Goal: Task Accomplishment & Management: Use online tool/utility

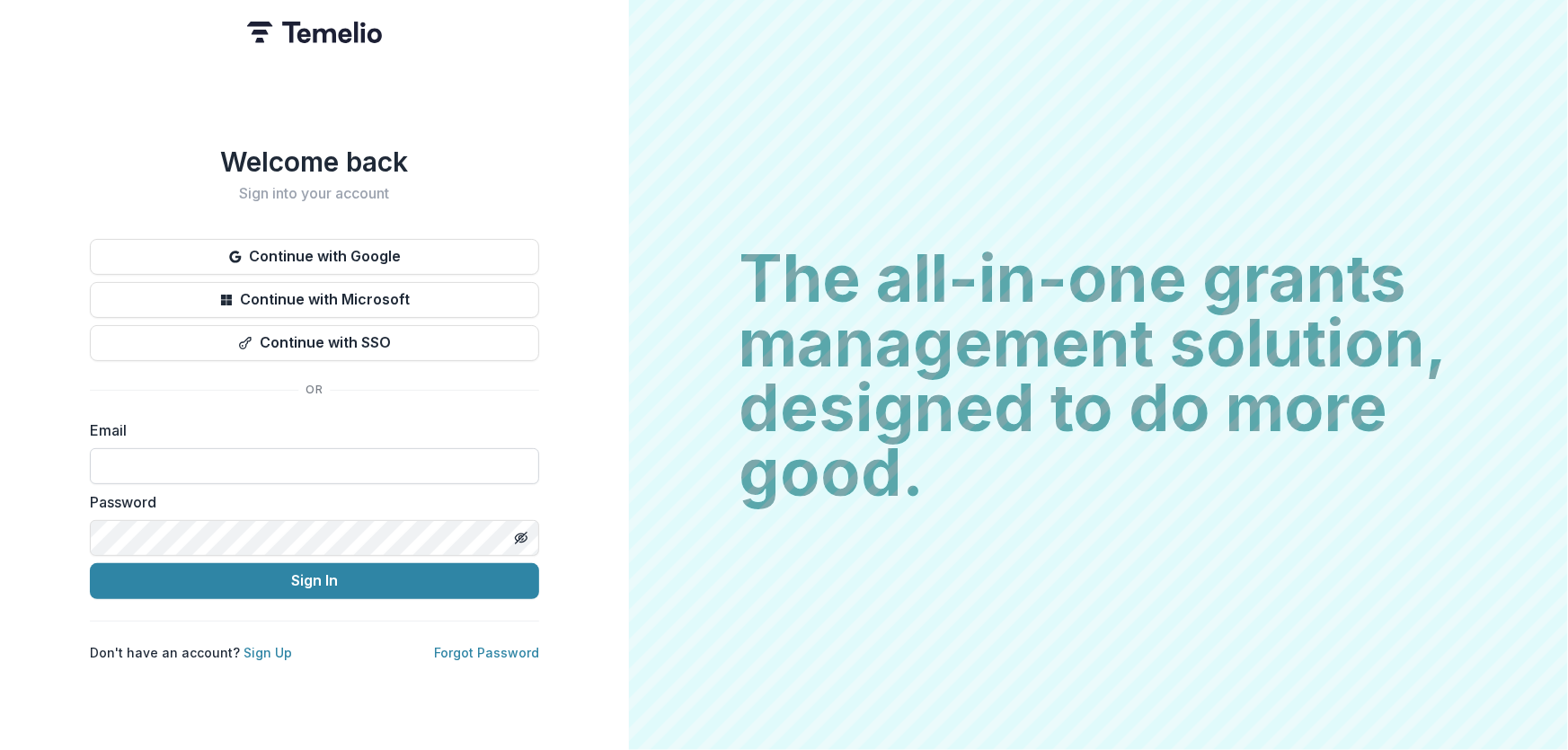
click at [207, 458] on input at bounding box center [314, 465] width 449 height 36
type input "**********"
click at [89, 563] on button "Sign In" at bounding box center [314, 581] width 449 height 36
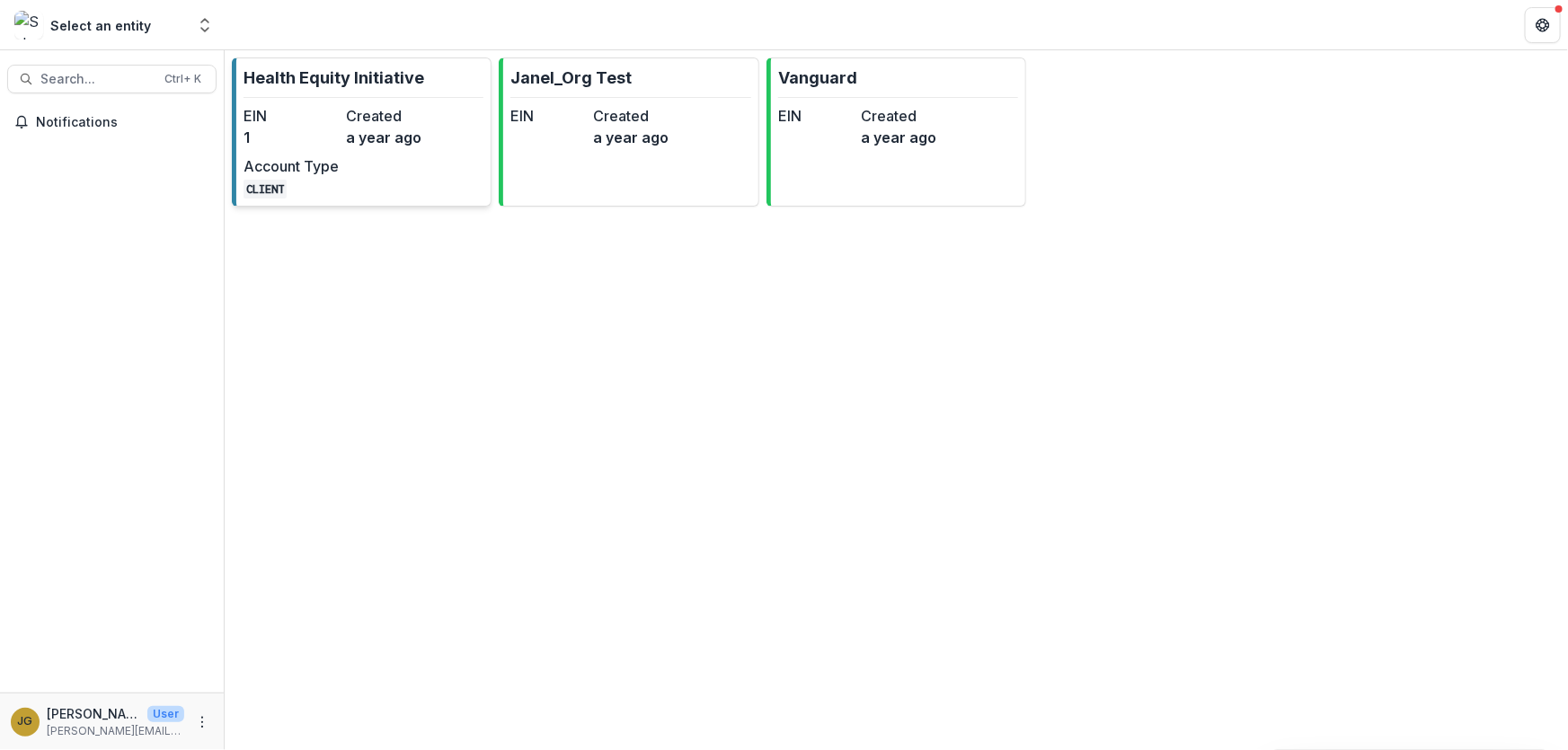
click at [365, 72] on p "Health Equity Initiative" at bounding box center [334, 77] width 181 height 24
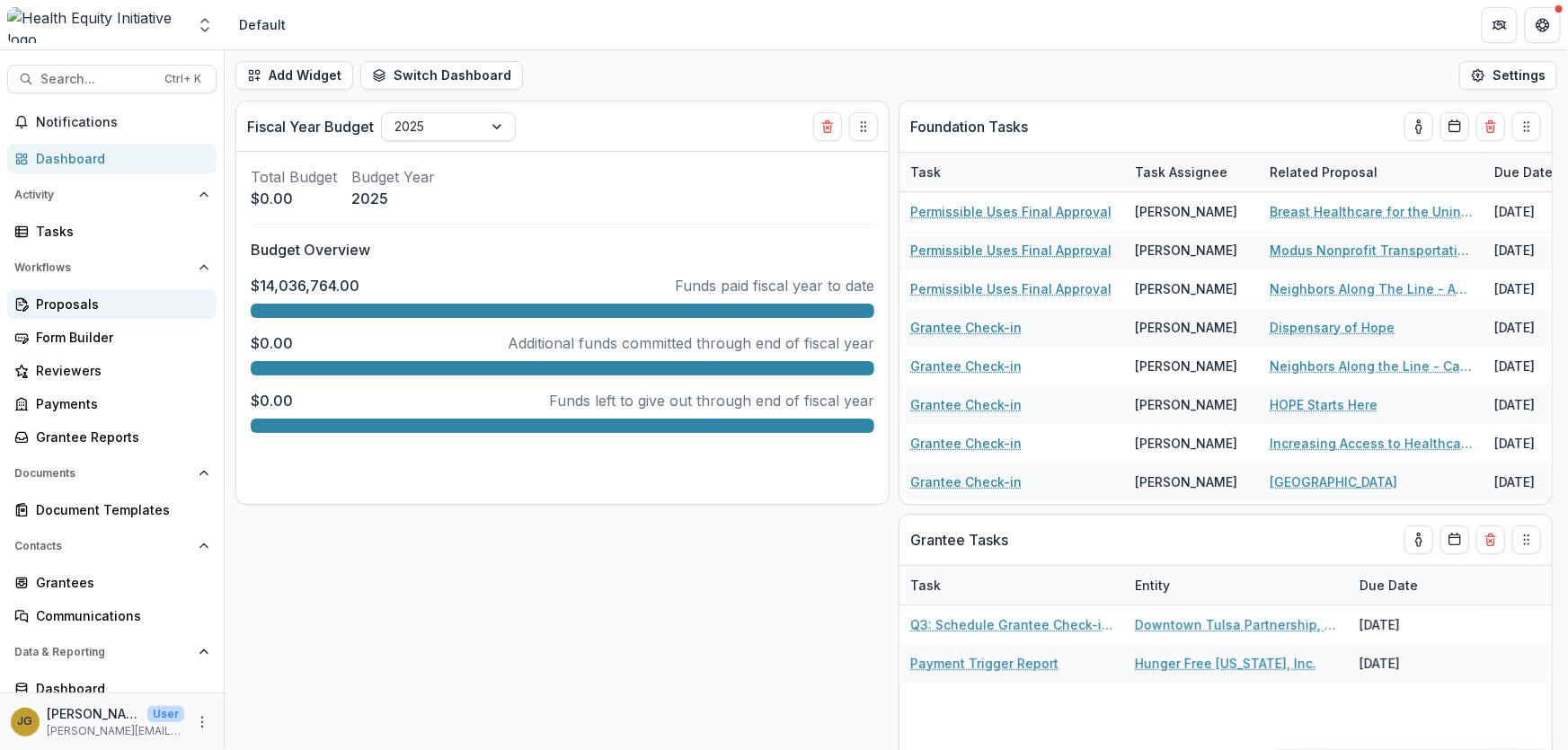
click at [69, 303] on div "Proposals" at bounding box center [118, 304] width 166 height 19
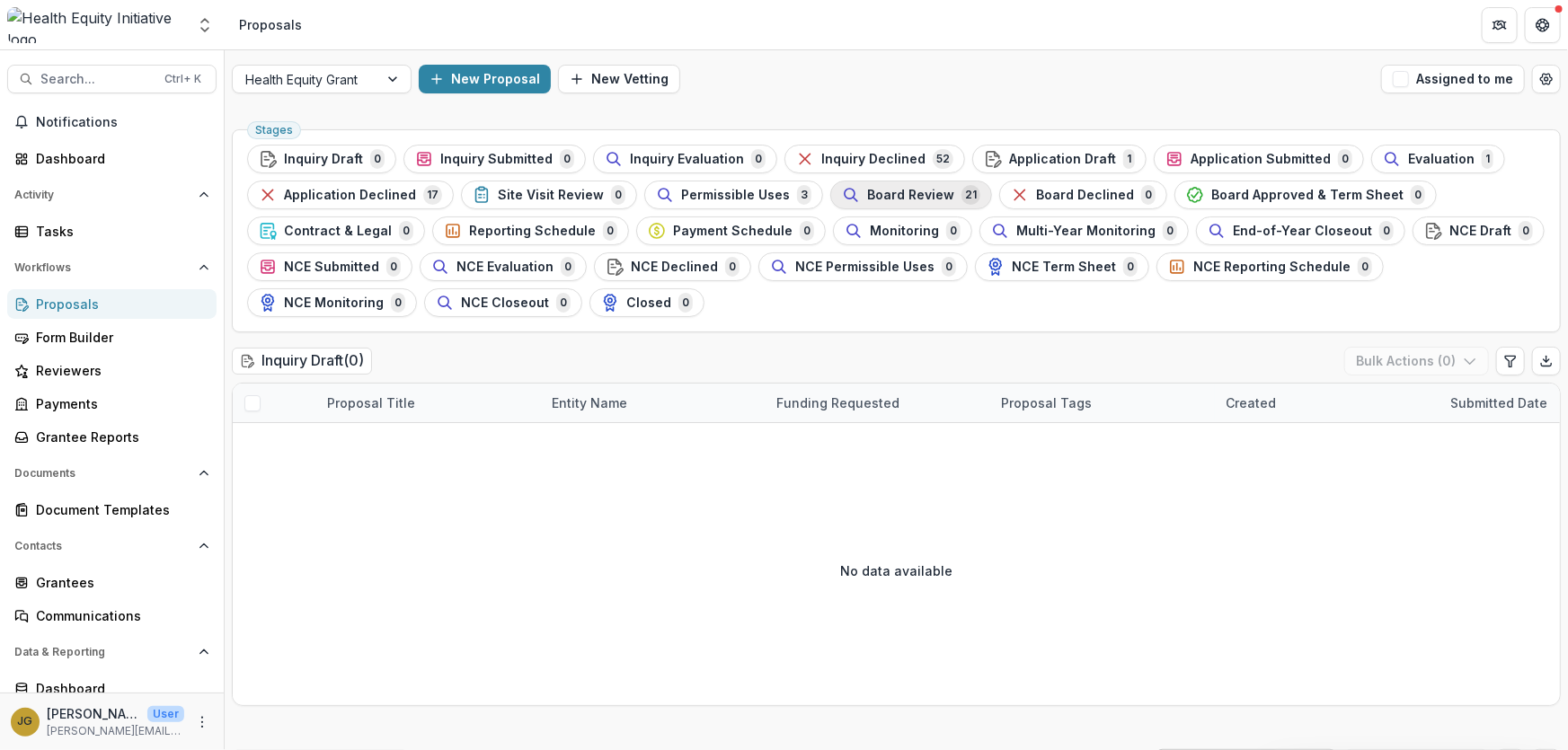
click at [892, 197] on span "Board Review" at bounding box center [910, 195] width 88 height 15
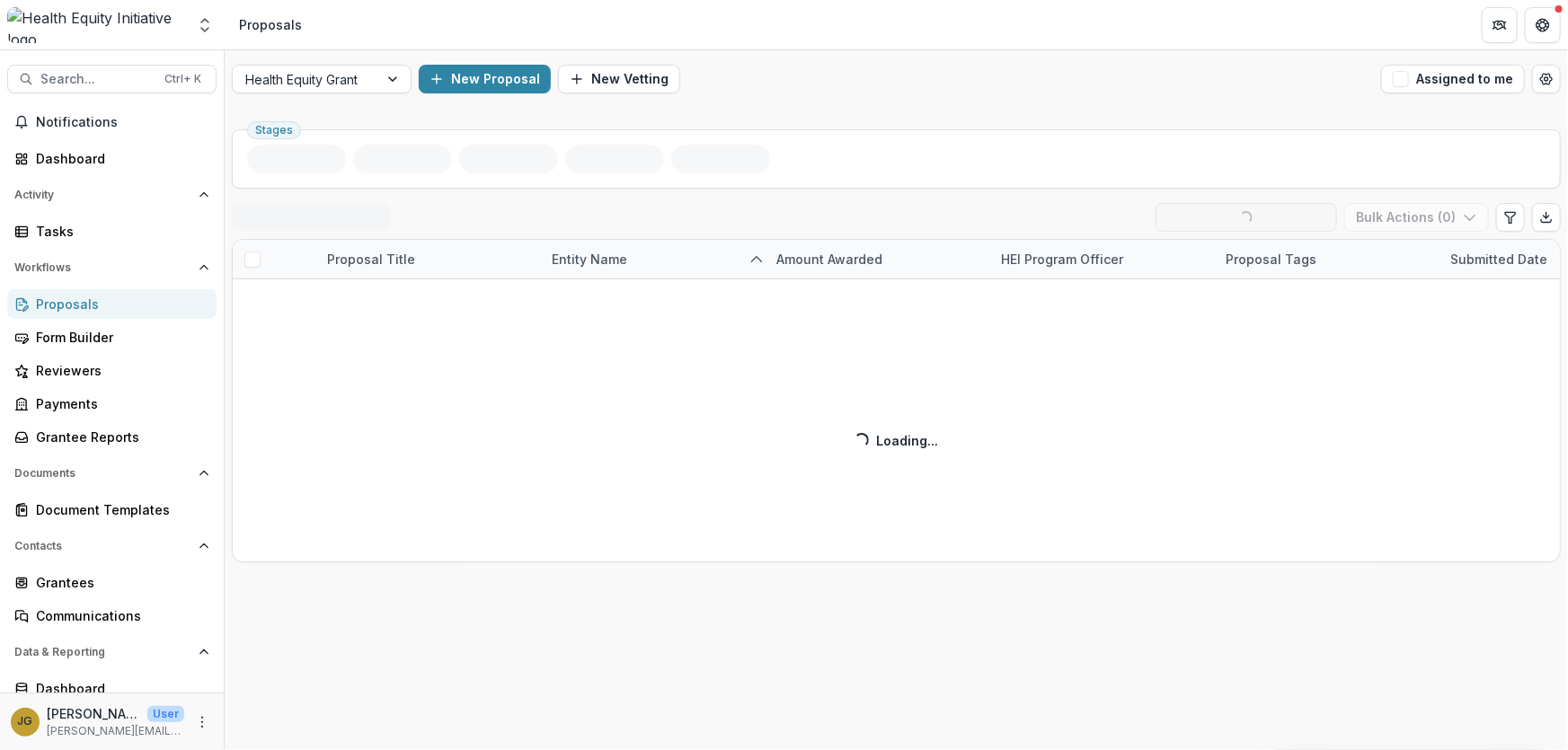
click at [892, 197] on div "Stages Board Review ( 21 ) Loading... Ready for Next Stage Bulk Actions ( 0 ) P…" at bounding box center [896, 436] width 1343 height 628
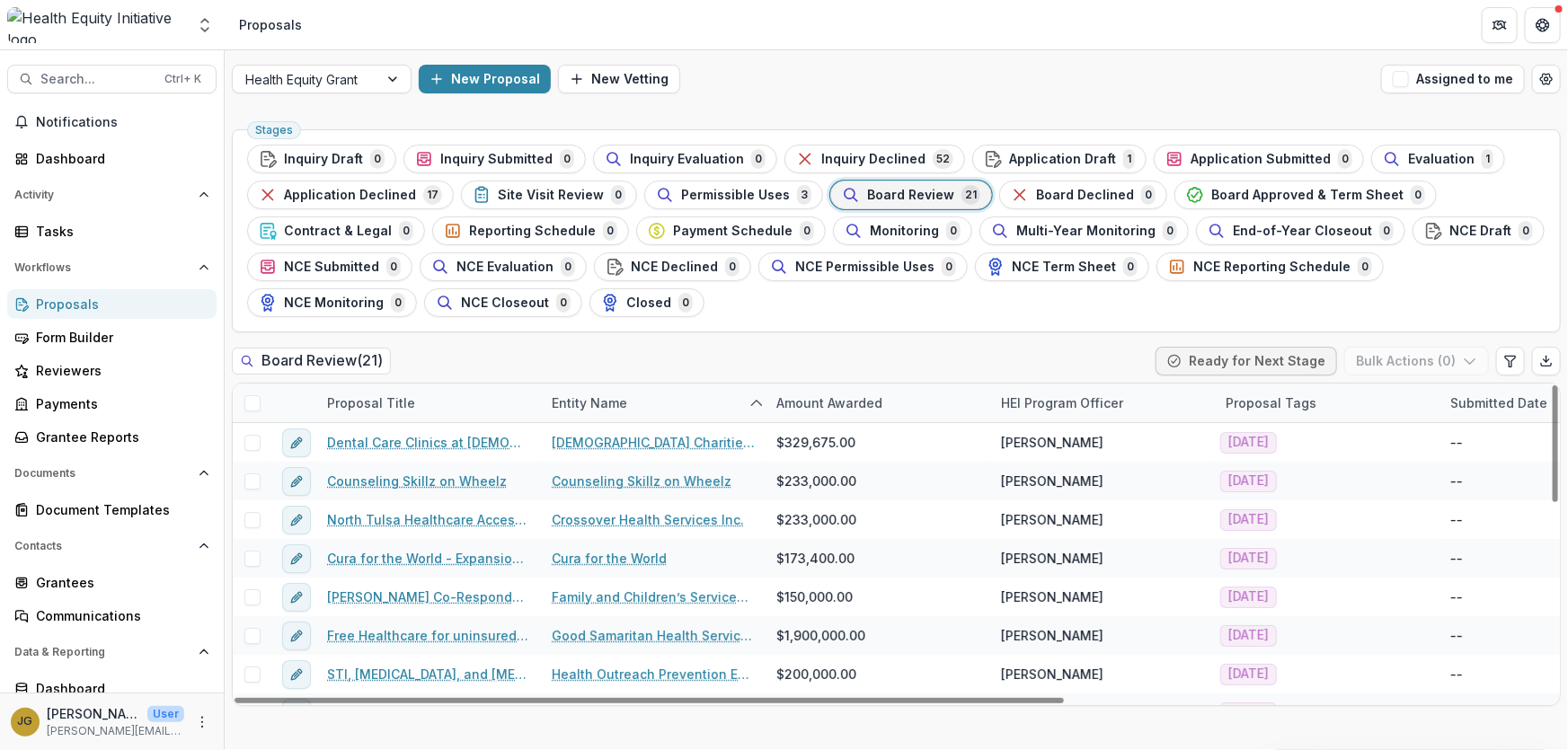
click at [252, 400] on span at bounding box center [252, 403] width 16 height 16
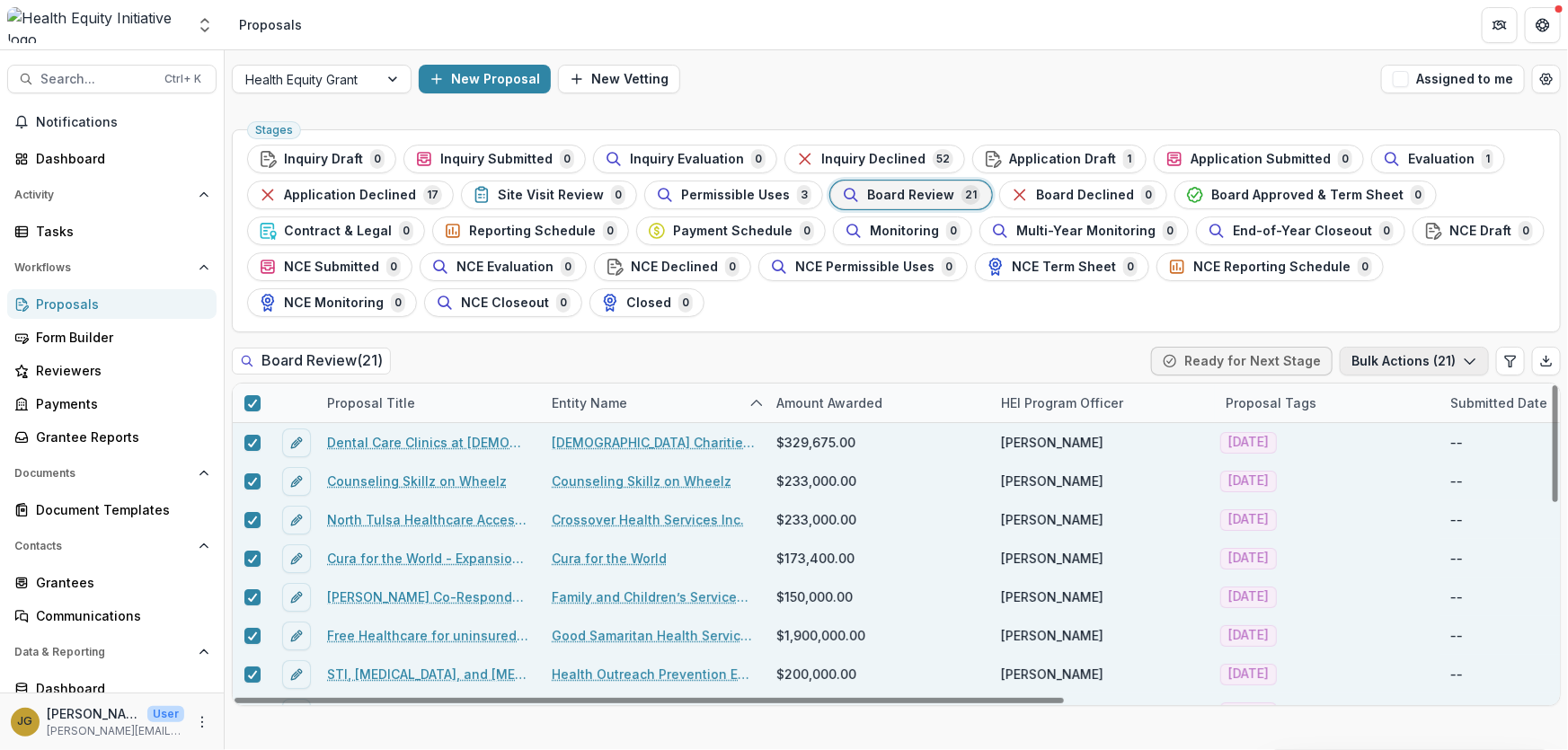
click at [1465, 359] on icon "button" at bounding box center [1470, 361] width 14 height 14
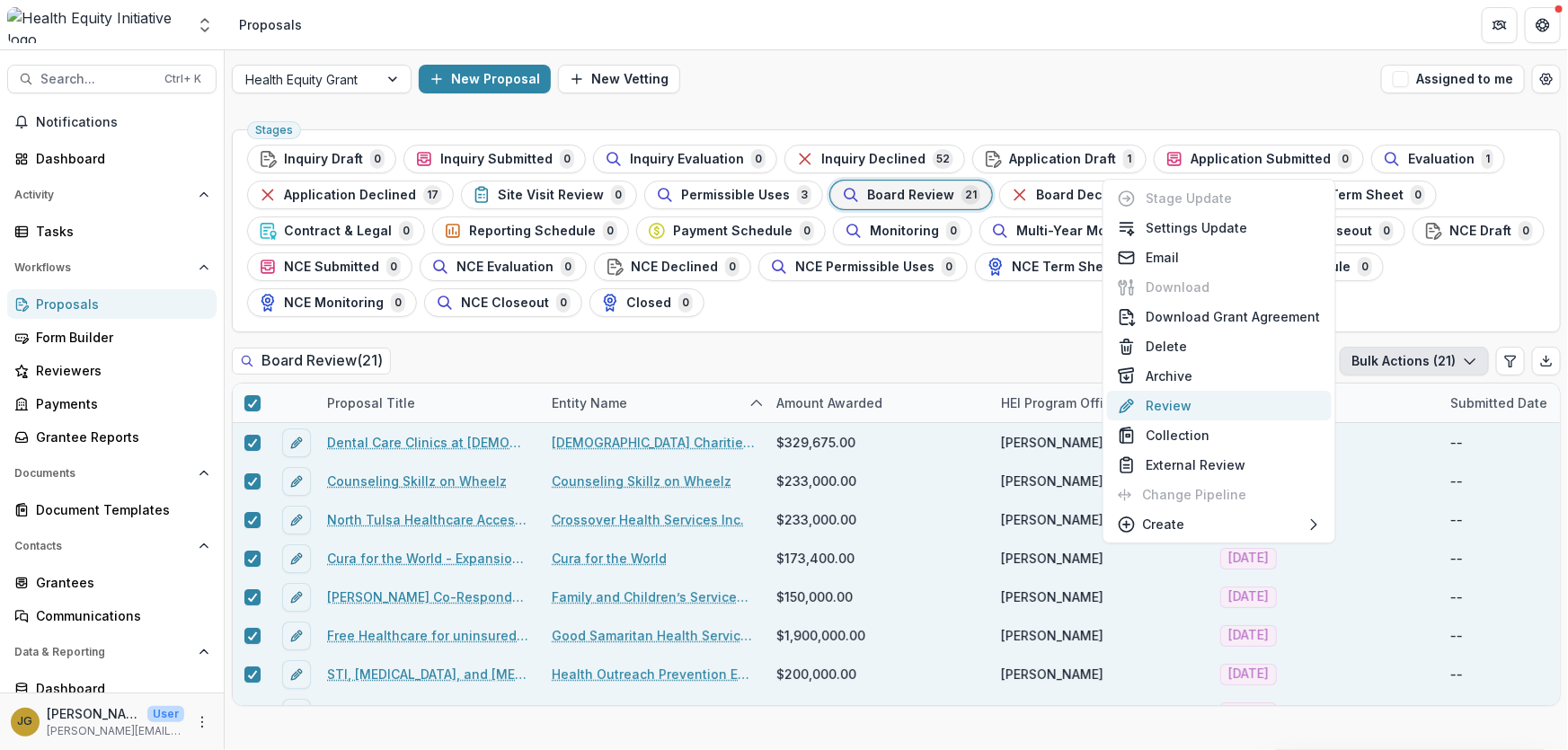
click at [1168, 403] on button "Review" at bounding box center [1219, 405] width 224 height 30
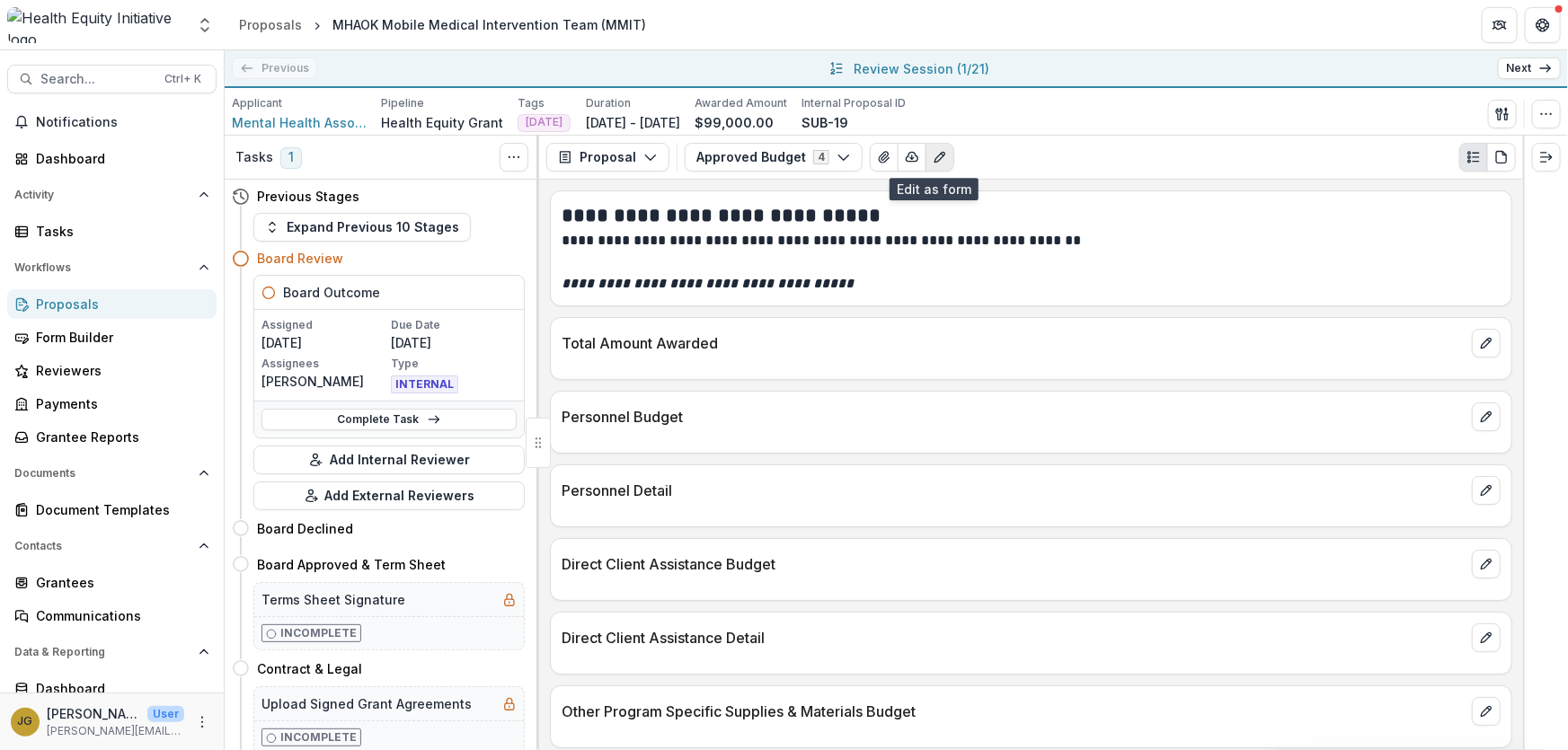
click at [932, 158] on icon "Edit as form" at bounding box center [939, 157] width 14 height 14
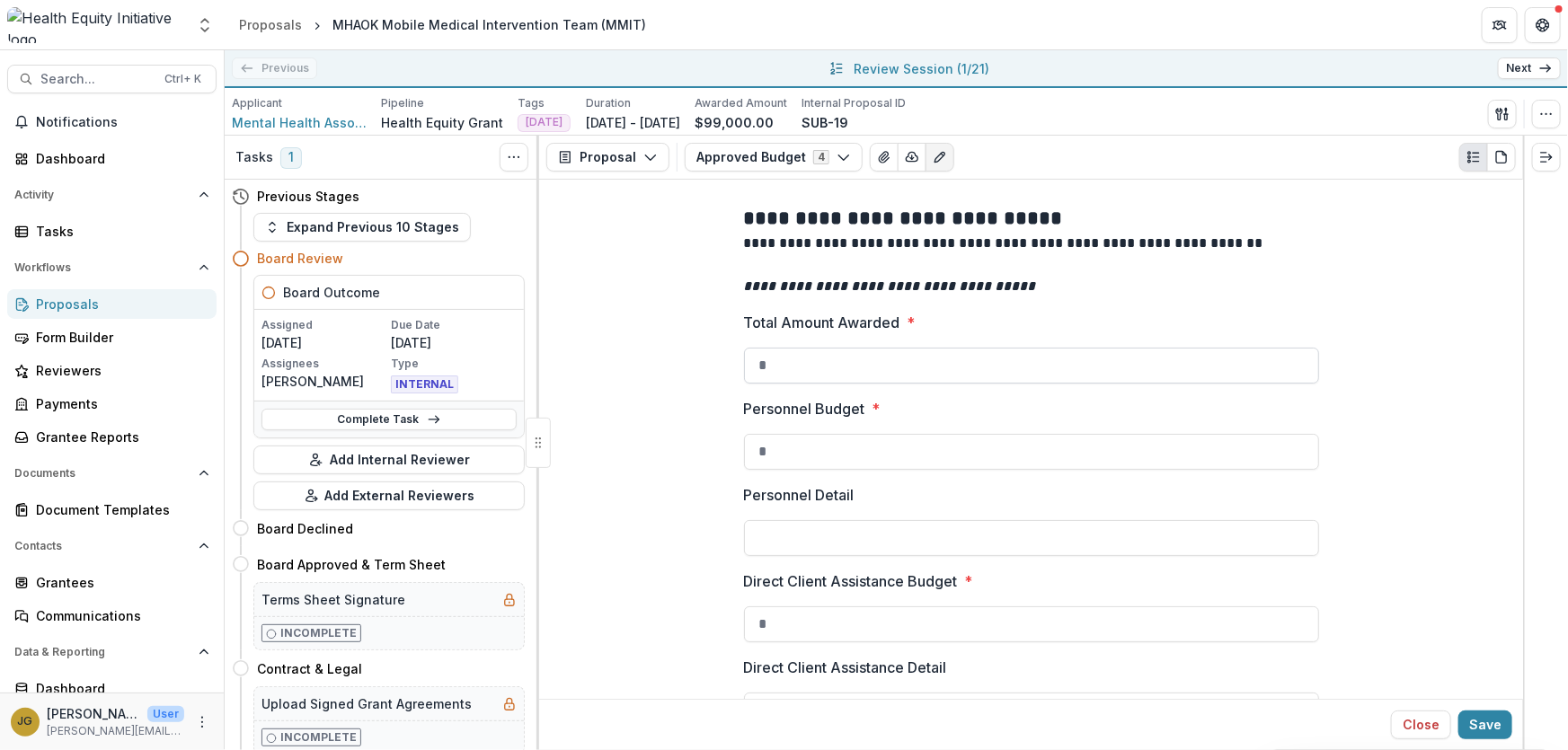
click at [927, 382] on input "Total Amount Awarded *" at bounding box center [1031, 364] width 575 height 36
click at [798, 362] on input "Total Amount Awarded *" at bounding box center [1031, 364] width 575 height 36
type input "*****"
click at [769, 455] on input "Personnel Budget *" at bounding box center [1031, 451] width 575 height 36
click at [757, 365] on input "*****" at bounding box center [1031, 364] width 575 height 36
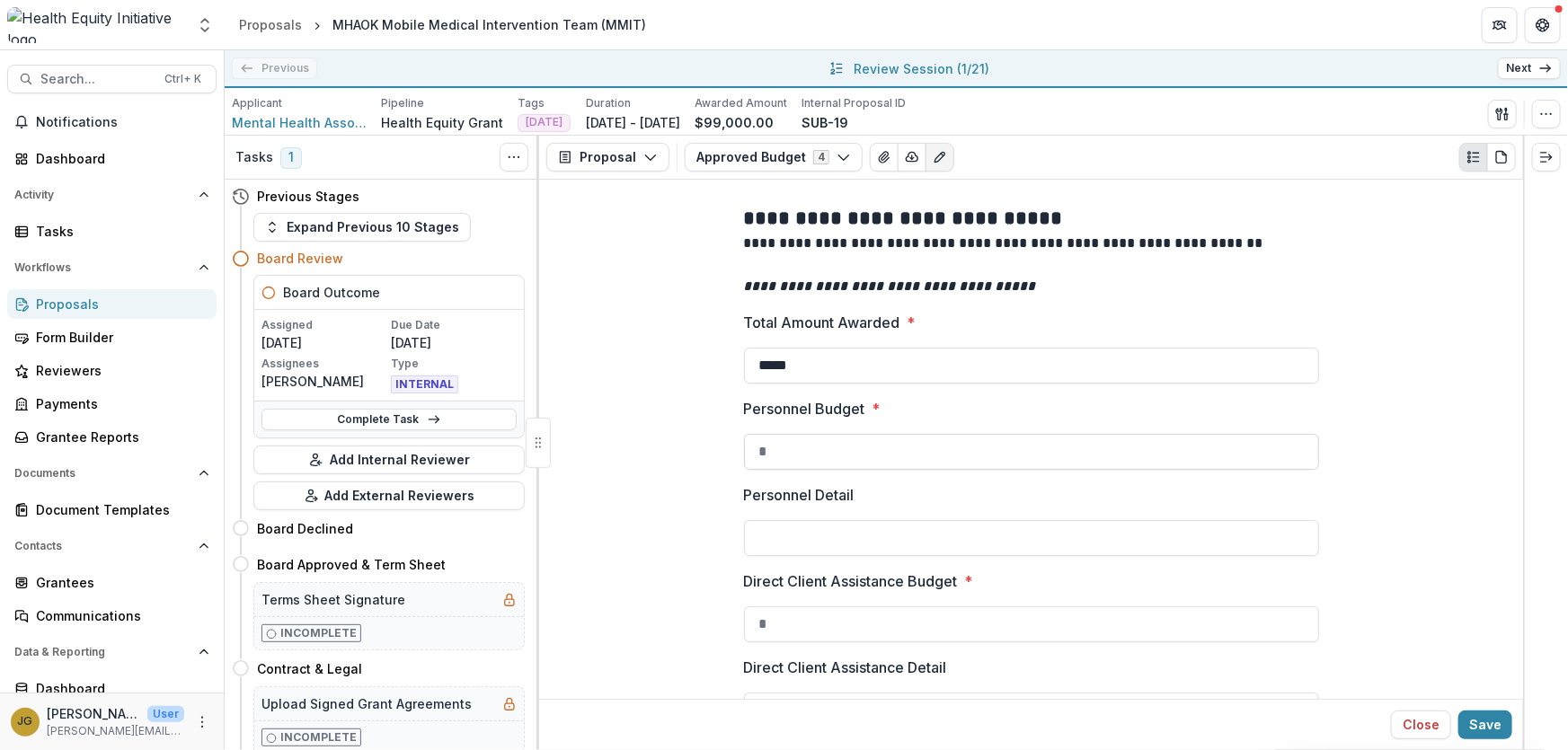
click at [755, 455] on input "Personnel Budget *" at bounding box center [1031, 451] width 575 height 36
type input "*****"
click at [764, 540] on input "Personnel Detail" at bounding box center [1031, 538] width 575 height 36
click at [824, 539] on input "Personnel Detail" at bounding box center [1031, 538] width 575 height 36
paste input "**********"
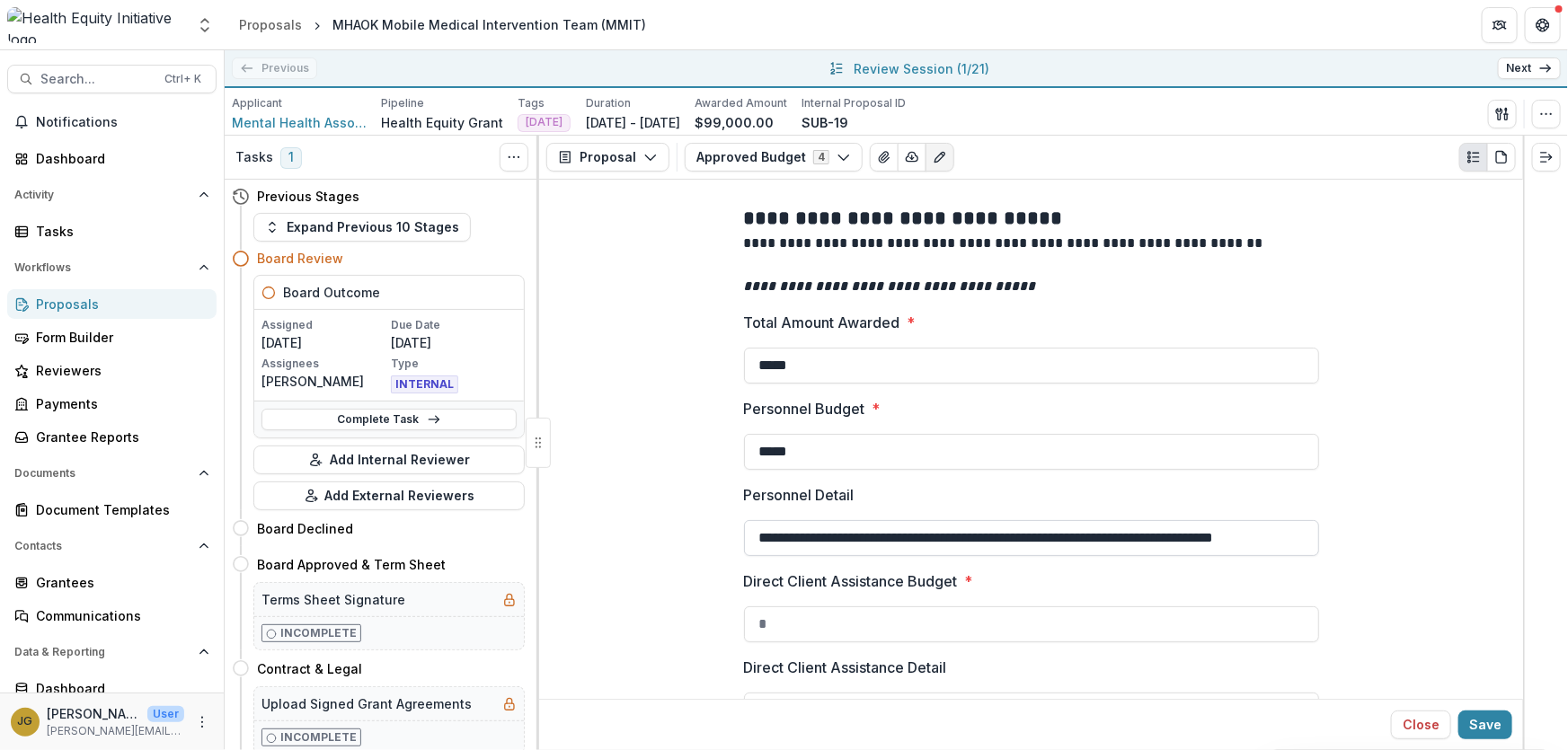
scroll to position [0, 40]
type input "**********"
click at [873, 615] on input "Direct Client Assistance Budget *" at bounding box center [1031, 623] width 575 height 36
drag, startPoint x: 210, startPoint y: 0, endPoint x: 836, endPoint y: 156, distance: 645.1
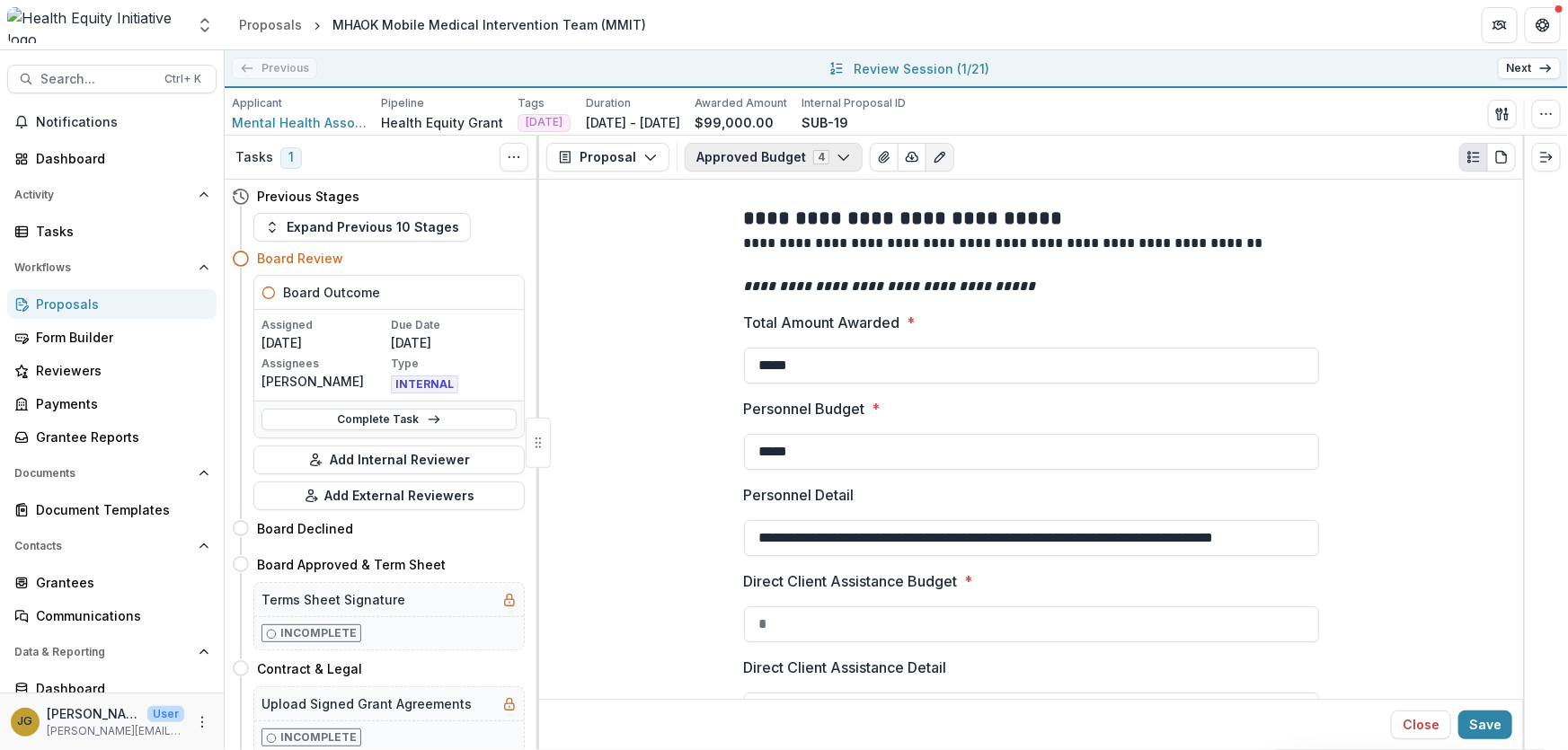
click at [837, 156] on icon "button" at bounding box center [844, 157] width 14 height 14
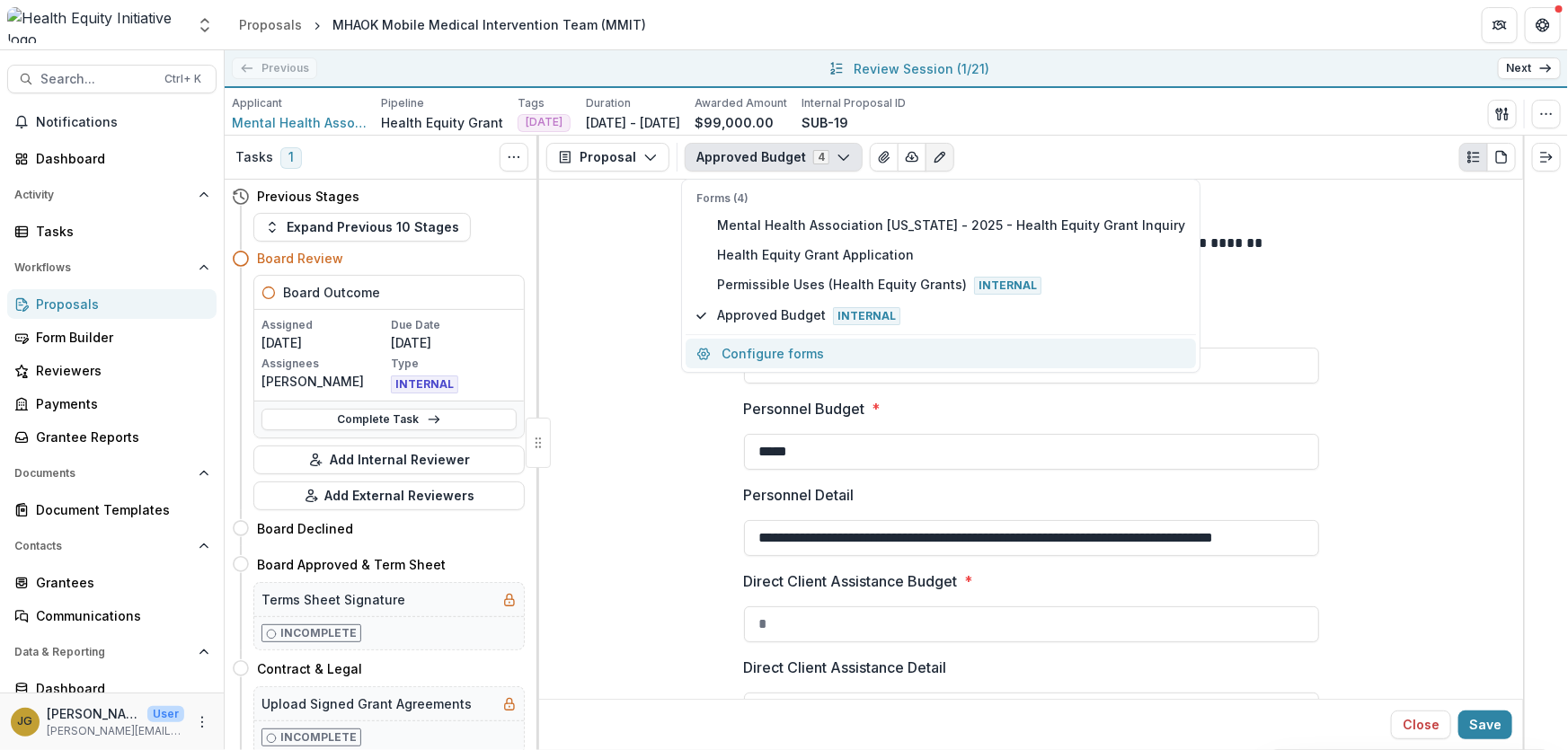
click at [761, 354] on button "Configure forms" at bounding box center [941, 354] width 511 height 30
select select "****"
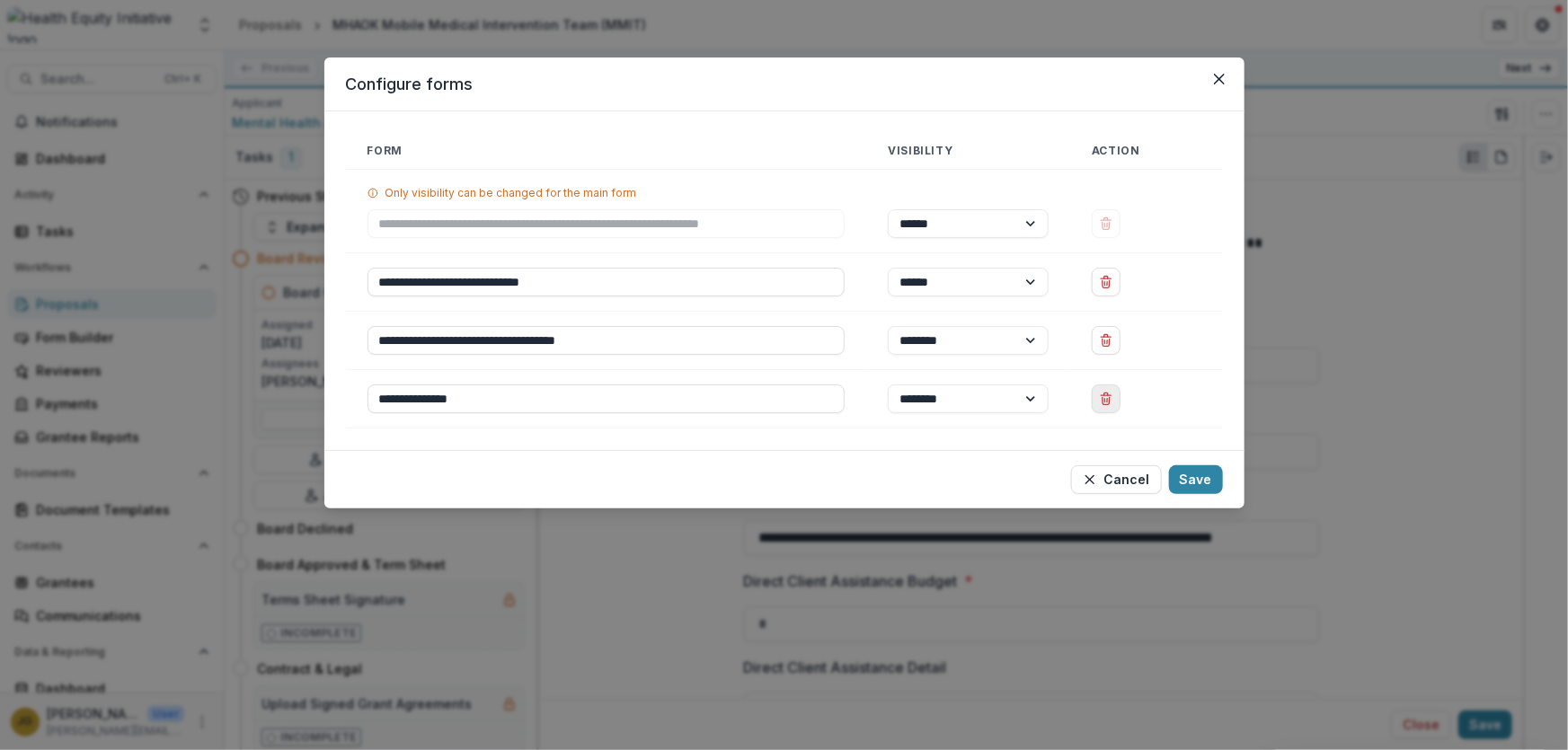
click at [1109, 400] on icon "Delete Approved Budget" at bounding box center [1105, 400] width 7 height 7
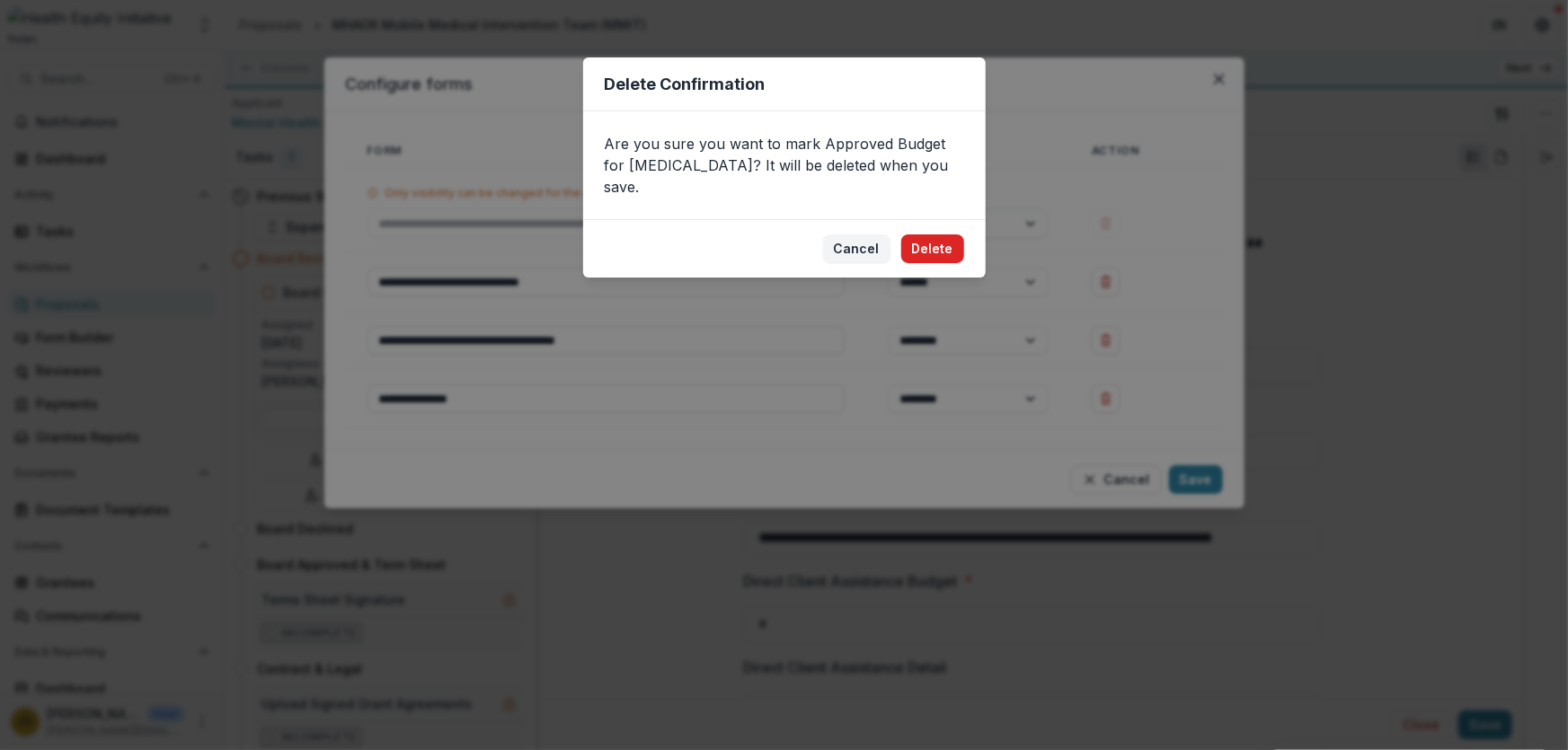
click at [925, 237] on button "Delete" at bounding box center [932, 249] width 63 height 29
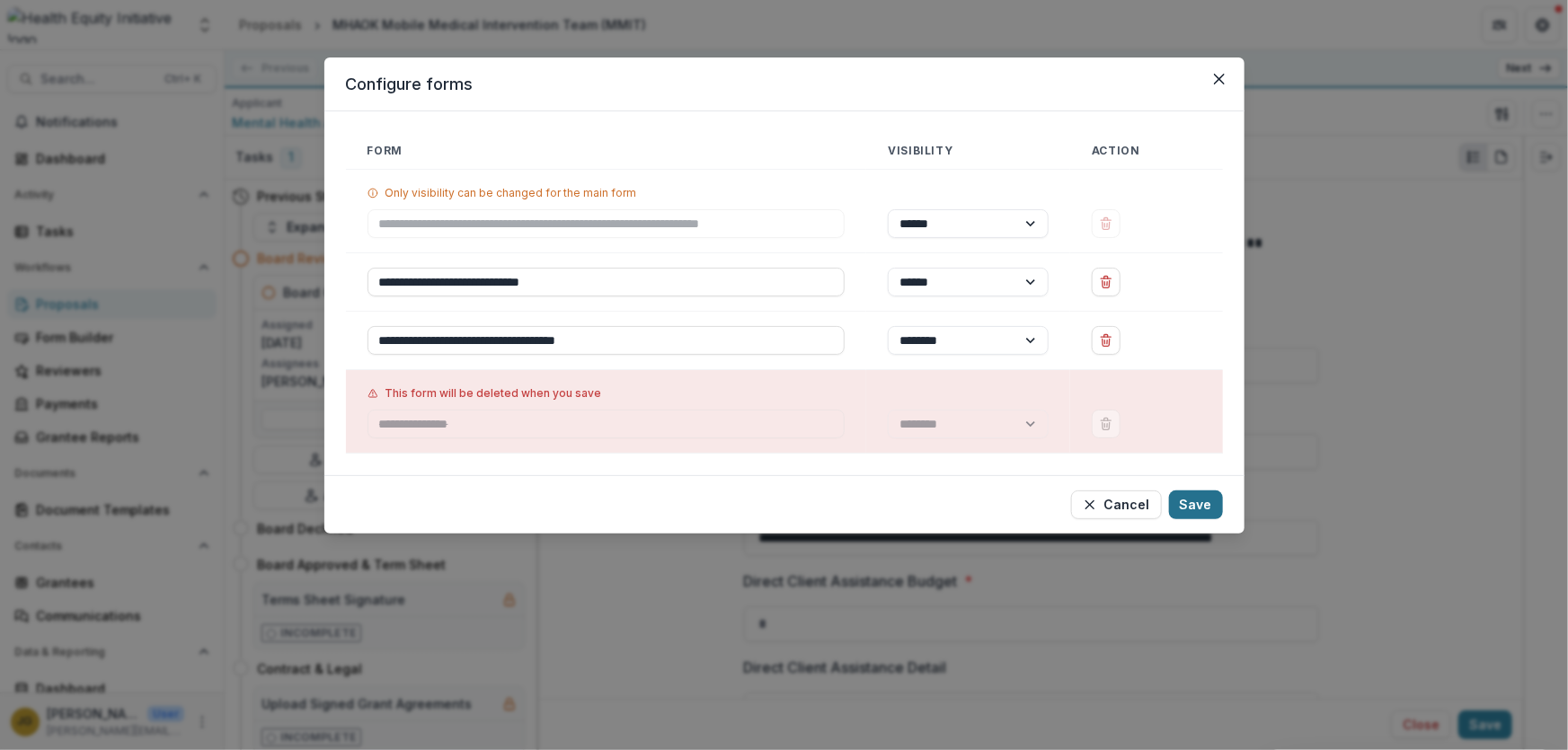
click at [1180, 497] on button "Save" at bounding box center [1196, 505] width 54 height 29
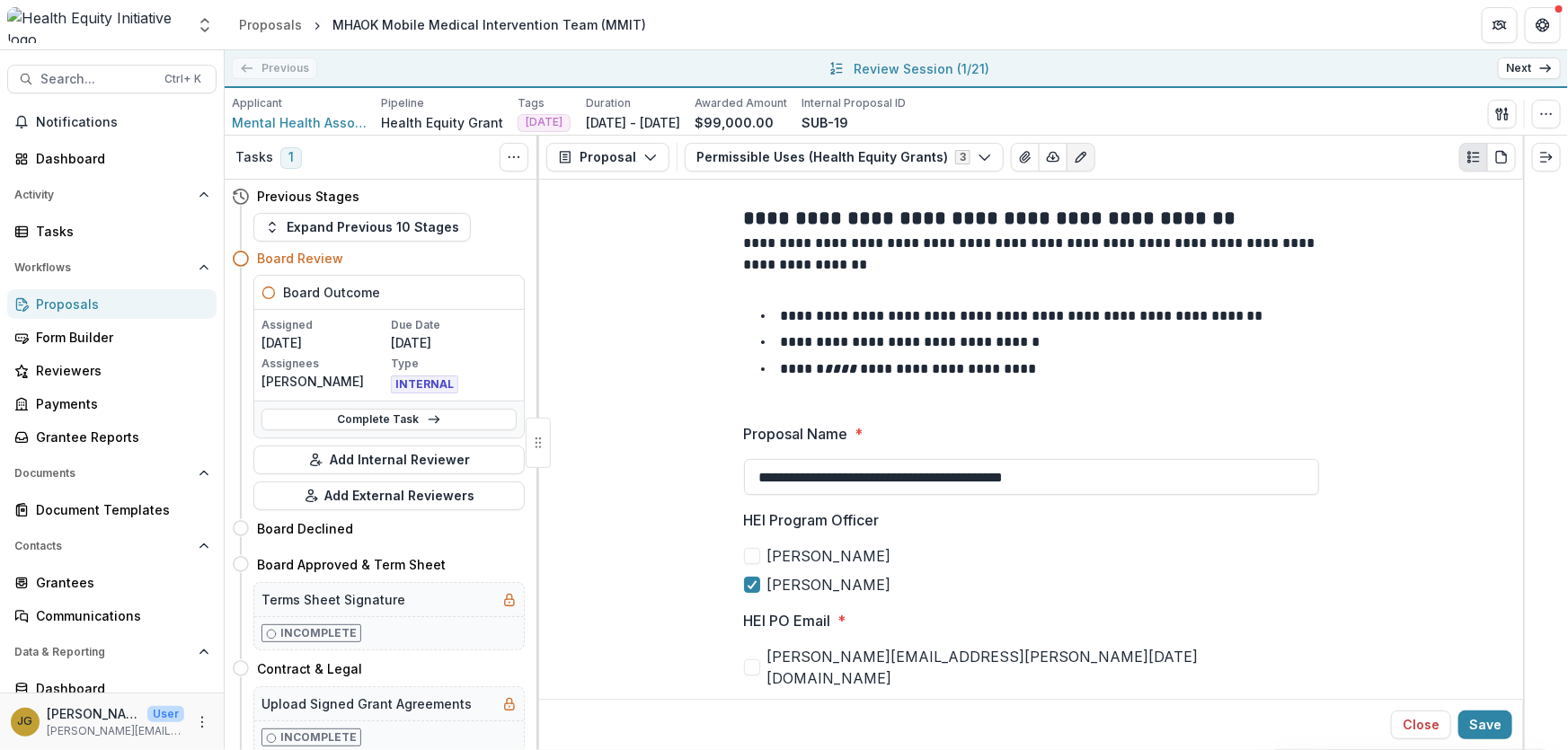
click at [1520, 62] on link "Next" at bounding box center [1529, 68] width 63 height 21
click at [978, 156] on icon "button" at bounding box center [985, 157] width 14 height 14
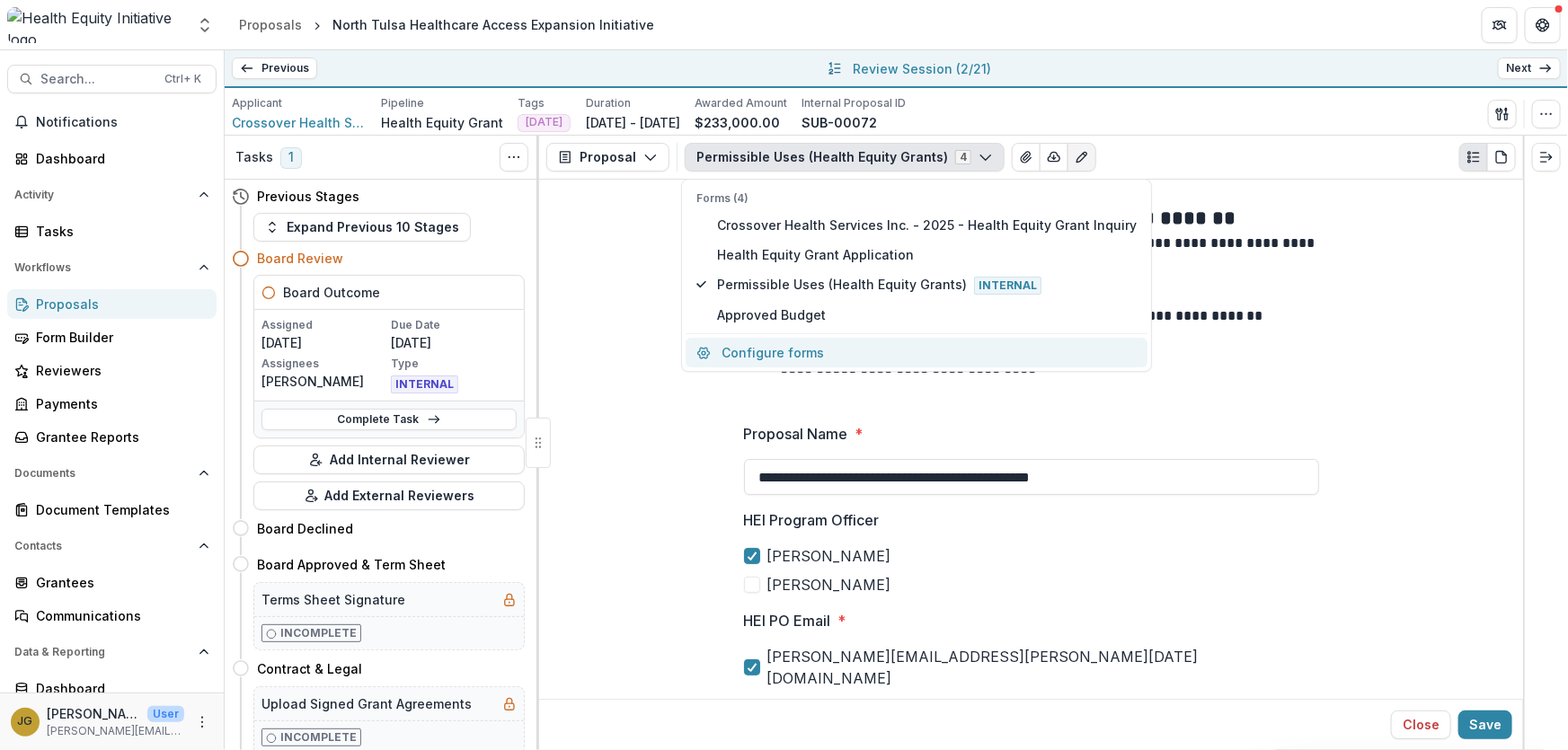
click at [767, 345] on button "Configure forms" at bounding box center [917, 352] width 462 height 30
select select "****"
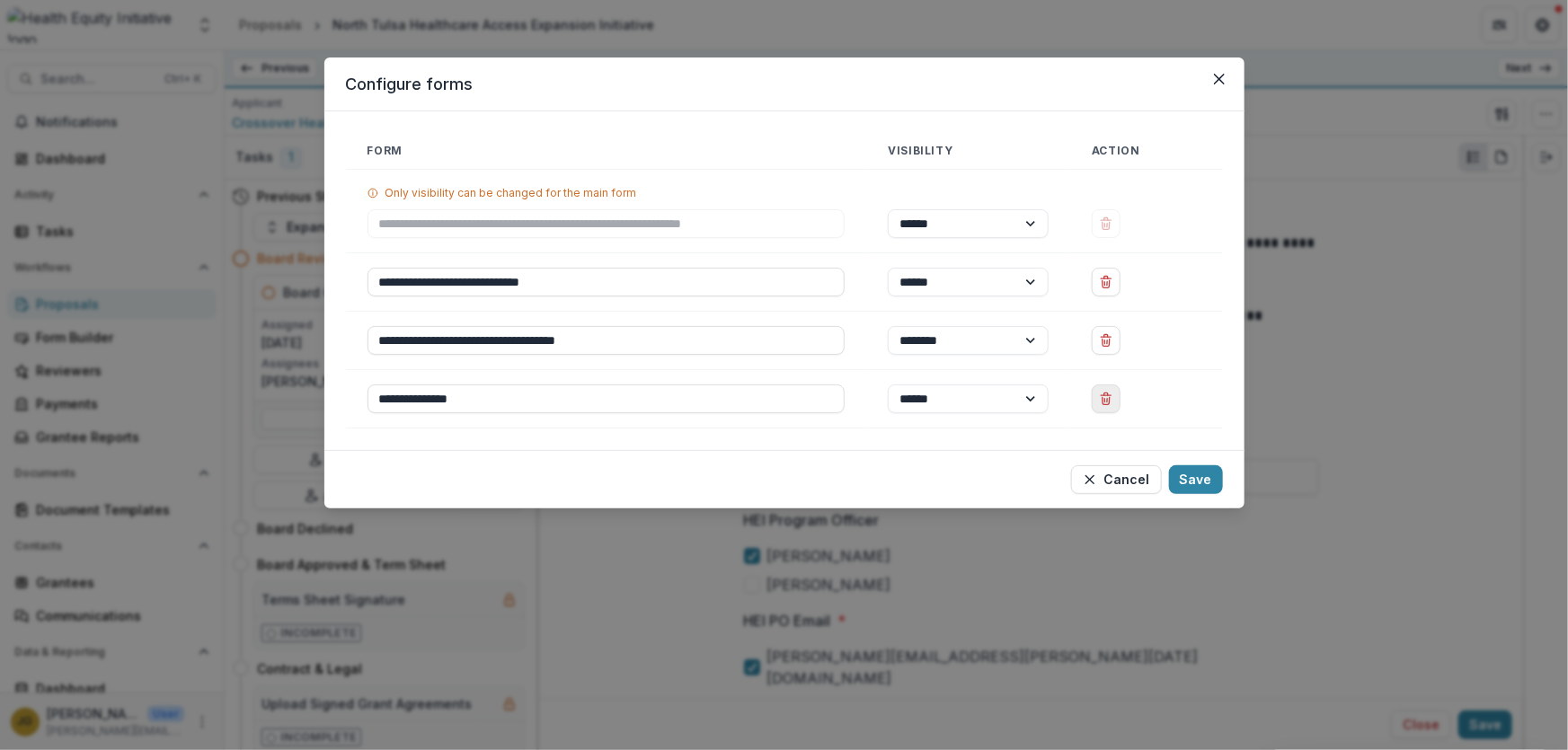
click at [1113, 401] on icon "Delete Approved Budget" at bounding box center [1105, 398] width 14 height 14
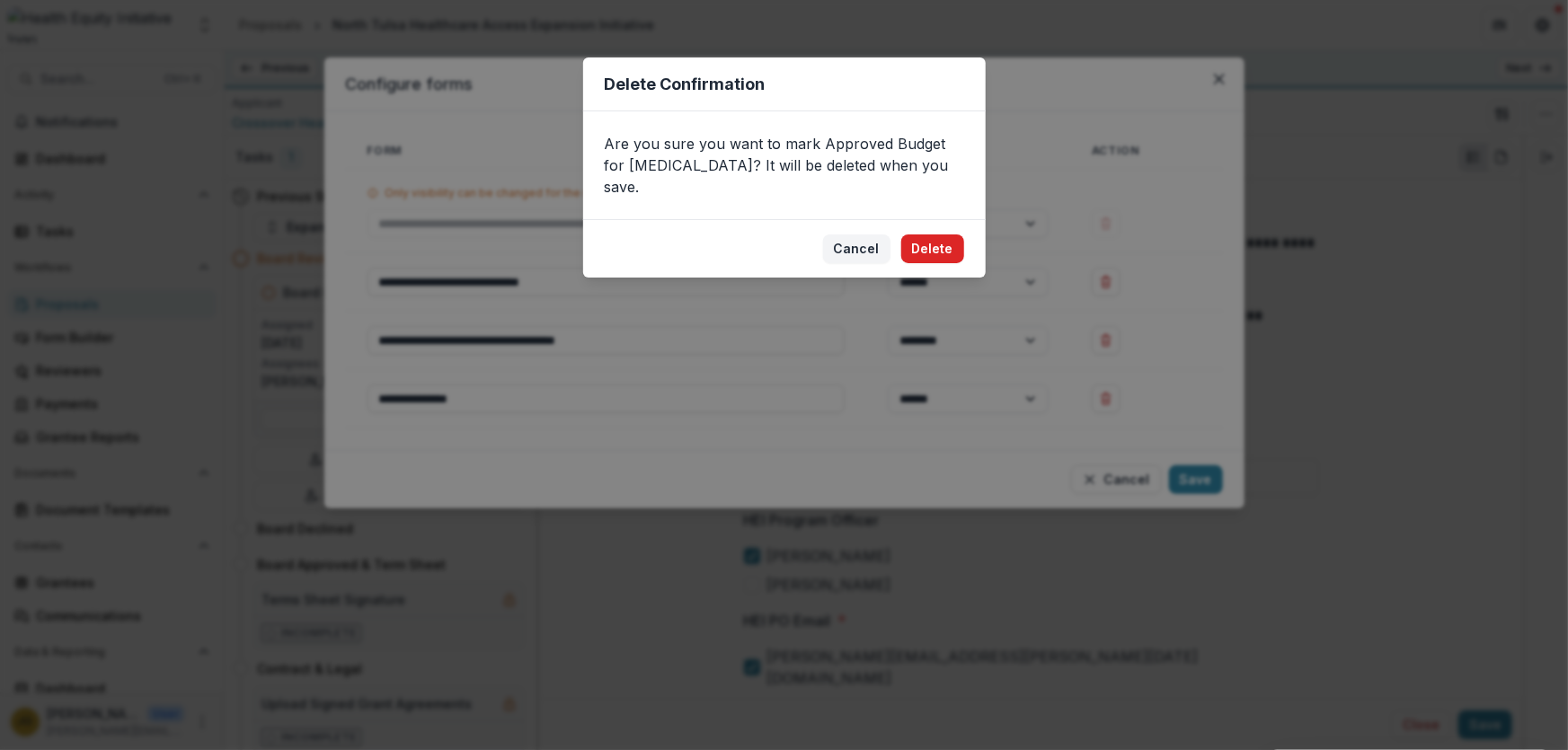
click at [928, 235] on button "Delete" at bounding box center [932, 249] width 63 height 29
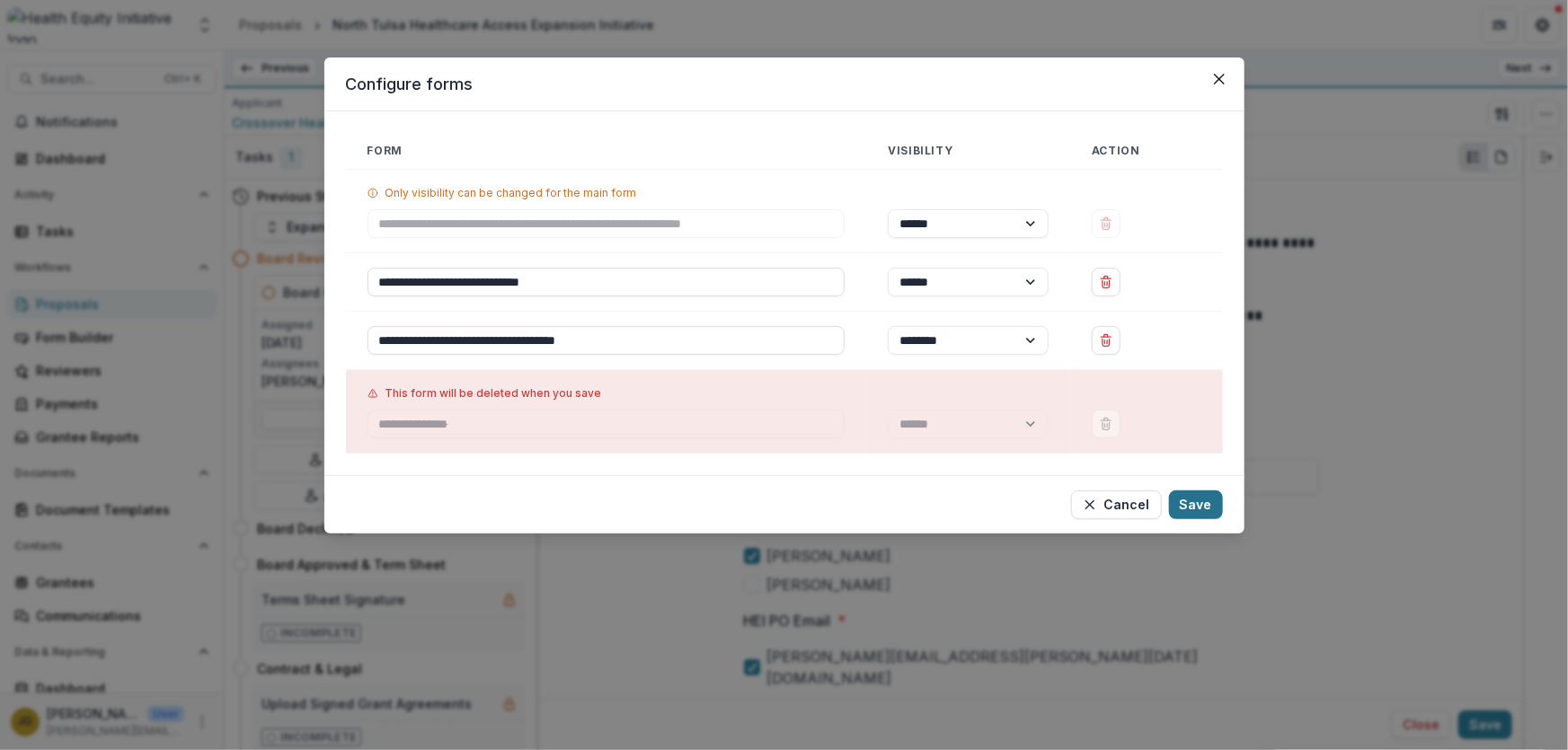
click at [1184, 494] on button "Save" at bounding box center [1196, 505] width 54 height 29
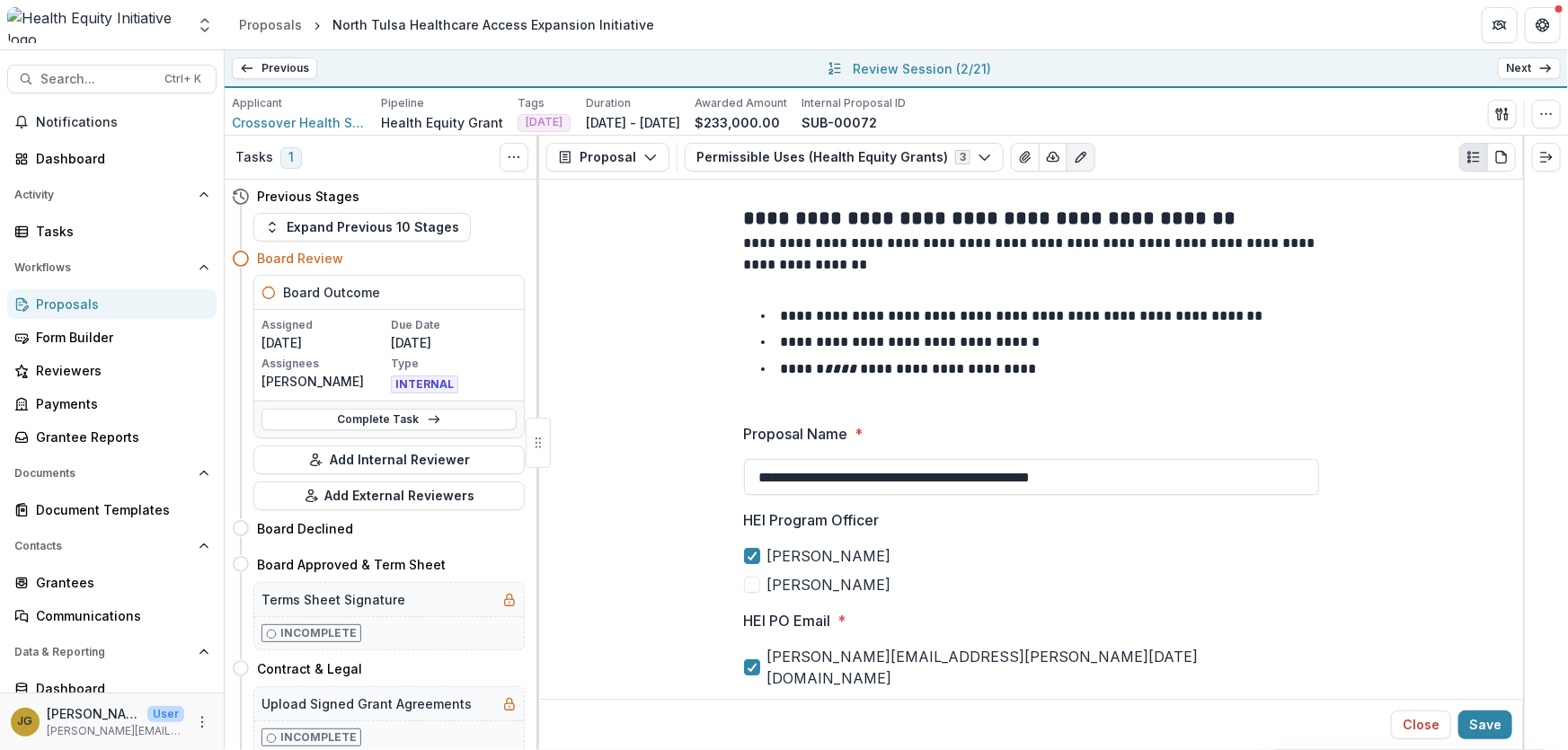
click at [1509, 69] on link "Next" at bounding box center [1529, 68] width 63 height 21
click at [978, 153] on icon "button" at bounding box center [985, 157] width 14 height 14
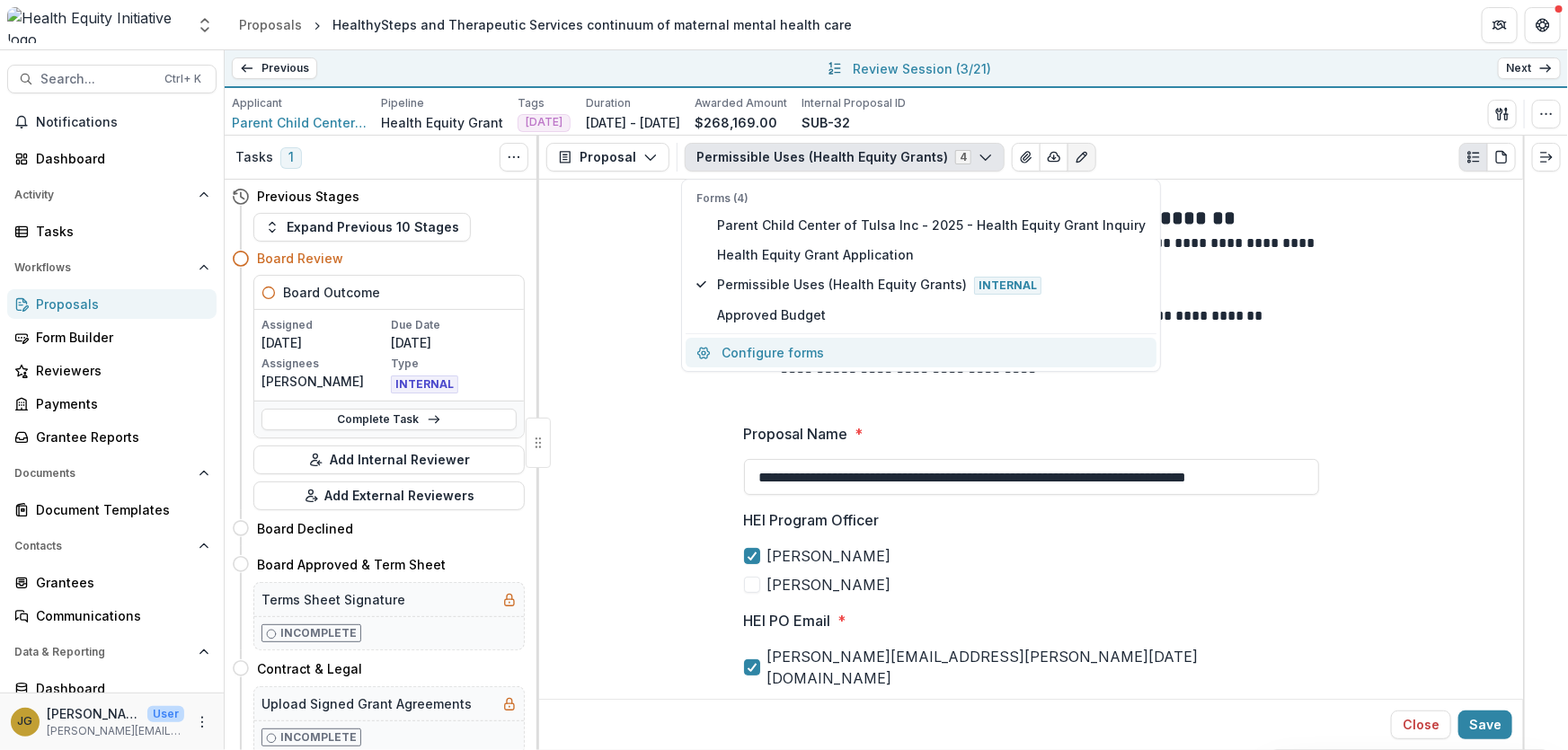
click at [761, 349] on button "Configure forms" at bounding box center [921, 352] width 470 height 30
select select "****"
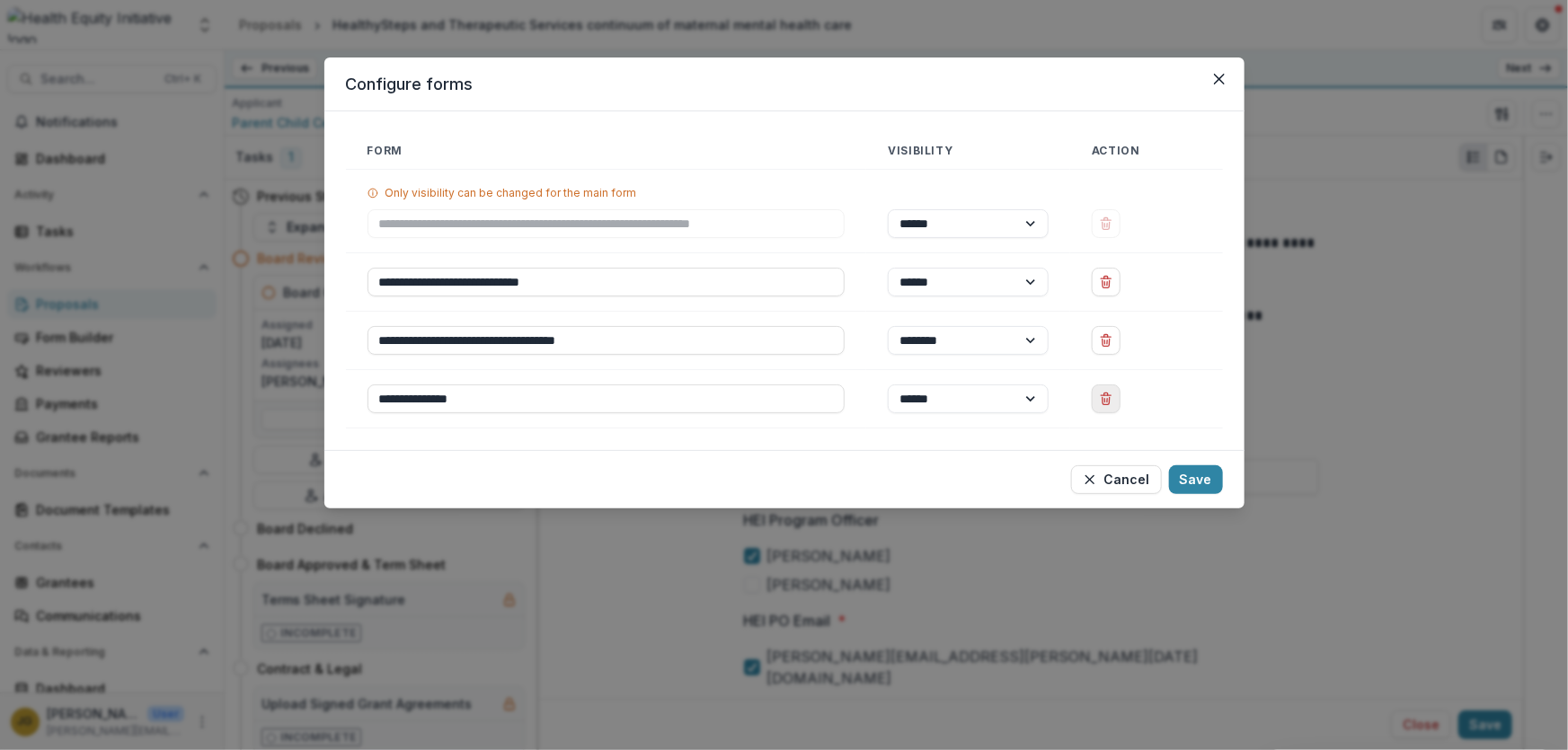
click at [1111, 401] on icon "Delete Approved Budget" at bounding box center [1105, 398] width 14 height 14
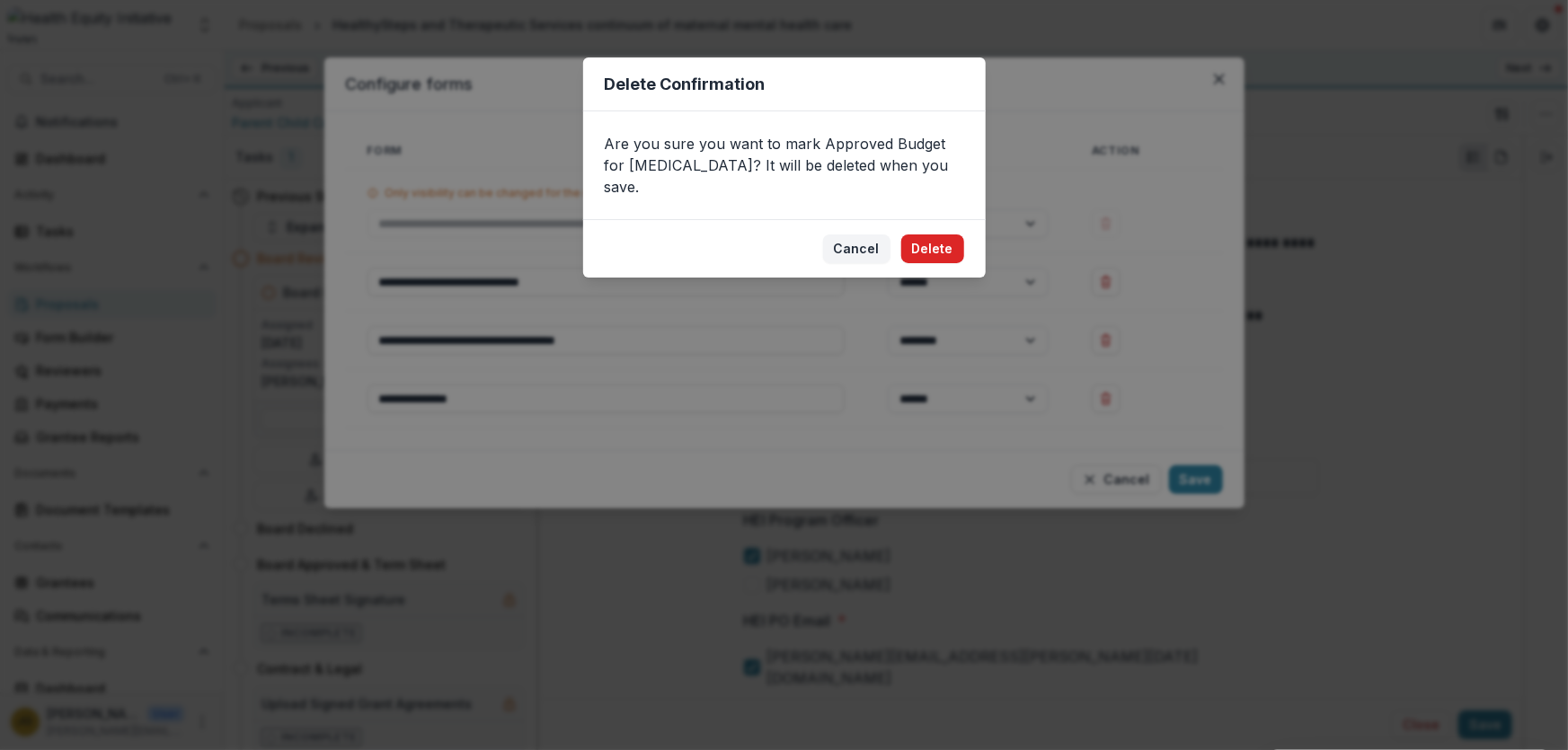
click at [932, 235] on button "Delete" at bounding box center [932, 249] width 63 height 29
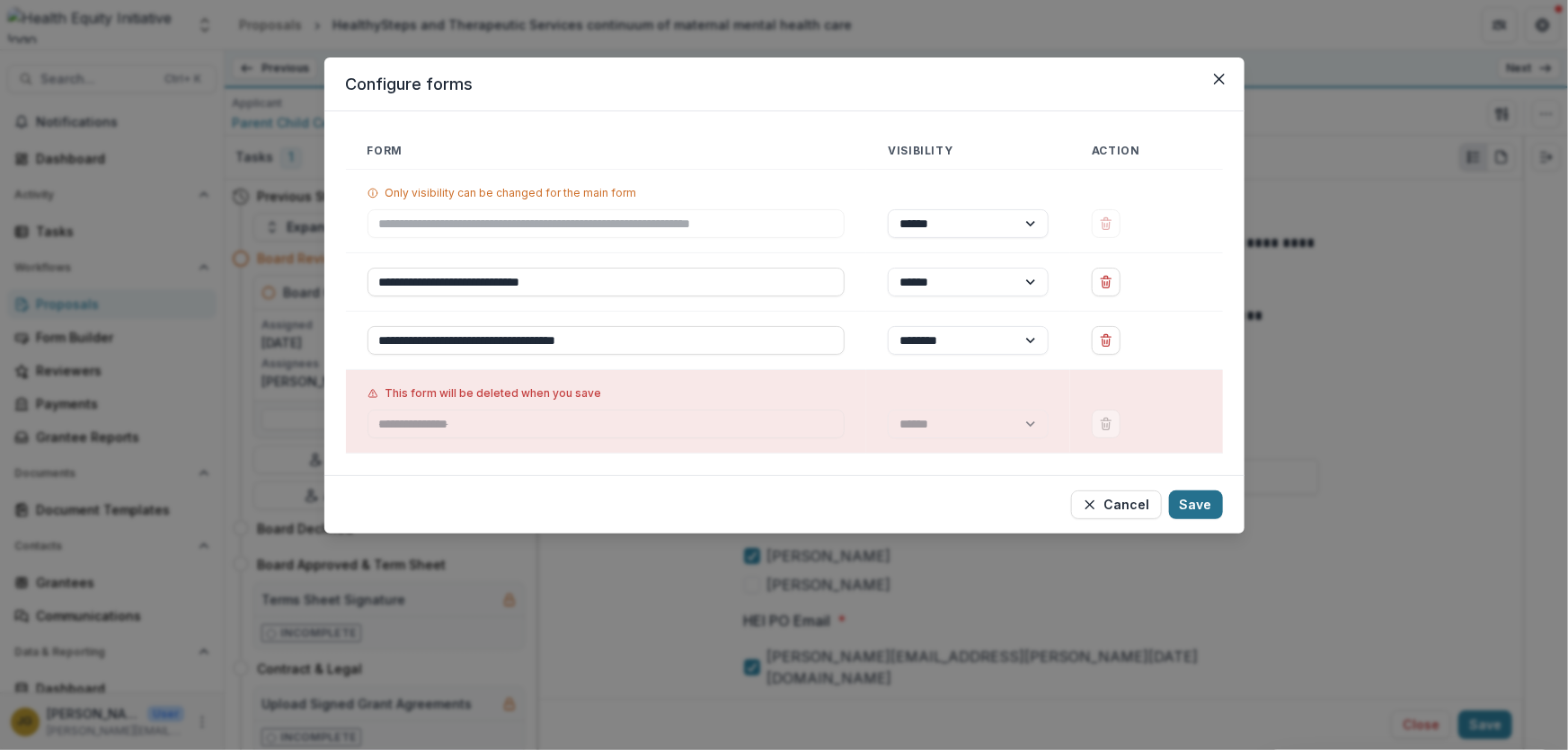
click at [1191, 504] on button "Save" at bounding box center [1196, 505] width 54 height 29
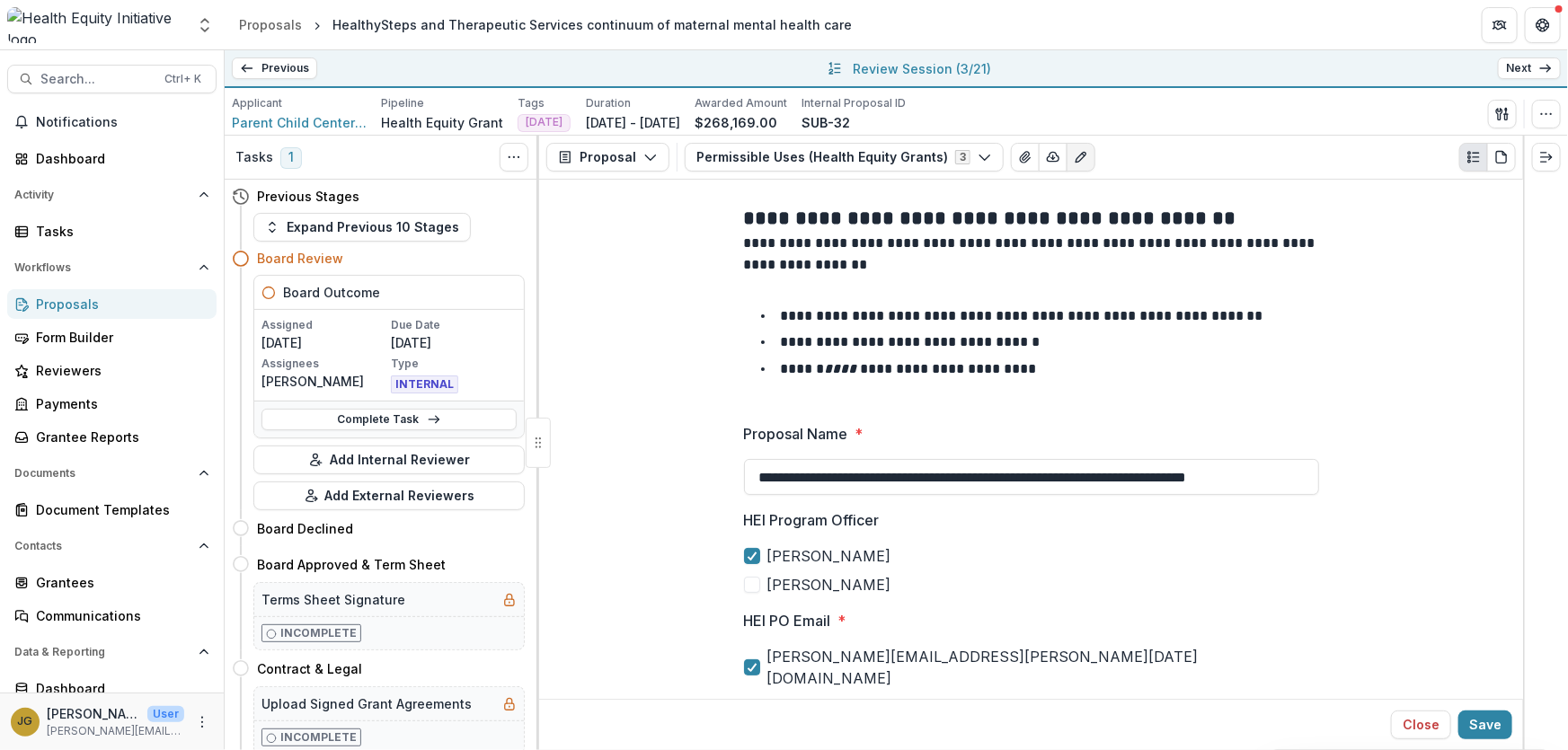
click at [1529, 70] on link "Next" at bounding box center [1529, 68] width 63 height 21
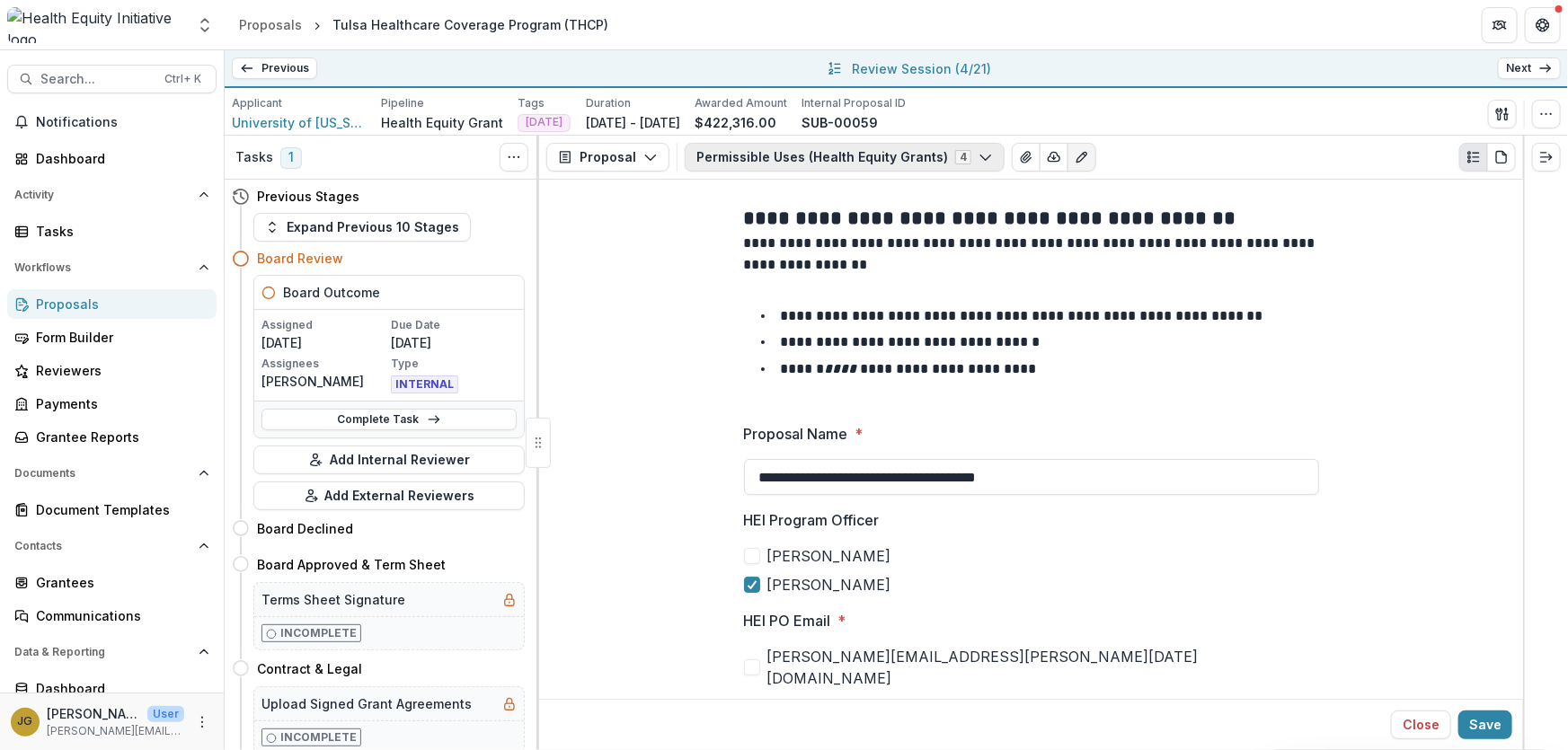
click at [978, 159] on icon "button" at bounding box center [985, 157] width 14 height 14
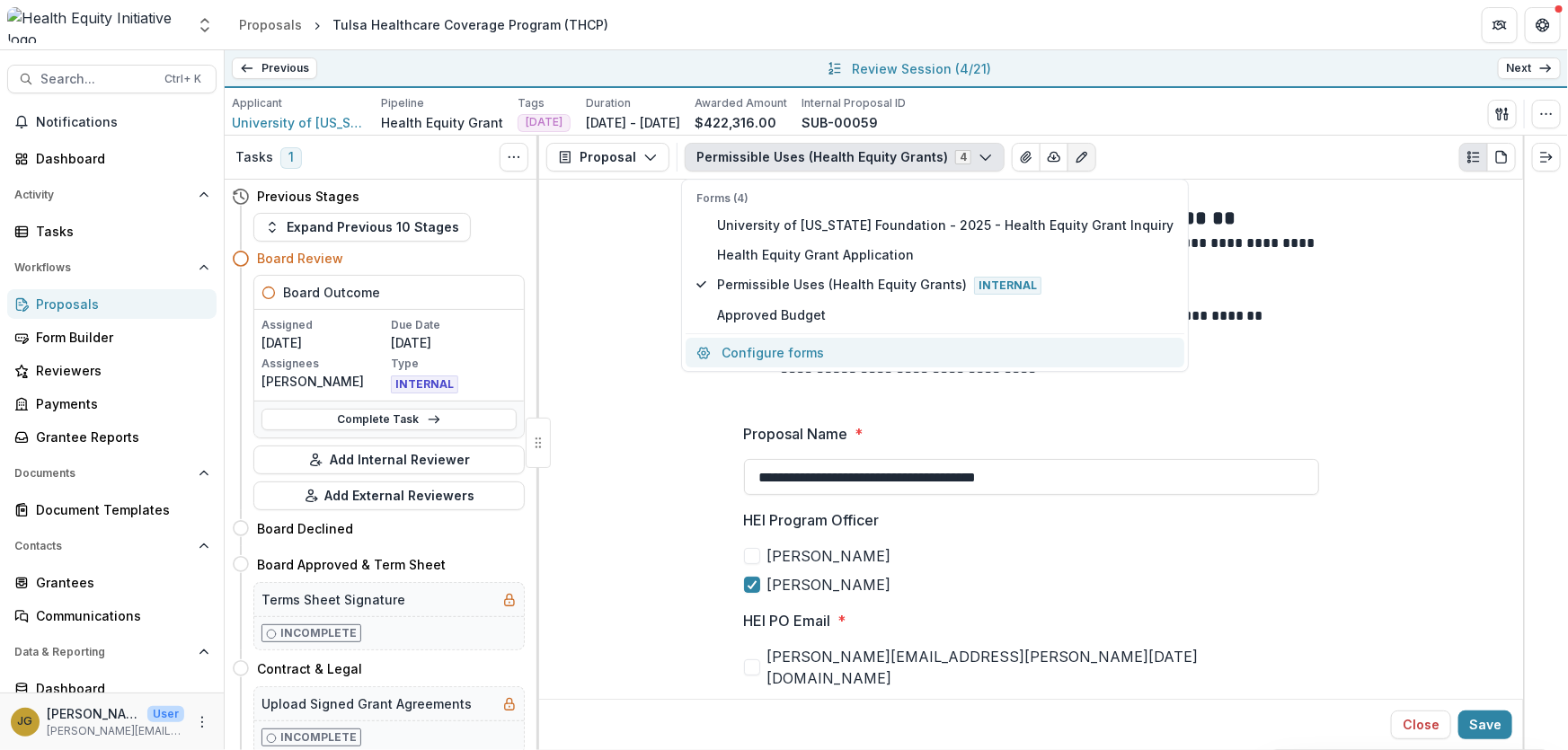
click at [783, 348] on button "Configure forms" at bounding box center [935, 352] width 498 height 30
select select "****"
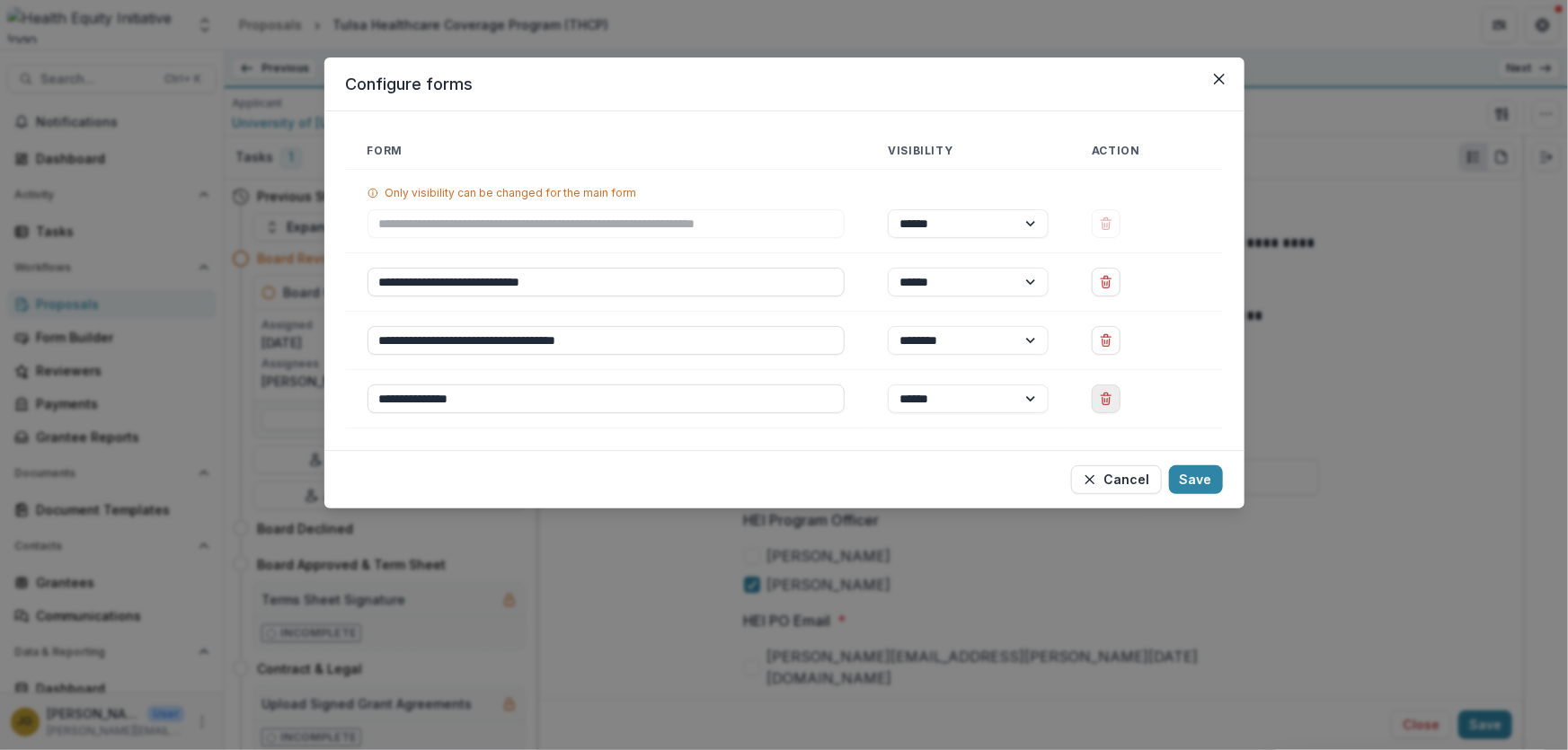
click at [1107, 401] on line "Delete Approved Budget" at bounding box center [1107, 401] width 0 height 4
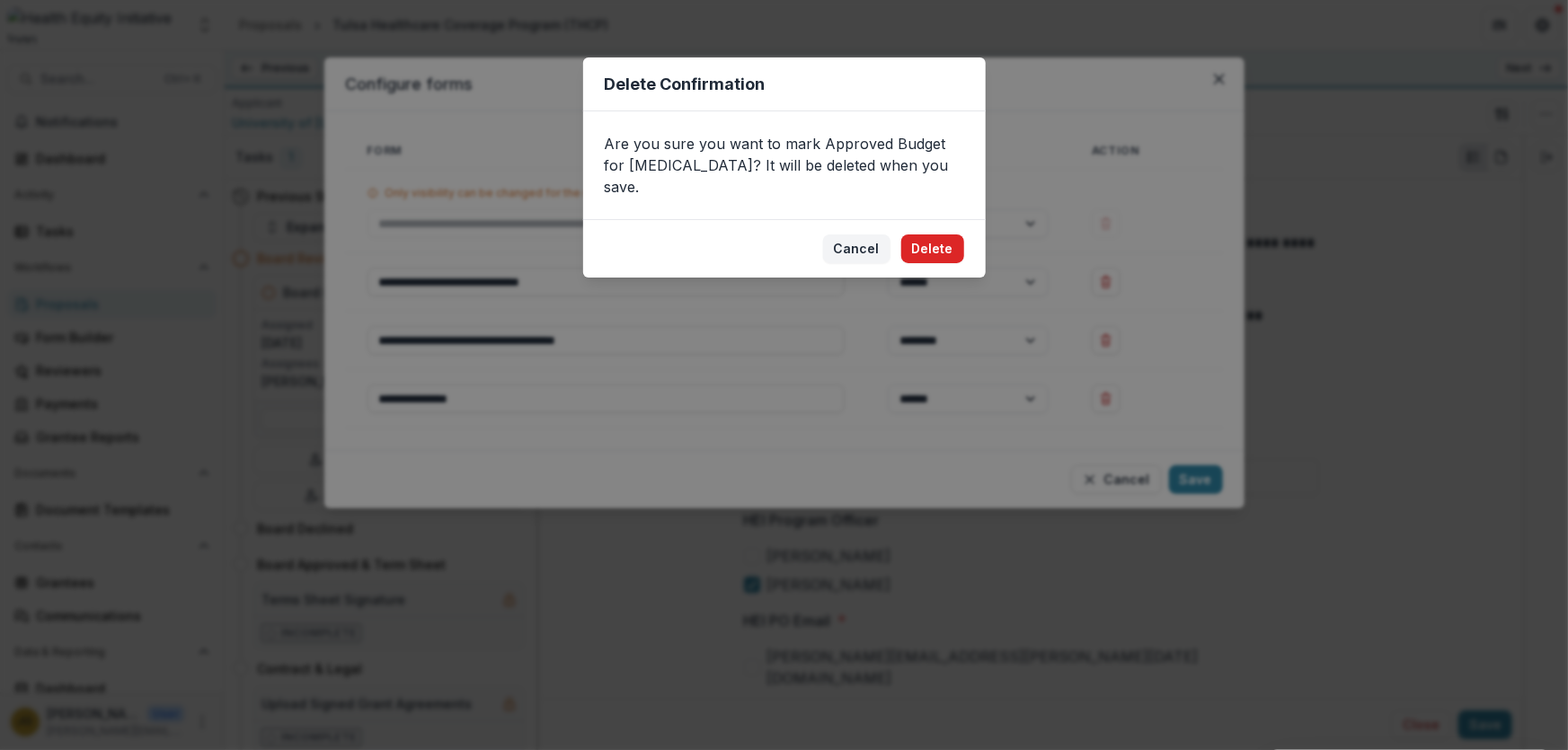
click at [939, 235] on button "Delete" at bounding box center [932, 249] width 63 height 29
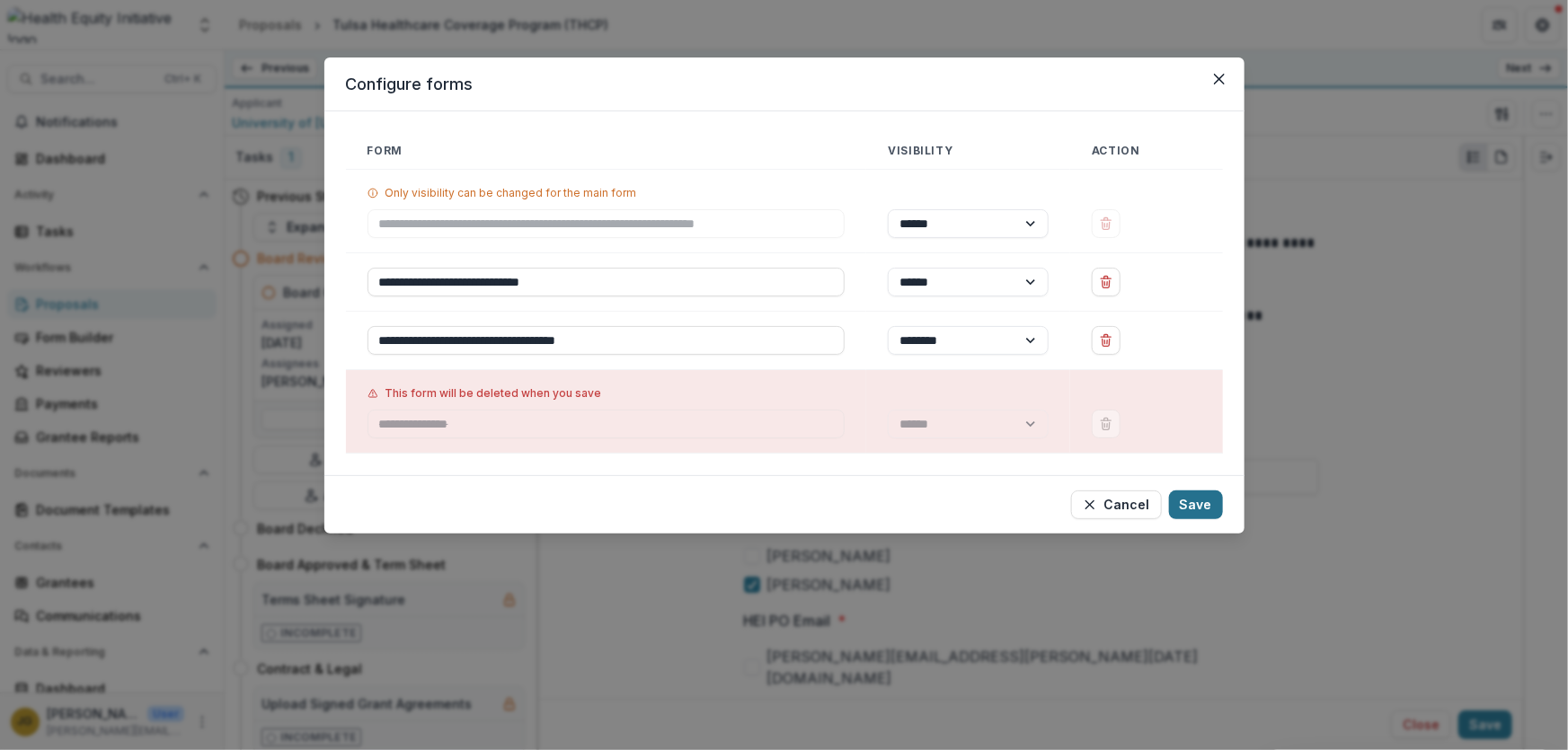
click at [1186, 500] on button "Save" at bounding box center [1196, 505] width 54 height 29
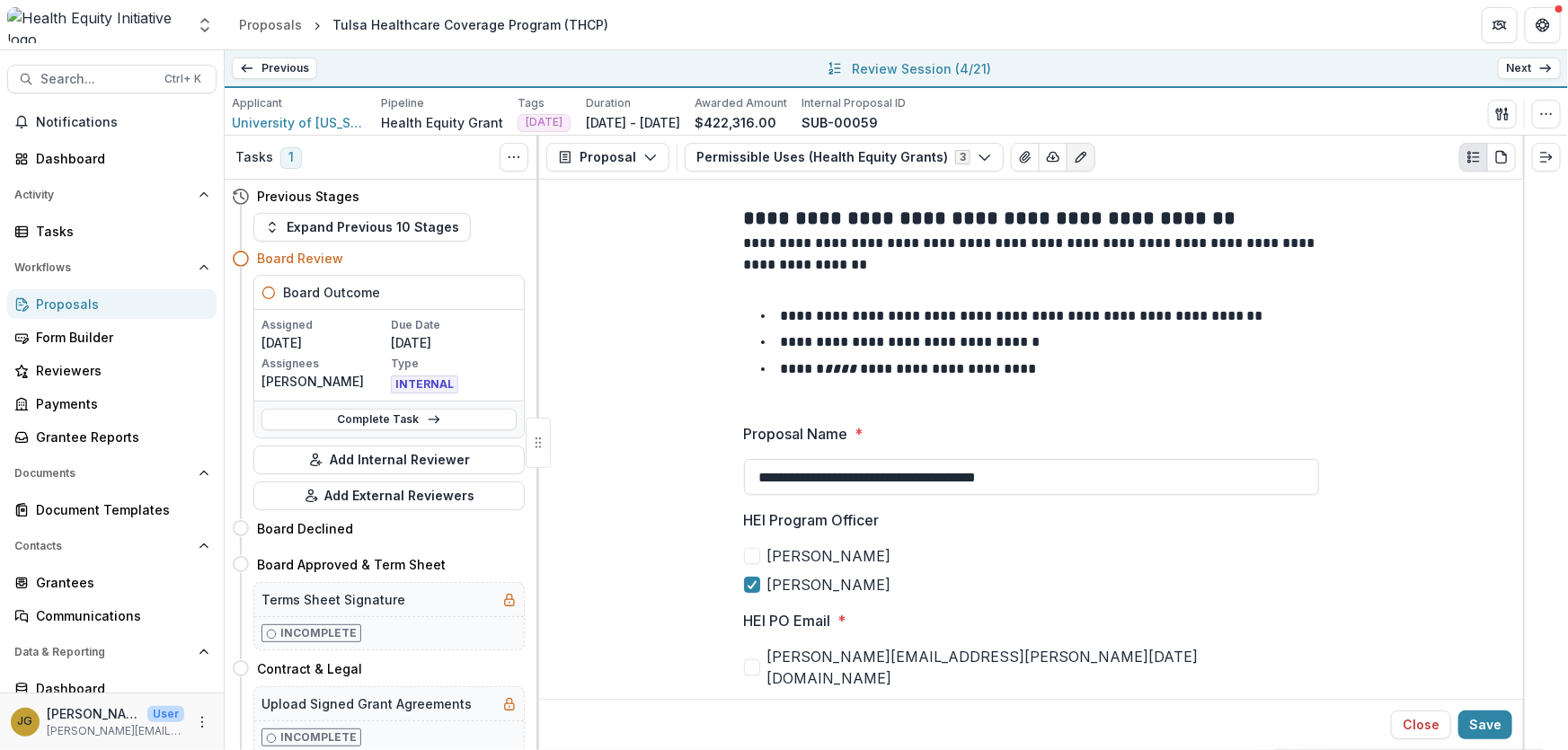
click at [1521, 65] on link "Next" at bounding box center [1529, 68] width 63 height 21
click at [980, 158] on polyline "button" at bounding box center [985, 159] width 10 height 6
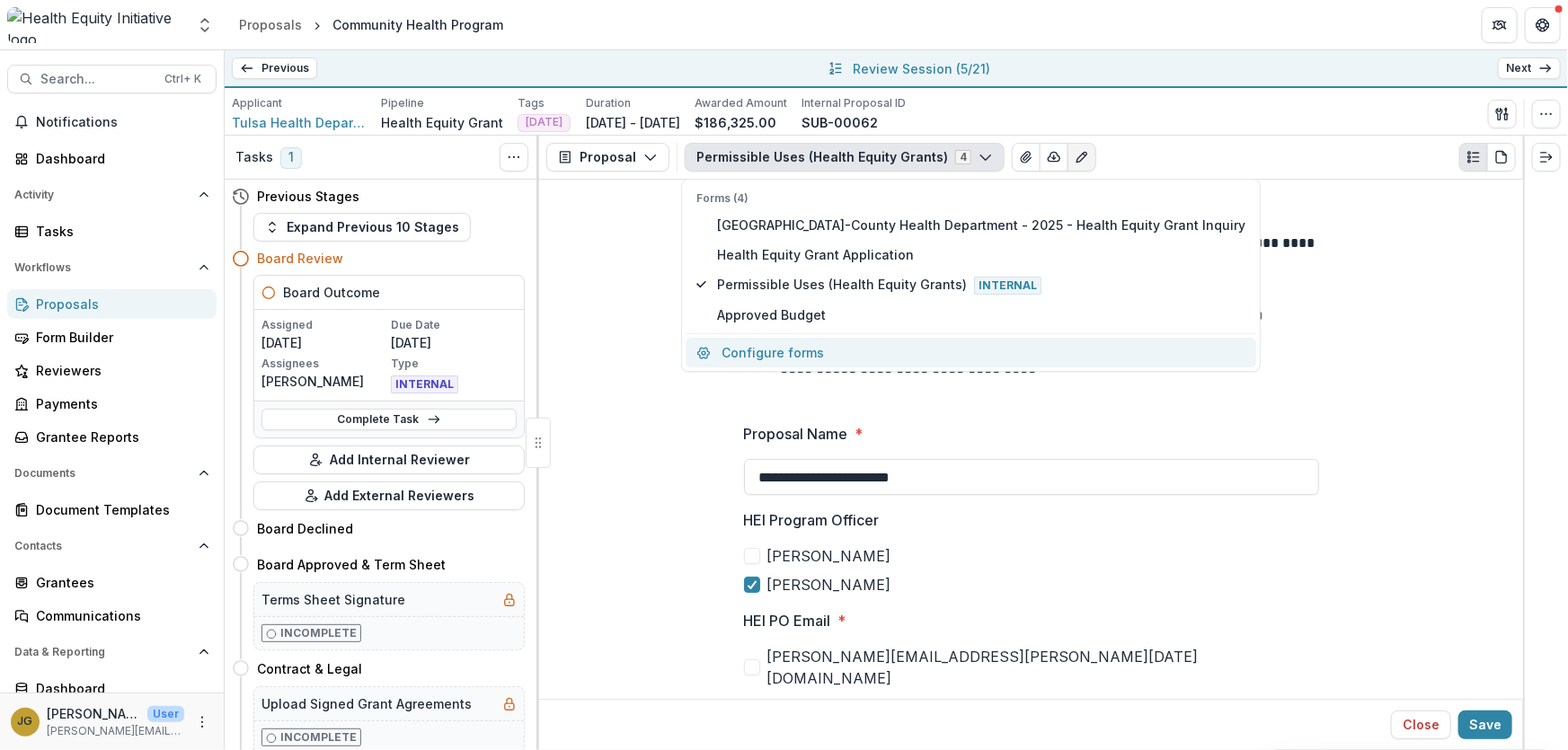
click at [777, 349] on button "Configure forms" at bounding box center [971, 352] width 570 height 30
select select "****"
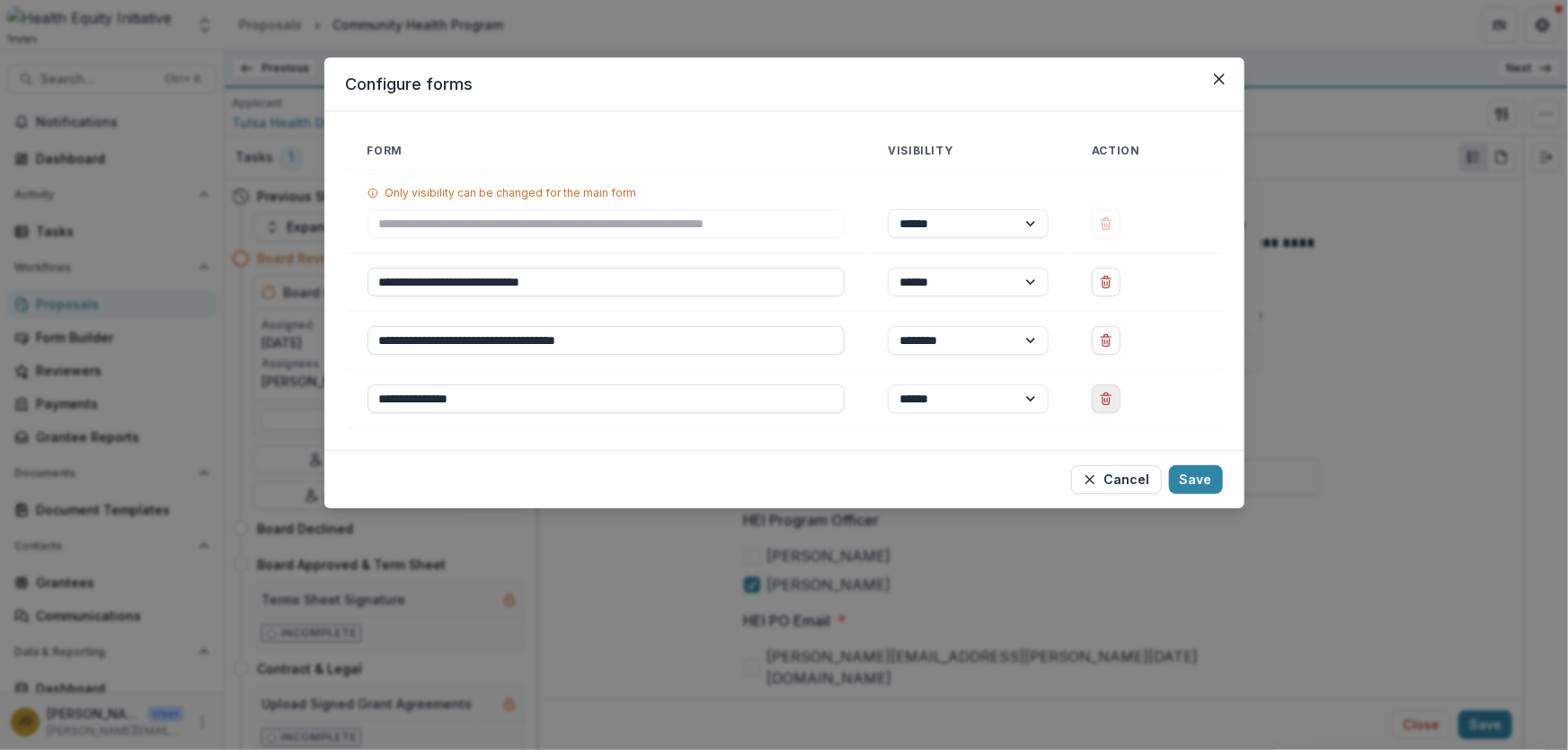
click at [1104, 401] on icon "Delete Approved Budget" at bounding box center [1105, 398] width 14 height 14
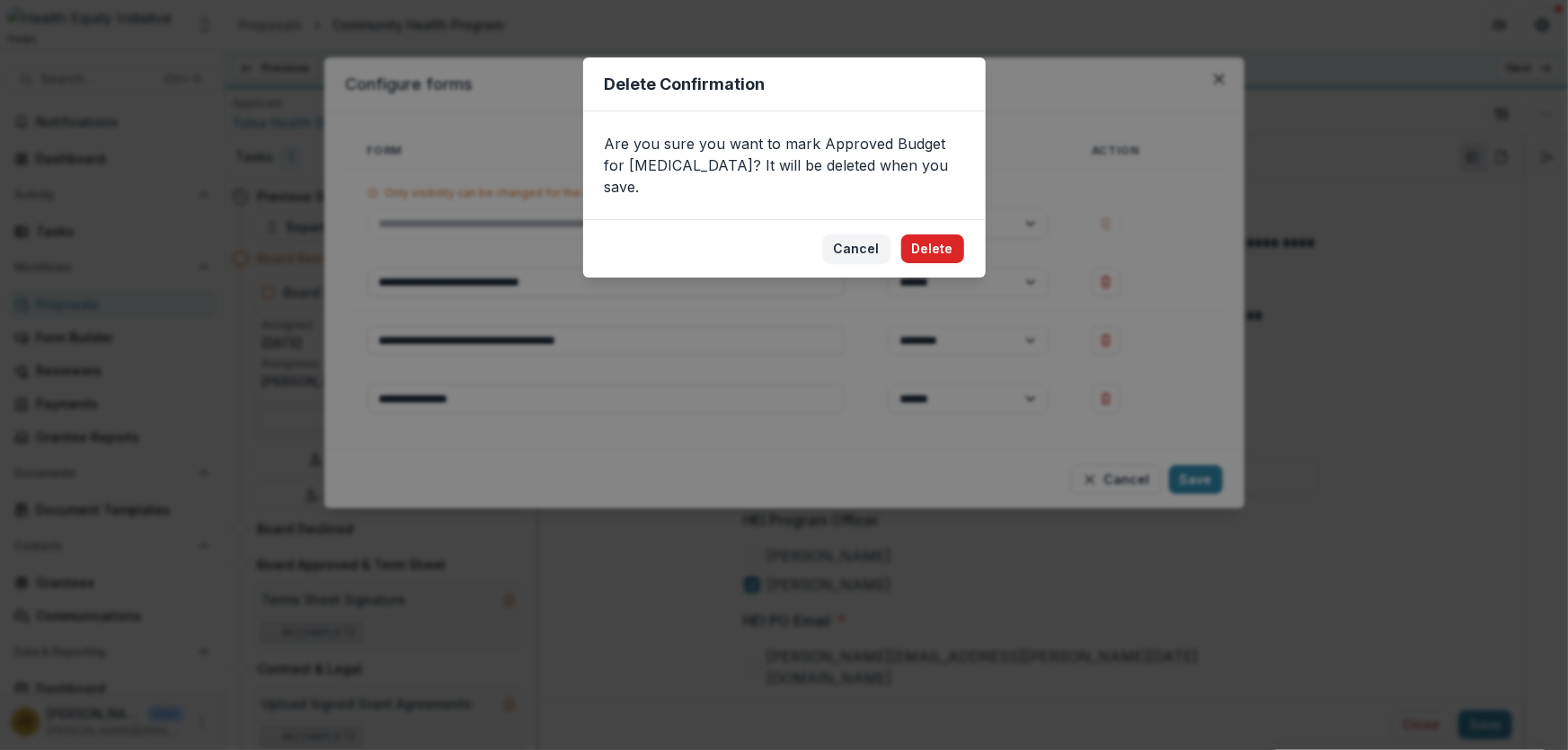
click at [943, 235] on button "Delete" at bounding box center [932, 249] width 63 height 29
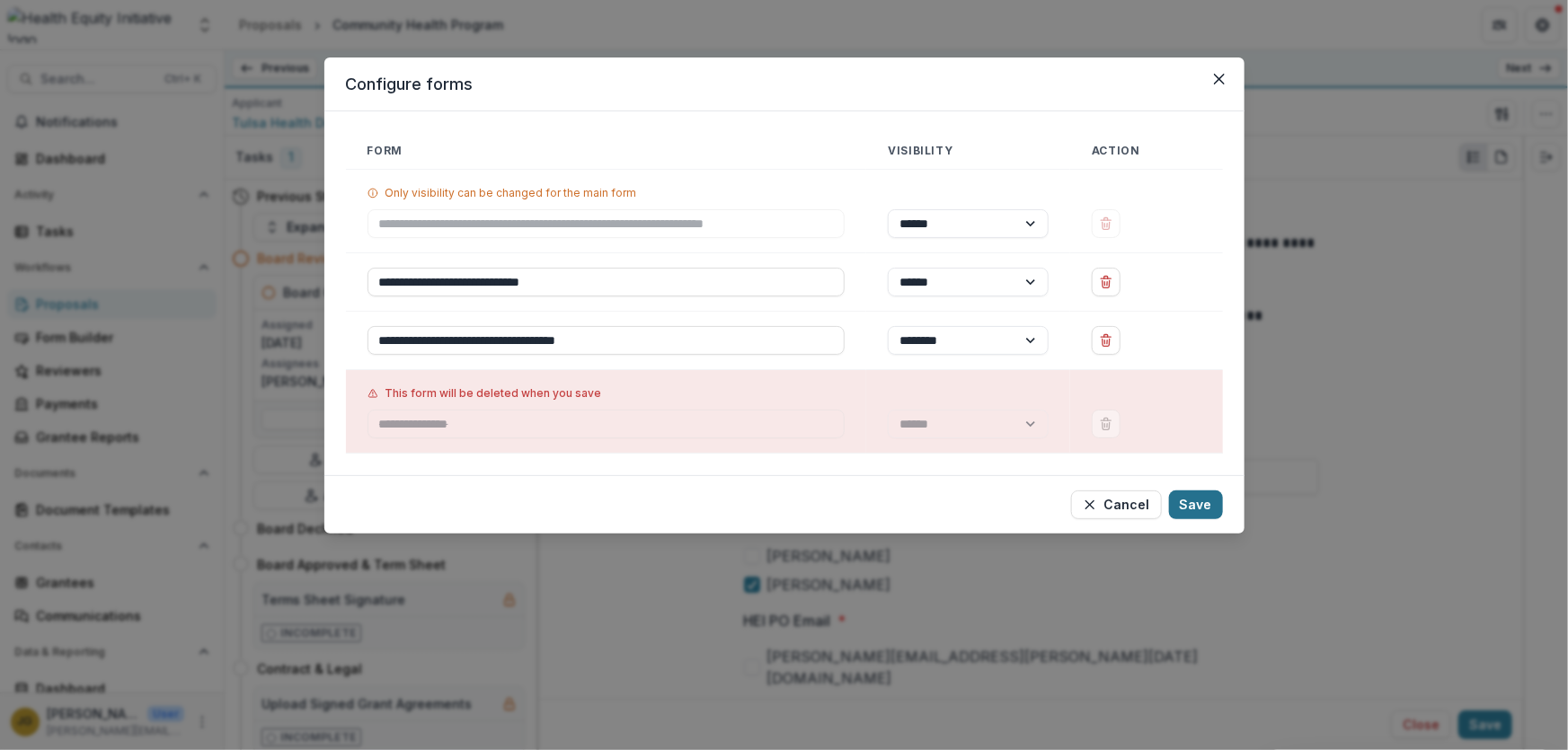
click at [1191, 503] on button "Save" at bounding box center [1196, 505] width 54 height 29
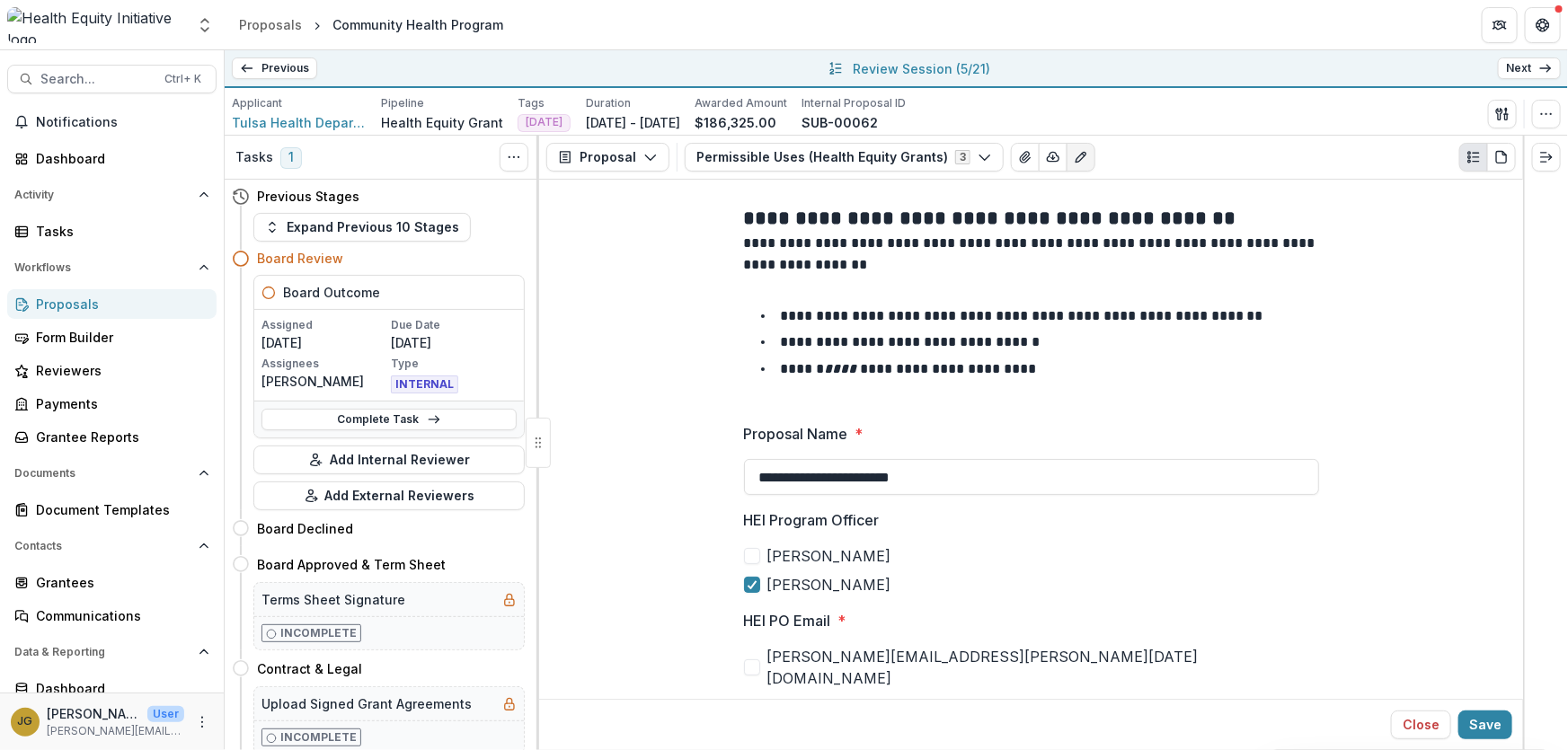
click at [1508, 67] on link "Next" at bounding box center [1529, 68] width 63 height 21
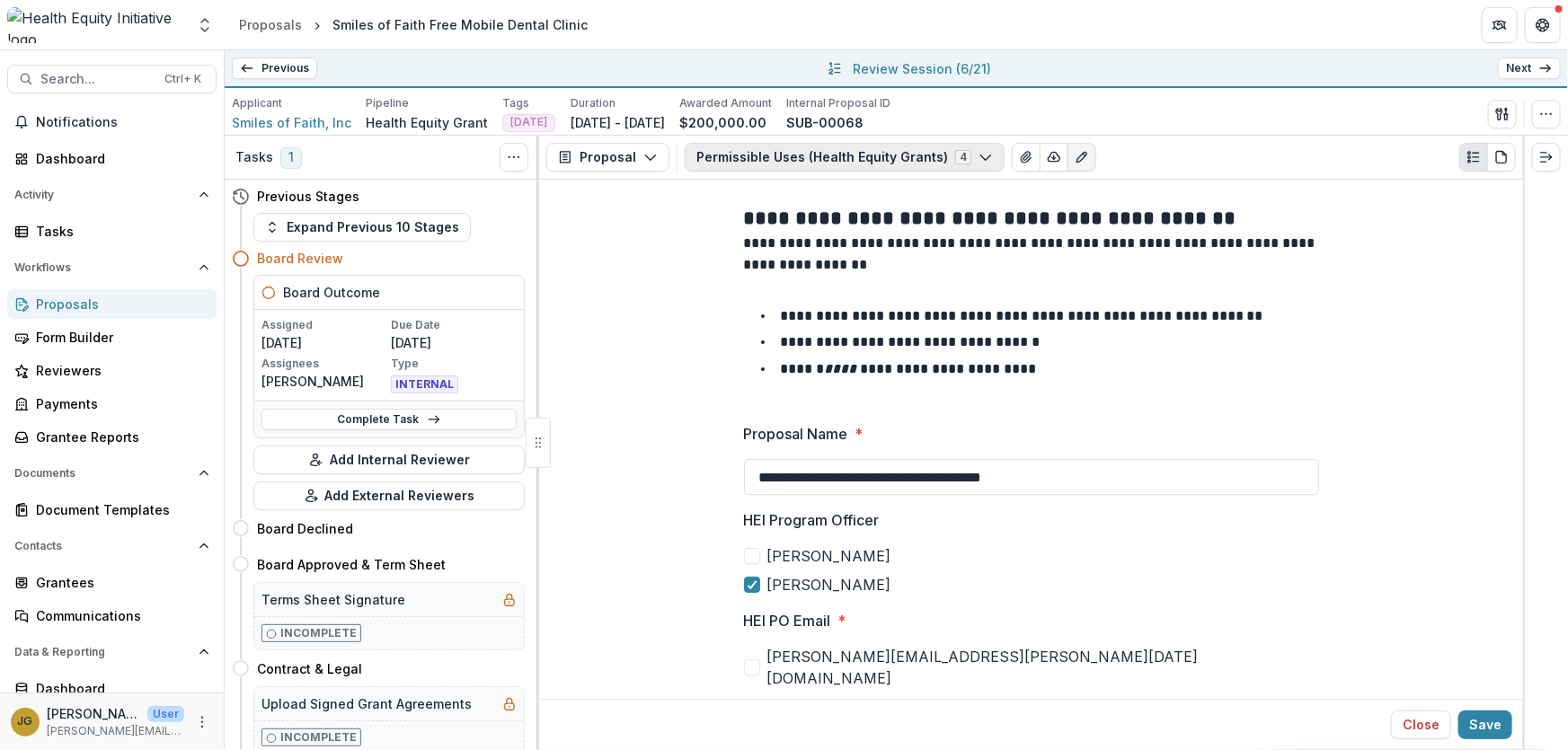
click at [978, 160] on icon "button" at bounding box center [985, 157] width 14 height 14
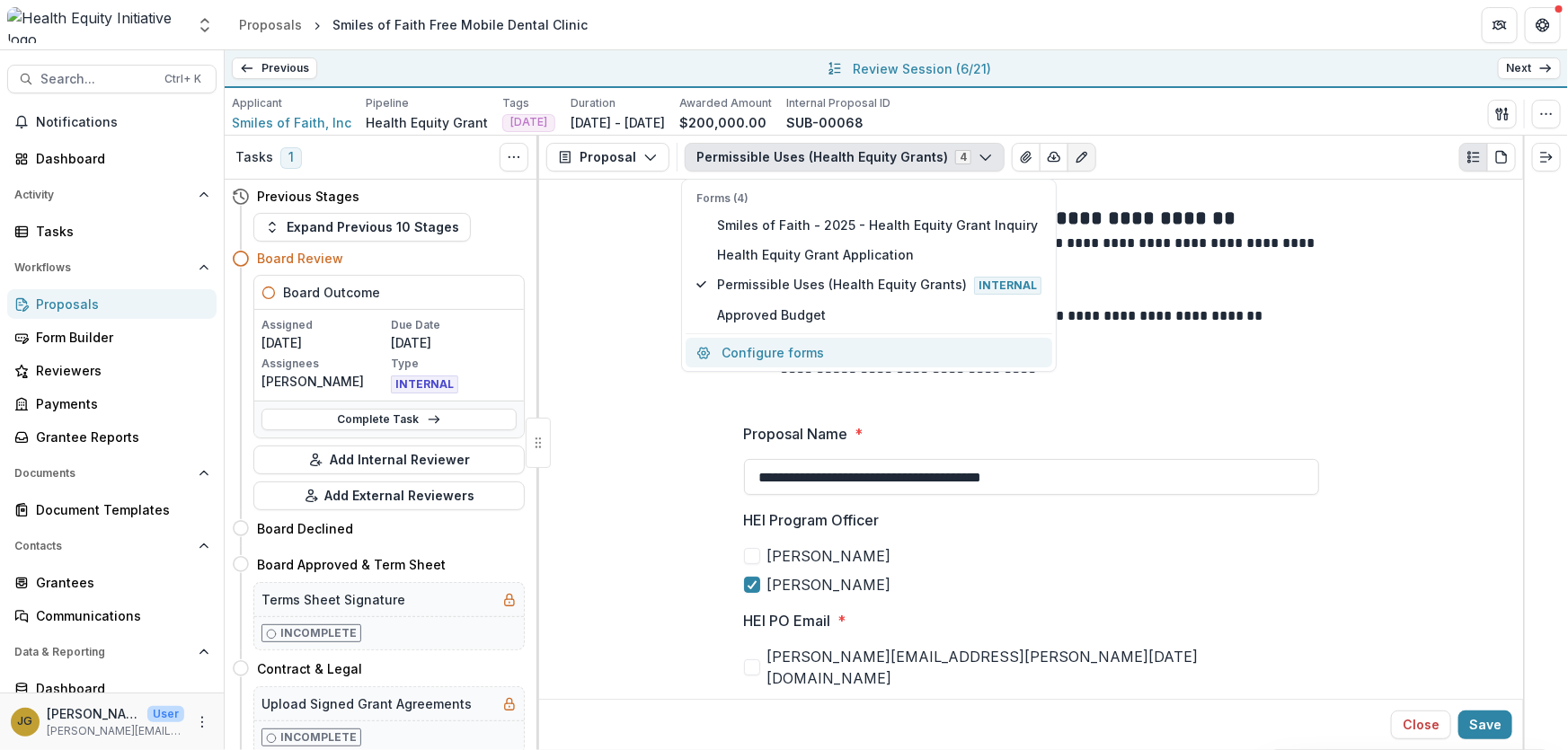
click at [763, 353] on button "Configure forms" at bounding box center [869, 352] width 367 height 30
select select "****"
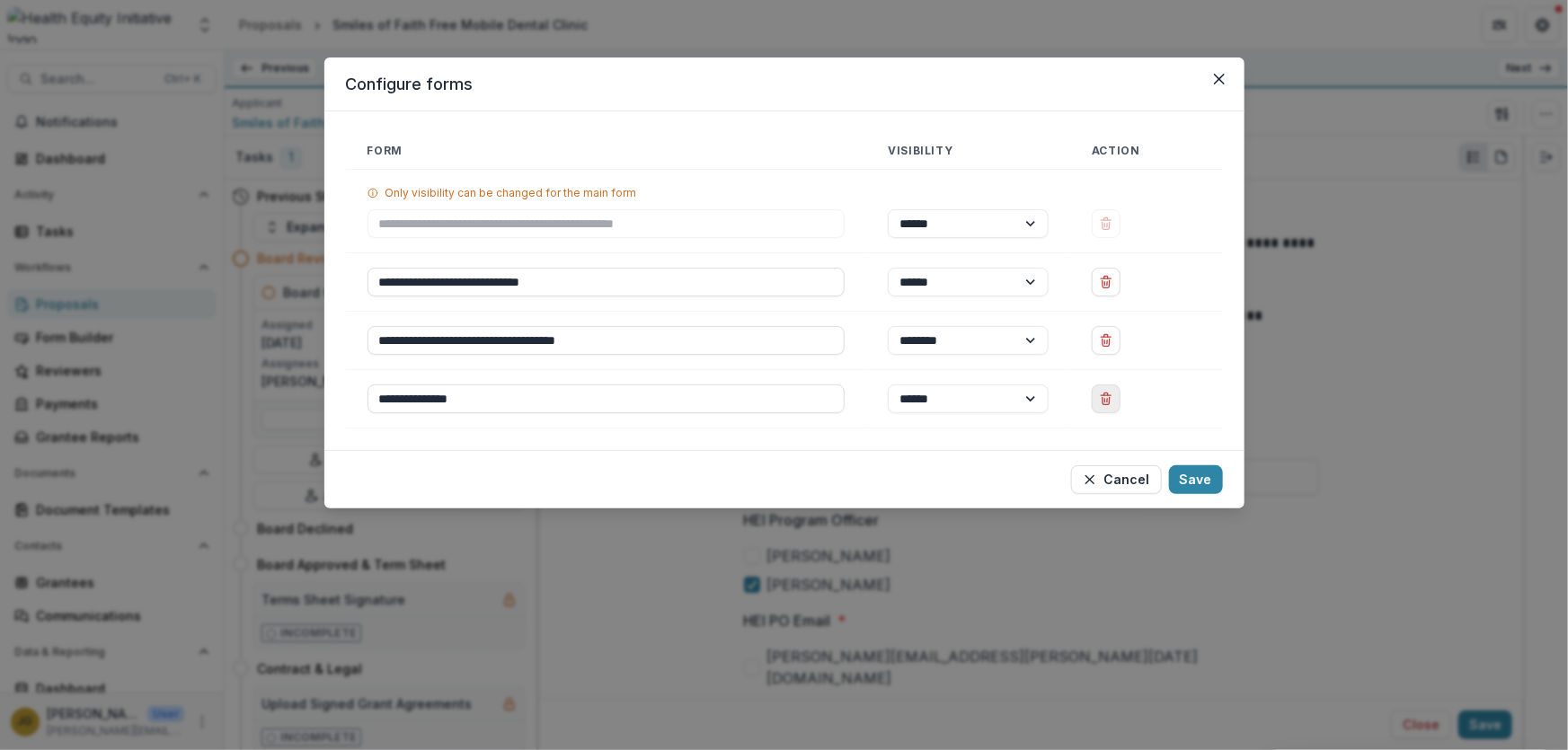
click at [1104, 399] on icon "Delete Approved Budget" at bounding box center [1105, 398] width 14 height 14
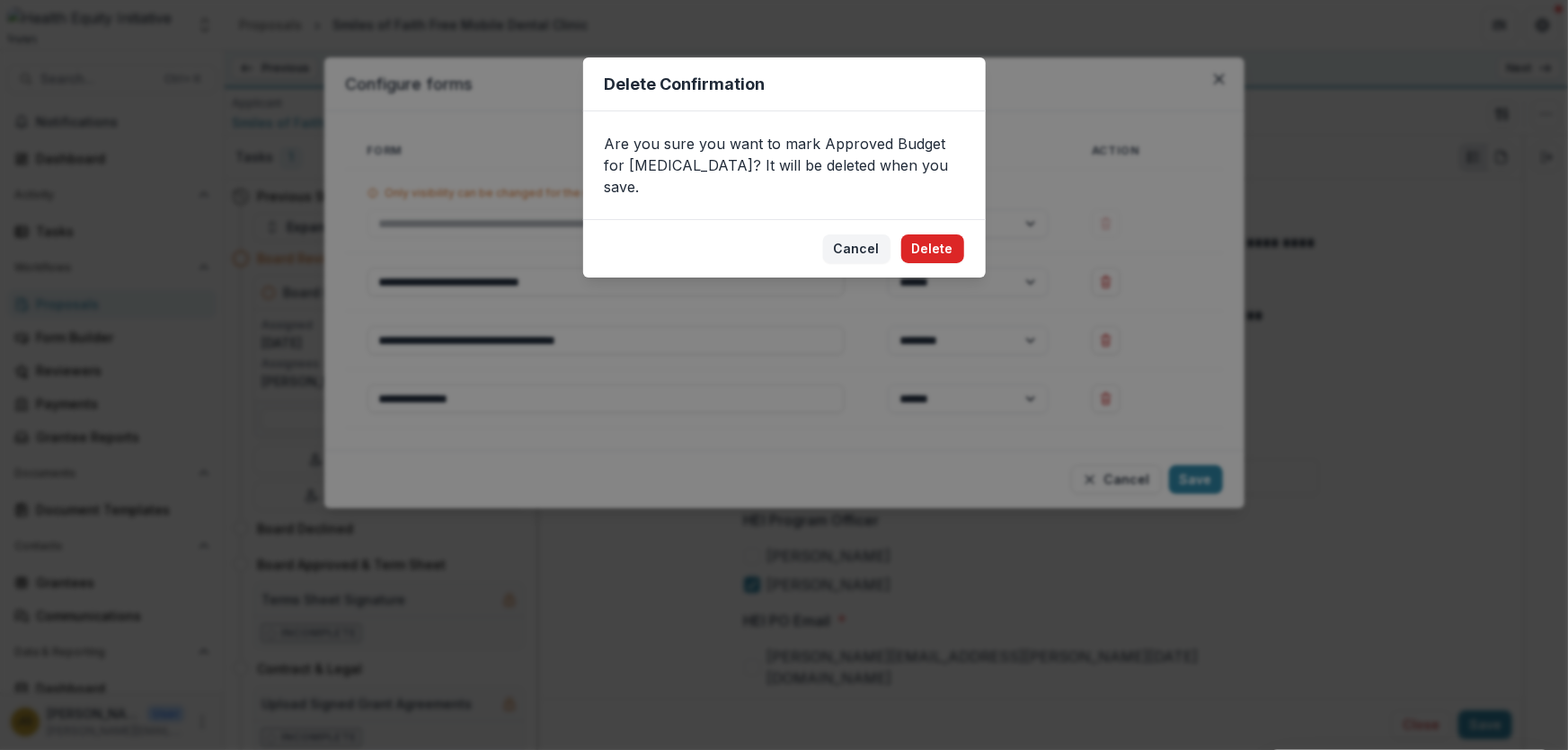
click at [940, 235] on button "Delete" at bounding box center [932, 249] width 63 height 29
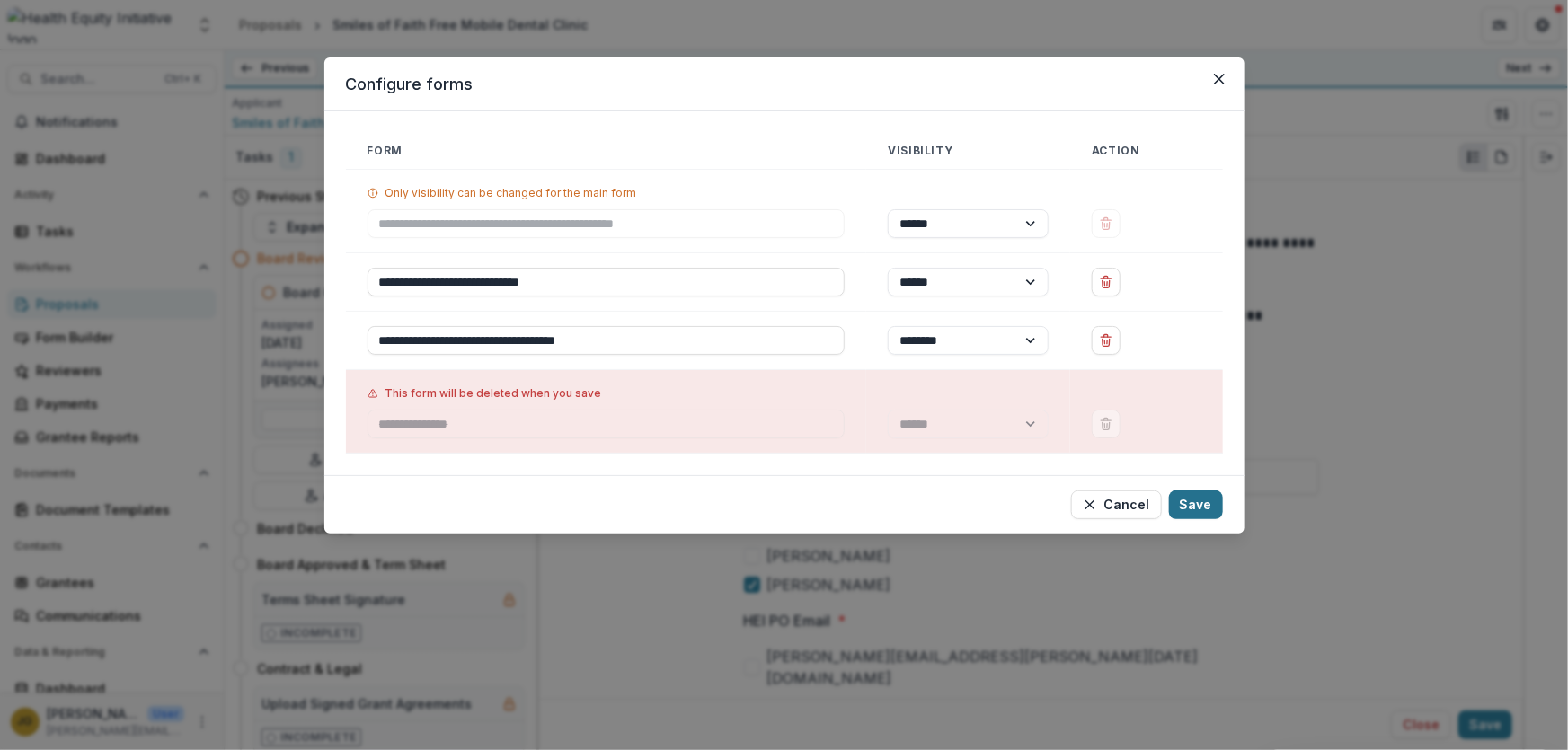
click at [1195, 501] on button "Save" at bounding box center [1196, 505] width 54 height 29
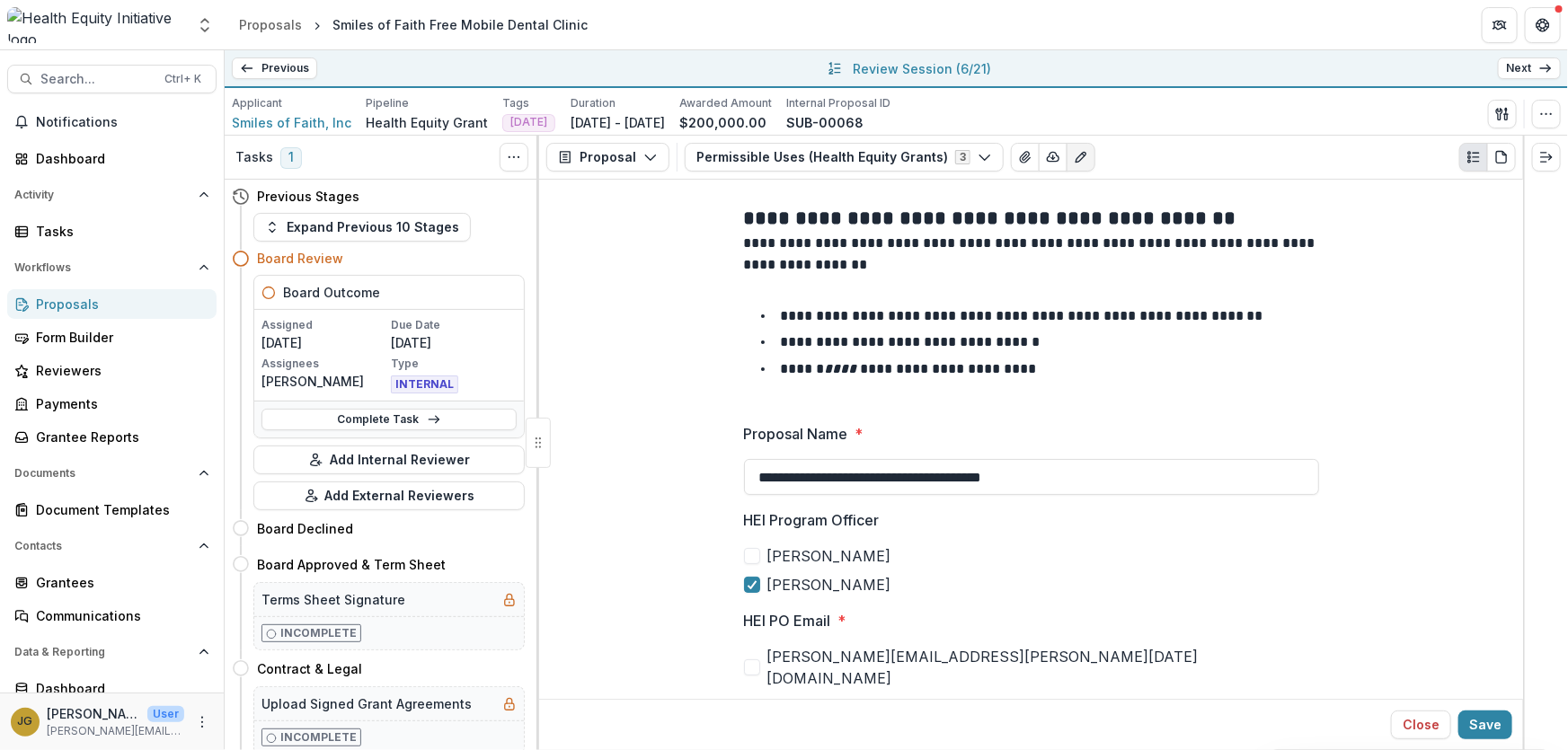
click at [1513, 71] on link "Next" at bounding box center [1529, 68] width 63 height 21
click at [978, 157] on icon "button" at bounding box center [985, 157] width 14 height 14
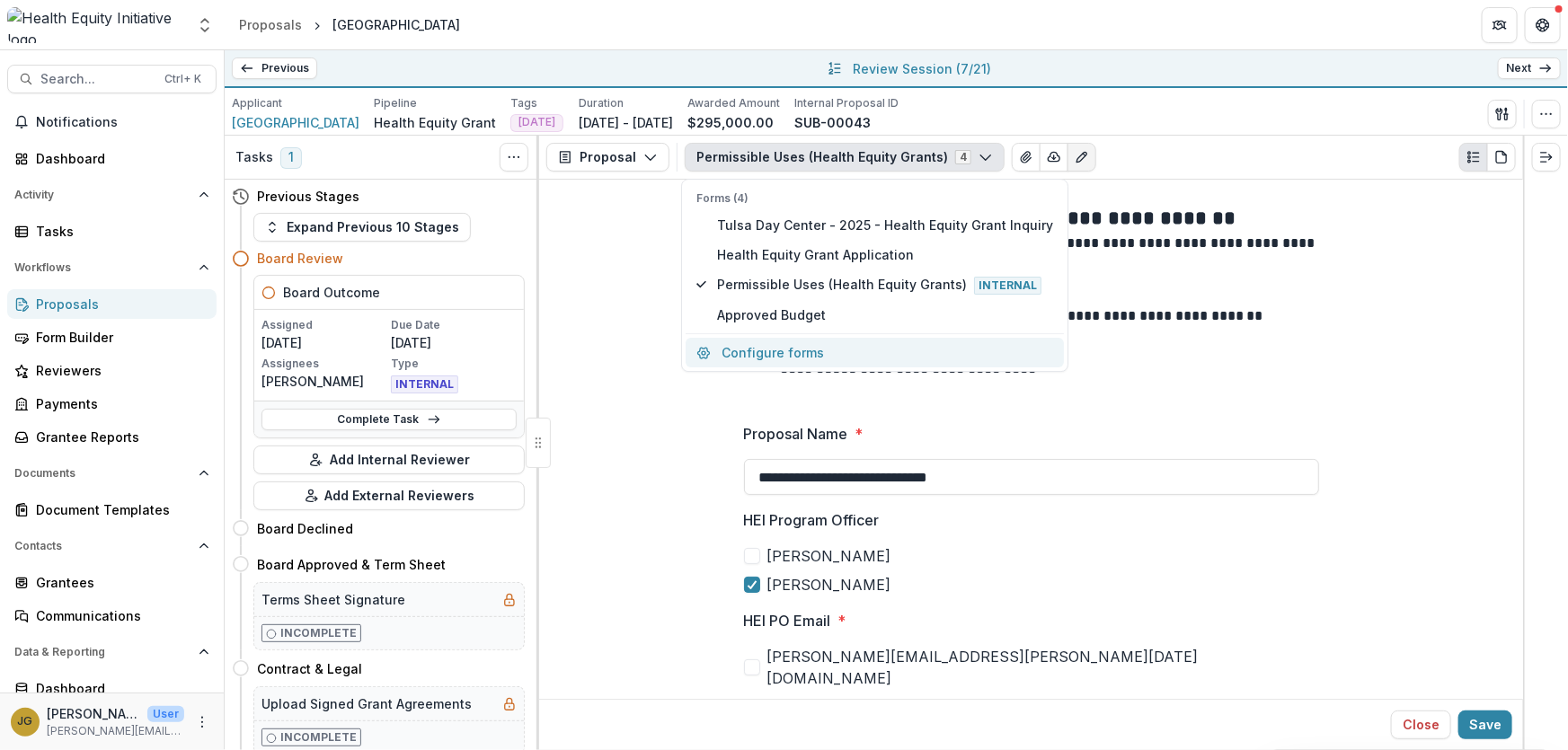
click at [789, 352] on button "Configure forms" at bounding box center [874, 352] width 378 height 30
select select "****"
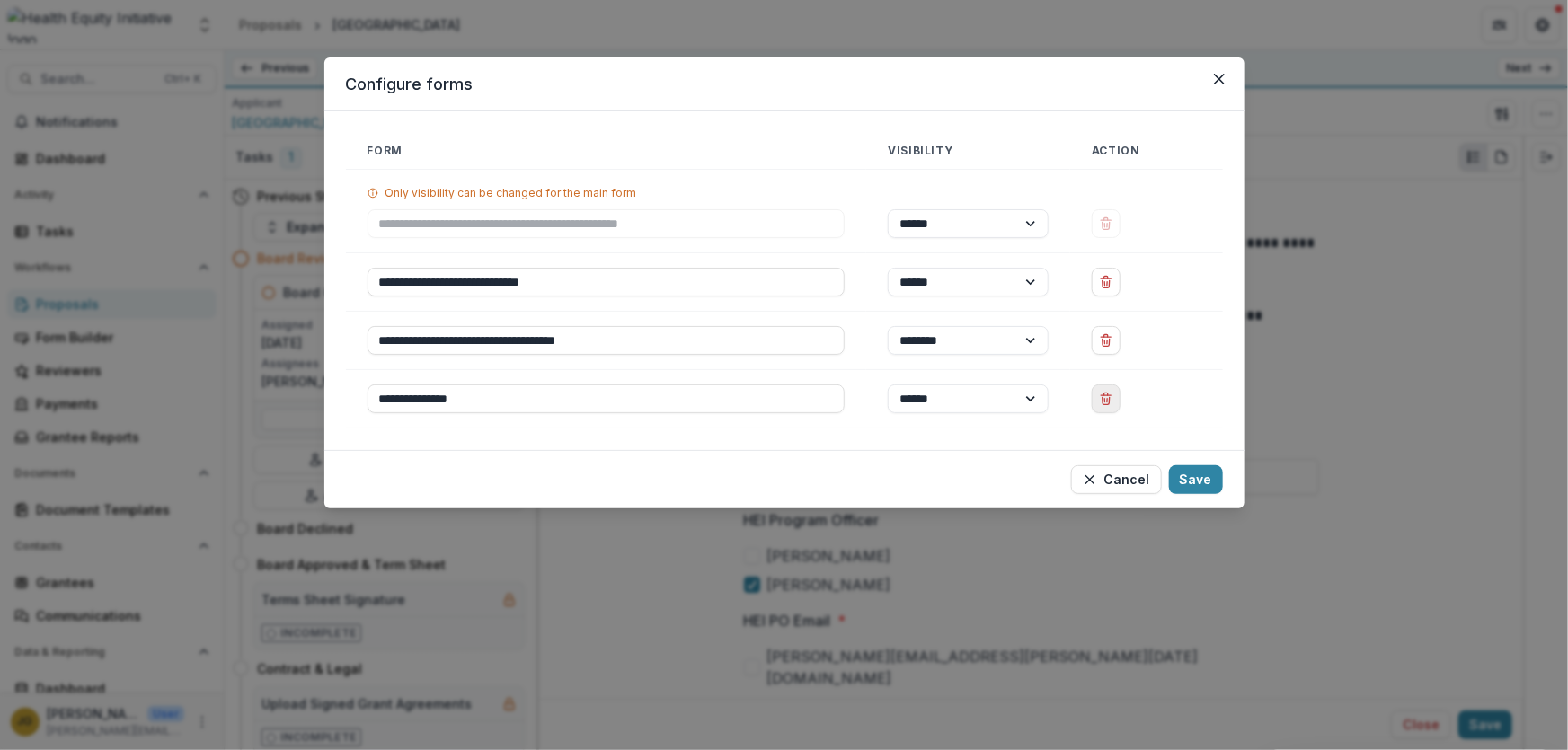
click at [1105, 403] on icon "Delete Approved Budget" at bounding box center [1105, 398] width 14 height 14
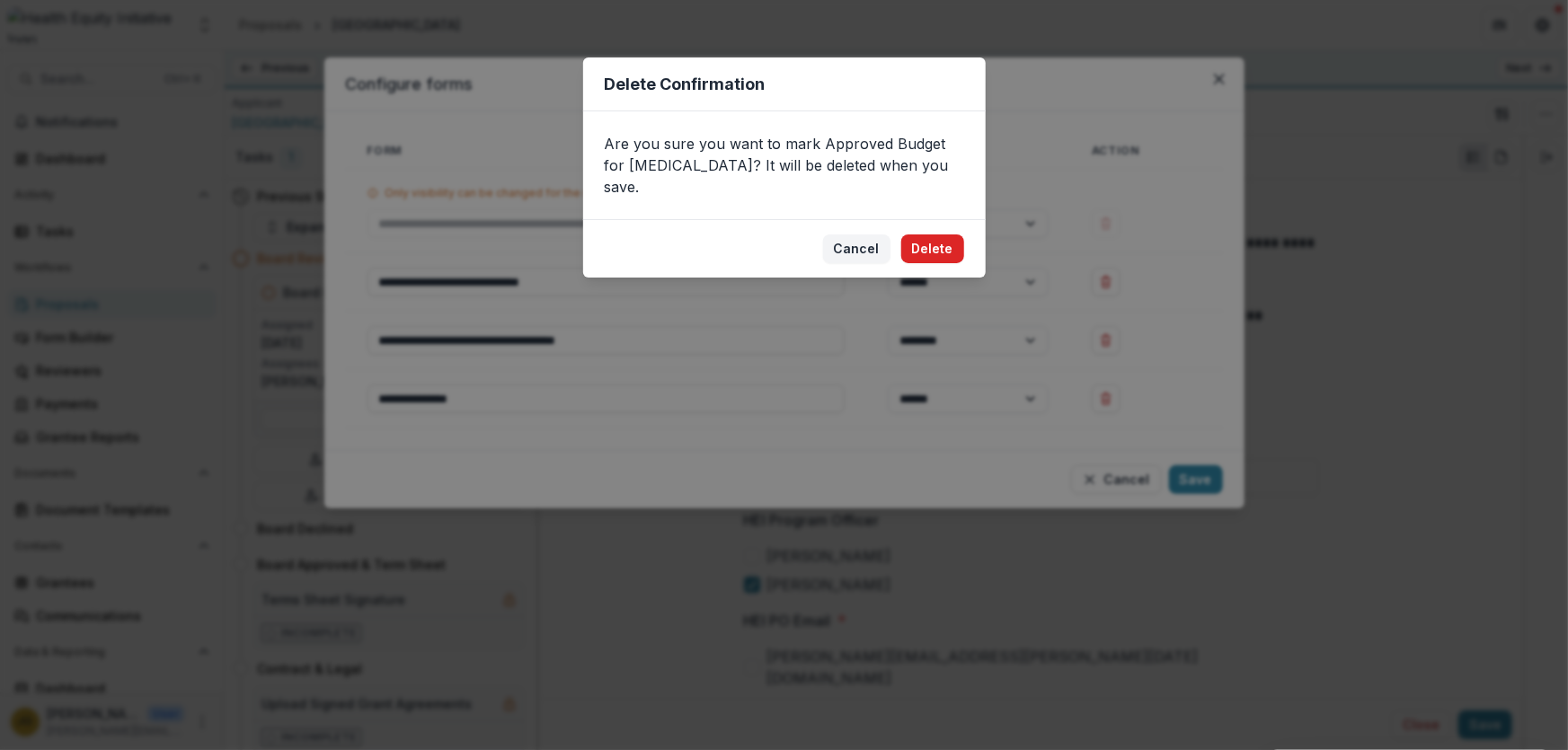
click at [931, 235] on button "Delete" at bounding box center [932, 249] width 63 height 29
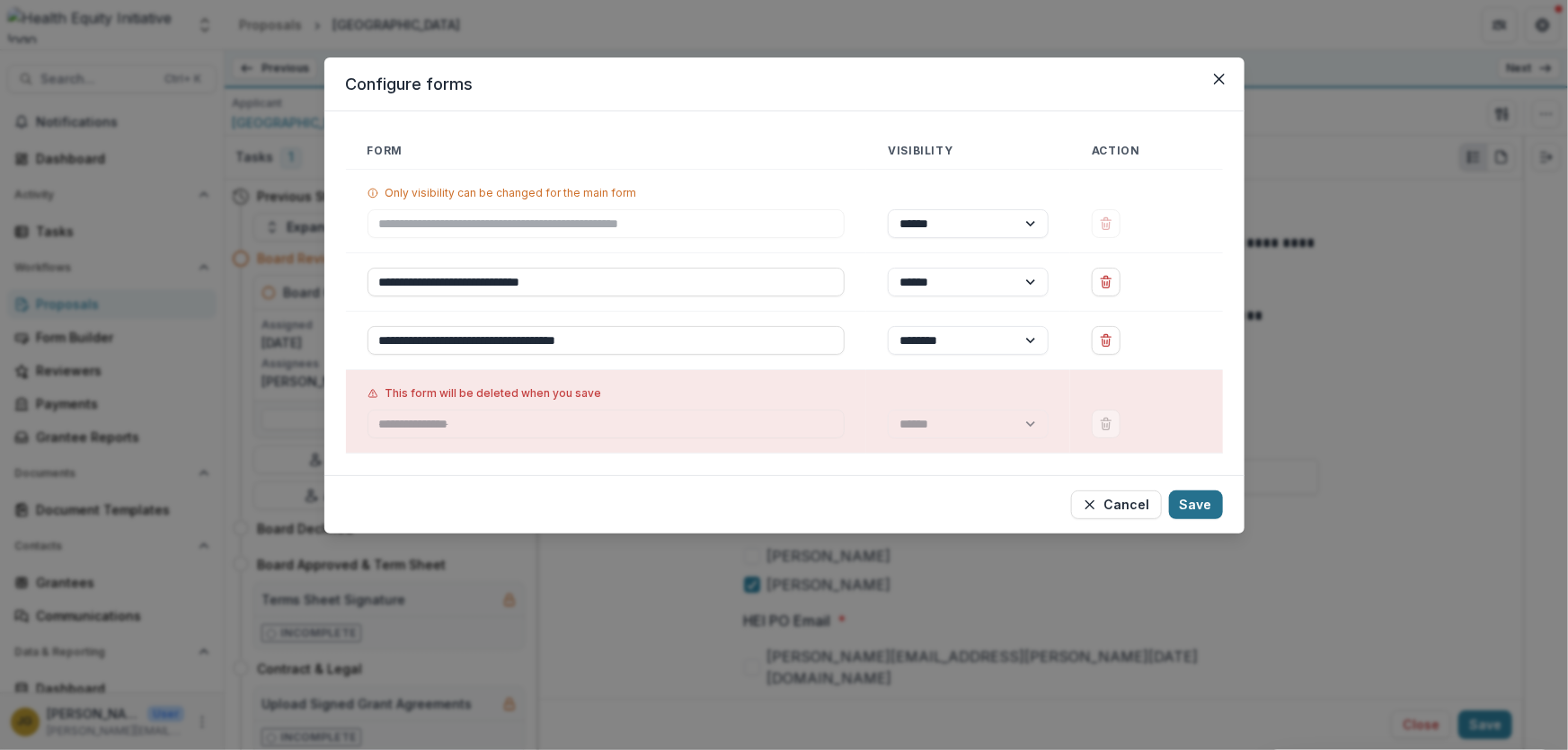
click at [1195, 503] on button "Save" at bounding box center [1196, 505] width 54 height 29
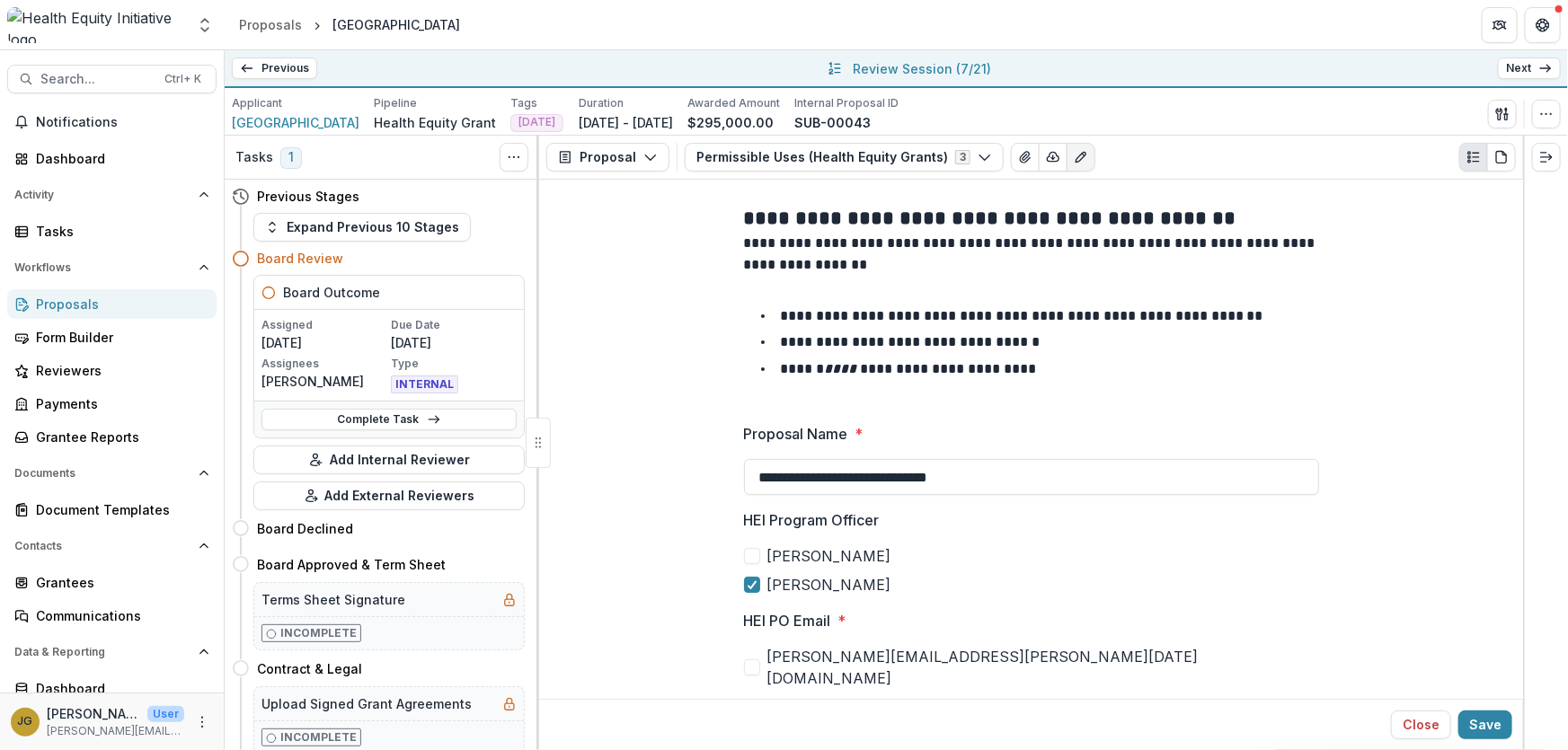
click at [1535, 69] on link "Next" at bounding box center [1529, 68] width 63 height 21
click at [980, 159] on polyline "button" at bounding box center [985, 159] width 10 height 6
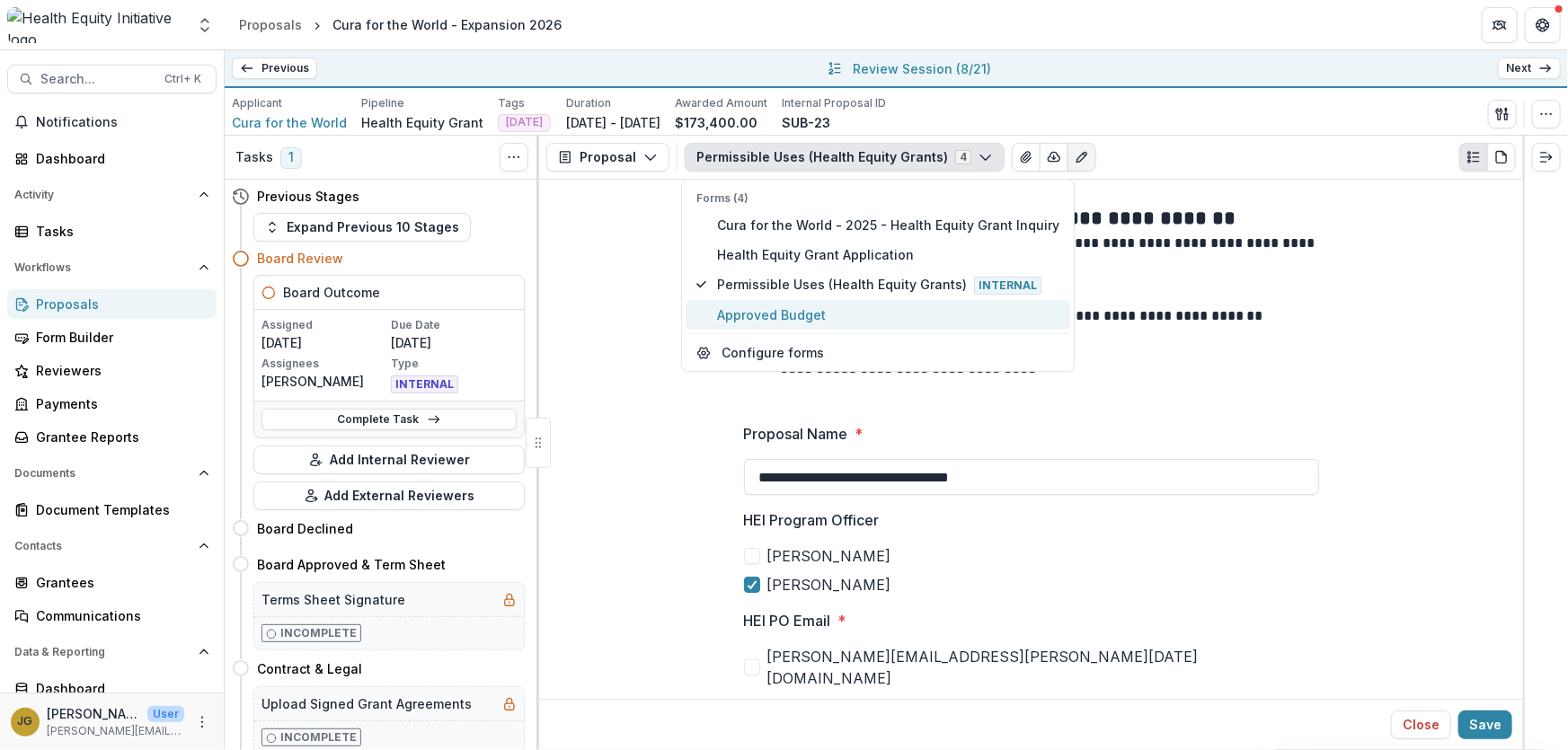
click at [783, 321] on span "Approved Budget" at bounding box center [888, 315] width 342 height 19
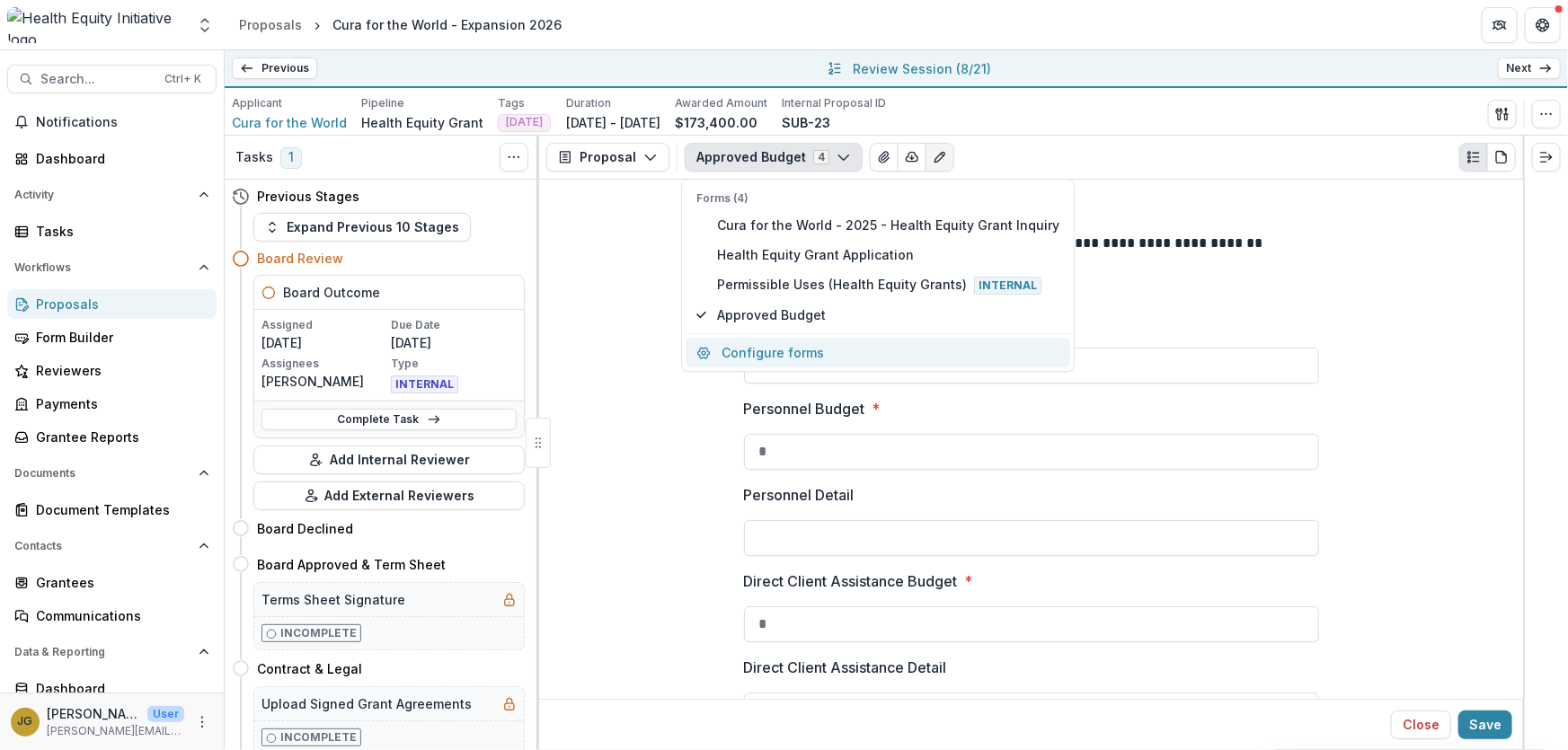
click at [745, 350] on button "Configure forms" at bounding box center [878, 352] width 385 height 30
select select "****"
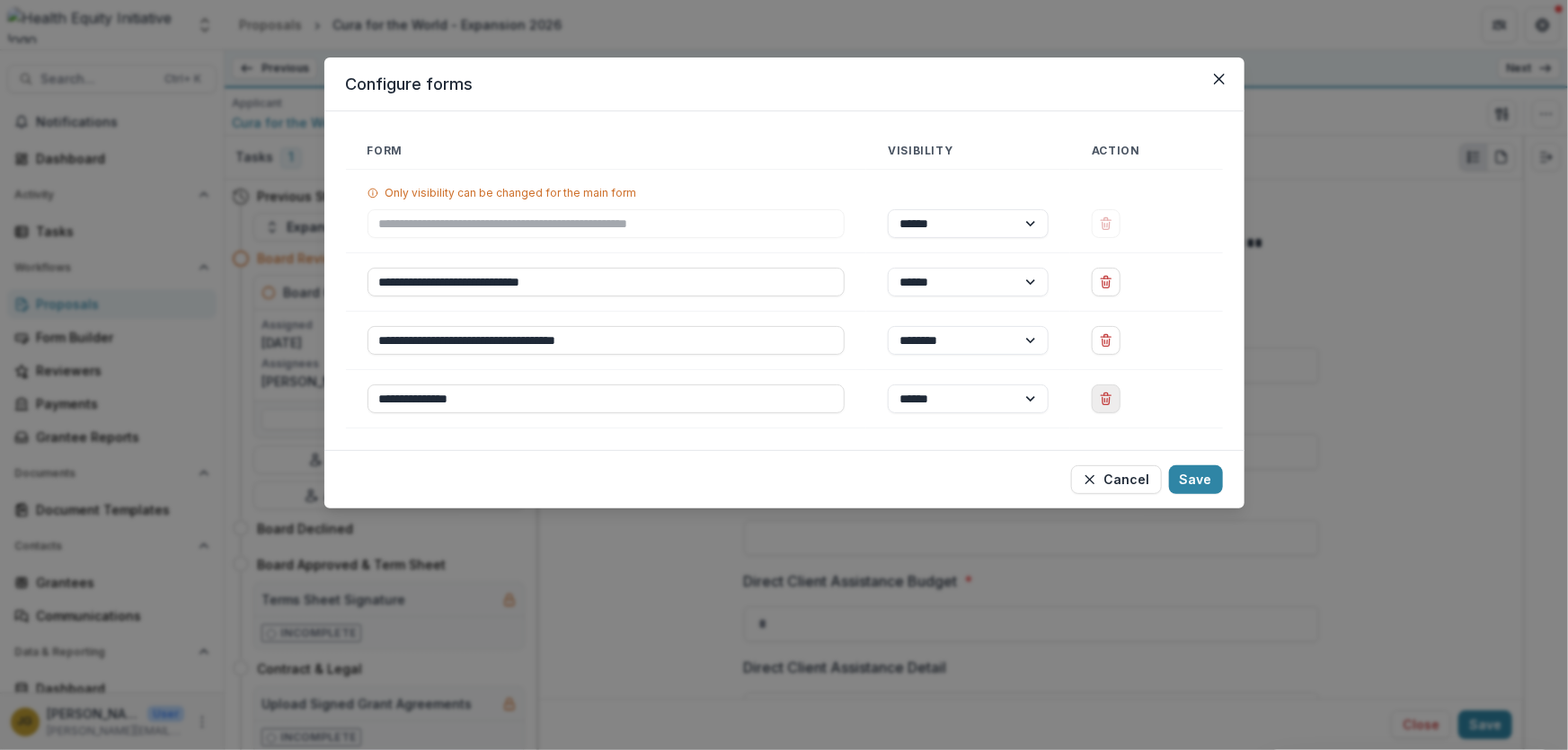
click at [1109, 397] on icon "Delete Approved Budget" at bounding box center [1105, 398] width 14 height 14
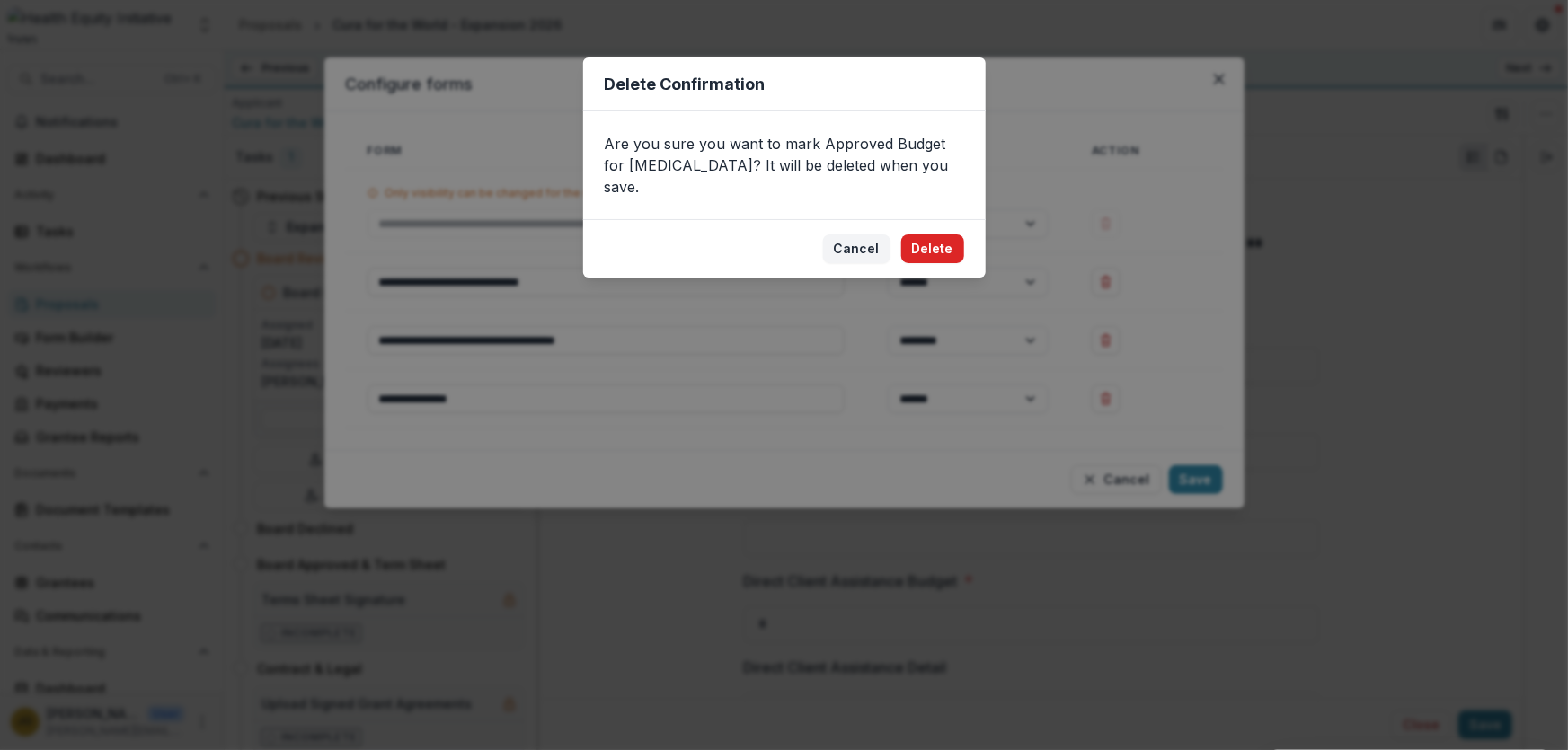
click at [940, 235] on button "Delete" at bounding box center [932, 249] width 63 height 29
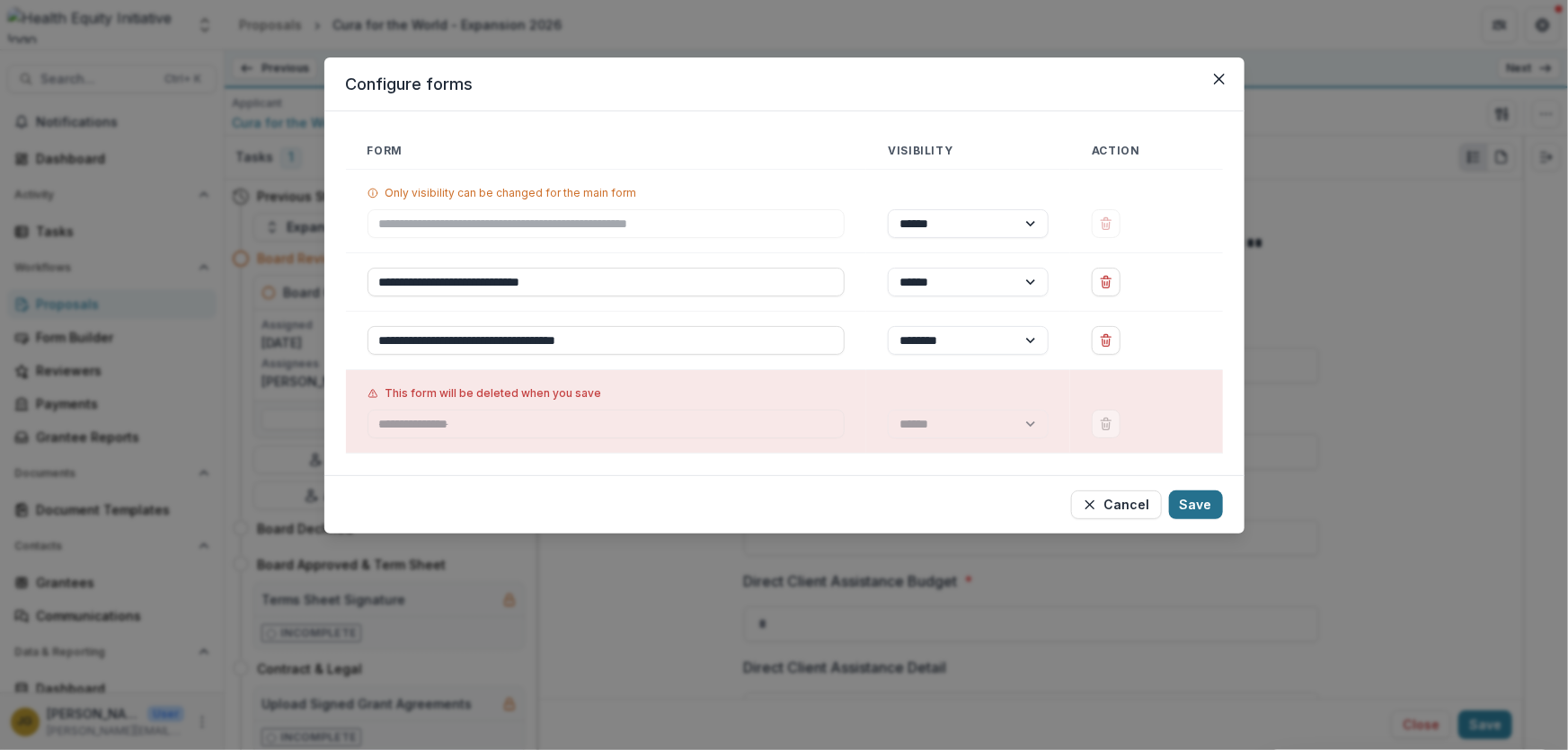
click at [1194, 495] on button "Save" at bounding box center [1196, 505] width 54 height 29
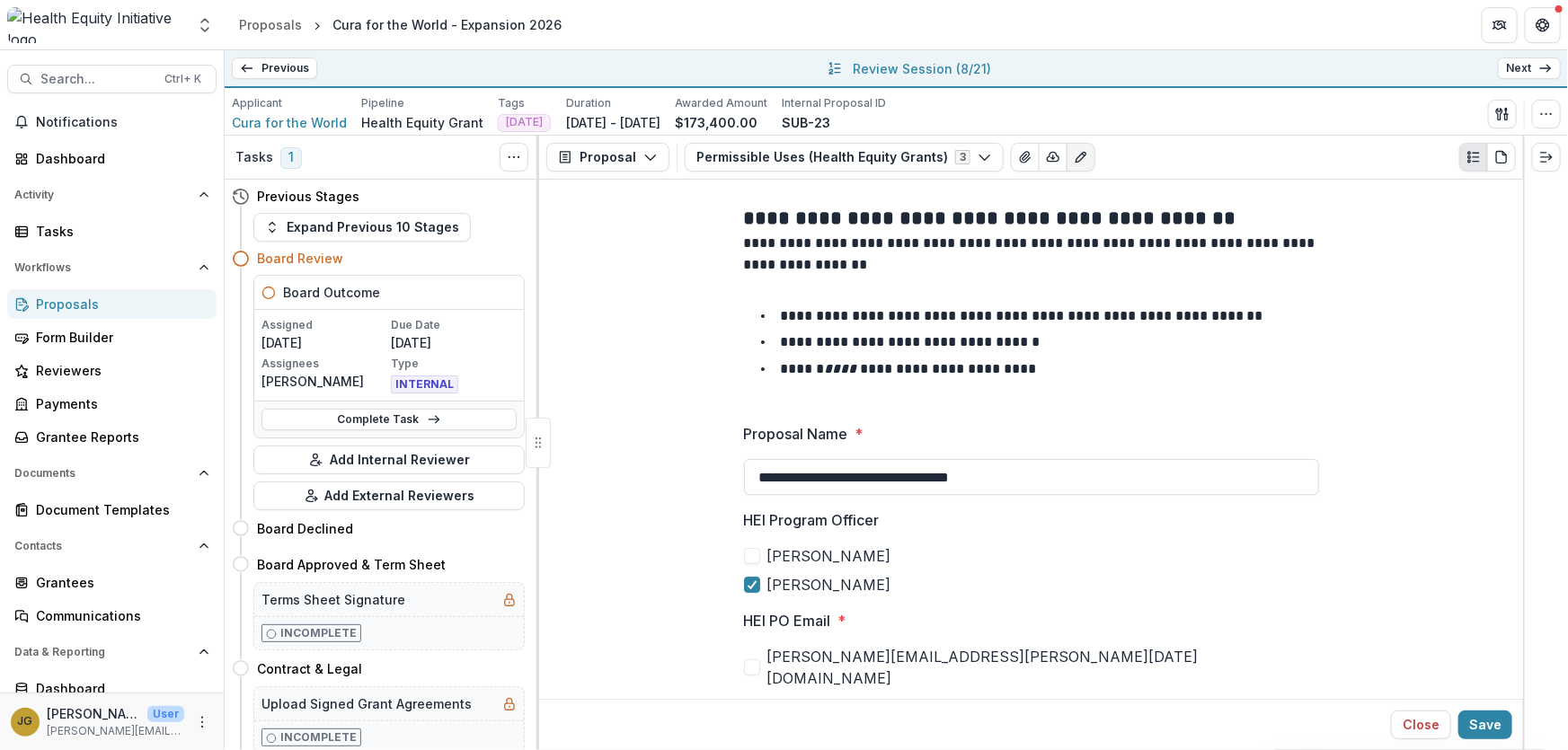
click at [277, 63] on link "Previous" at bounding box center [274, 68] width 86 height 21
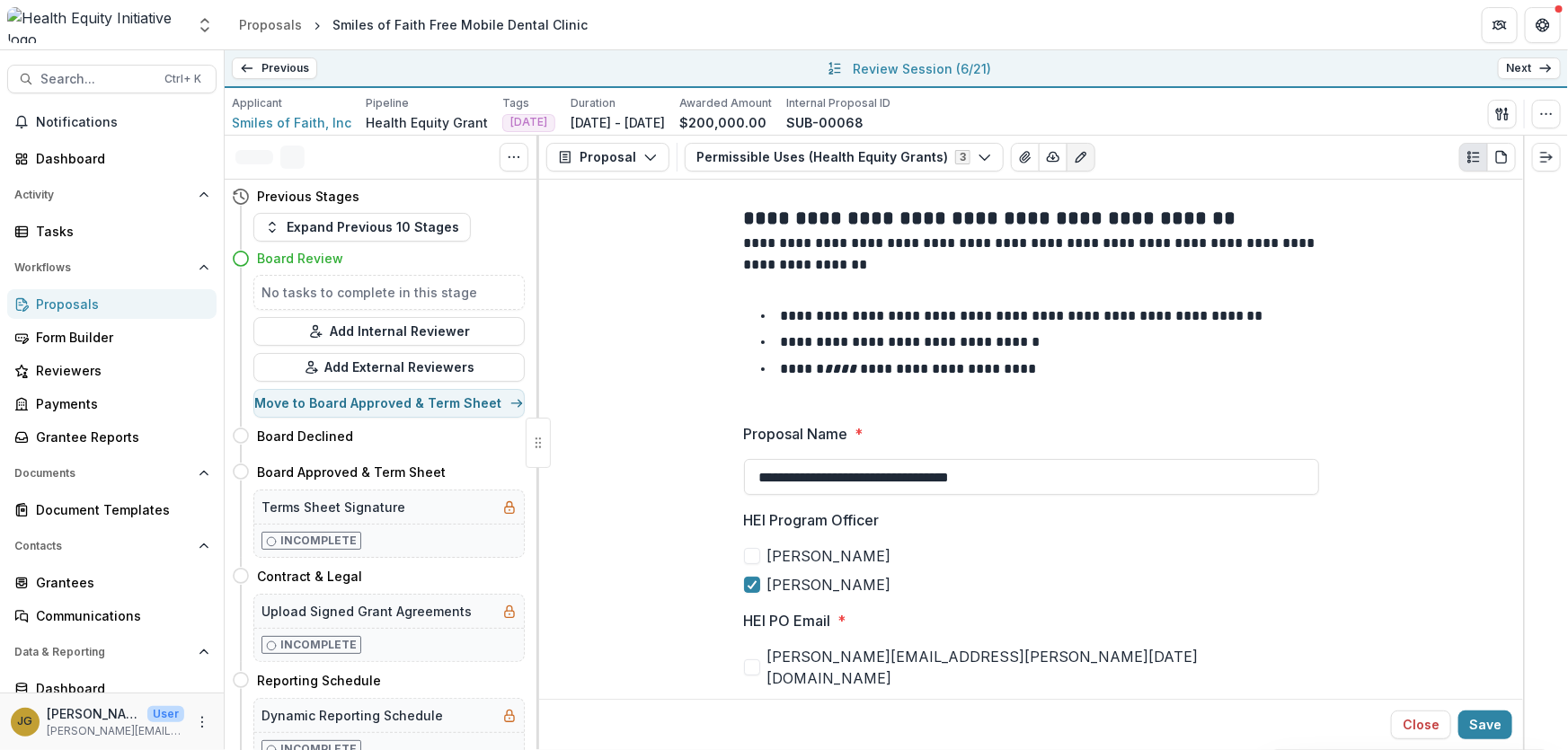
click at [277, 63] on link "Previous" at bounding box center [274, 68] width 86 height 21
click at [1527, 70] on link "Next" at bounding box center [1529, 68] width 63 height 21
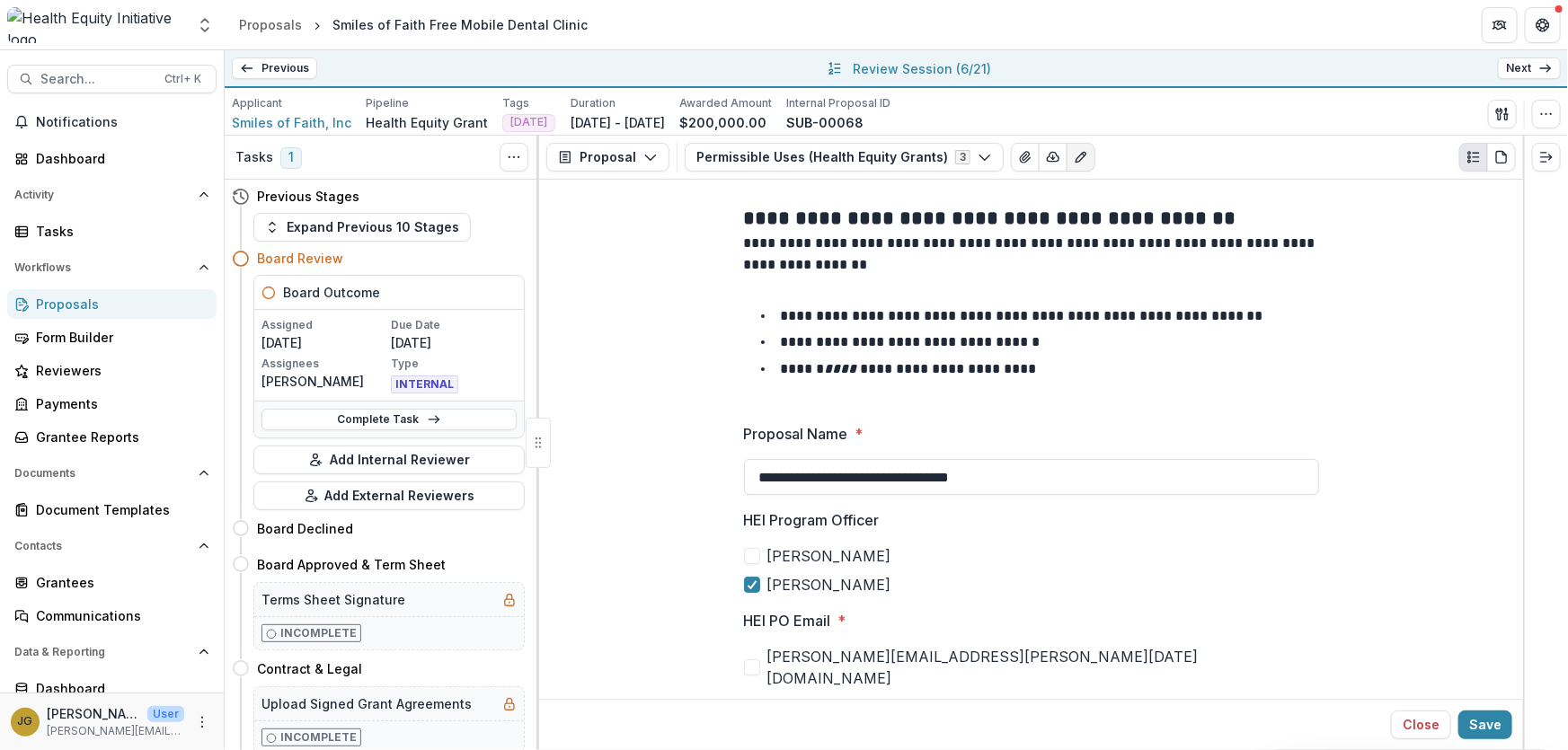
click at [1527, 70] on link "Next" at bounding box center [1529, 68] width 63 height 21
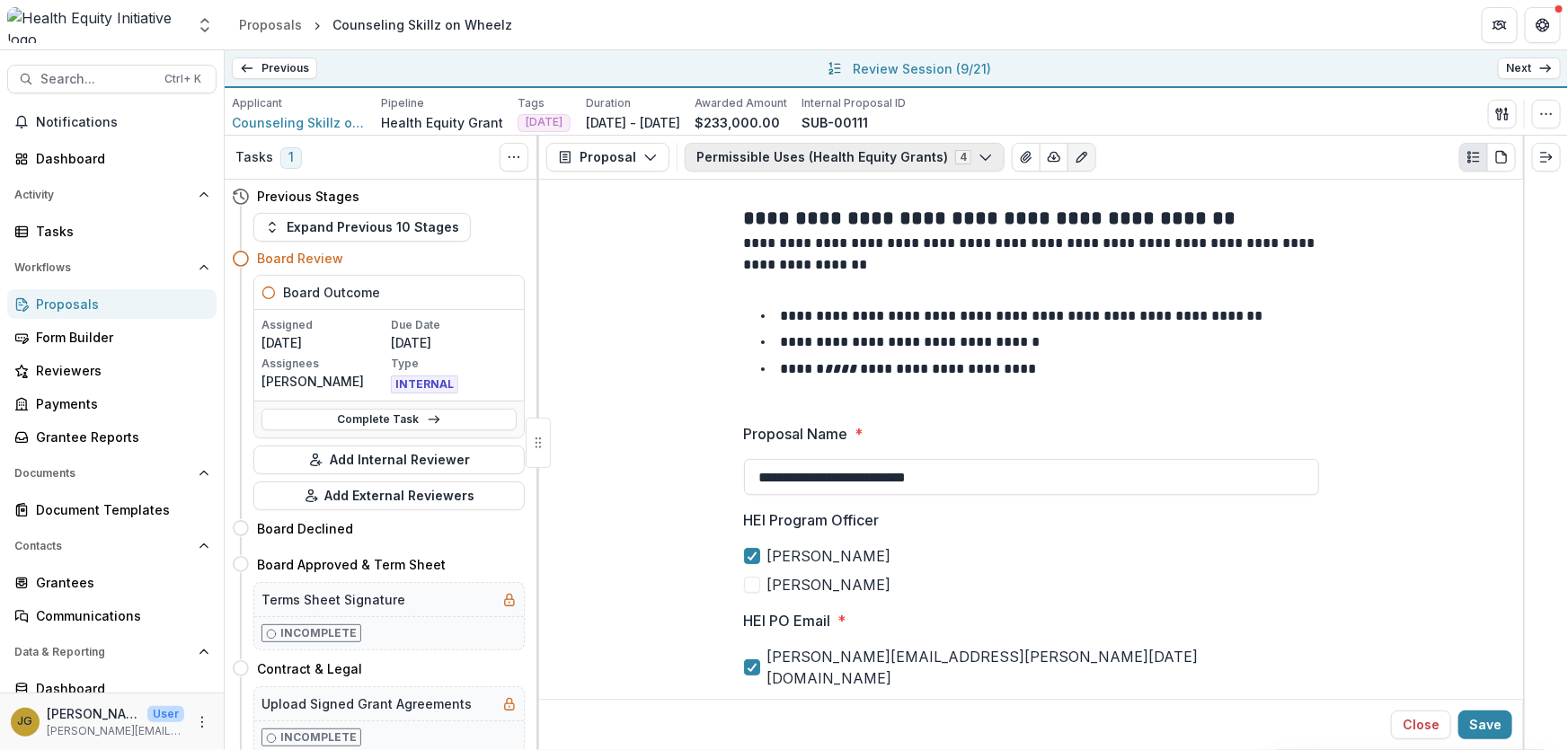
click at [978, 157] on icon "button" at bounding box center [985, 157] width 14 height 14
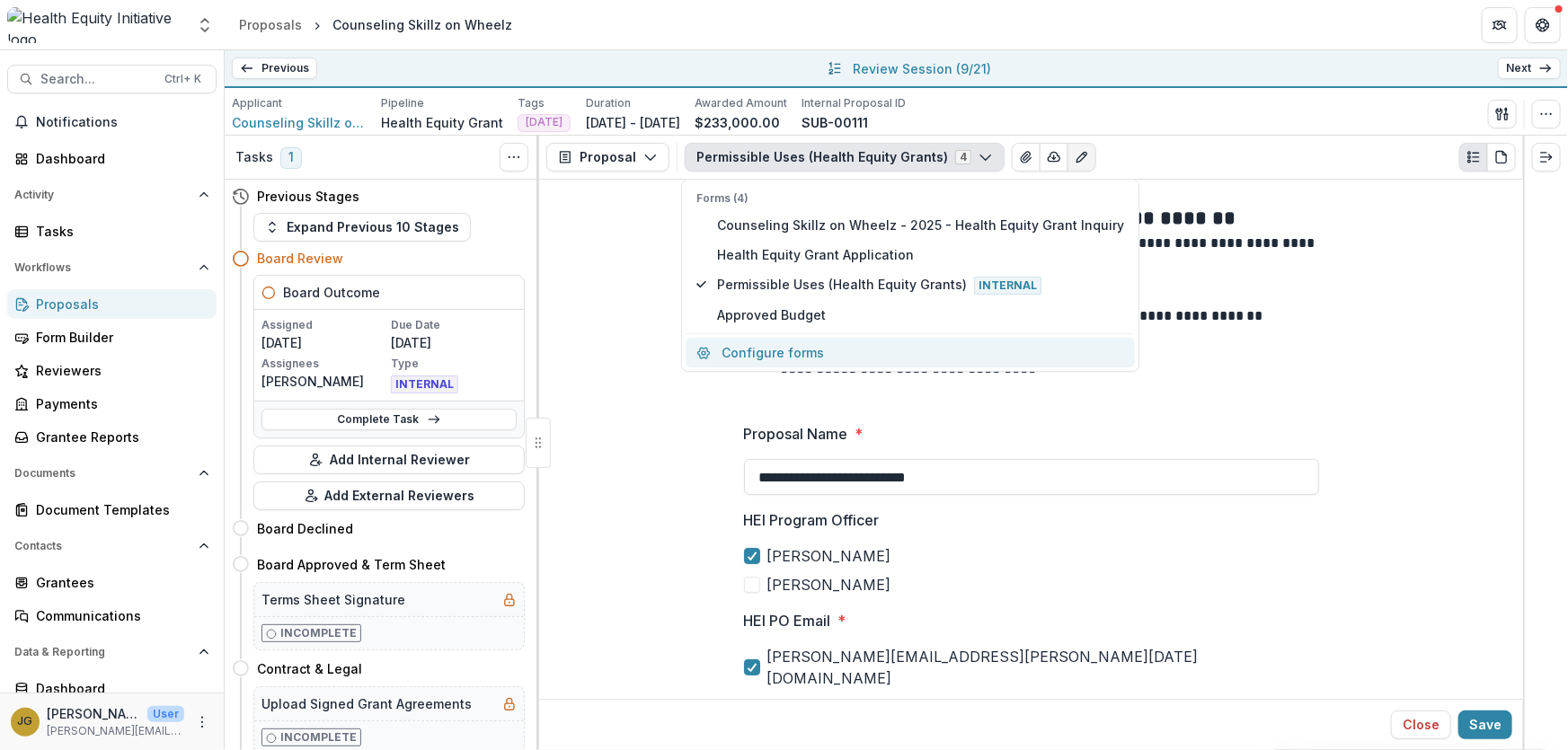
click at [778, 347] on button "Configure forms" at bounding box center [910, 352] width 449 height 30
select select "****"
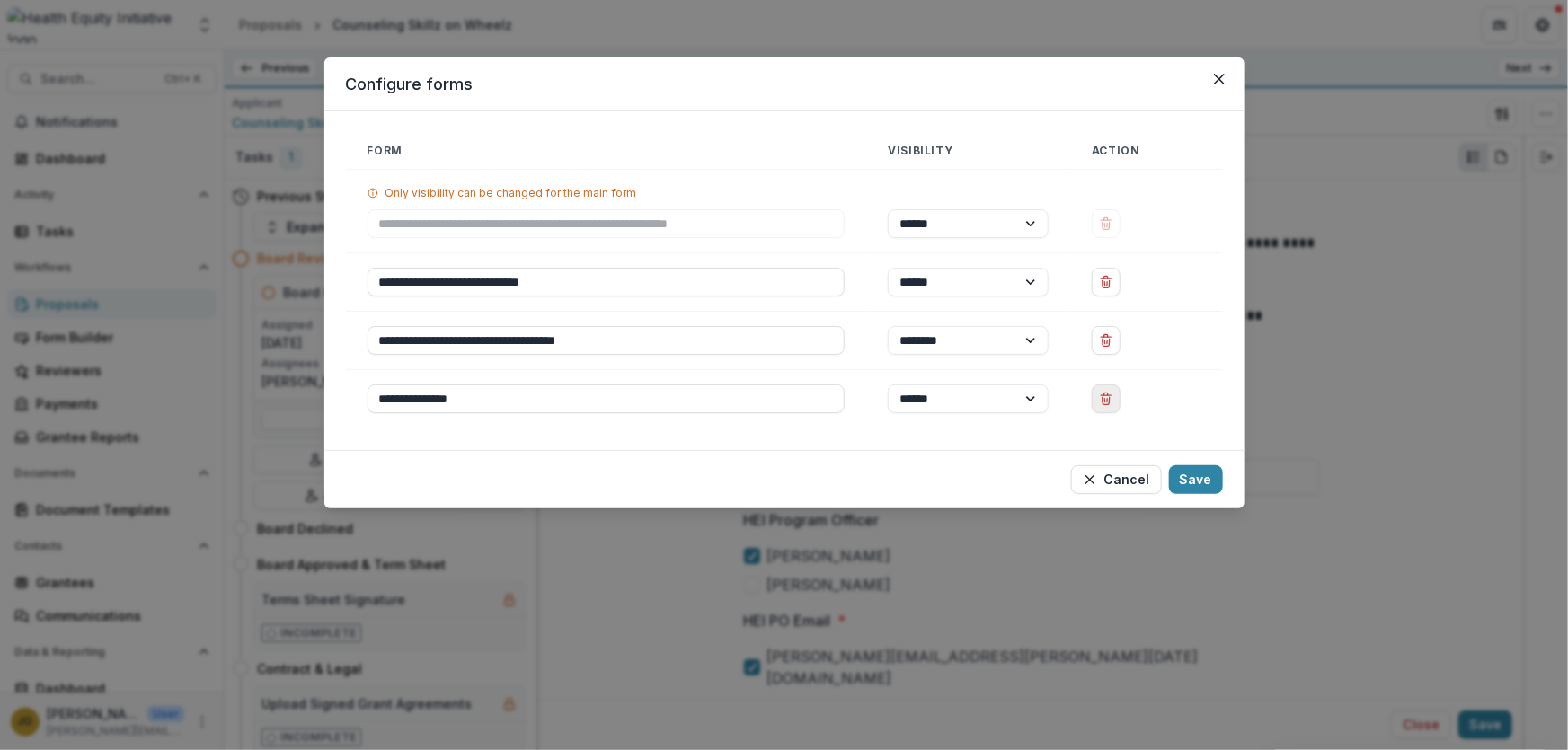
click at [1106, 396] on icon "Delete Approved Budget" at bounding box center [1105, 398] width 14 height 14
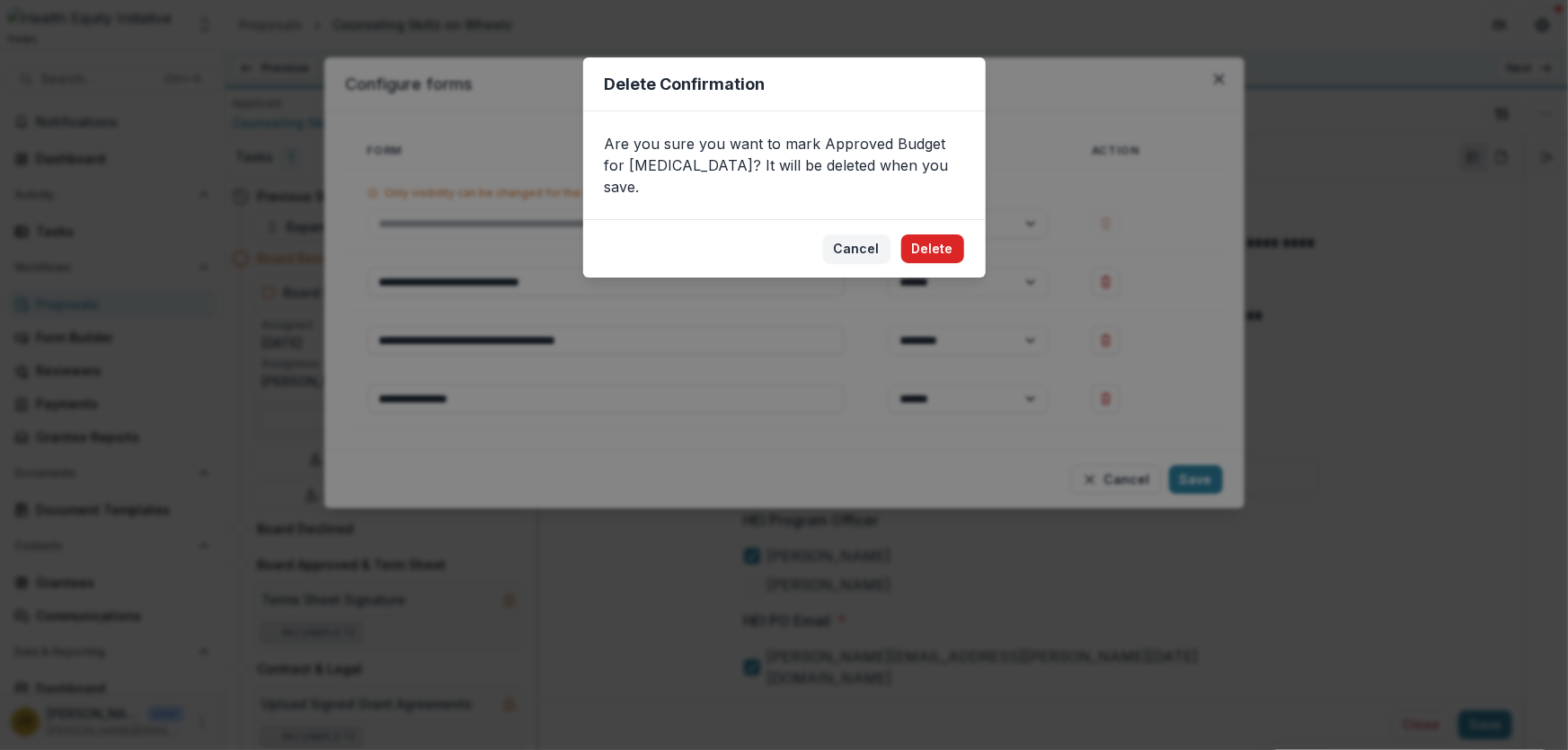
click at [943, 235] on button "Delete" at bounding box center [932, 249] width 63 height 29
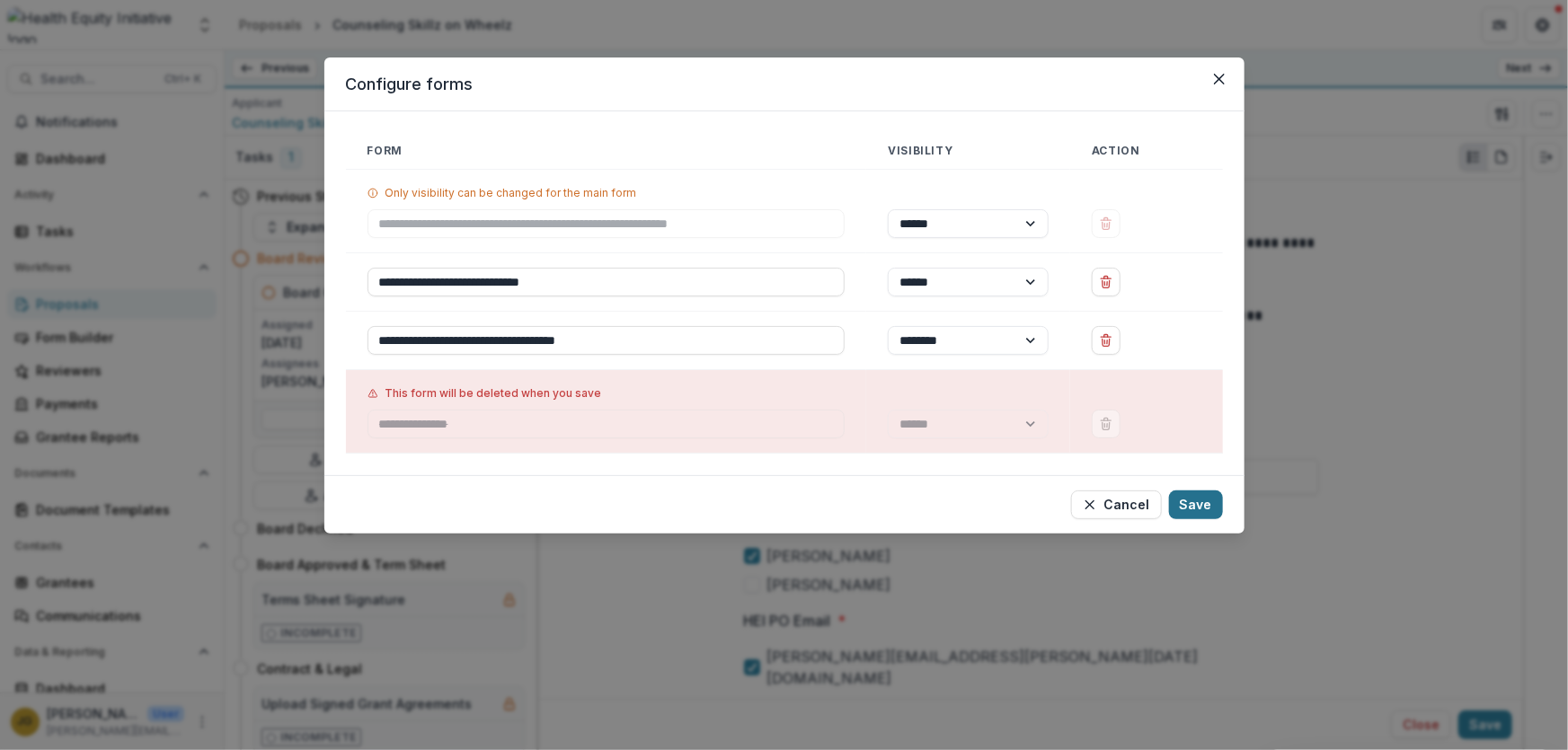
click at [1186, 501] on button "Save" at bounding box center [1196, 505] width 54 height 29
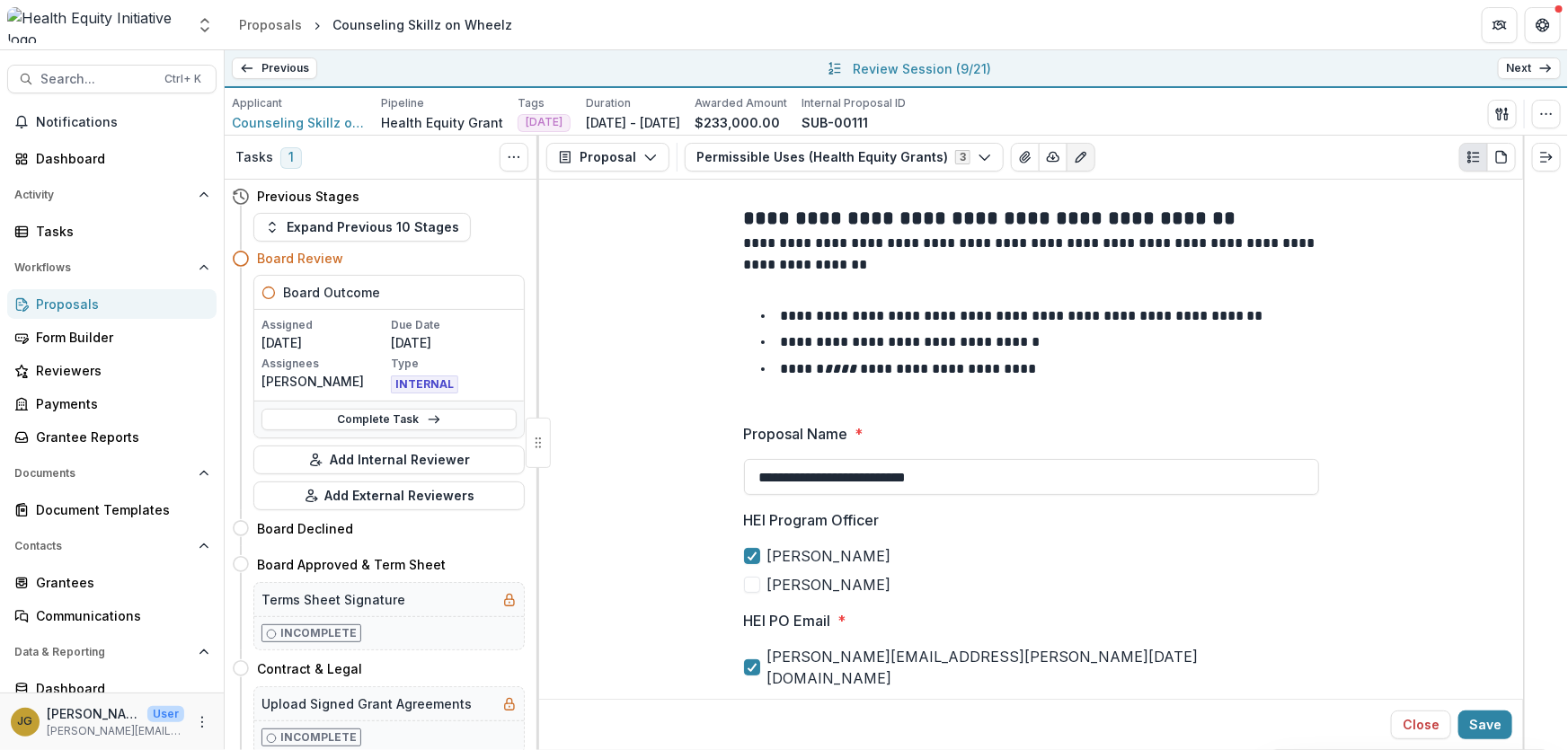
click at [1527, 65] on link "Next" at bounding box center [1529, 68] width 63 height 21
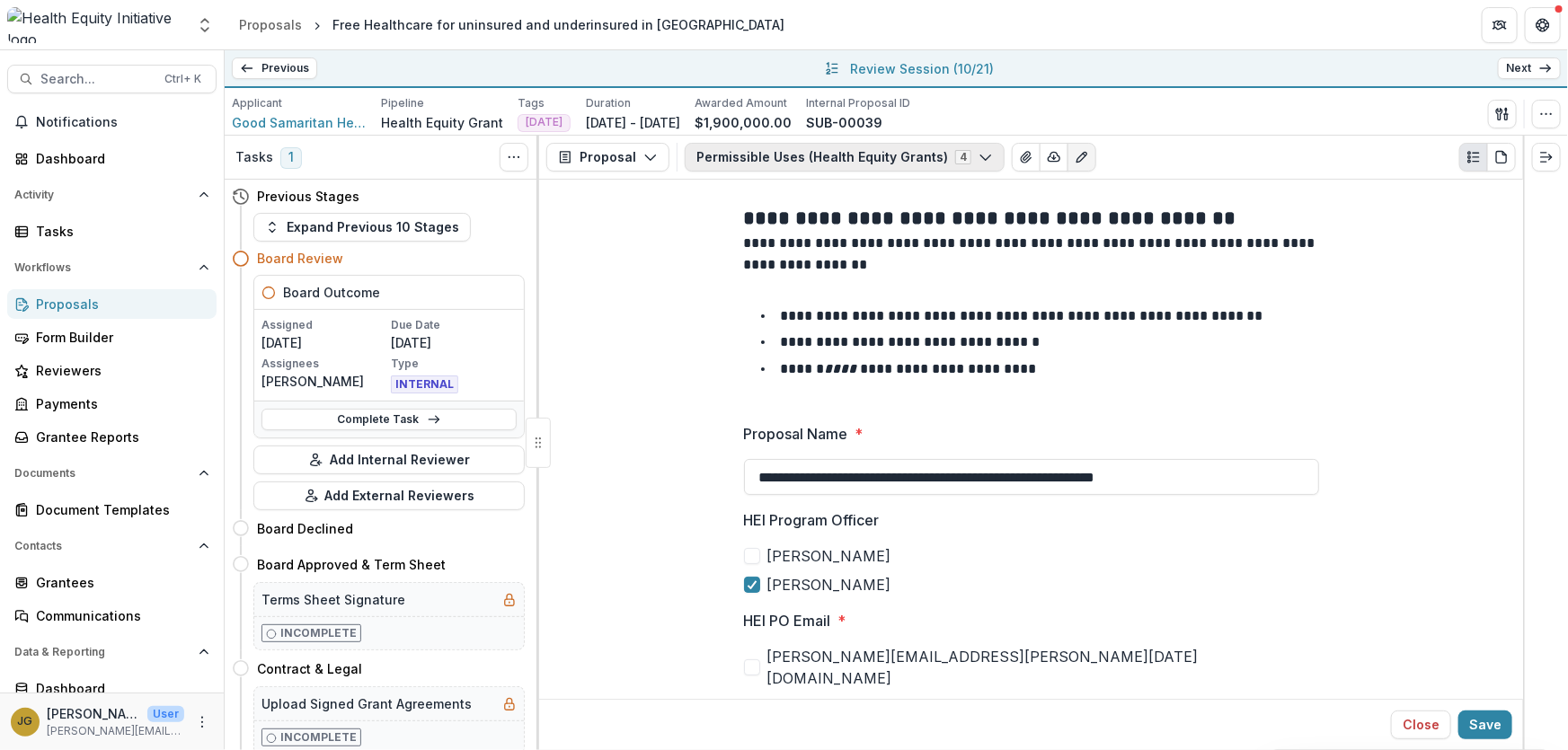
click at [978, 156] on icon "button" at bounding box center [985, 157] width 14 height 14
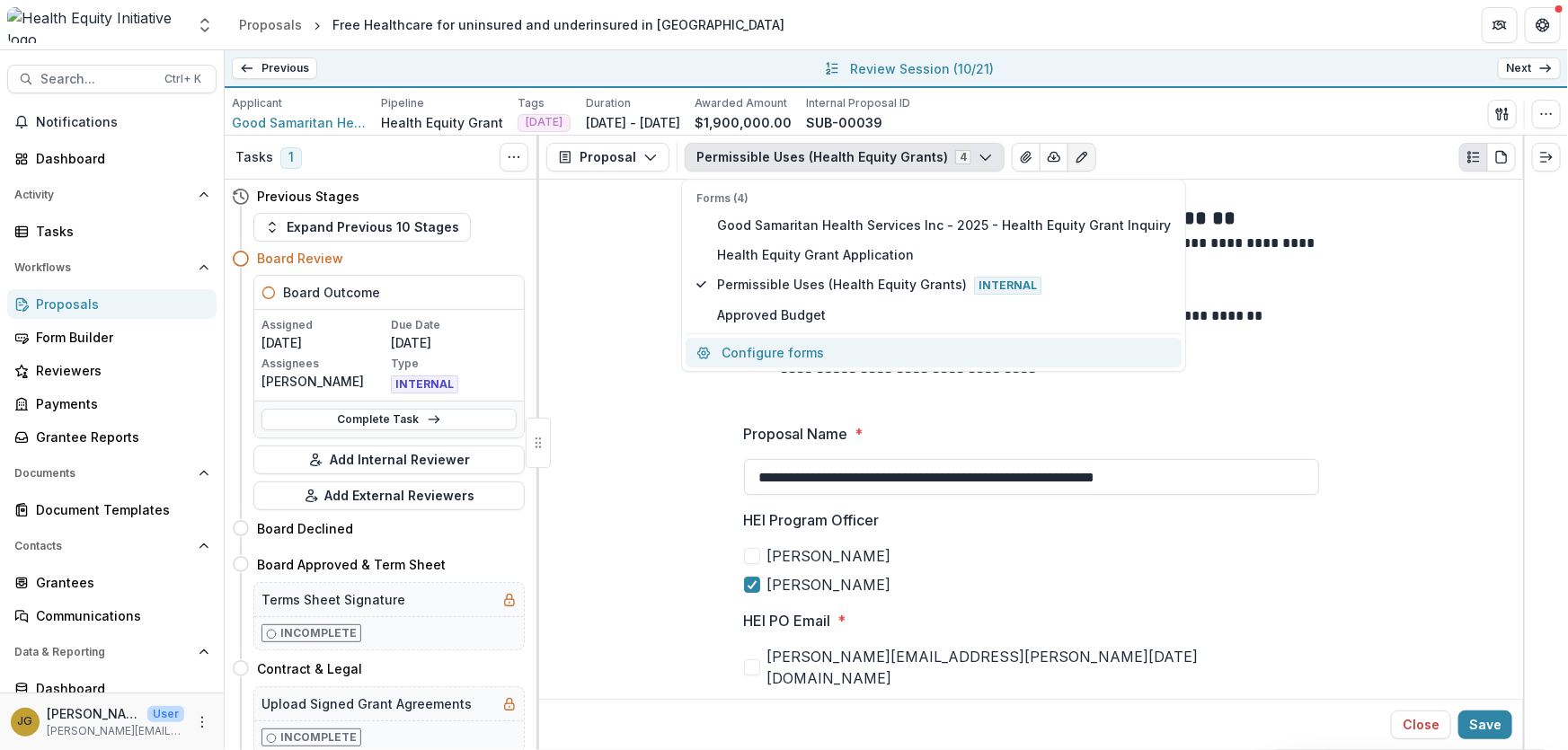
click at [751, 360] on button "Configure forms" at bounding box center [934, 352] width 496 height 30
select select "****"
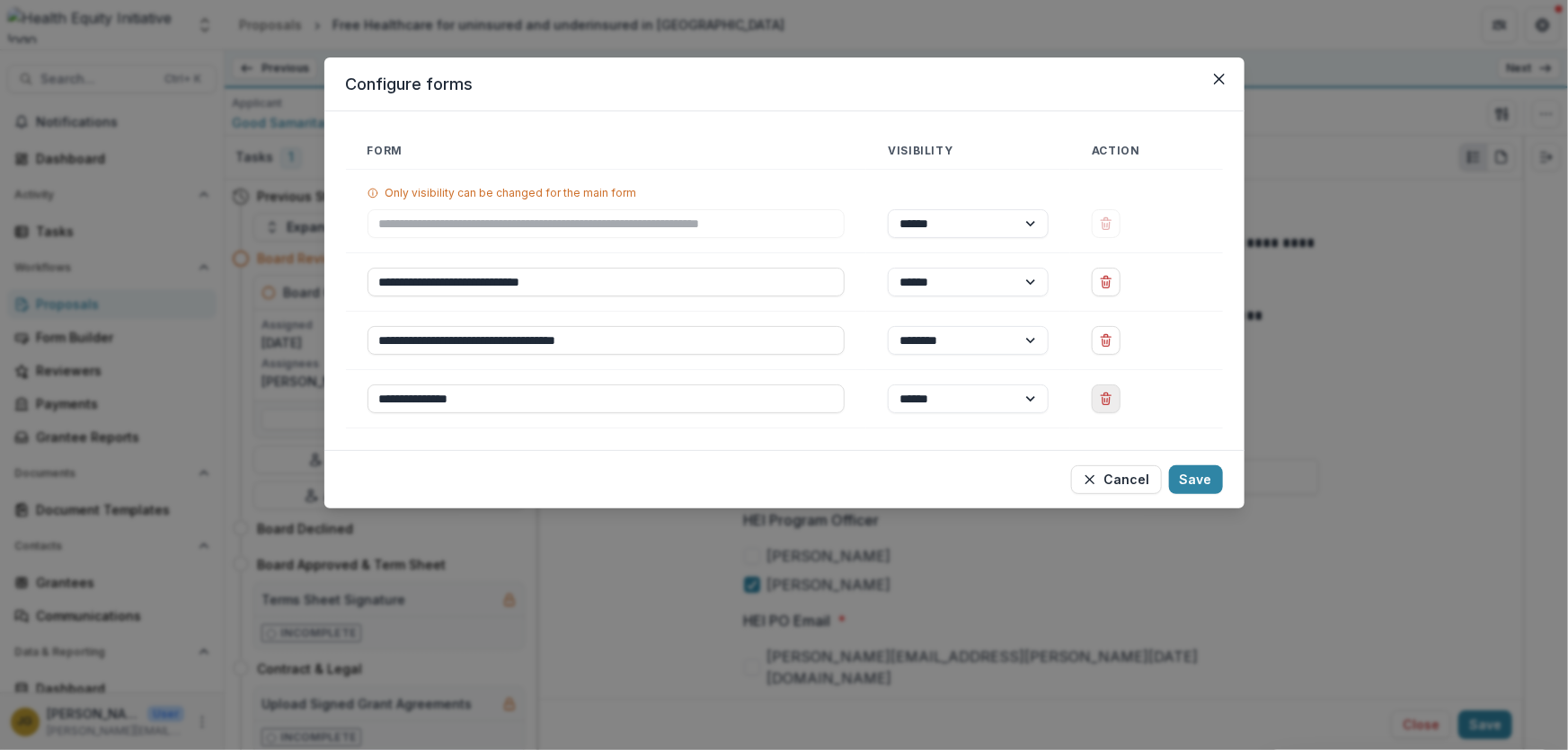
click at [1109, 403] on icon "Delete Approved Budget" at bounding box center [1105, 400] width 7 height 7
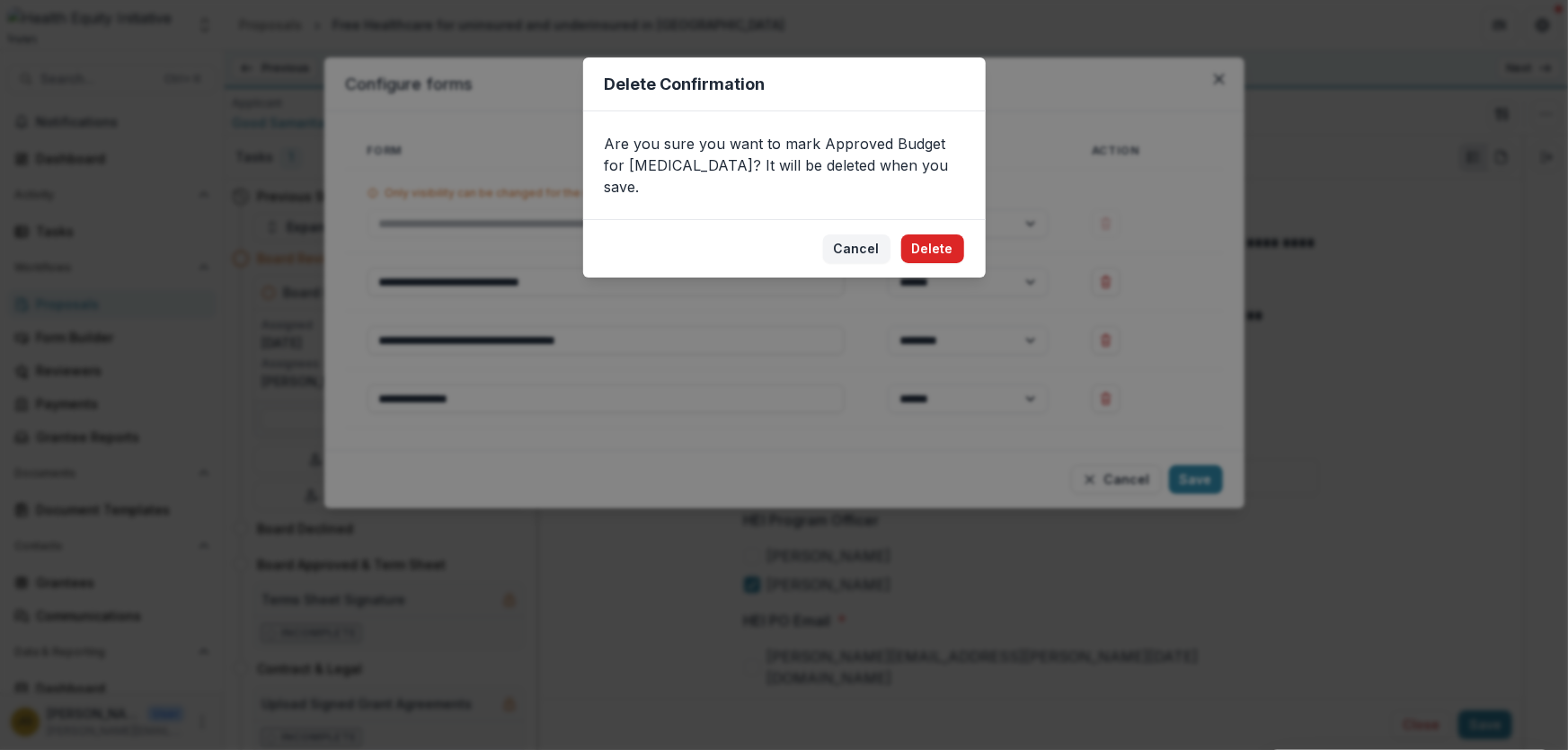
click at [923, 235] on button "Delete" at bounding box center [932, 249] width 63 height 29
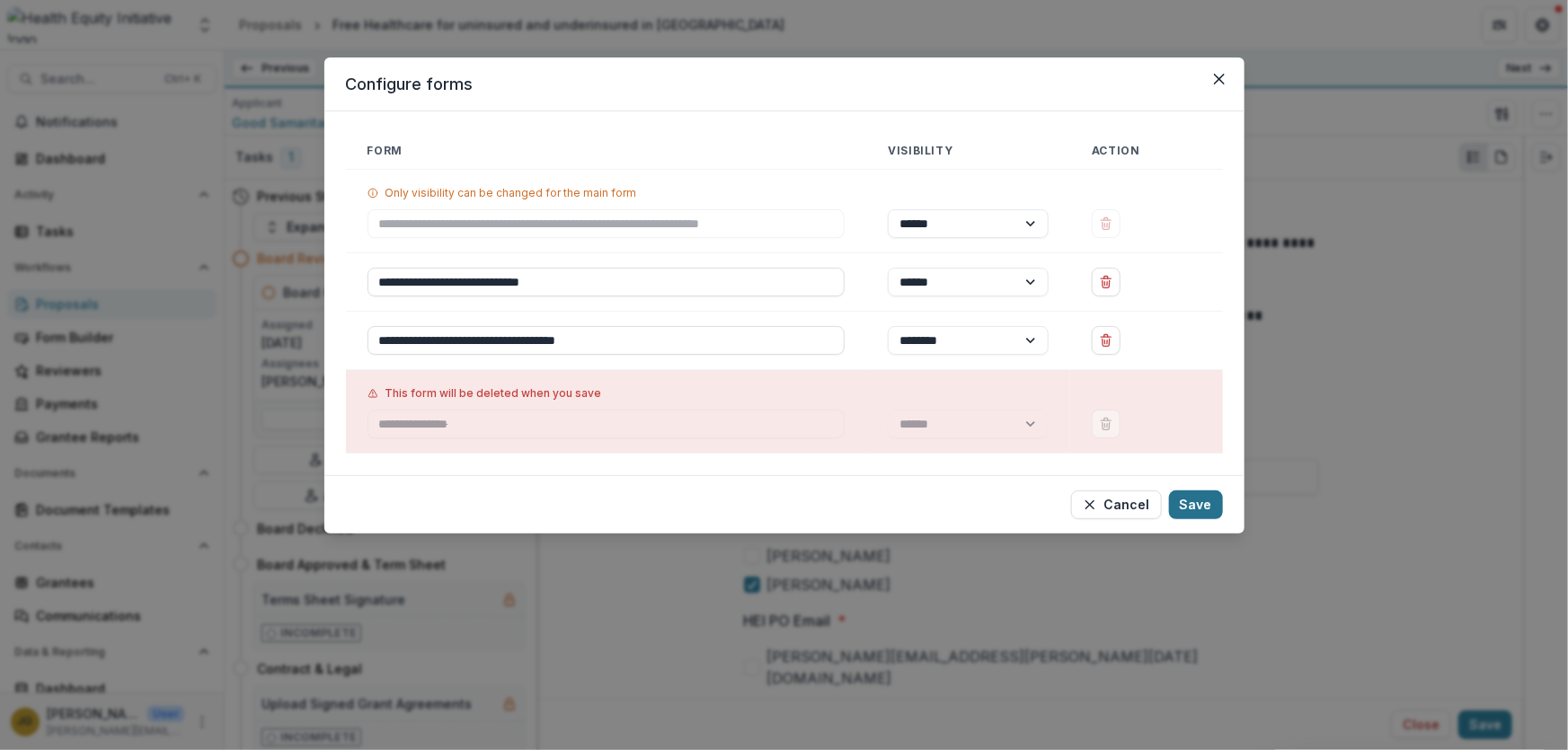
click at [1202, 500] on button "Save" at bounding box center [1196, 505] width 54 height 29
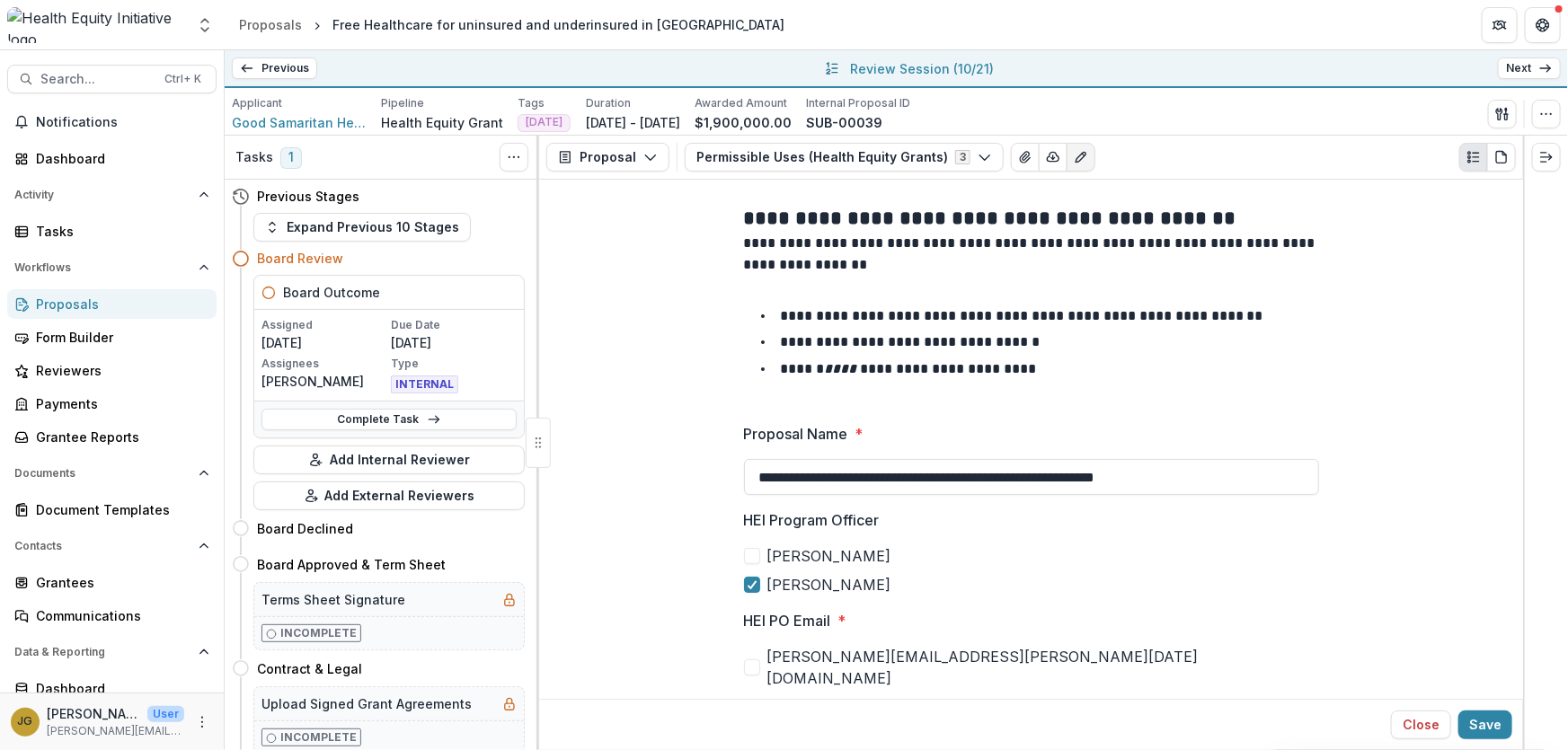
click at [1516, 74] on link "Next" at bounding box center [1529, 68] width 63 height 21
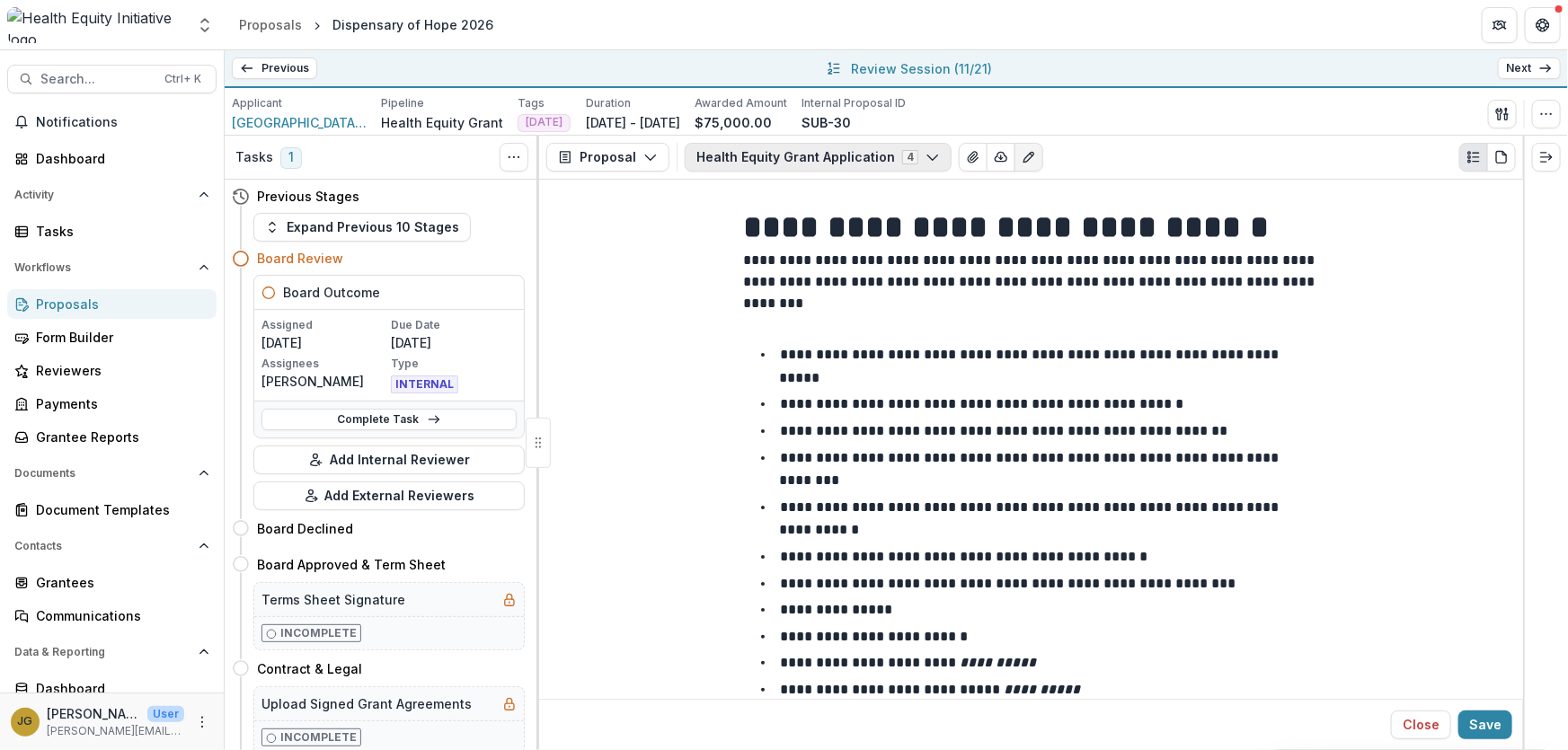
click at [925, 159] on icon "button" at bounding box center [932, 157] width 14 height 14
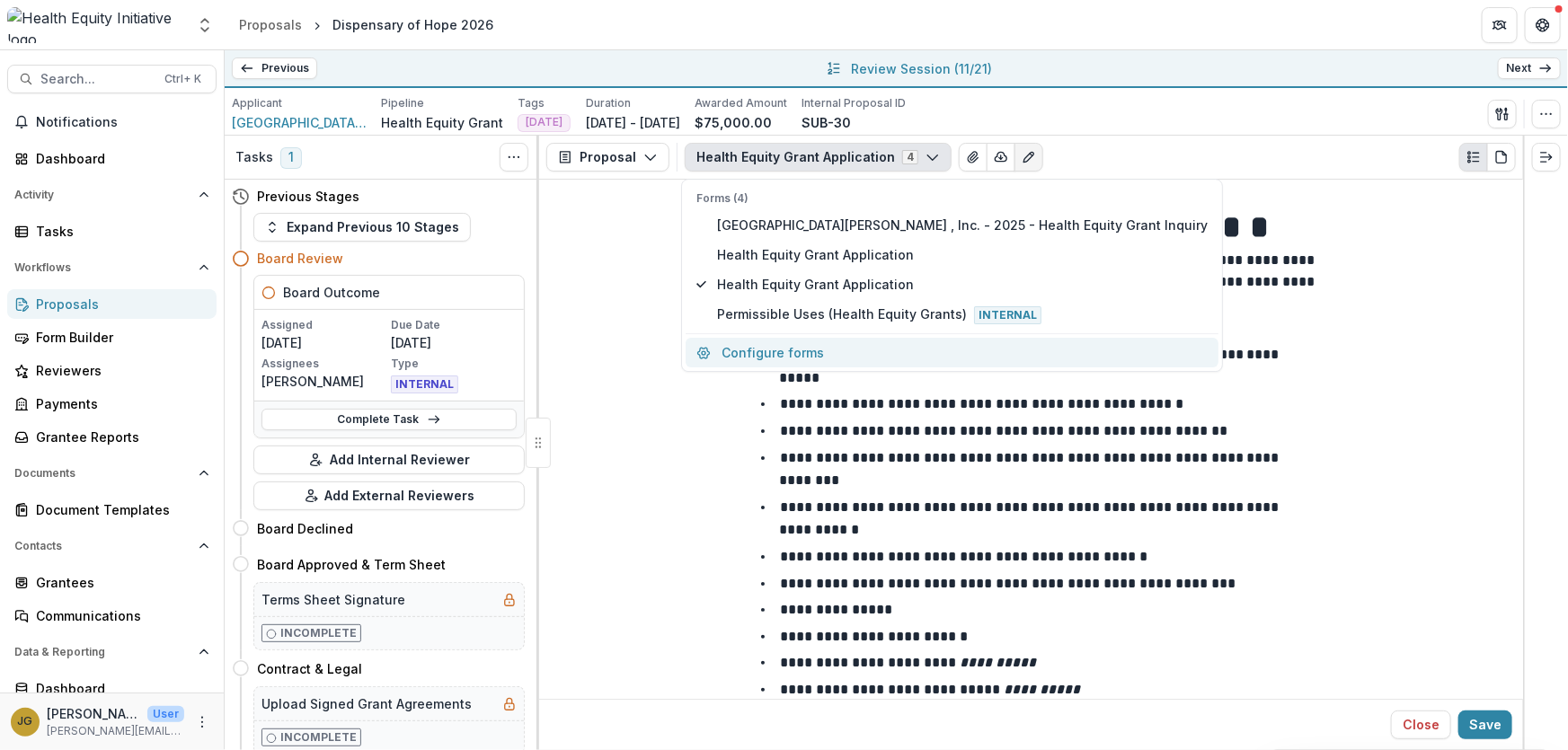
click at [817, 350] on button "Configure forms" at bounding box center [952, 352] width 533 height 30
select select "****"
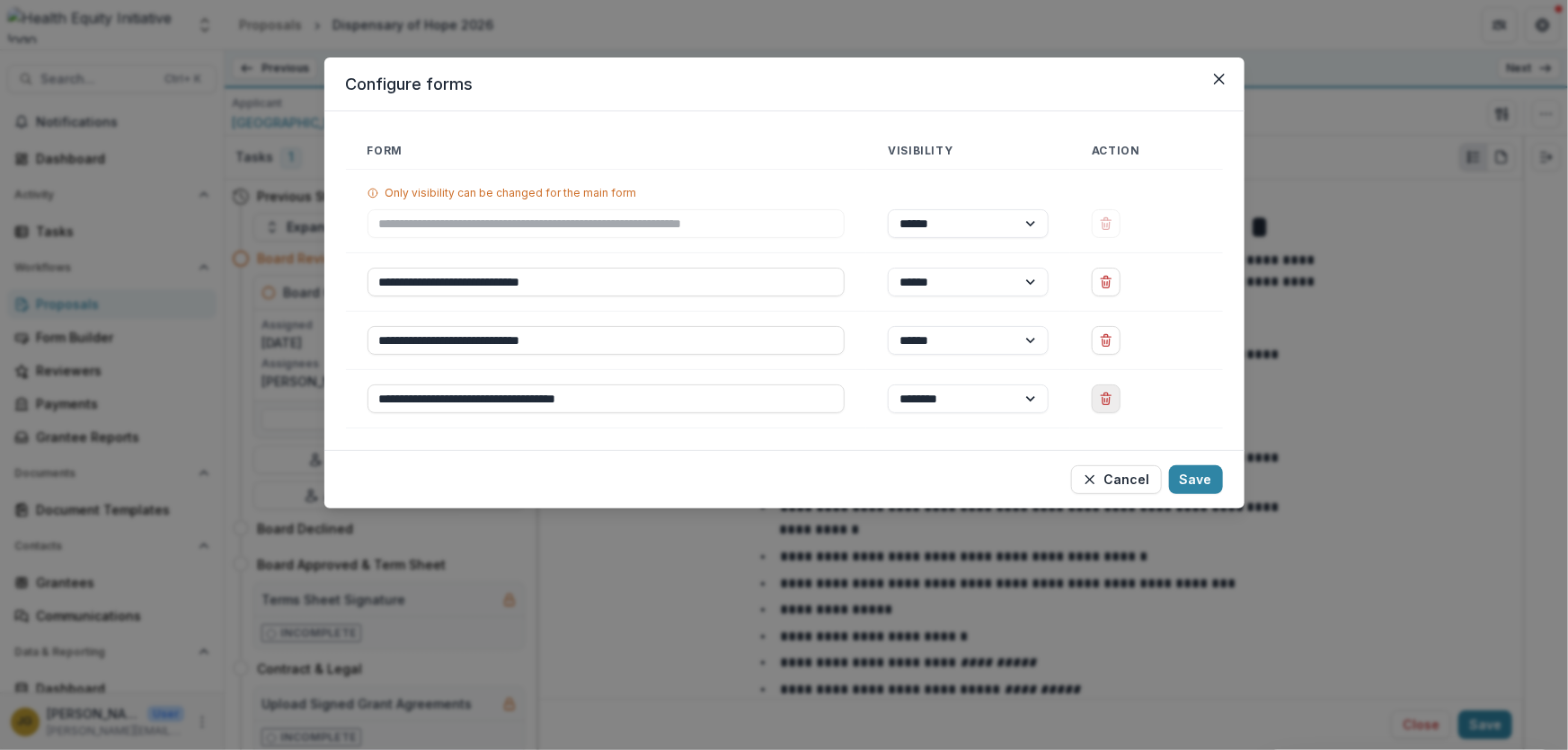
click at [1106, 400] on icon "Delete Permissible Uses (Health Equity Grants)" at bounding box center [1105, 398] width 14 height 14
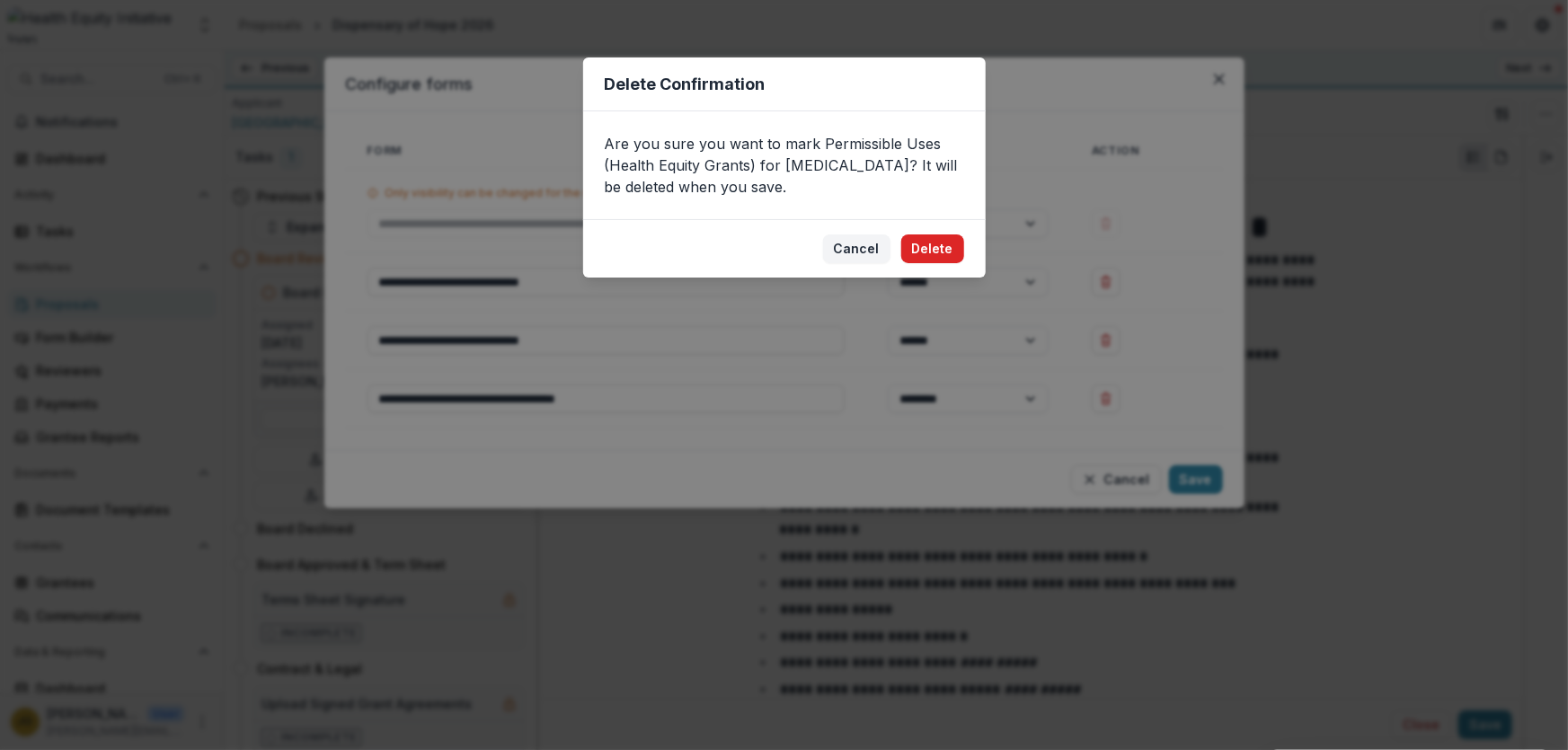
click at [936, 248] on button "Delete" at bounding box center [932, 249] width 63 height 29
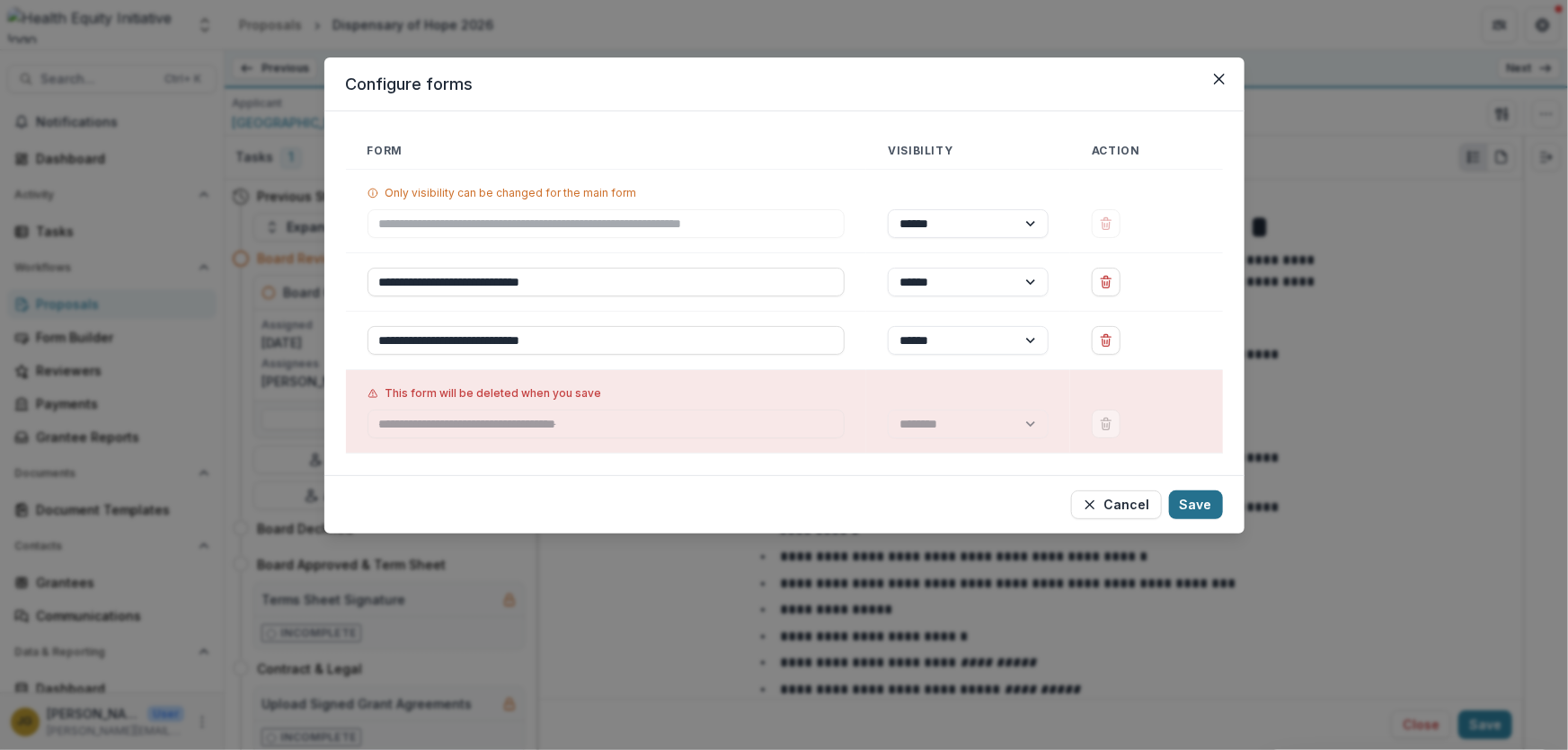
click at [1194, 511] on button "Save" at bounding box center [1196, 505] width 54 height 29
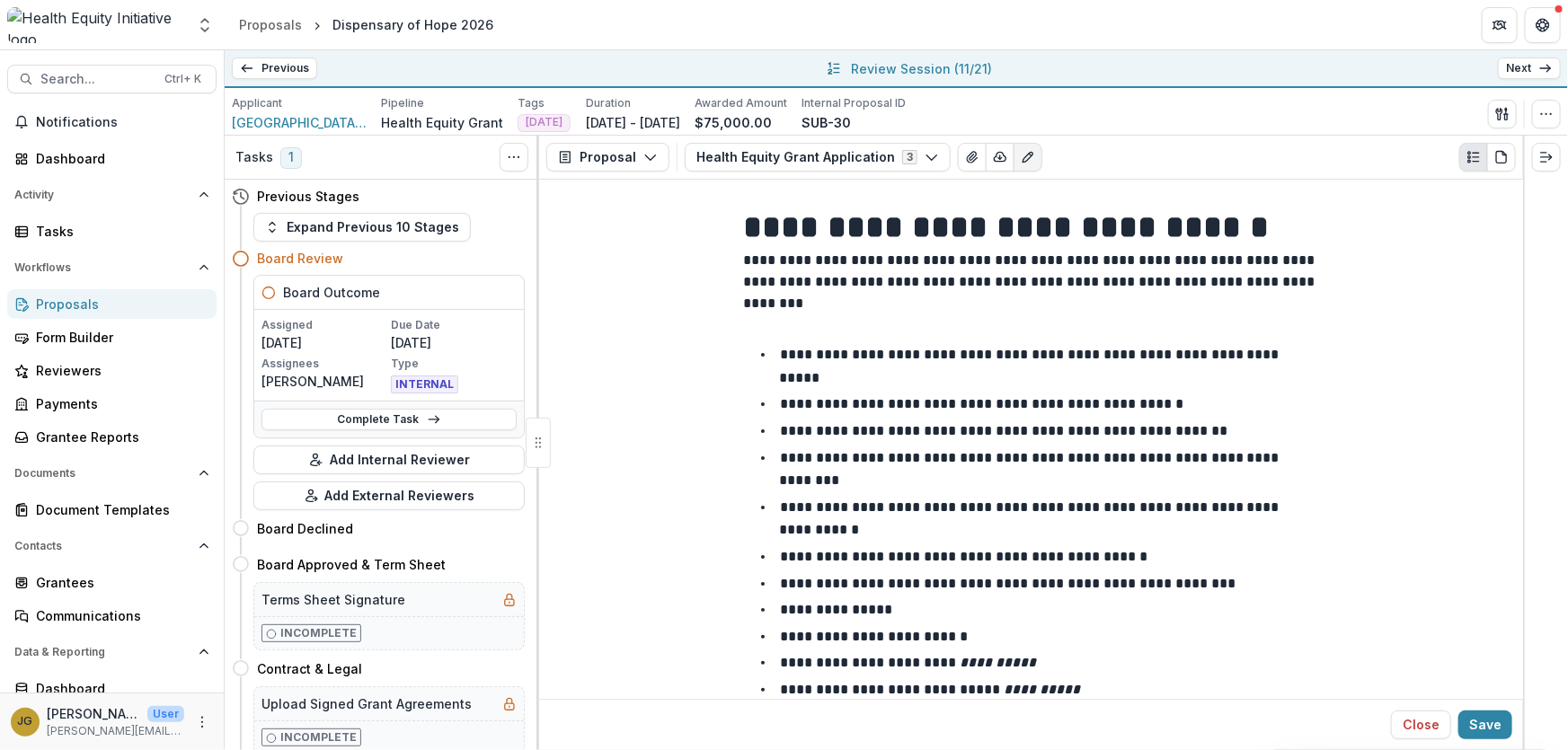
click at [1509, 65] on link "Next" at bounding box center [1529, 68] width 63 height 21
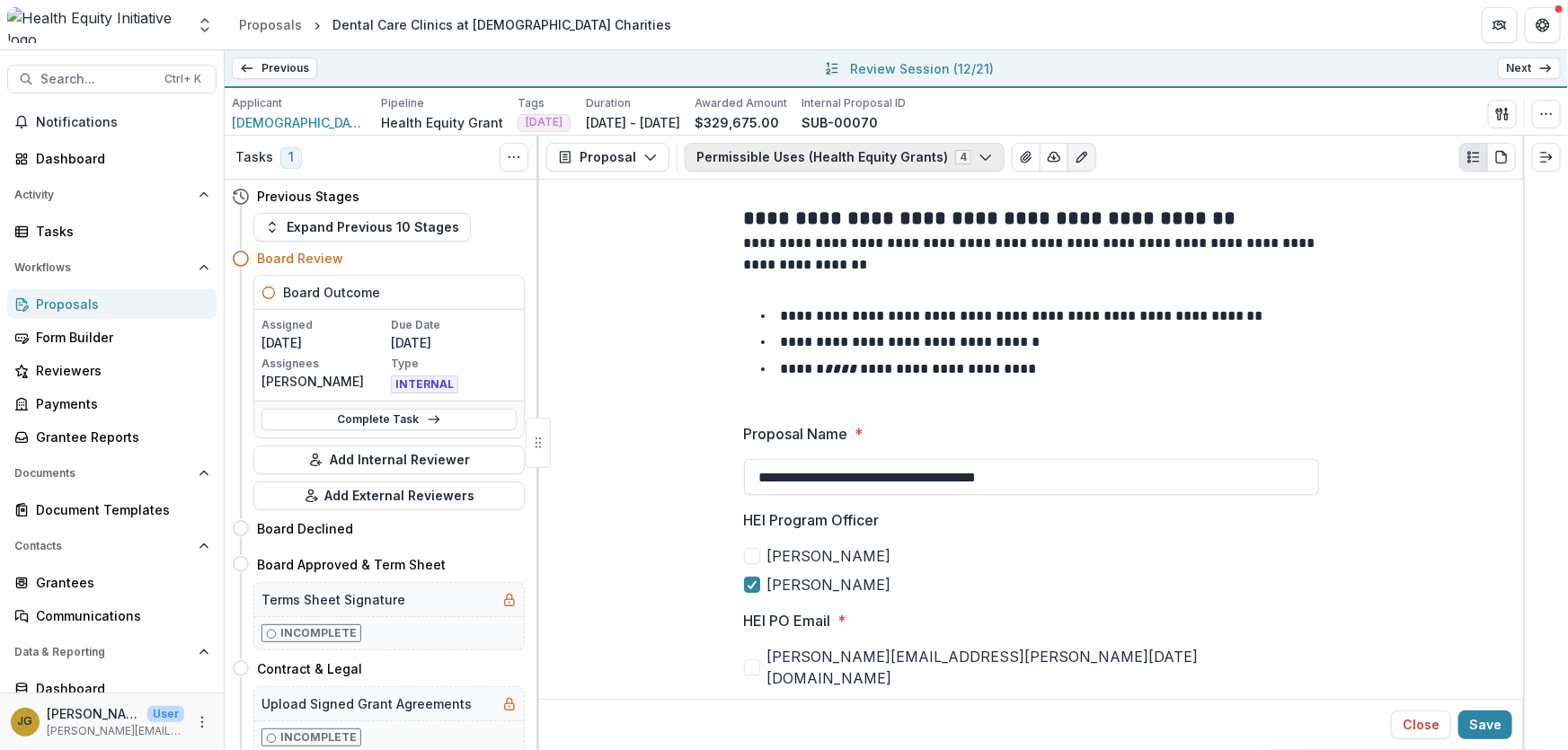
click at [978, 153] on icon "button" at bounding box center [985, 157] width 14 height 14
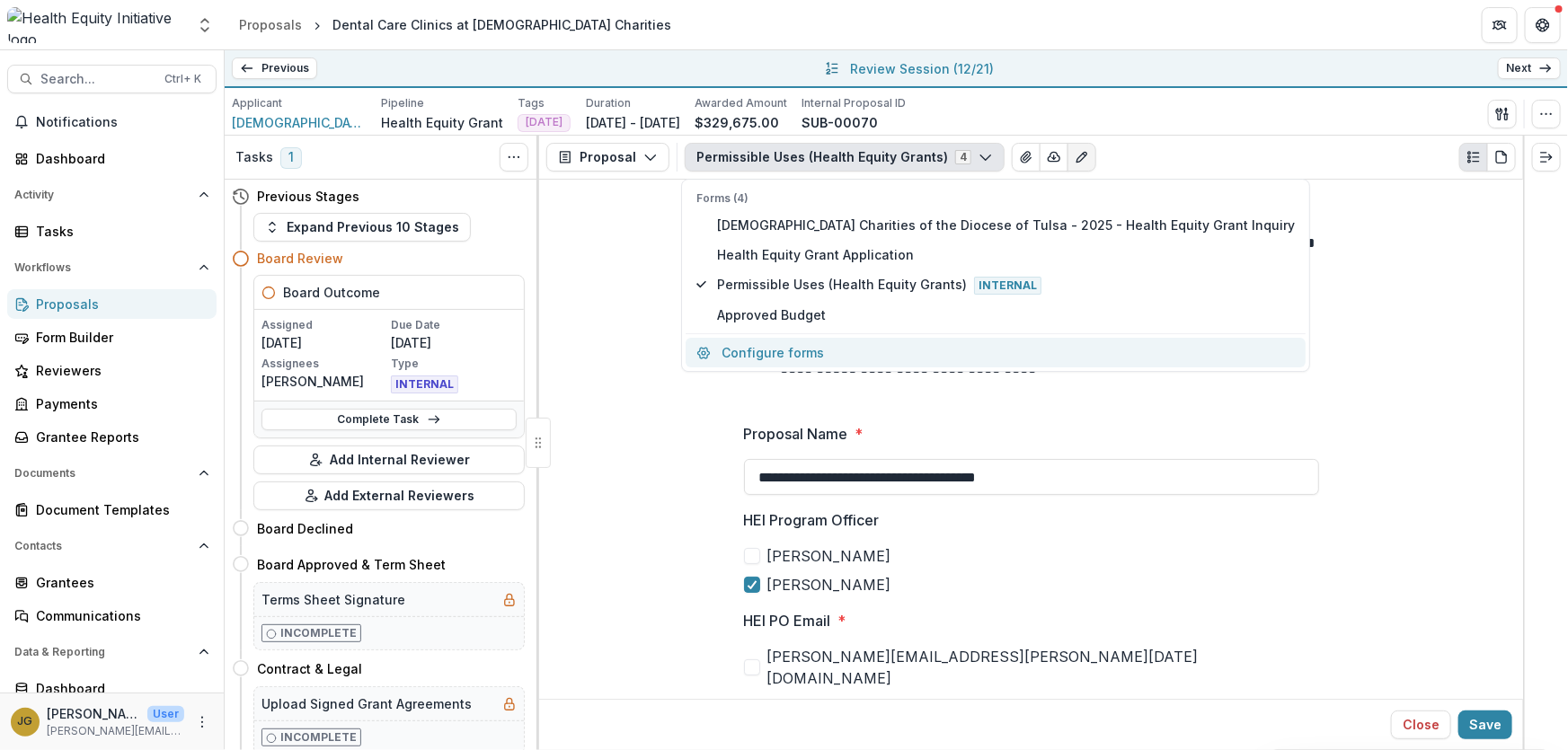
click at [796, 356] on button "Configure forms" at bounding box center [996, 352] width 620 height 30
select select "****"
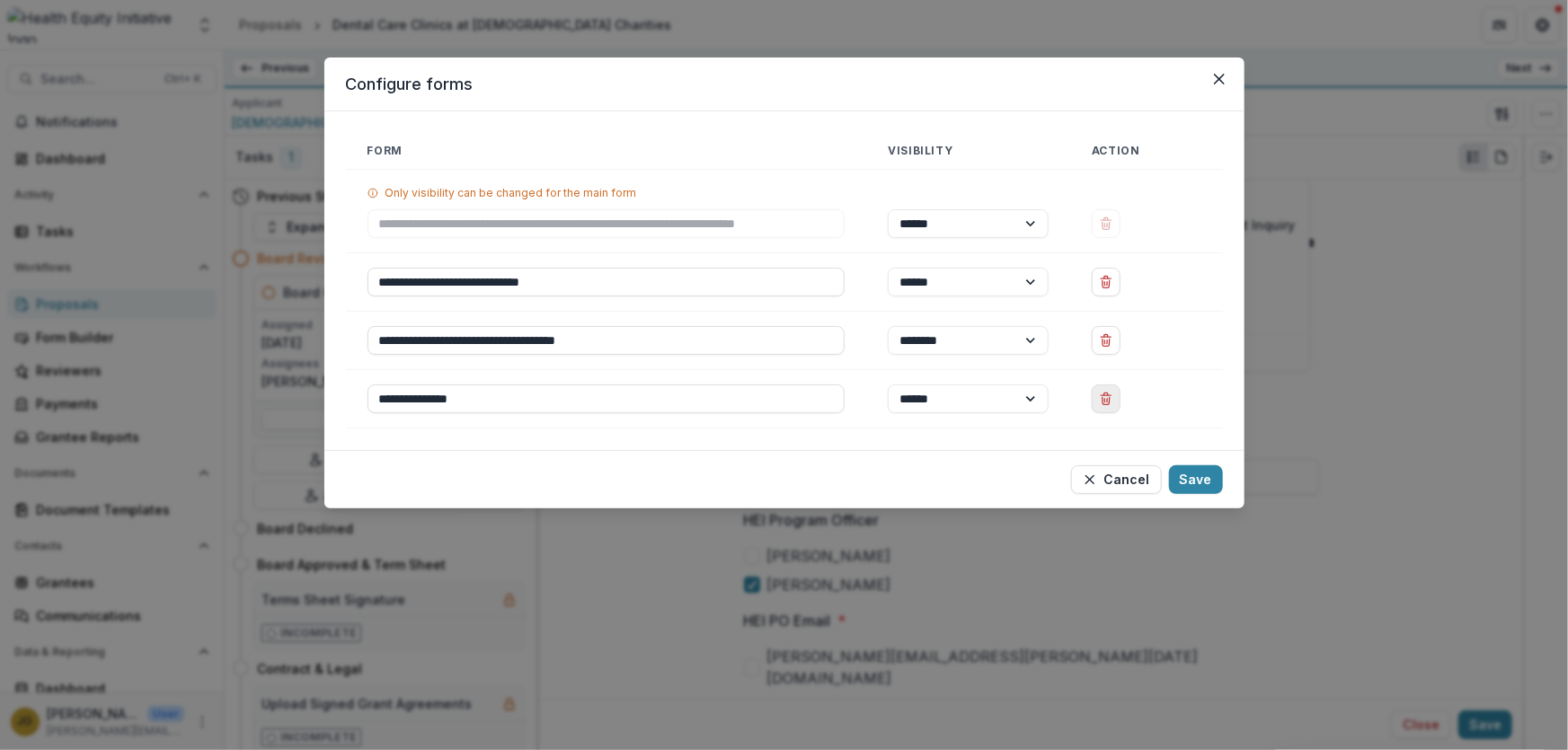
click at [1105, 400] on line "Delete Approved Budget" at bounding box center [1105, 401] width 0 height 4
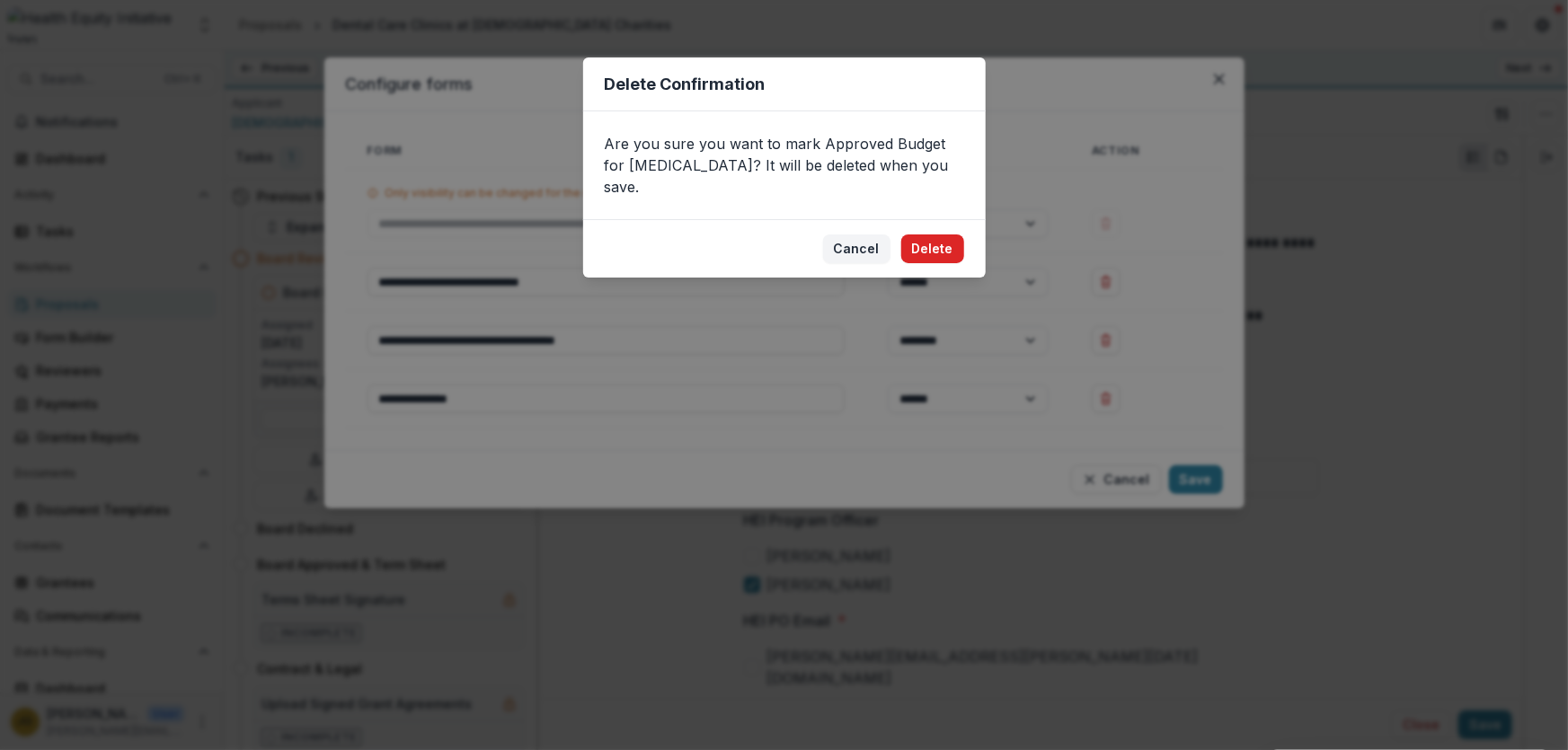
click at [925, 235] on button "Delete" at bounding box center [932, 249] width 63 height 29
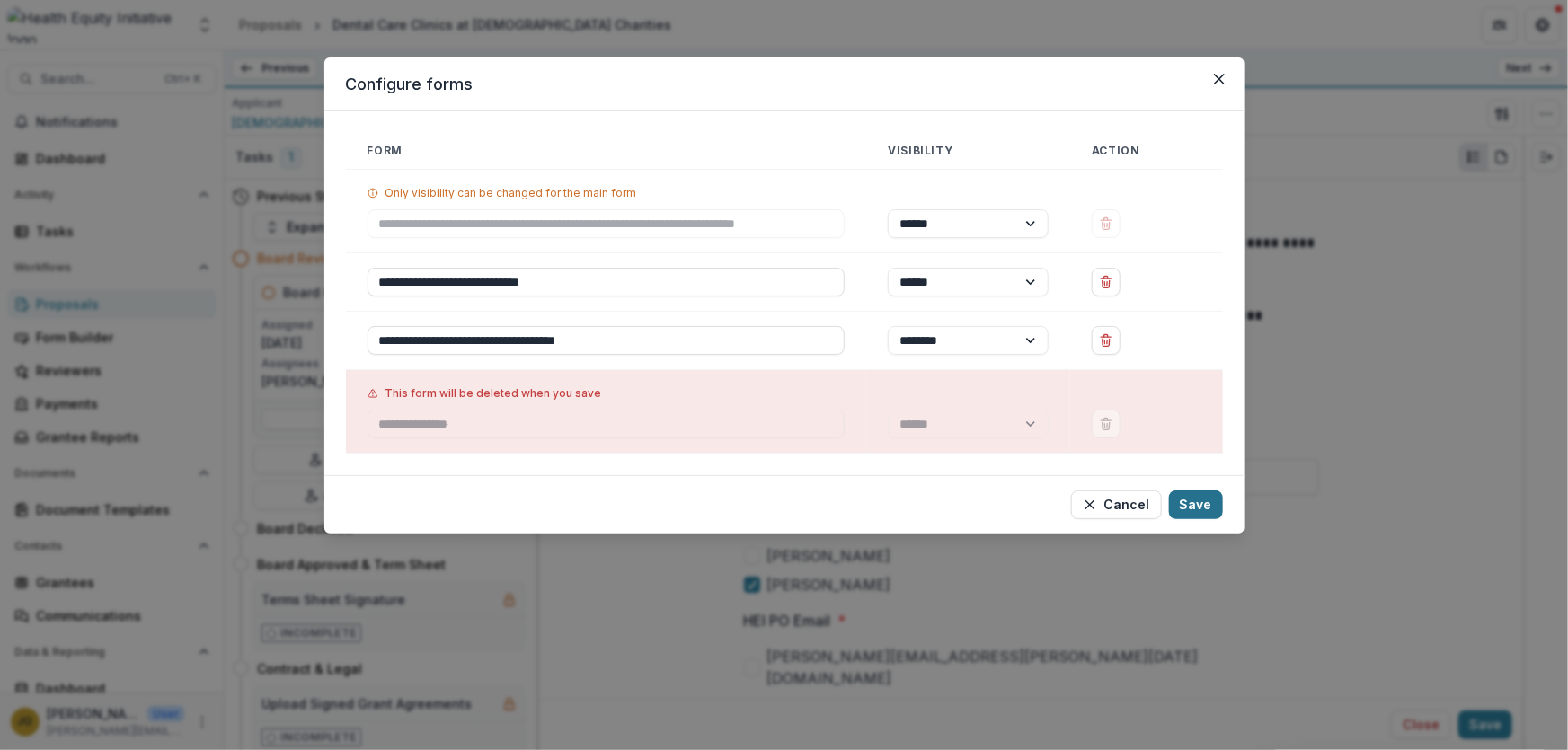
click at [1183, 501] on button "Save" at bounding box center [1196, 505] width 54 height 29
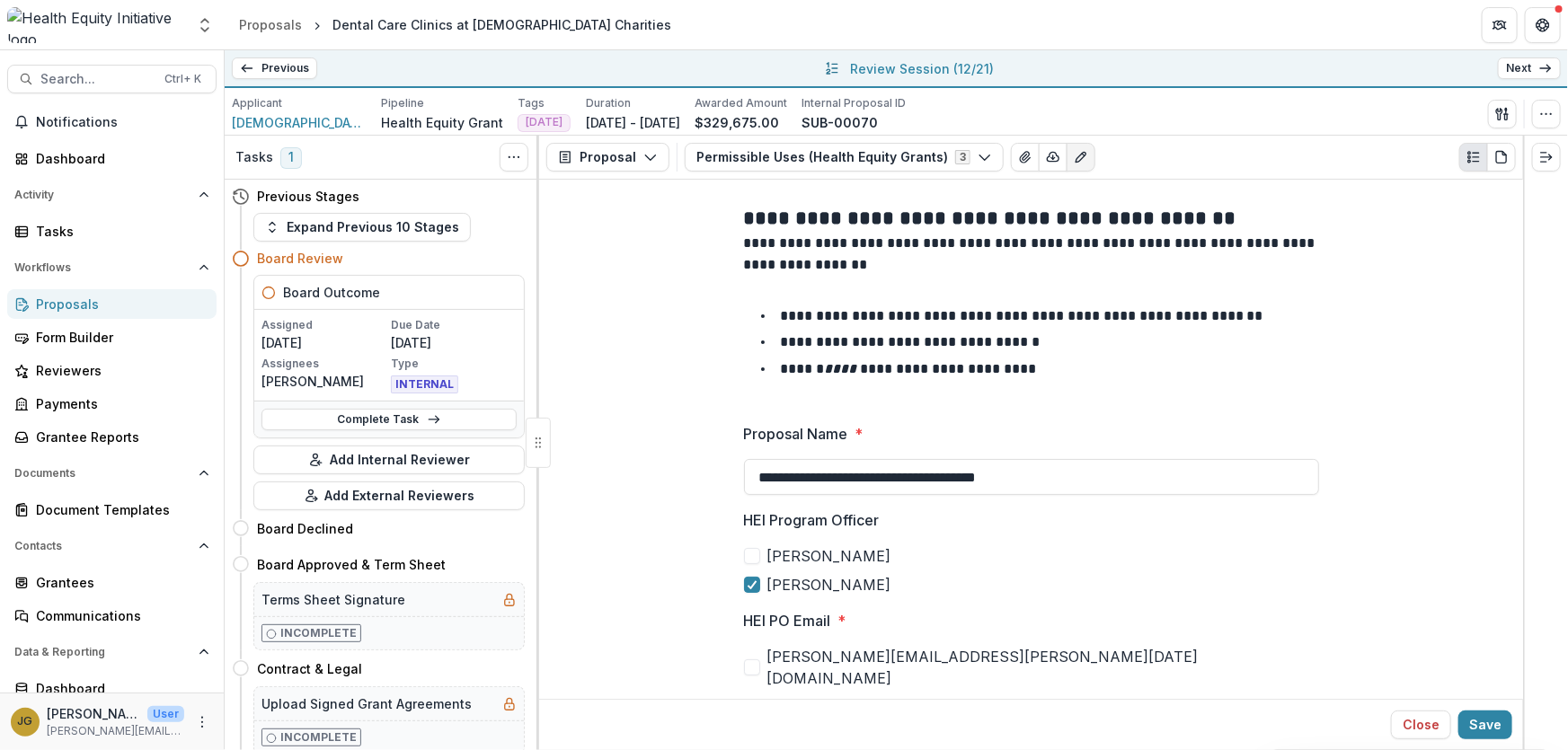
click at [1521, 66] on link "Next" at bounding box center [1529, 68] width 63 height 21
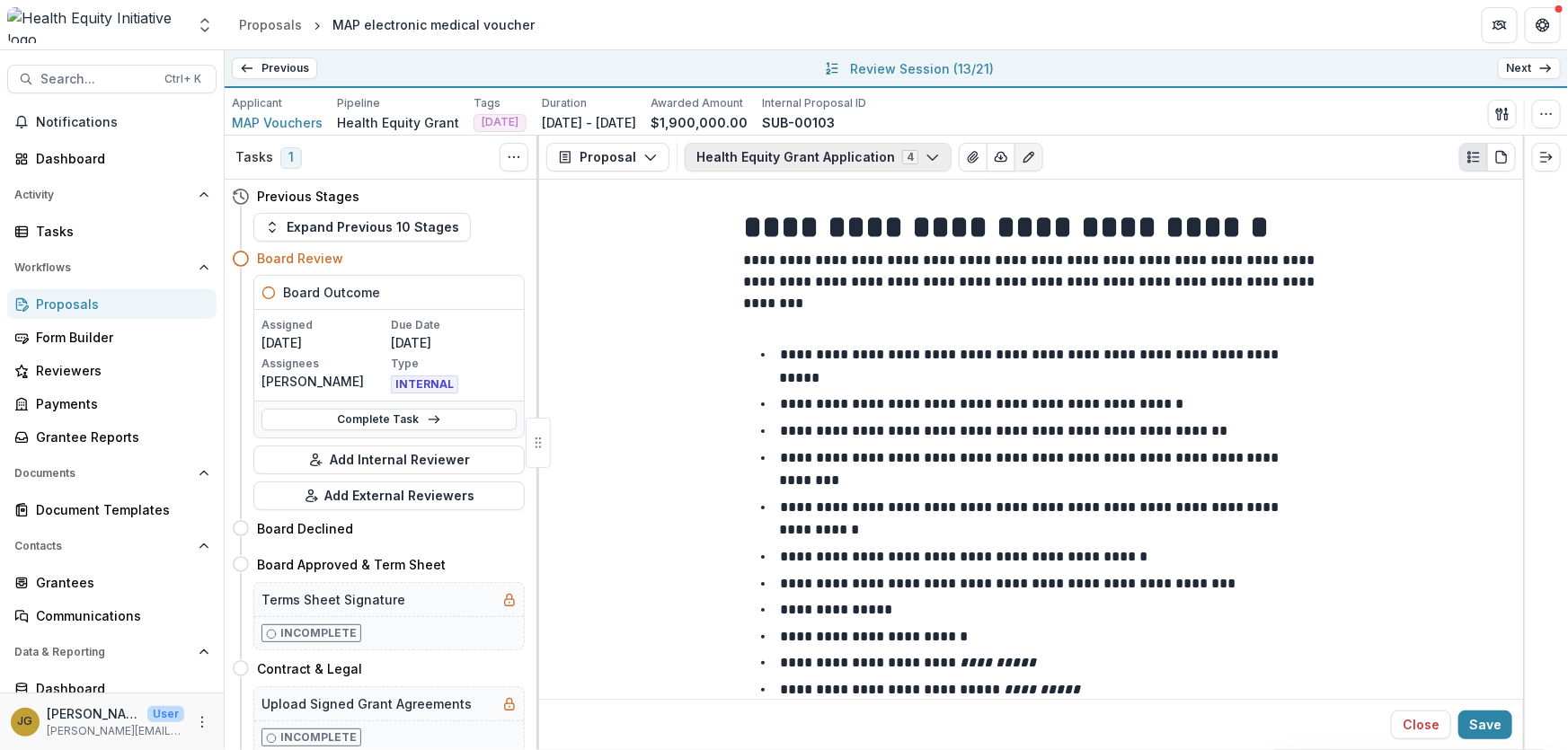
click at [927, 156] on polyline "button" at bounding box center [932, 159] width 10 height 6
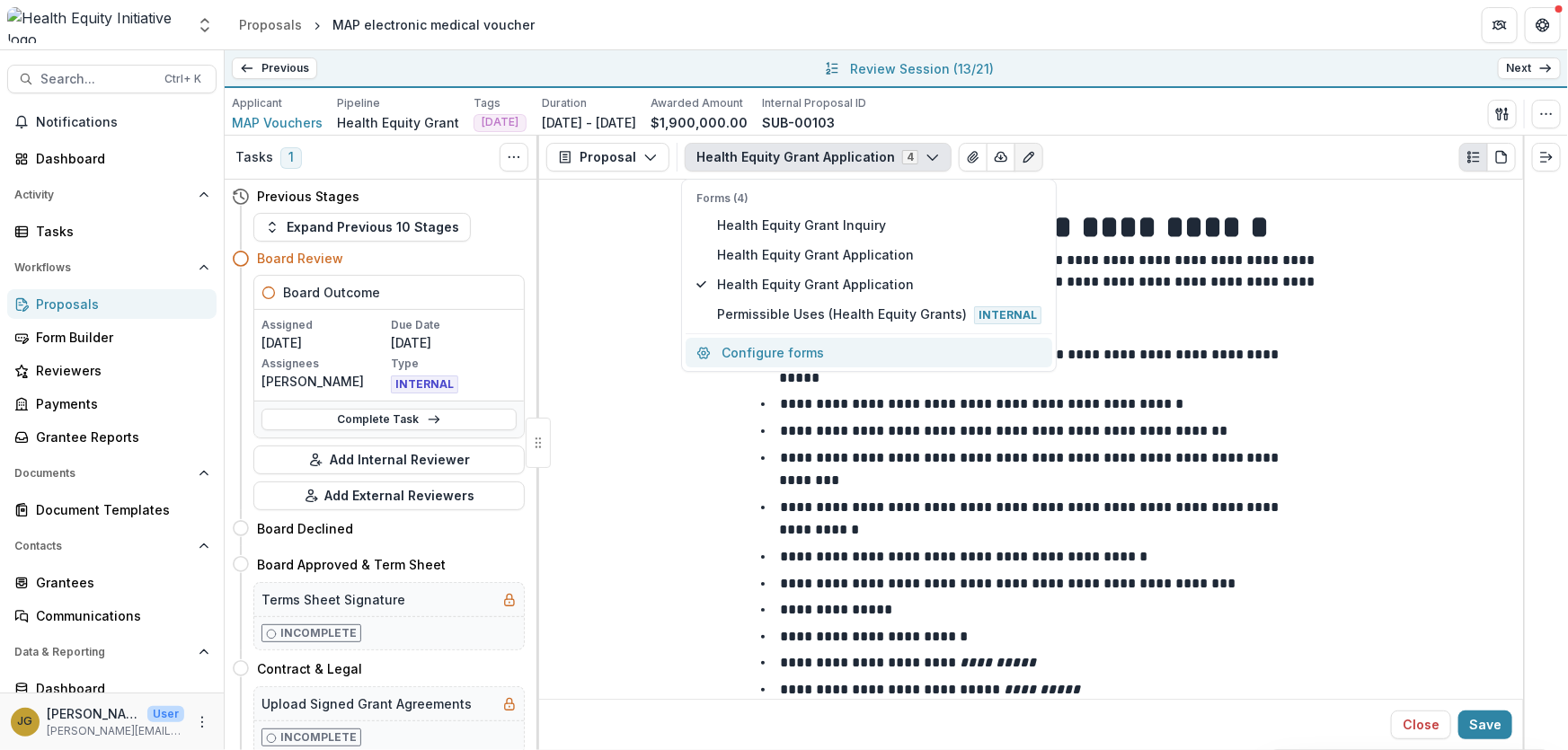
click at [798, 357] on button "Configure forms" at bounding box center [869, 352] width 367 height 30
select select "****"
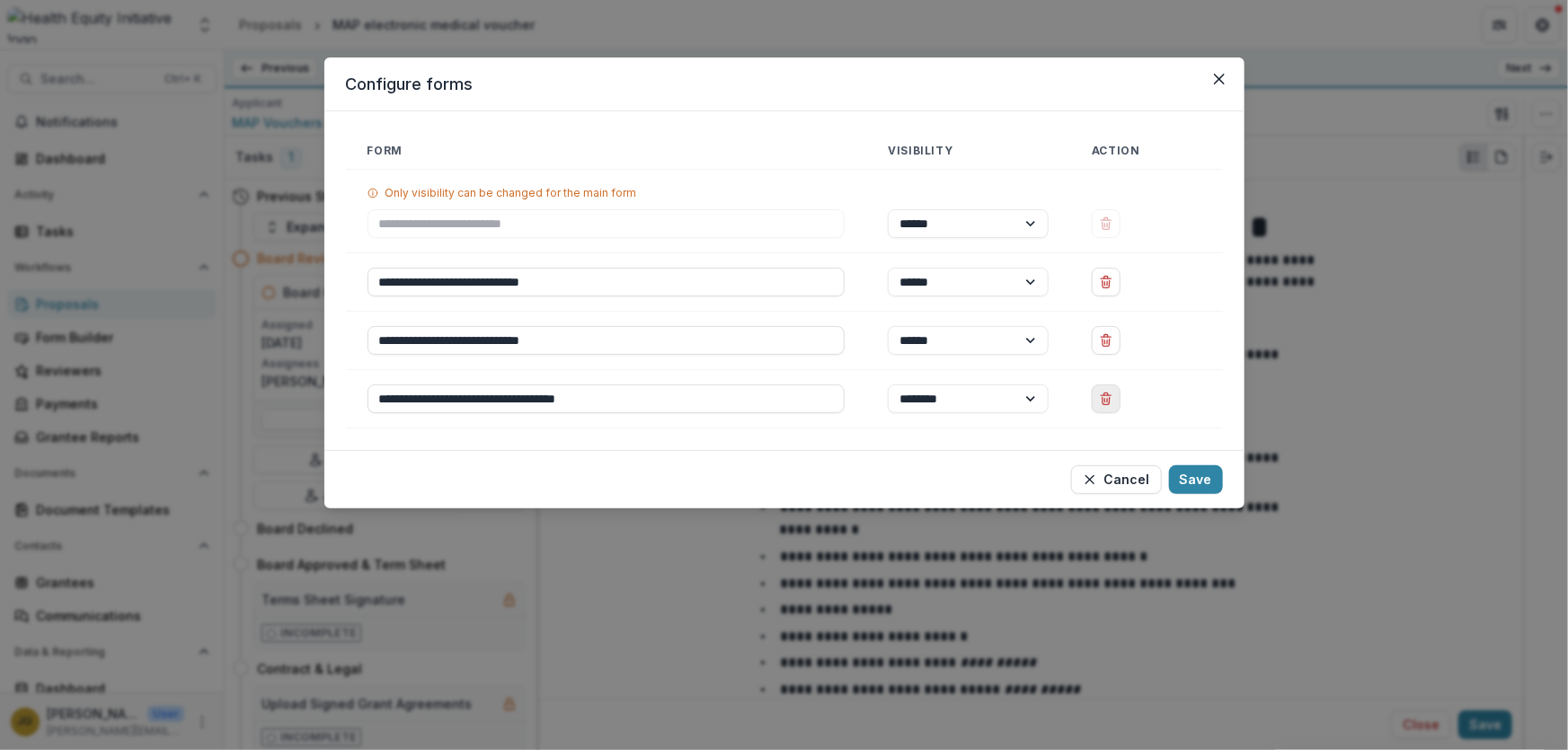
click at [1107, 401] on line "Delete Permissible Uses (Health Equity Grants)" at bounding box center [1107, 401] width 0 height 4
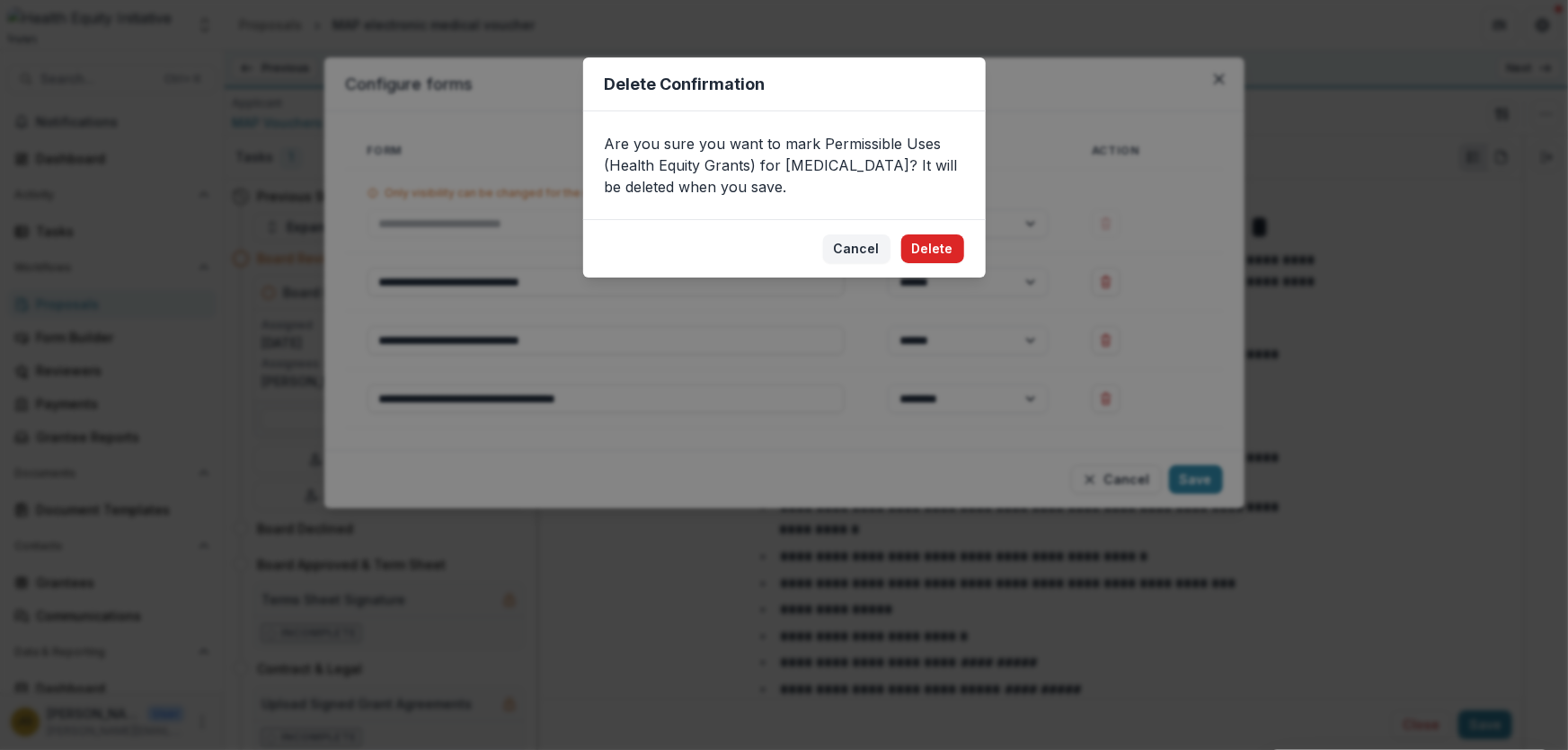
click at [927, 252] on button "Delete" at bounding box center [932, 249] width 63 height 29
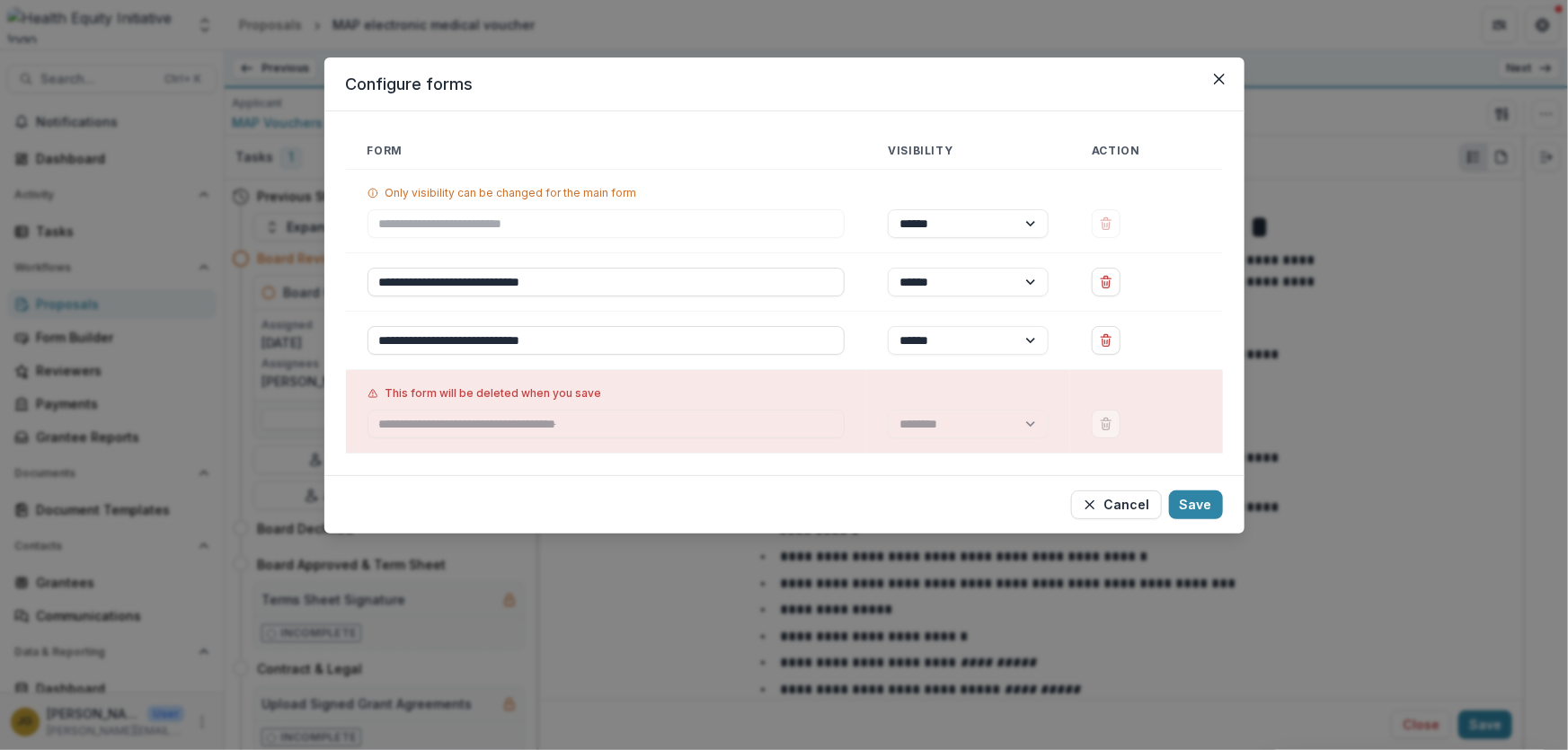
click at [1188, 504] on button "Save" at bounding box center [1196, 505] width 54 height 29
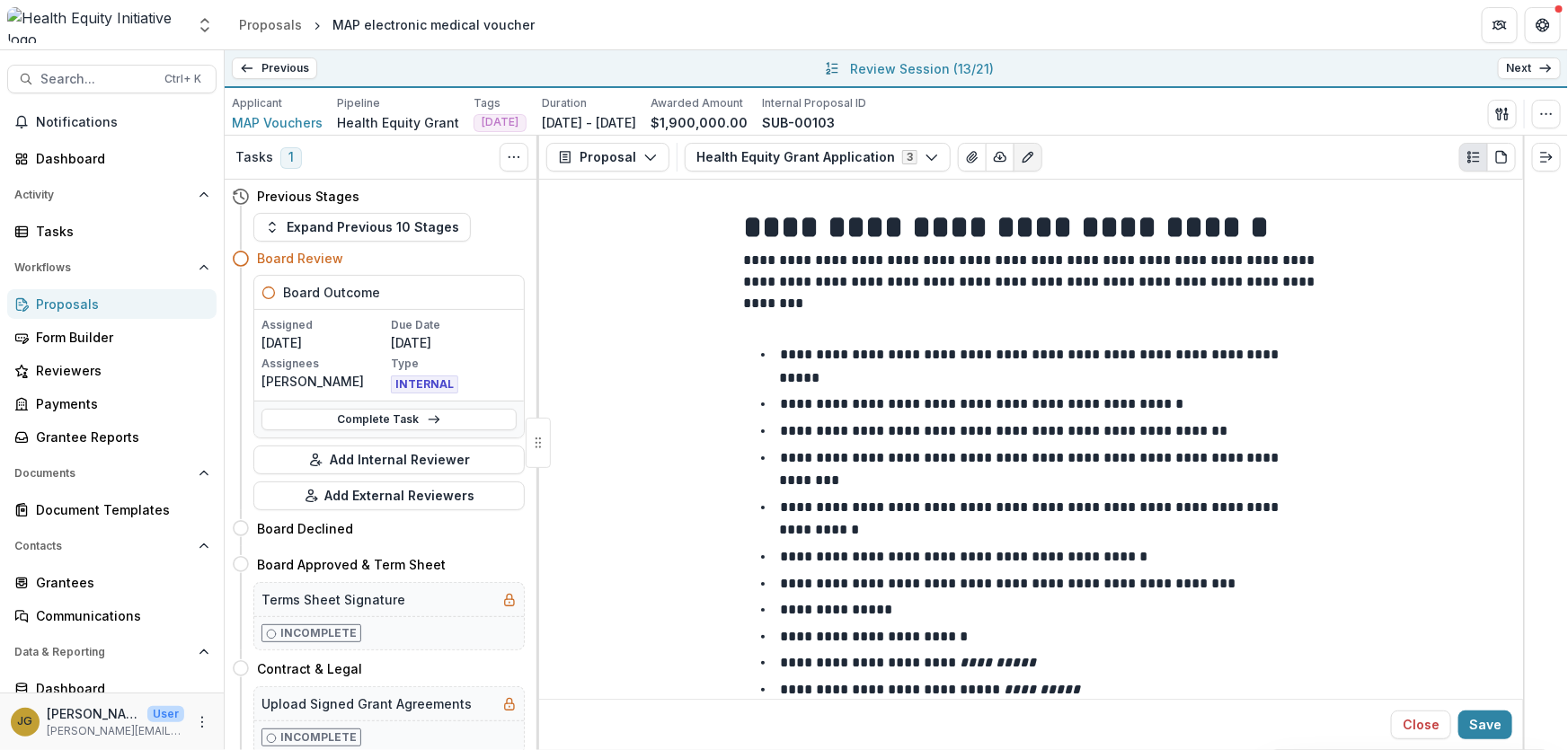
click at [1520, 67] on link "Next" at bounding box center [1529, 68] width 63 height 21
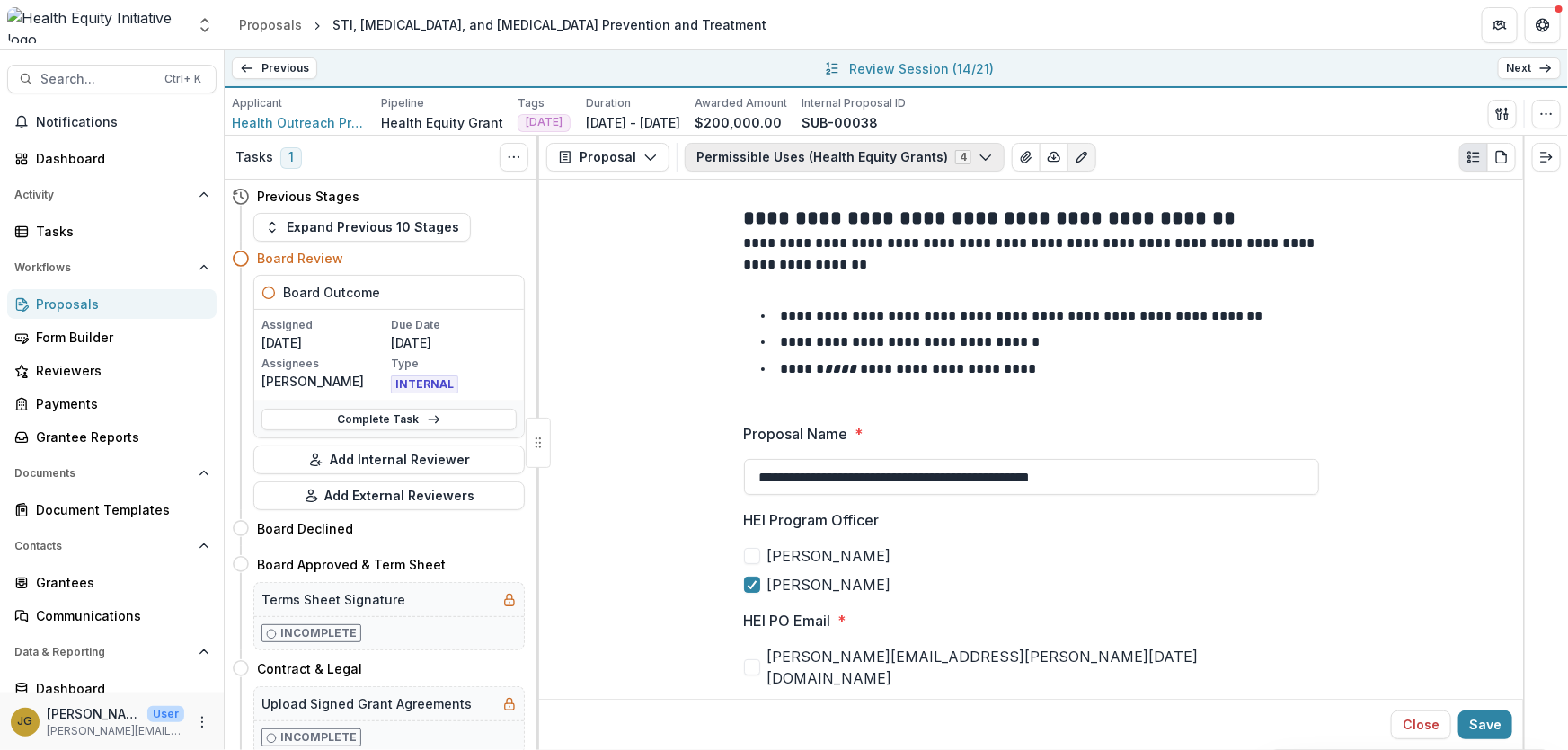
click at [978, 157] on icon "button" at bounding box center [985, 157] width 14 height 14
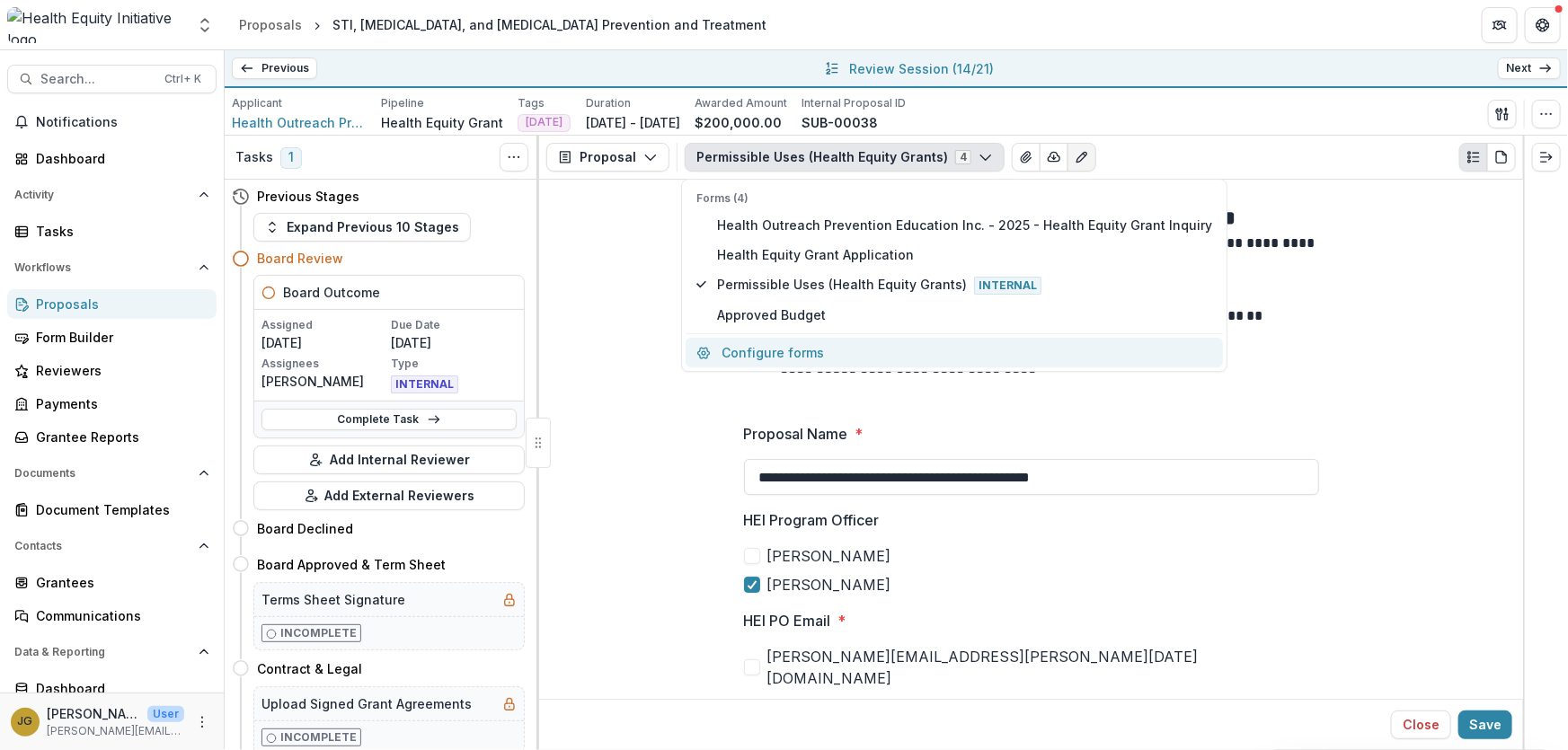
click at [794, 355] on button "Configure forms" at bounding box center [954, 352] width 538 height 30
select select "****"
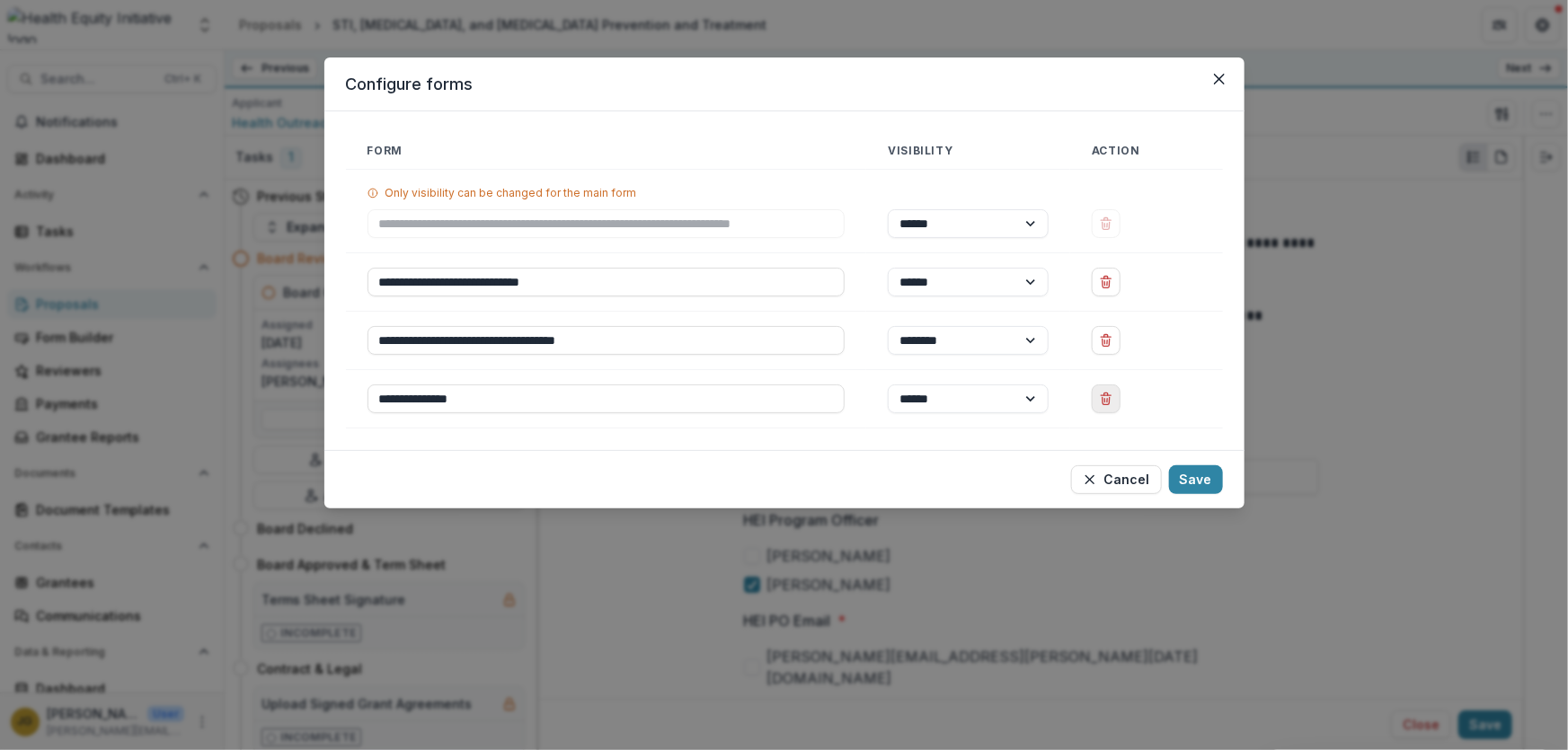
click at [1102, 397] on icon "Delete Approved Budget" at bounding box center [1105, 398] width 14 height 14
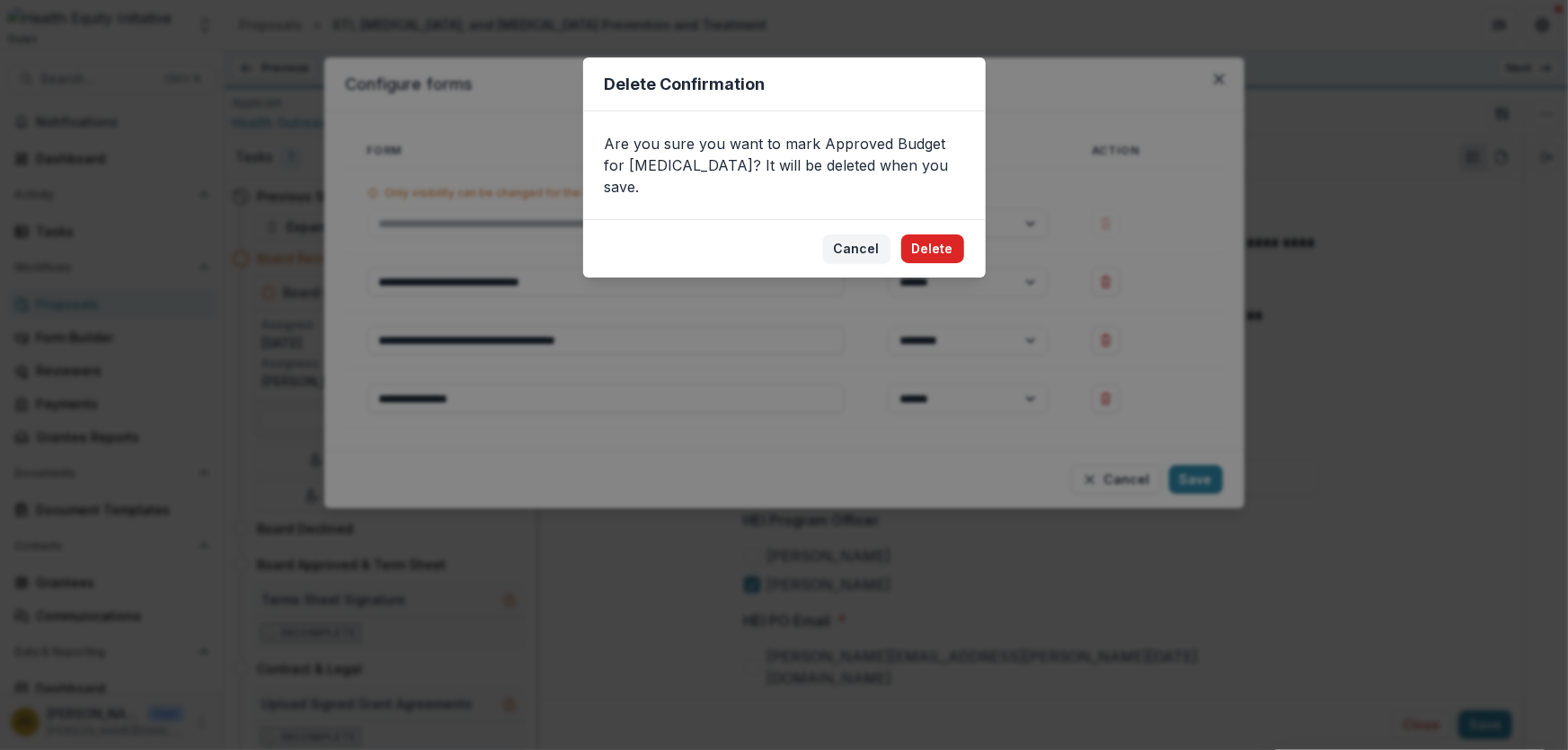
click at [933, 235] on button "Delete" at bounding box center [932, 249] width 63 height 29
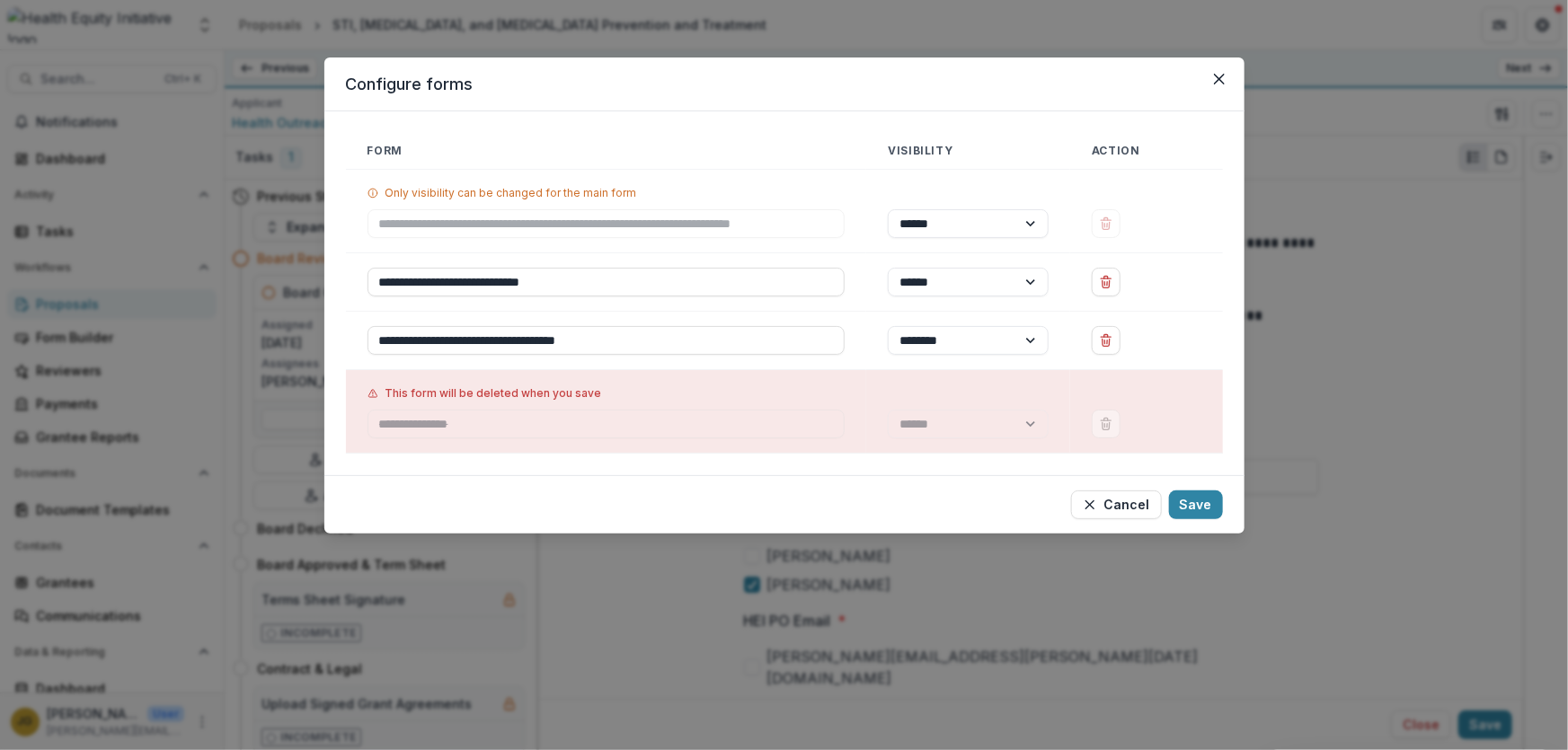
click at [1185, 487] on footer "Cancel Save" at bounding box center [784, 504] width 920 height 59
click at [1201, 494] on button "Save" at bounding box center [1196, 505] width 54 height 29
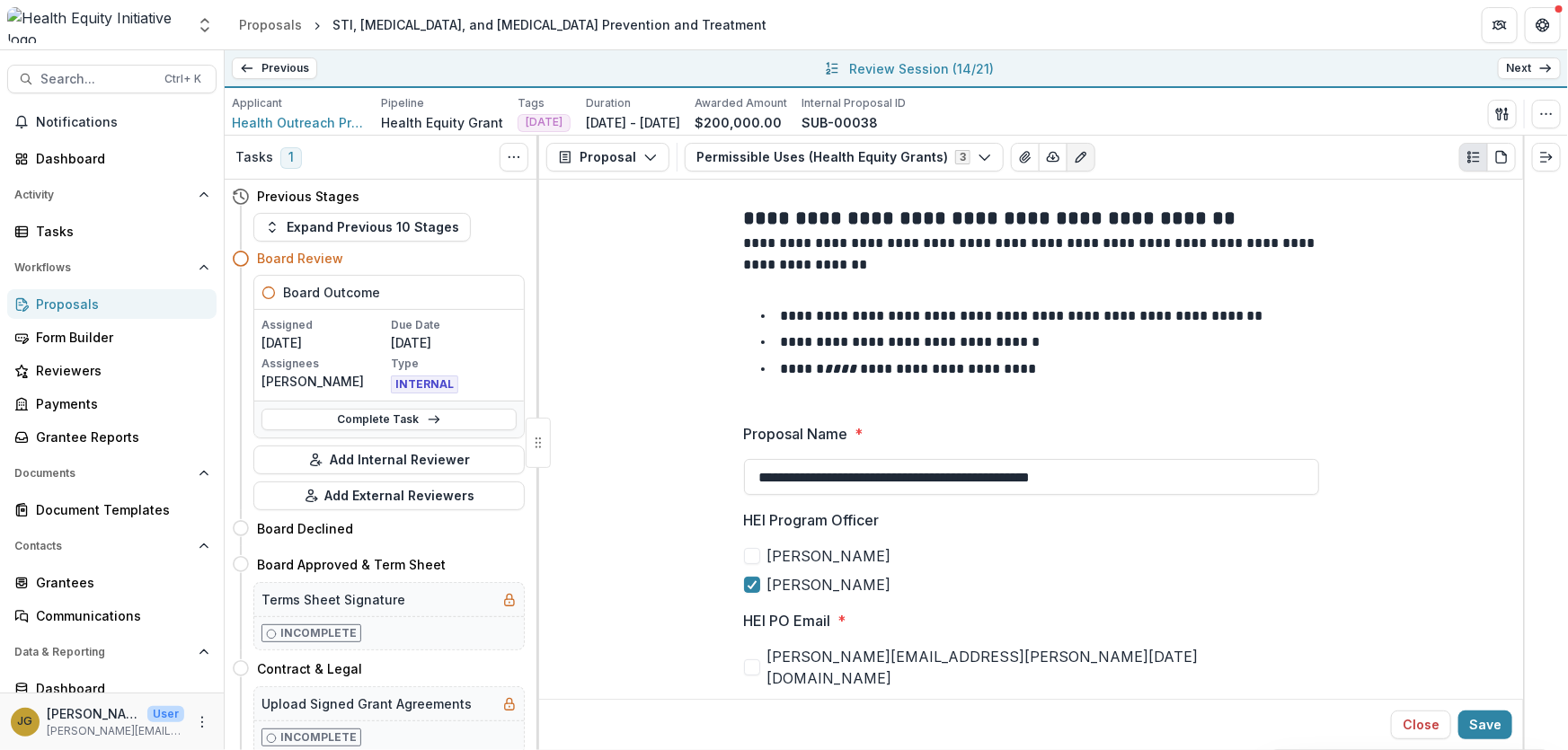
click at [1511, 70] on link "Next" at bounding box center [1529, 68] width 63 height 21
click at [978, 157] on icon "button" at bounding box center [985, 157] width 14 height 14
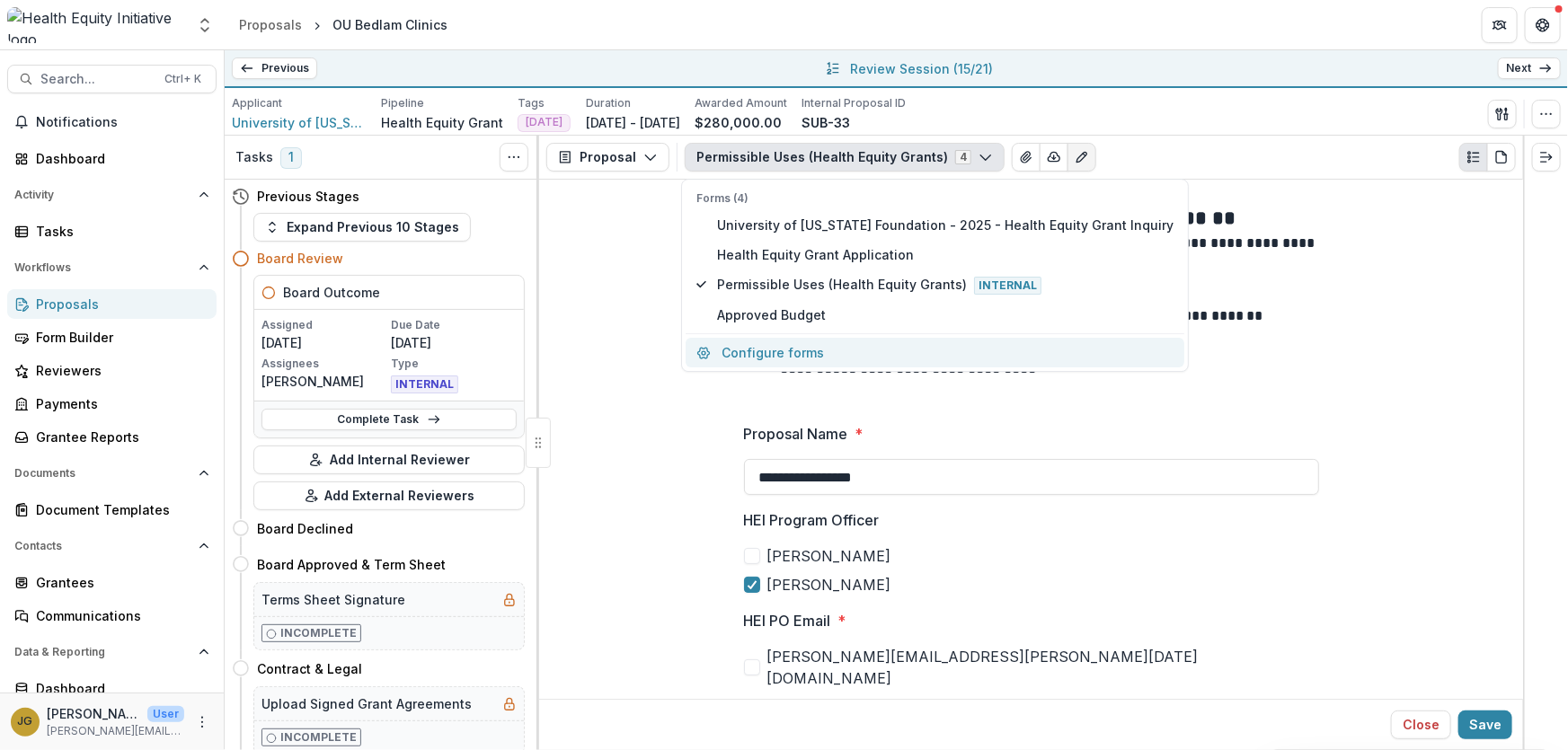
click at [786, 351] on button "Configure forms" at bounding box center [935, 352] width 498 height 30
select select "****"
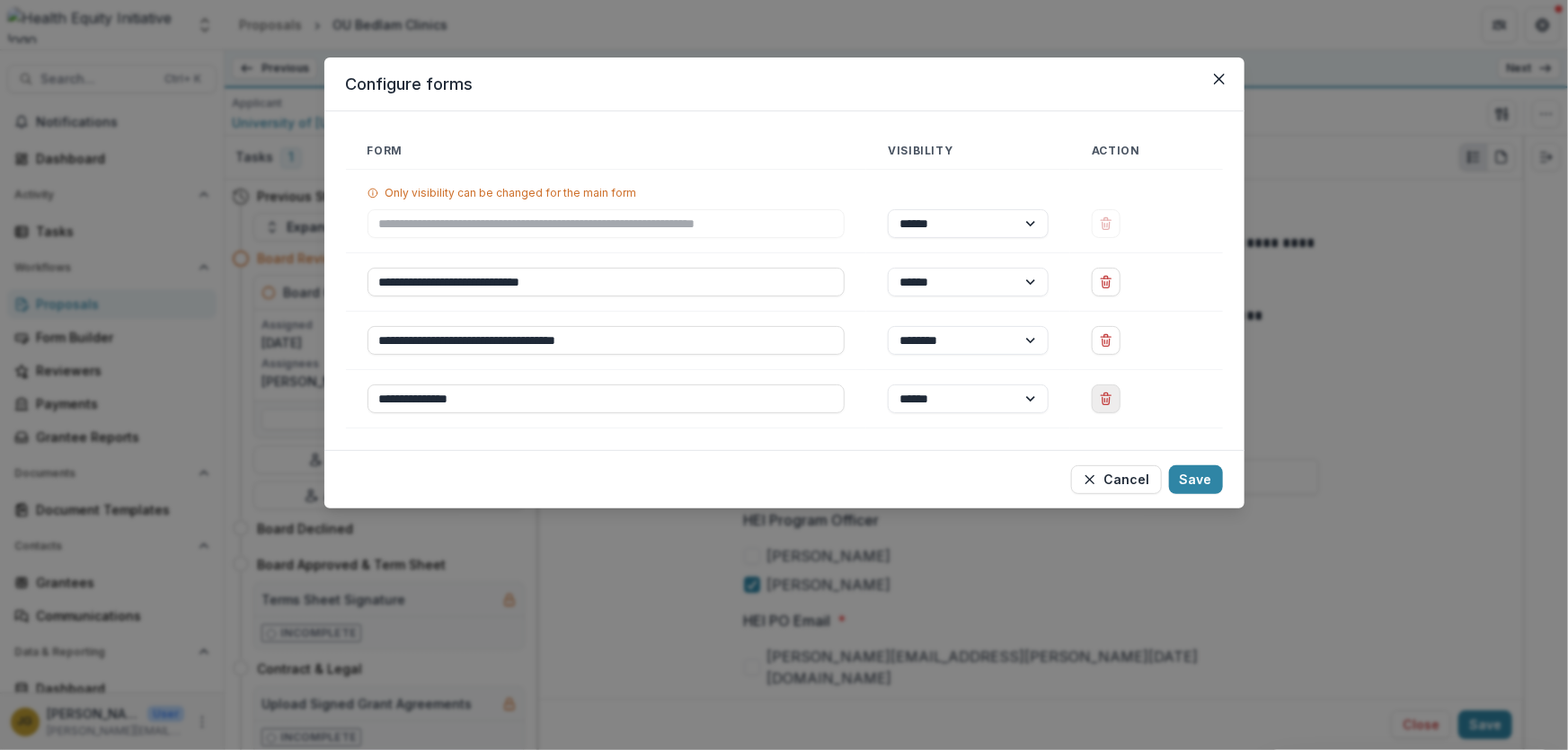
click at [1110, 391] on icon "Delete Approved Budget" at bounding box center [1105, 398] width 14 height 14
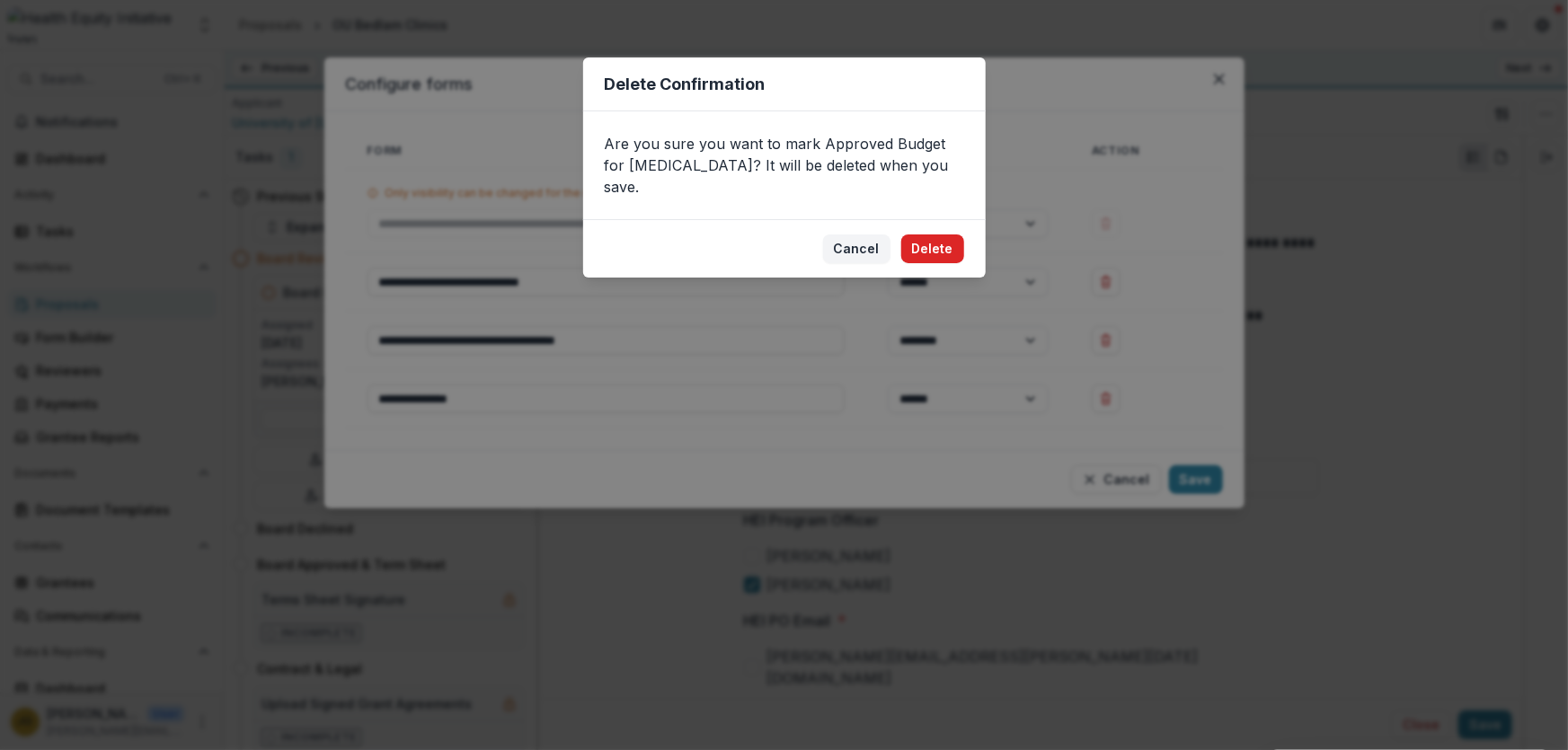
click at [932, 235] on button "Delete" at bounding box center [932, 249] width 63 height 29
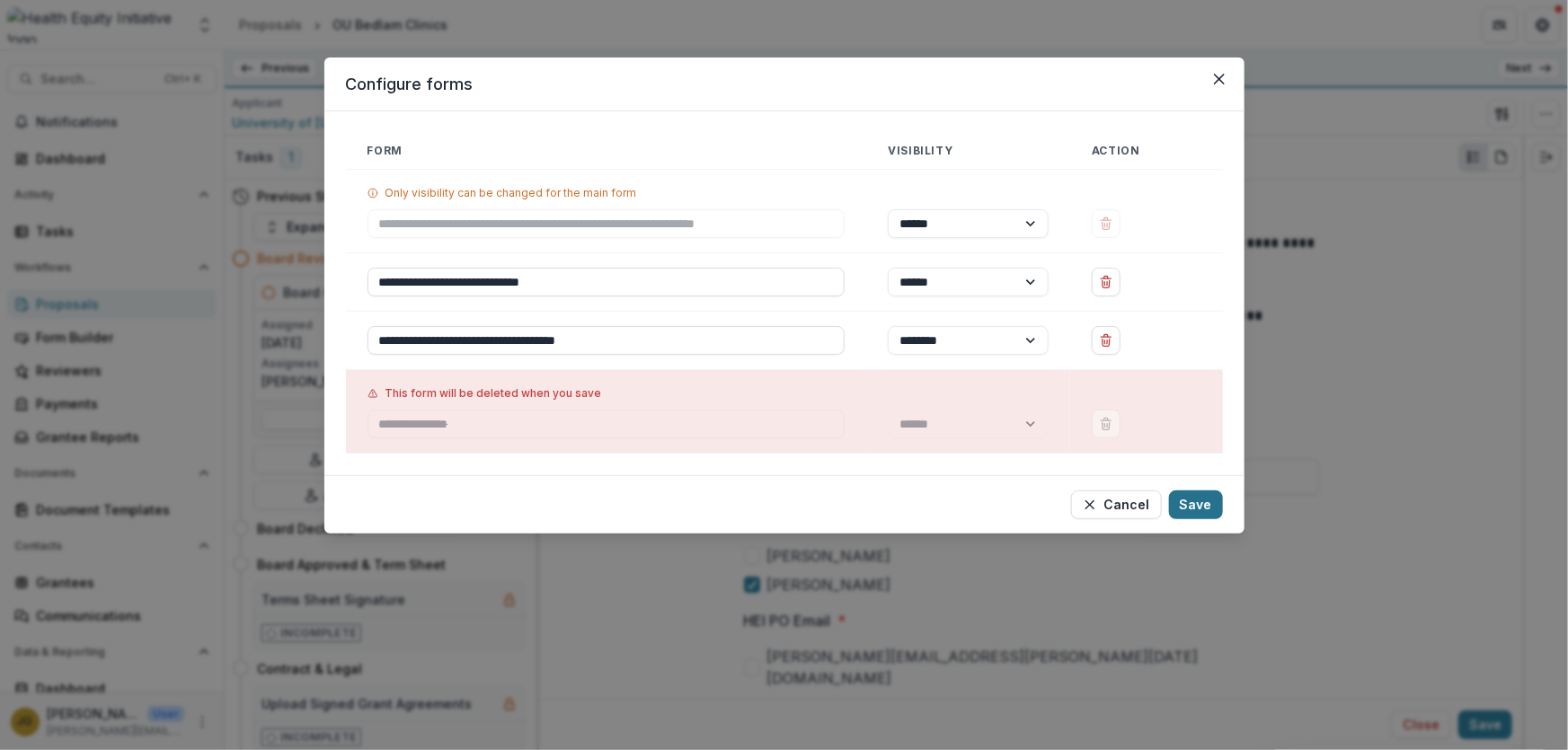
click at [1191, 495] on button "Save" at bounding box center [1196, 505] width 54 height 29
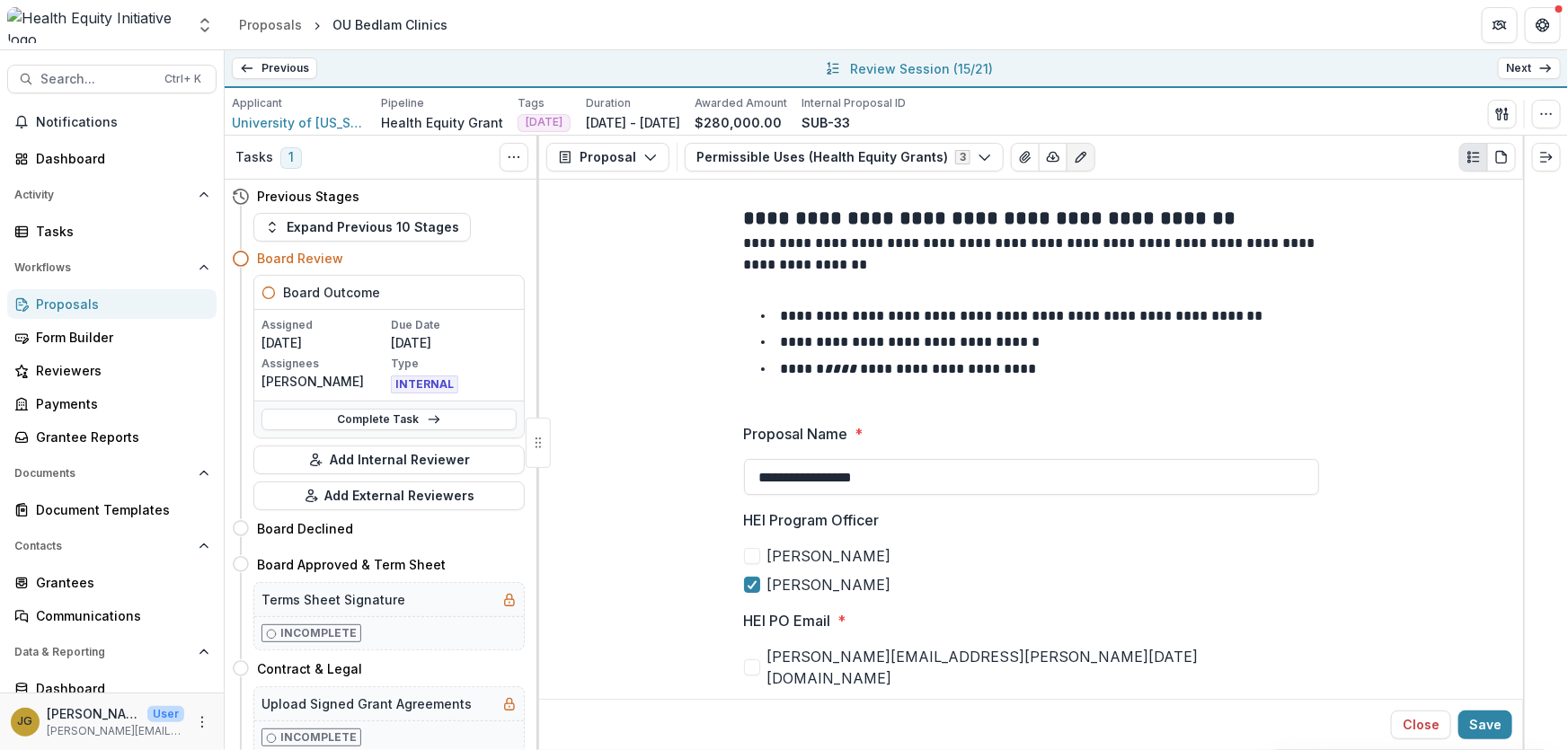
click at [1513, 69] on link "Next" at bounding box center [1529, 68] width 63 height 21
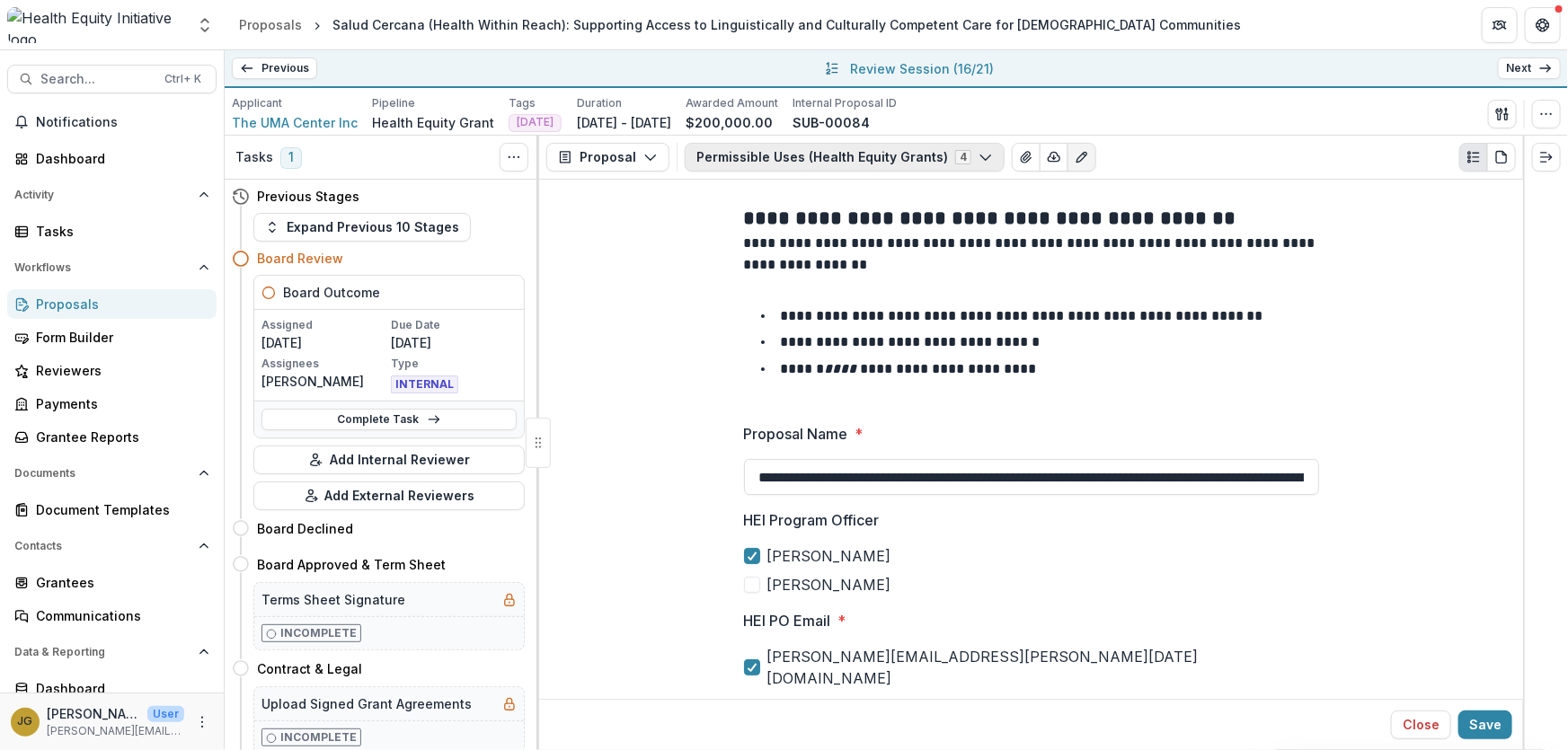
click at [978, 155] on icon "button" at bounding box center [985, 157] width 14 height 14
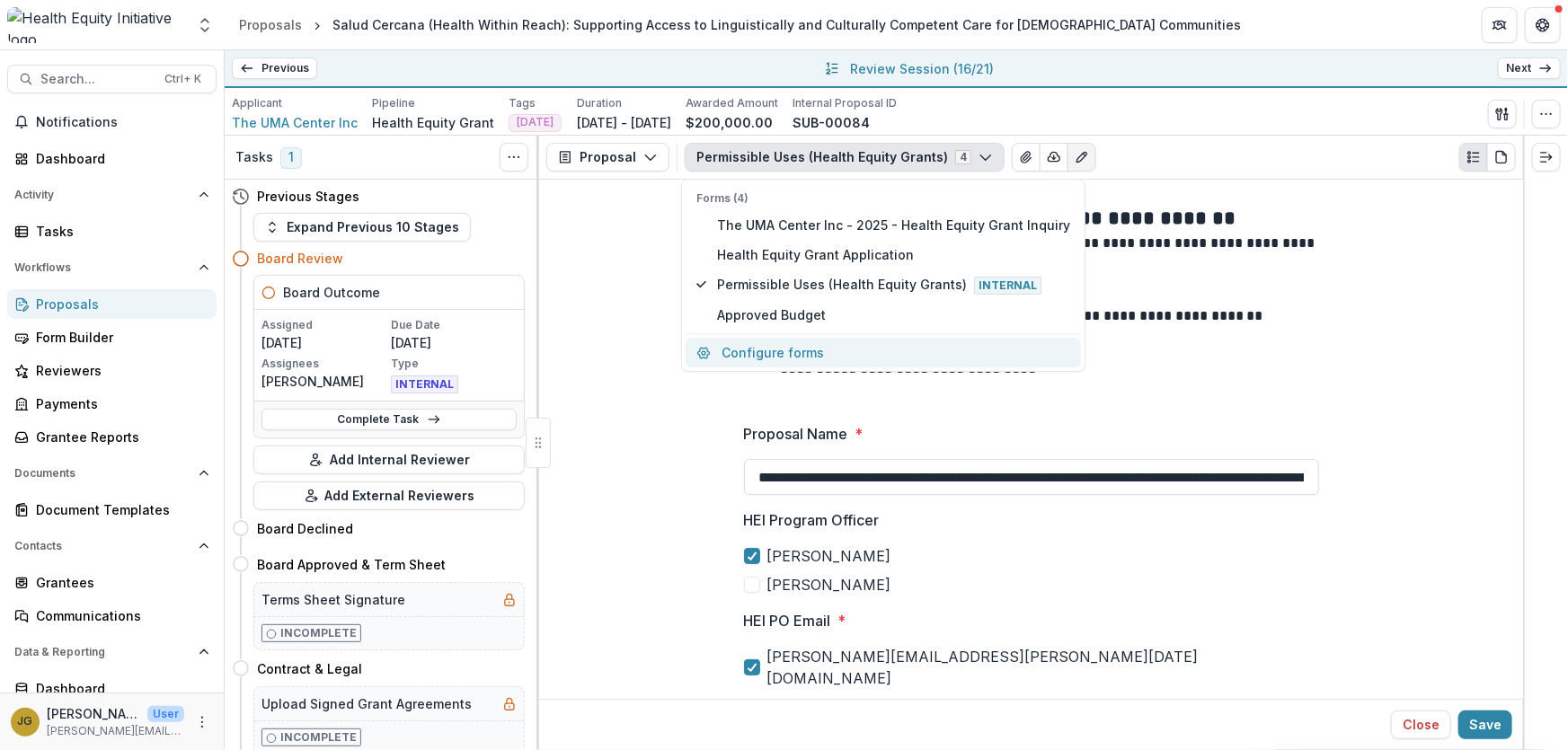
click at [772, 351] on button "Configure forms" at bounding box center [883, 352] width 395 height 30
select select "****"
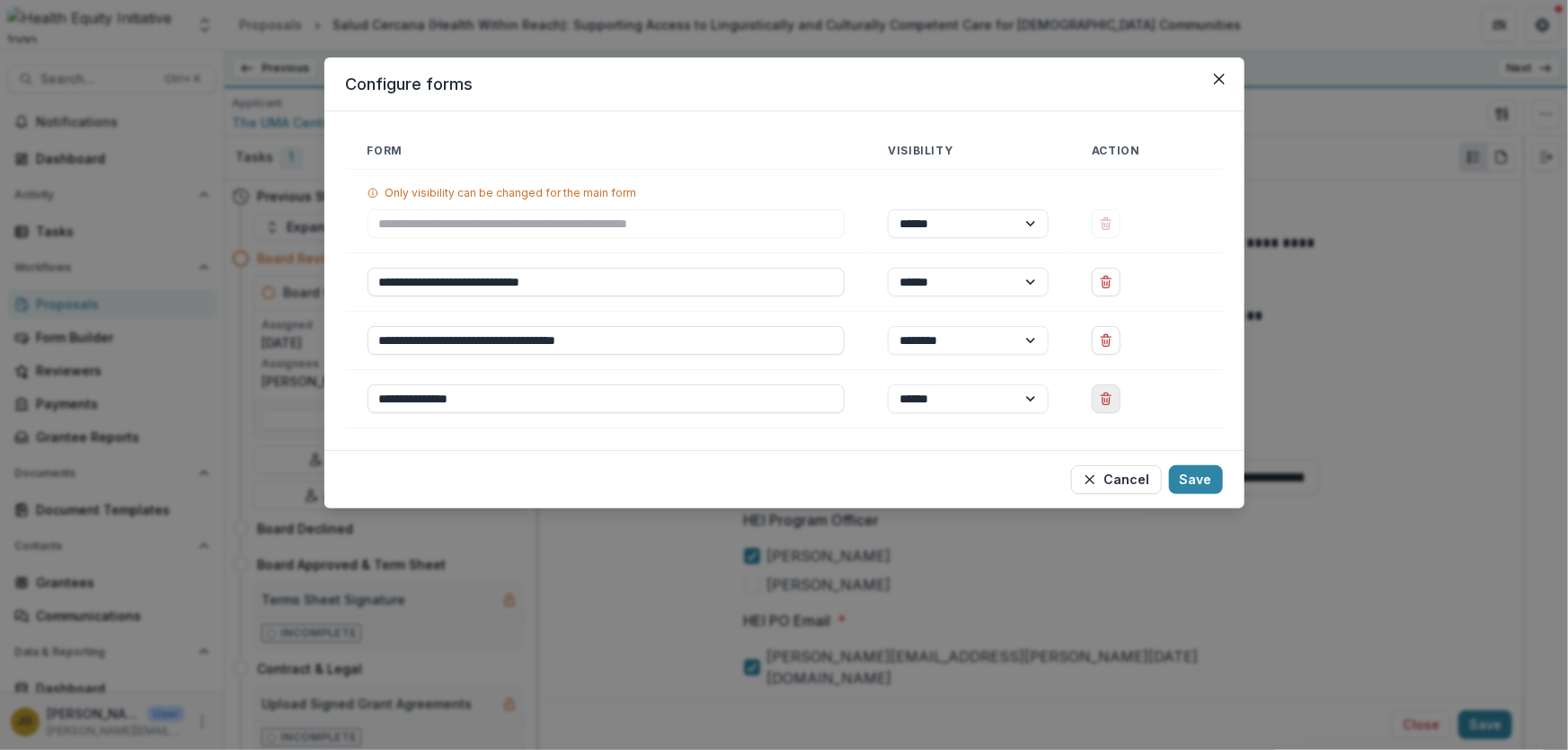
click at [1106, 397] on icon "Delete Approved Budget" at bounding box center [1105, 398] width 14 height 14
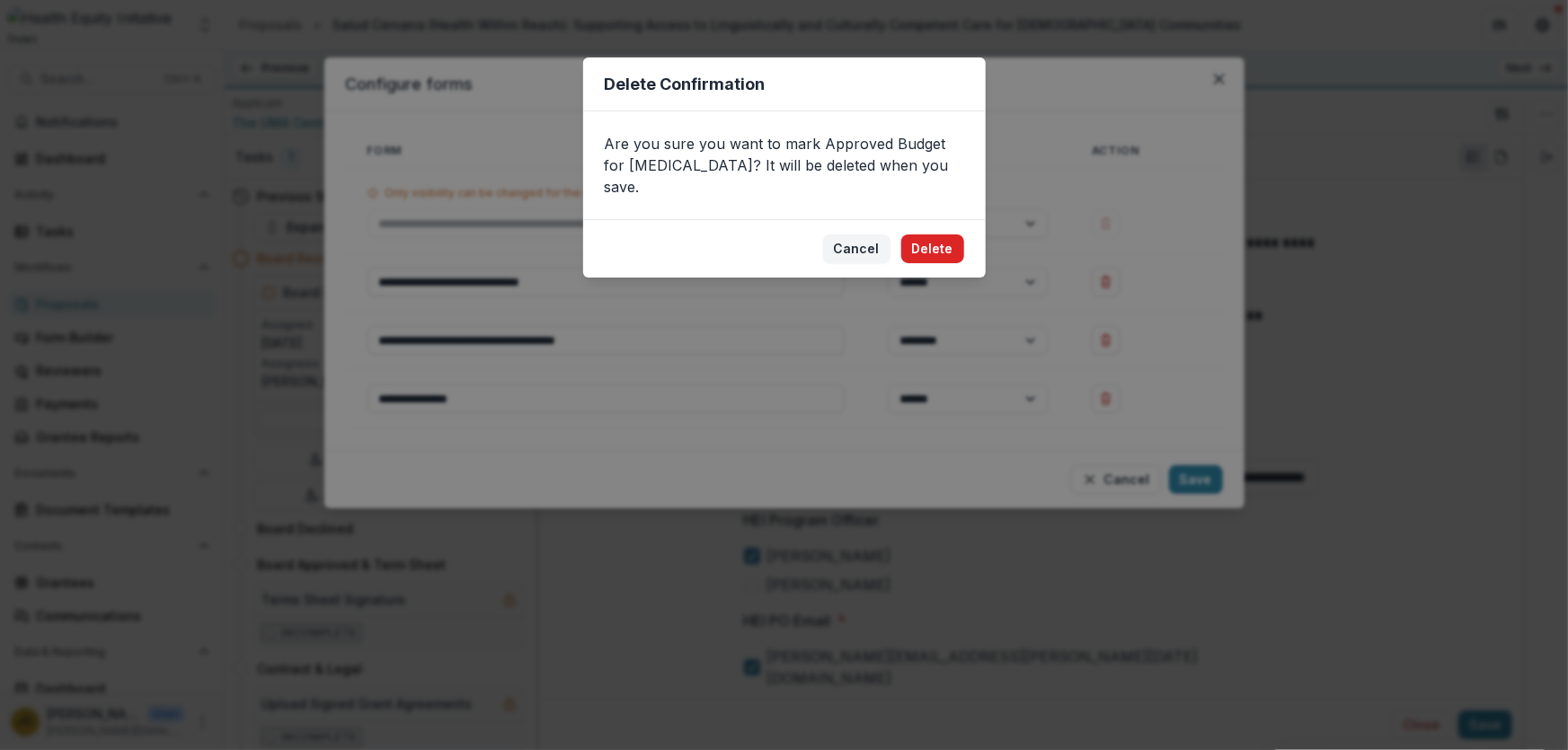
click at [935, 235] on button "Delete" at bounding box center [932, 249] width 63 height 29
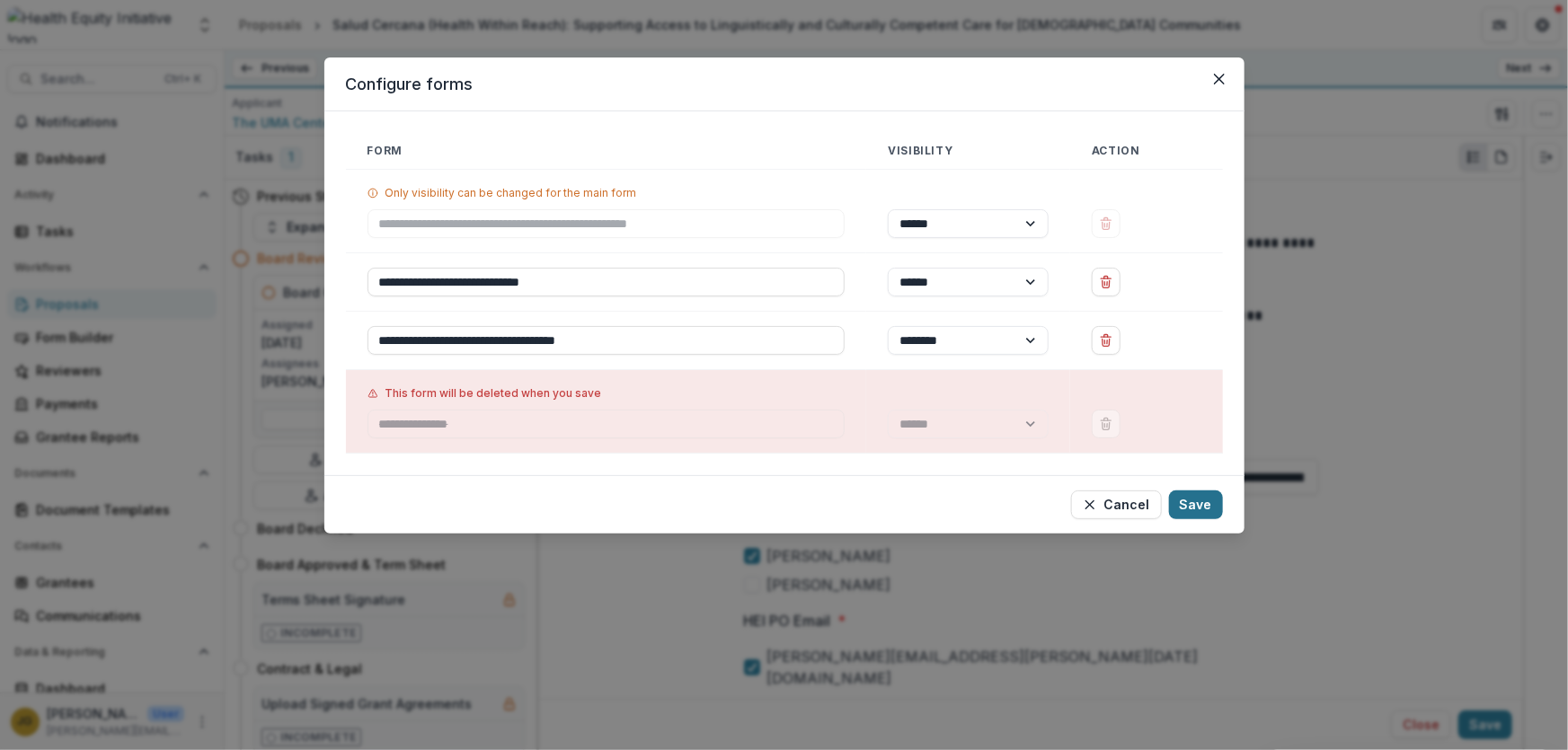
click at [1195, 499] on button "Save" at bounding box center [1196, 505] width 54 height 29
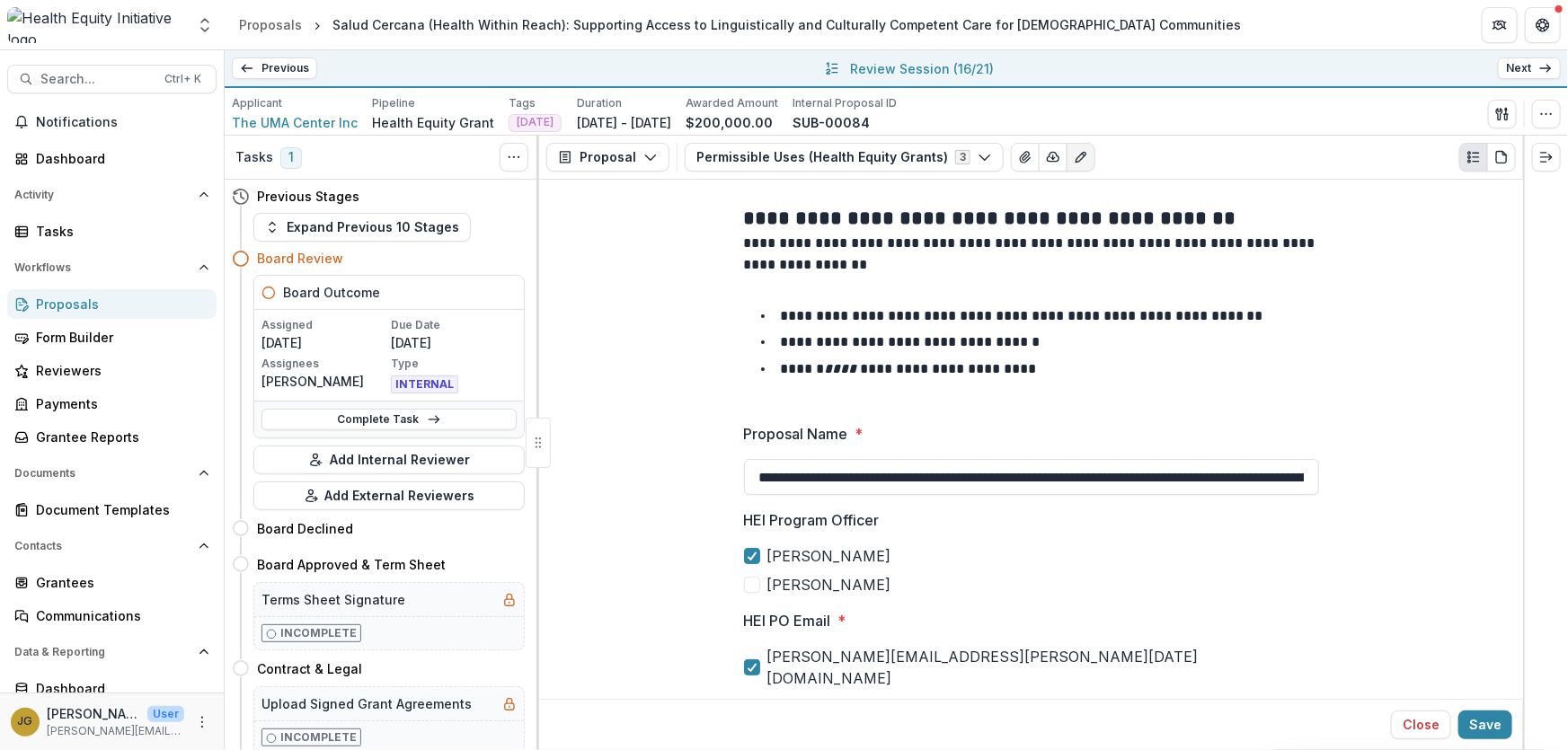
click at [1521, 67] on link "Next" at bounding box center [1529, 68] width 63 height 21
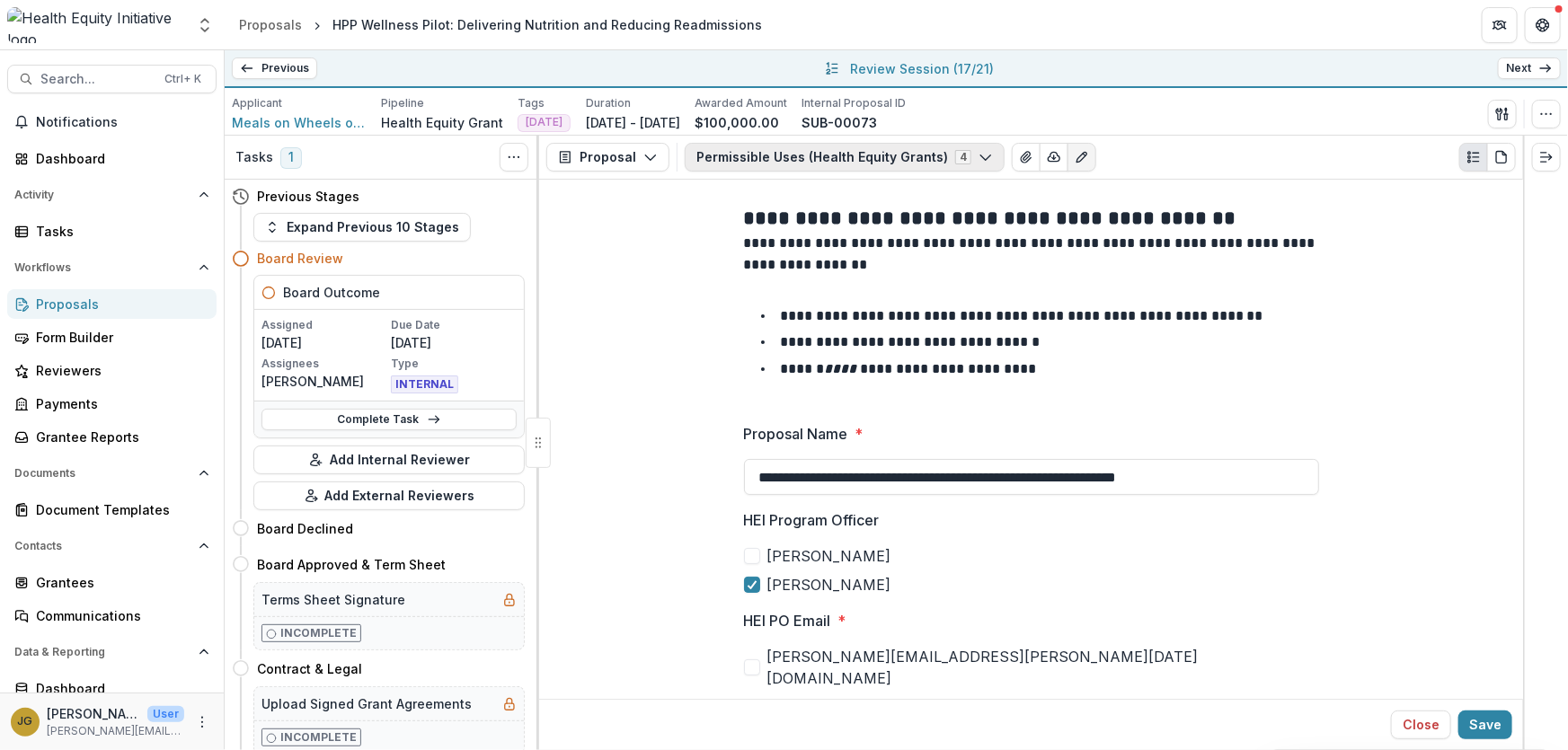
click at [978, 155] on icon "button" at bounding box center [985, 157] width 14 height 14
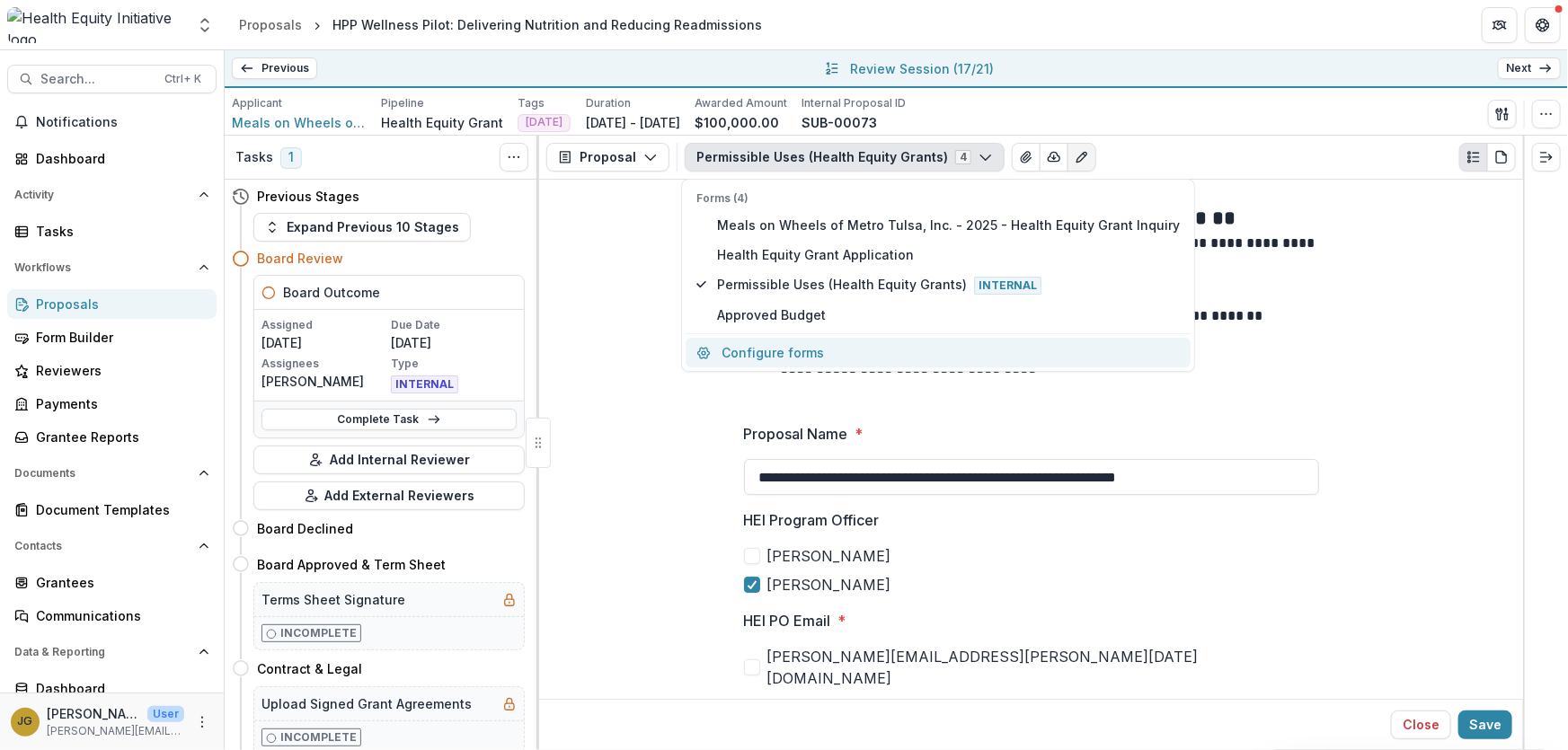
click at [776, 350] on button "Configure forms" at bounding box center [938, 352] width 505 height 30
select select "****"
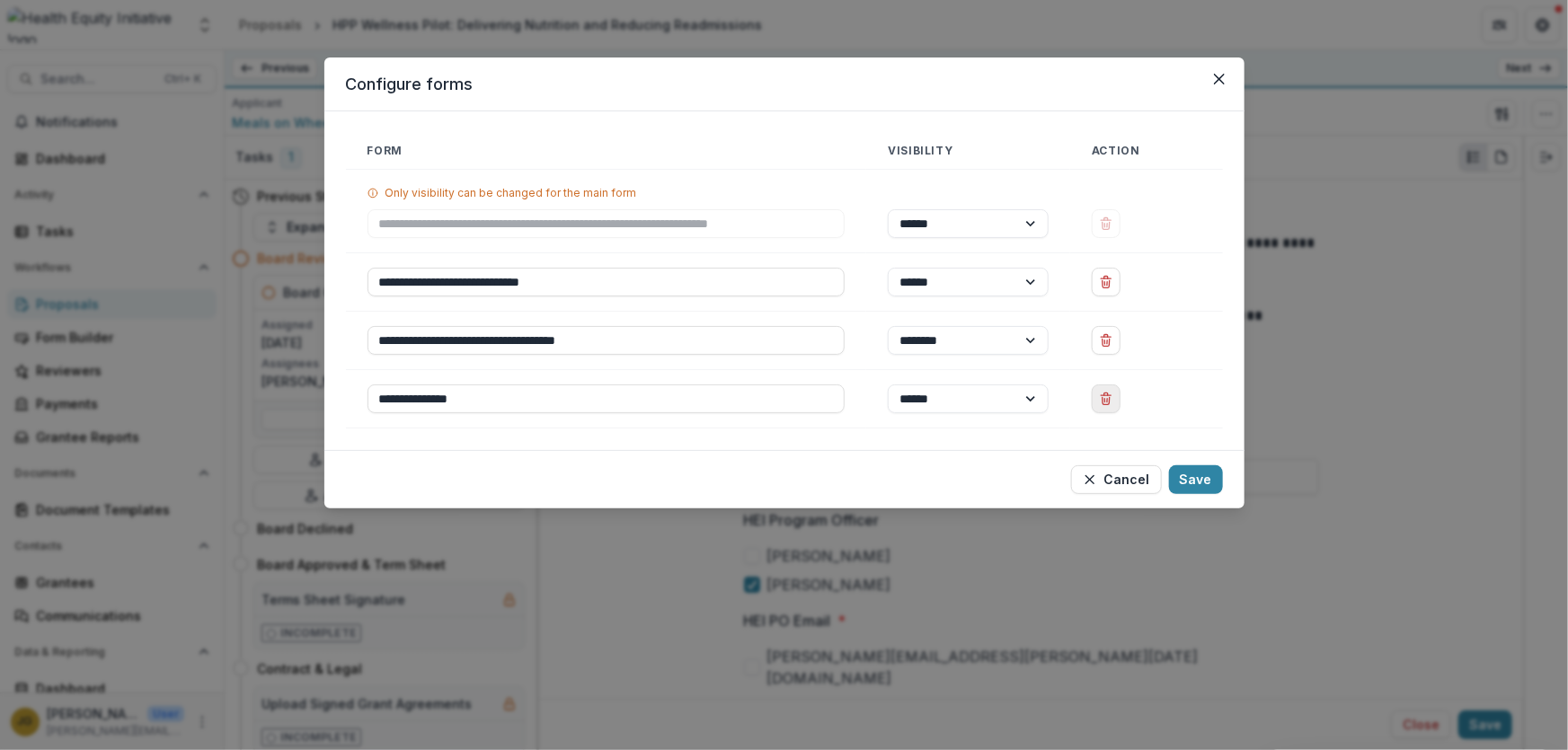
click at [1109, 402] on icon "Delete Approved Budget" at bounding box center [1105, 398] width 14 height 14
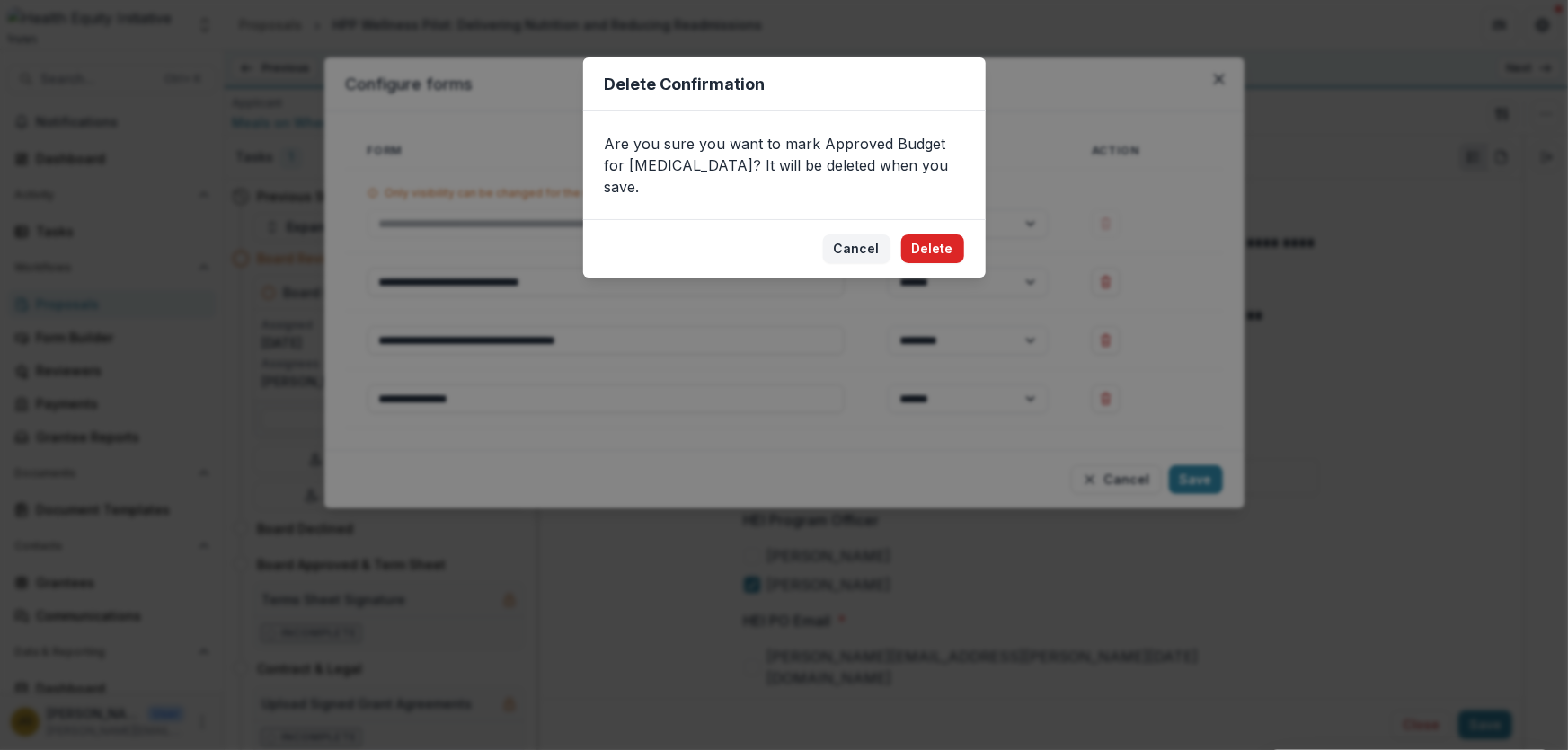
click at [944, 235] on button "Delete" at bounding box center [932, 249] width 63 height 29
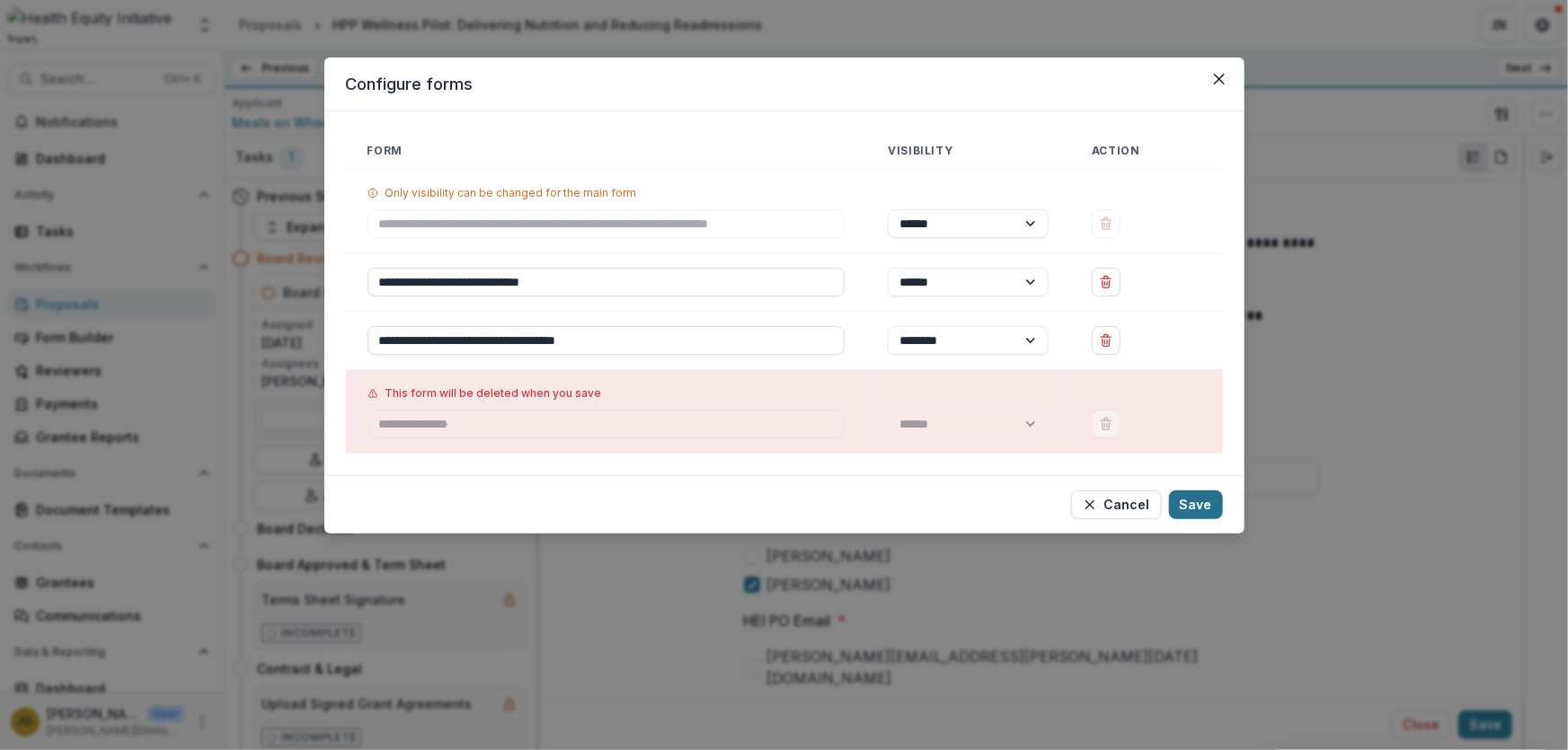
click at [1212, 505] on button "Save" at bounding box center [1196, 505] width 54 height 29
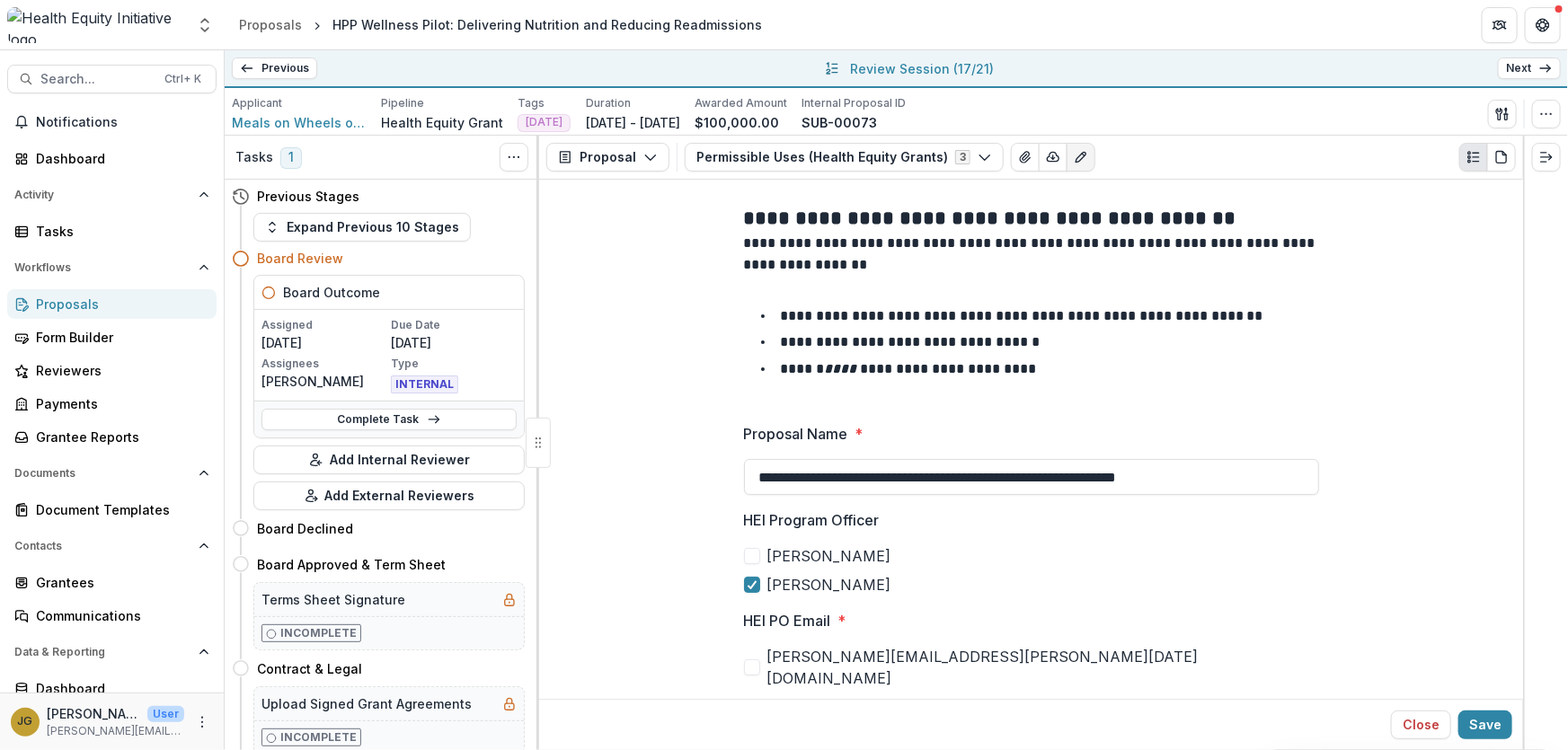
click at [1515, 68] on link "Next" at bounding box center [1529, 68] width 63 height 21
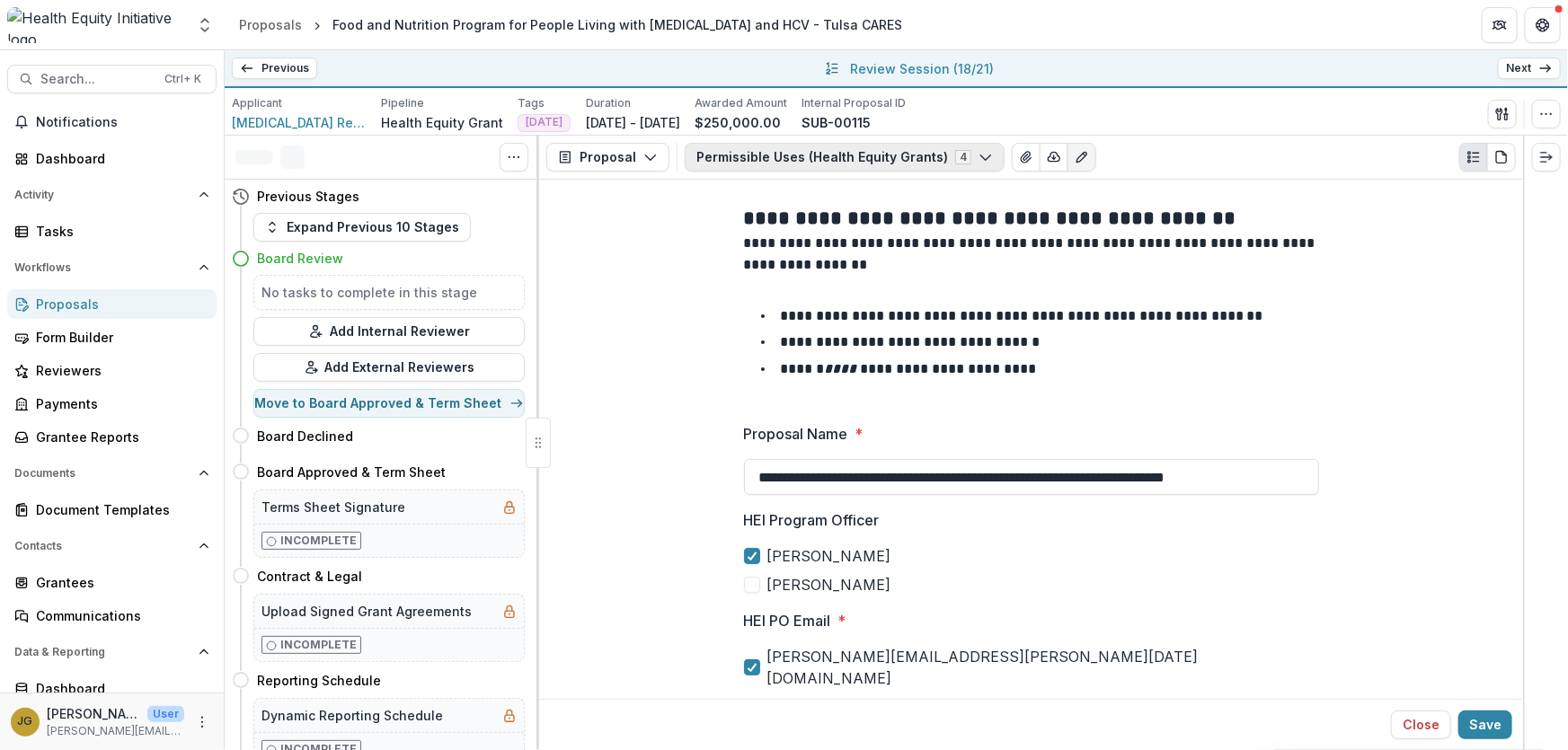
click at [978, 160] on icon "button" at bounding box center [985, 157] width 14 height 14
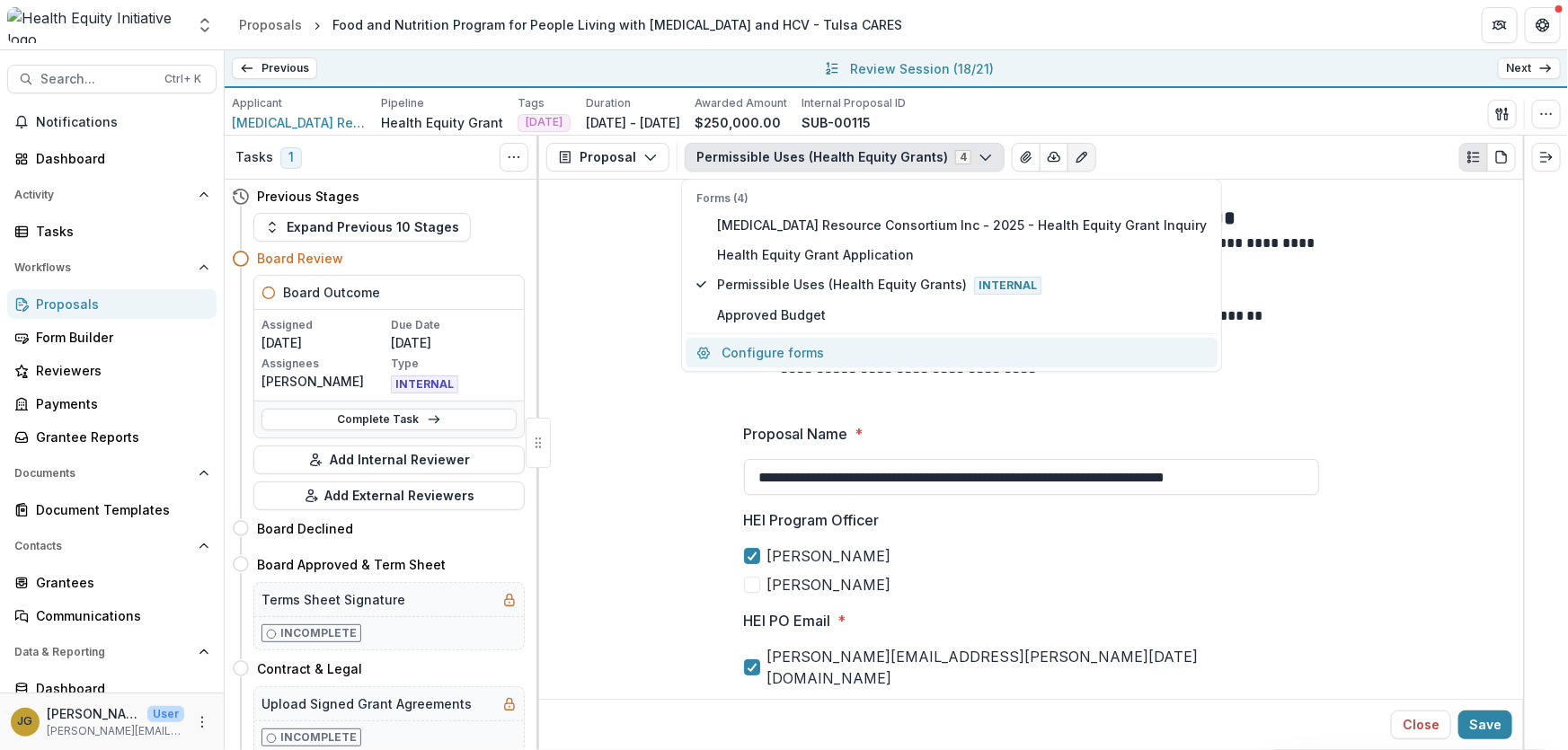
click at [772, 347] on button "Configure forms" at bounding box center [951, 352] width 532 height 30
select select "****"
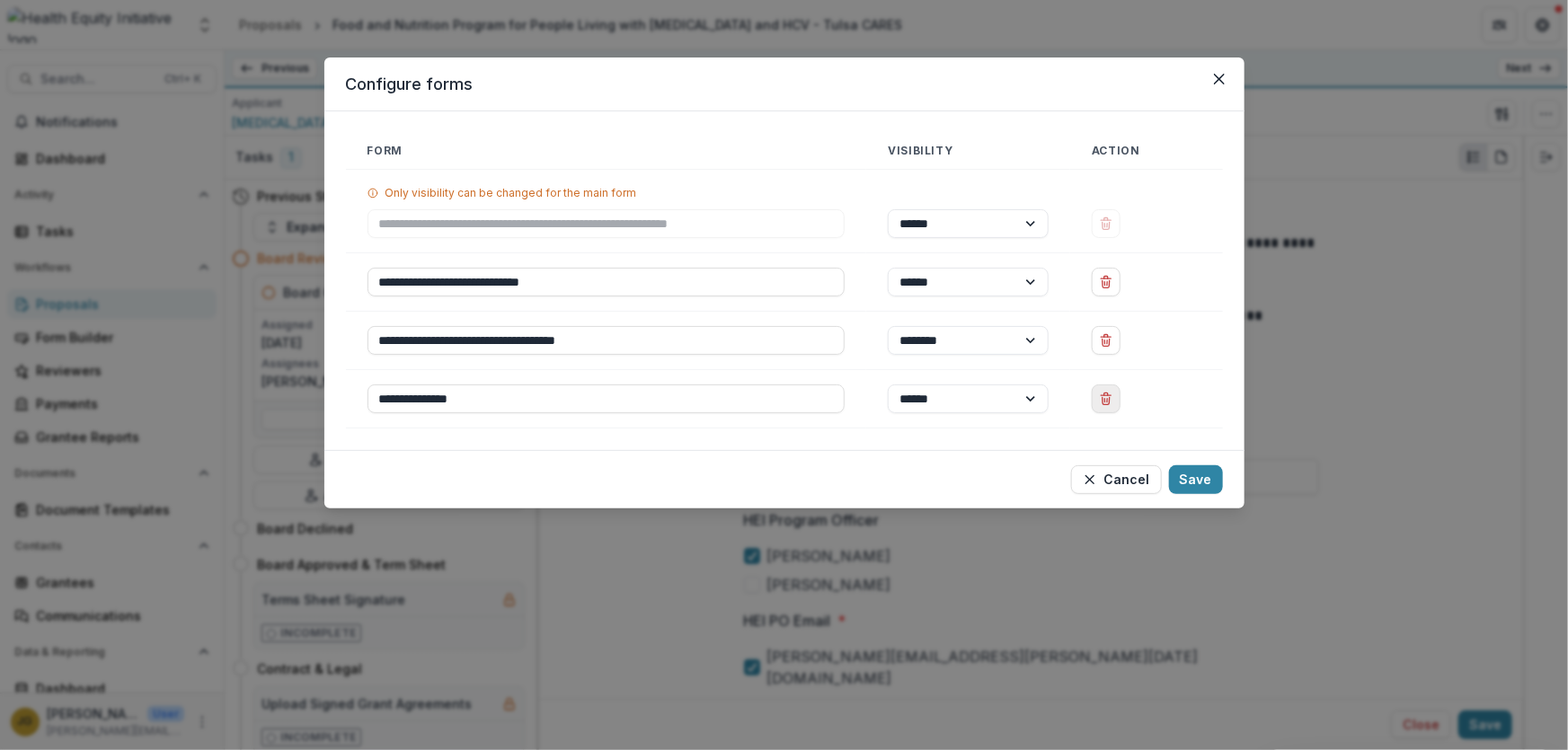
click at [1102, 401] on icon "Delete Approved Budget" at bounding box center [1105, 398] width 14 height 14
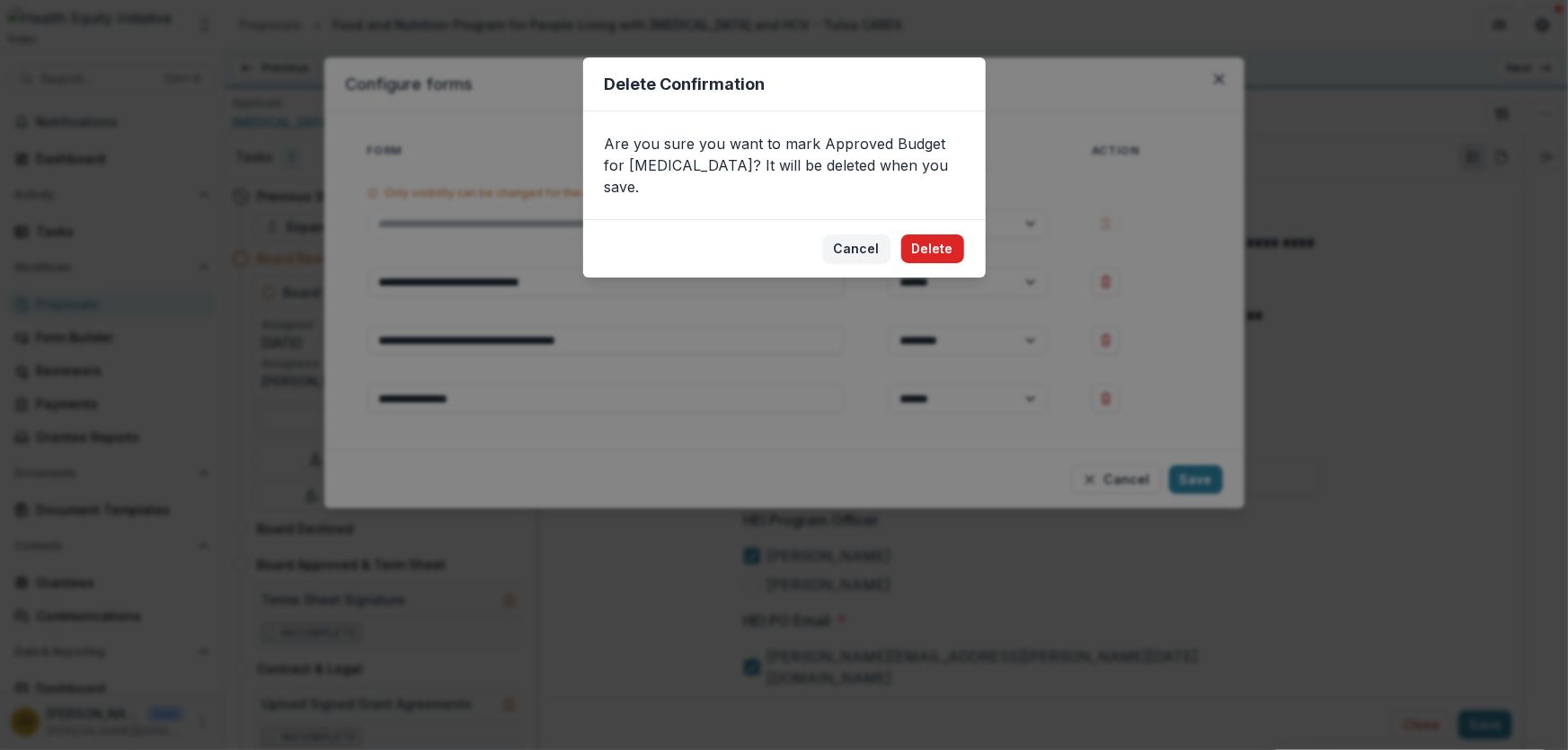
click at [922, 235] on button "Delete" at bounding box center [932, 249] width 63 height 29
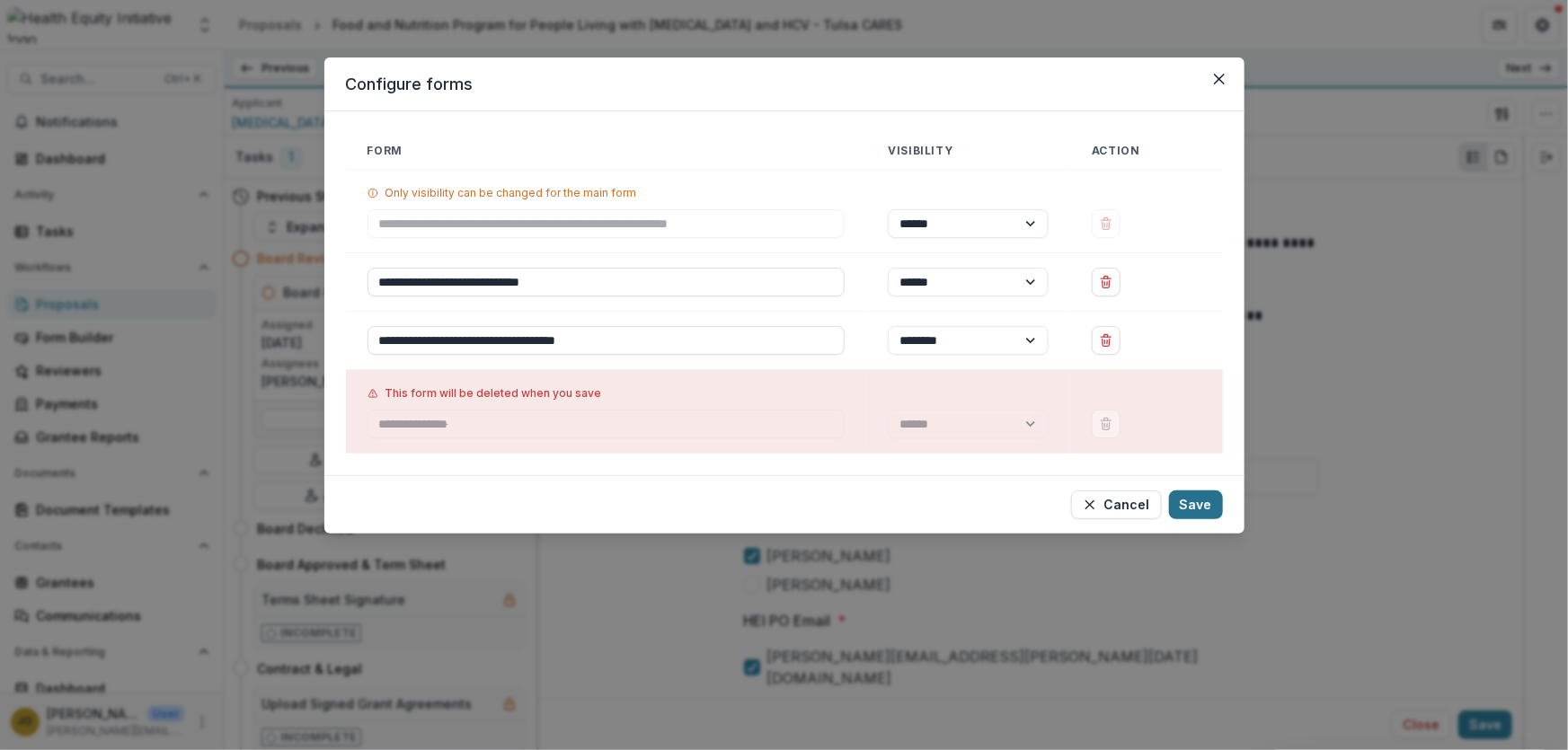
click at [1203, 503] on button "Save" at bounding box center [1196, 505] width 54 height 29
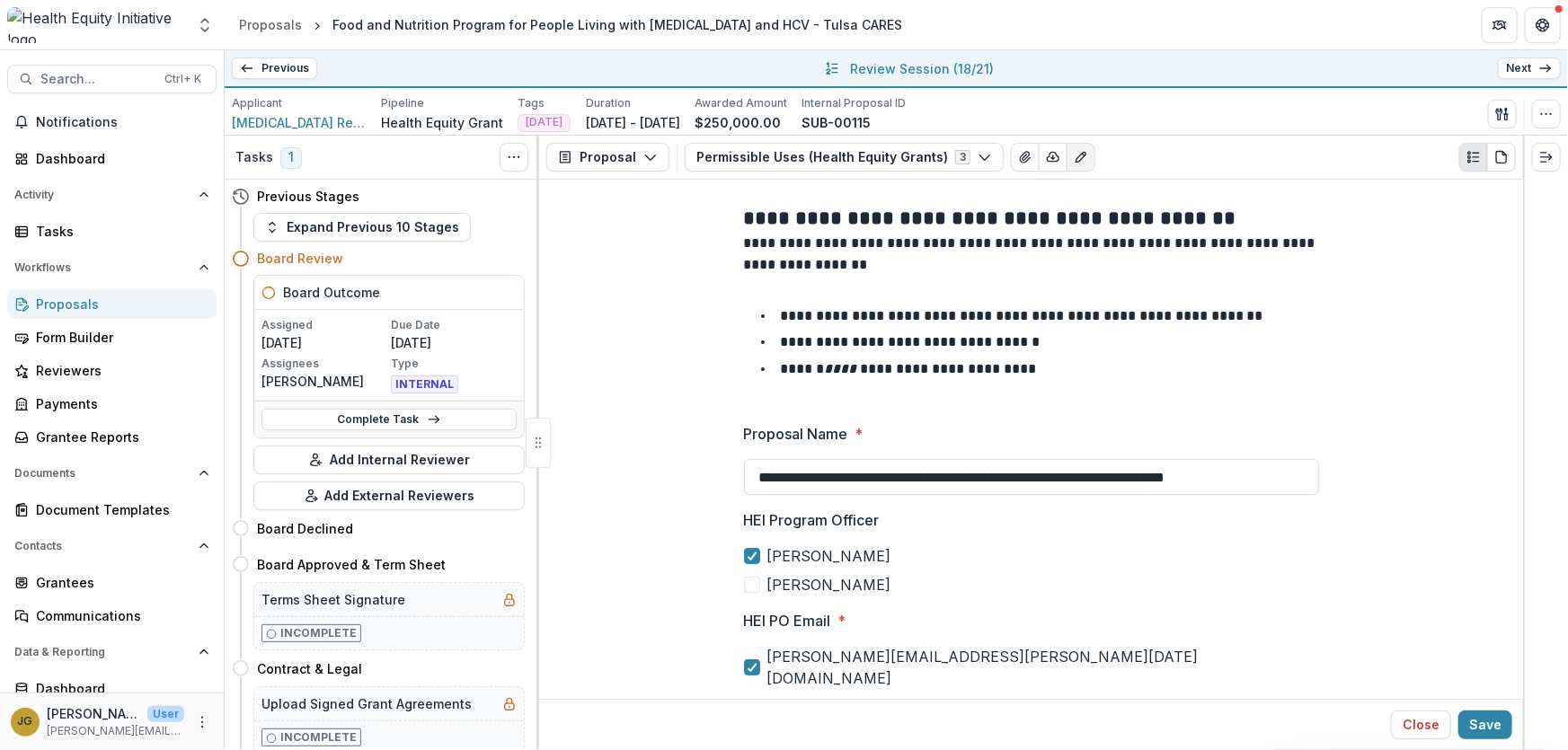
click at [1540, 72] on icon at bounding box center [1545, 68] width 14 height 14
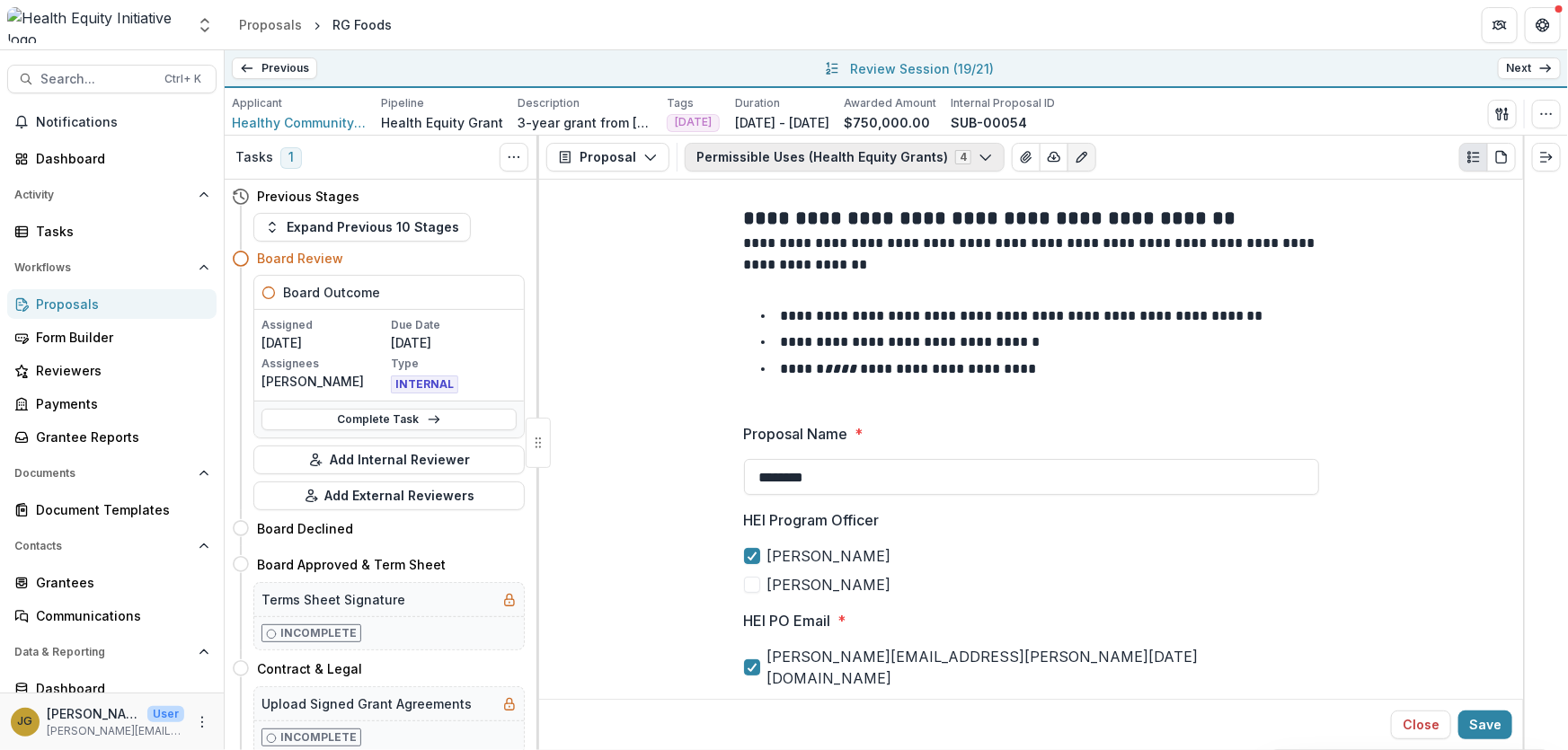
click at [978, 162] on icon "button" at bounding box center [985, 157] width 14 height 14
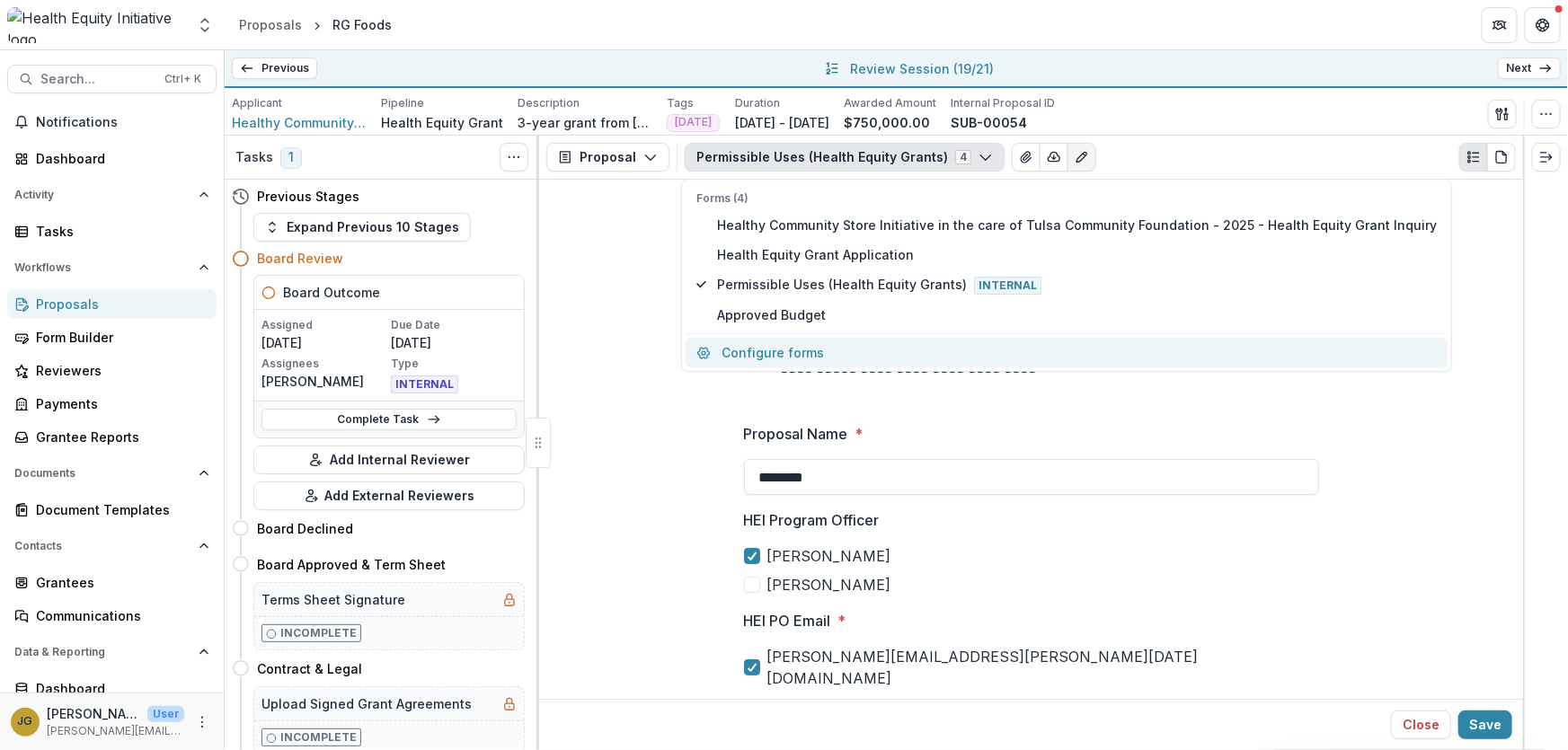
drag, startPoint x: 798, startPoint y: 323, endPoint x: 797, endPoint y: 351, distance: 28.0
click at [797, 351] on div "Forms (4) Healthy Community Store Initiative in the care of Tulsa Community Fou…" at bounding box center [1066, 275] width 771 height 193
click at [797, 351] on button "Configure forms" at bounding box center [1067, 352] width 762 height 30
select select "****"
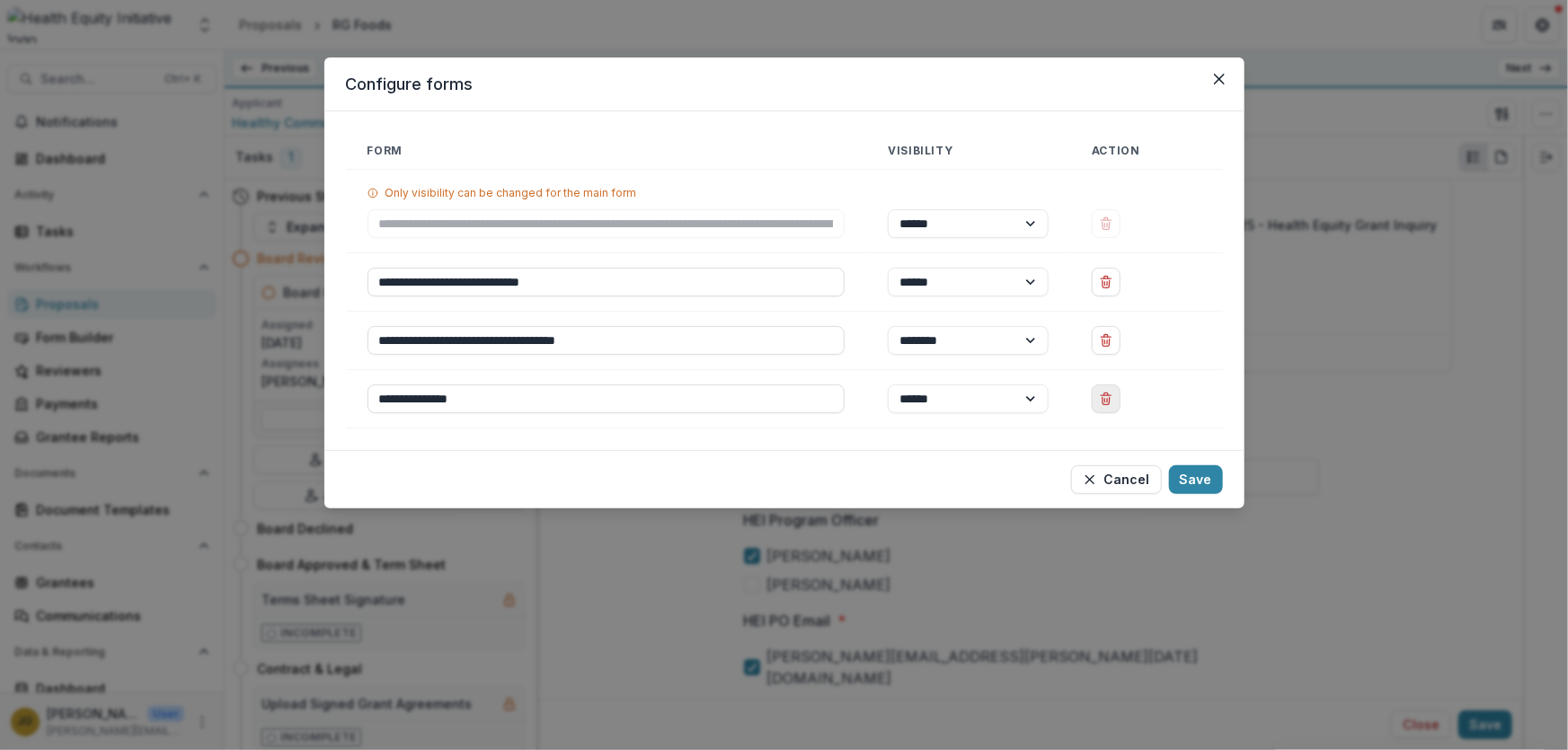
click at [1107, 401] on icon "Delete Approved Budget" at bounding box center [1105, 398] width 14 height 14
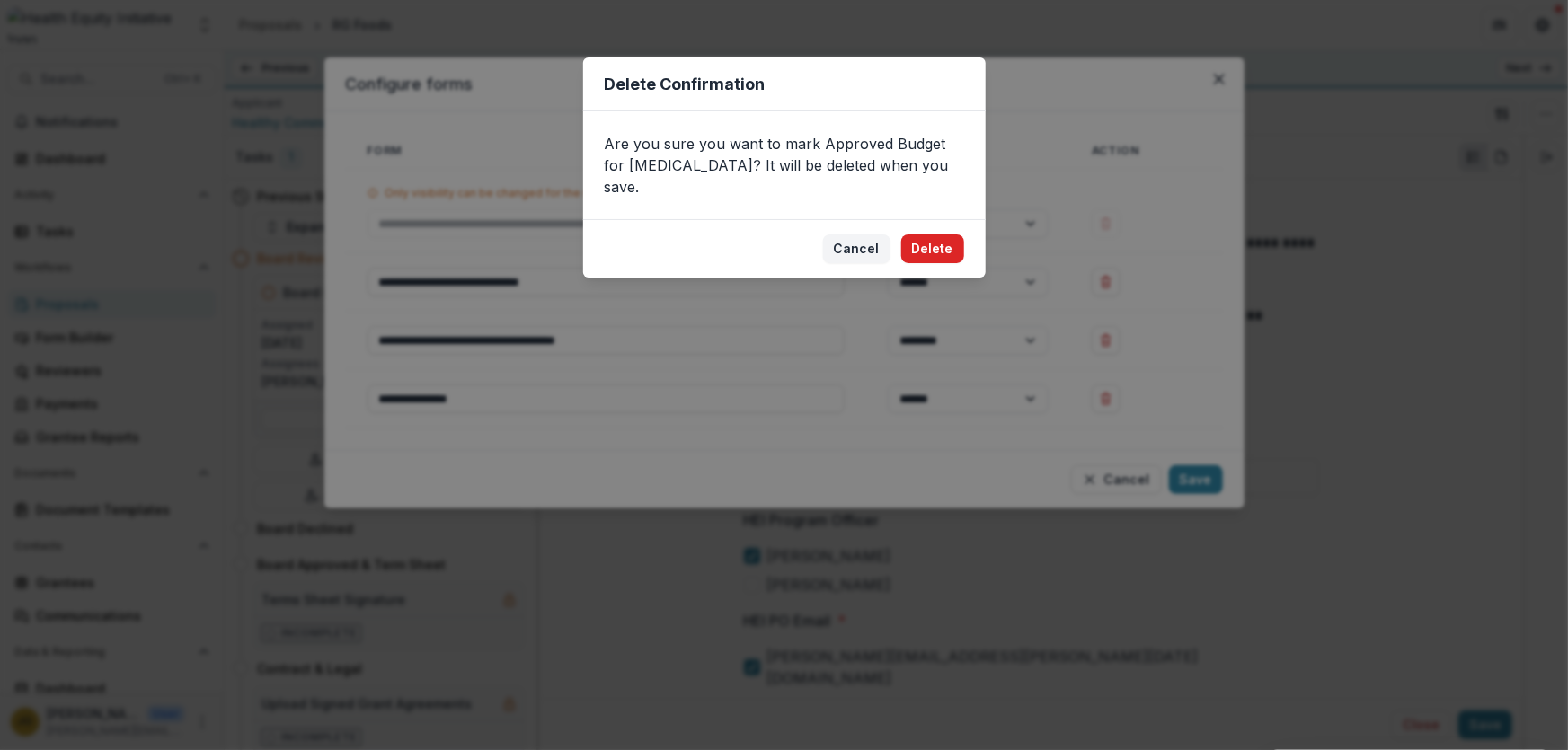
click at [937, 235] on button "Delete" at bounding box center [932, 249] width 63 height 29
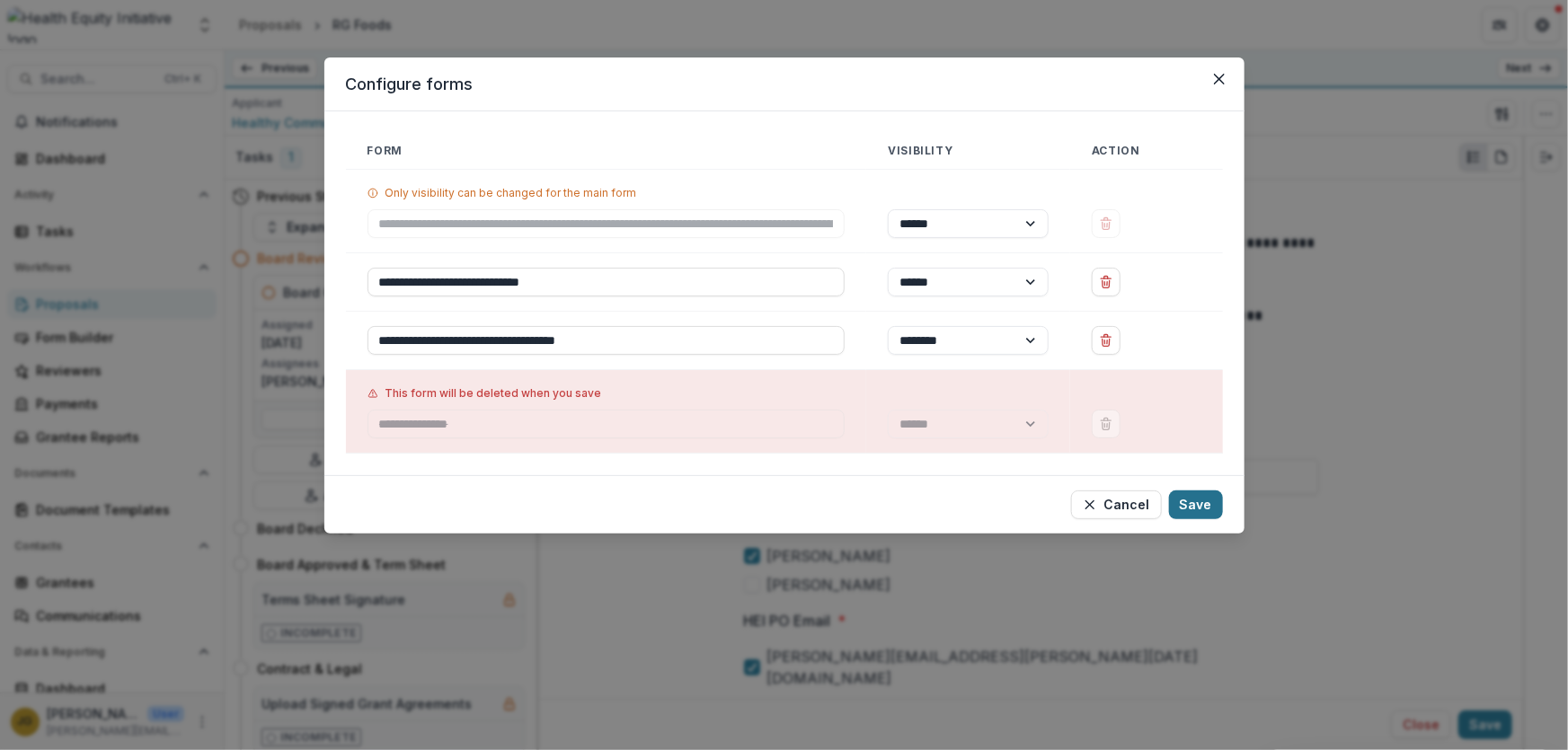
click at [1195, 501] on button "Save" at bounding box center [1196, 505] width 54 height 29
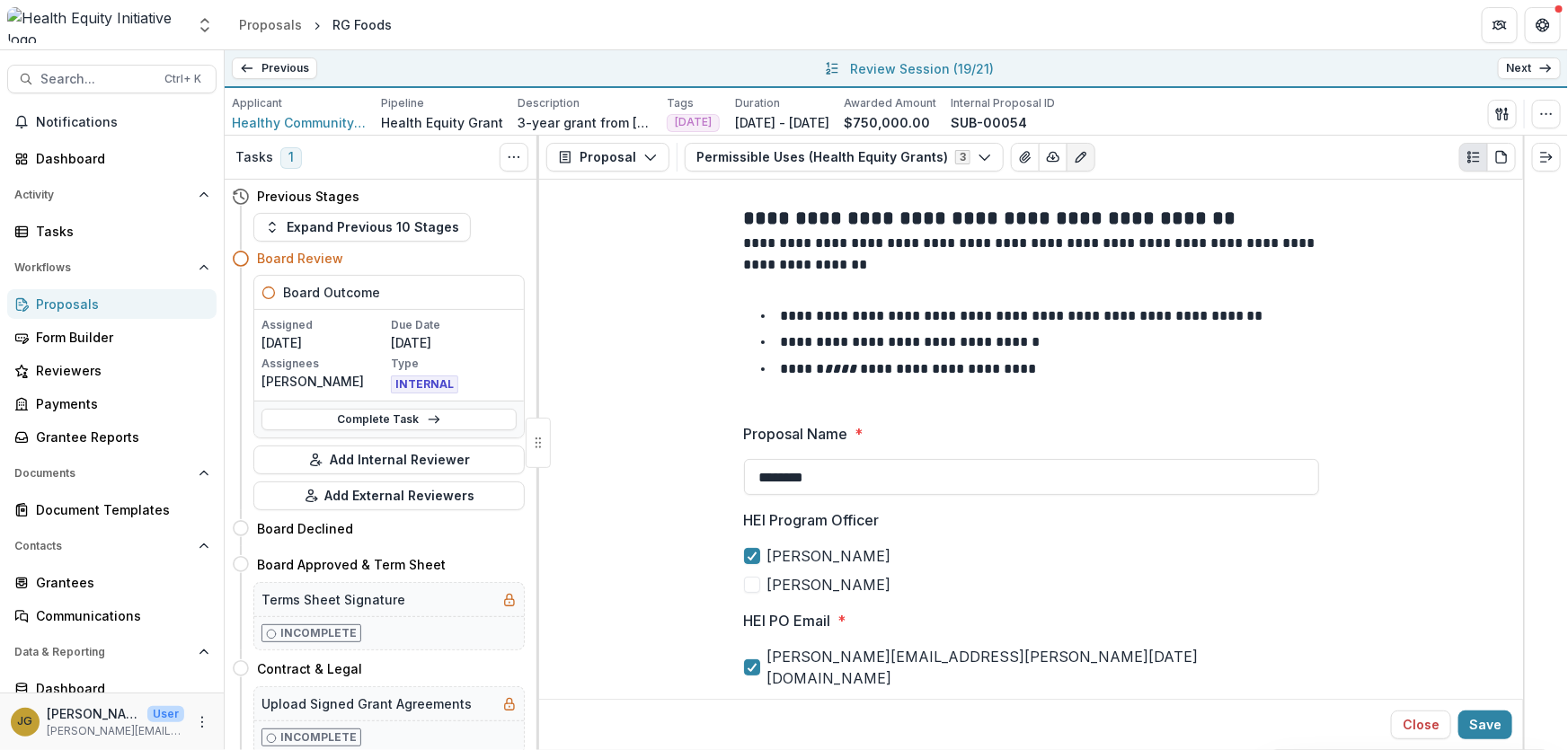
click at [1524, 70] on link "Next" at bounding box center [1529, 68] width 63 height 21
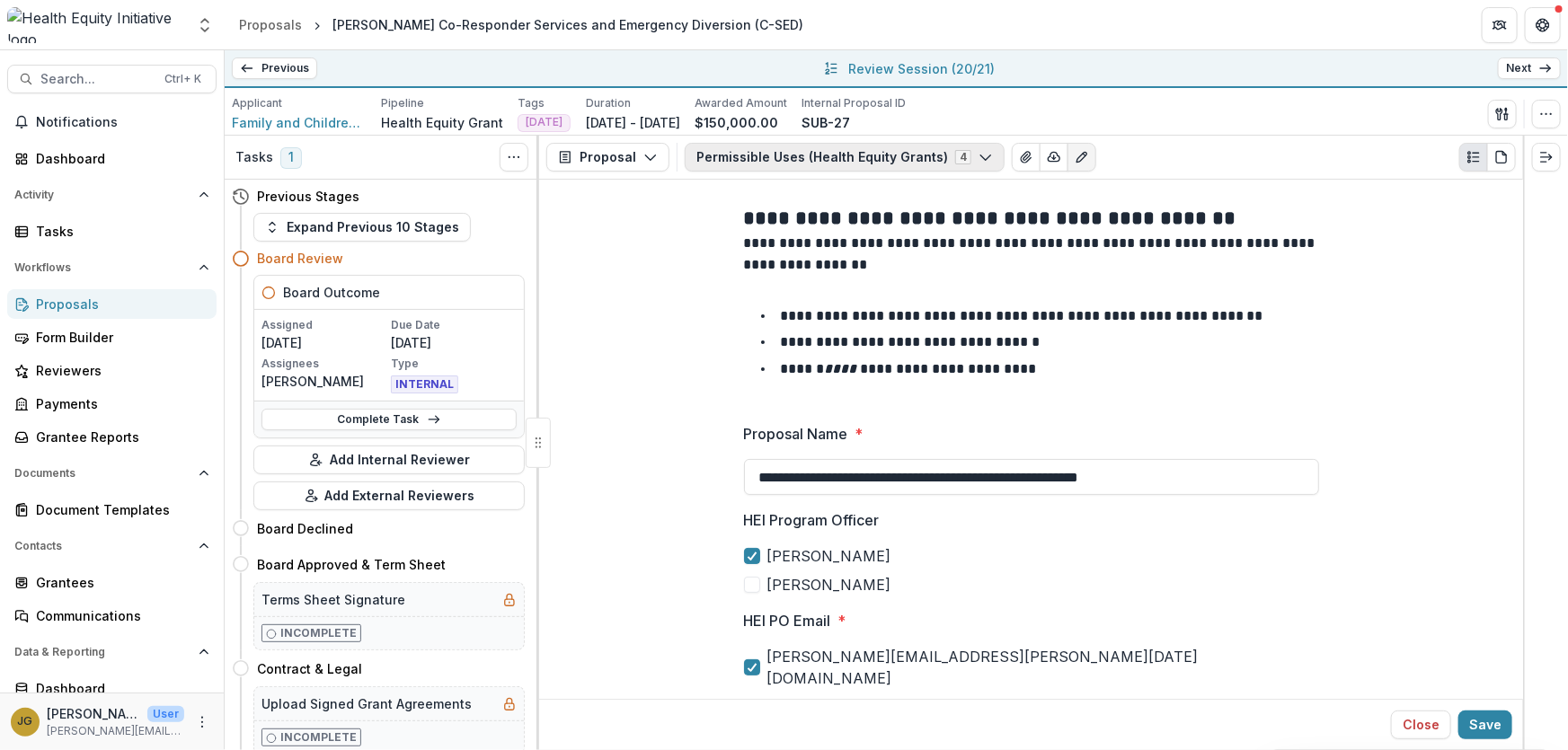
click at [978, 157] on icon "button" at bounding box center [985, 157] width 14 height 14
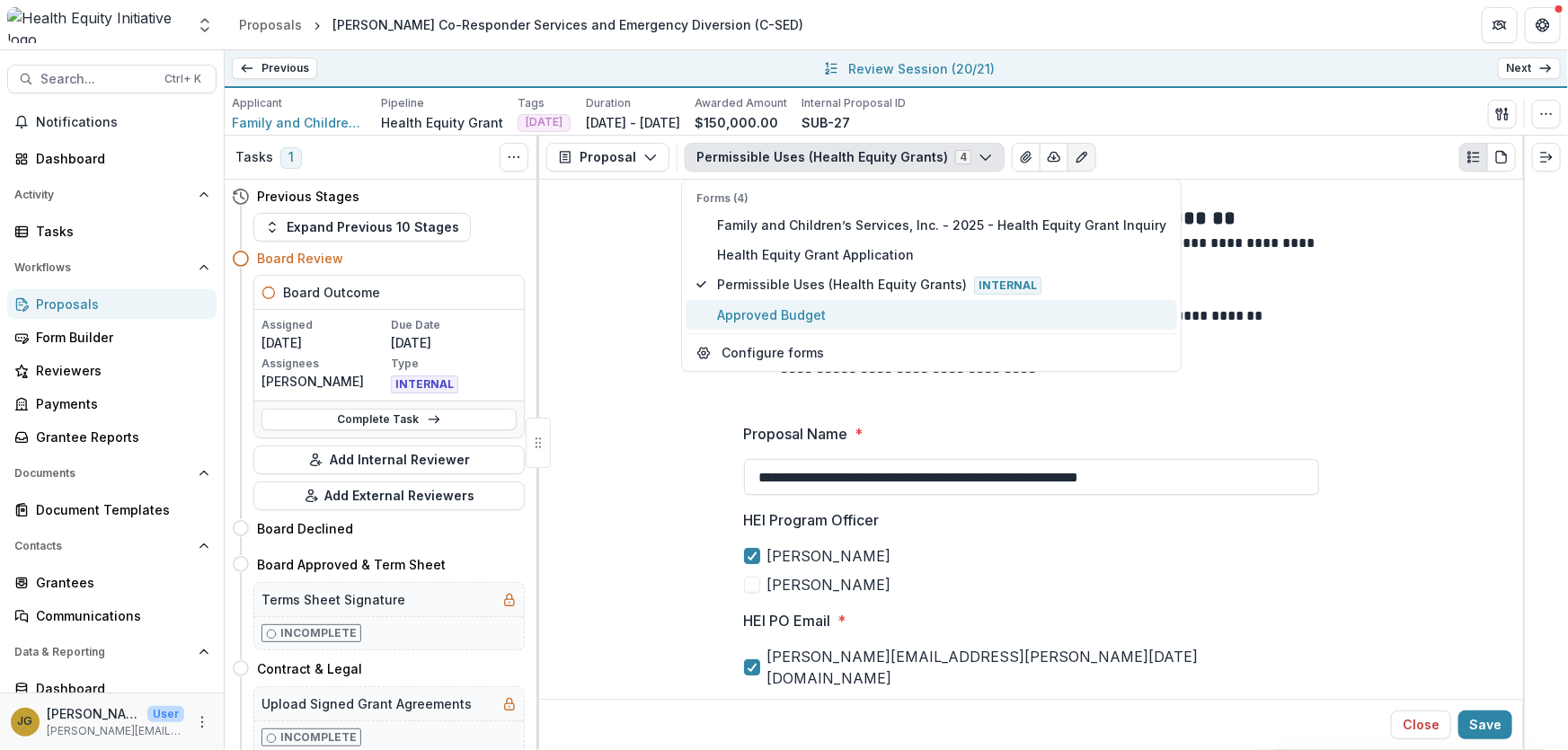
click at [774, 309] on span "Approved Budget" at bounding box center [941, 315] width 449 height 19
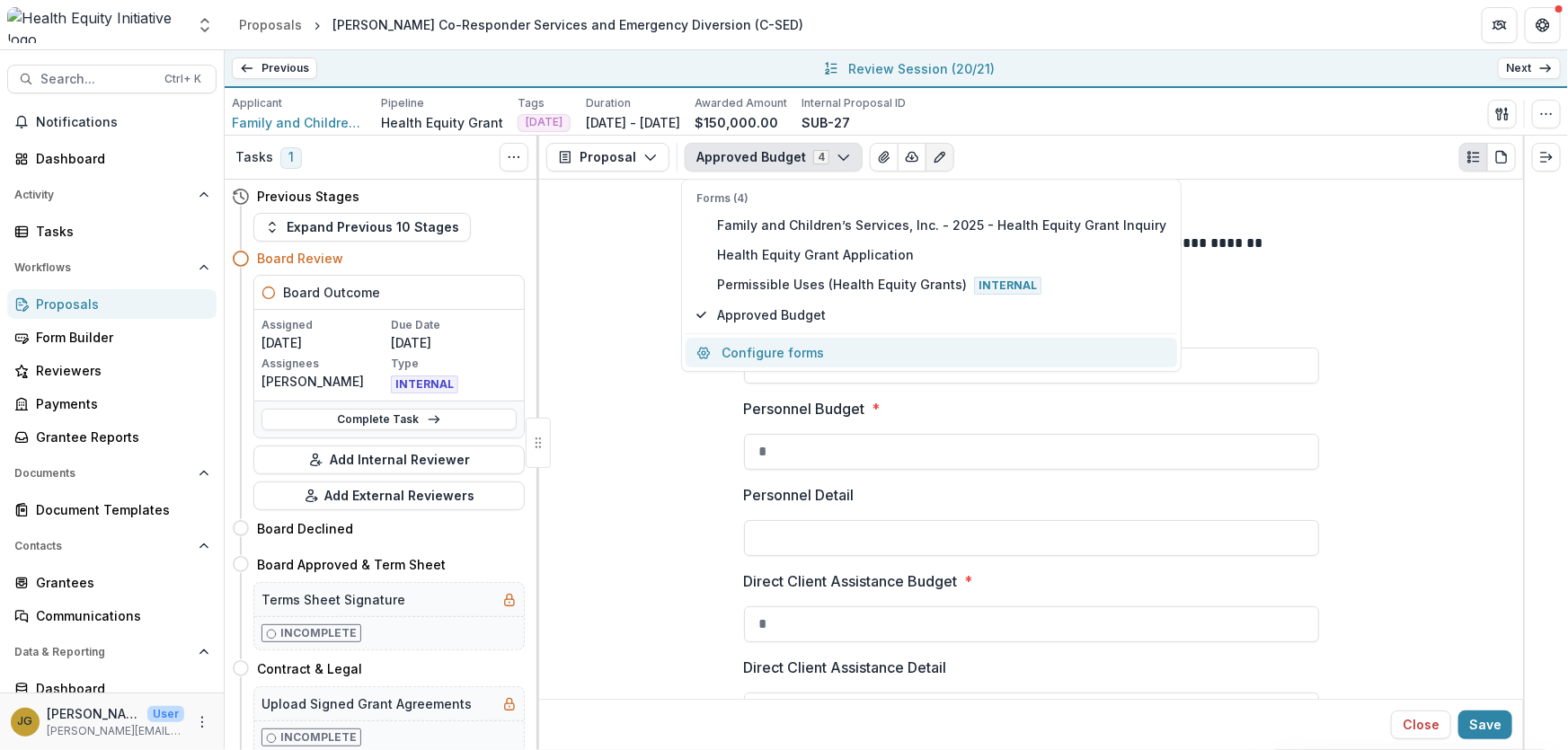
click at [832, 347] on button "Configure forms" at bounding box center [931, 352] width 492 height 30
select select "****"
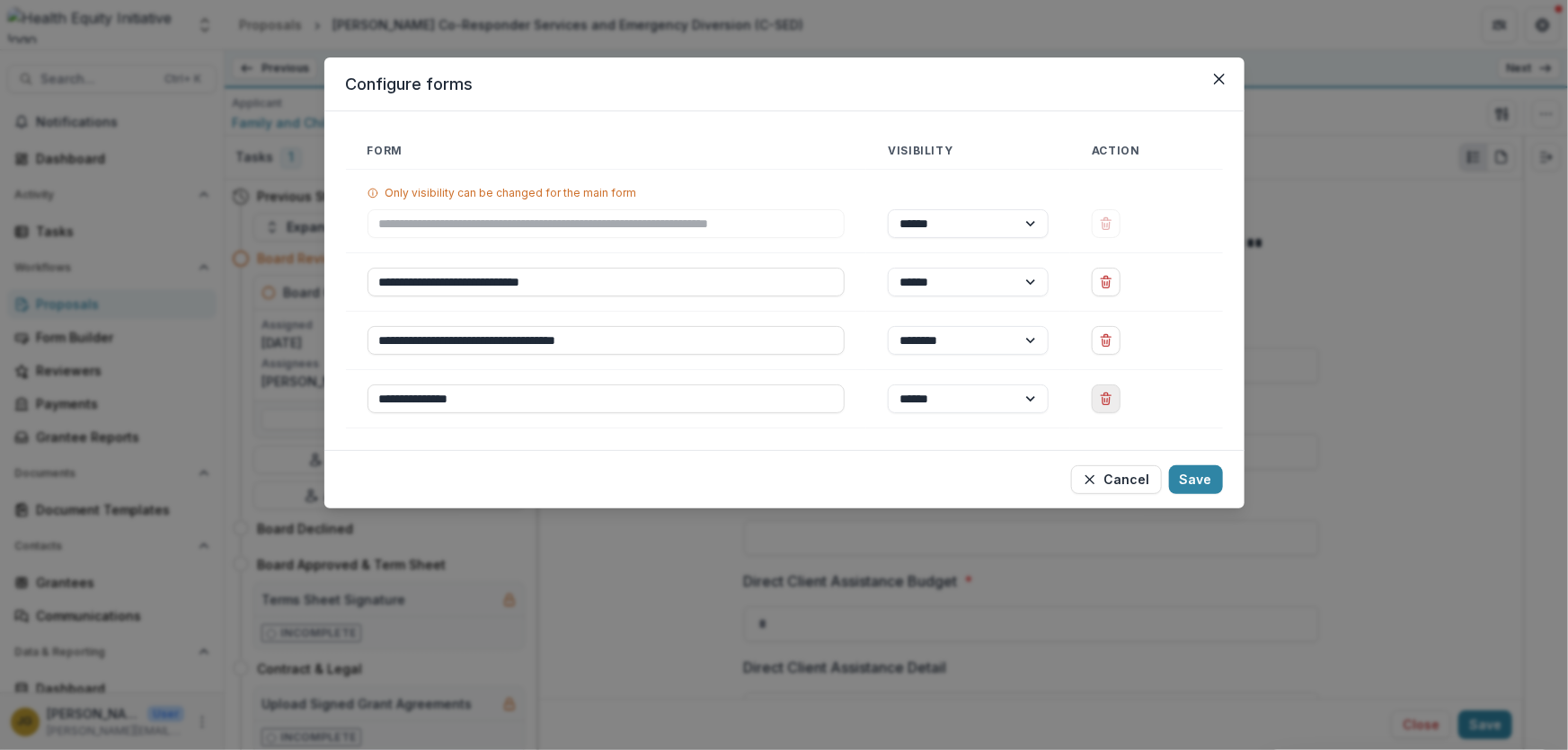
click at [1110, 407] on button "Delete Approved Budget" at bounding box center [1106, 399] width 29 height 29
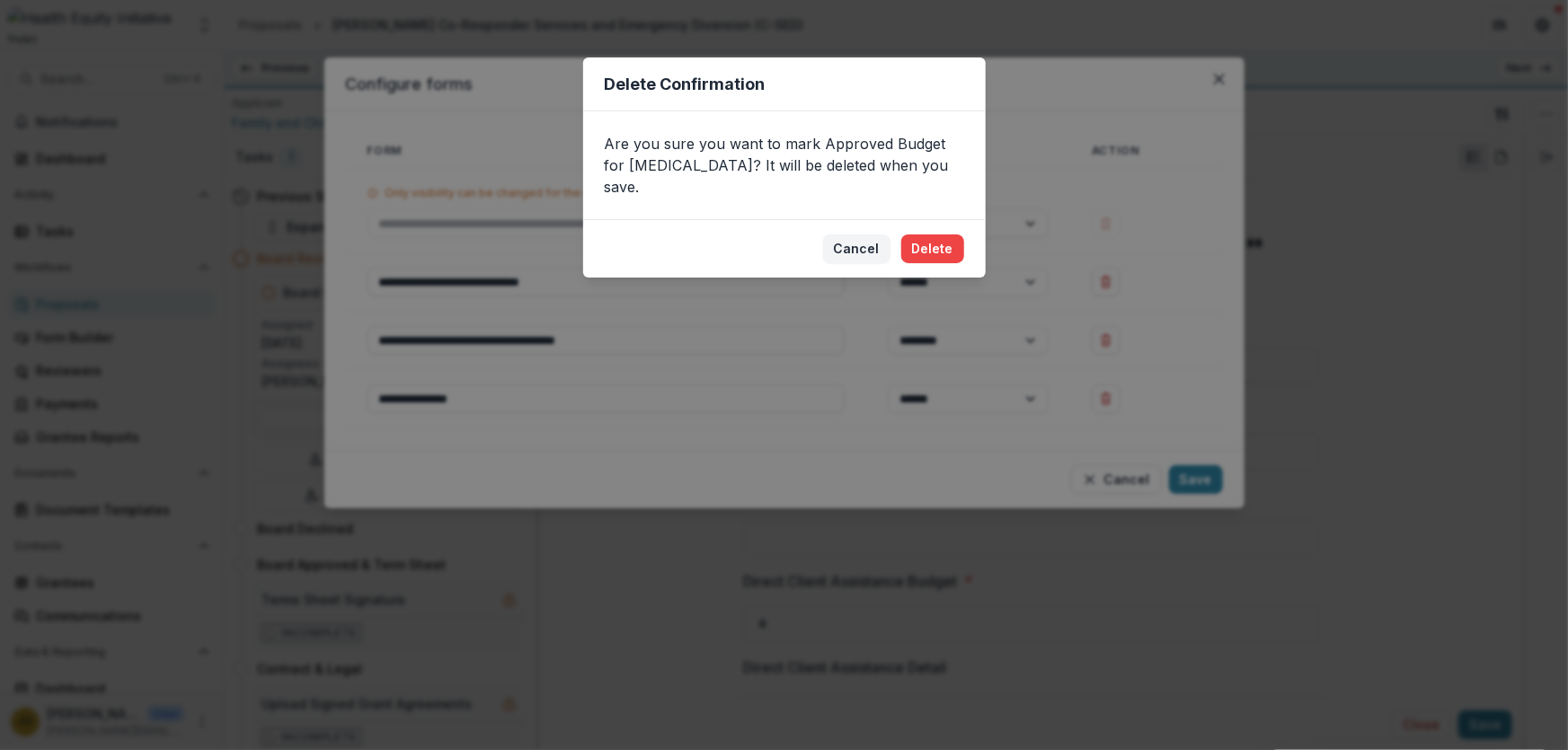
drag, startPoint x: 944, startPoint y: 219, endPoint x: 1058, endPoint y: 307, distance: 144.0
click at [946, 235] on button "Delete" at bounding box center [932, 249] width 63 height 29
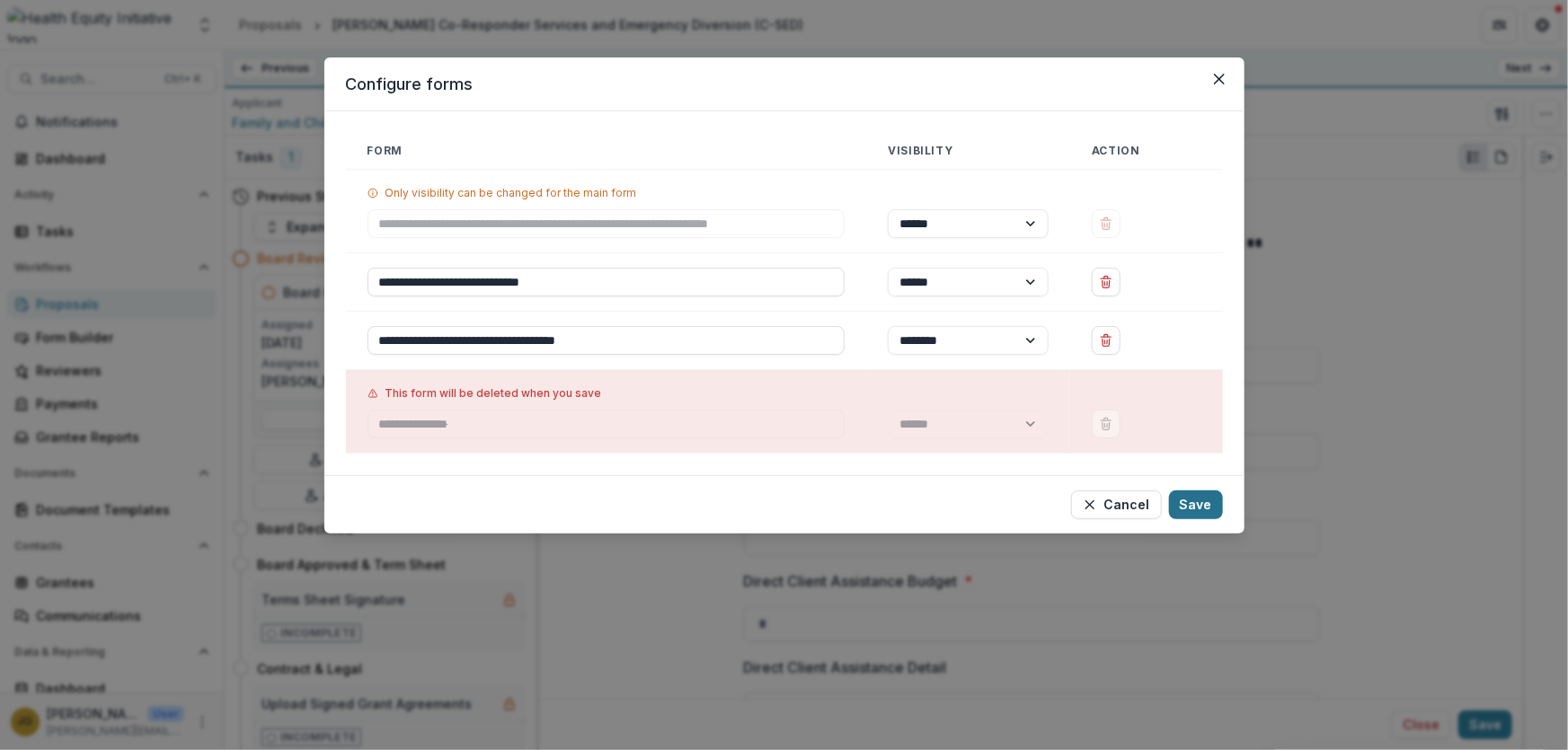
click at [1190, 499] on button "Save" at bounding box center [1196, 505] width 54 height 29
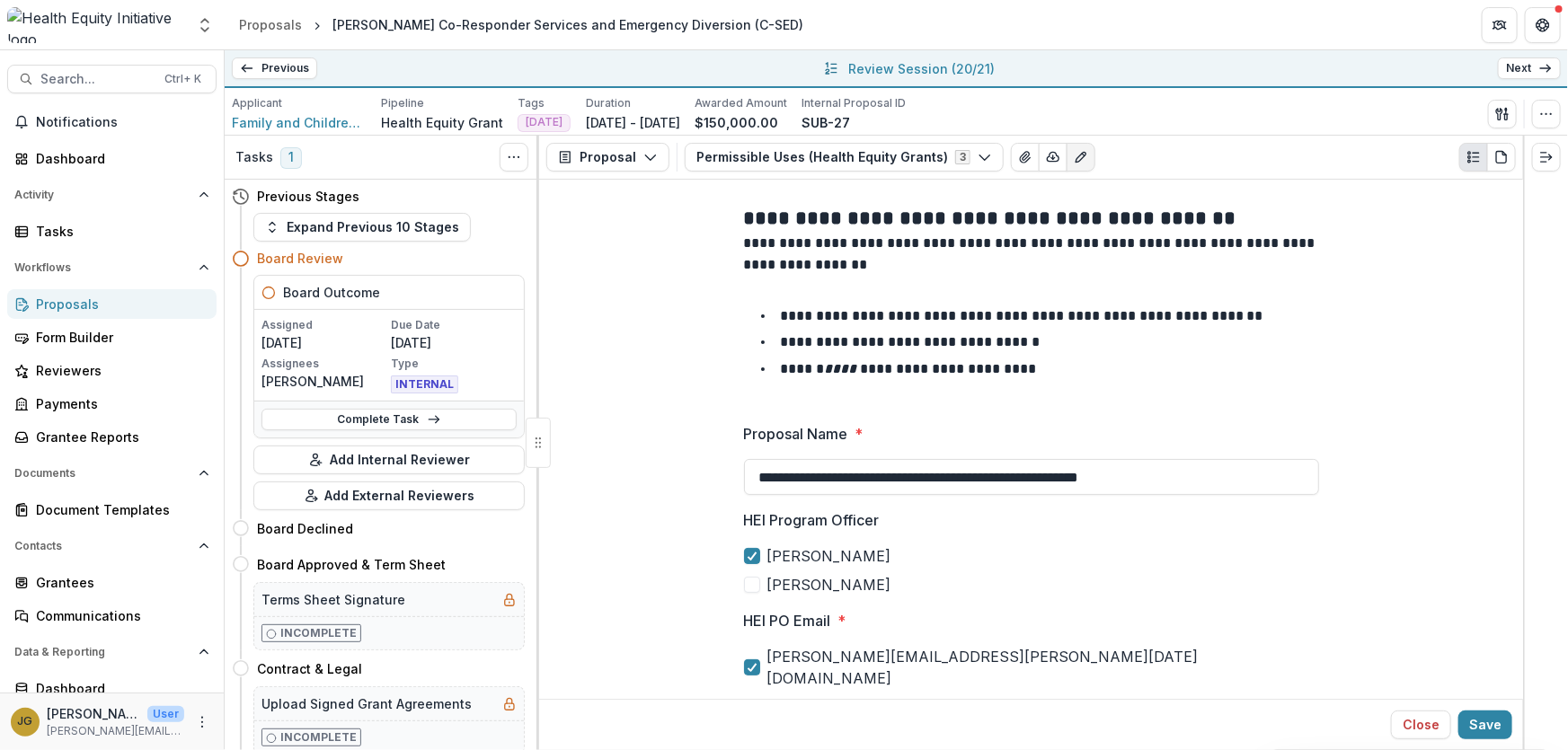
click at [1518, 64] on link "Next" at bounding box center [1529, 68] width 63 height 21
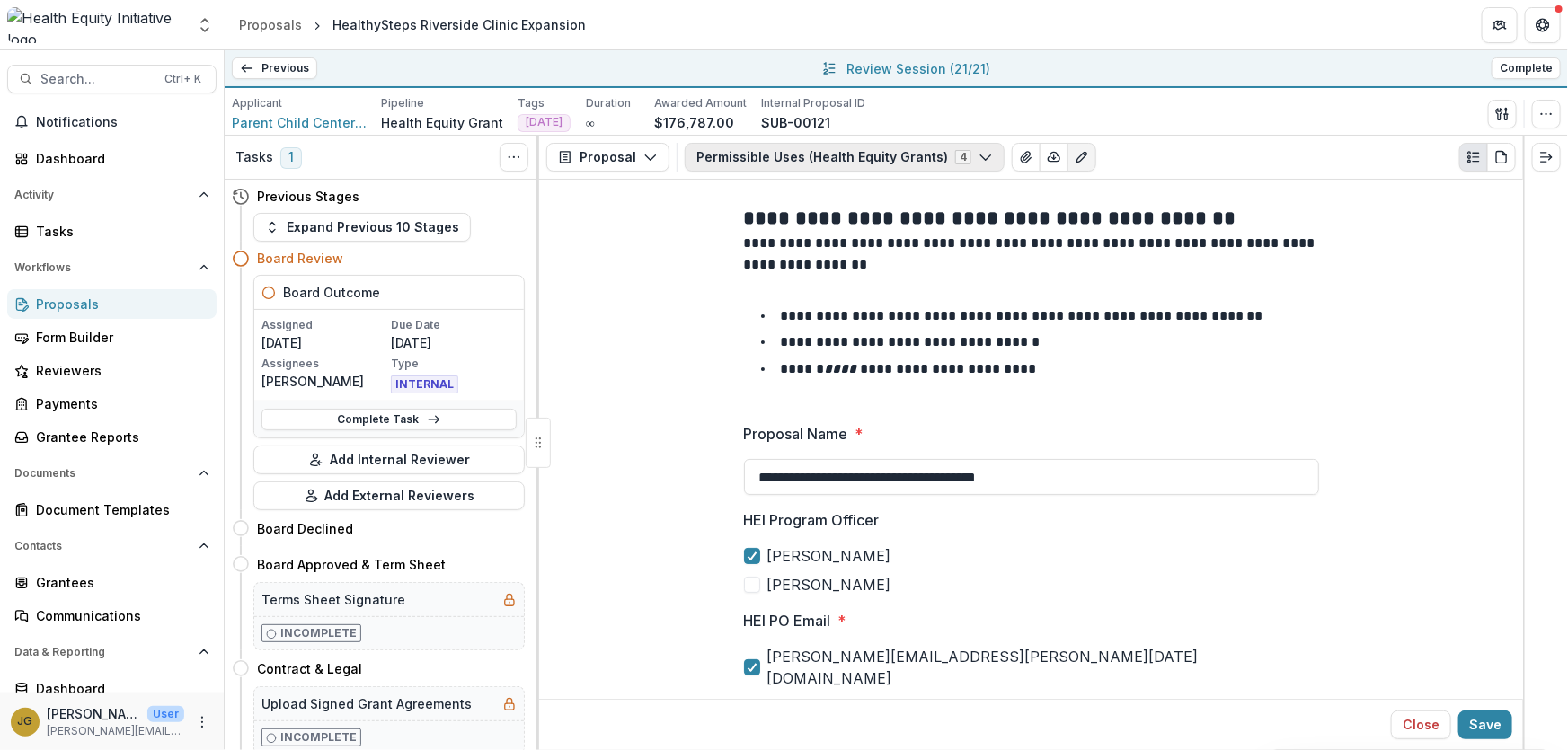
click at [978, 154] on icon "button" at bounding box center [985, 157] width 14 height 14
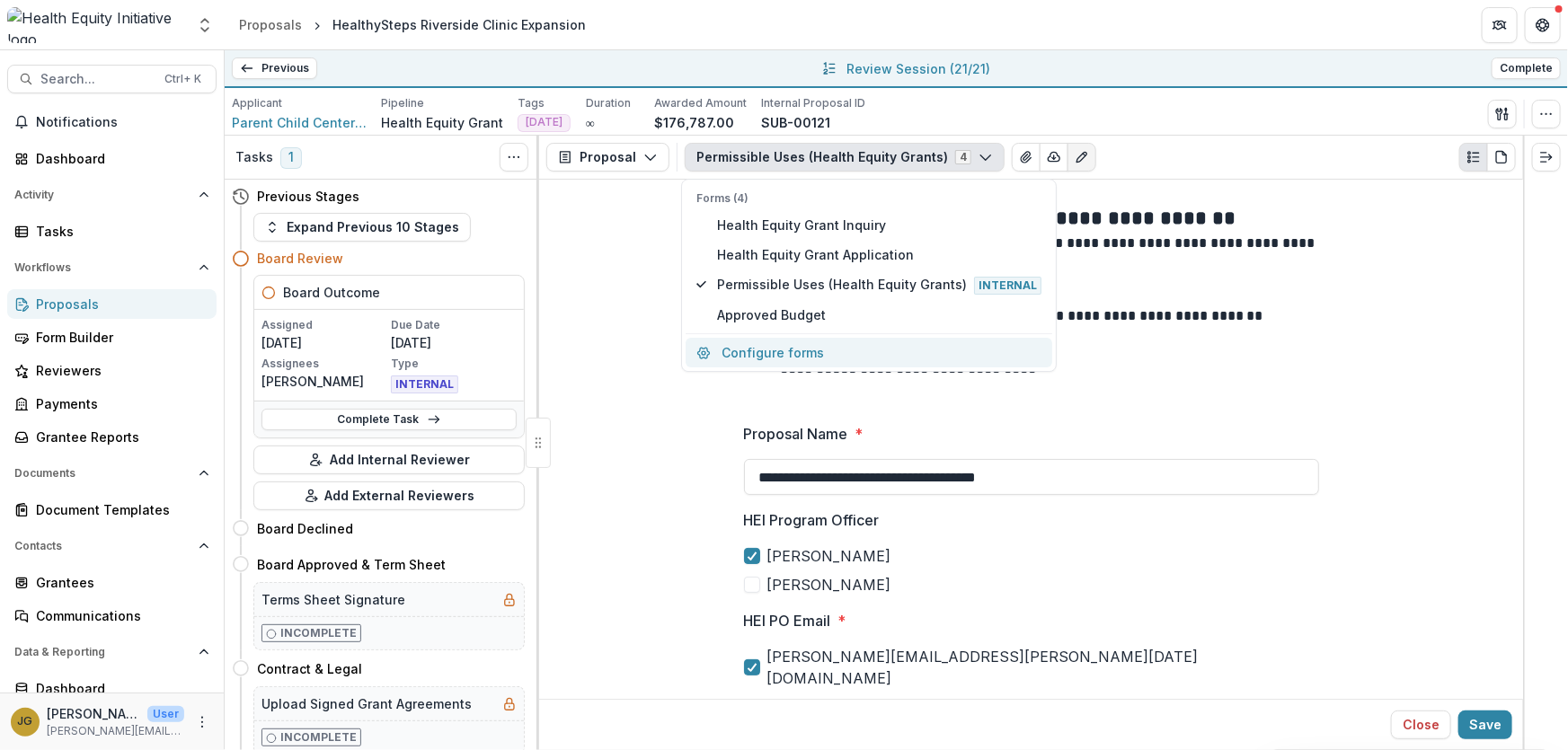
click at [779, 345] on button "Configure forms" at bounding box center [869, 352] width 367 height 30
select select "****"
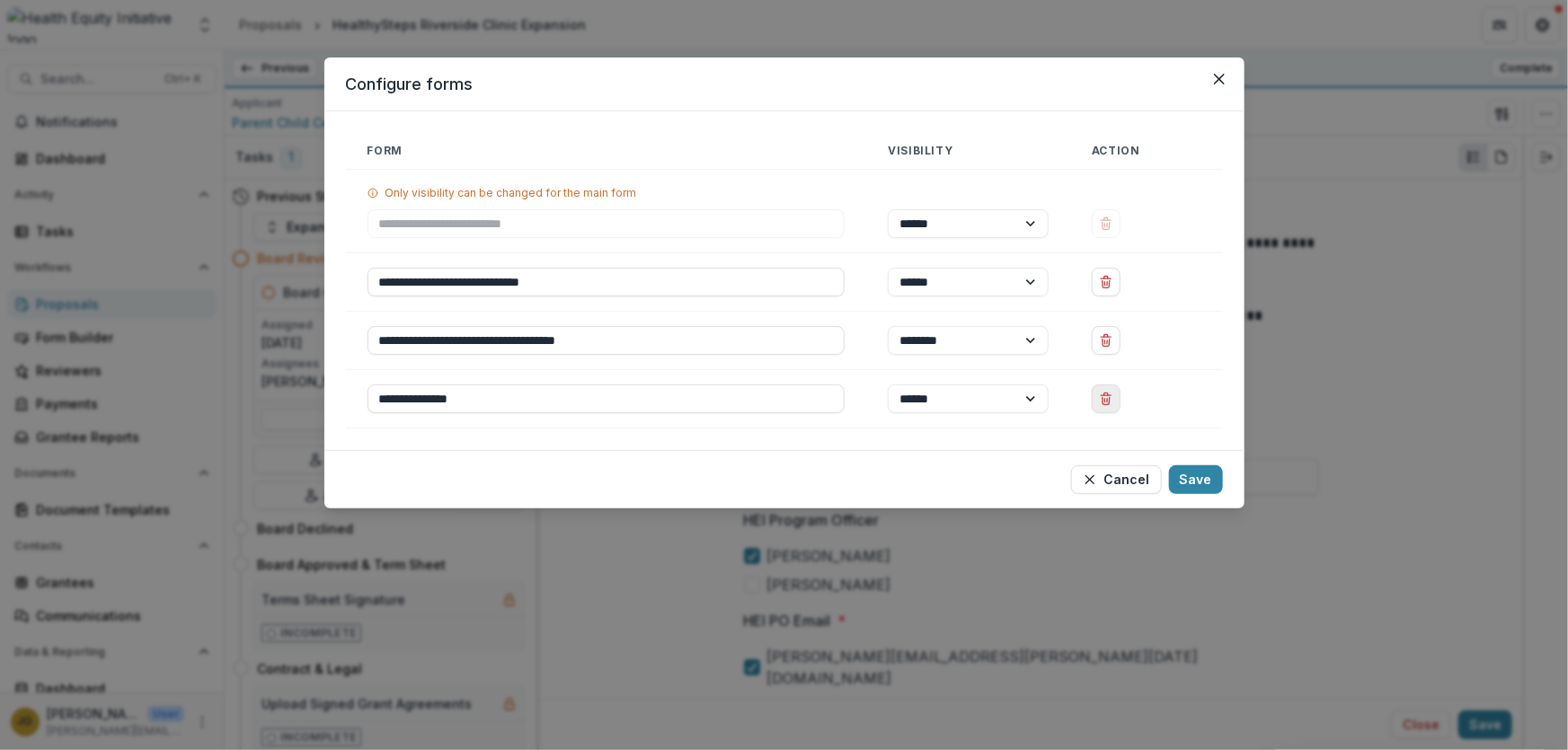
click at [1103, 396] on icon "Delete Approved Budget" at bounding box center [1105, 398] width 14 height 14
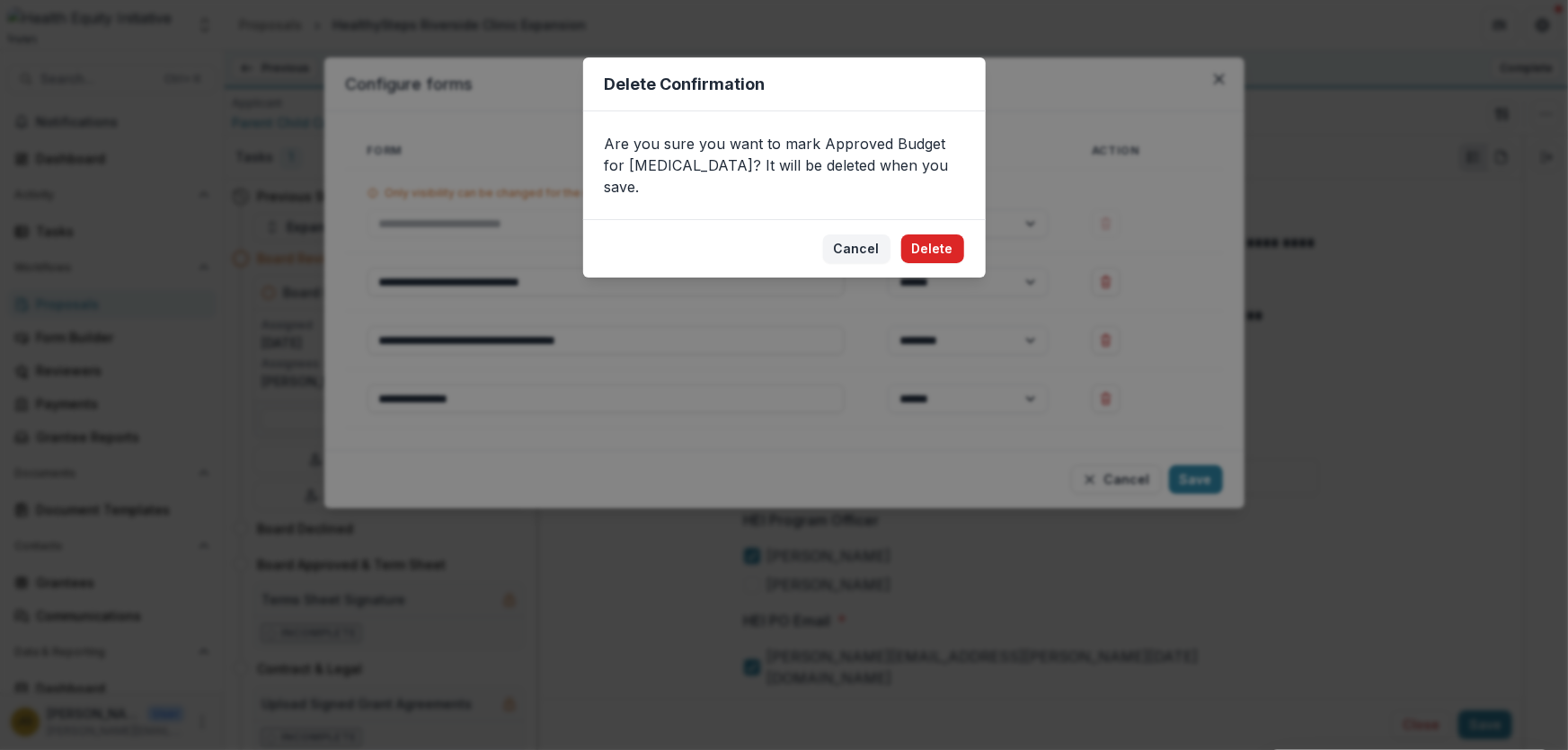
click at [933, 235] on button "Delete" at bounding box center [932, 249] width 63 height 29
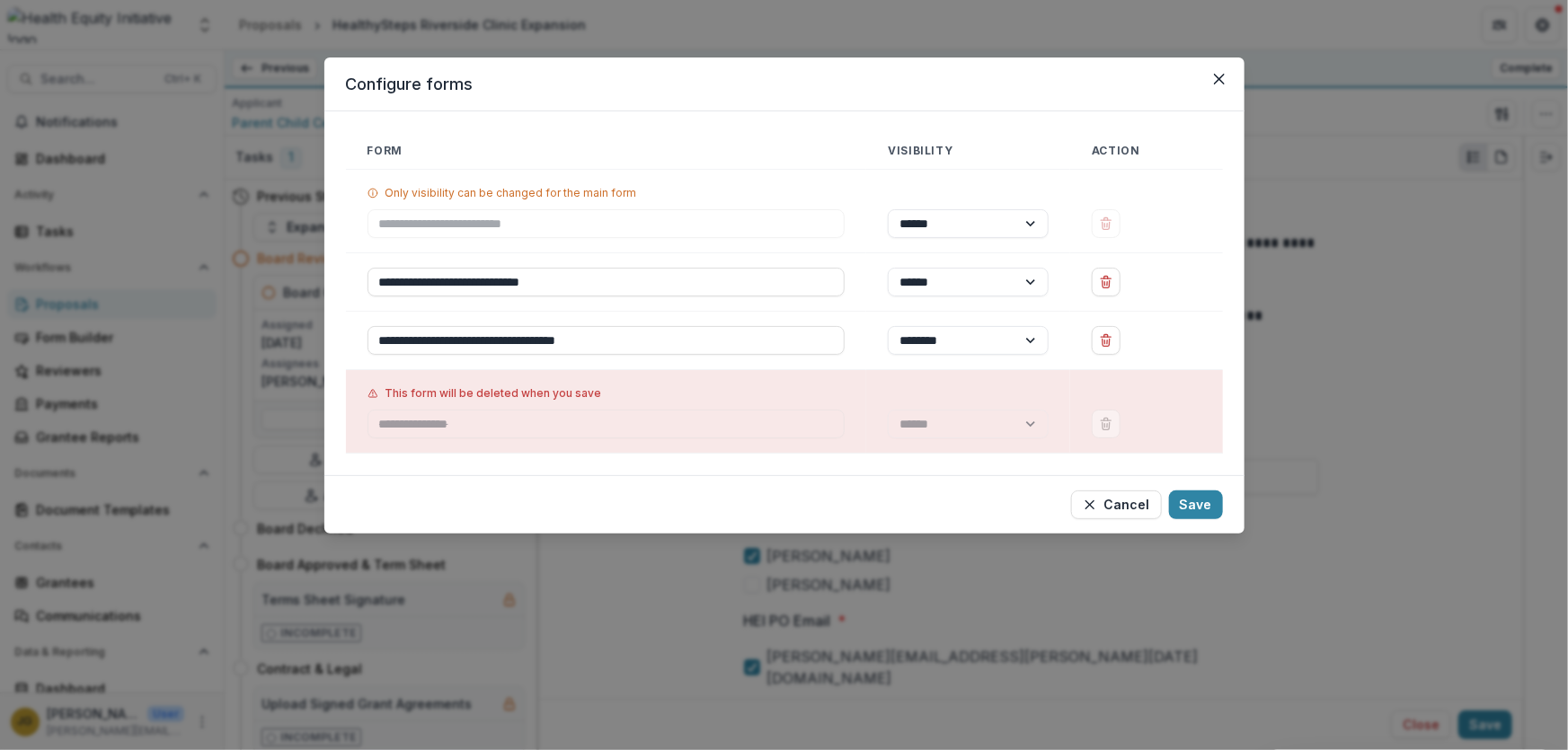
drag, startPoint x: 1182, startPoint y: 499, endPoint x: 1170, endPoint y: 489, distance: 15.6
click at [1182, 500] on button "Save" at bounding box center [1196, 505] width 54 height 29
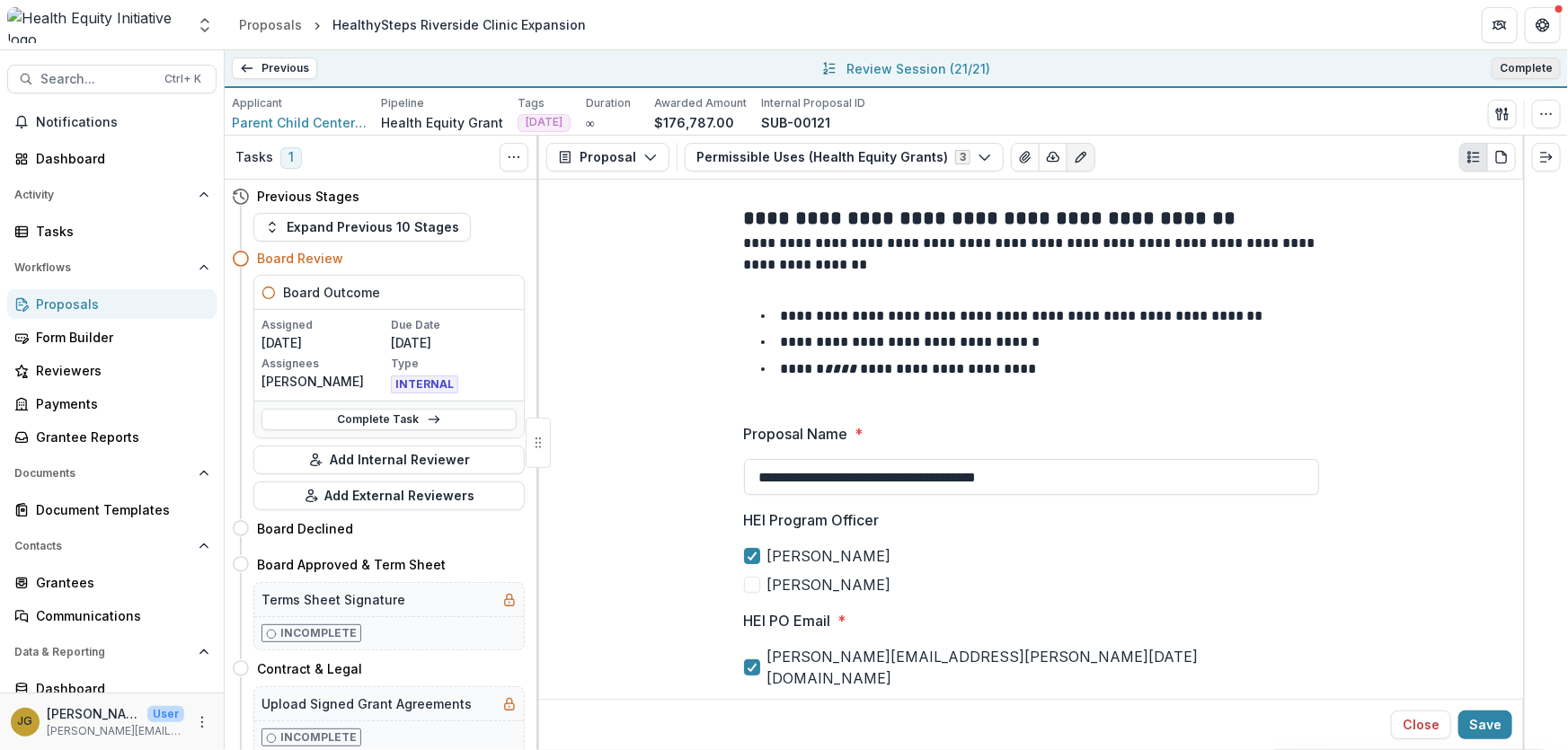
click at [1519, 70] on button "Complete" at bounding box center [1526, 68] width 69 height 21
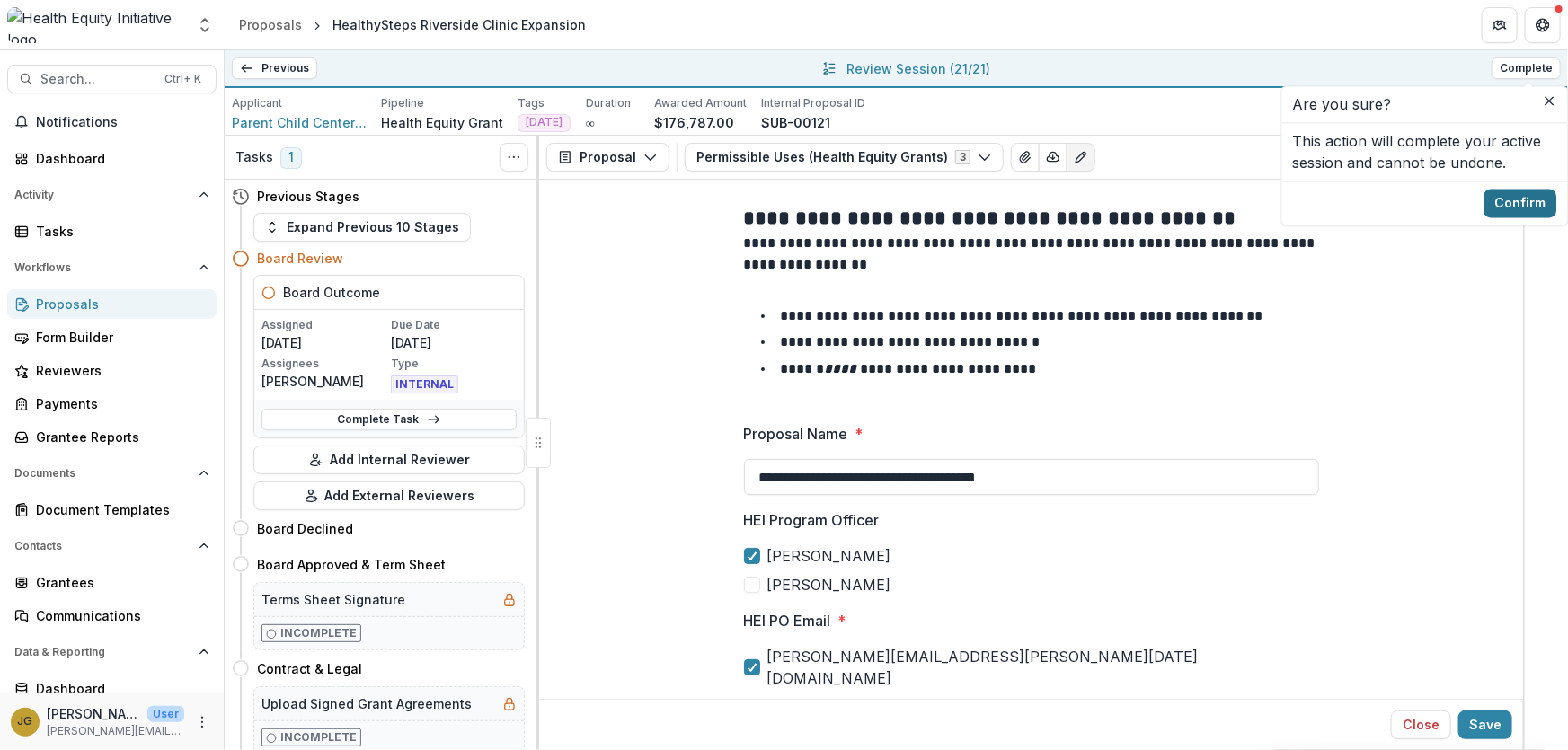
click at [1524, 206] on button "Confirm" at bounding box center [1520, 203] width 73 height 29
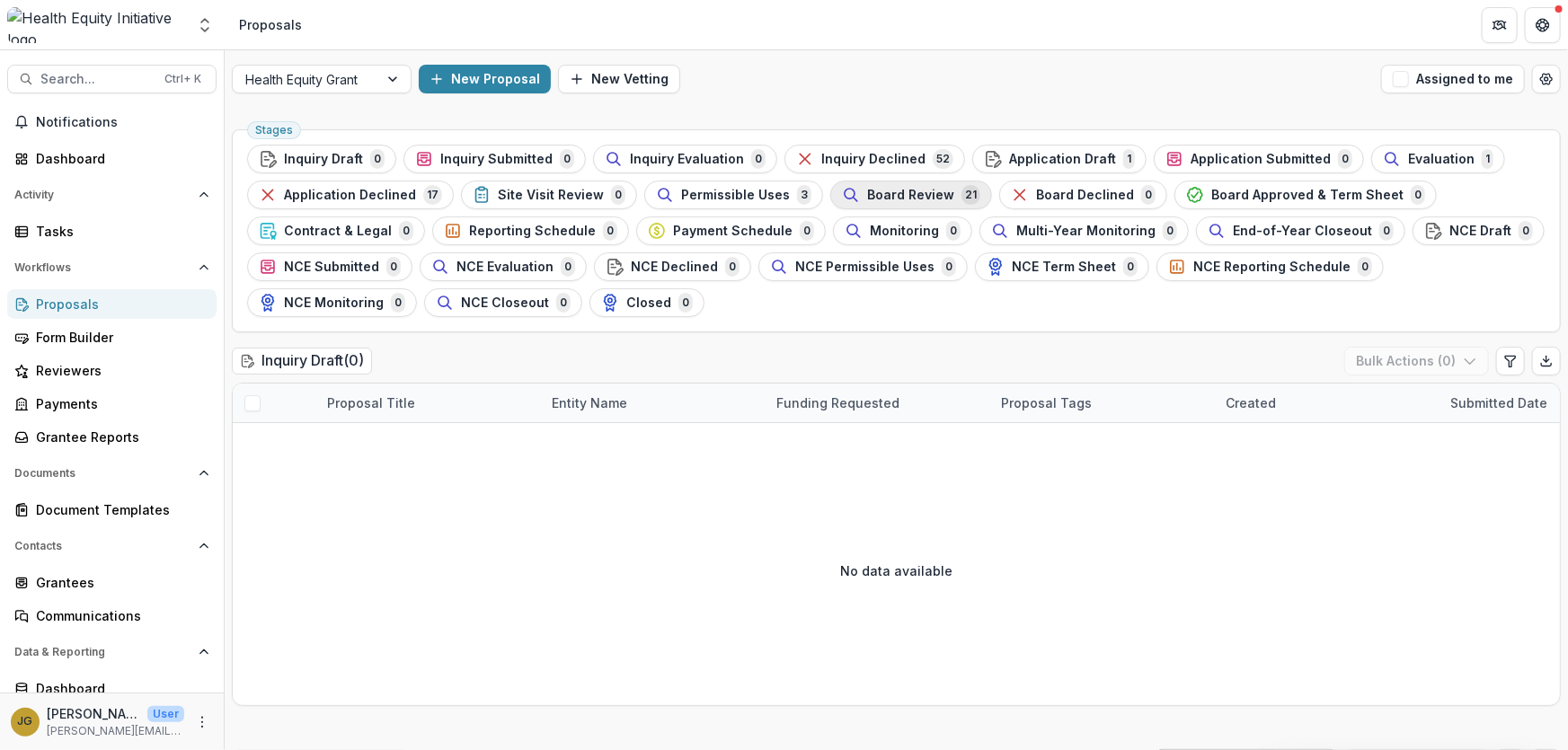
click at [917, 193] on span "Board Review" at bounding box center [910, 195] width 88 height 15
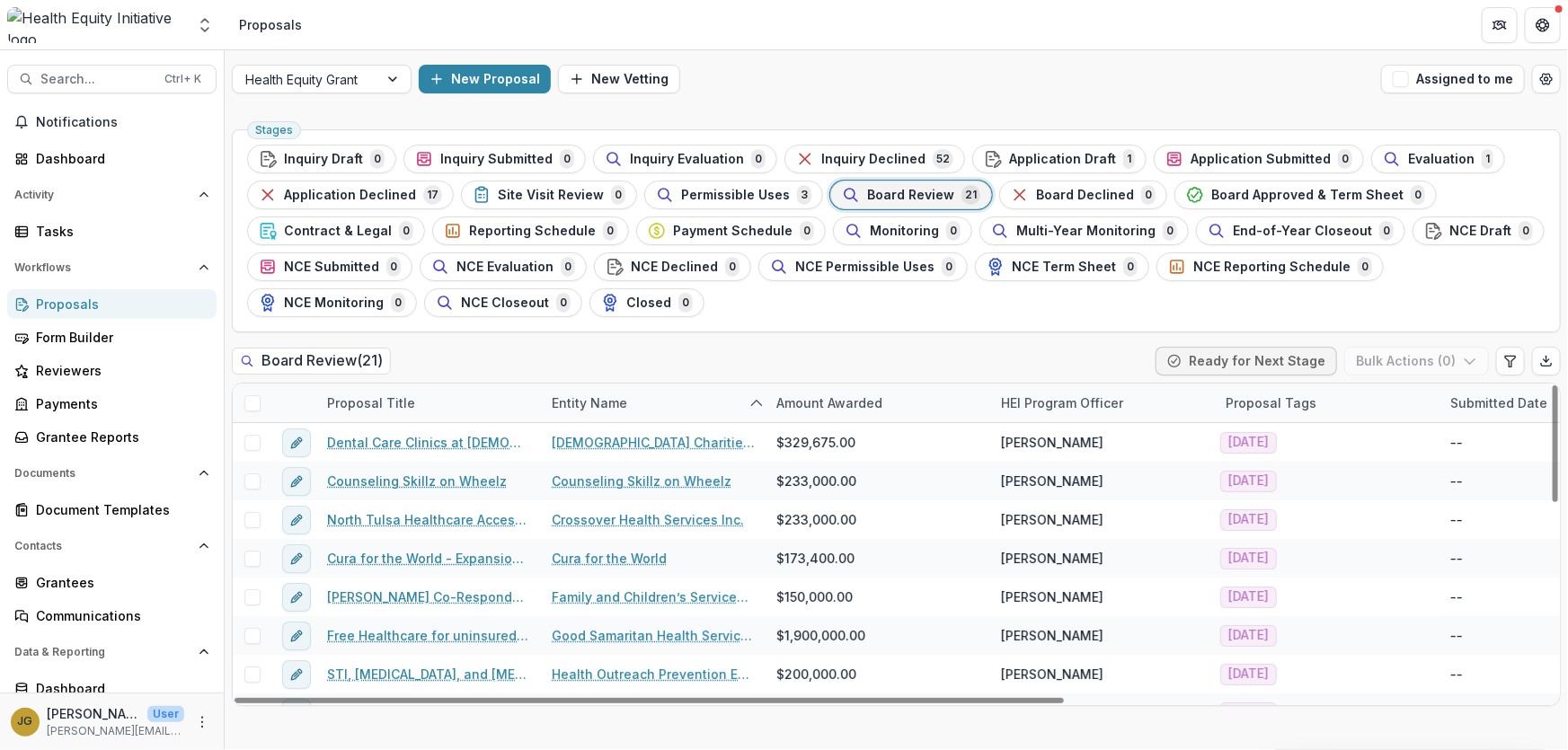
click at [253, 398] on span at bounding box center [252, 403] width 16 height 16
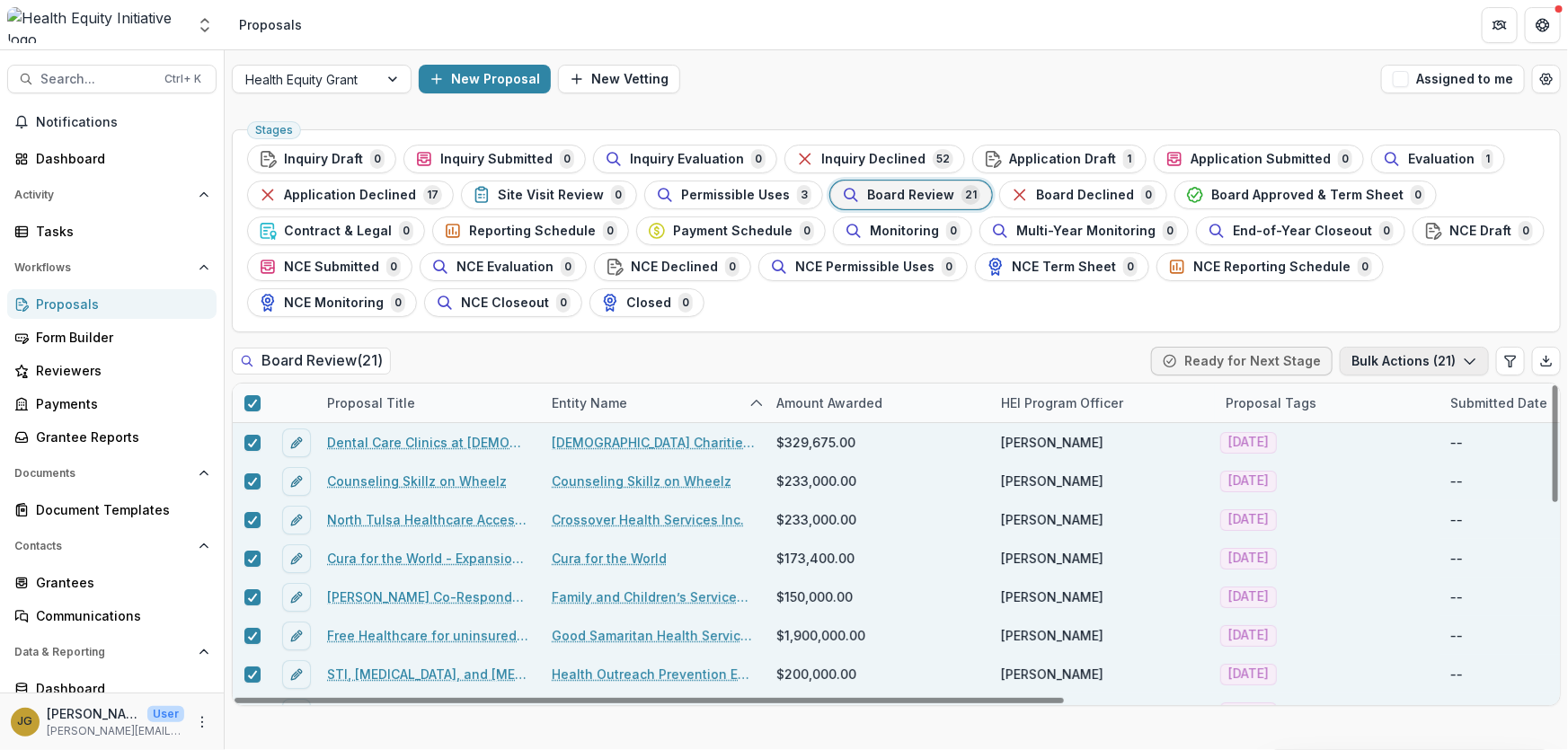
click at [1419, 363] on button "Bulk Actions ( 21 )" at bounding box center [1414, 362] width 149 height 29
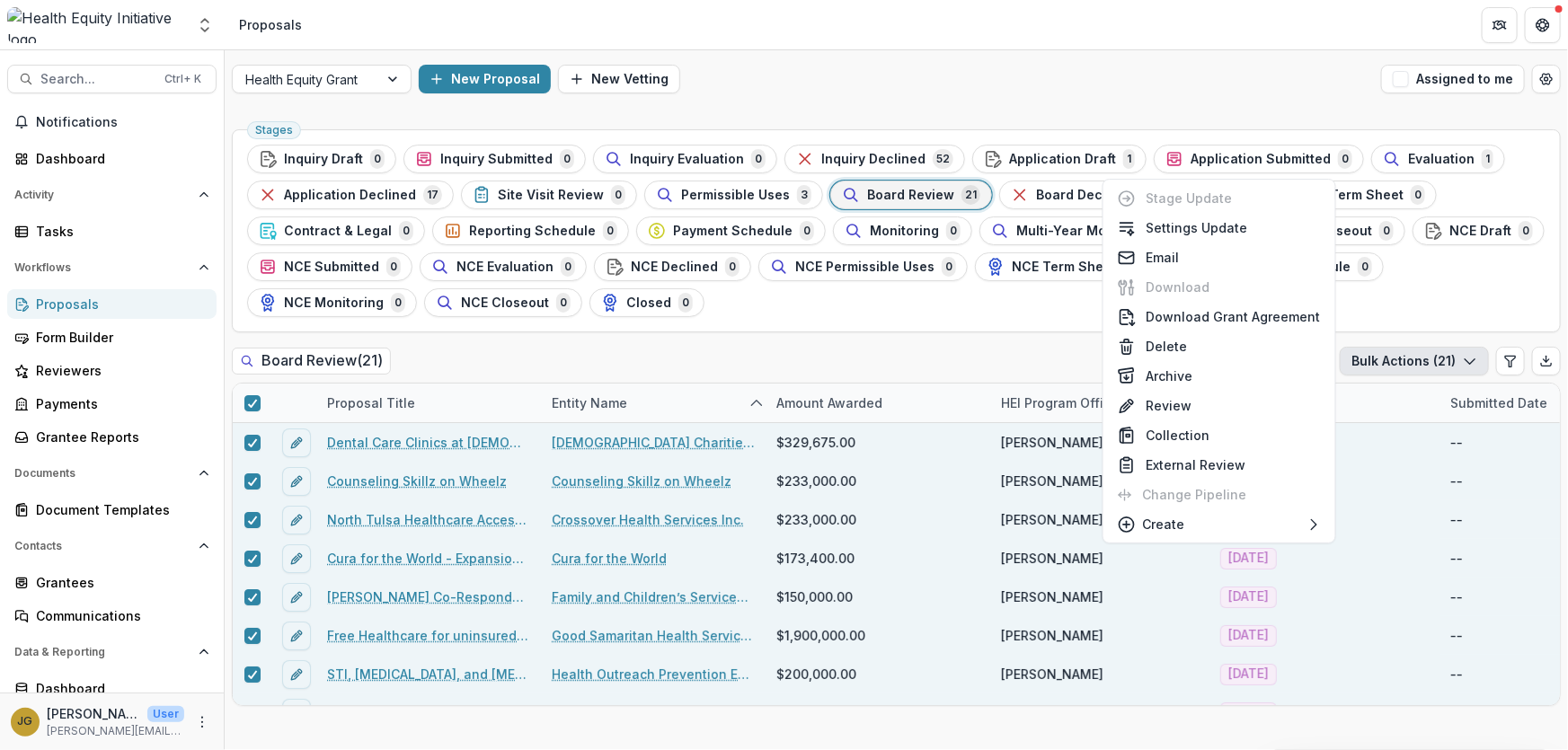
click at [1355, 312] on ul "Stages Inquiry Draft 0 Inquiry Submitted 0 Inquiry Evaluation 0 Inquiry Decline…" at bounding box center [897, 230] width 1299 height 172
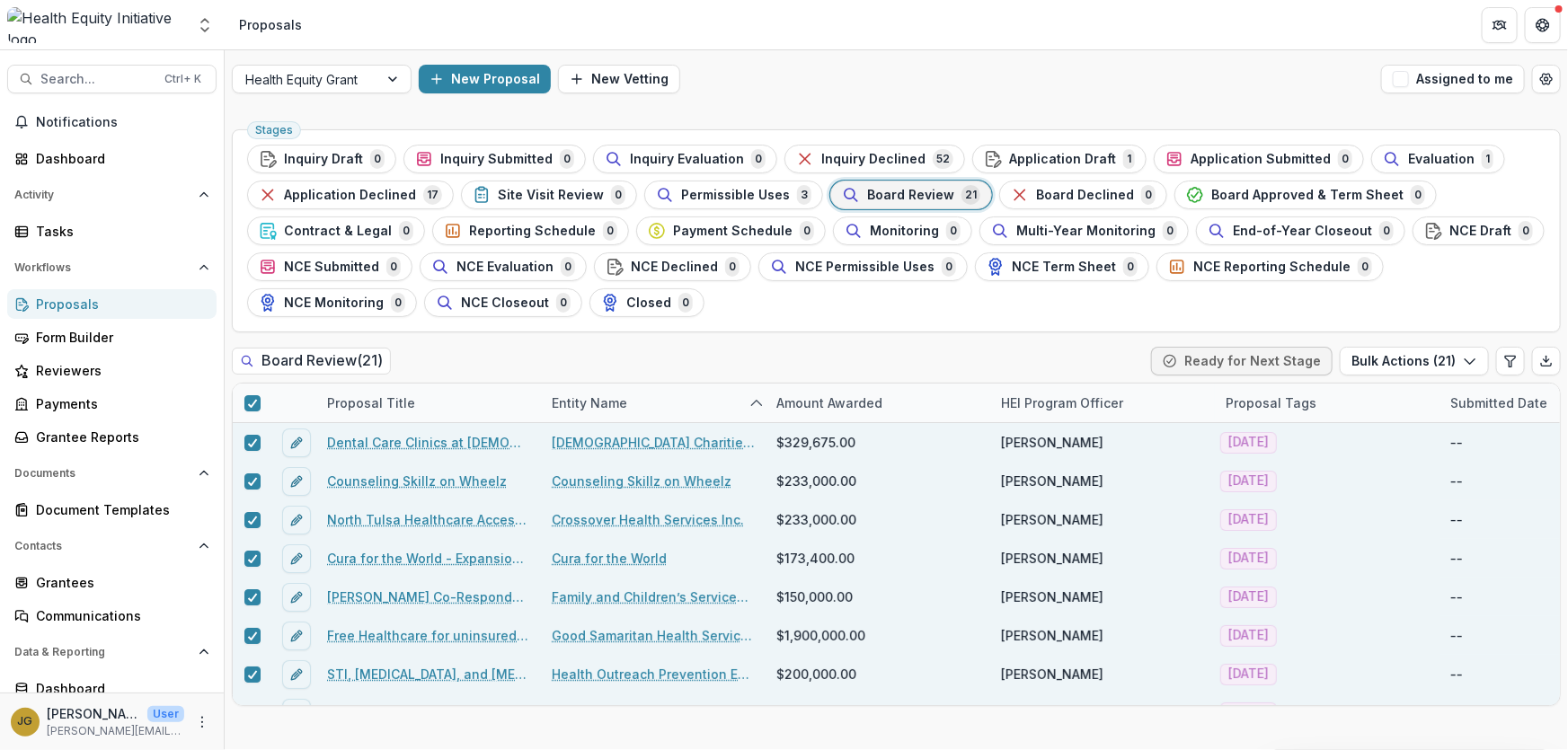
click at [947, 361] on div "Board Review ( 21 ) Ready for Next Stage Bulk Actions ( 21 )" at bounding box center [896, 364] width 1328 height 36
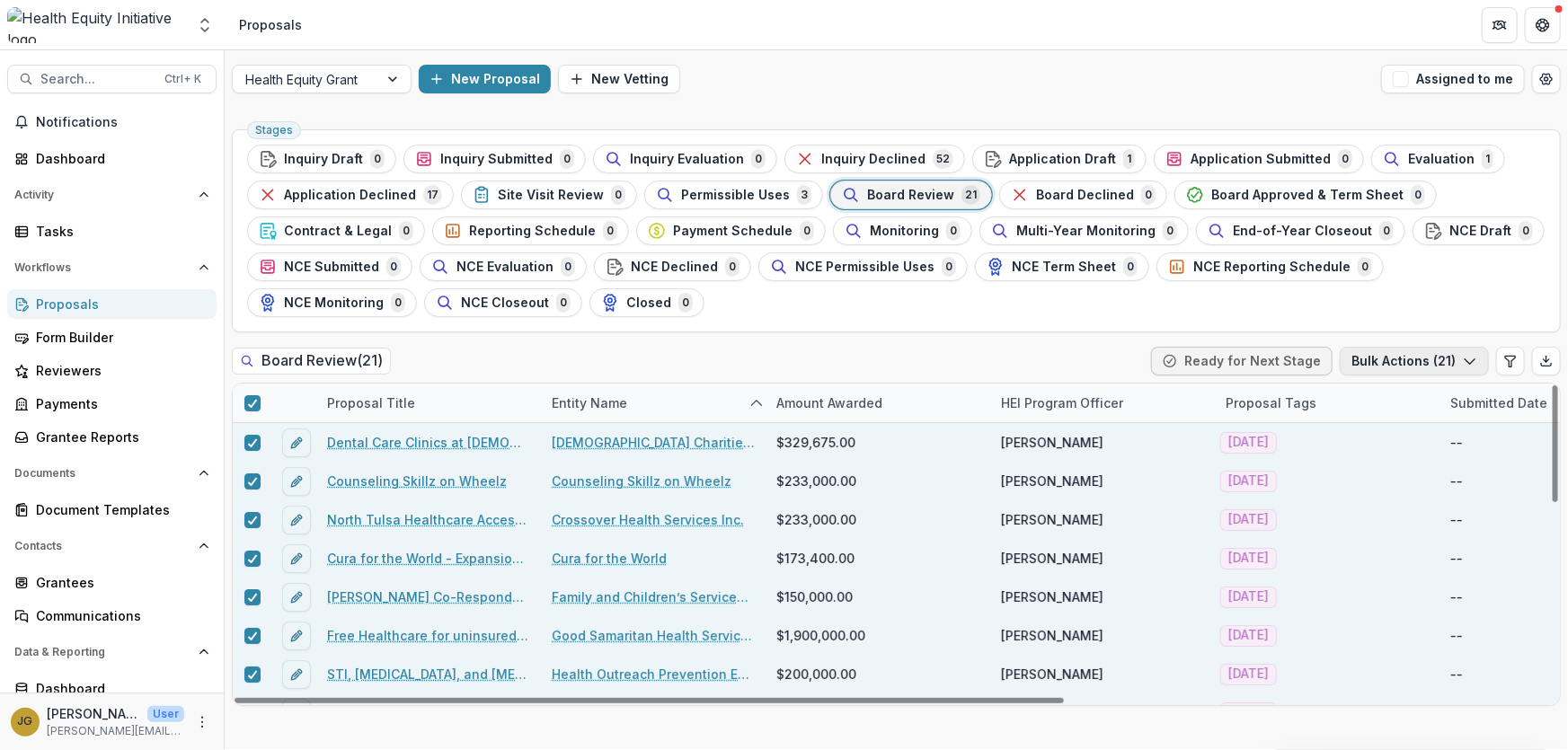
click at [1460, 360] on button "Bulk Actions ( 21 )" at bounding box center [1414, 362] width 149 height 29
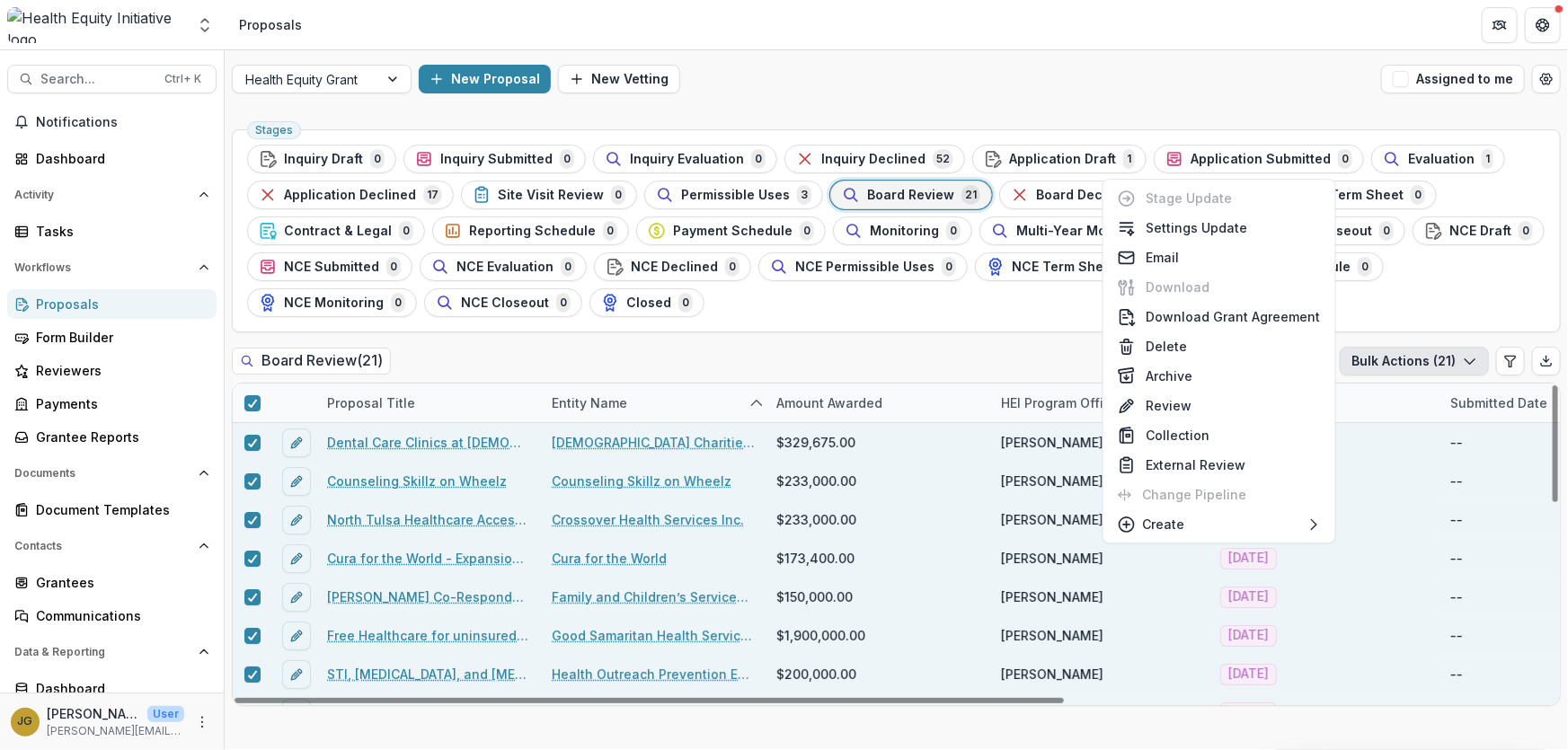
click at [673, 350] on div "Board Review ( 21 ) Ready for Next Stage Bulk Actions ( 21 )" at bounding box center [896, 364] width 1328 height 36
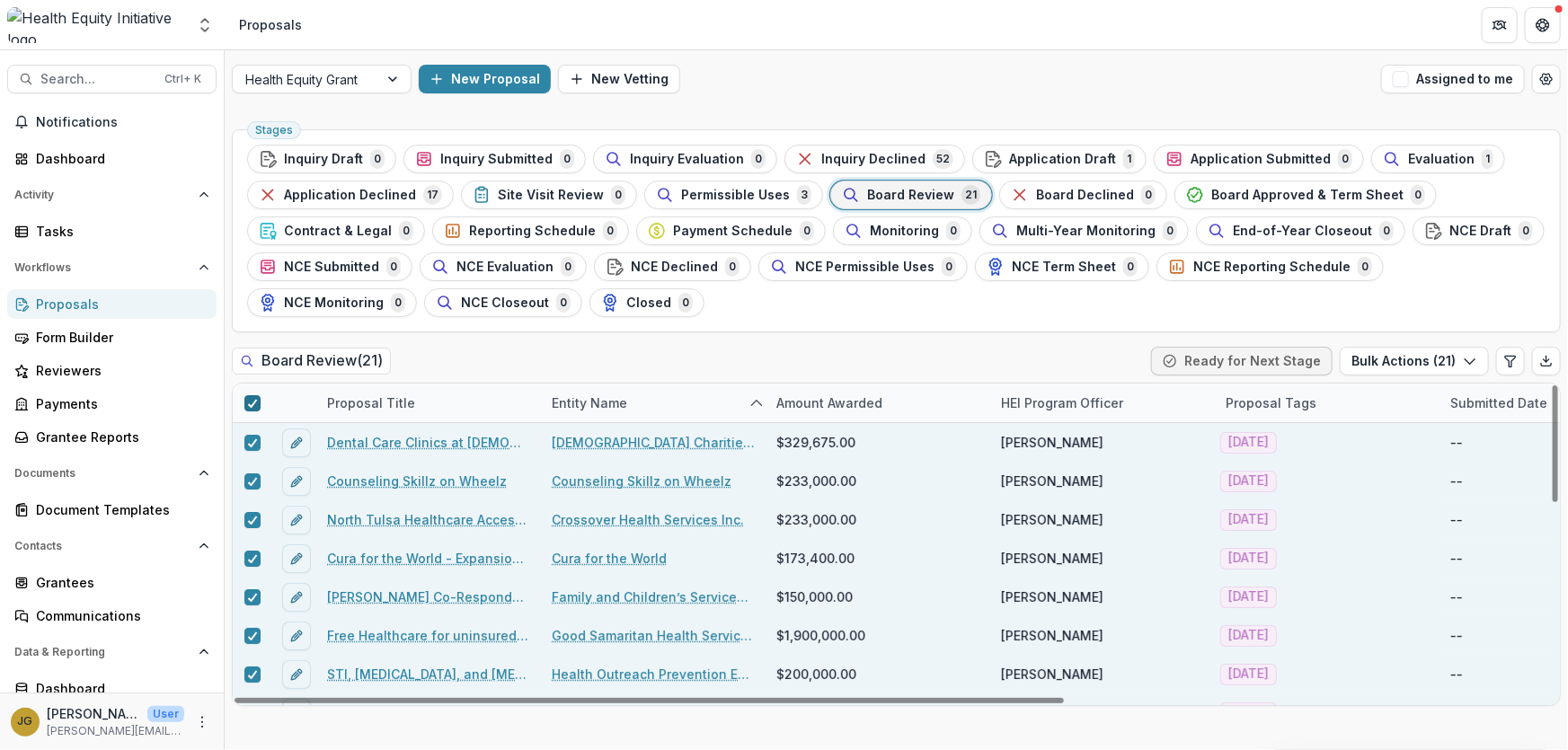
click at [247, 401] on icon at bounding box center [252, 403] width 11 height 9
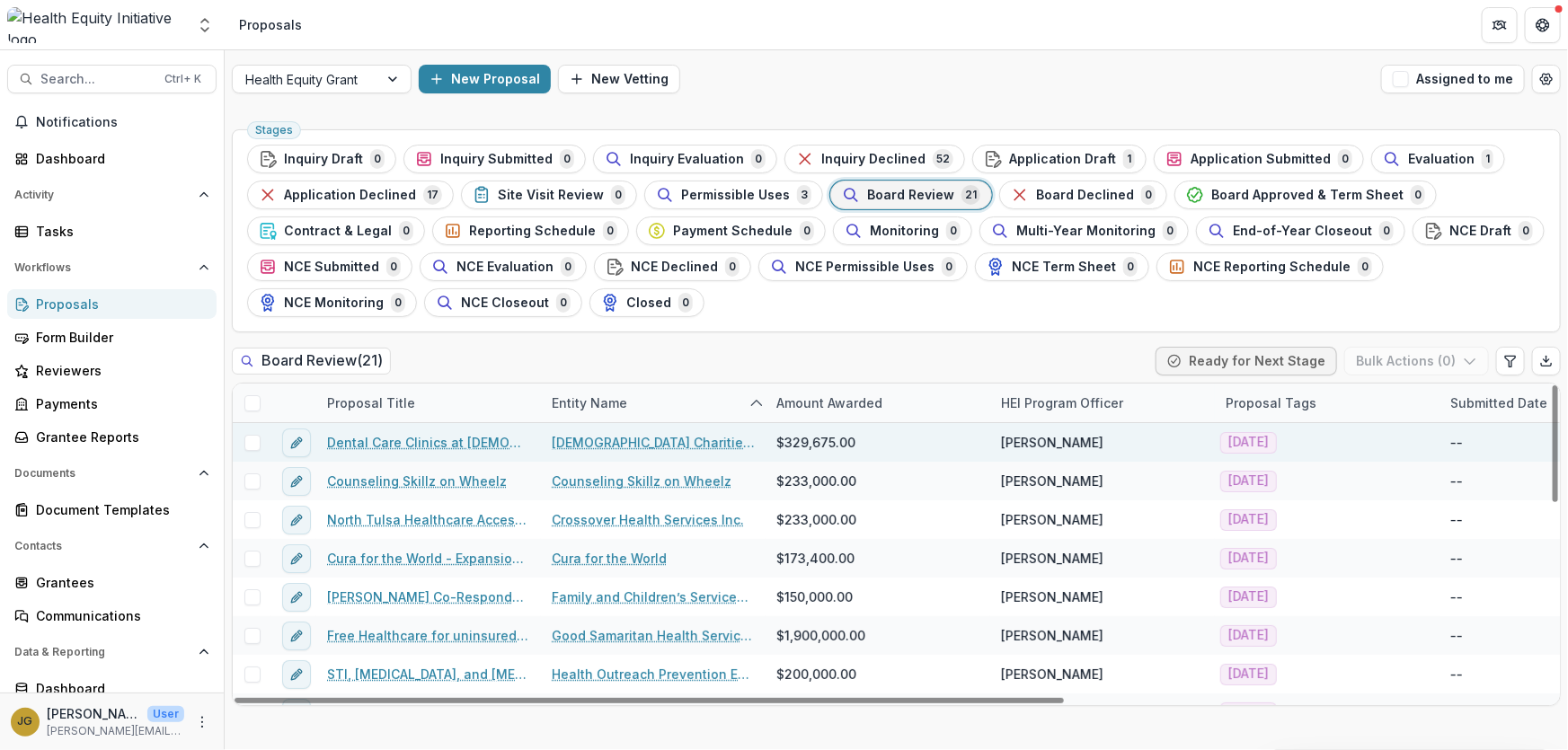
click at [413, 440] on link "Dental Care Clinics at [DEMOGRAPHIC_DATA] Charities" at bounding box center [428, 442] width 203 height 19
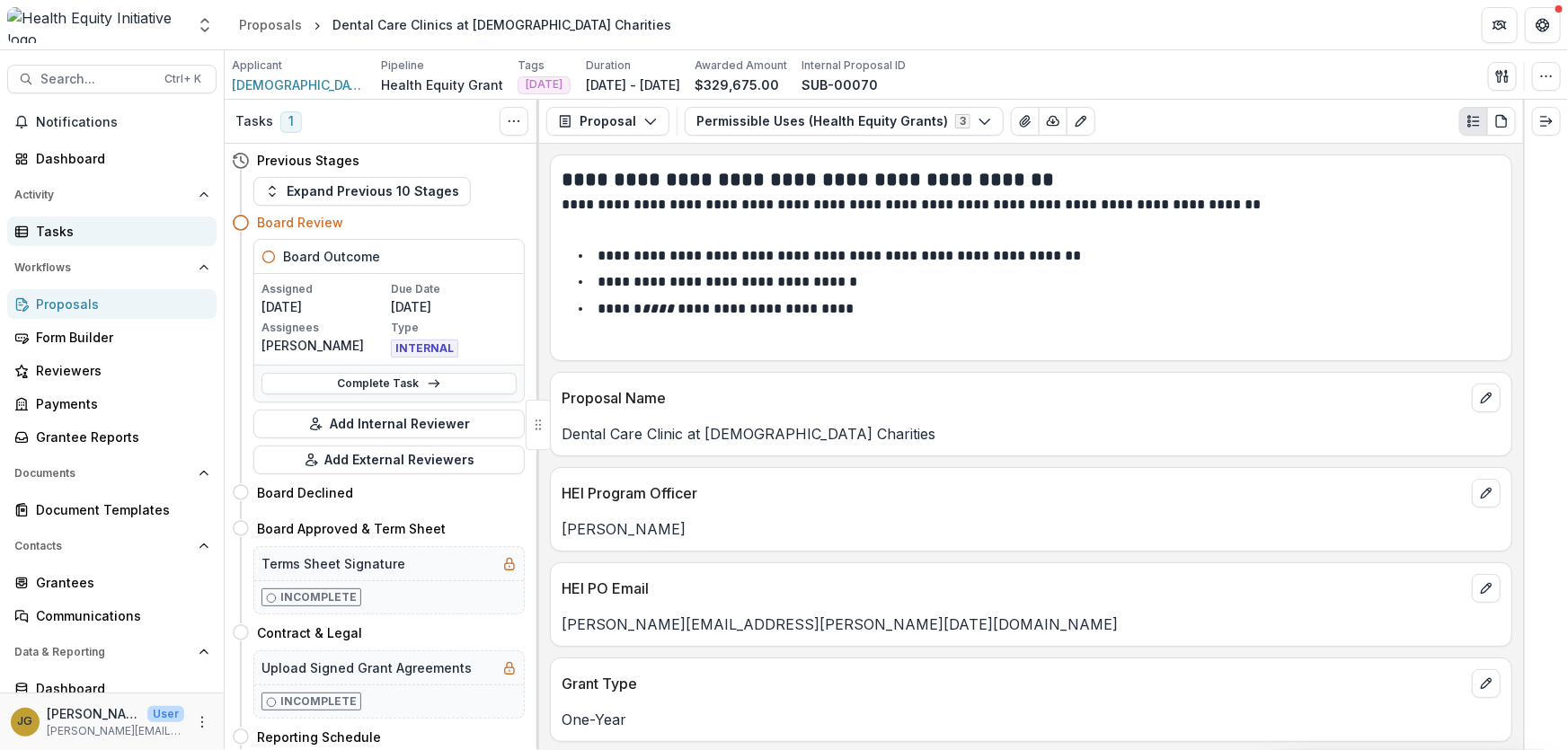
click at [52, 229] on div "Tasks" at bounding box center [118, 232] width 166 height 19
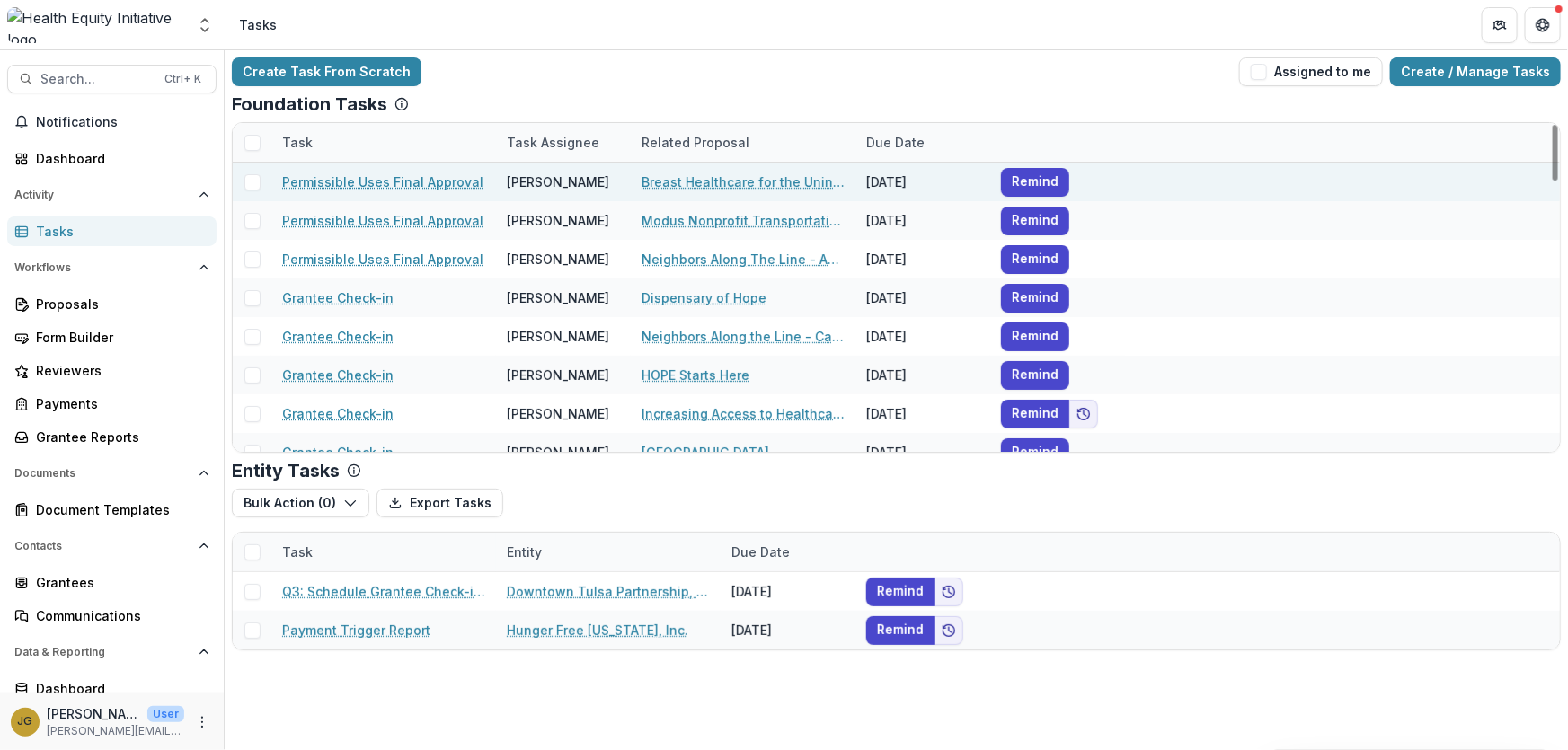
click at [256, 178] on span at bounding box center [252, 182] width 16 height 16
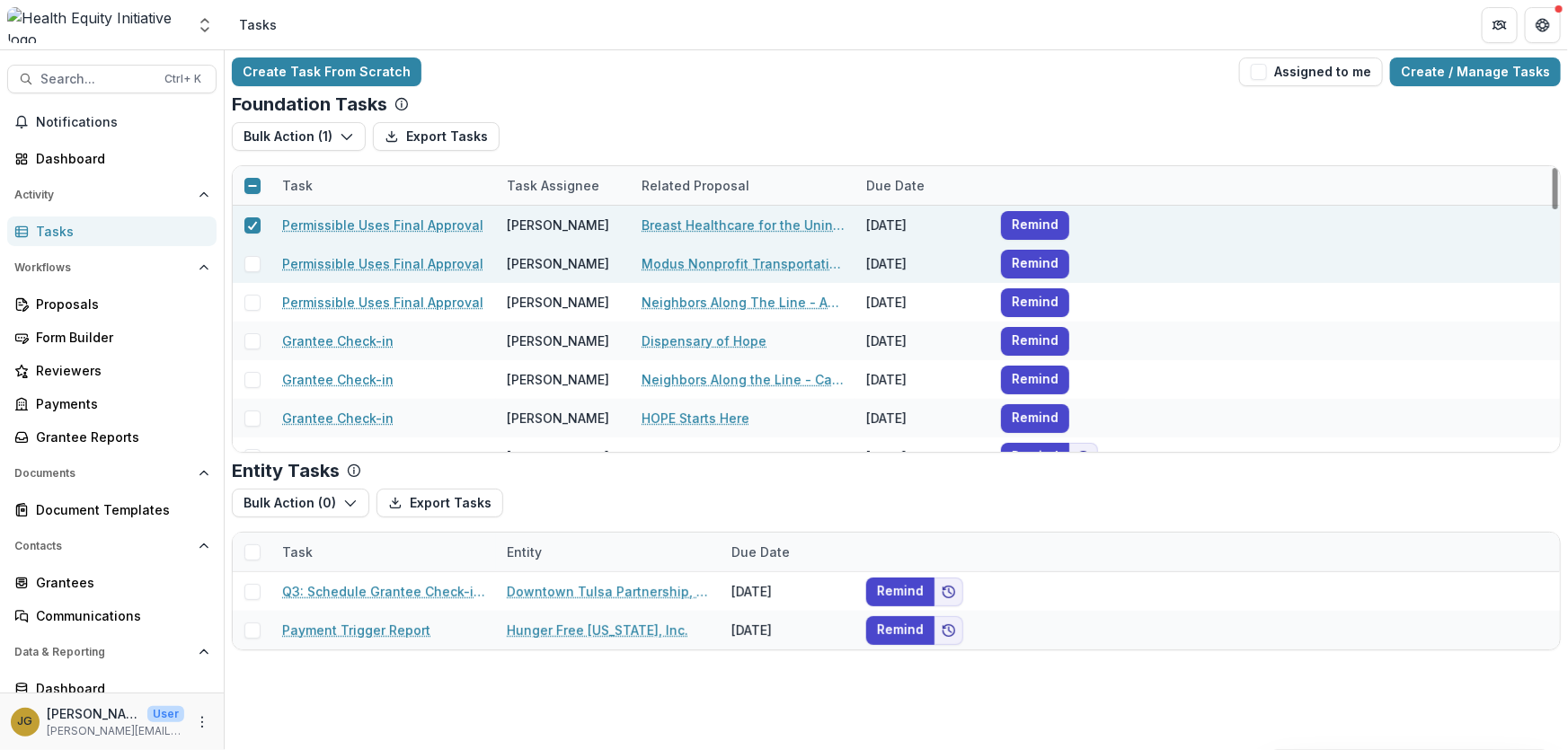
click at [254, 258] on span at bounding box center [252, 263] width 16 height 16
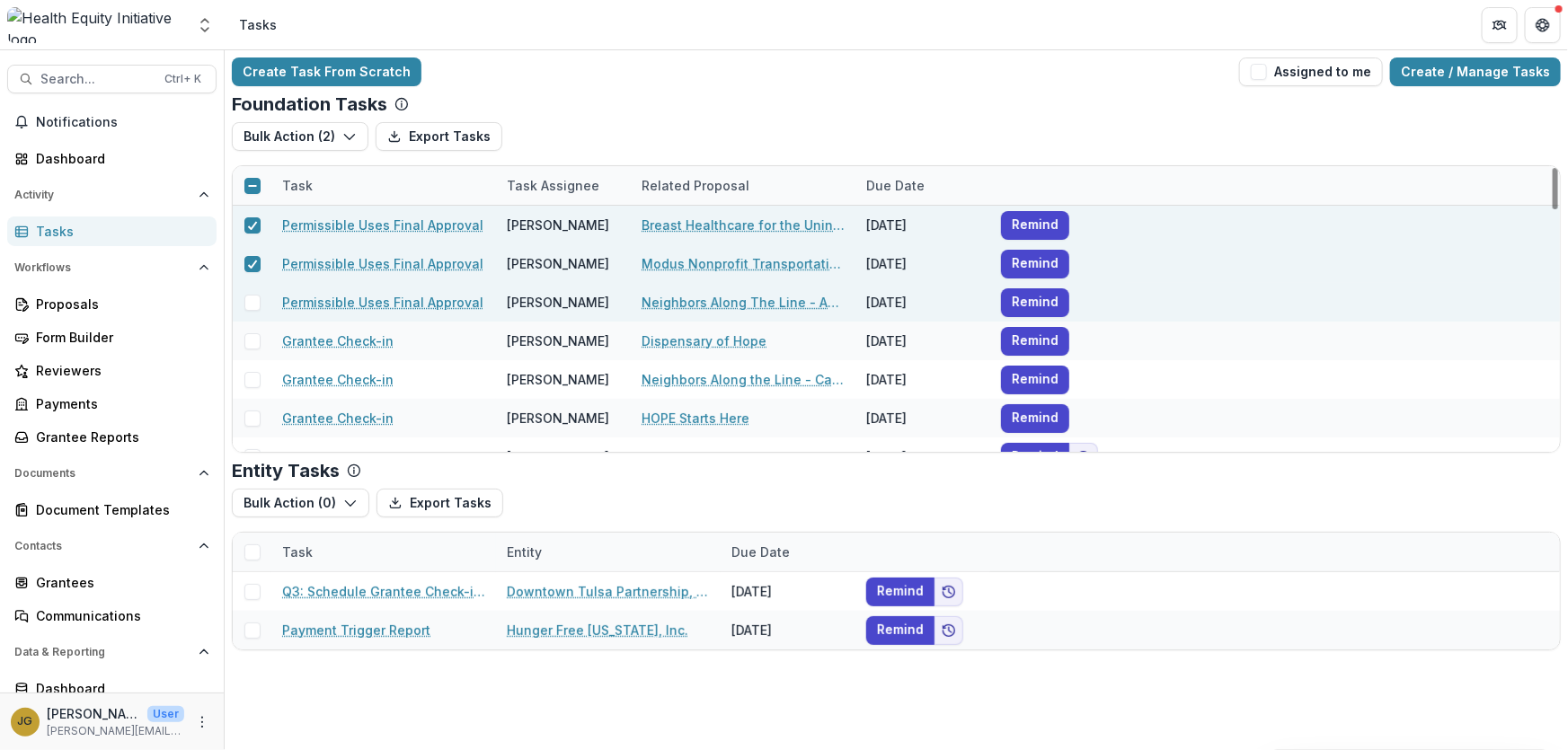
click at [255, 301] on span at bounding box center [252, 302] width 16 height 16
click at [344, 138] on icon "button" at bounding box center [349, 136] width 14 height 14
click at [307, 208] on button "Bulk Cancel ( 3 )" at bounding box center [333, 207] width 192 height 30
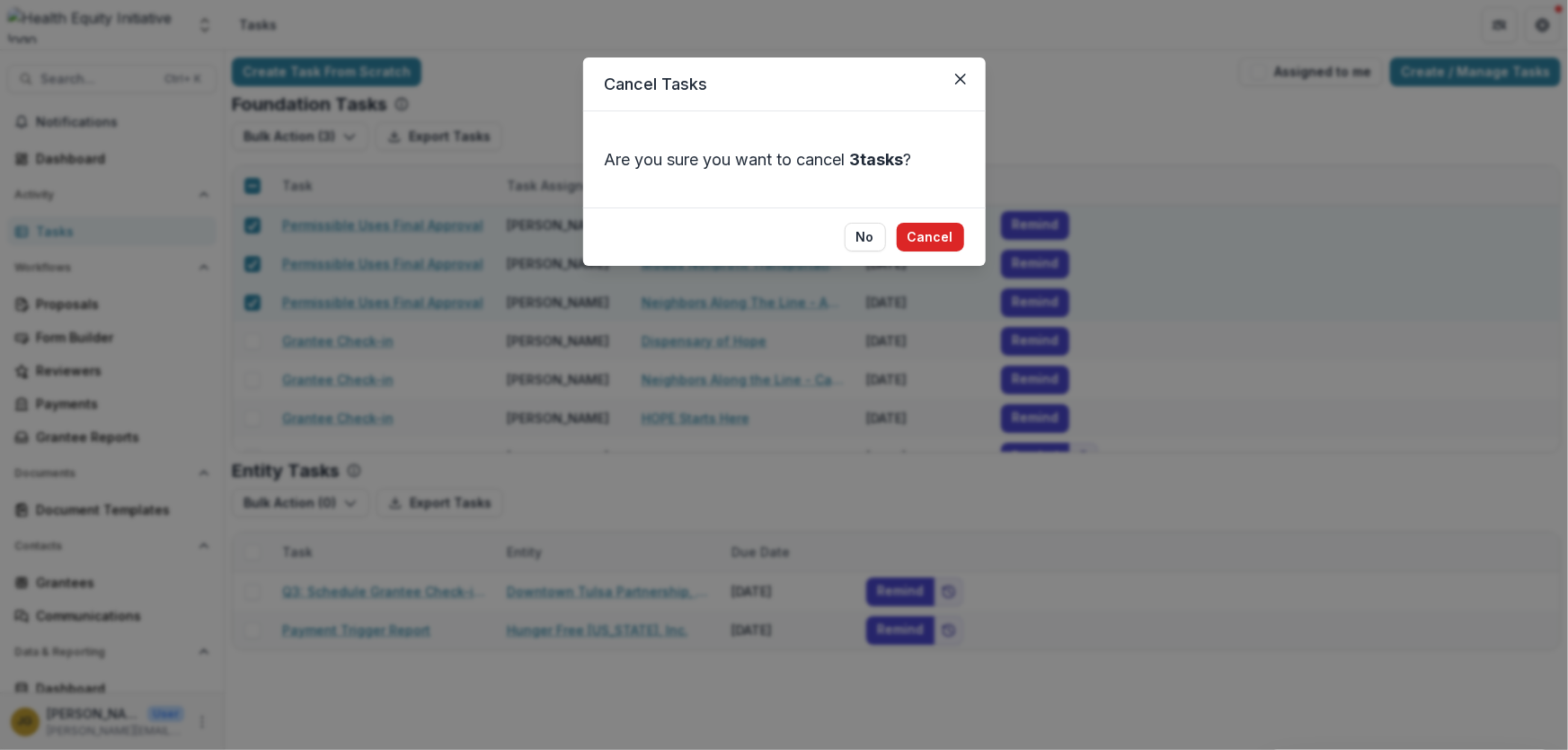
click at [912, 237] on button "Cancel" at bounding box center [930, 238] width 67 height 29
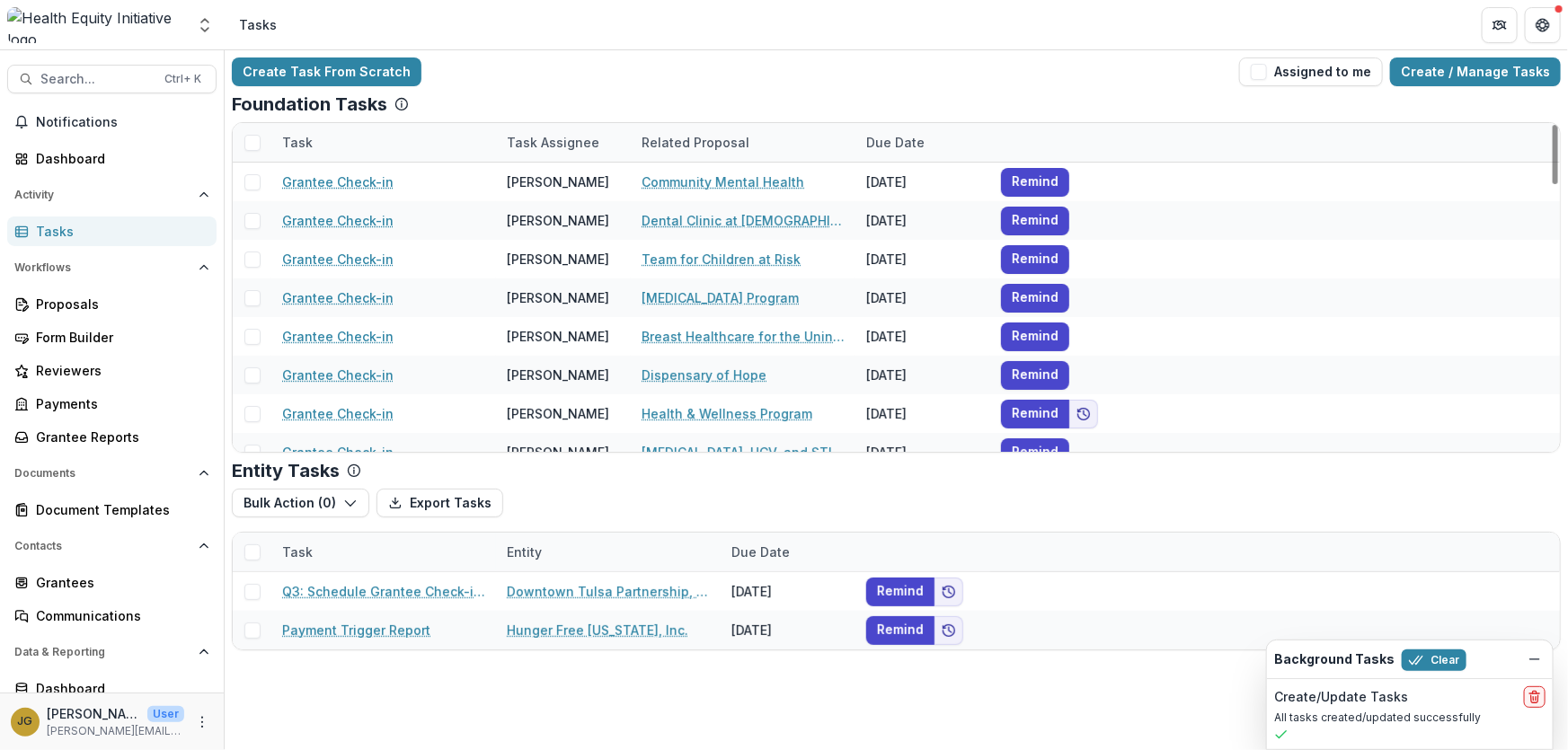
click at [555, 143] on div "Task Assignee" at bounding box center [553, 142] width 114 height 19
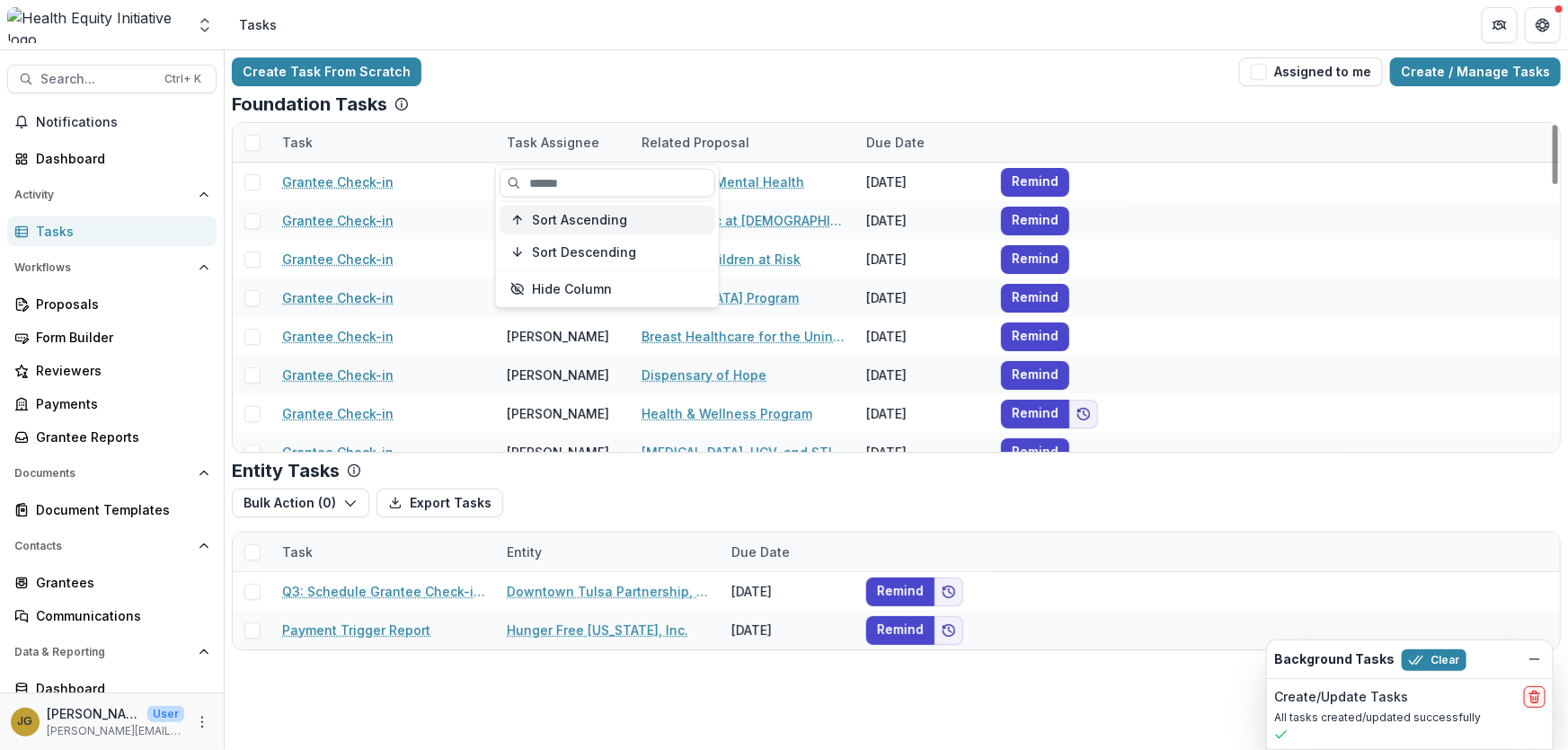
click at [566, 220] on span "Sort Ascending" at bounding box center [579, 219] width 95 height 15
click at [541, 252] on span "Sort Descending" at bounding box center [584, 252] width 104 height 15
click at [535, 89] on div "Create Task From Scratch Assigned to me Create / Manage Tasks Foundation Tasks …" at bounding box center [896, 353] width 1343 height 607
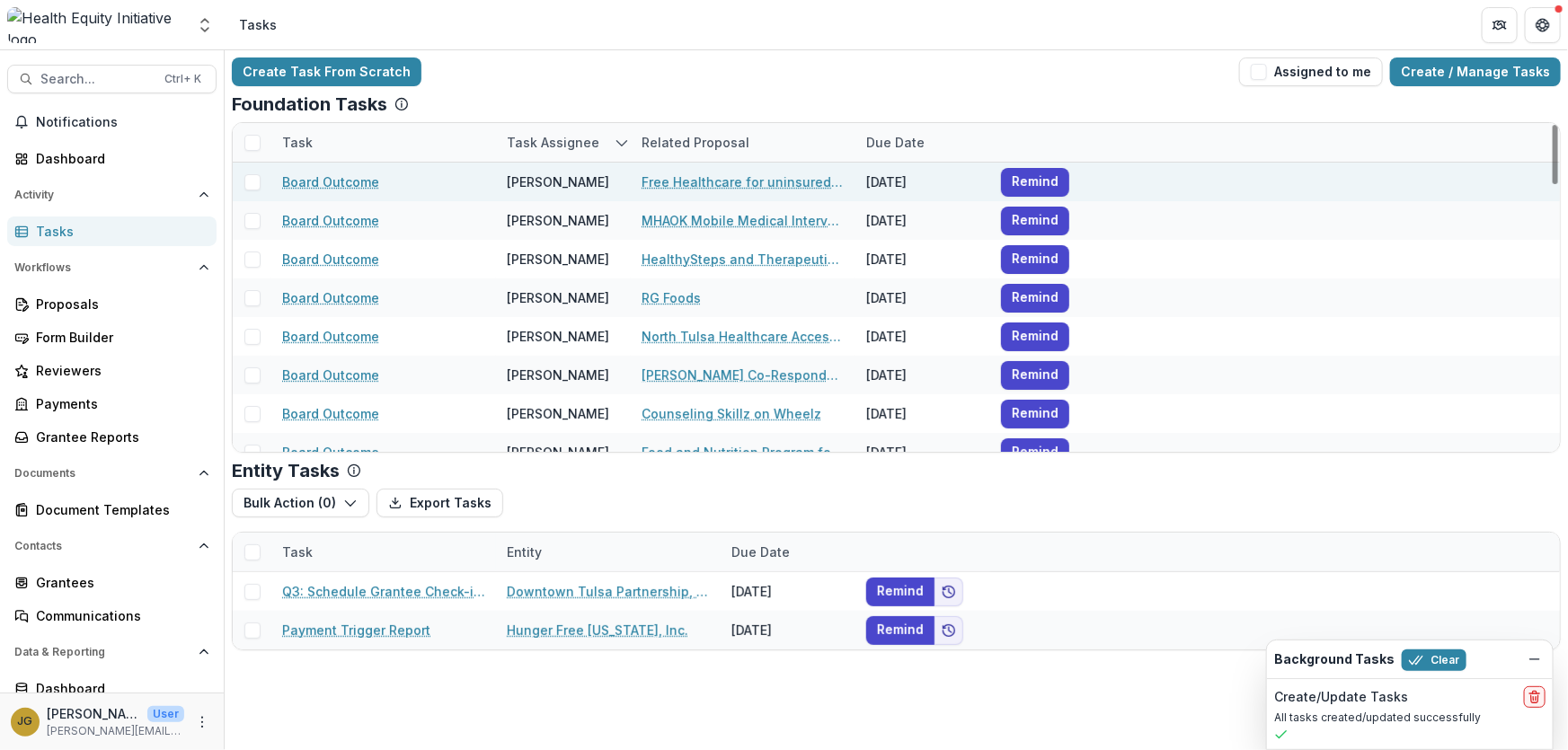
click at [260, 182] on span at bounding box center [252, 182] width 16 height 16
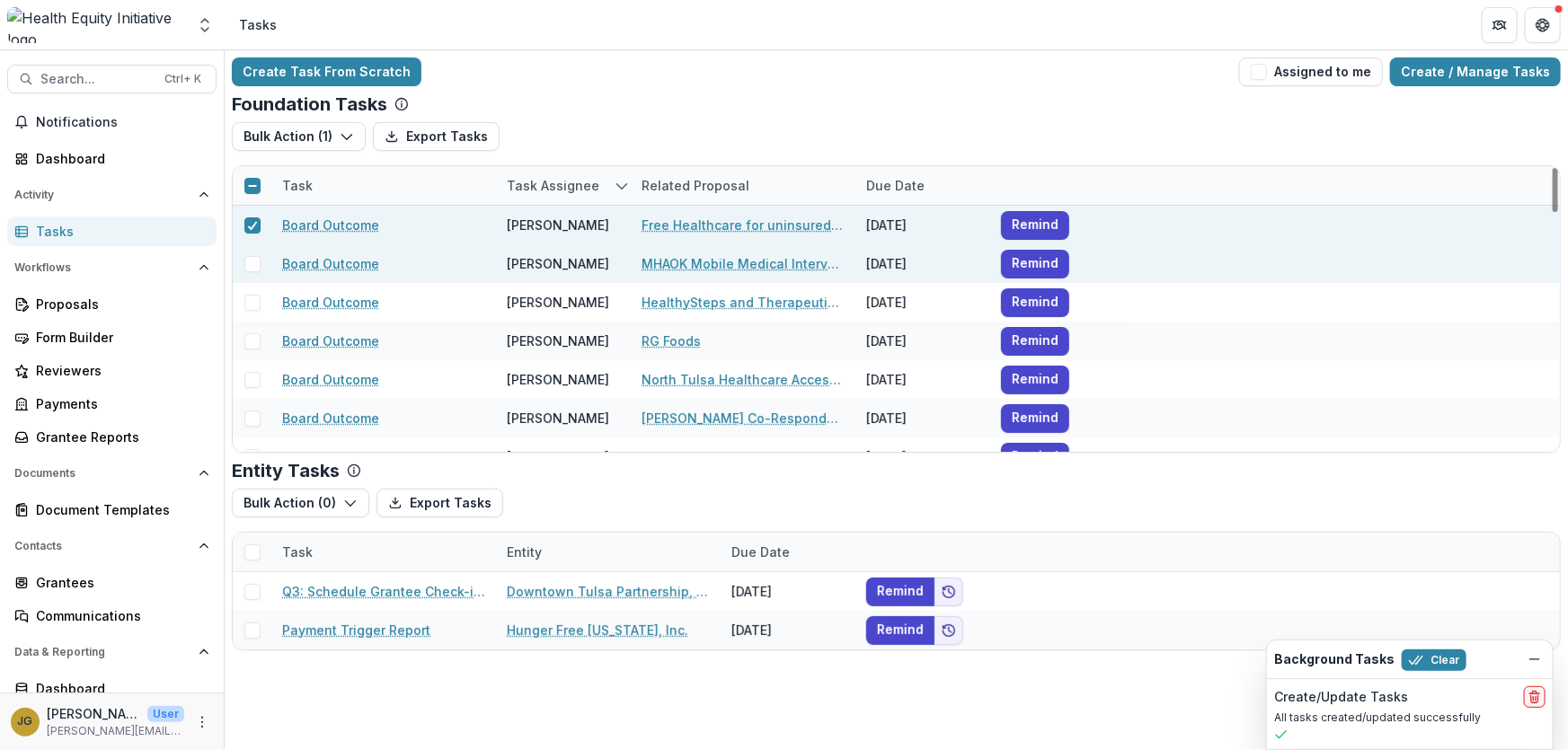
click at [252, 258] on span at bounding box center [252, 263] width 16 height 16
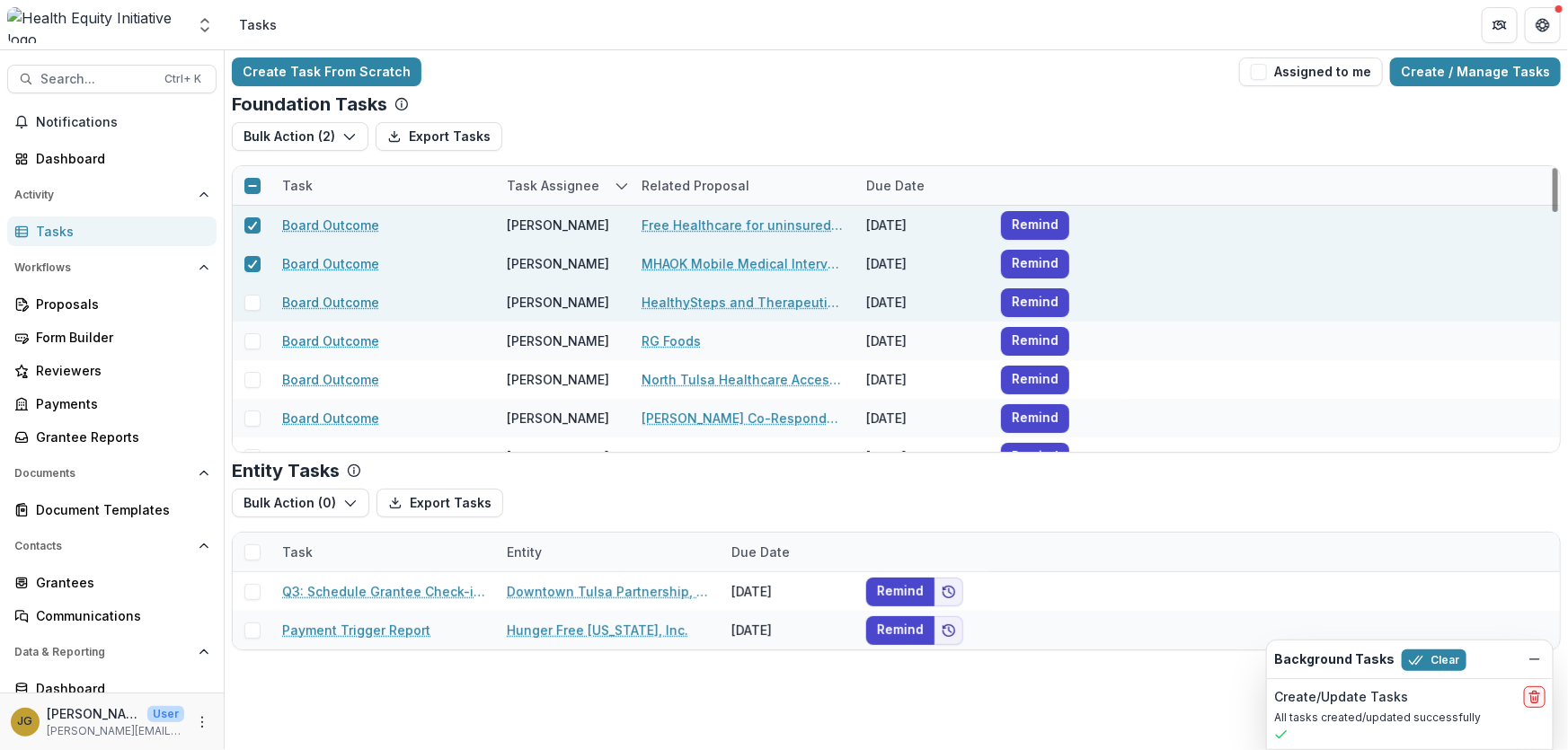
click at [250, 309] on span at bounding box center [252, 302] width 16 height 16
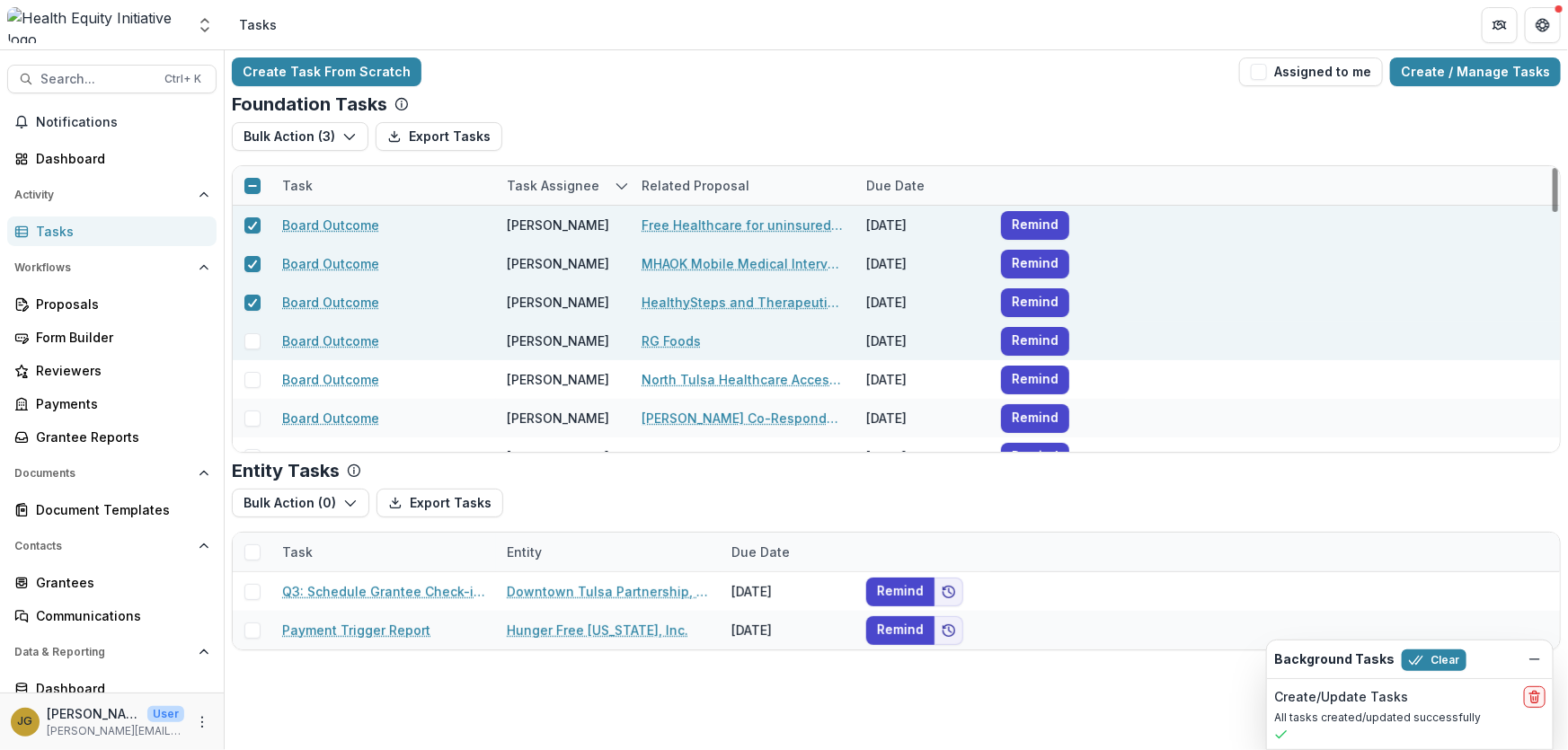
click at [250, 343] on span at bounding box center [252, 341] width 16 height 16
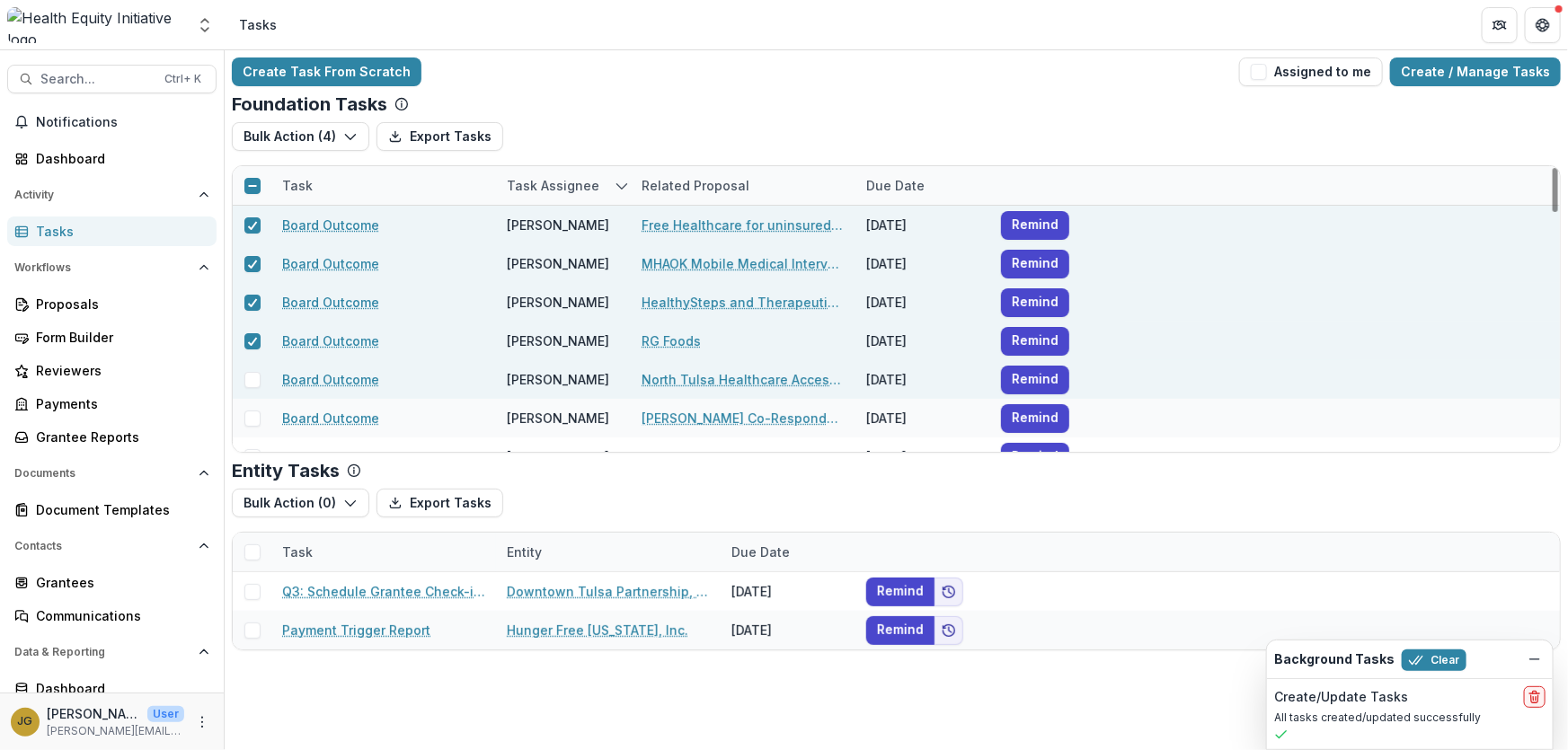
click at [250, 381] on span at bounding box center [252, 380] width 16 height 16
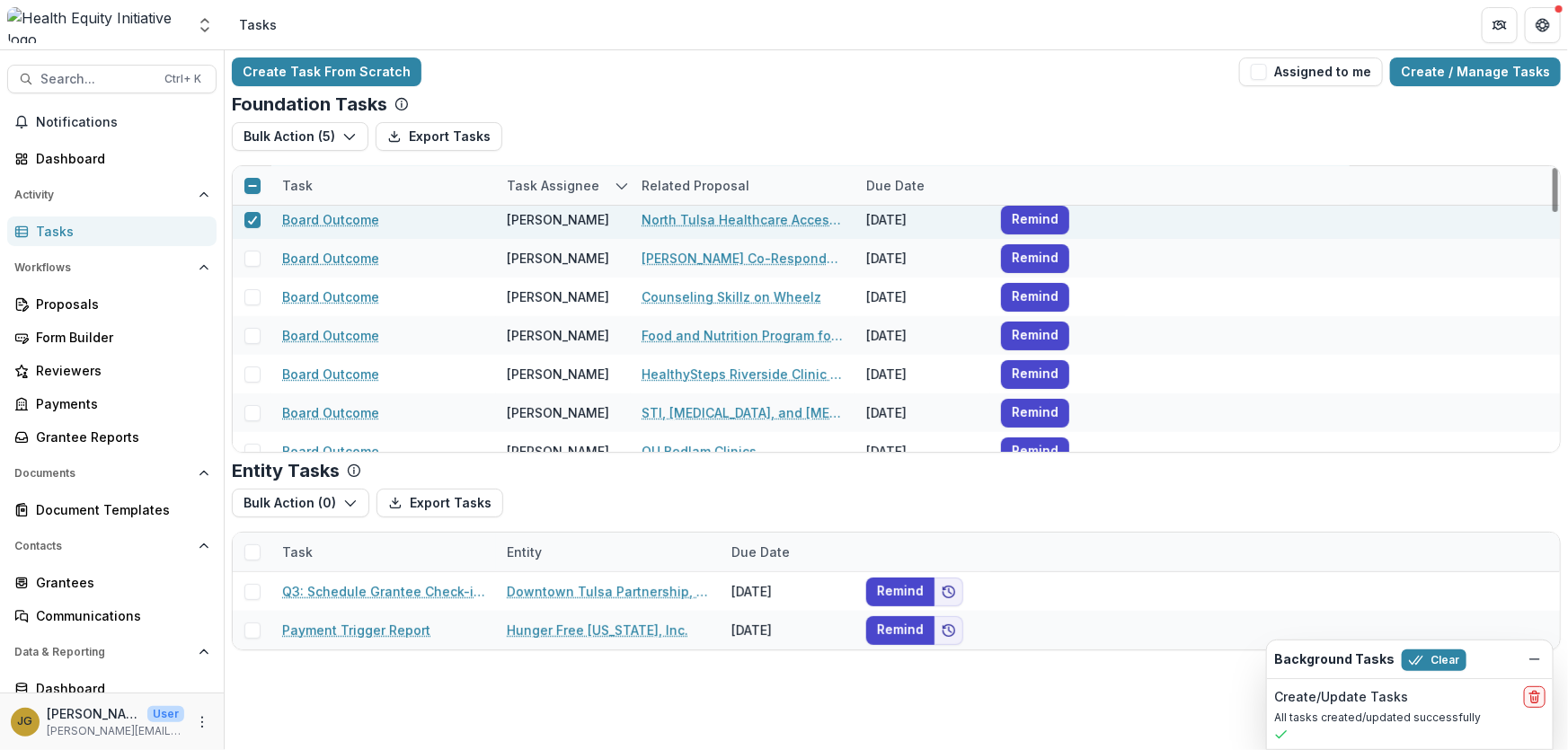
scroll to position [162, 0]
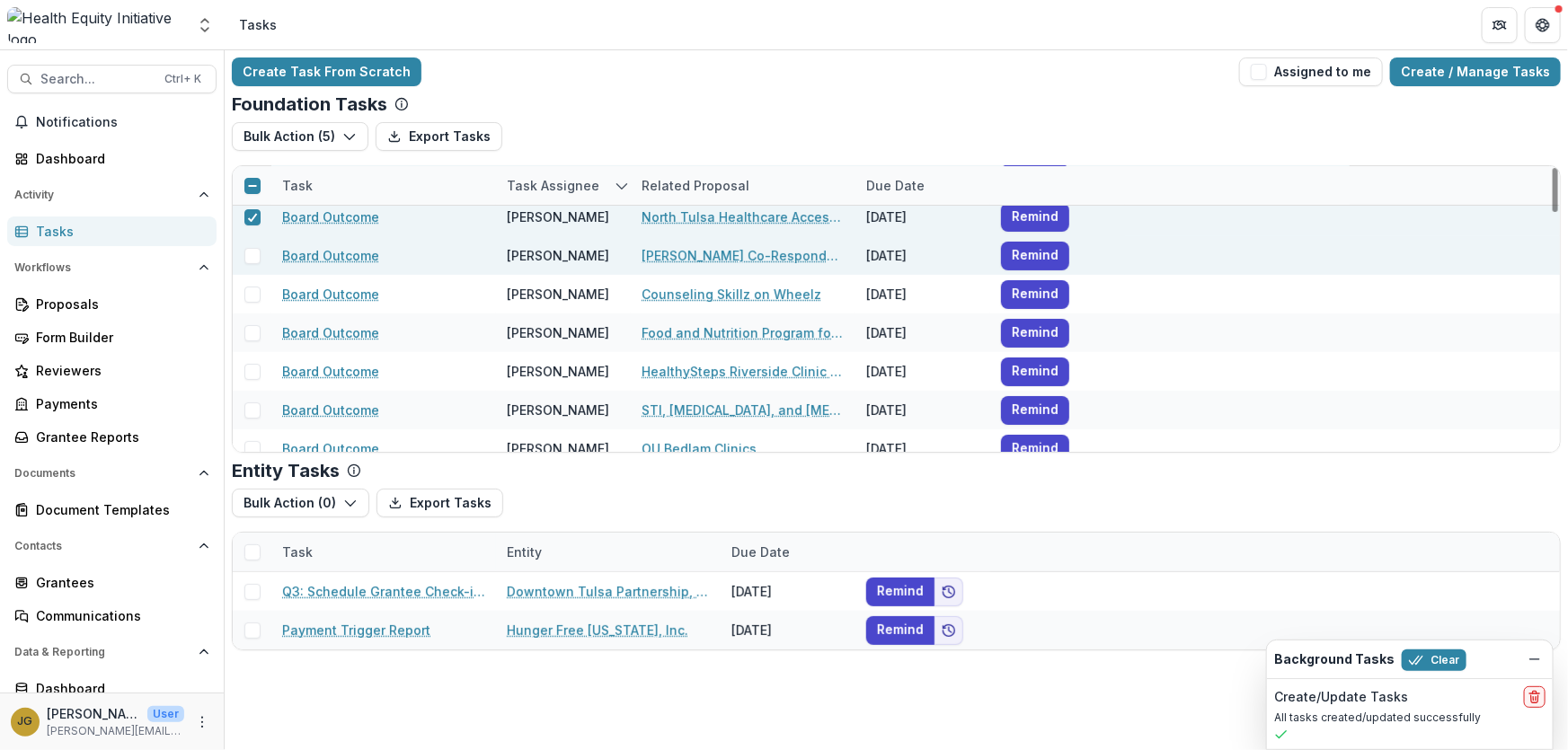
click at [248, 262] on span at bounding box center [252, 256] width 16 height 16
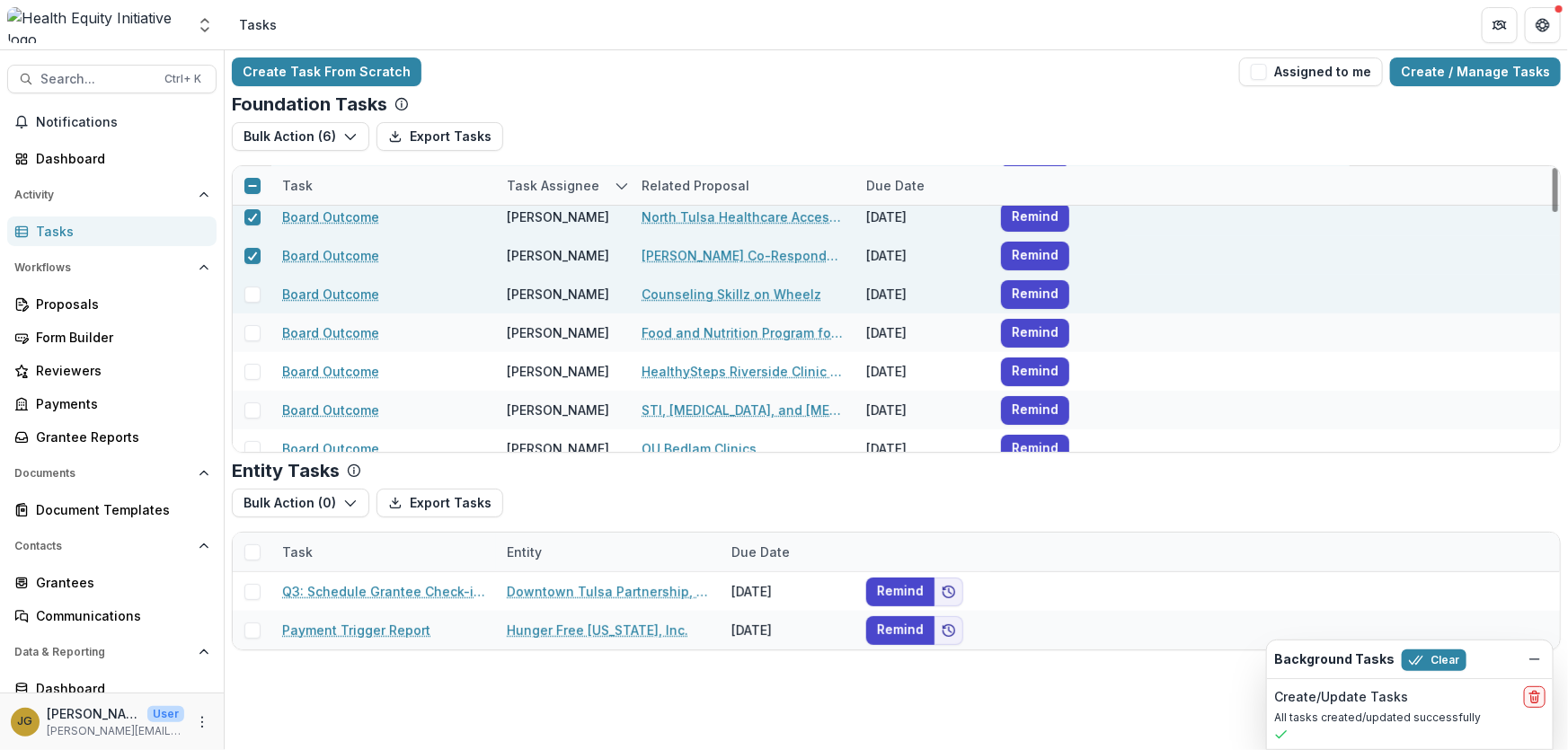
click at [248, 292] on span at bounding box center [252, 294] width 16 height 16
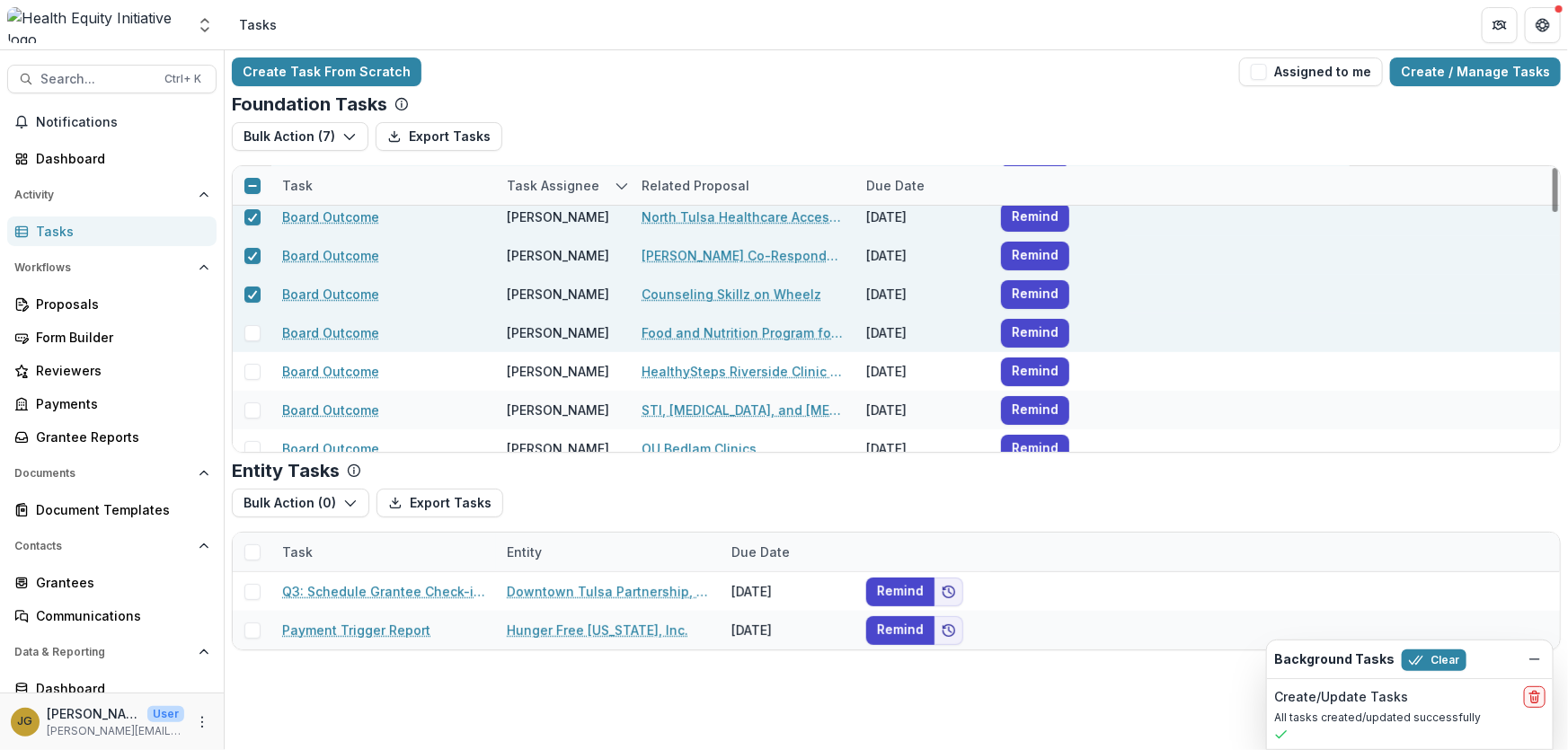
click at [242, 330] on div at bounding box center [252, 333] width 38 height 16
drag, startPoint x: 251, startPoint y: 335, endPoint x: 258, endPoint y: 350, distance: 16.6
click at [252, 335] on span at bounding box center [252, 333] width 16 height 16
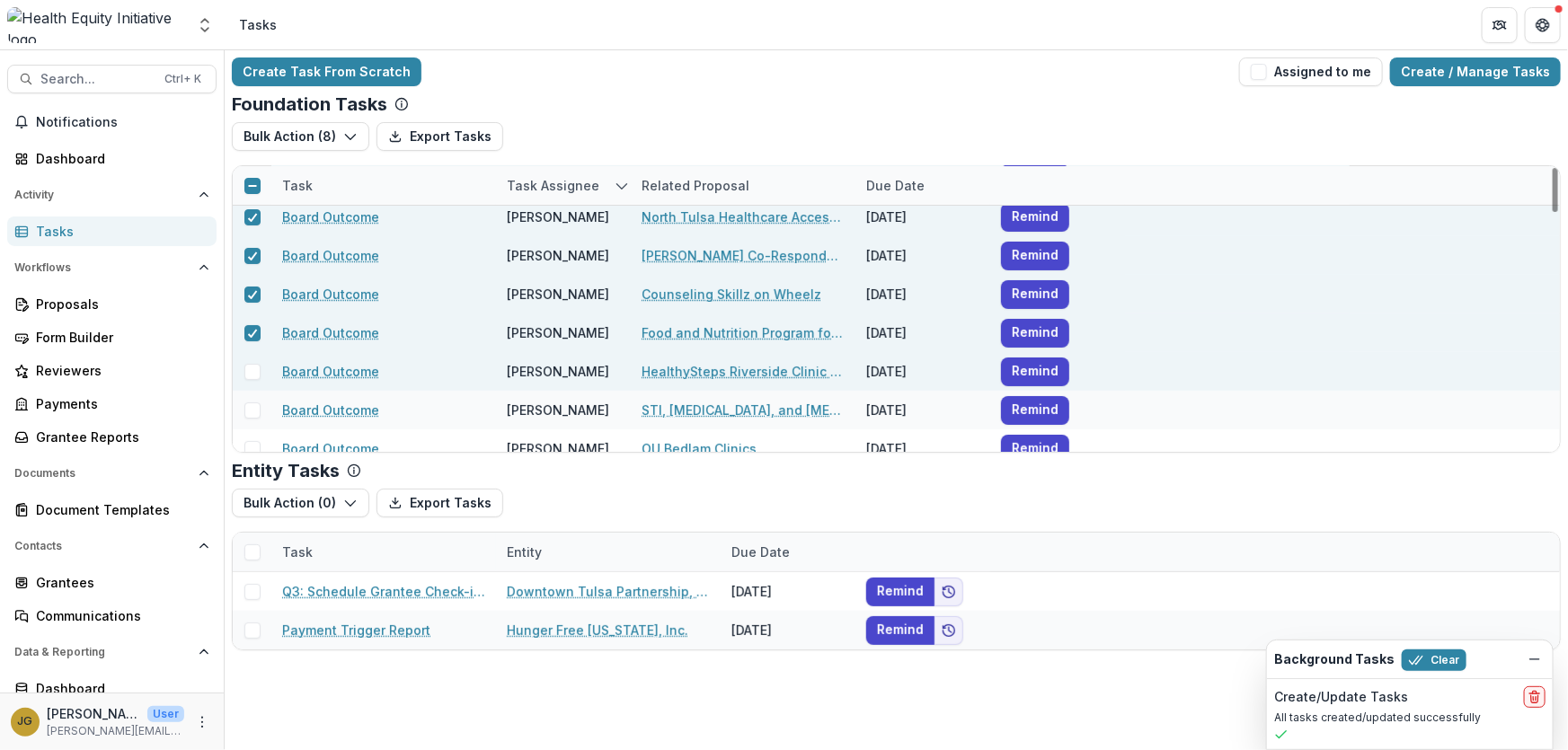
click at [250, 368] on span at bounding box center [252, 371] width 16 height 16
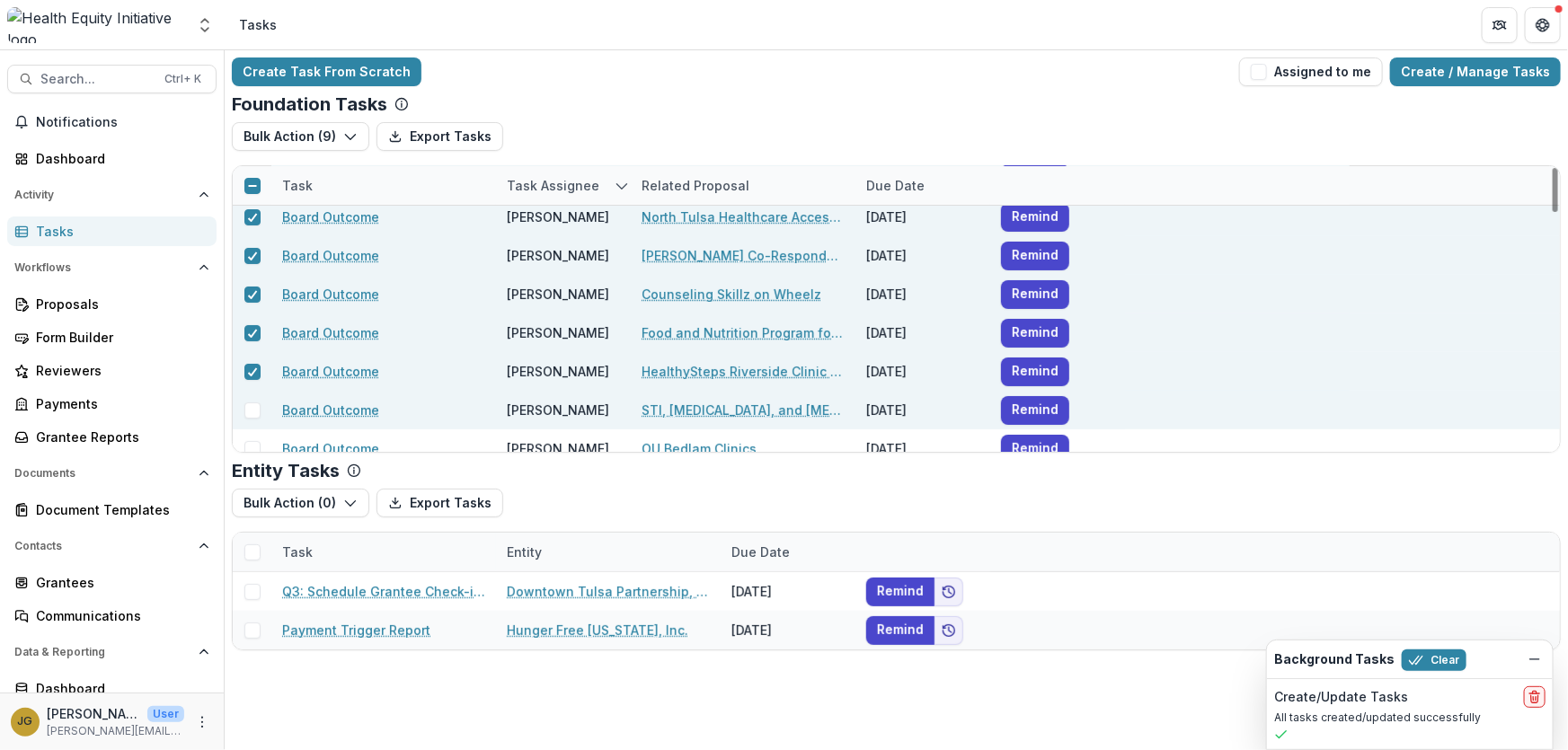
click at [252, 413] on span at bounding box center [252, 410] width 16 height 16
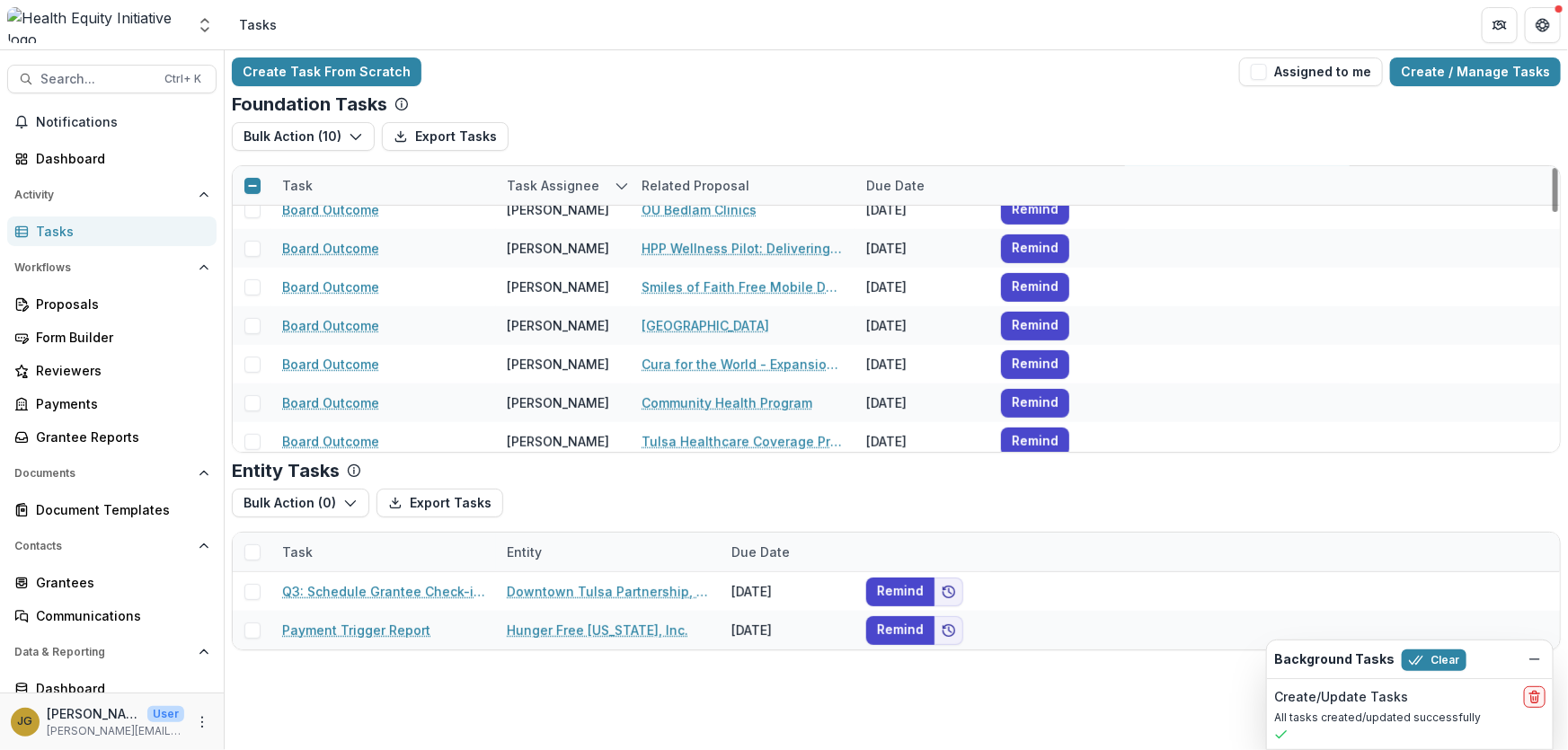
scroll to position [408, 0]
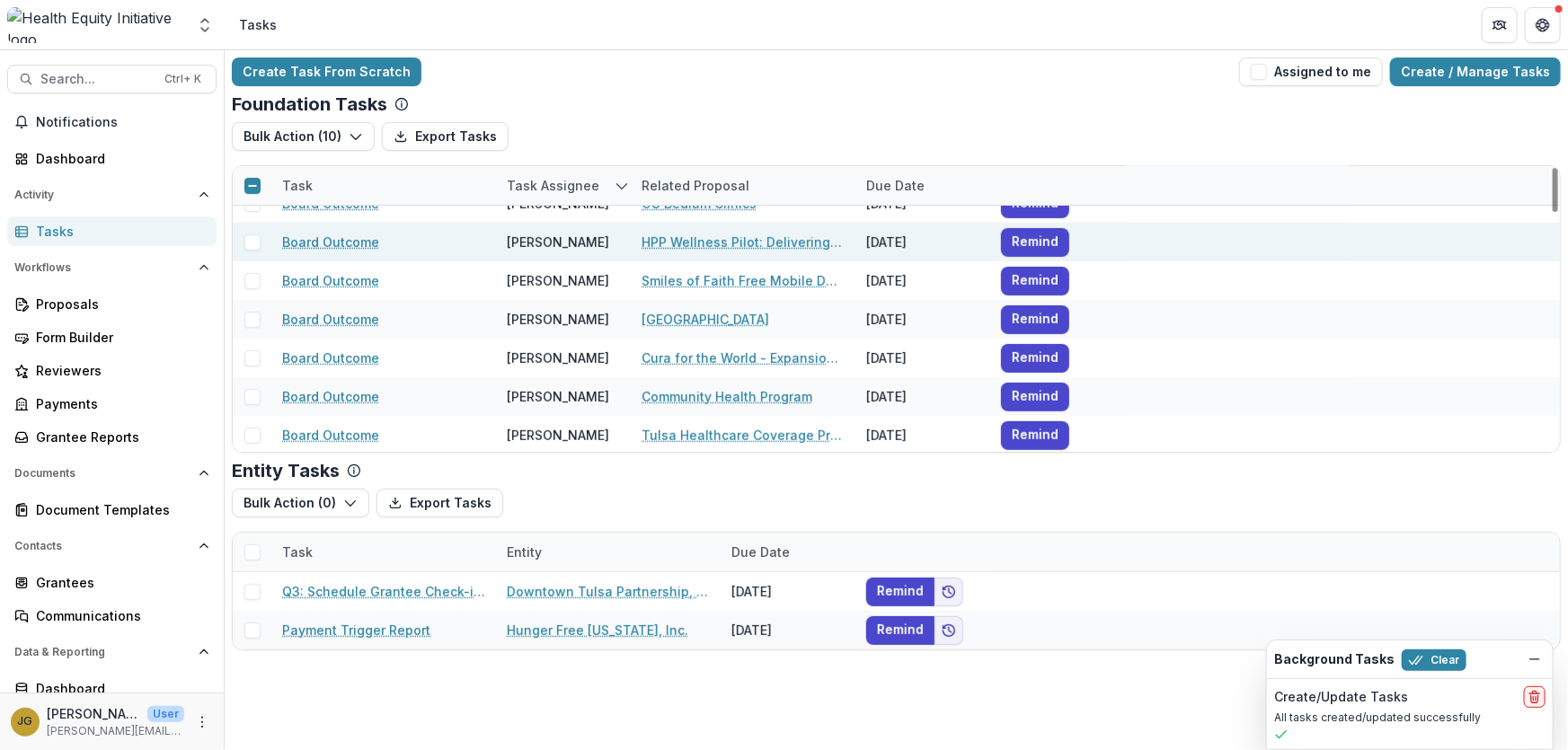
click at [251, 241] on span at bounding box center [252, 242] width 16 height 16
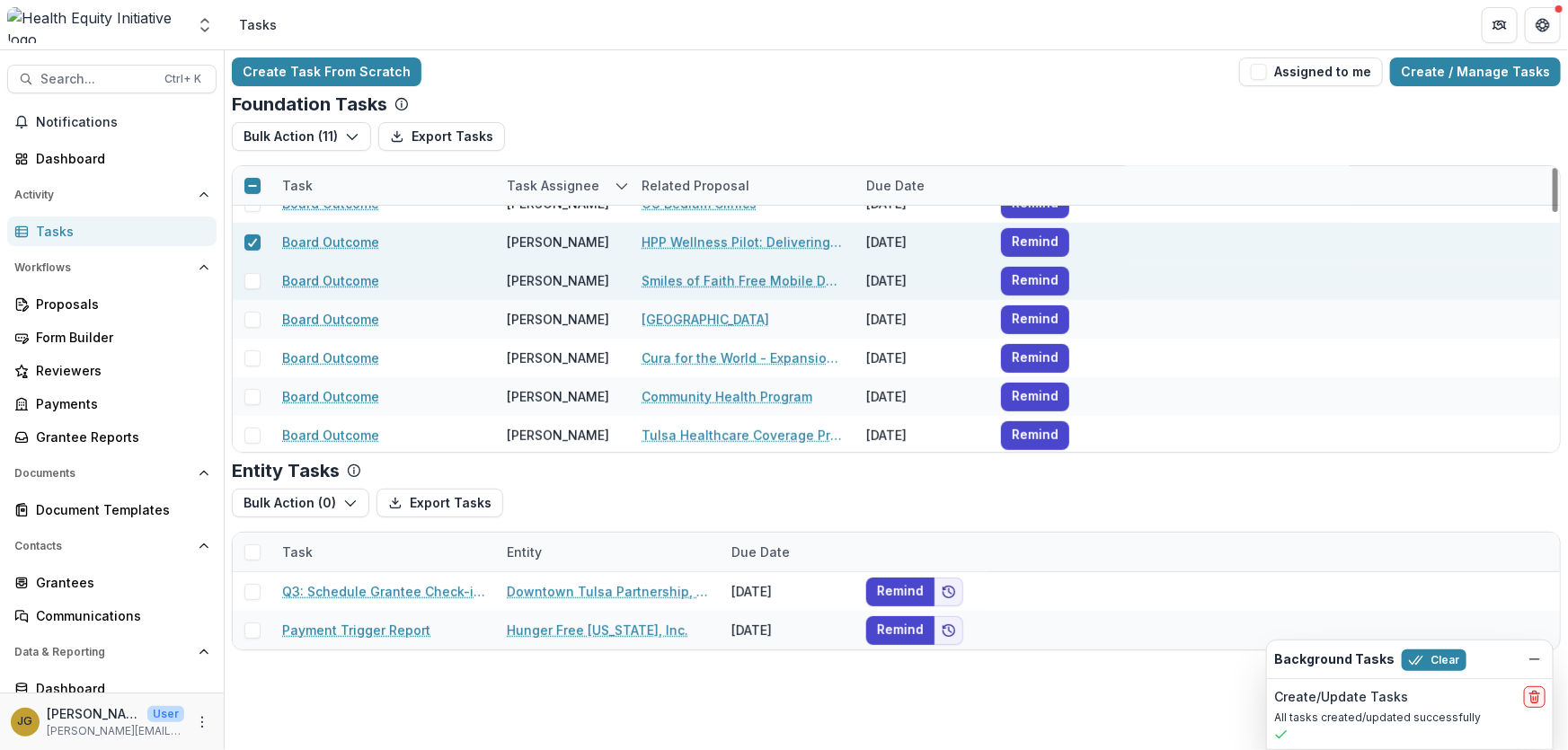
click at [250, 277] on span at bounding box center [252, 281] width 16 height 16
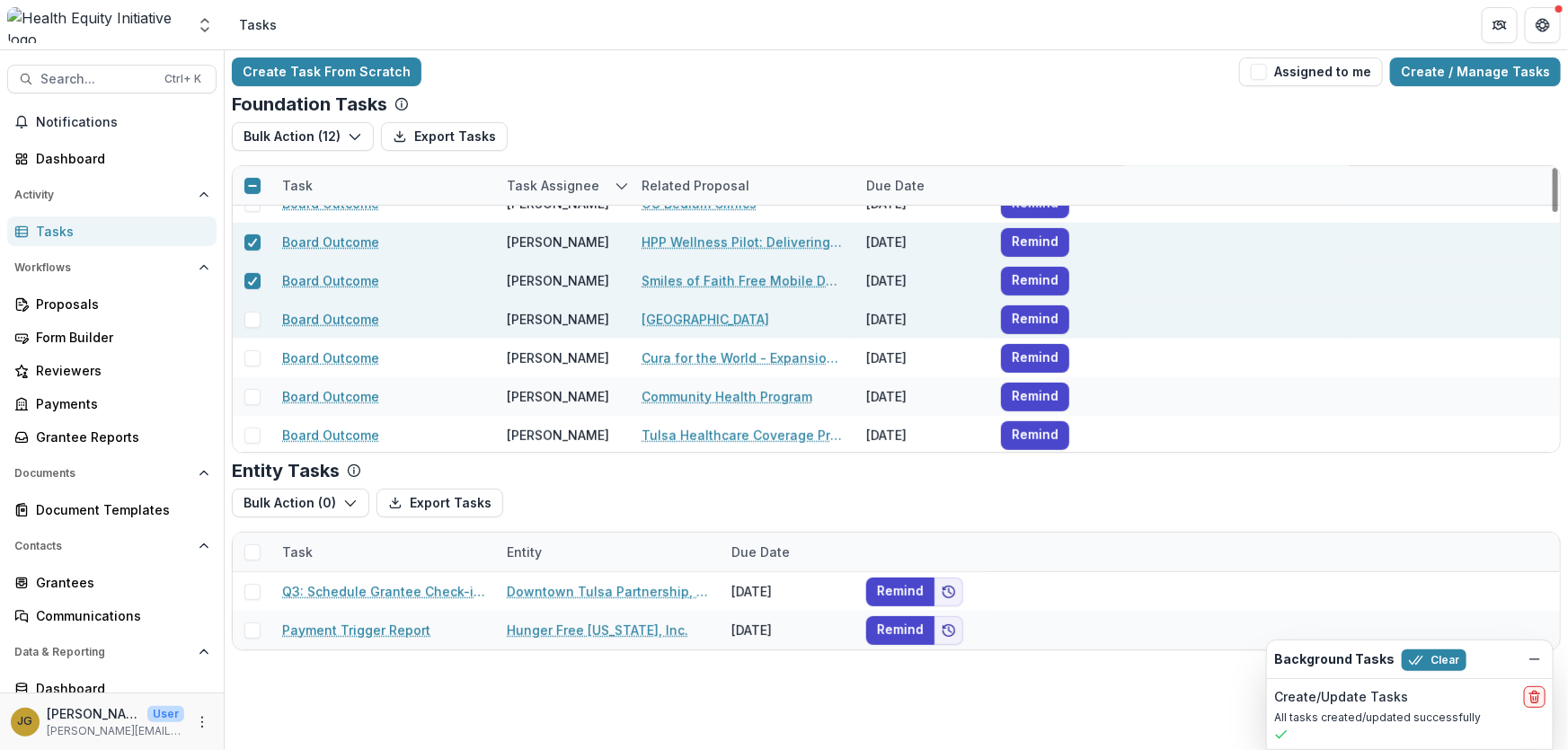
click at [252, 321] on span at bounding box center [252, 319] width 16 height 16
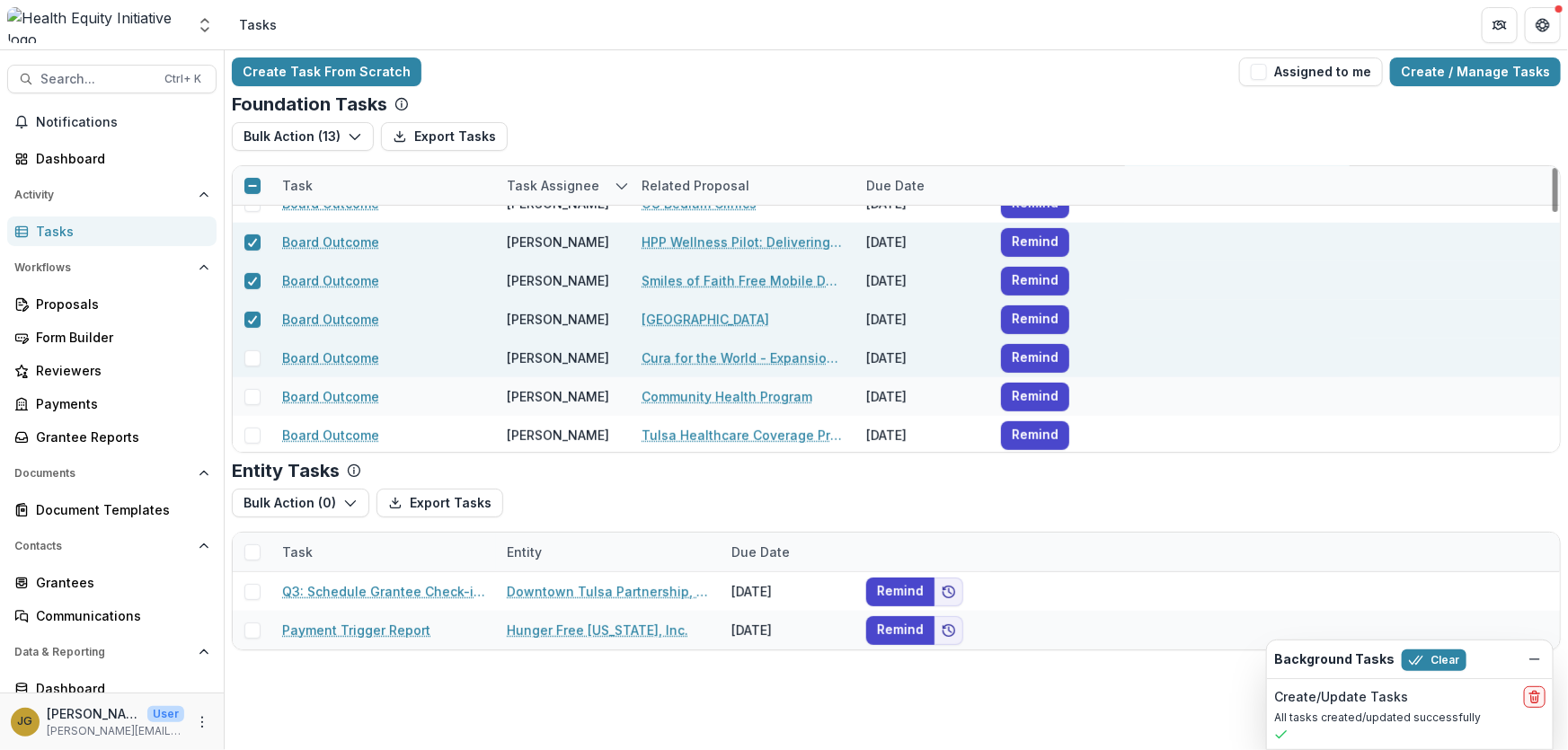
click at [253, 359] on span at bounding box center [252, 358] width 16 height 16
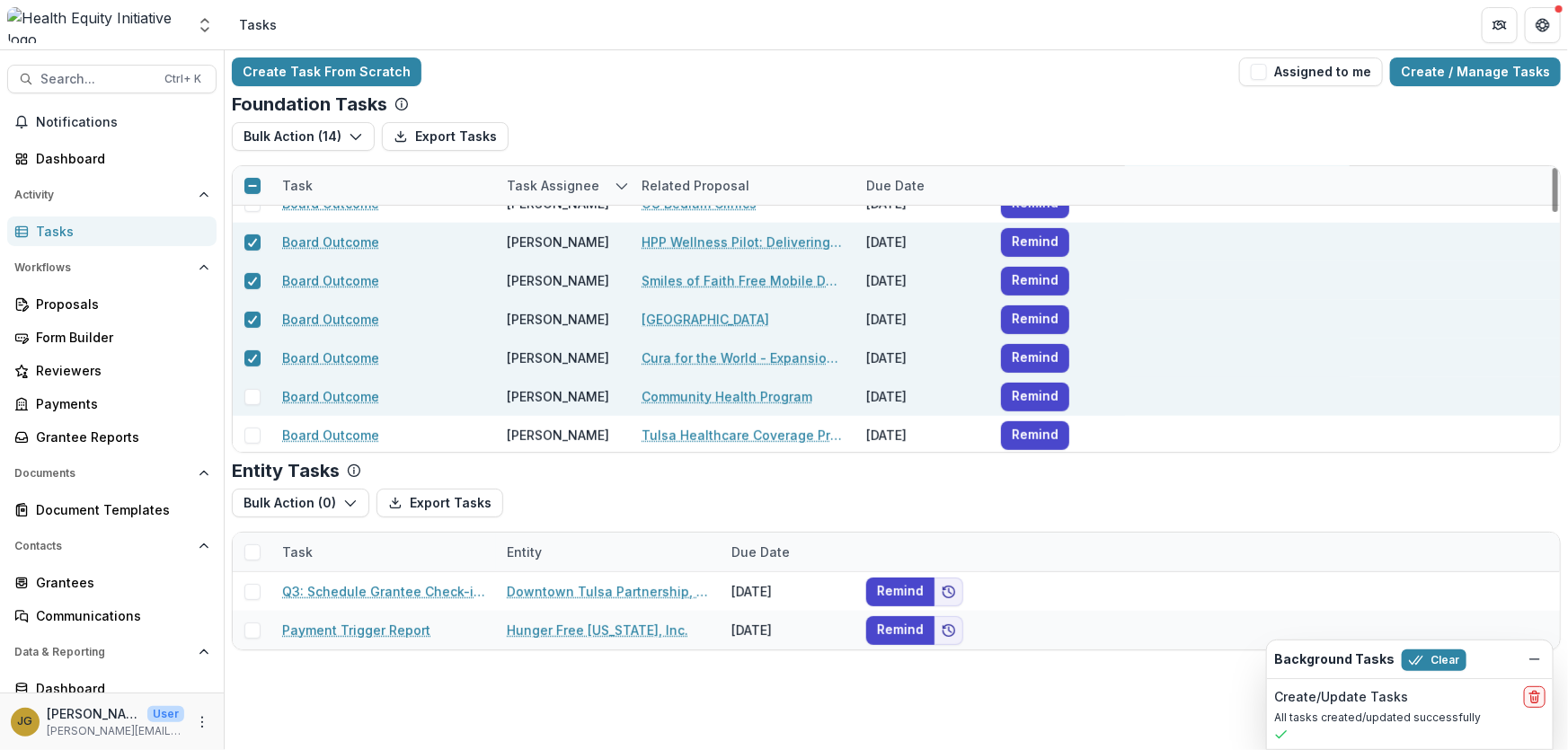
drag, startPoint x: 252, startPoint y: 396, endPoint x: 255, endPoint y: 412, distance: 16.3
click at [252, 397] on span at bounding box center [252, 396] width 16 height 16
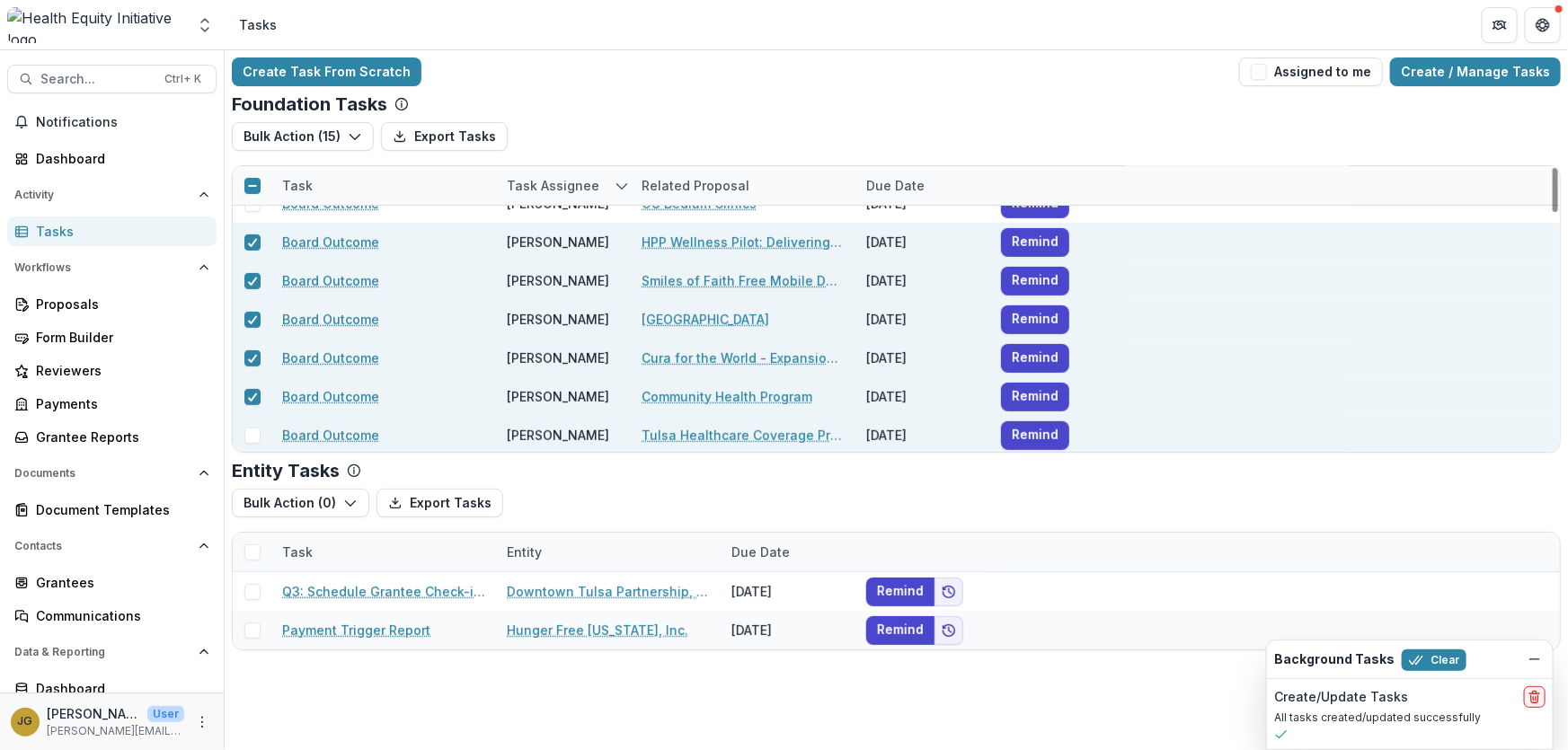
click at [256, 435] on span at bounding box center [252, 436] width 16 height 16
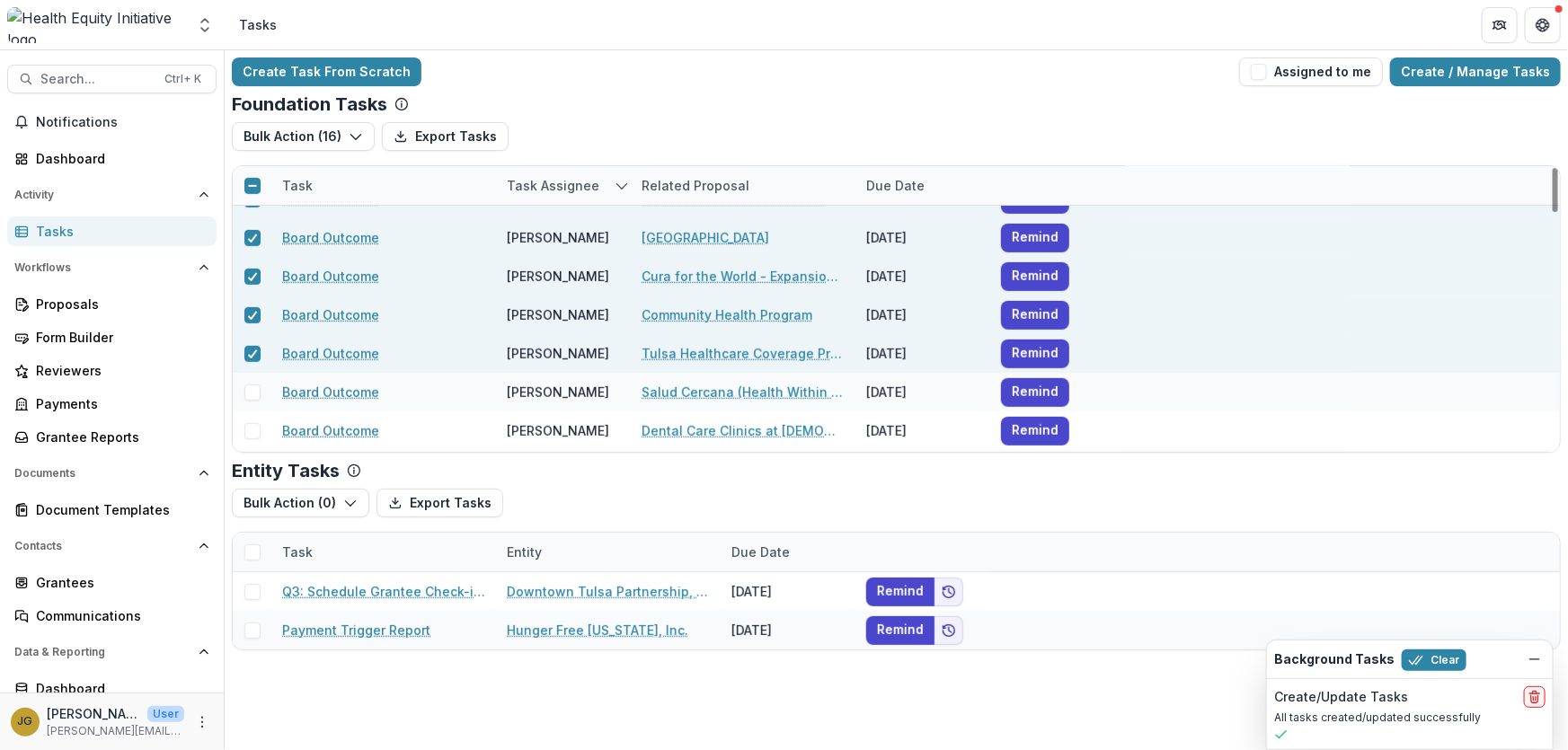
scroll to position [571, 0]
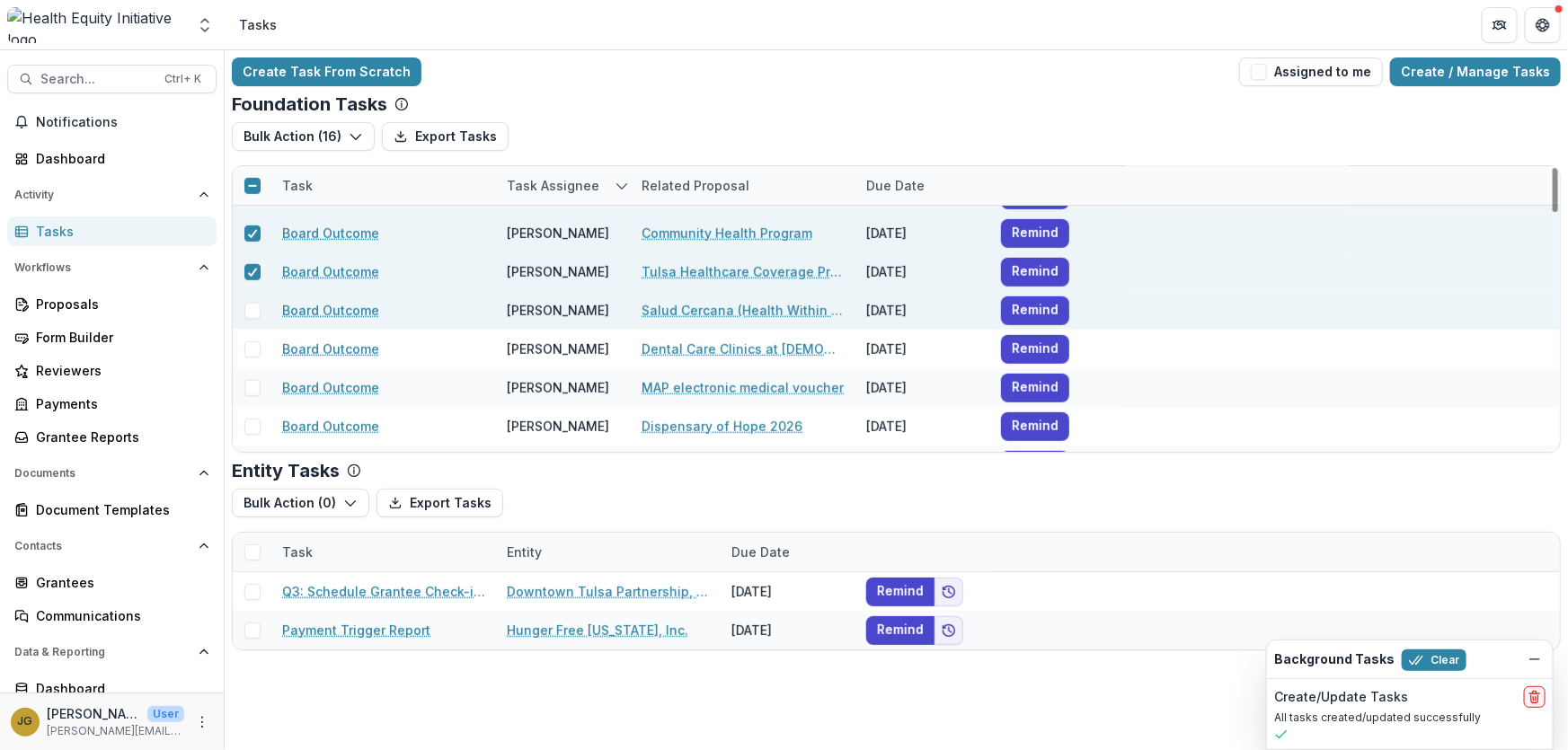
click at [251, 305] on span at bounding box center [252, 311] width 16 height 16
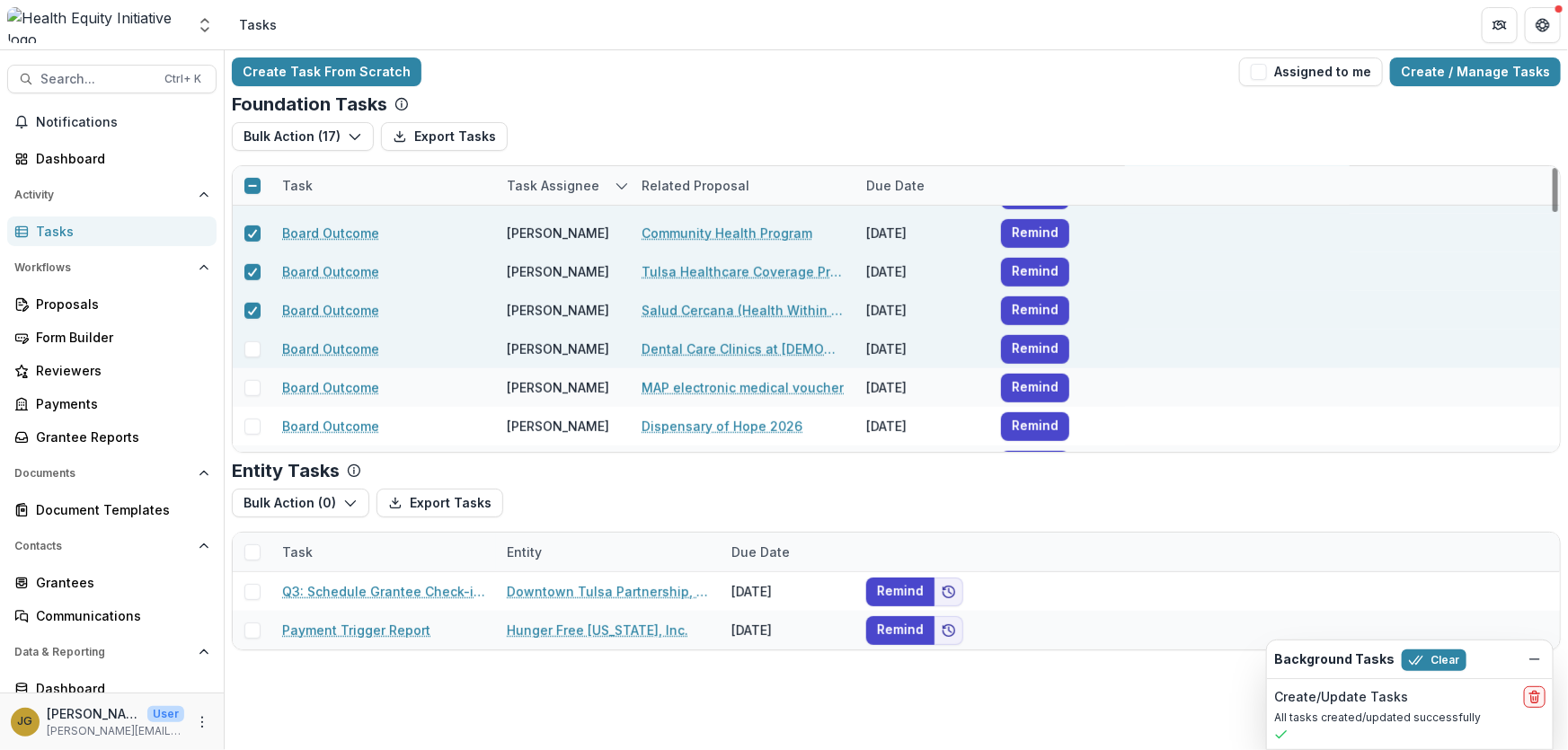
drag, startPoint x: 248, startPoint y: 350, endPoint x: 254, endPoint y: 362, distance: 13.4
click at [248, 351] on span at bounding box center [252, 349] width 16 height 16
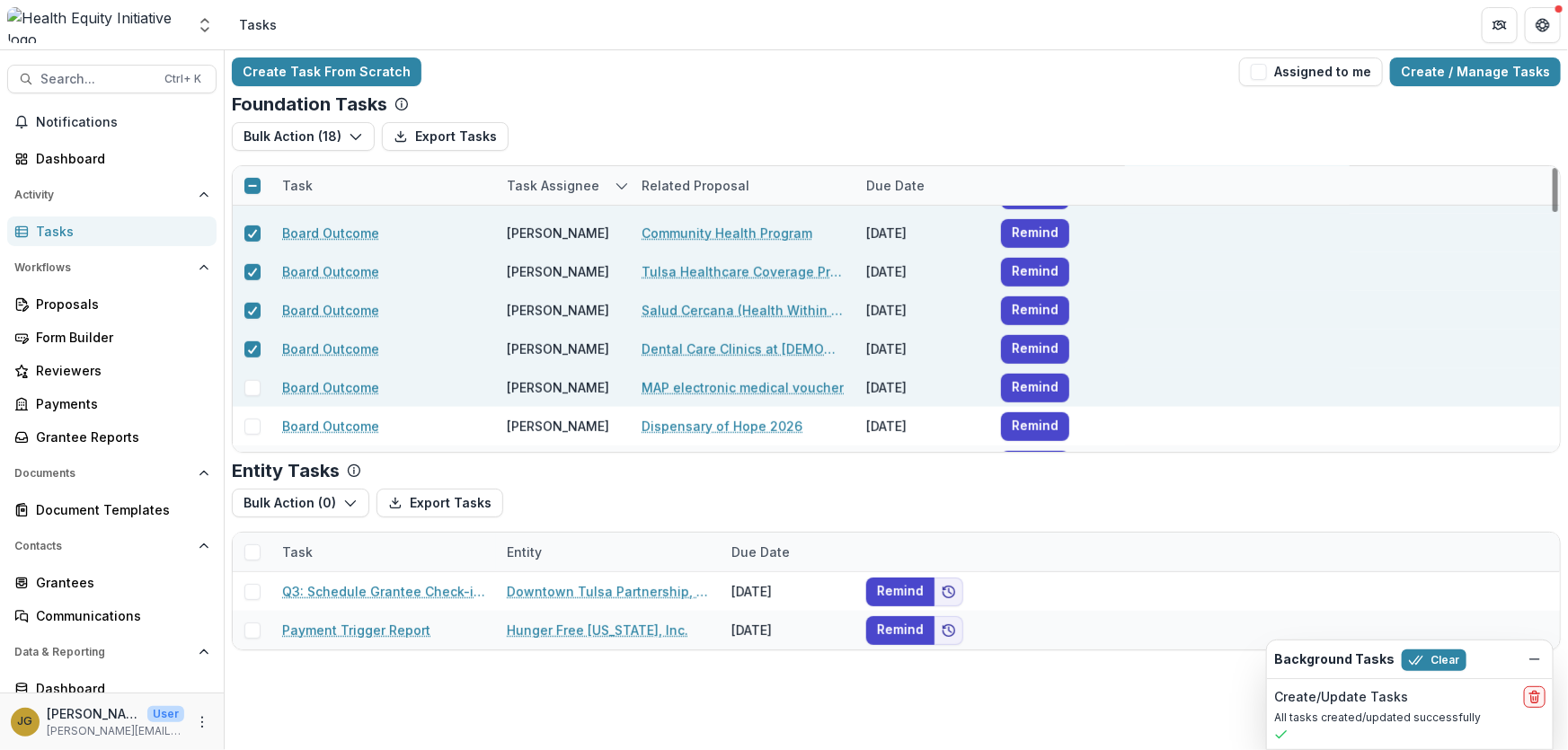
click at [258, 386] on span at bounding box center [252, 388] width 16 height 16
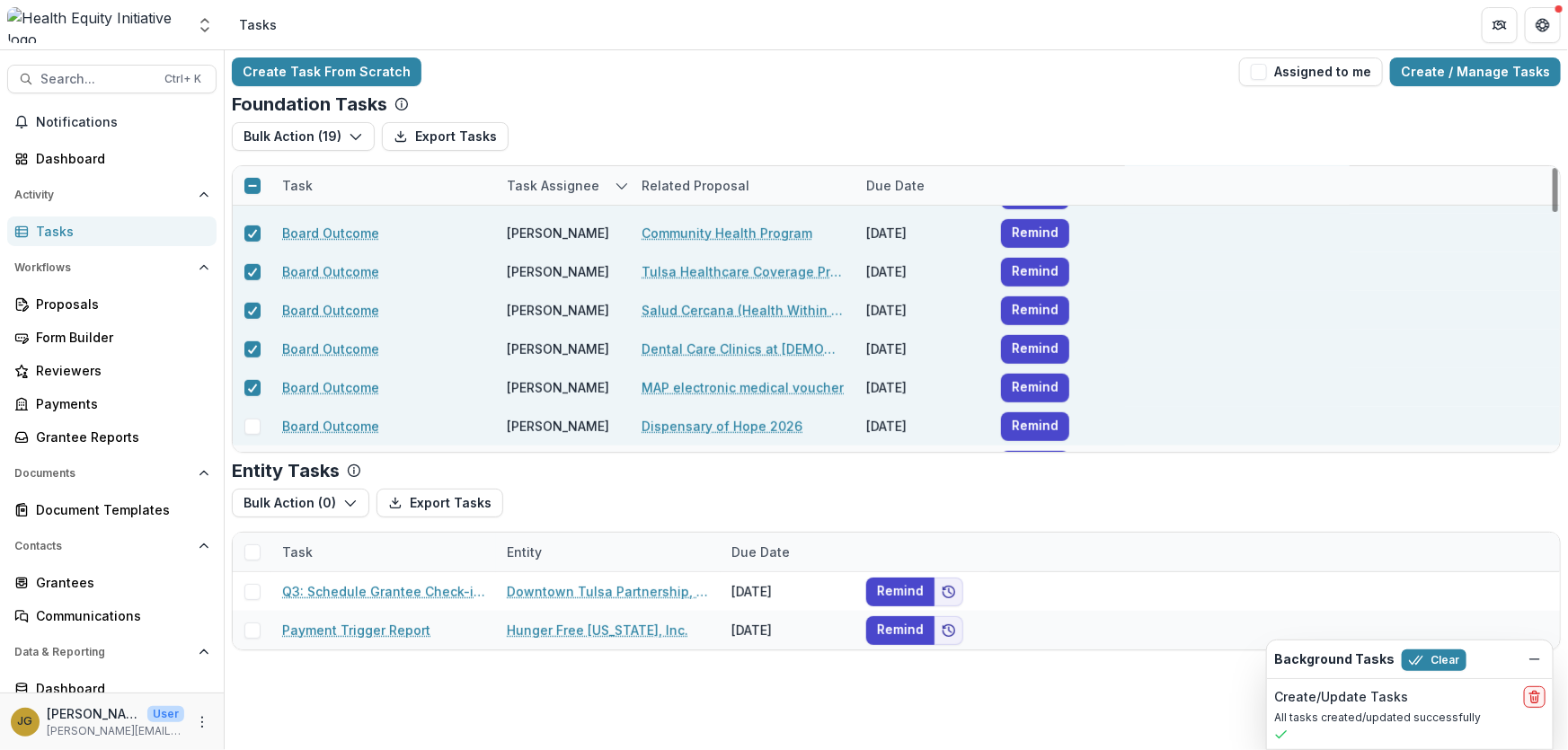
click at [252, 428] on span at bounding box center [252, 426] width 16 height 16
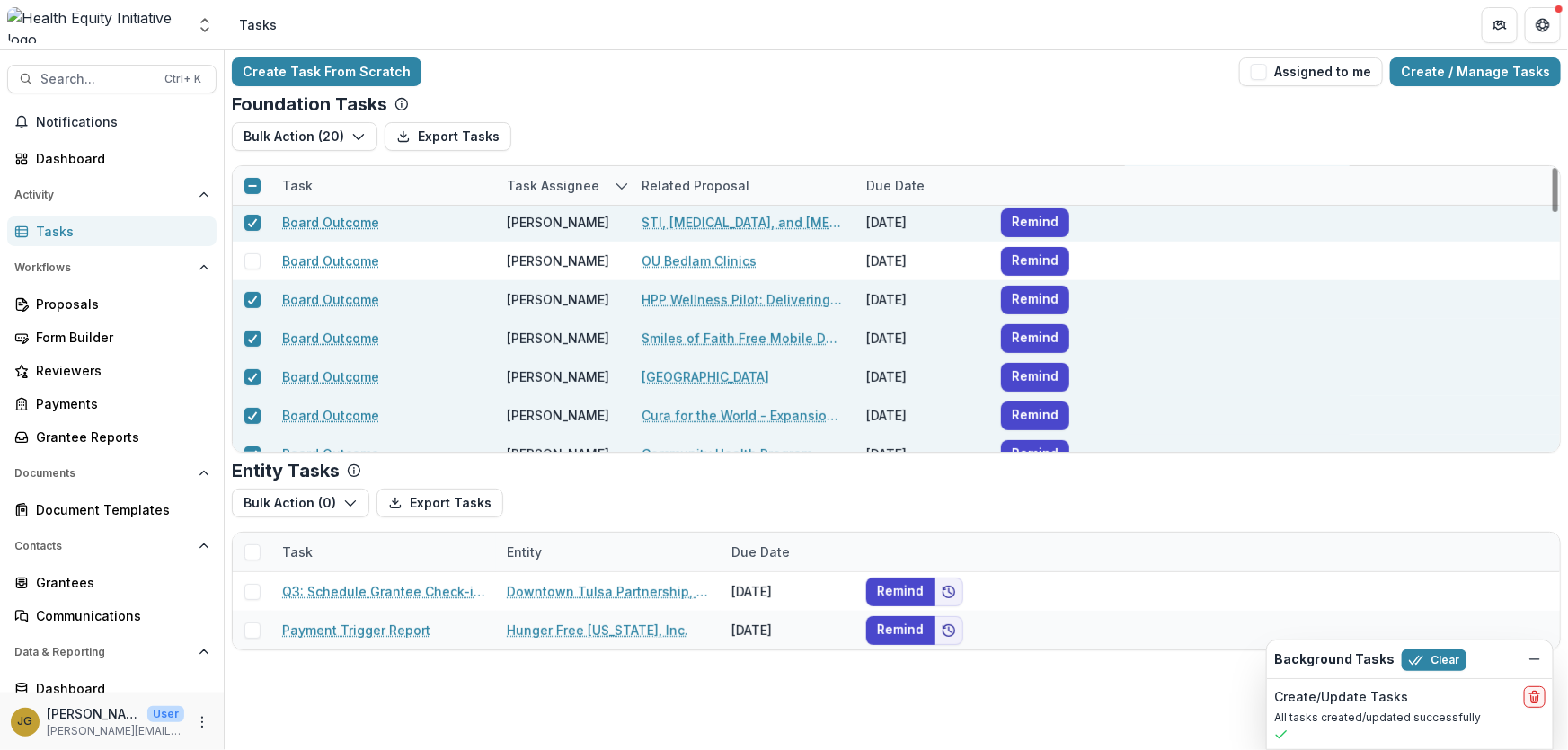
scroll to position [326, 0]
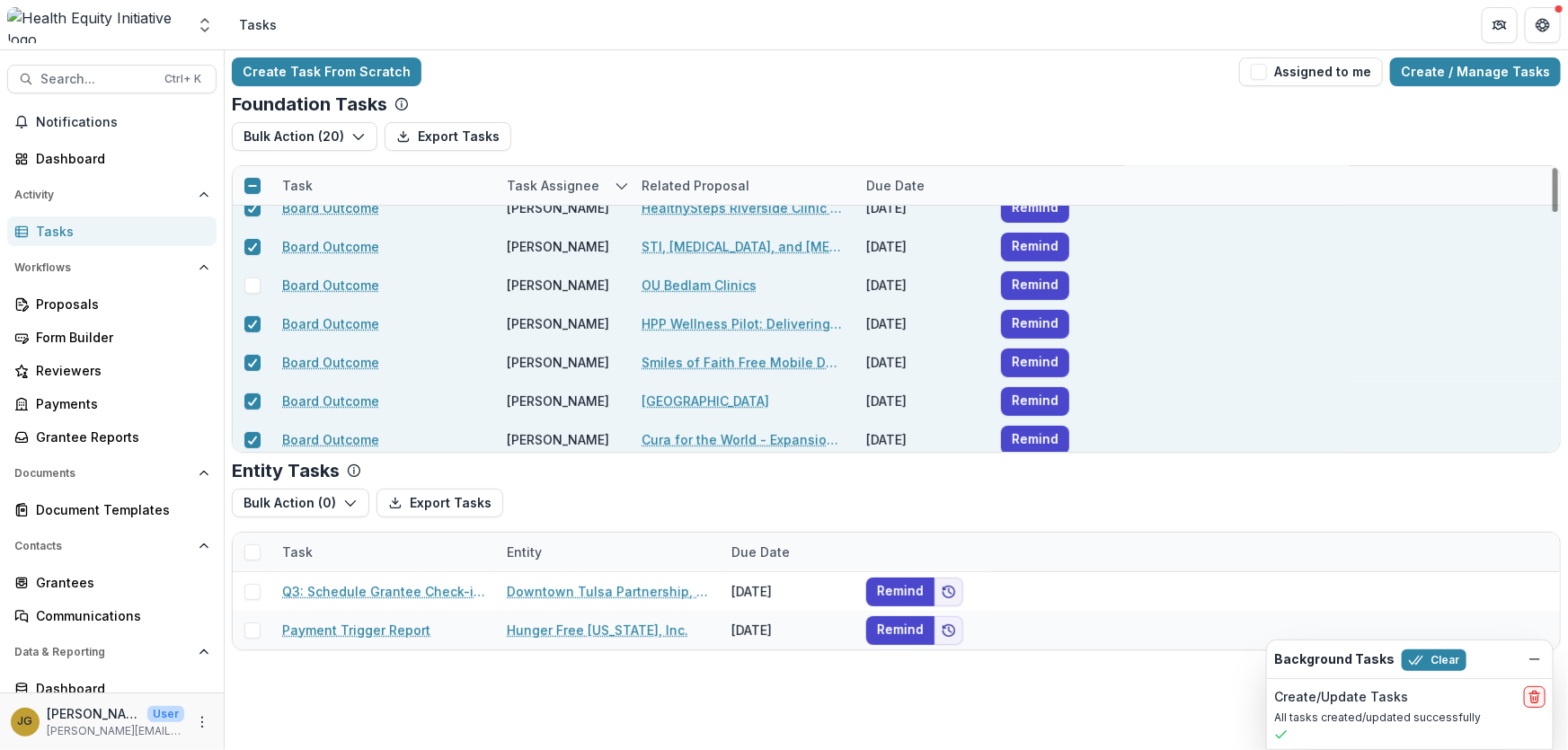
click at [260, 287] on span at bounding box center [252, 286] width 16 height 16
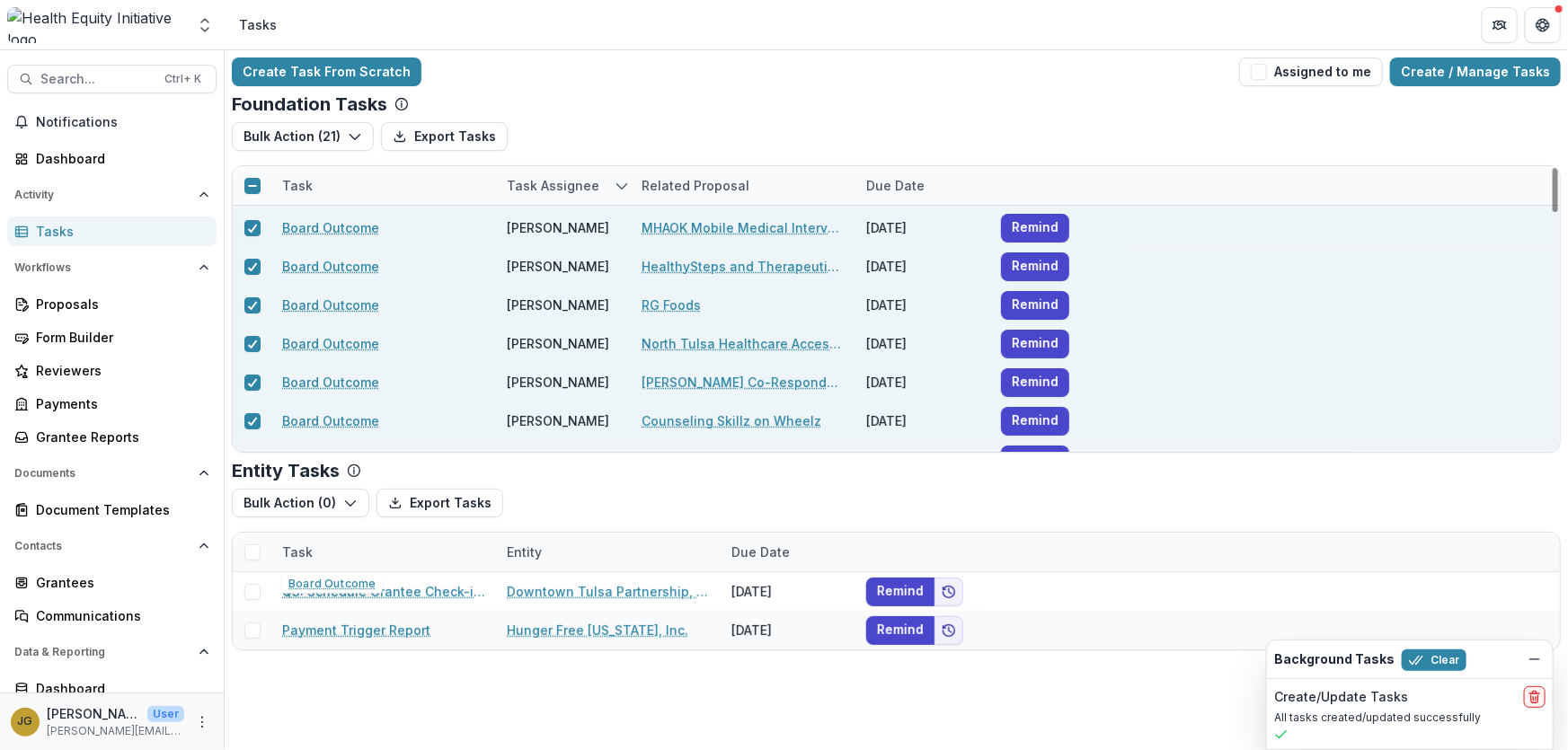
scroll to position [0, 0]
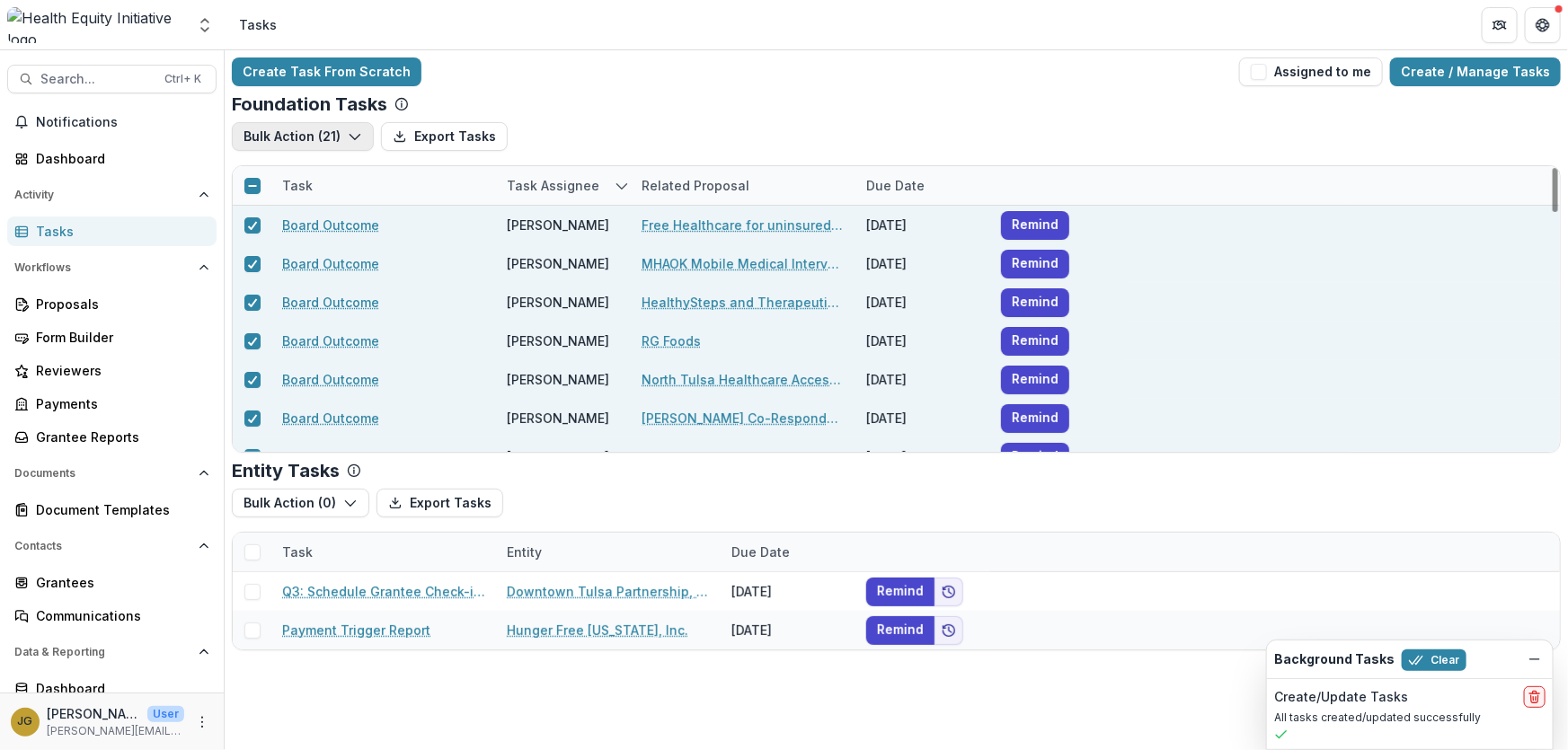
click at [333, 139] on button "Bulk Action ( 21 )" at bounding box center [303, 137] width 142 height 29
click at [296, 206] on button "Bulk Cancel ( 21 )" at bounding box center [333, 207] width 192 height 30
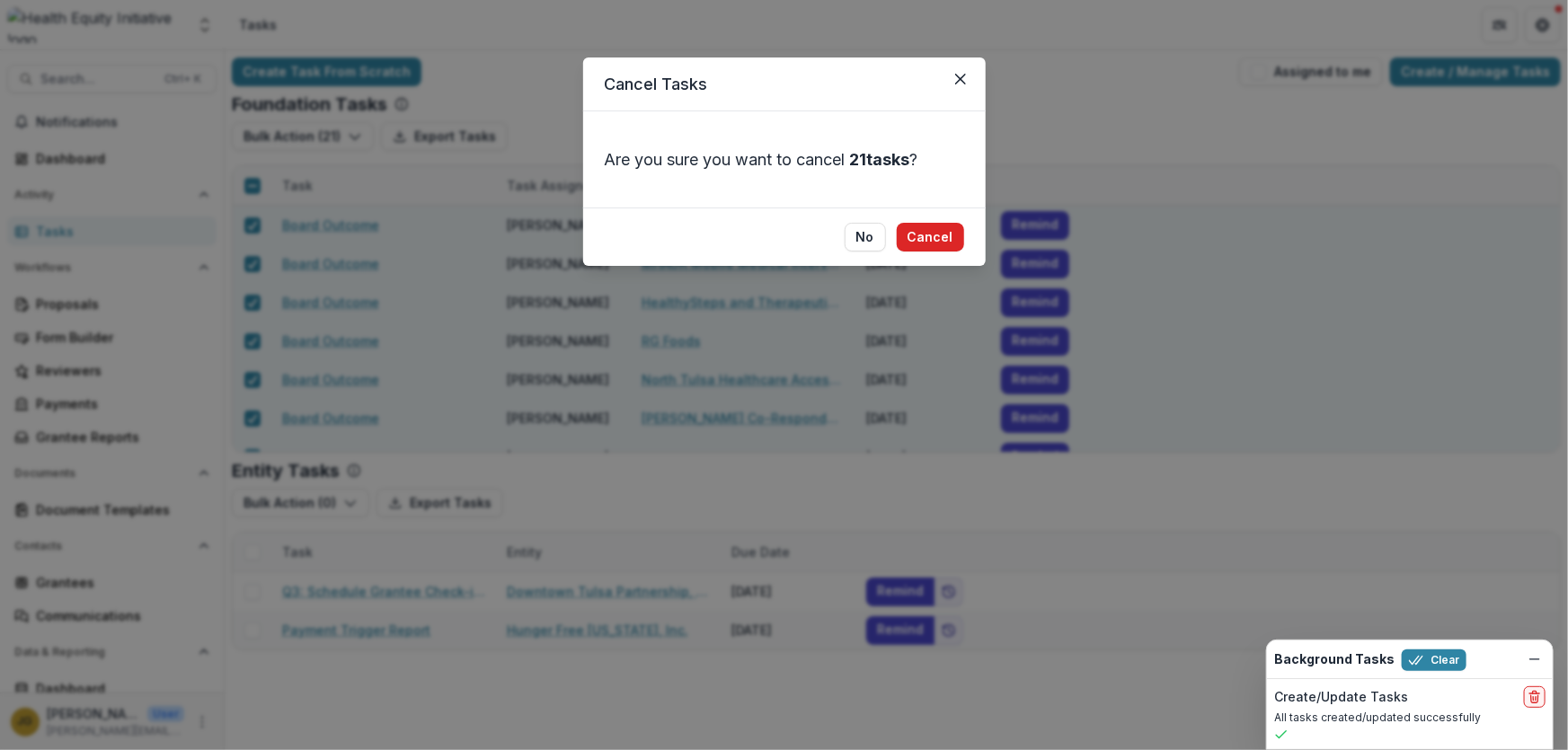
click at [926, 238] on button "Cancel" at bounding box center [930, 238] width 67 height 29
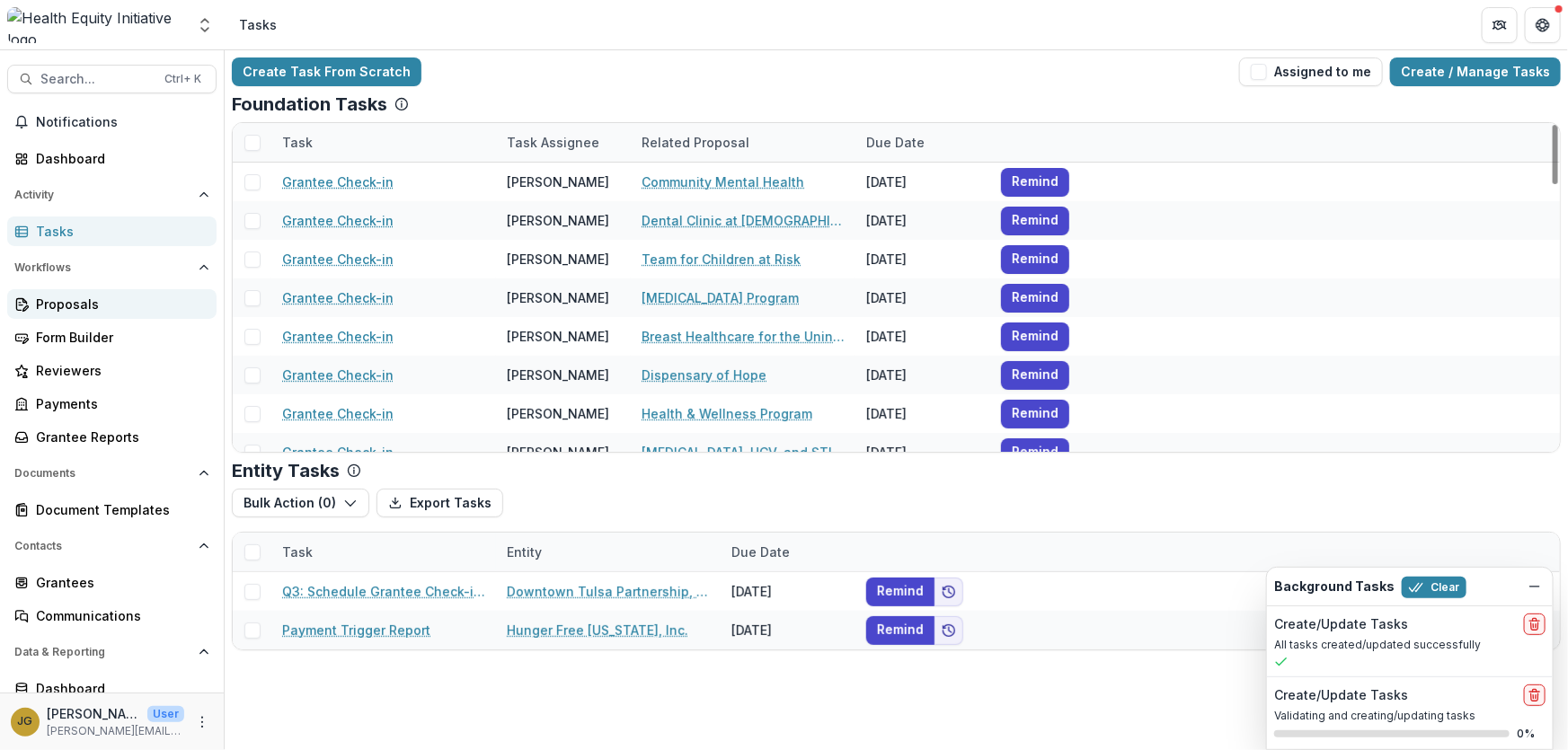
drag, startPoint x: 89, startPoint y: 305, endPoint x: 101, endPoint y: 306, distance: 12.0
click at [89, 306] on div "Proposals" at bounding box center [118, 304] width 166 height 19
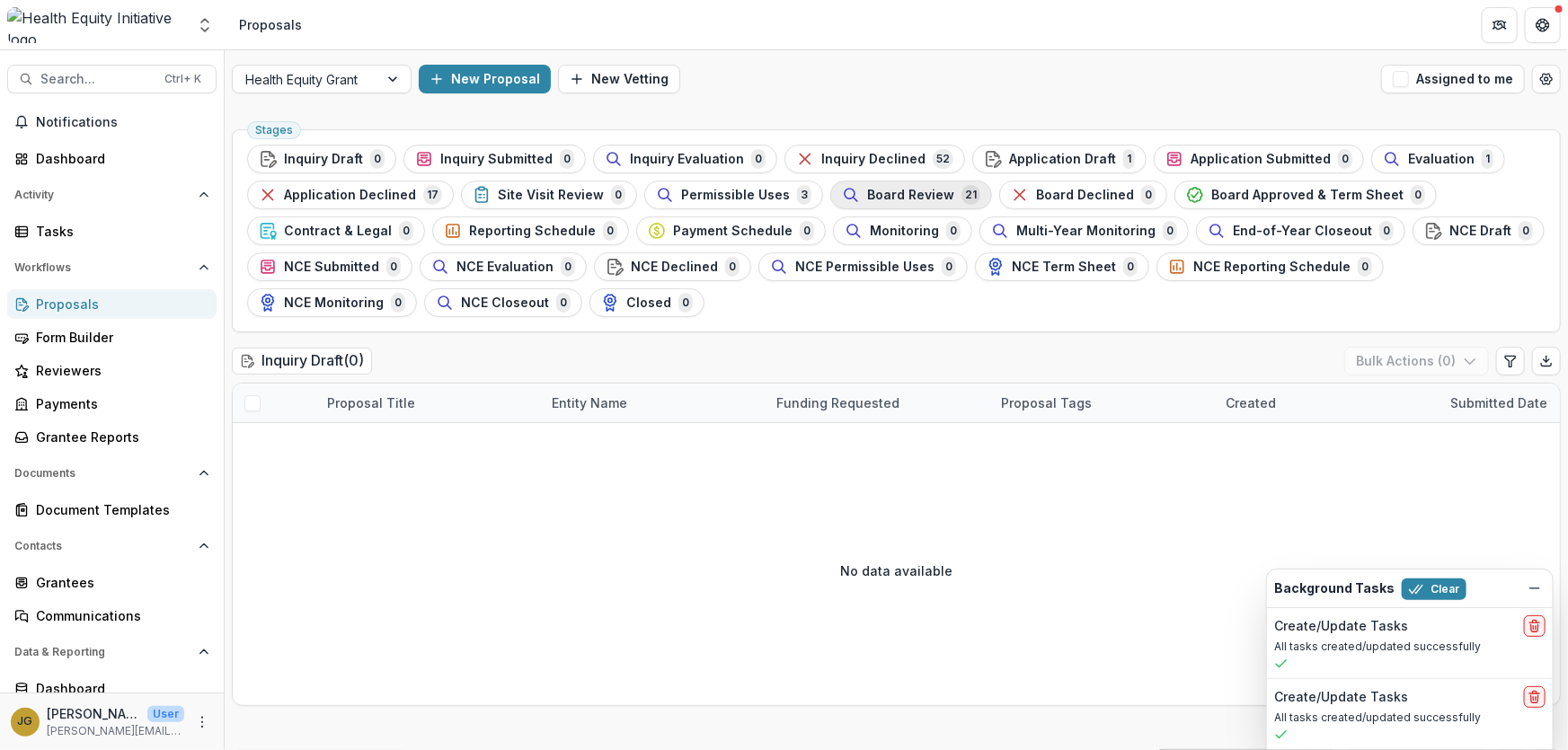
click at [919, 196] on span "Board Review" at bounding box center [910, 195] width 88 height 15
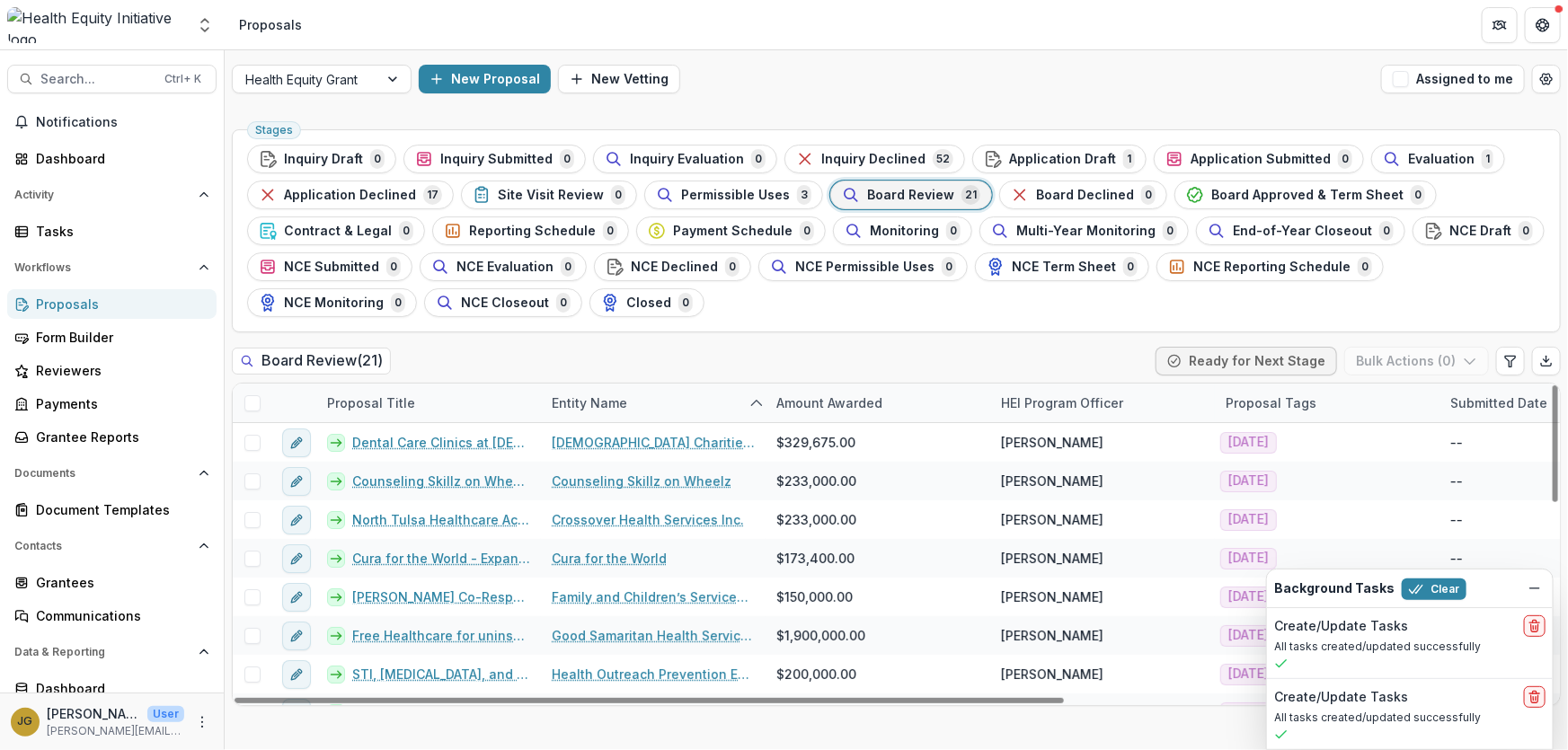
click at [248, 396] on span at bounding box center [252, 403] width 16 height 16
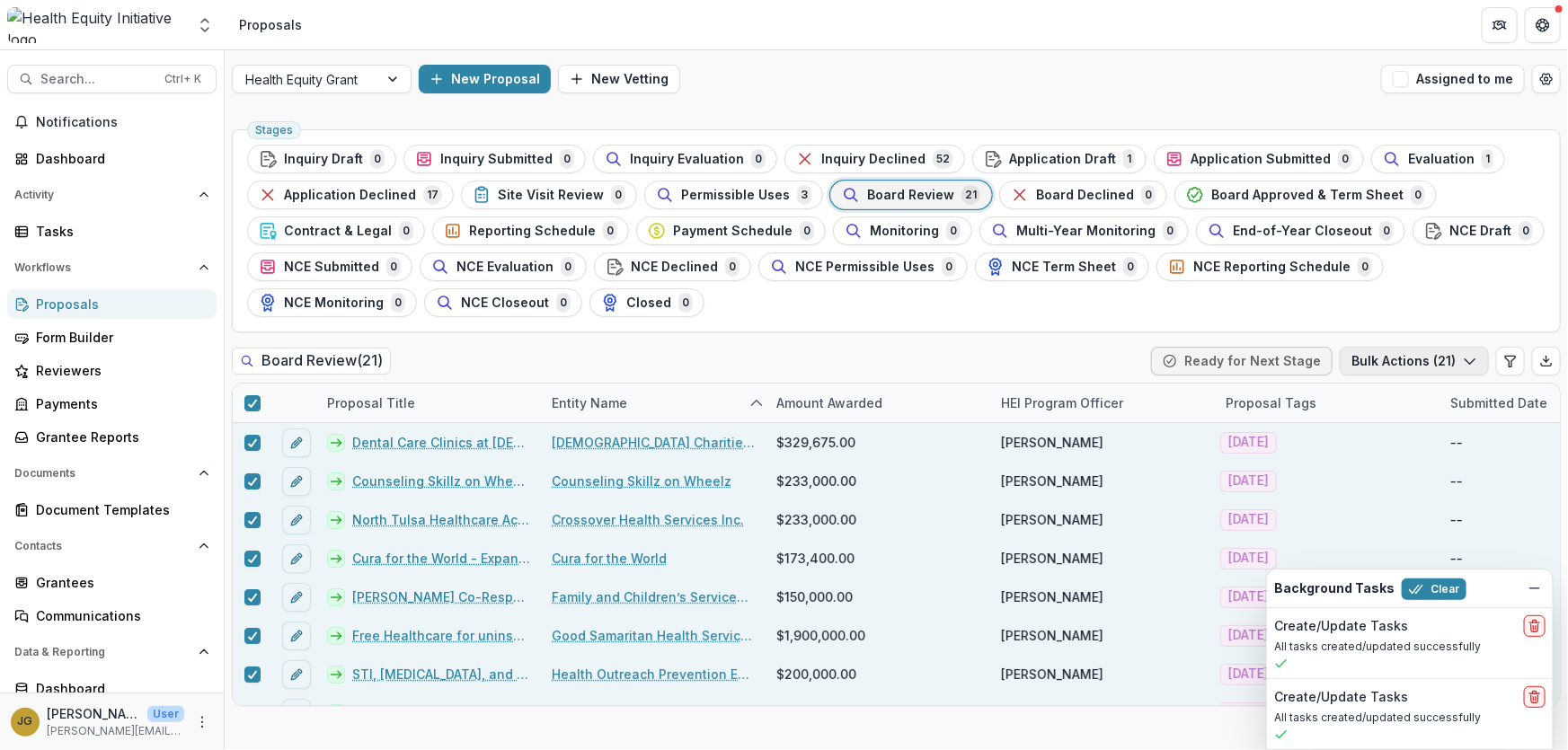
click at [1474, 362] on icon "button" at bounding box center [1470, 361] width 14 height 14
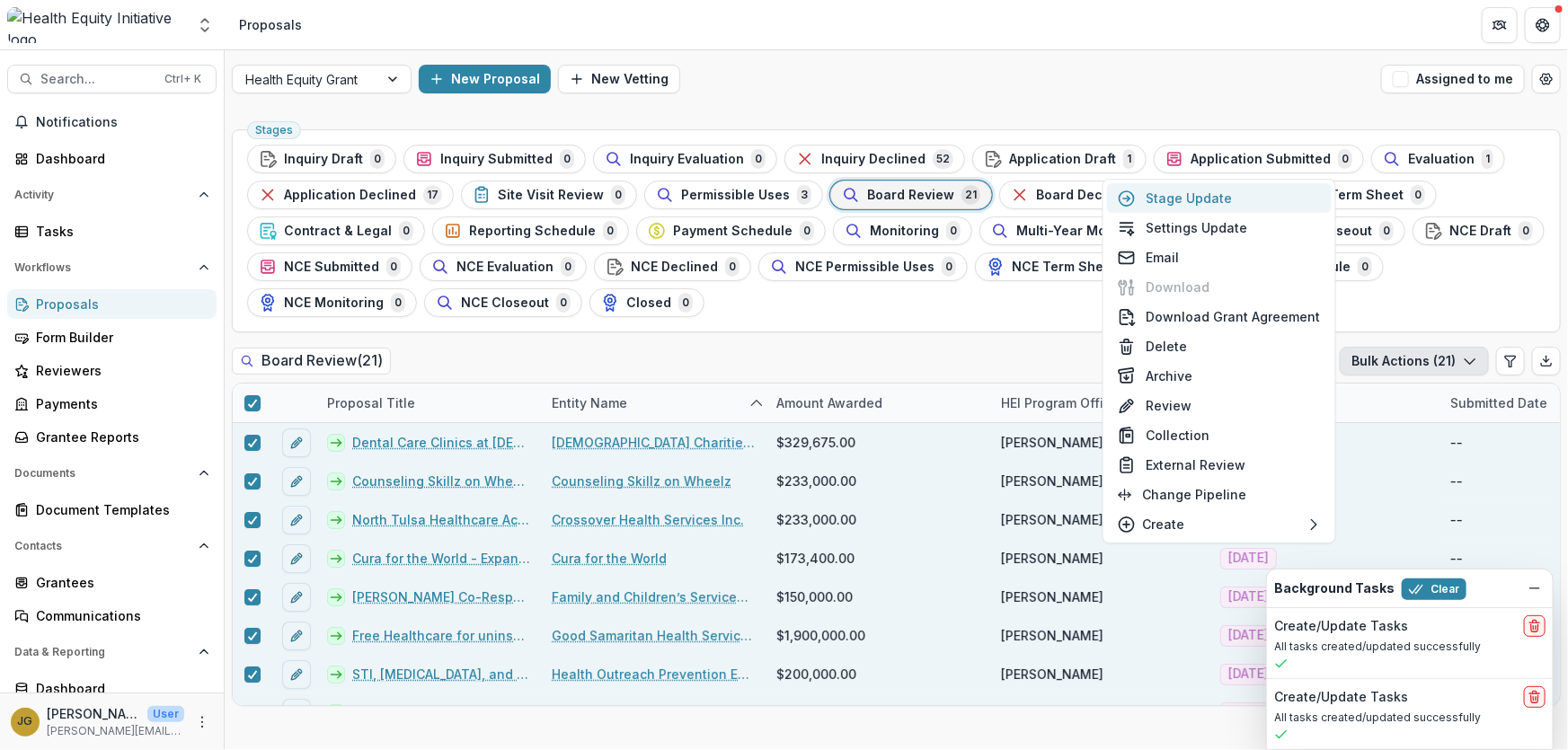
click at [1203, 199] on button "Stage Update" at bounding box center [1219, 198] width 224 height 30
select select "**********"
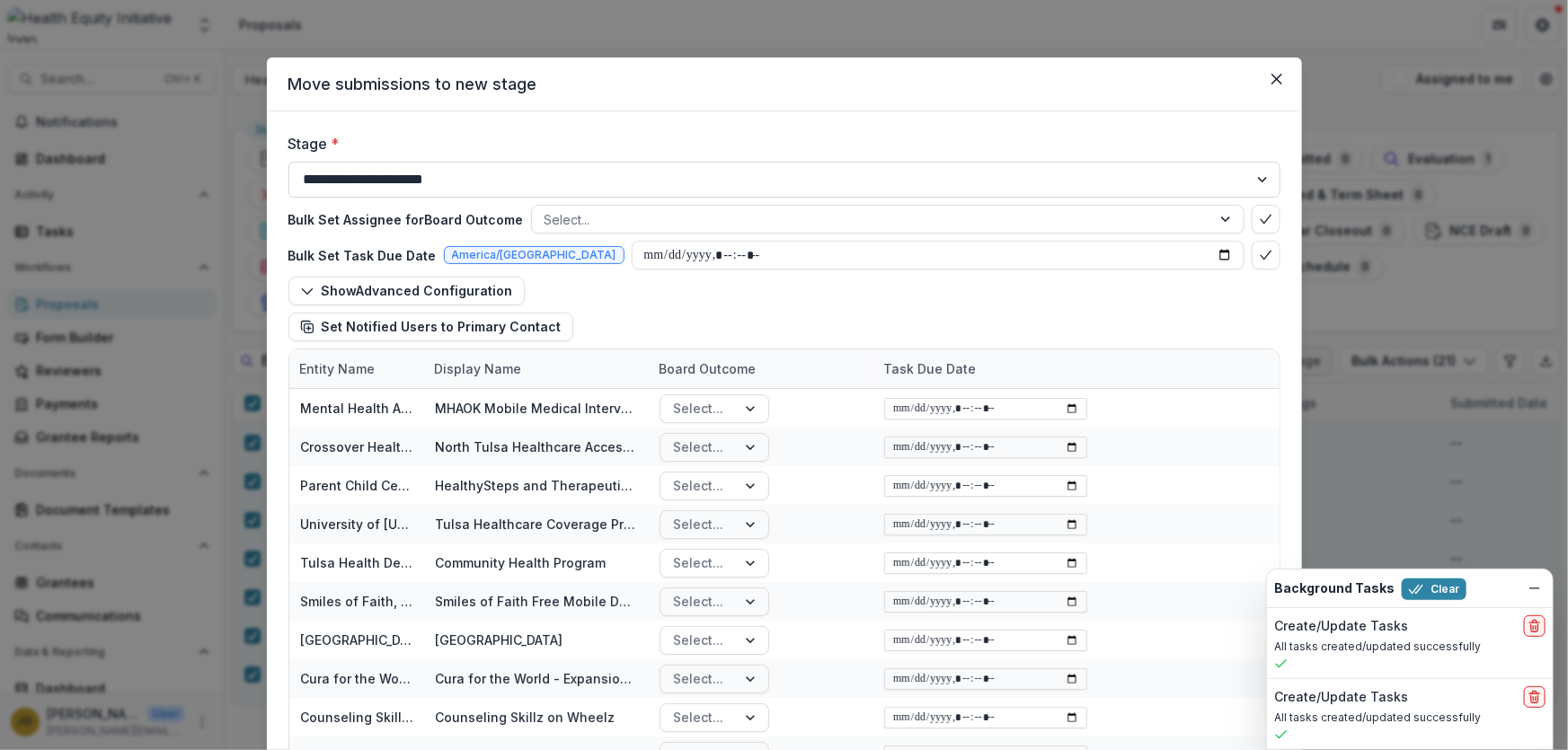
click at [1257, 181] on select "**********" at bounding box center [784, 179] width 992 height 36
select select "**********"
click at [289, 162] on select "**********" at bounding box center [784, 179] width 992 height 36
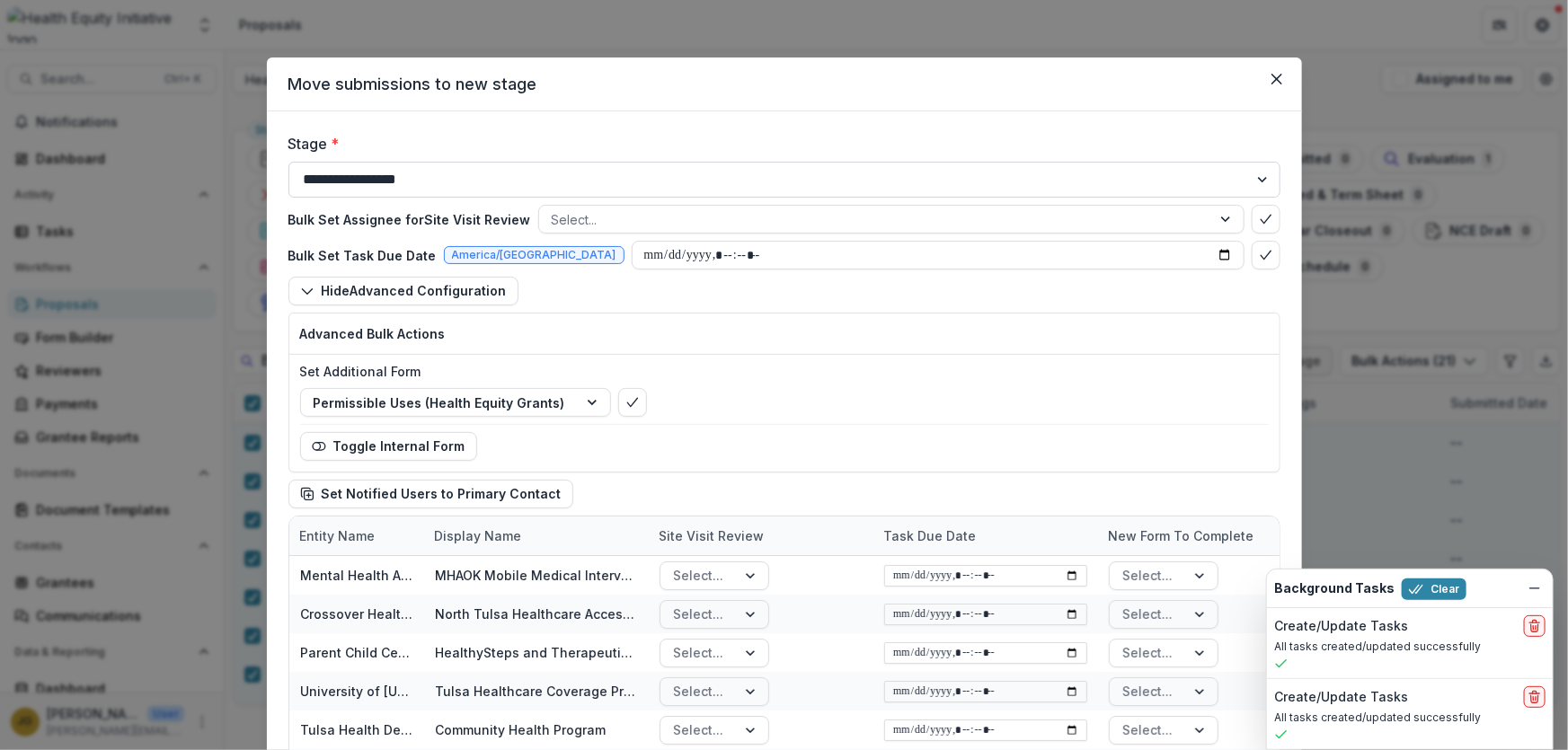
click at [1255, 180] on select "**********" at bounding box center [784, 179] width 992 height 36
select select "**********"
click at [289, 162] on select "**********" at bounding box center [784, 179] width 992 height 36
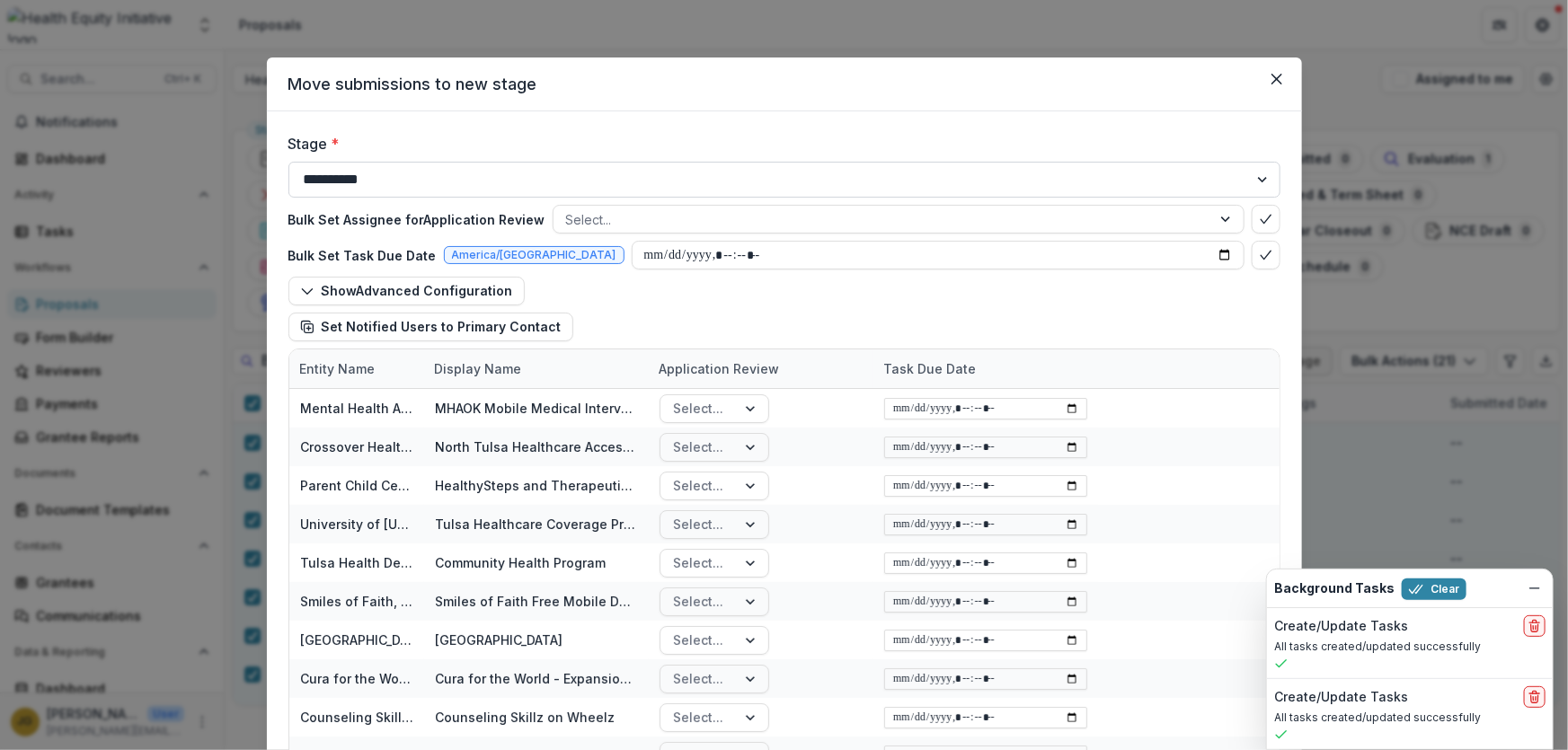
click at [1259, 177] on select "**********" at bounding box center [784, 179] width 992 height 36
select select "**********"
click at [289, 162] on select "**********" at bounding box center [784, 179] width 992 height 36
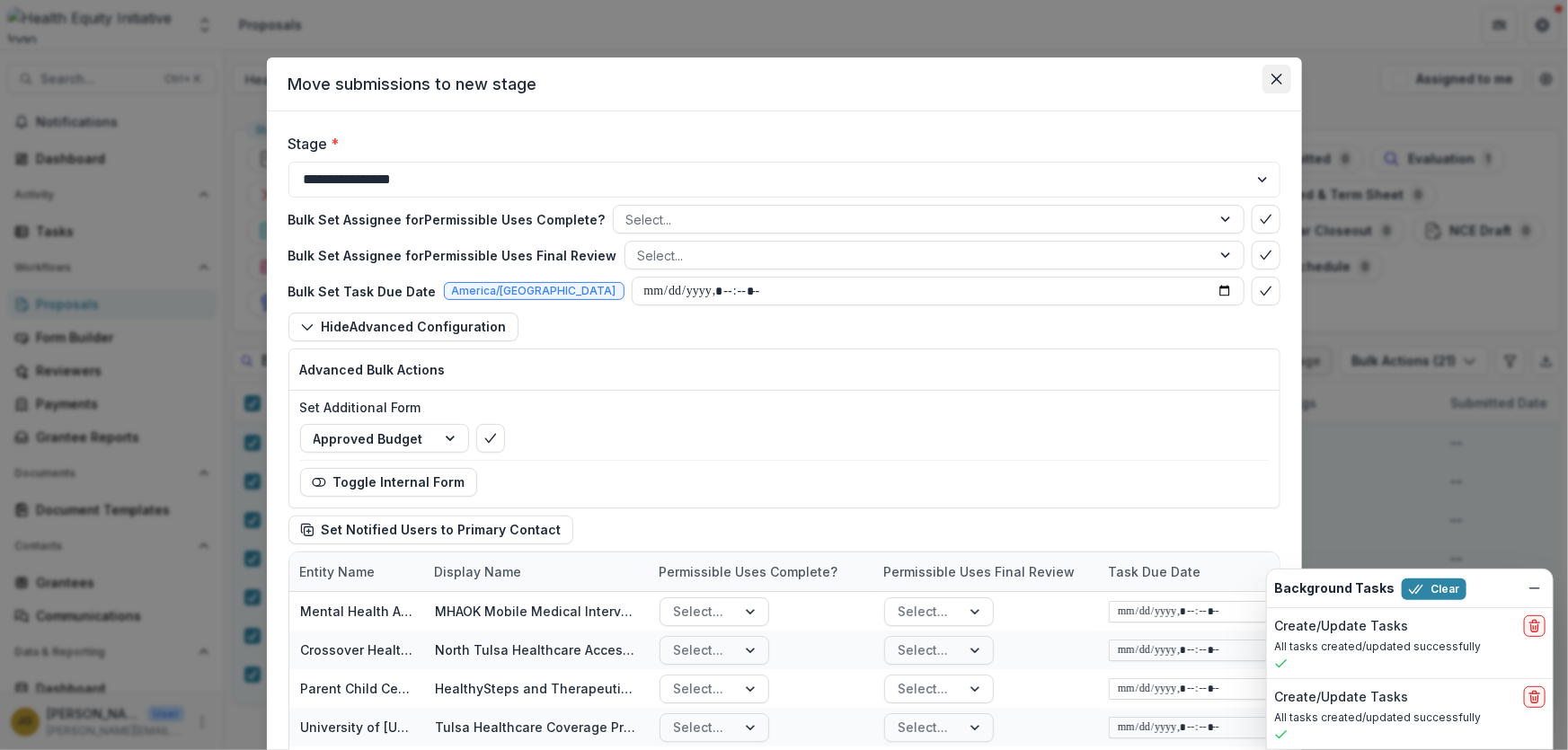
click at [1267, 82] on button "Close" at bounding box center [1277, 79] width 29 height 29
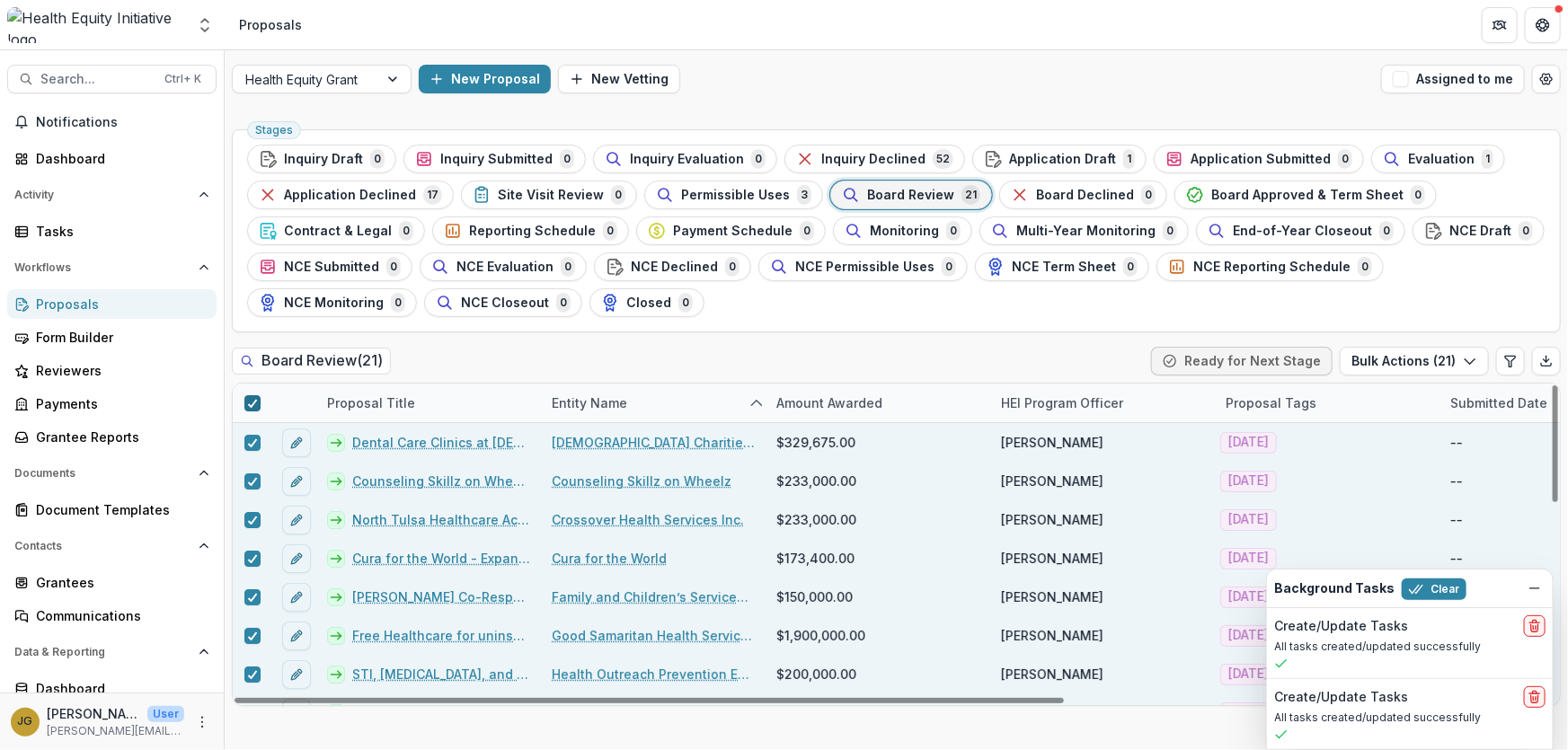
click at [251, 401] on icon at bounding box center [252, 403] width 11 height 9
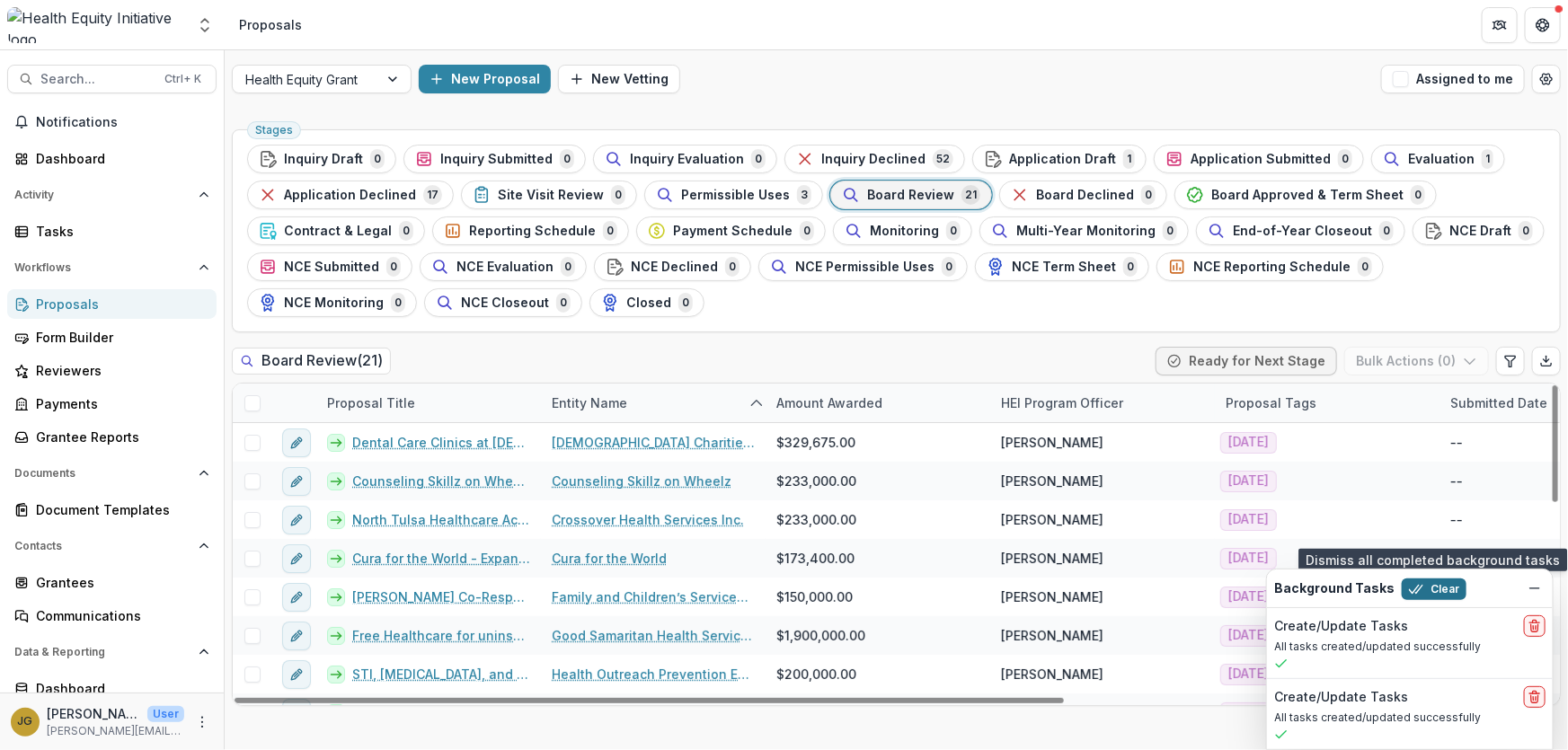
click at [1436, 592] on button "Clear" at bounding box center [1433, 588] width 64 height 21
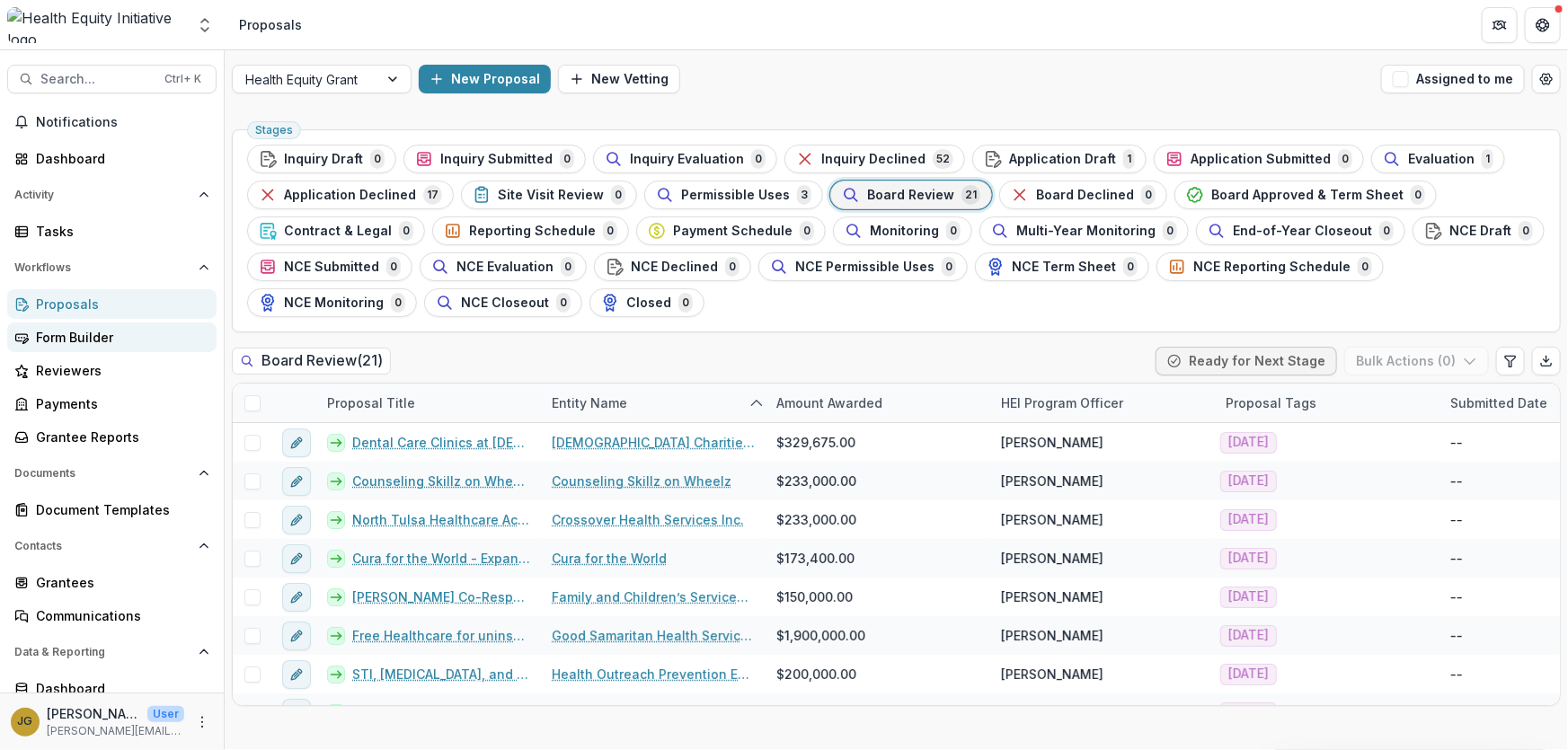
click at [65, 341] on div "Form Builder" at bounding box center [118, 338] width 166 height 19
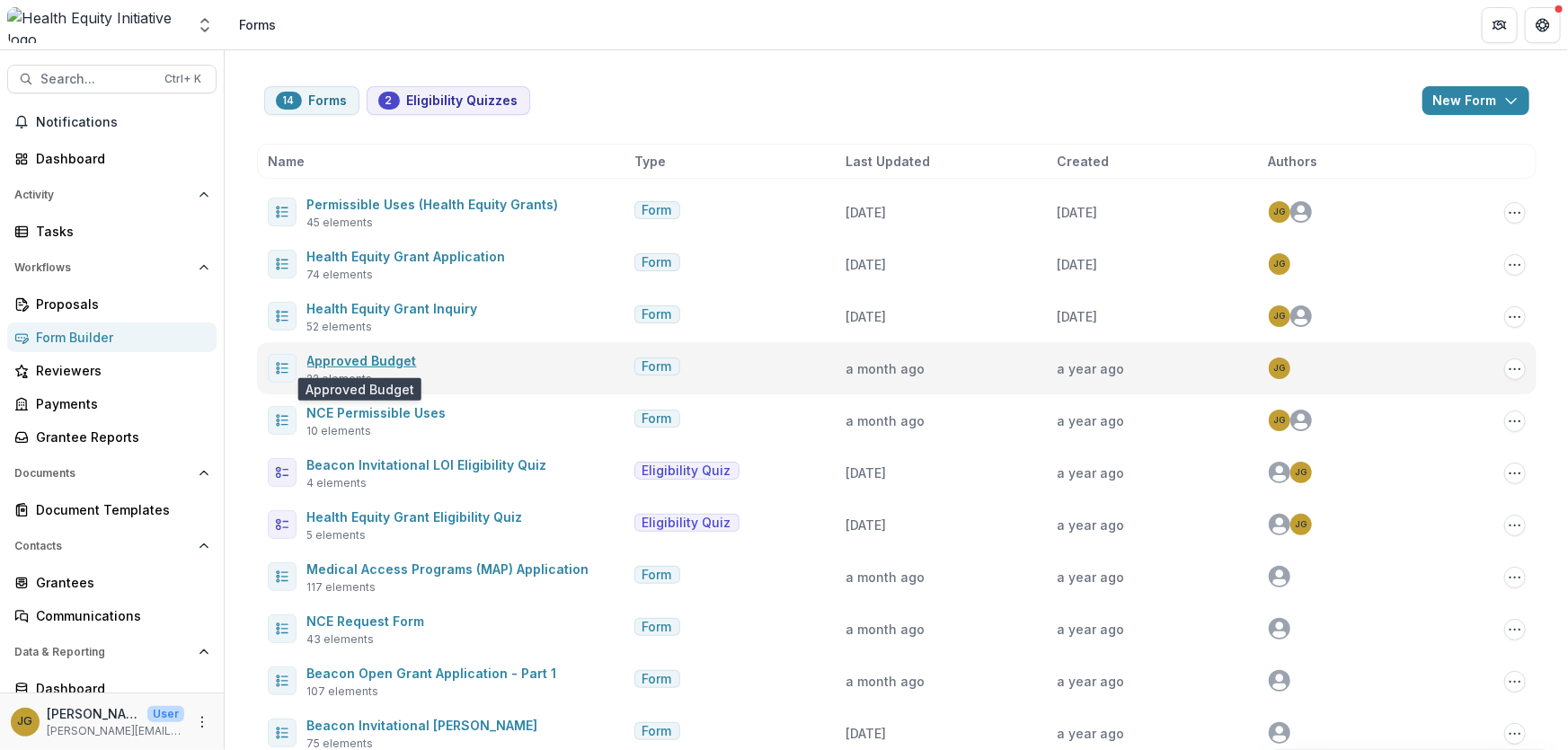
click at [357, 360] on link "Approved Budget" at bounding box center [362, 361] width 110 height 15
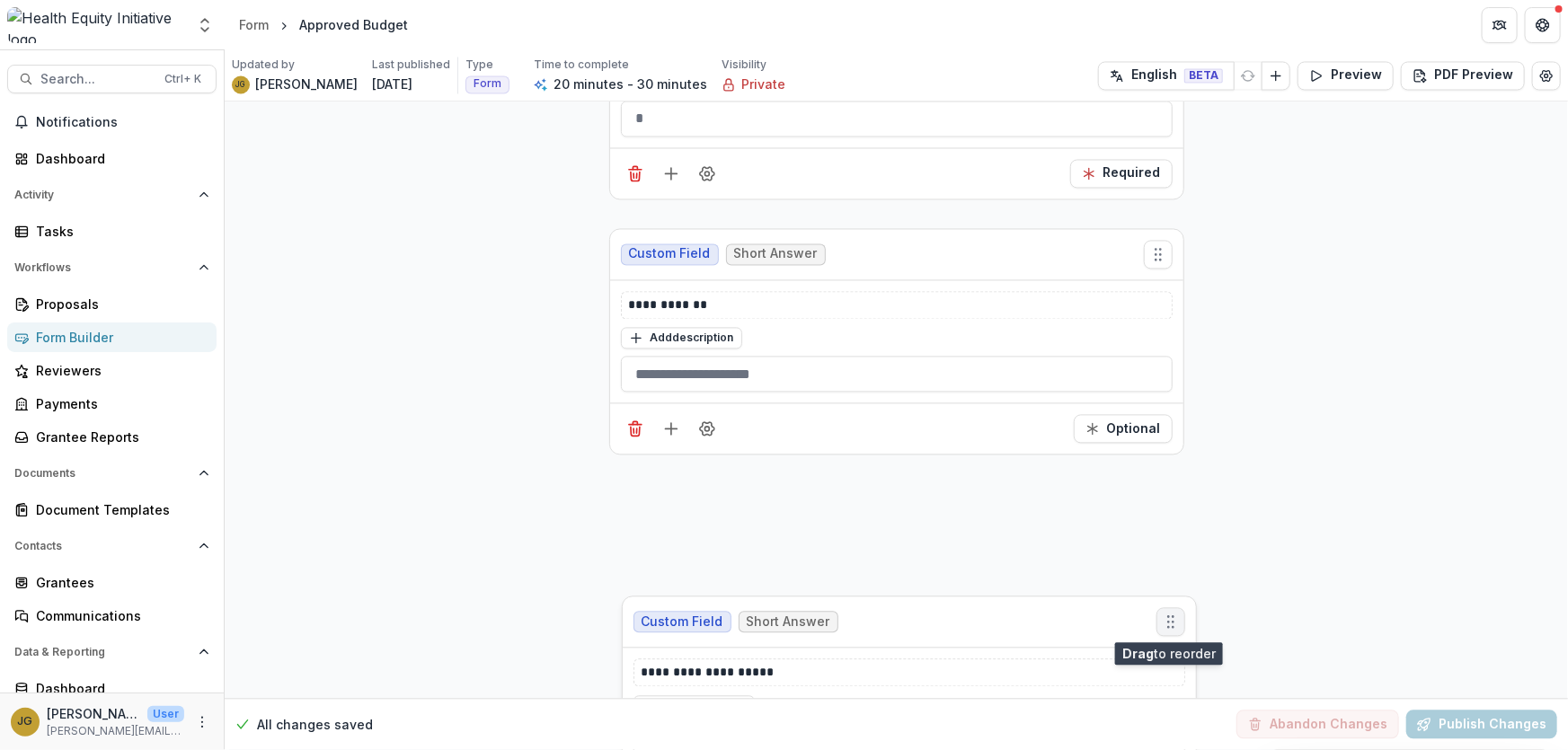
scroll to position [5217, 0]
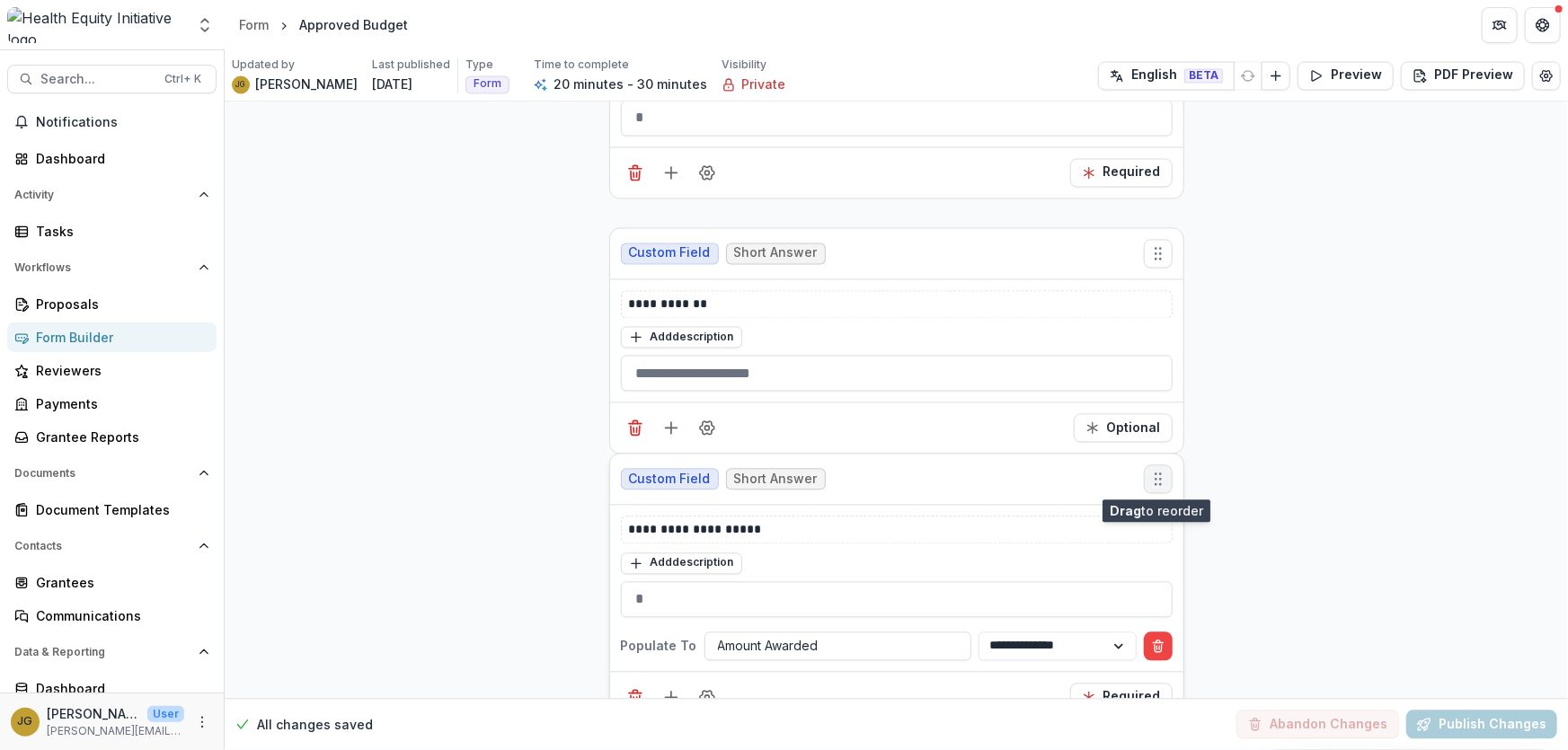
drag, startPoint x: 1158, startPoint y: 288, endPoint x: 1158, endPoint y: 482, distance: 194.0
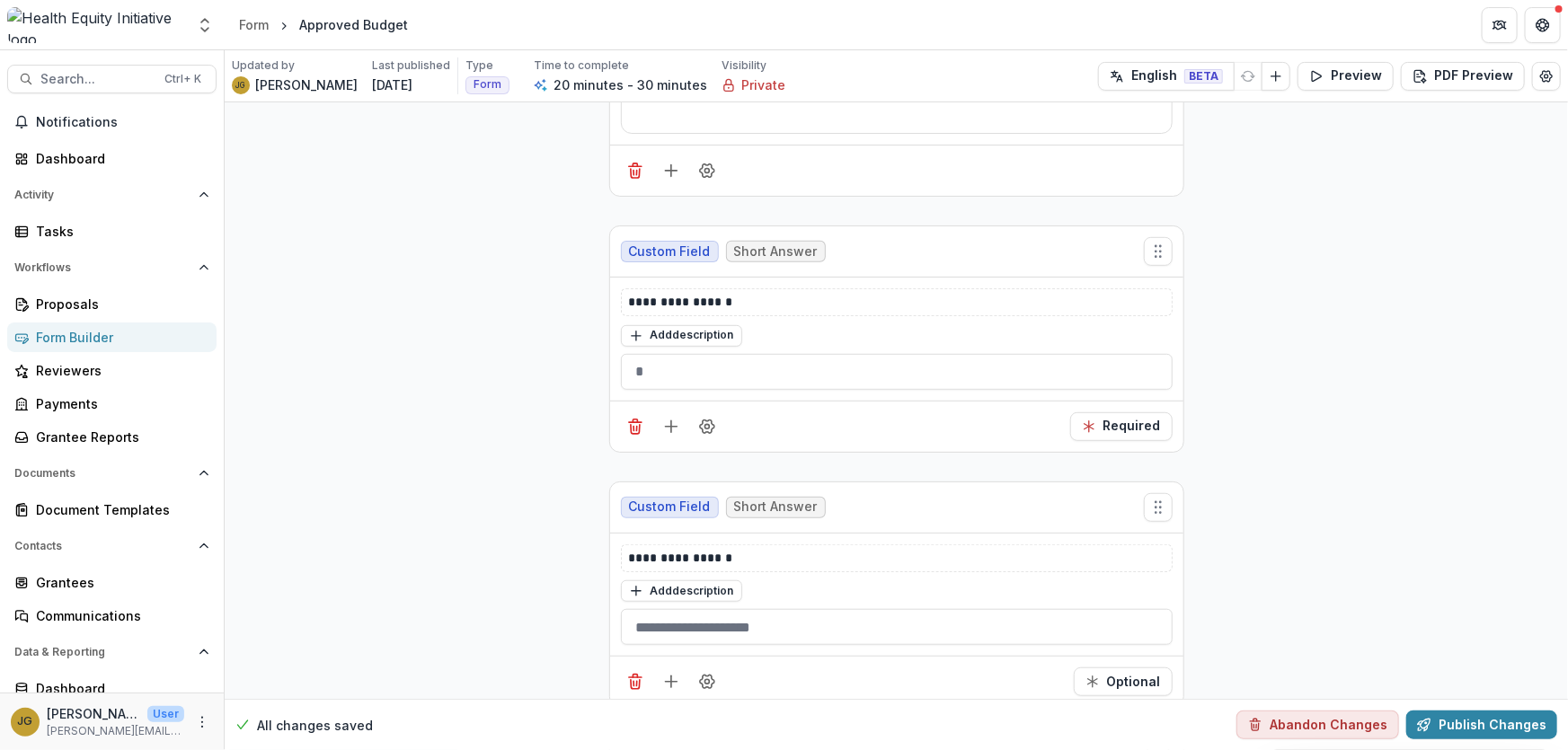
scroll to position [368, 0]
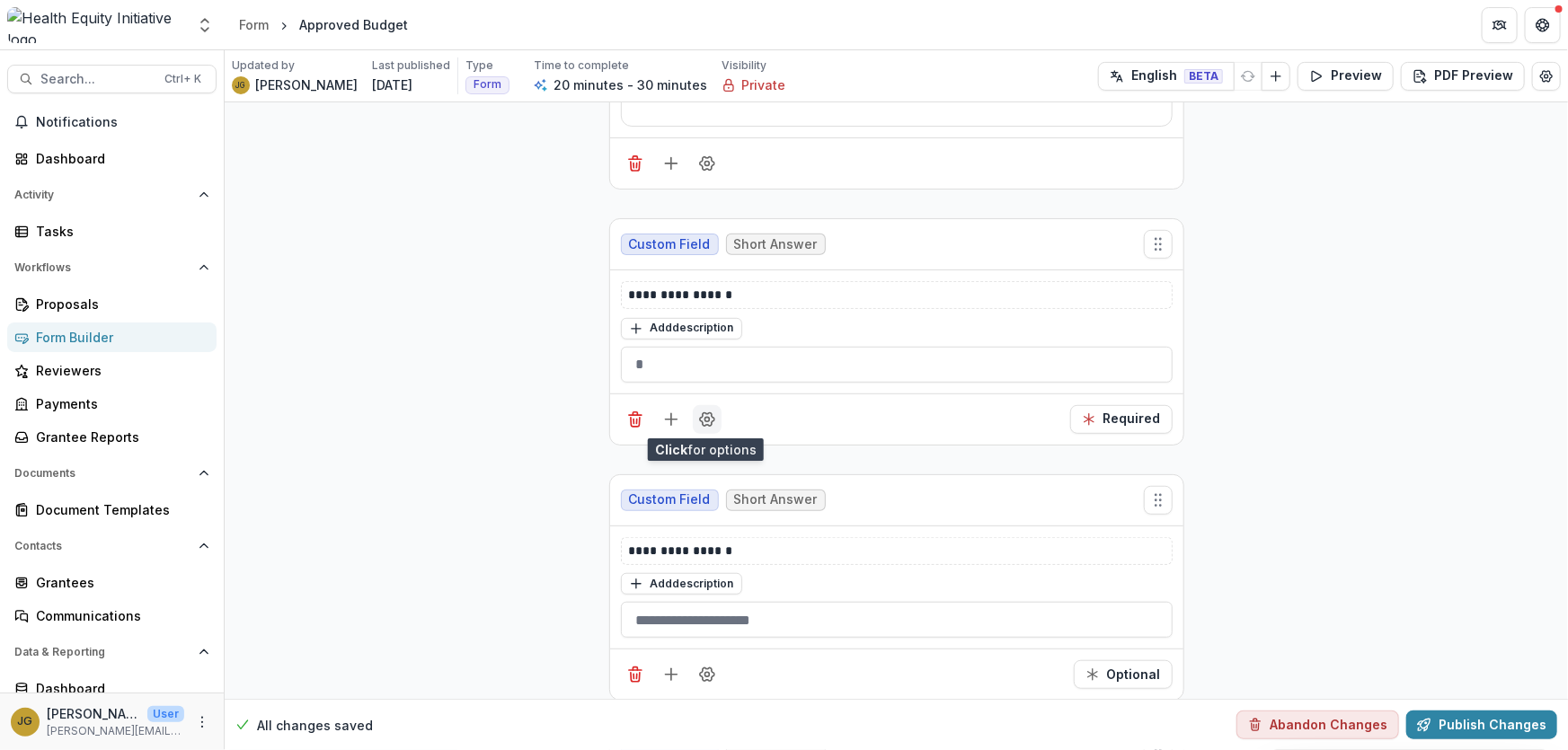
click at [701, 423] on icon "Field Settings" at bounding box center [707, 419] width 14 height 13
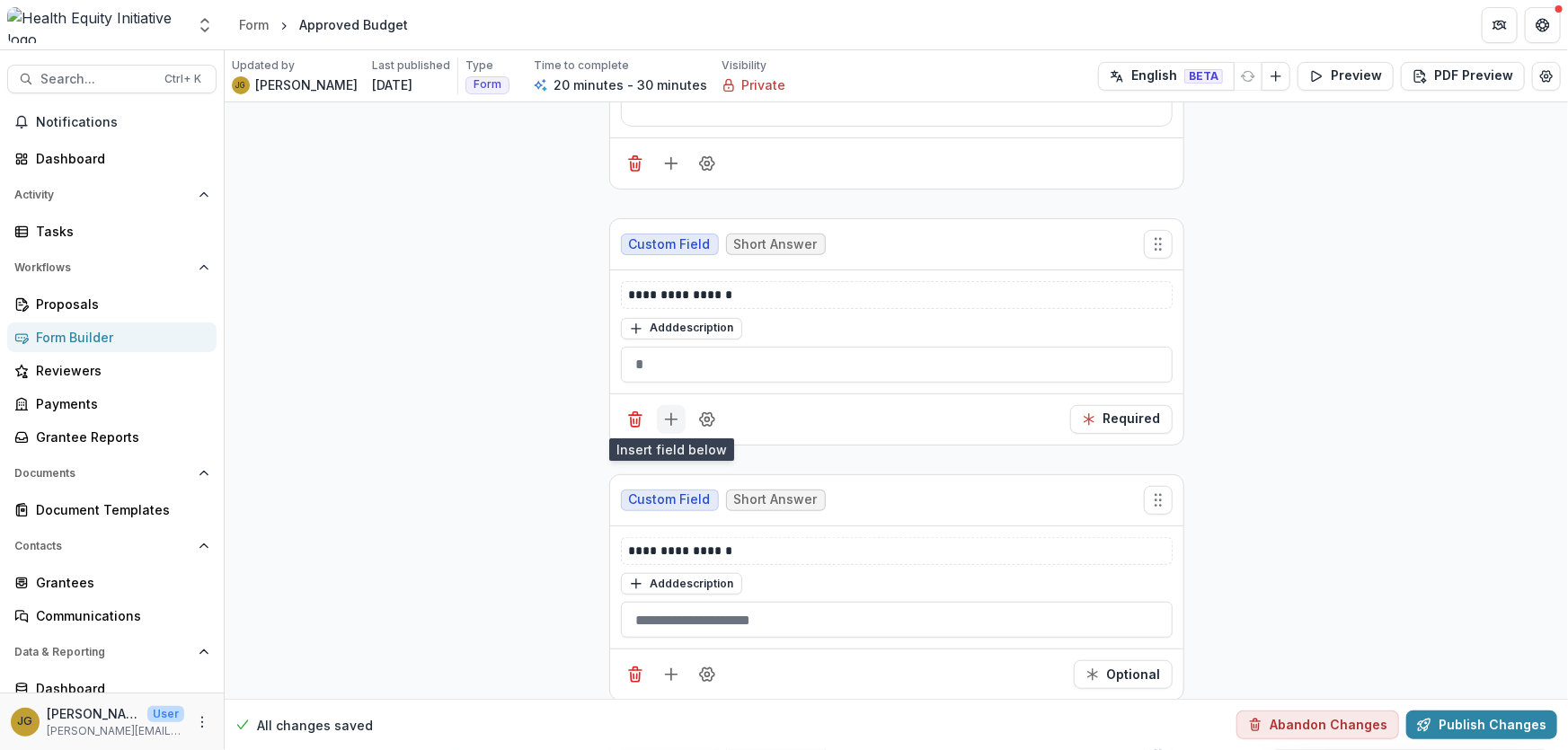
click at [671, 415] on line "Add field" at bounding box center [671, 419] width 0 height 12
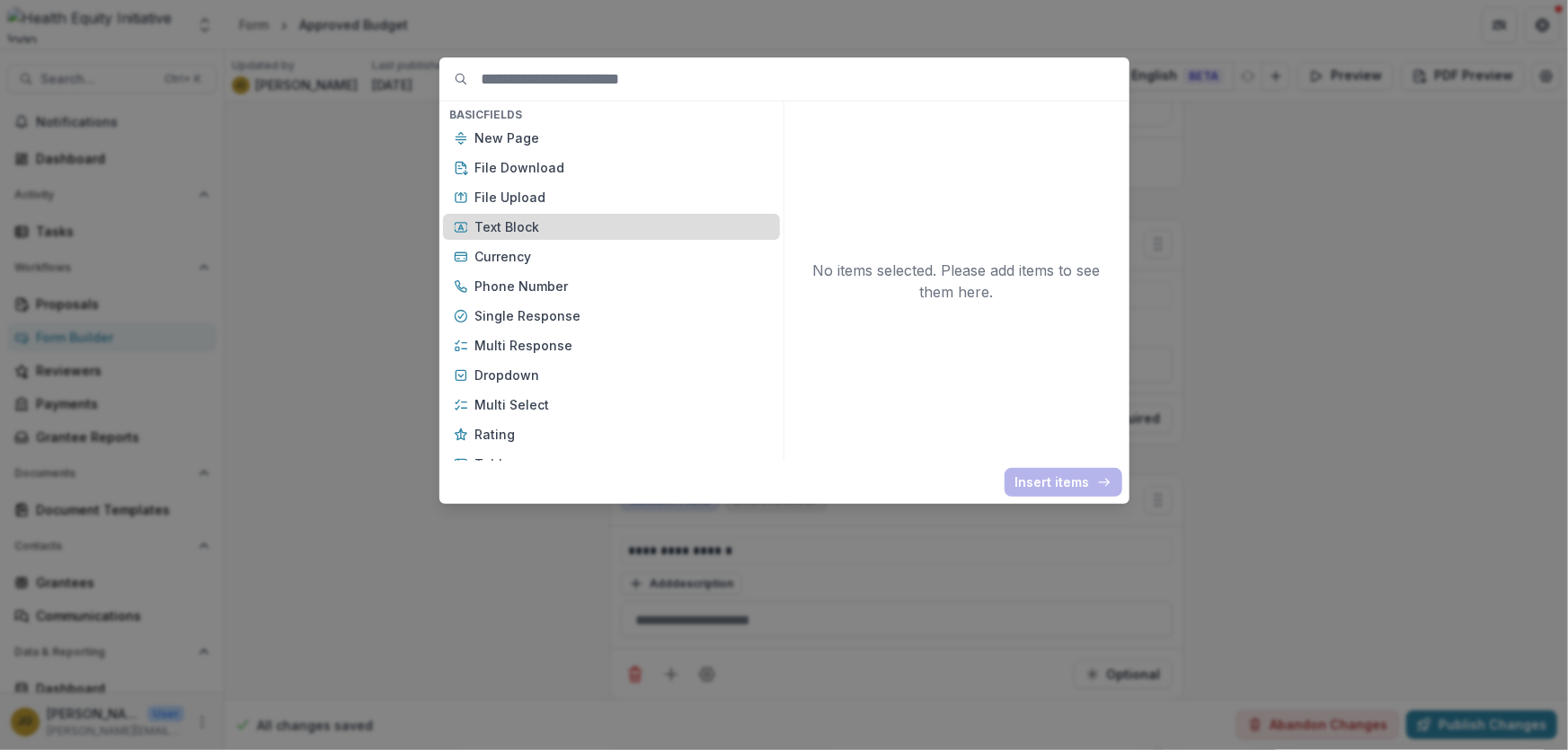
click at [494, 224] on p "Text Block" at bounding box center [621, 227] width 293 height 19
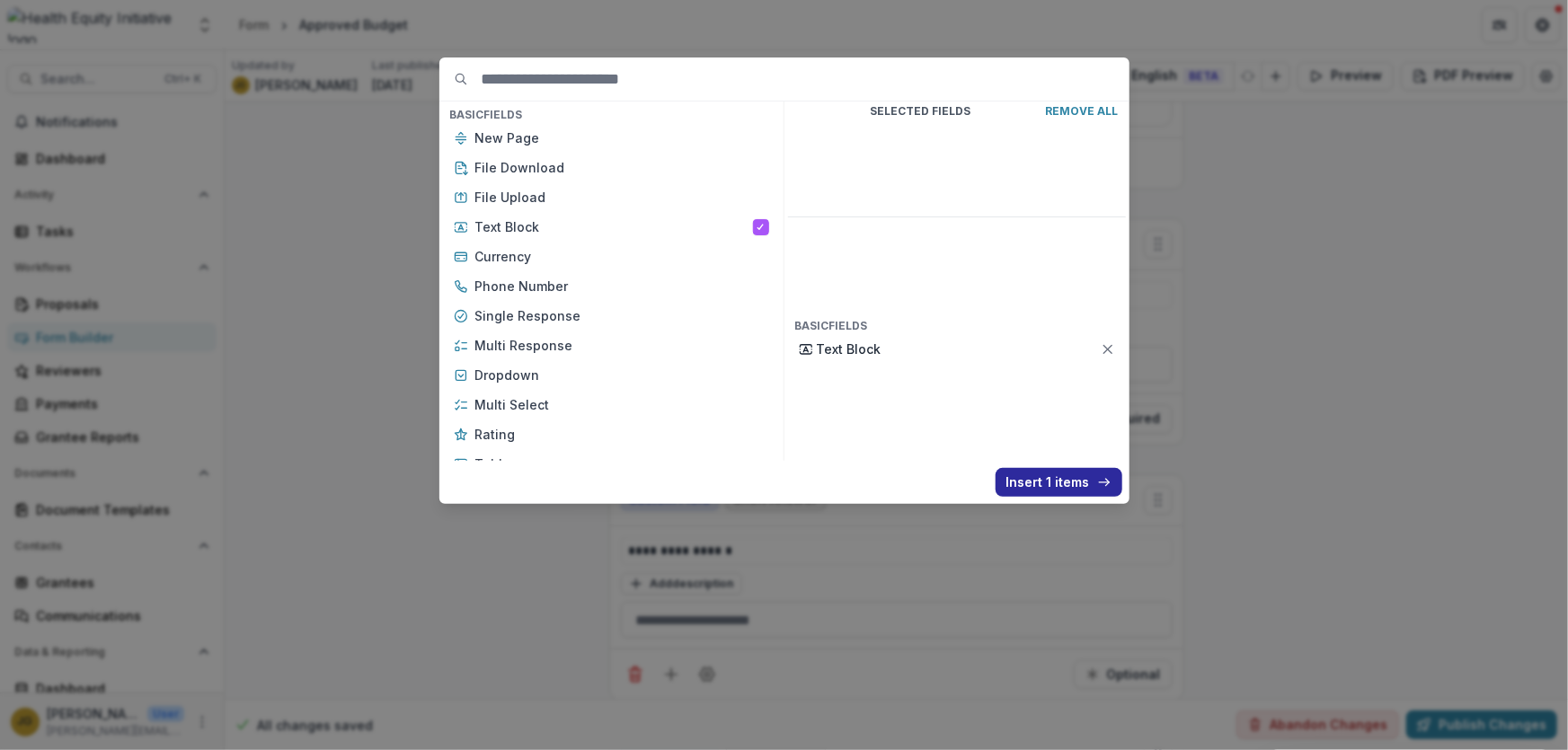
click at [1047, 491] on button "Insert 1 items" at bounding box center [1059, 483] width 127 height 29
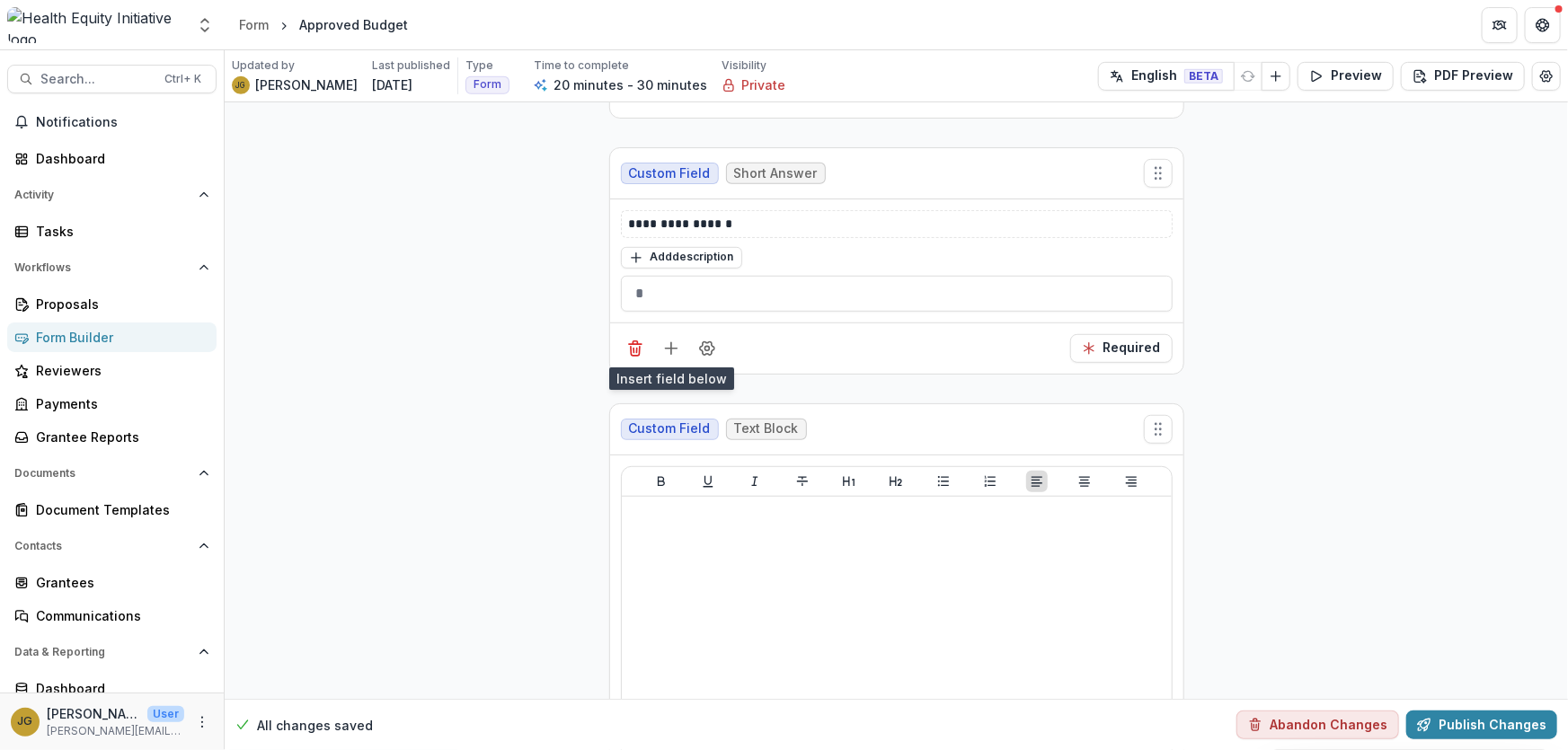
scroll to position [612, 0]
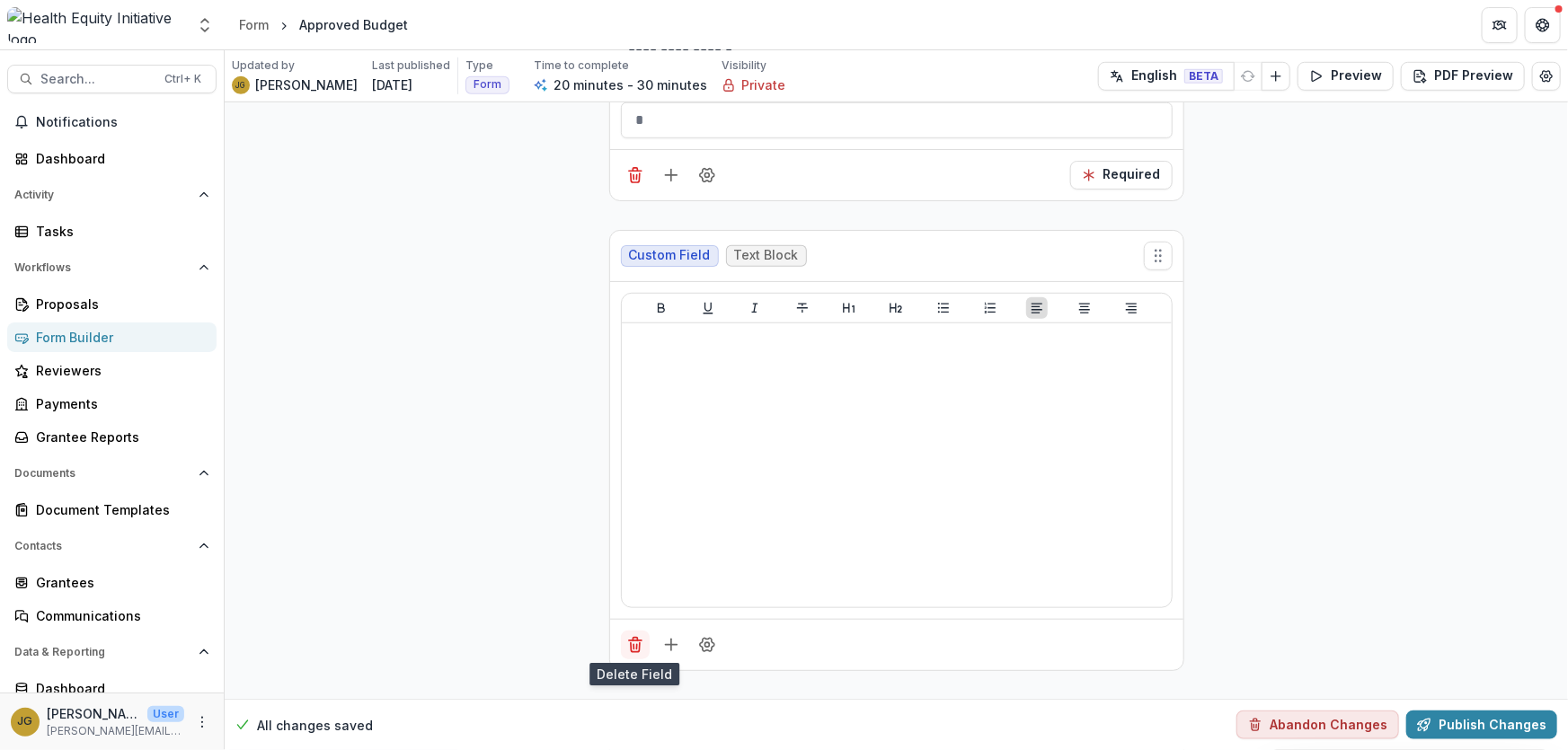
click at [631, 643] on icon "Delete field" at bounding box center [635, 644] width 18 height 18
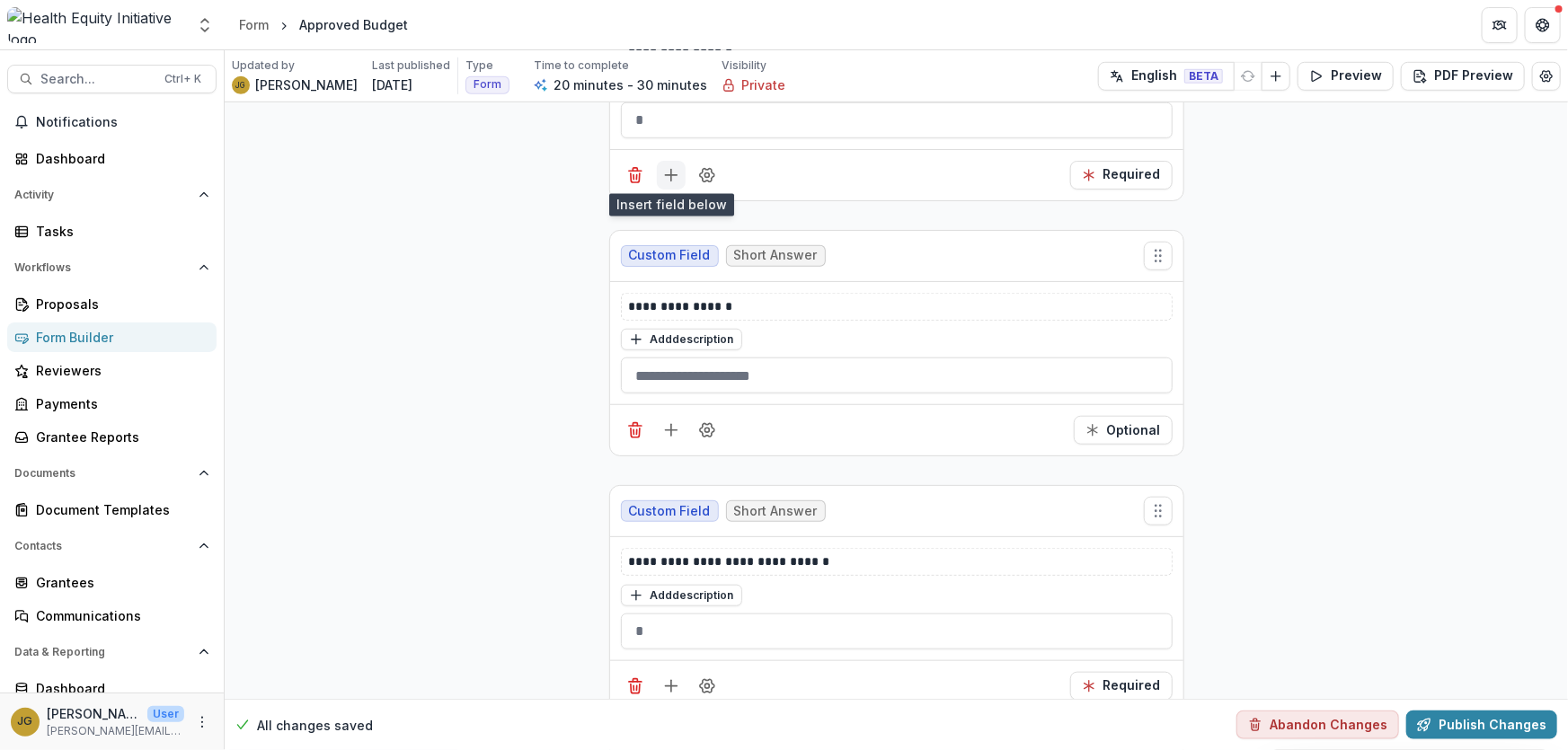
click at [673, 181] on button "Add field" at bounding box center [671, 175] width 29 height 29
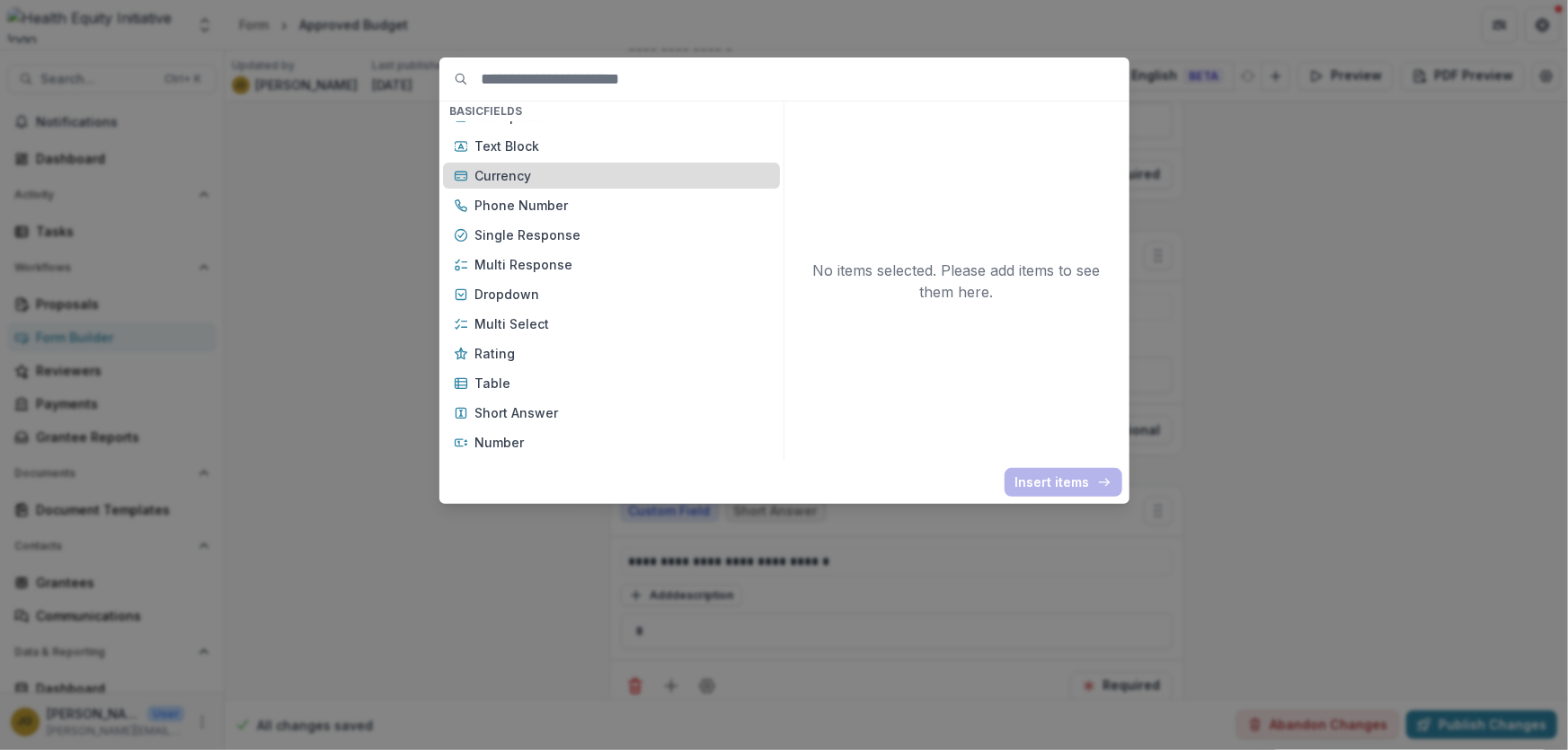
scroll to position [162, 0]
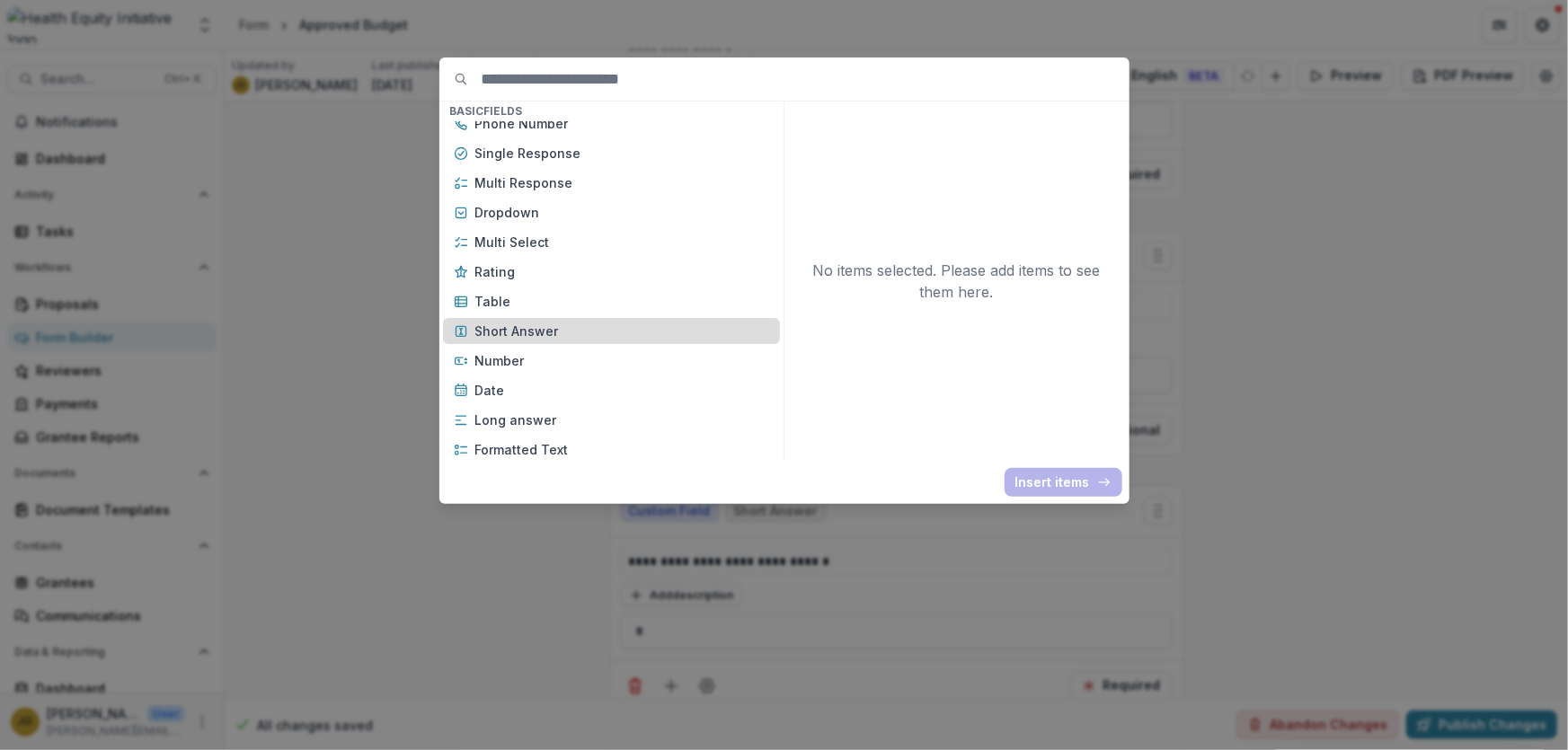
click at [536, 335] on p "Short Answer" at bounding box center [621, 331] width 293 height 19
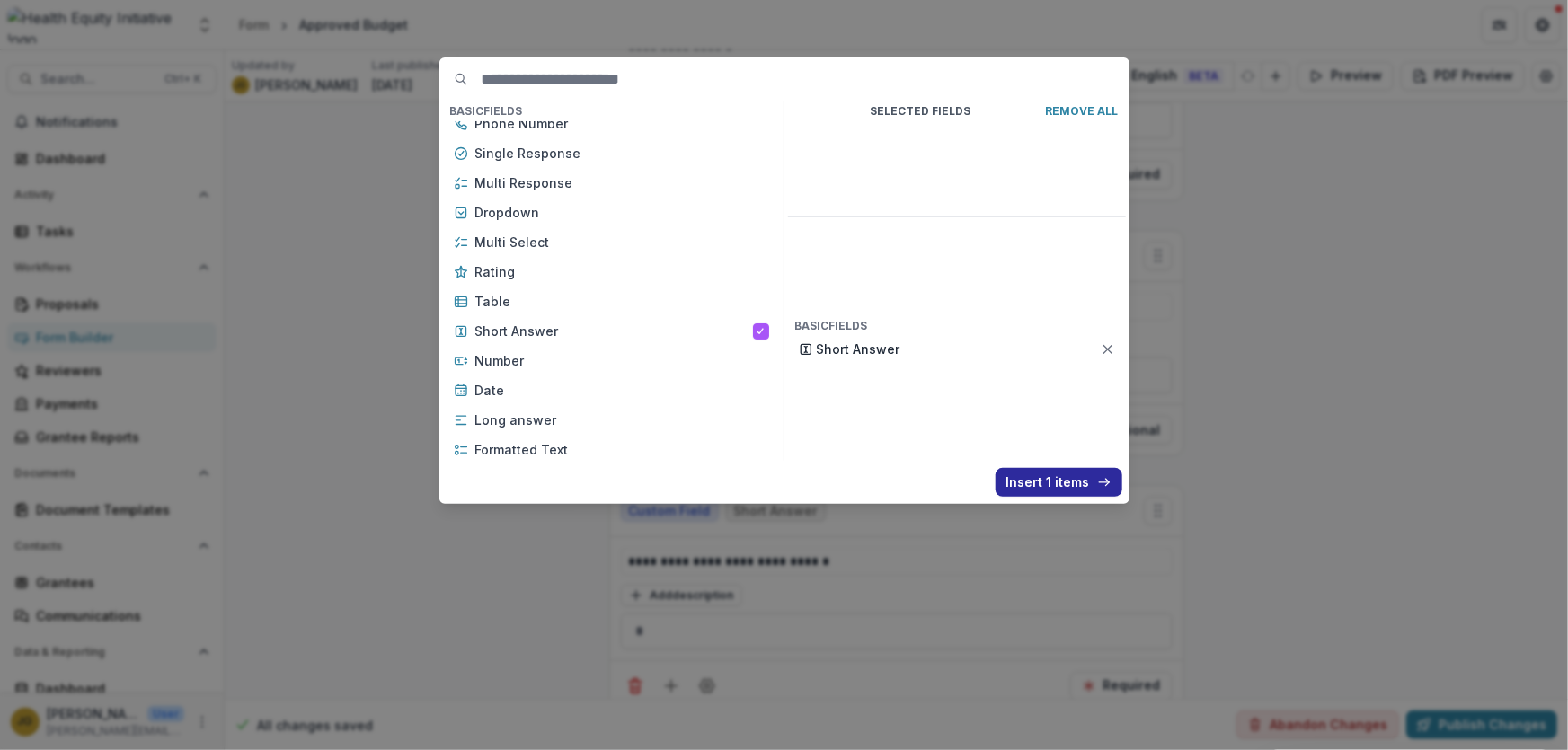
click at [1050, 483] on button "Insert 1 items" at bounding box center [1059, 483] width 127 height 29
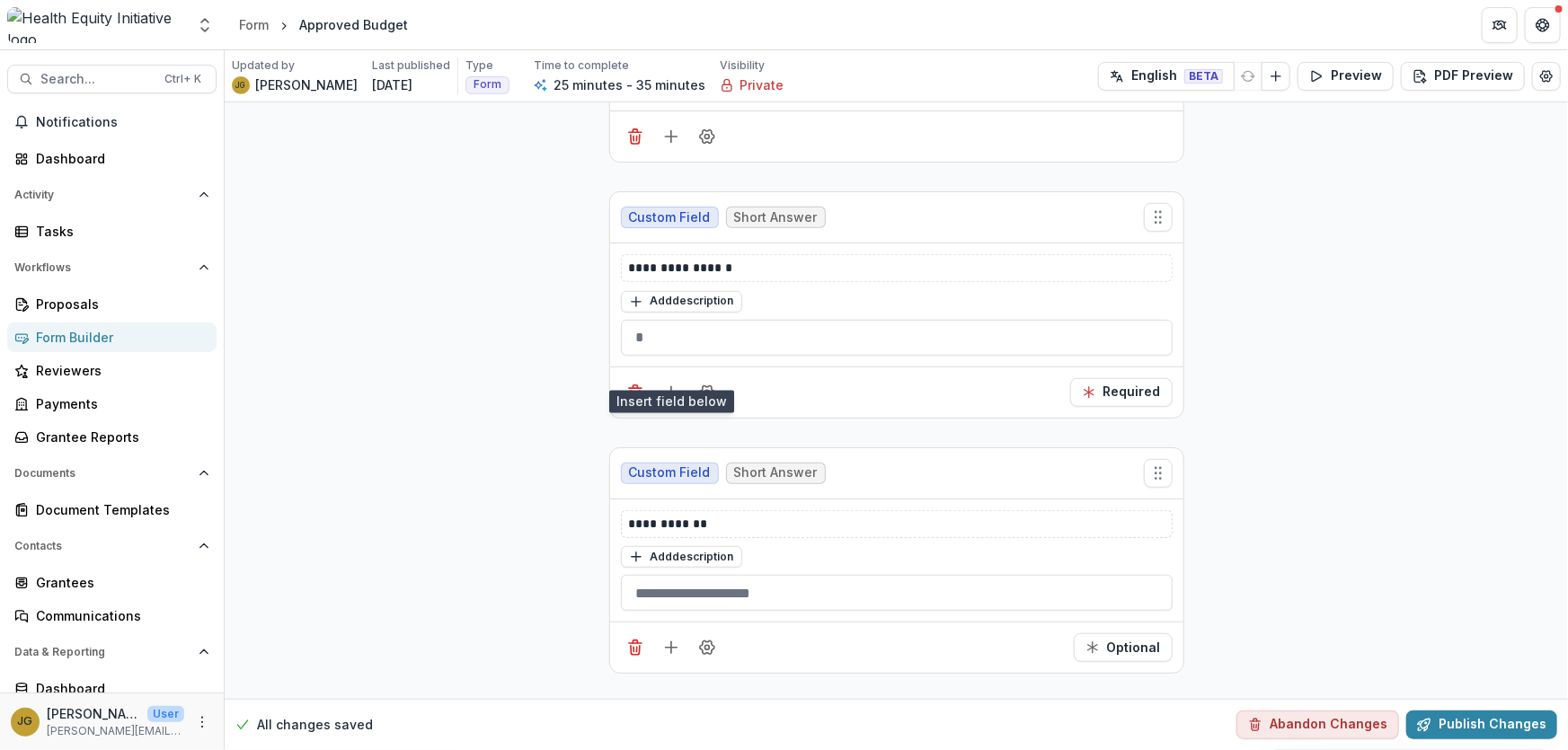
scroll to position [449, 0]
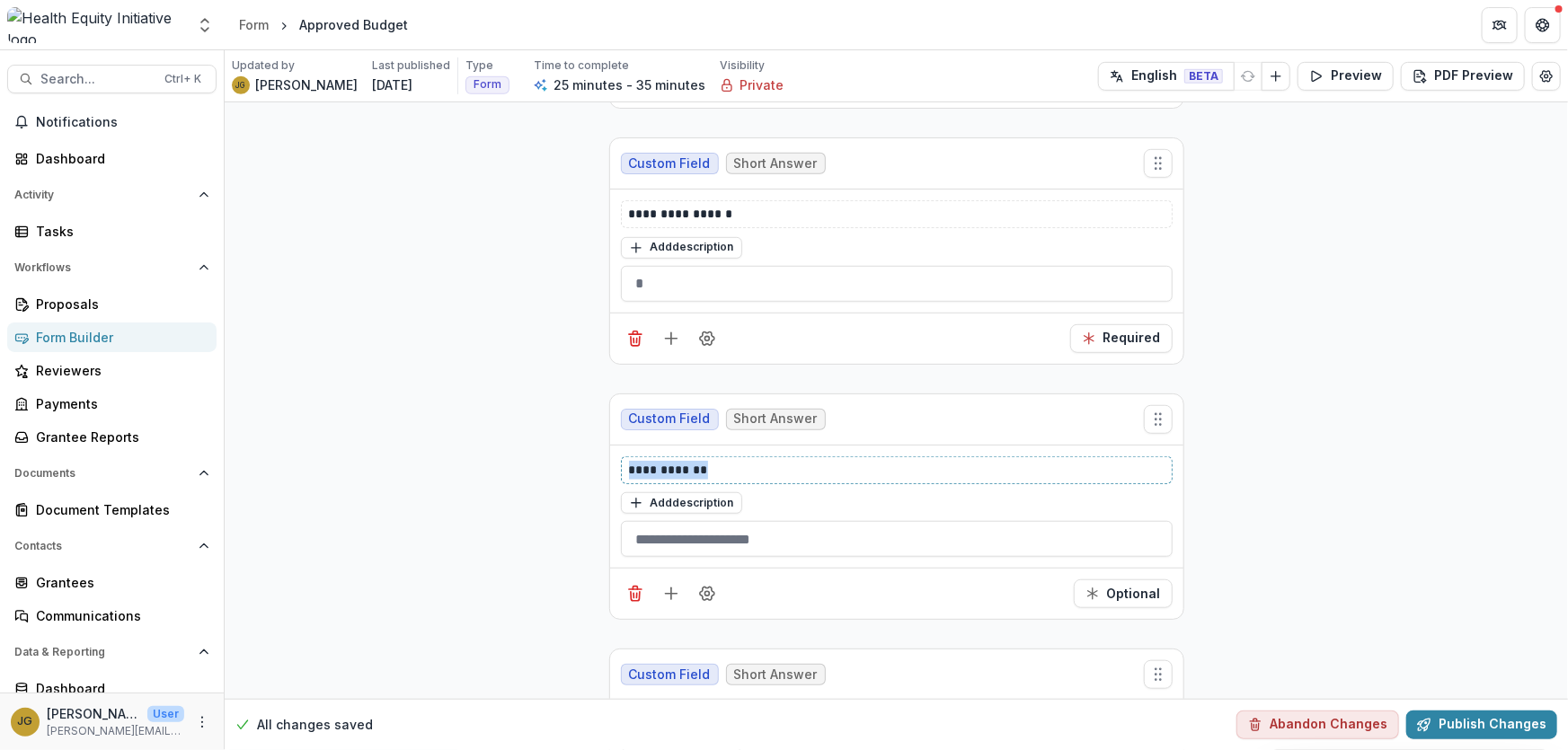
drag, startPoint x: 748, startPoint y: 467, endPoint x: 602, endPoint y: 469, distance: 146.0
click at [633, 338] on line "Delete field" at bounding box center [633, 339] width 0 height 5
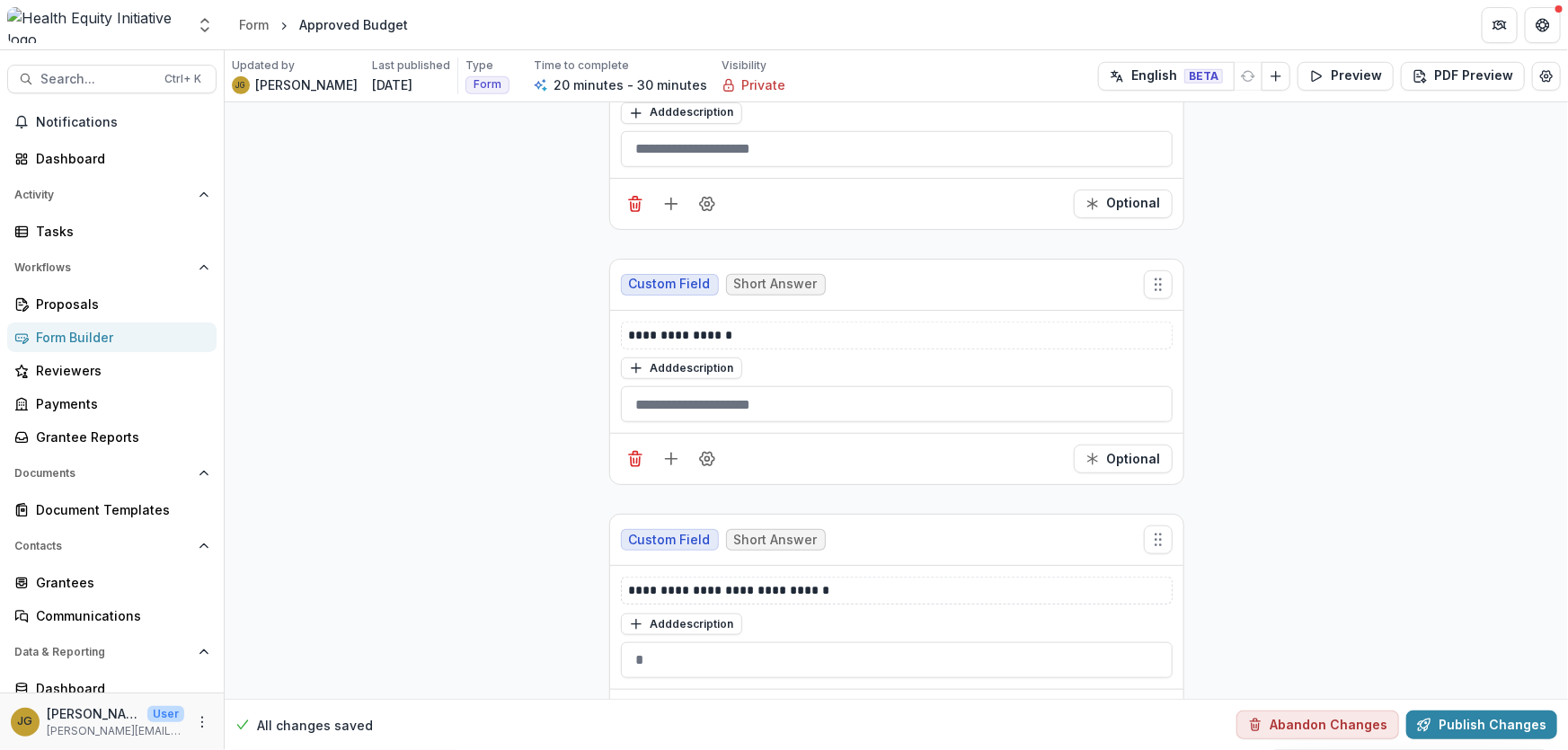
scroll to position [612, 0]
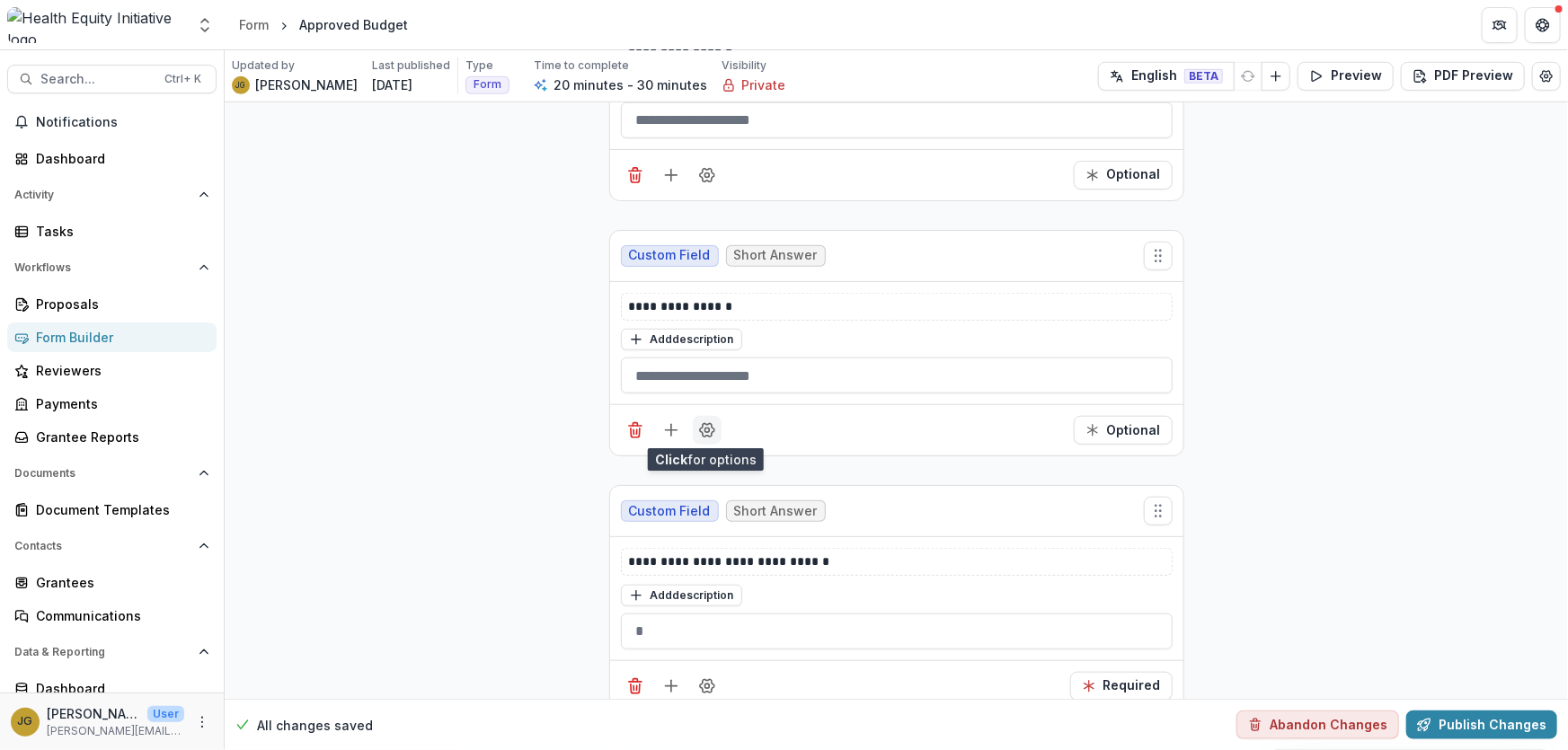
click at [701, 430] on icon "Field Settings" at bounding box center [707, 430] width 18 height 18
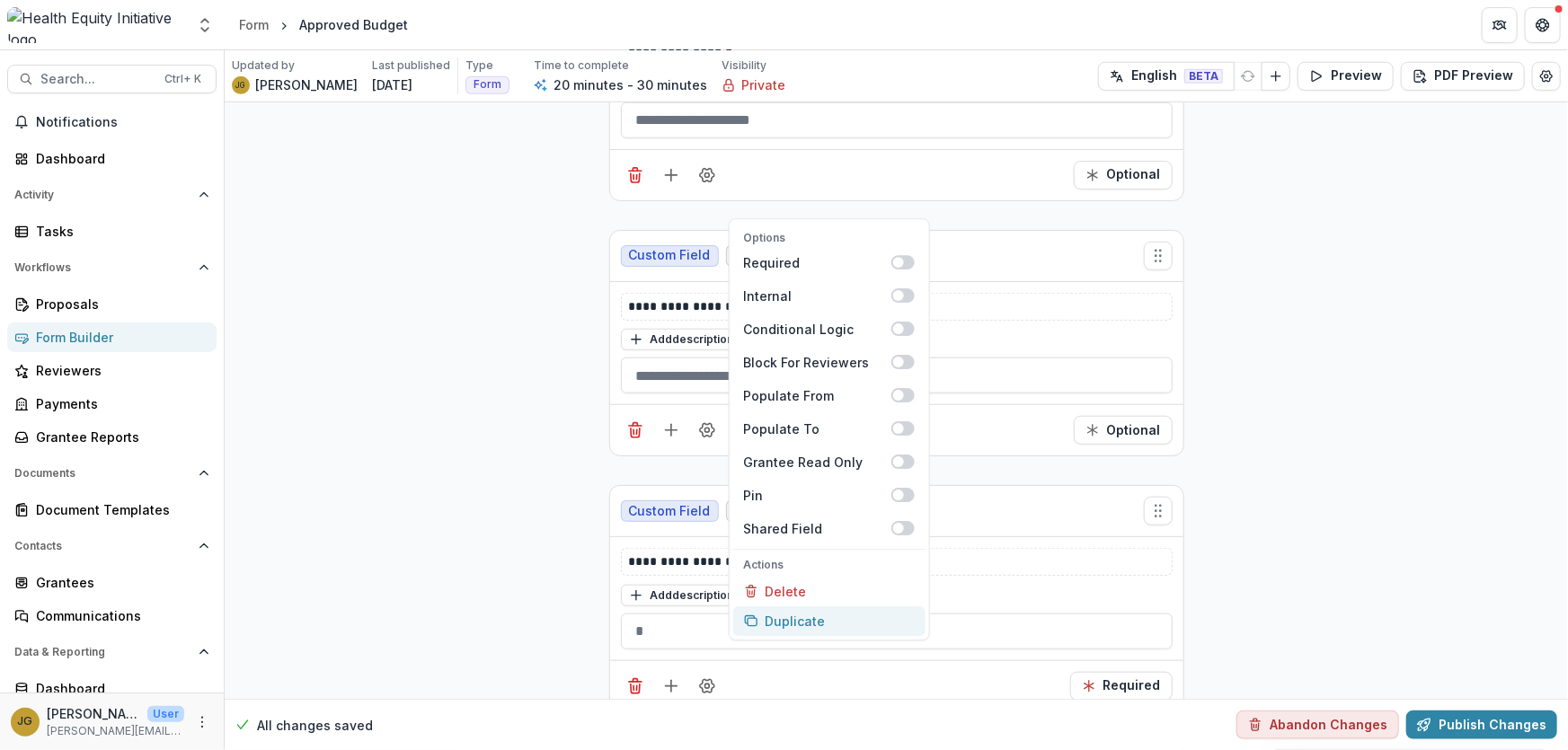
click at [786, 615] on button "Duplicate" at bounding box center [828, 620] width 192 height 30
click at [699, 553] on p "**********" at bounding box center [897, 562] width 536 height 19
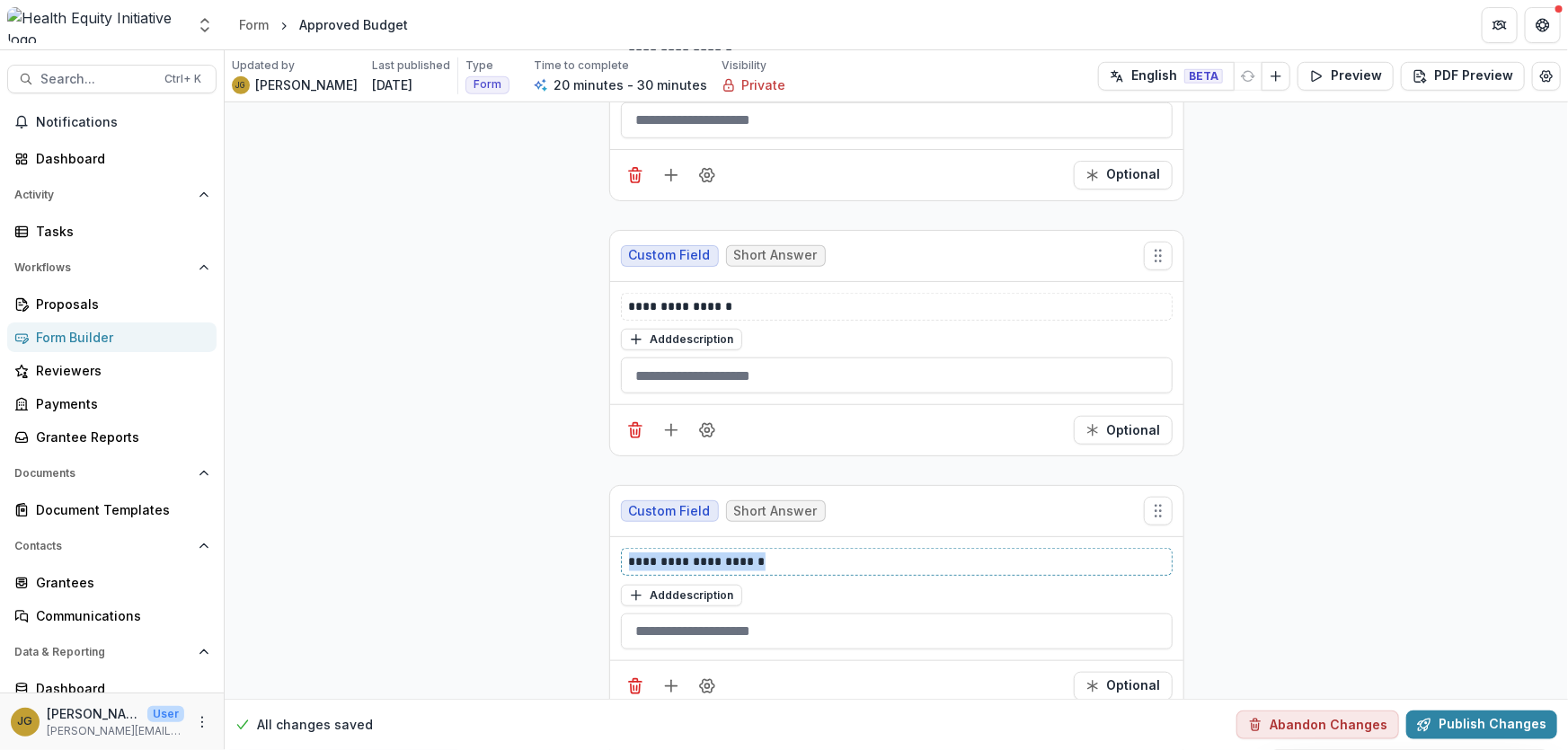
drag, startPoint x: 766, startPoint y: 559, endPoint x: 611, endPoint y: 550, distance: 155.3
click at [611, 550] on div "**********" at bounding box center [897, 599] width 573 height 123
click at [666, 429] on icon "Add field" at bounding box center [670, 430] width 18 height 18
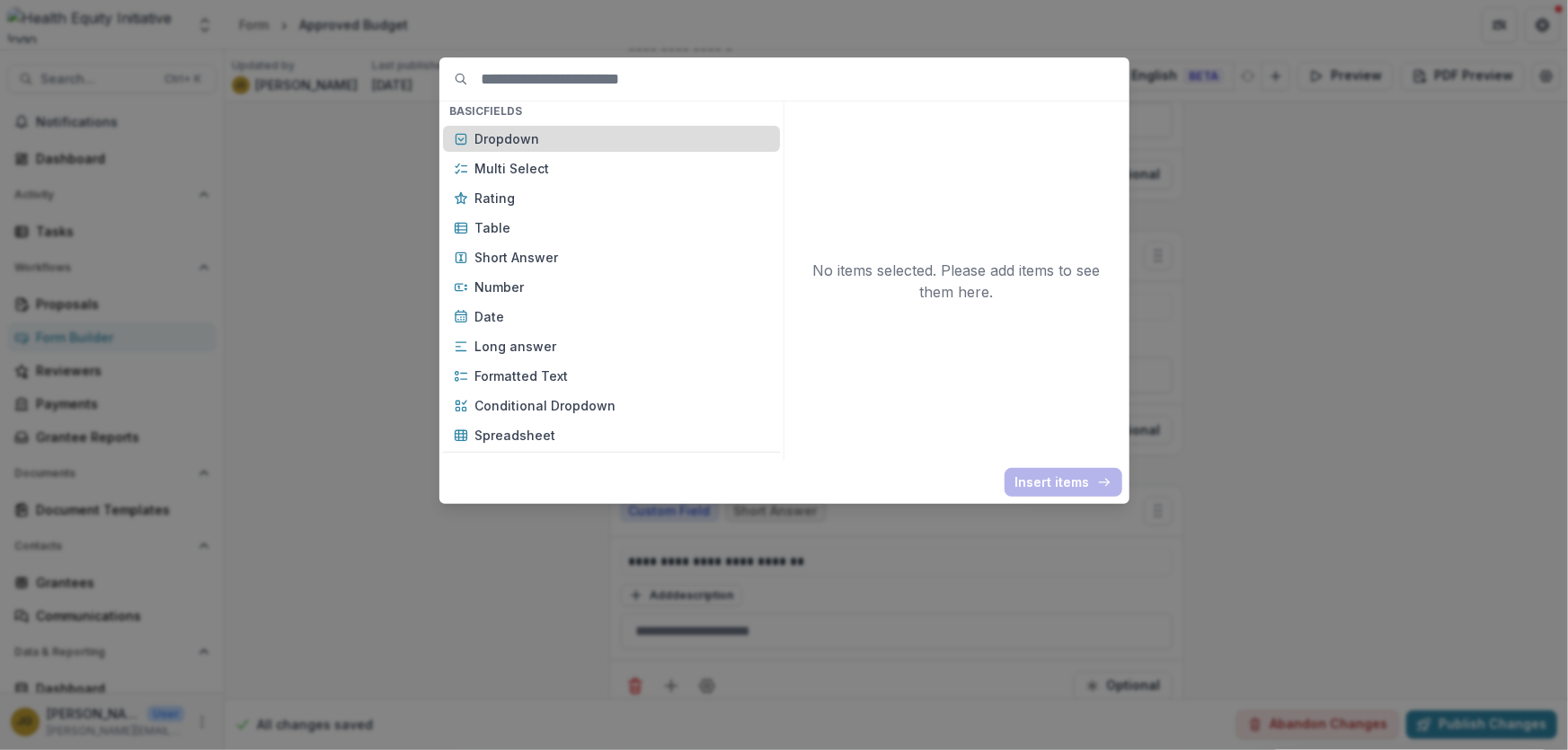
scroll to position [244, 0]
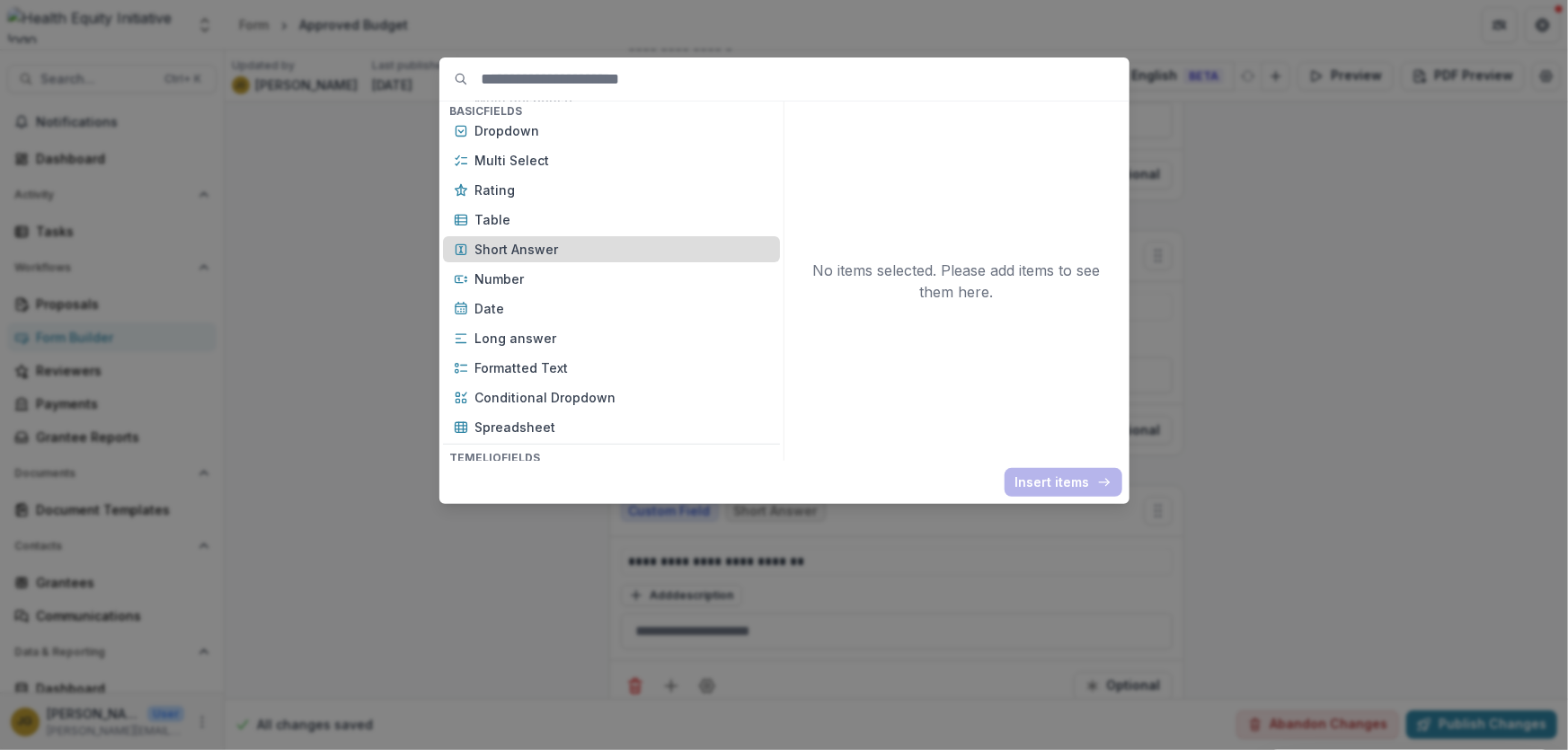
click at [497, 245] on p "Short Answer" at bounding box center [621, 249] width 293 height 19
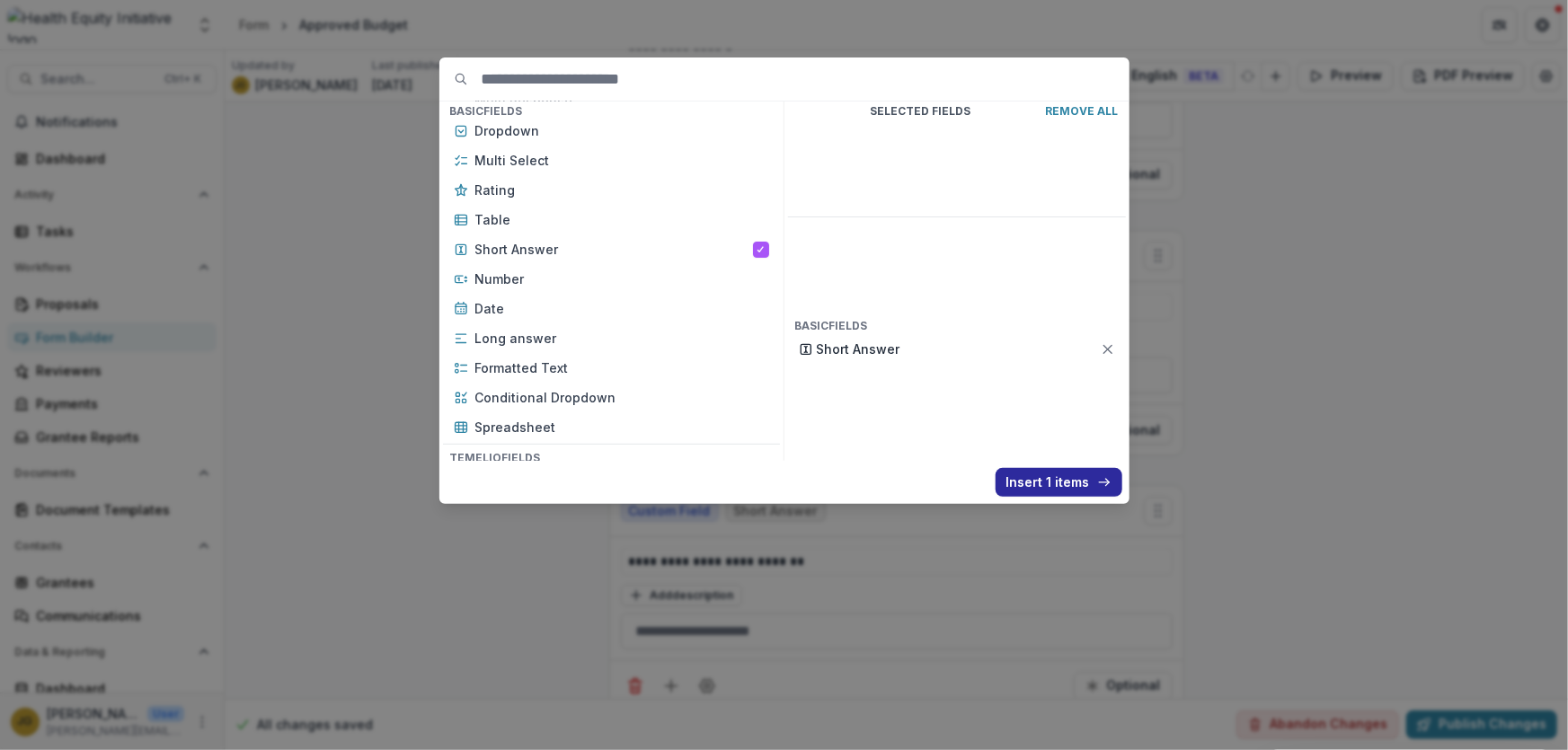
click at [1039, 487] on button "Insert 1 items" at bounding box center [1059, 483] width 127 height 29
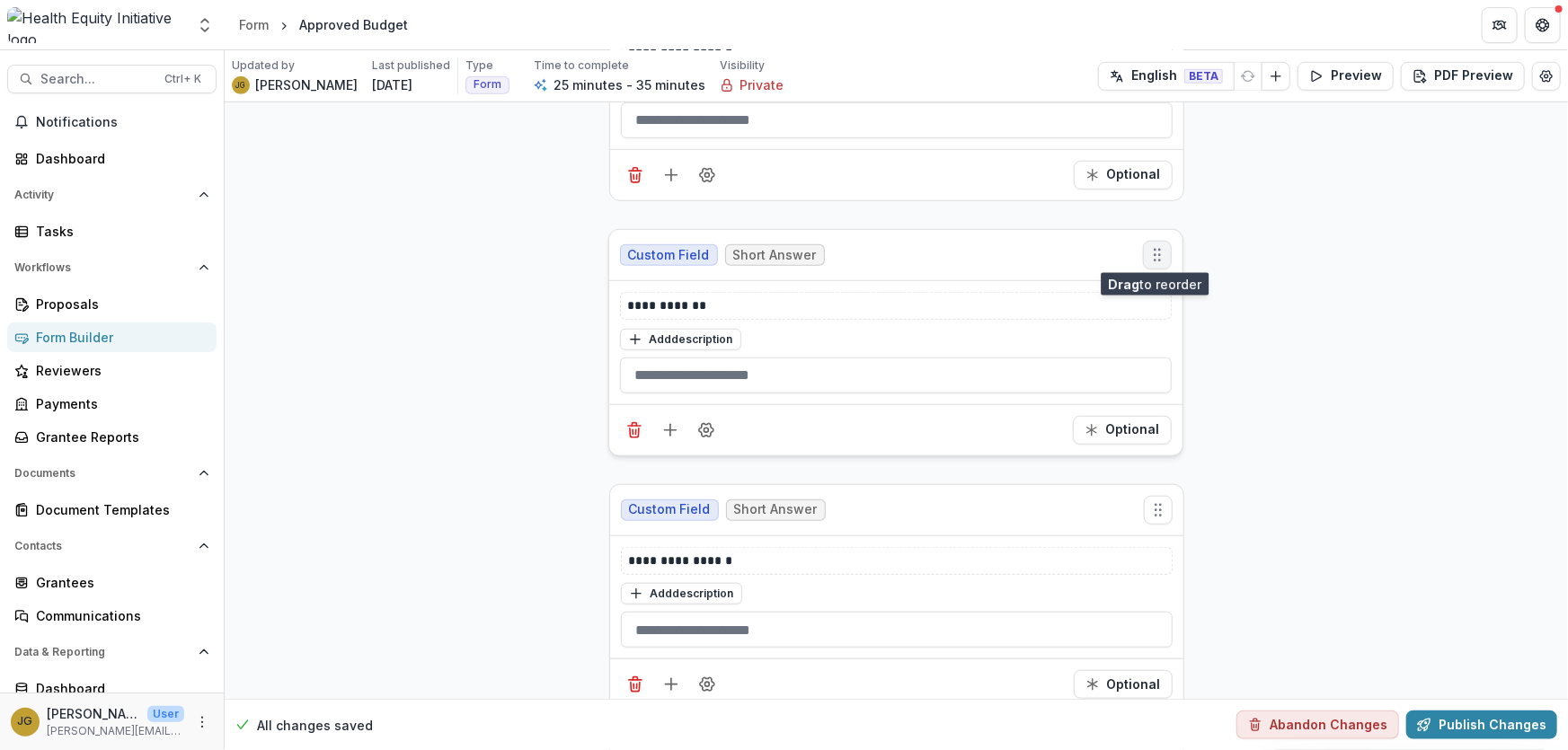
drag, startPoint x: 1151, startPoint y: 507, endPoint x: 1151, endPoint y: 251, distance: 256.0
click at [1151, 251] on icon "Move field" at bounding box center [1157, 255] width 18 height 18
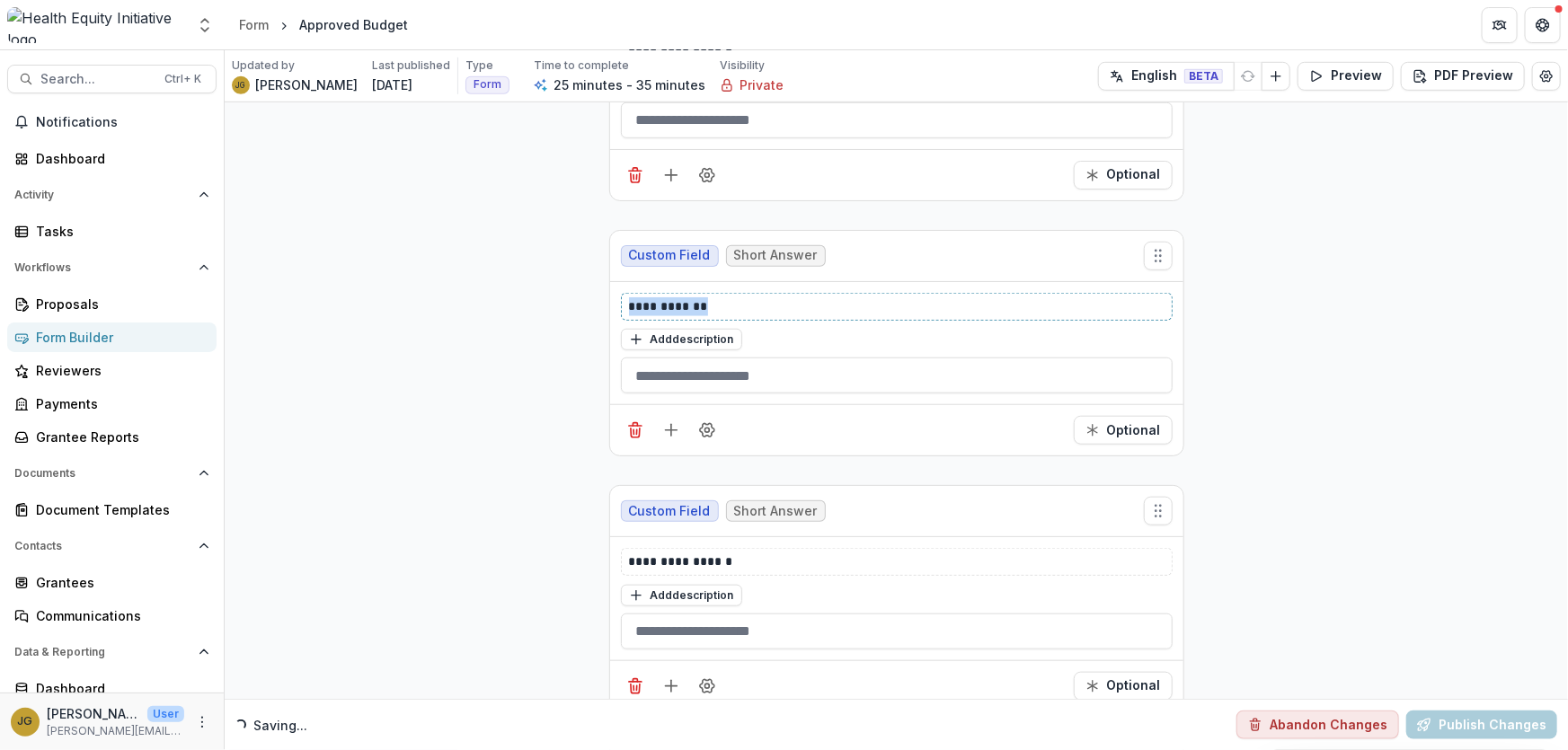
drag, startPoint x: 715, startPoint y: 302, endPoint x: 591, endPoint y: 299, distance: 124.0
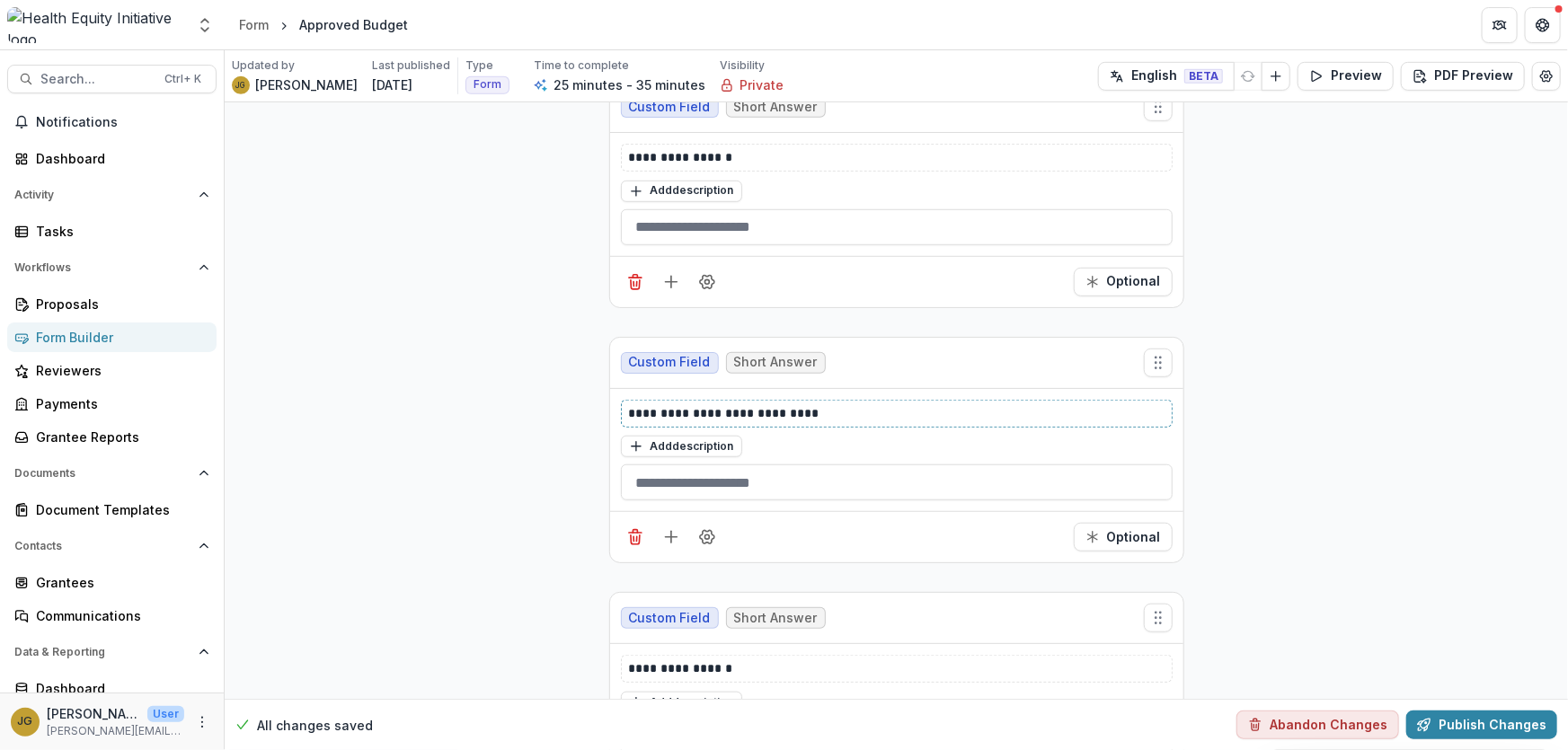
scroll to position [604, 0]
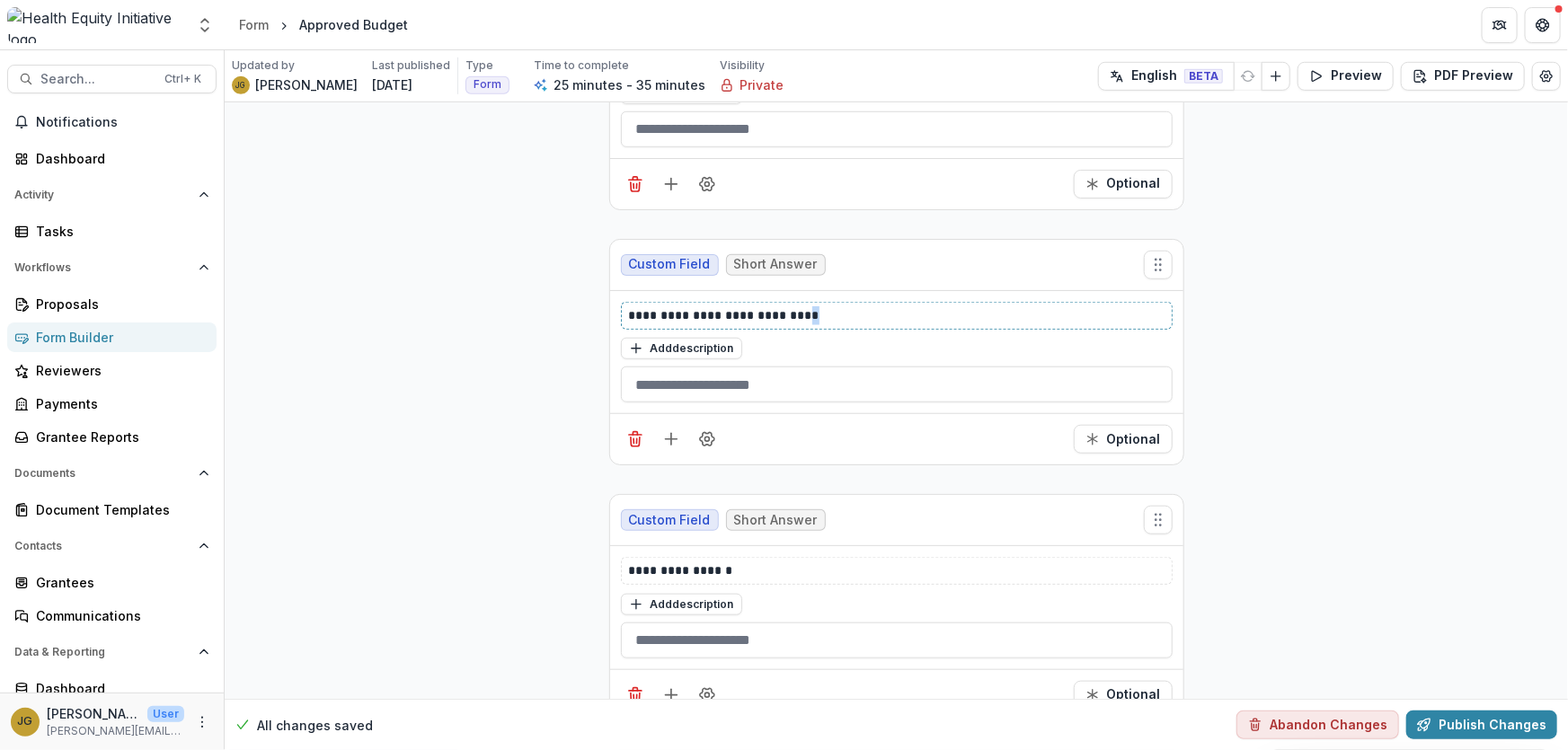
drag, startPoint x: 830, startPoint y: 310, endPoint x: 808, endPoint y: 315, distance: 22.6
click at [808, 315] on p "**********" at bounding box center [897, 315] width 536 height 19
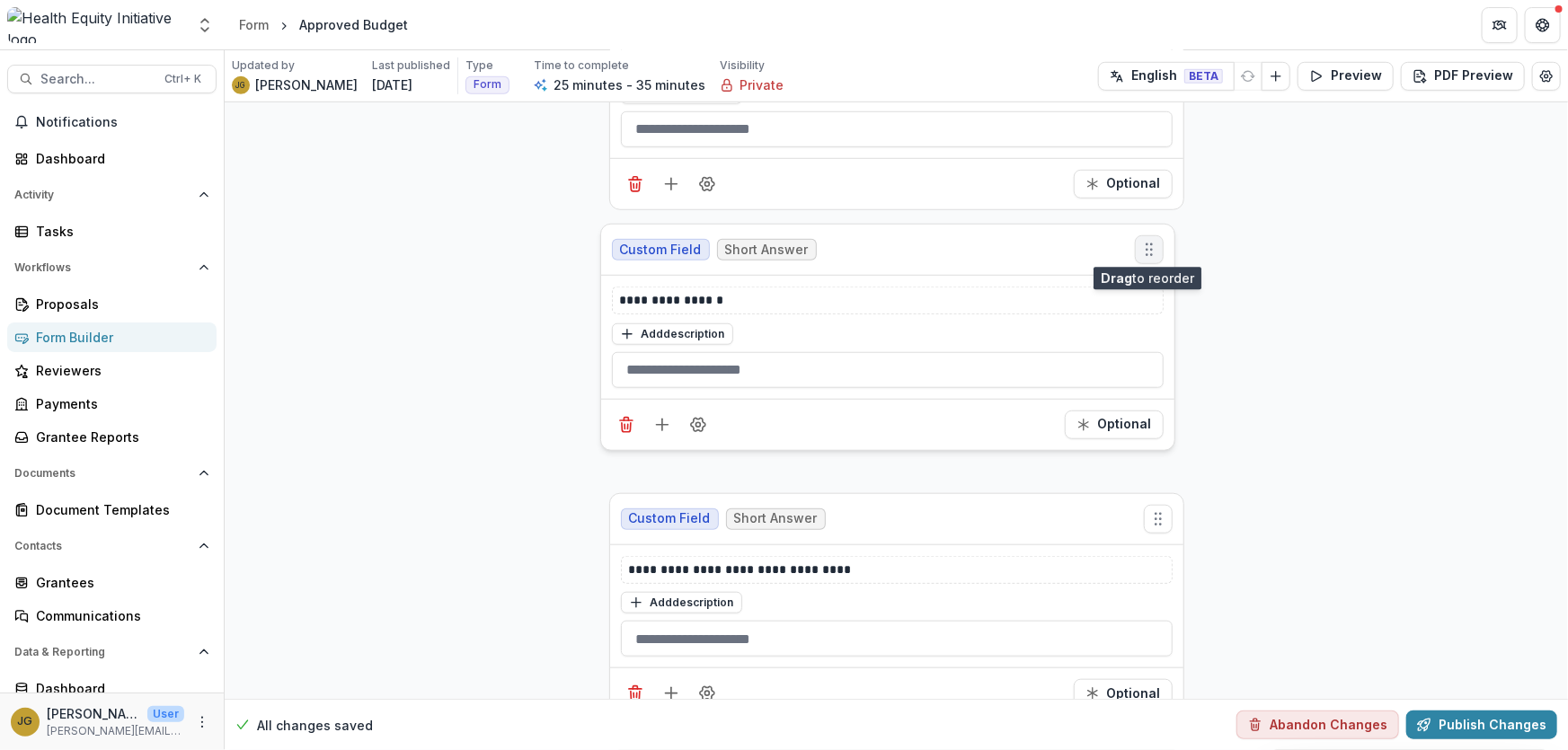
drag, startPoint x: 1160, startPoint y: 520, endPoint x: 1151, endPoint y: 250, distance: 270.1
click at [1151, 250] on icon "Move field" at bounding box center [1149, 249] width 18 height 18
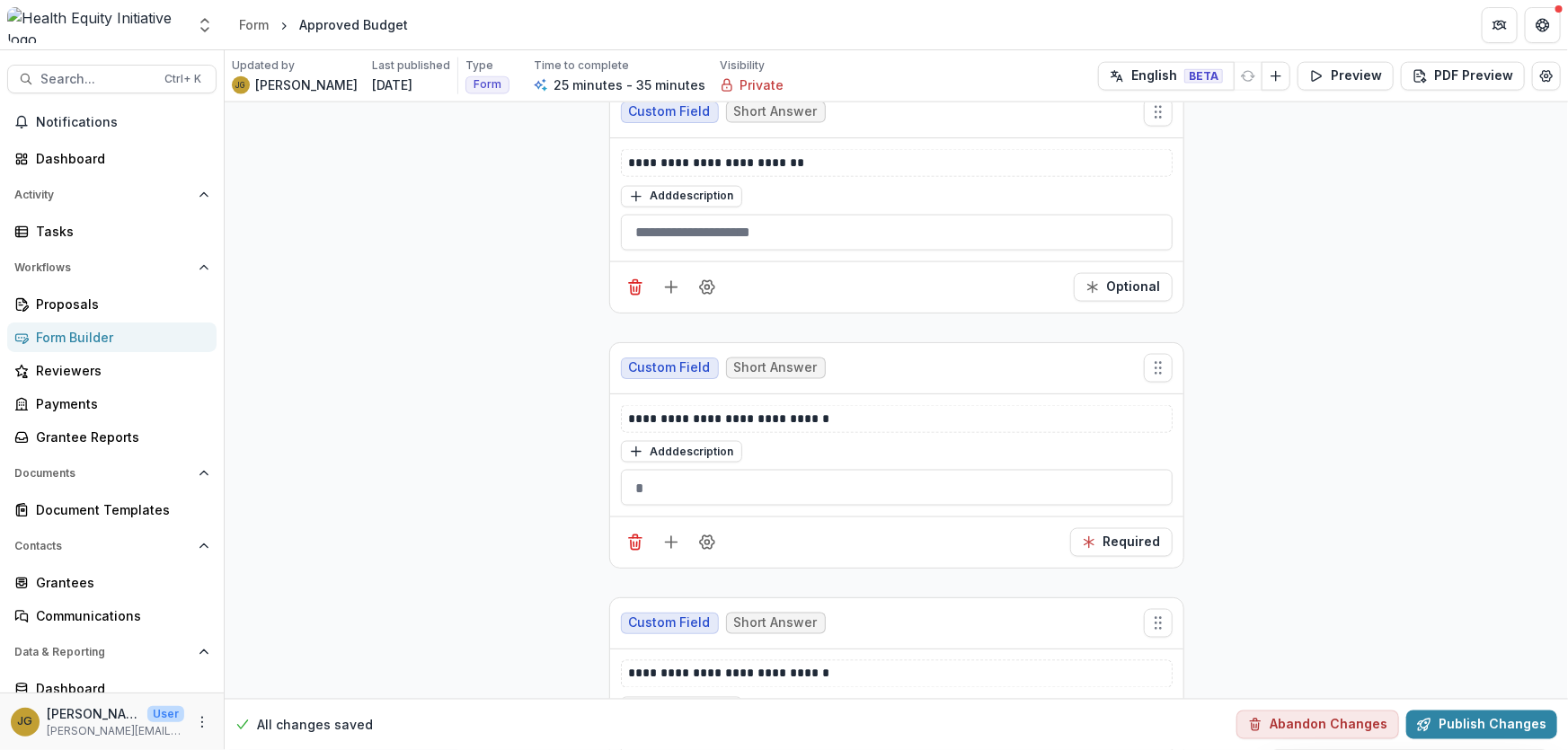
scroll to position [1274, 0]
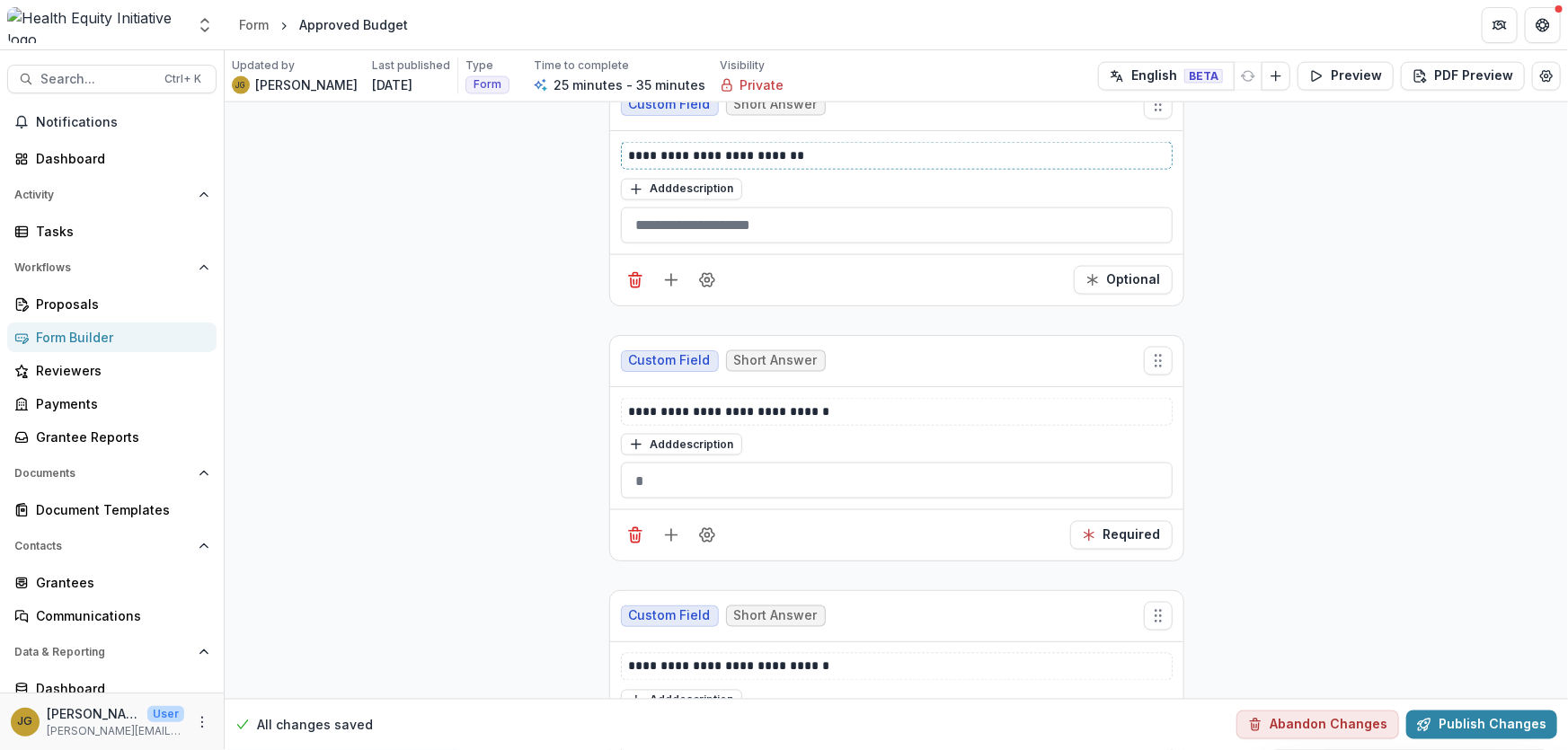
click at [849, 153] on p "**********" at bounding box center [897, 156] width 536 height 19
click at [672, 538] on button "Add field" at bounding box center [671, 536] width 29 height 29
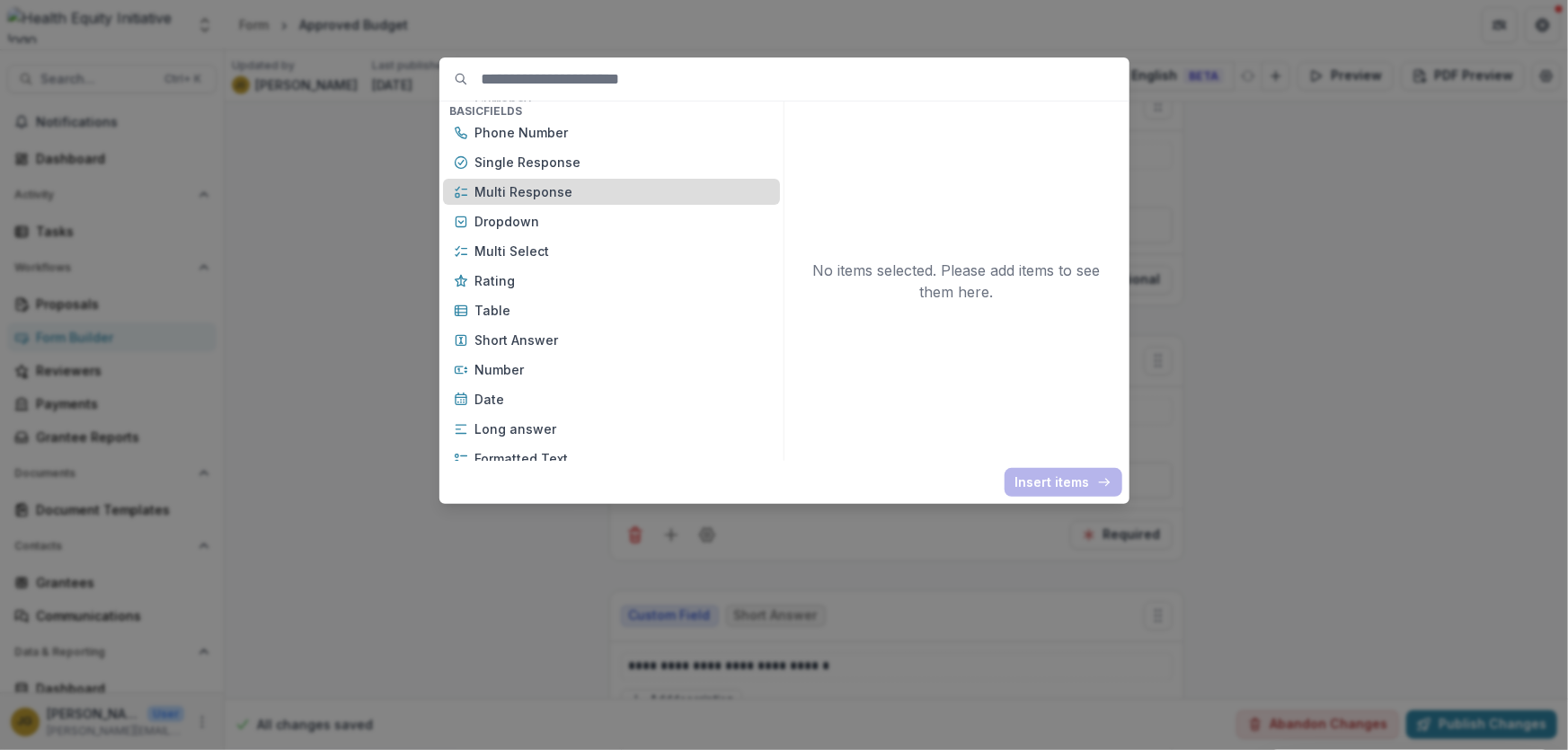
scroll to position [162, 0]
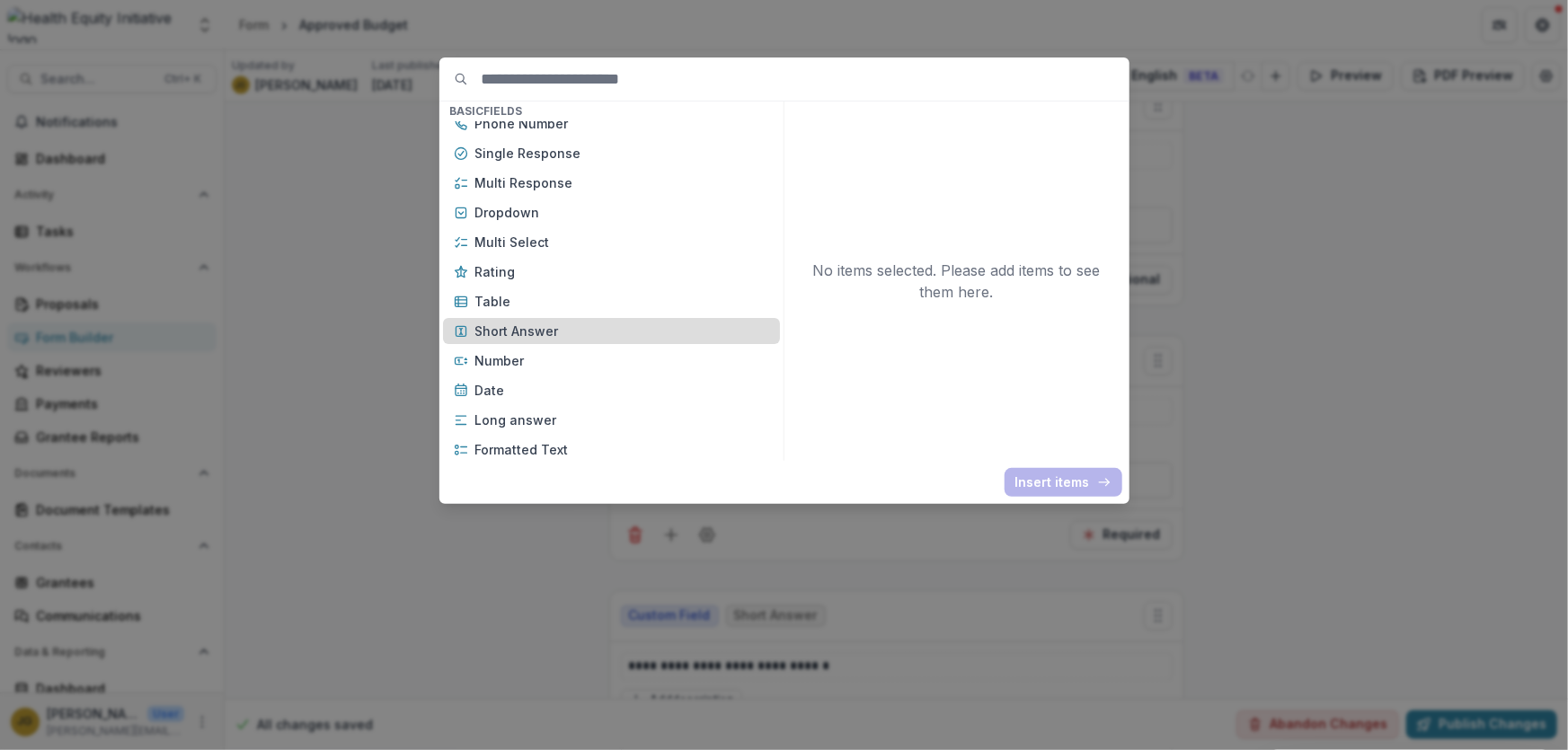
click at [513, 334] on p "Short Answer" at bounding box center [621, 331] width 293 height 19
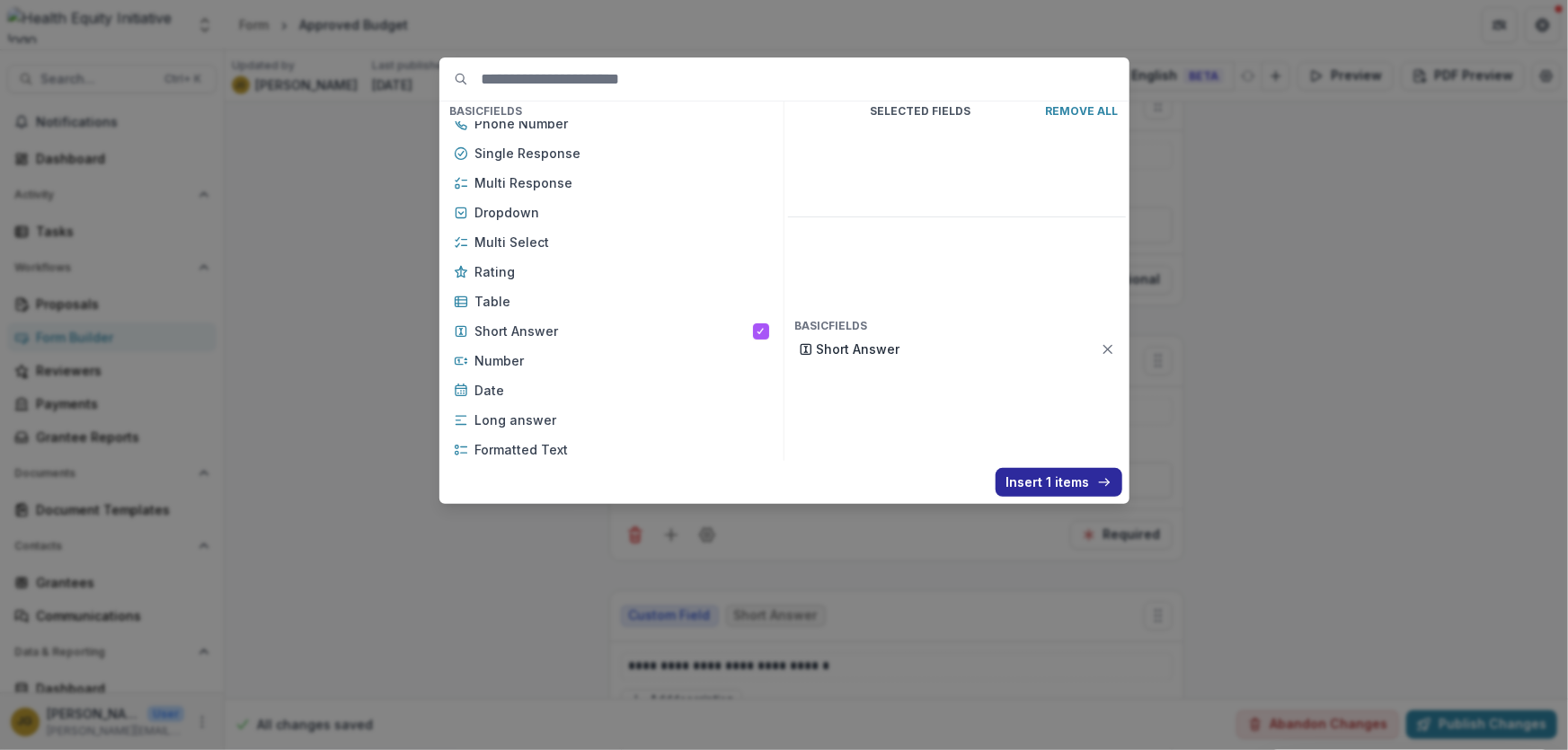
click at [1077, 475] on button "Insert 1 items" at bounding box center [1059, 483] width 127 height 29
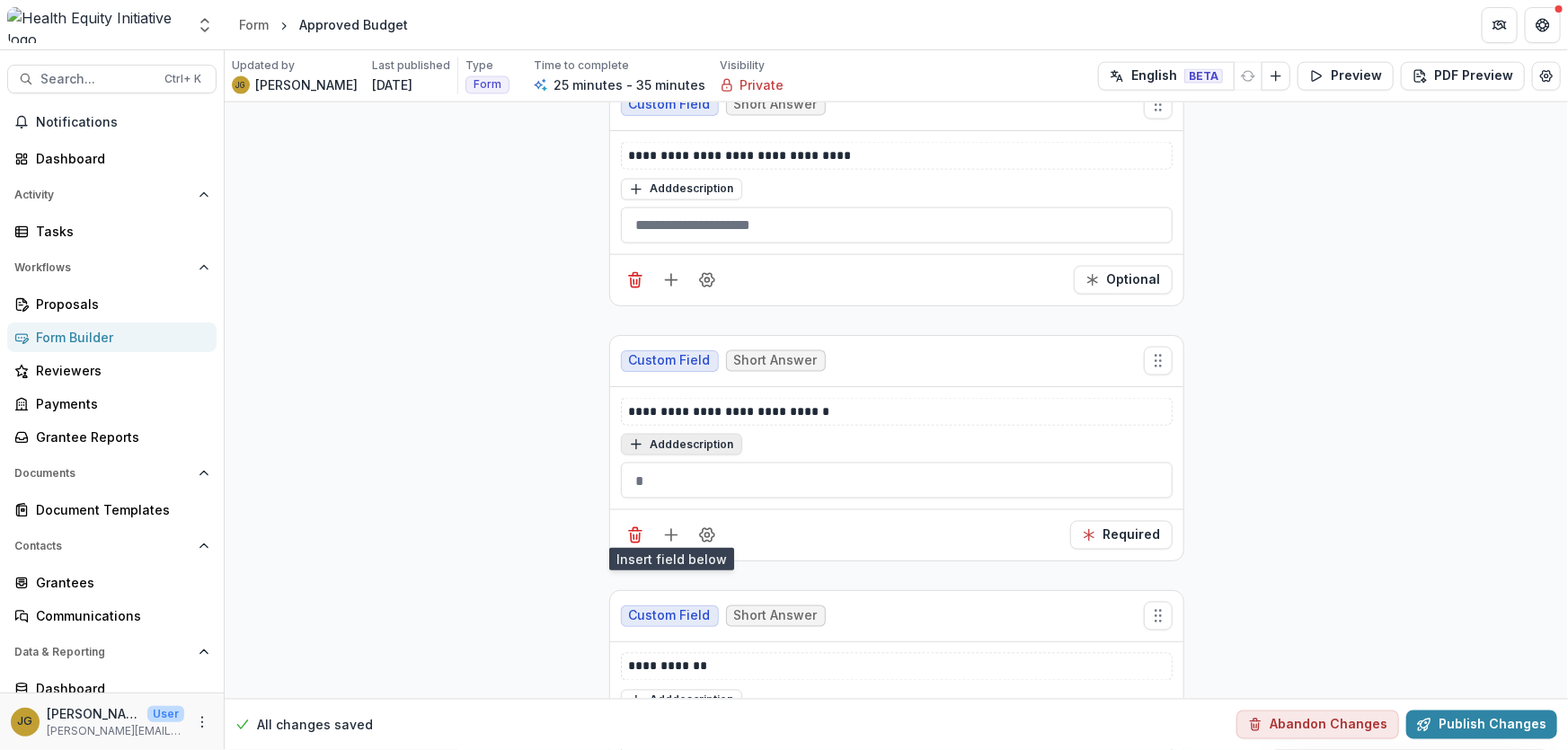
scroll to position [1356, 0]
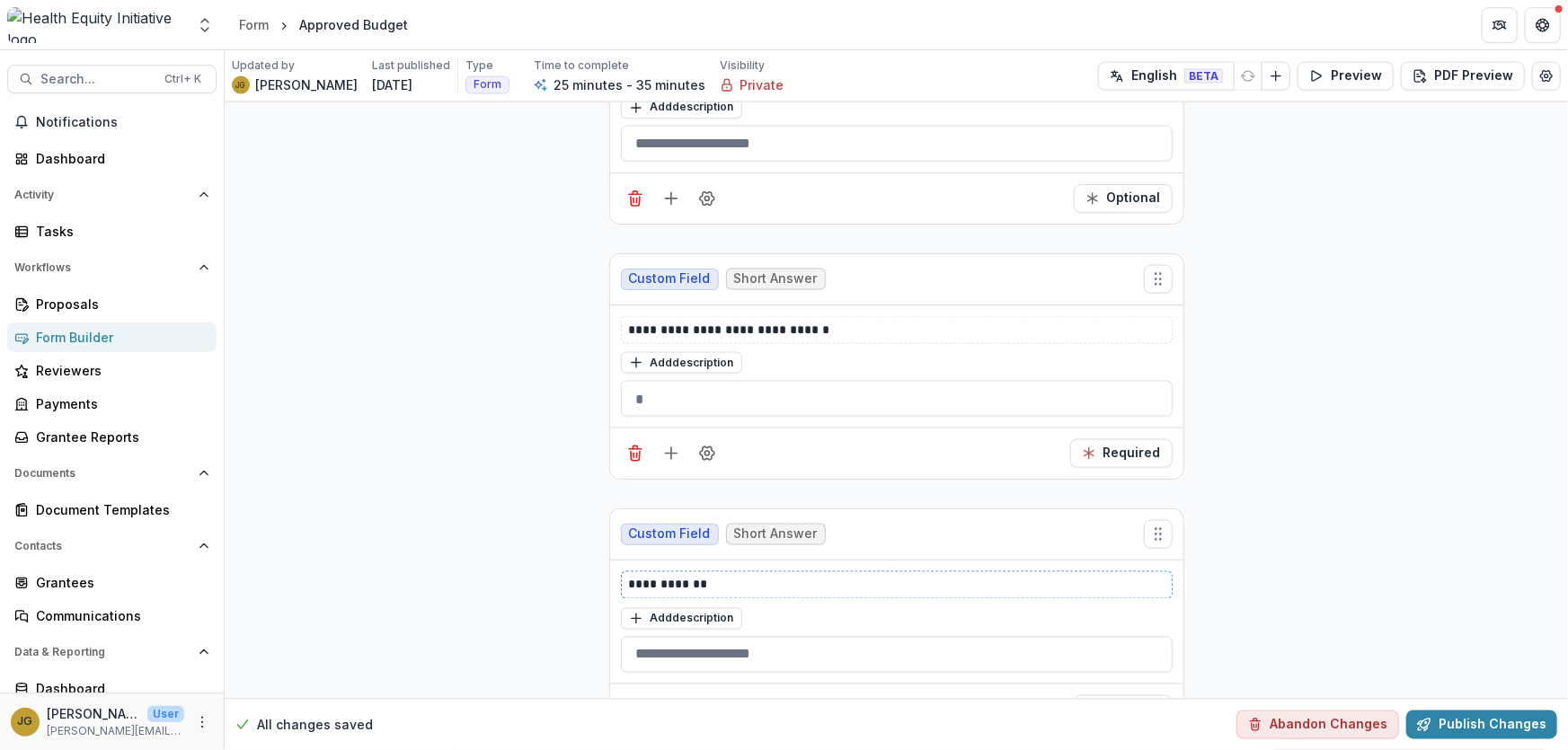
click at [728, 579] on p "**********" at bounding box center [897, 586] width 536 height 19
drag, startPoint x: 841, startPoint y: 325, endPoint x: 598, endPoint y: 337, distance: 243.3
copy p "**********"
drag, startPoint x: 715, startPoint y: 573, endPoint x: 620, endPoint y: 574, distance: 95.0
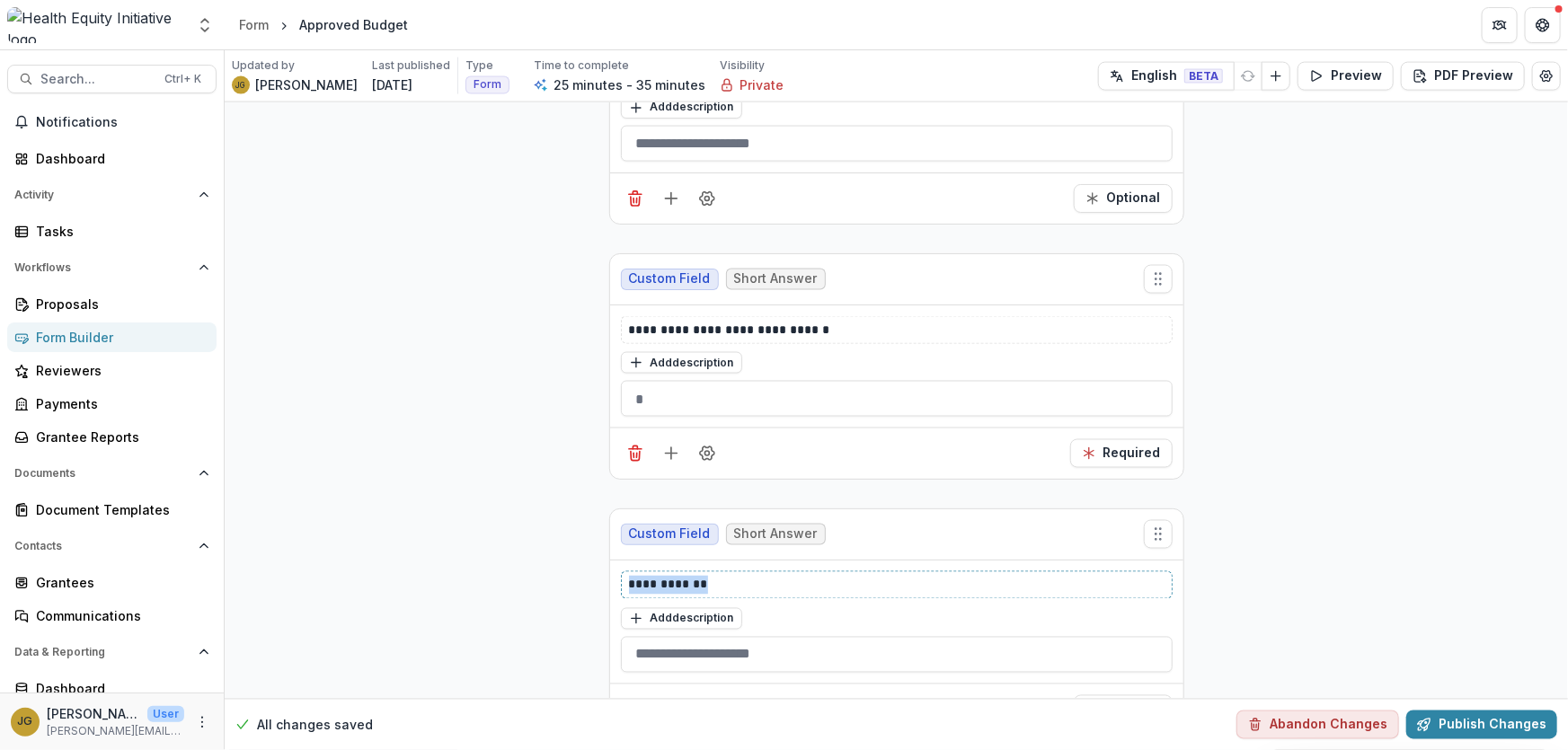
click at [620, 574] on div "**********" at bounding box center [896, 585] width 551 height 28
click at [633, 449] on icon "Delete field" at bounding box center [635, 453] width 18 height 18
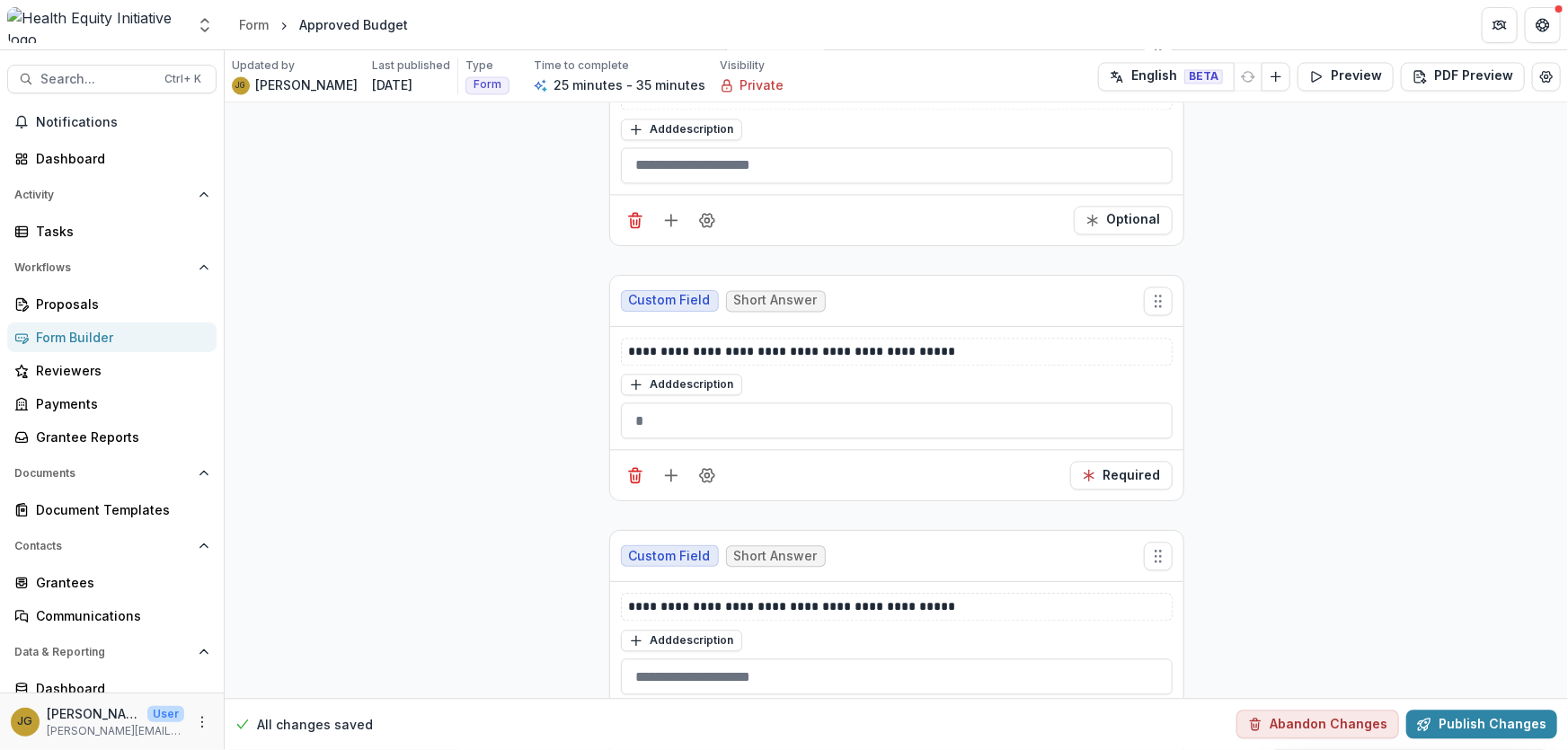
scroll to position [1927, 0]
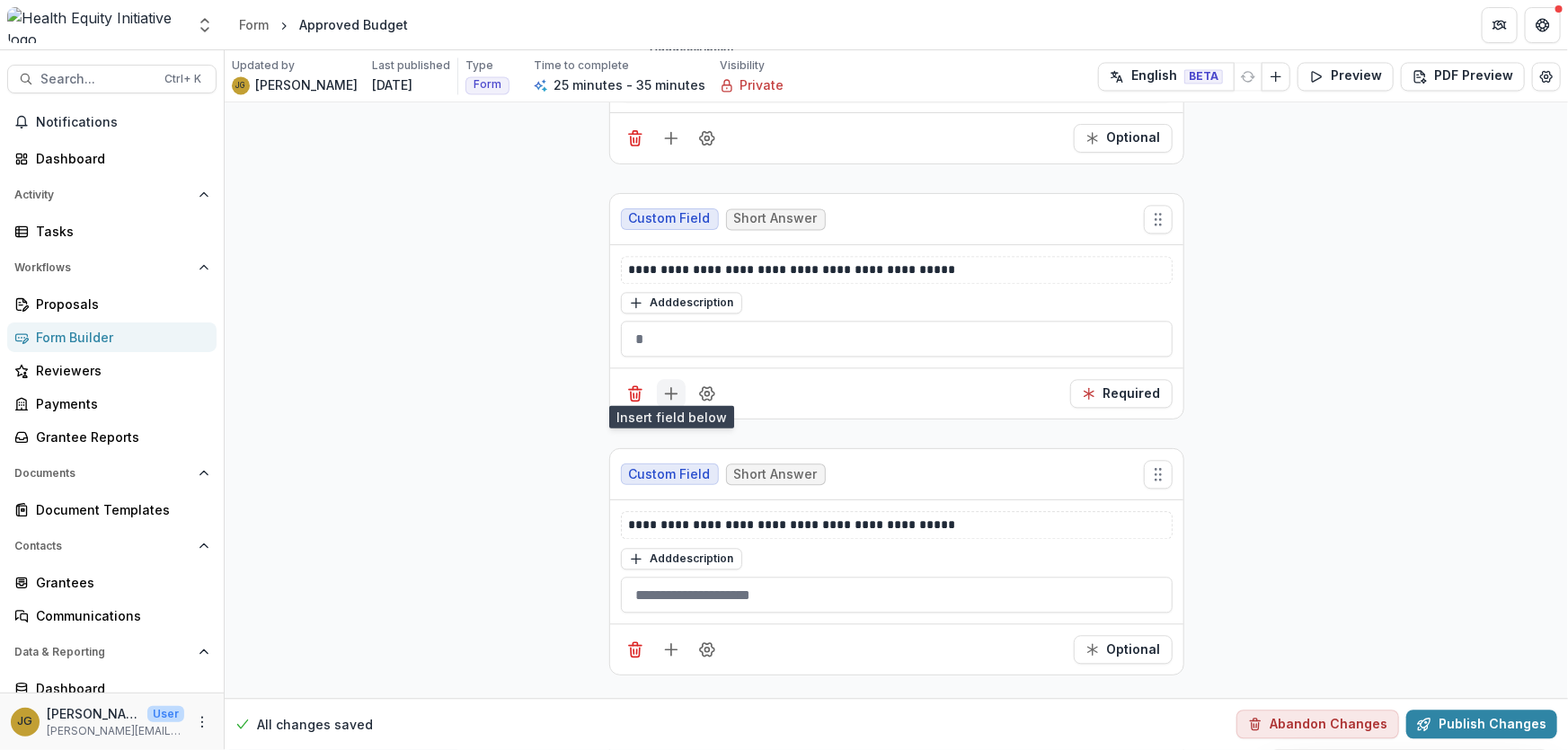
click at [671, 388] on line "Add field" at bounding box center [671, 393] width 0 height 12
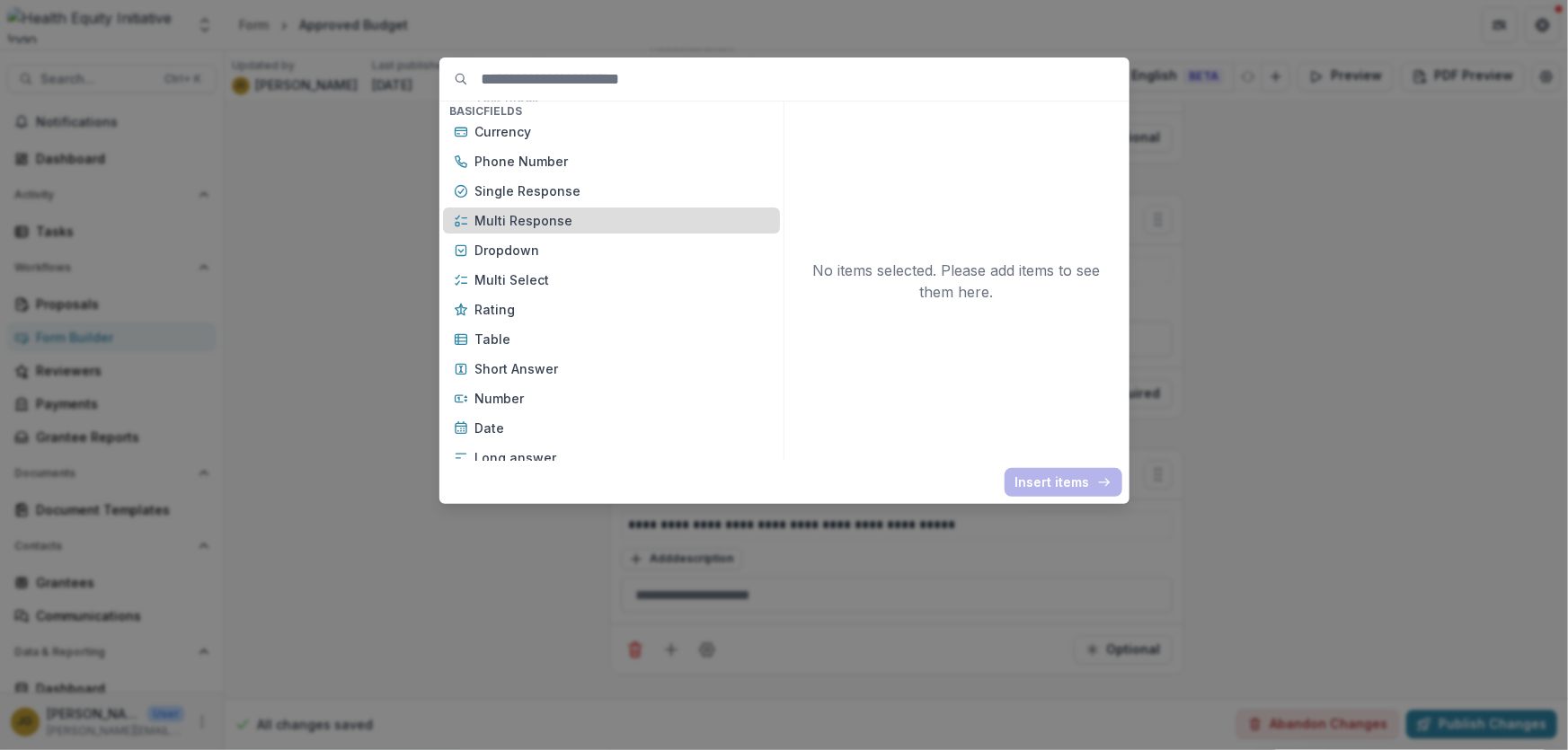
scroll to position [162, 0]
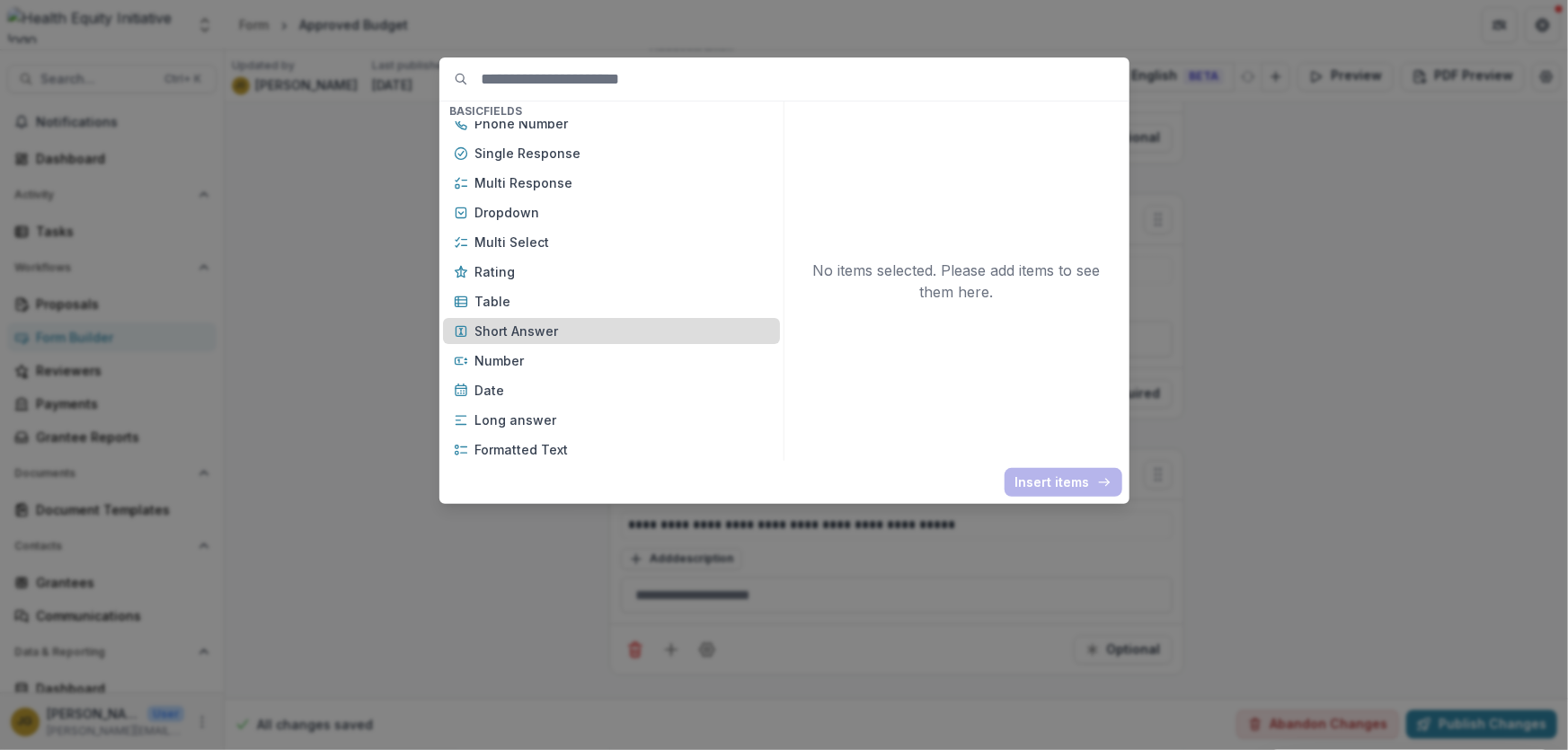
click at [547, 336] on p "Short Answer" at bounding box center [621, 331] width 293 height 19
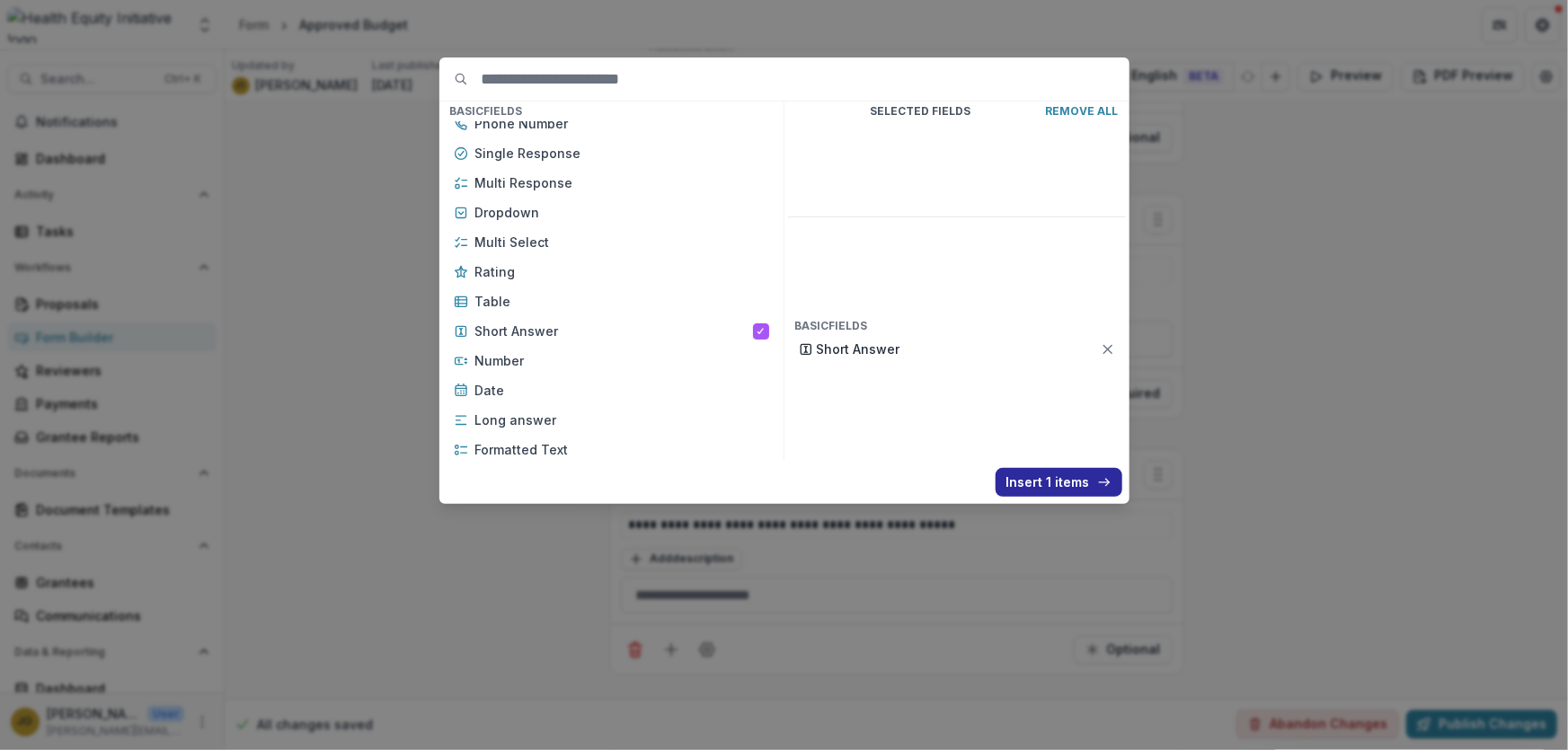
click at [1029, 481] on button "Insert 1 items" at bounding box center [1059, 483] width 127 height 29
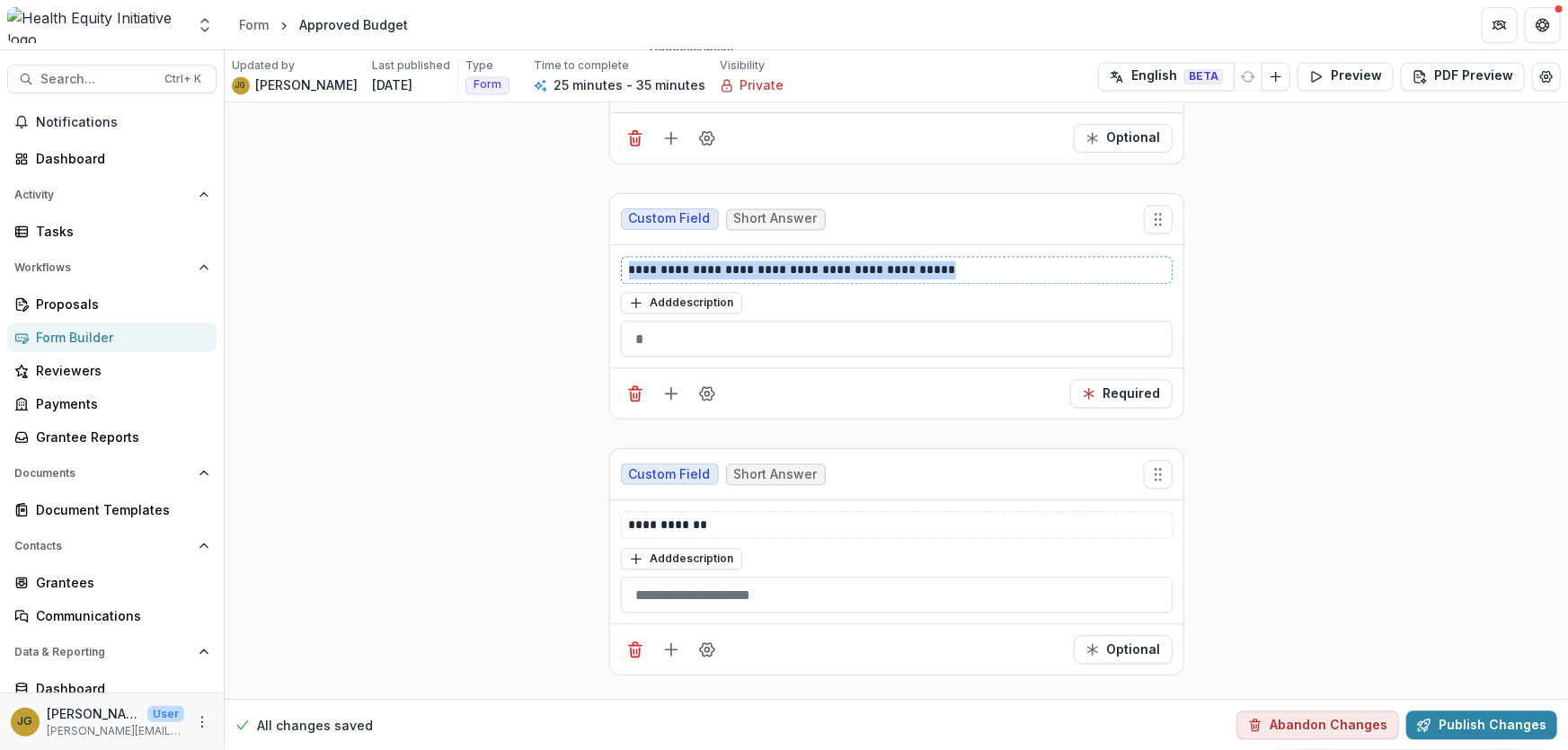
drag, startPoint x: 944, startPoint y: 262, endPoint x: 617, endPoint y: 269, distance: 327.1
click at [617, 269] on div "**********" at bounding box center [897, 307] width 573 height 123
copy p "**********"
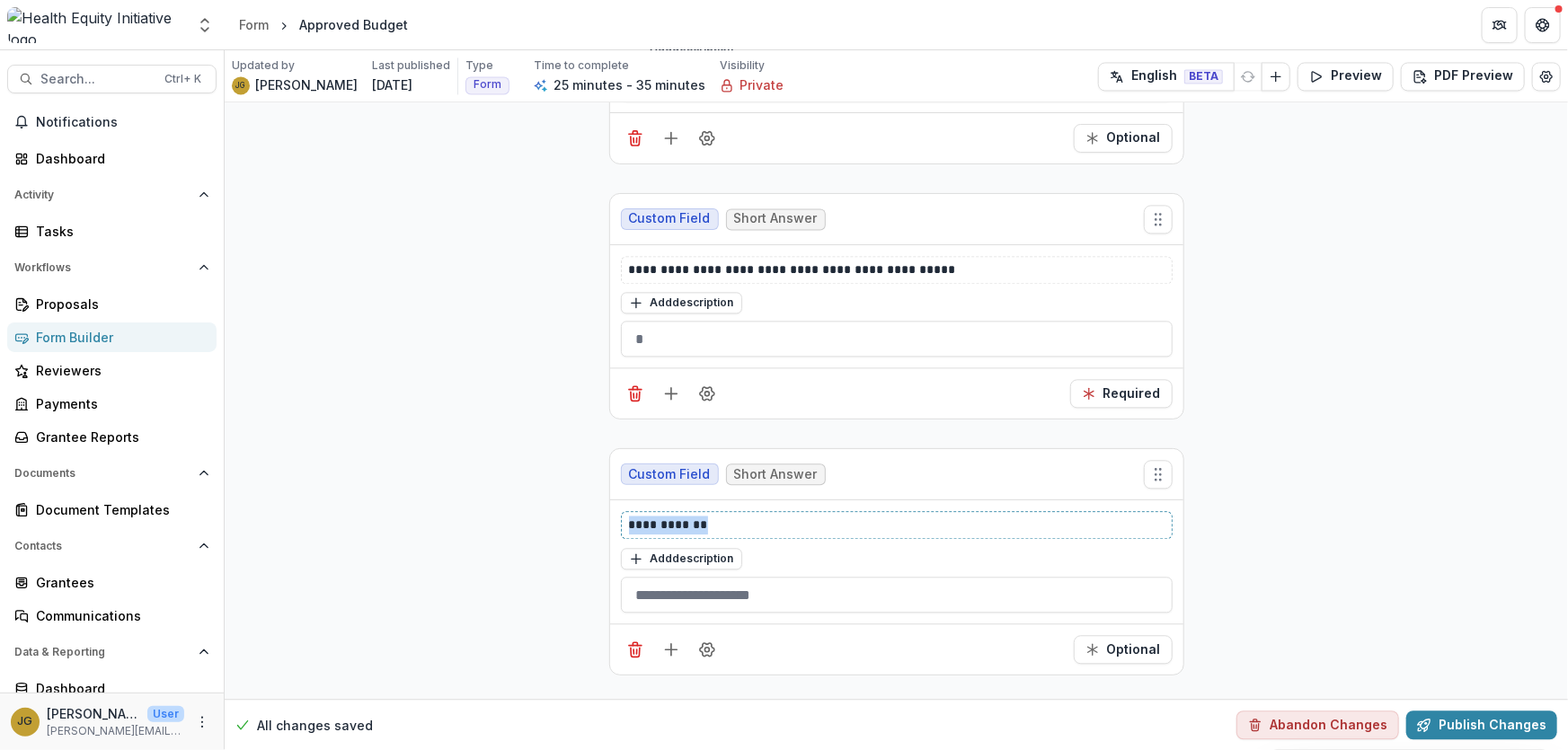
drag, startPoint x: 718, startPoint y: 512, endPoint x: 622, endPoint y: 511, distance: 96.0
click at [622, 511] on div "**********" at bounding box center [896, 524] width 551 height 28
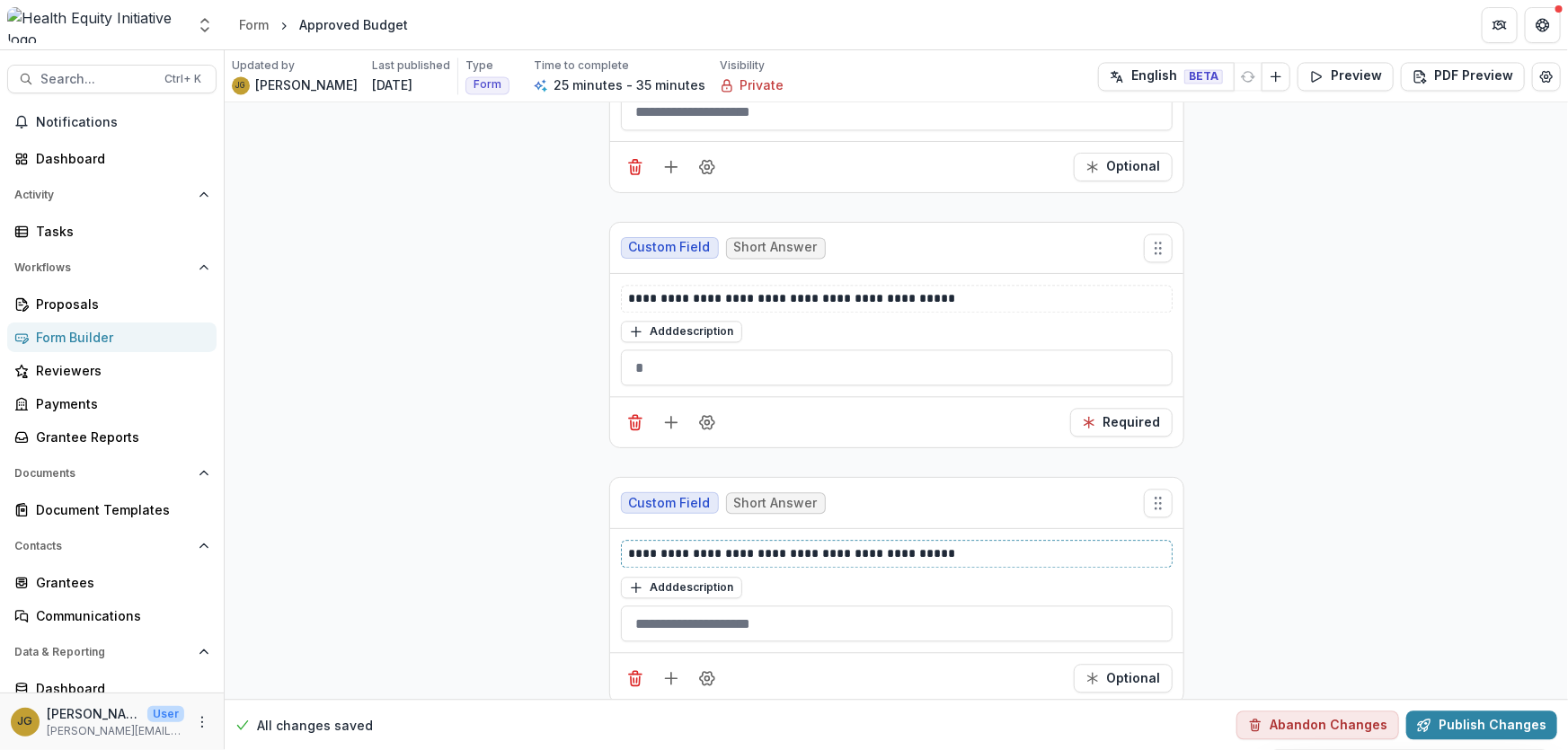
scroll to position [1927, 0]
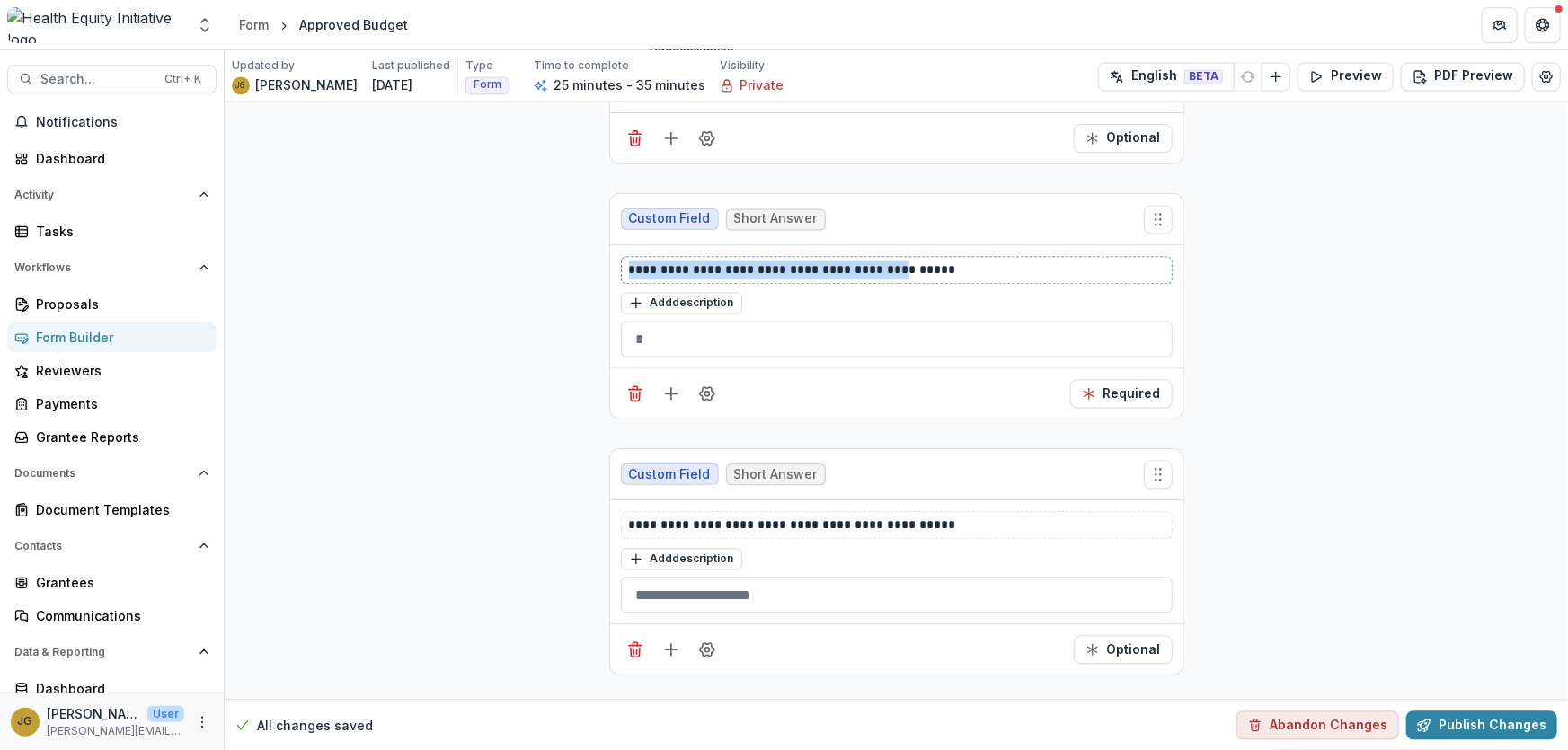
drag, startPoint x: 890, startPoint y: 264, endPoint x: 605, endPoint y: 268, distance: 285.0
drag, startPoint x: 850, startPoint y: 262, endPoint x: 622, endPoint y: 256, distance: 228.1
click at [622, 256] on div "**********" at bounding box center [896, 269] width 551 height 28
copy p "**********"
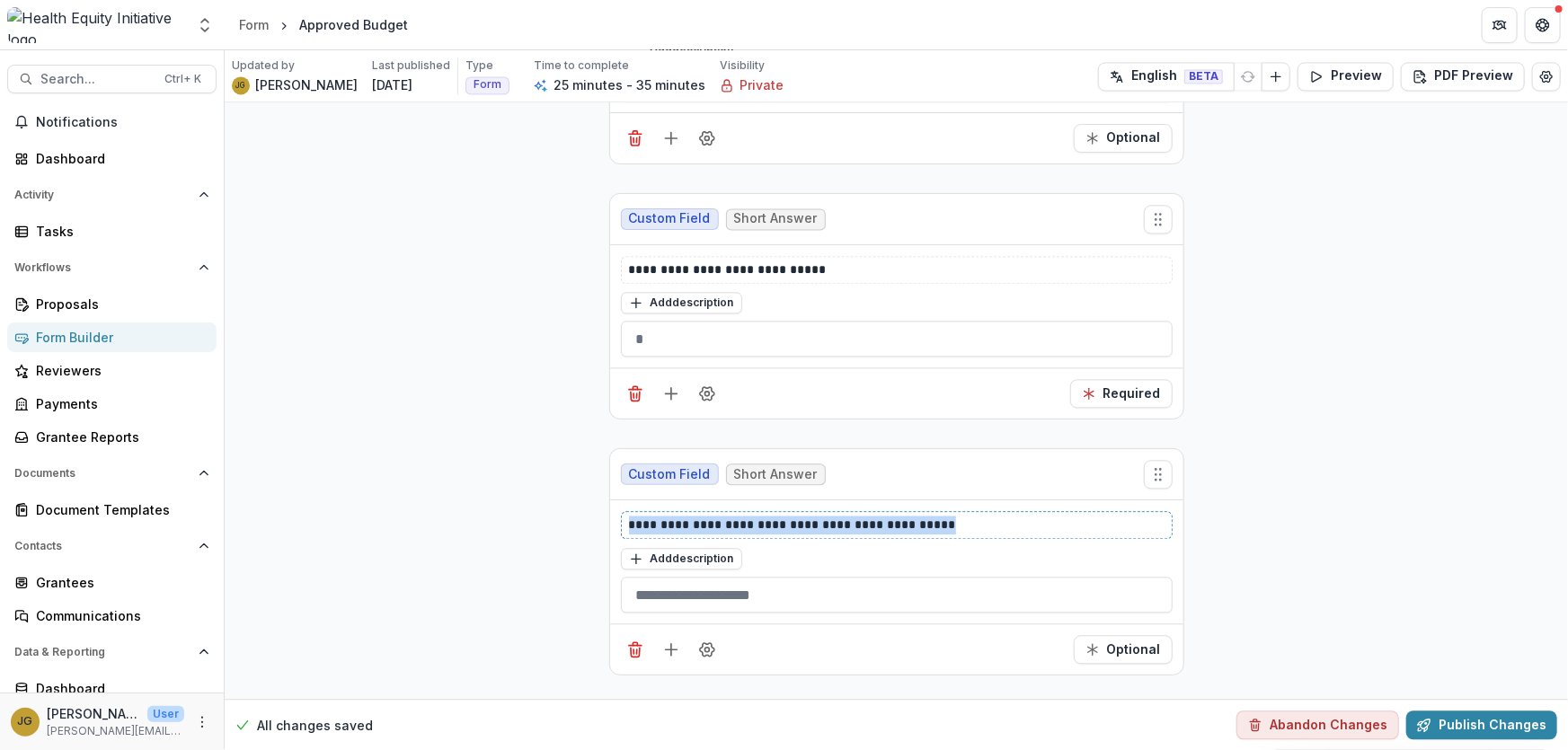
drag, startPoint x: 953, startPoint y: 511, endPoint x: 606, endPoint y: 503, distance: 347.1
click at [609, 503] on div "**********" at bounding box center [897, 562] width 575 height 227
paste div
drag, startPoint x: 828, startPoint y: 512, endPoint x: 783, endPoint y: 512, distance: 45.0
click at [783, 515] on p "**********" at bounding box center [897, 525] width 536 height 19
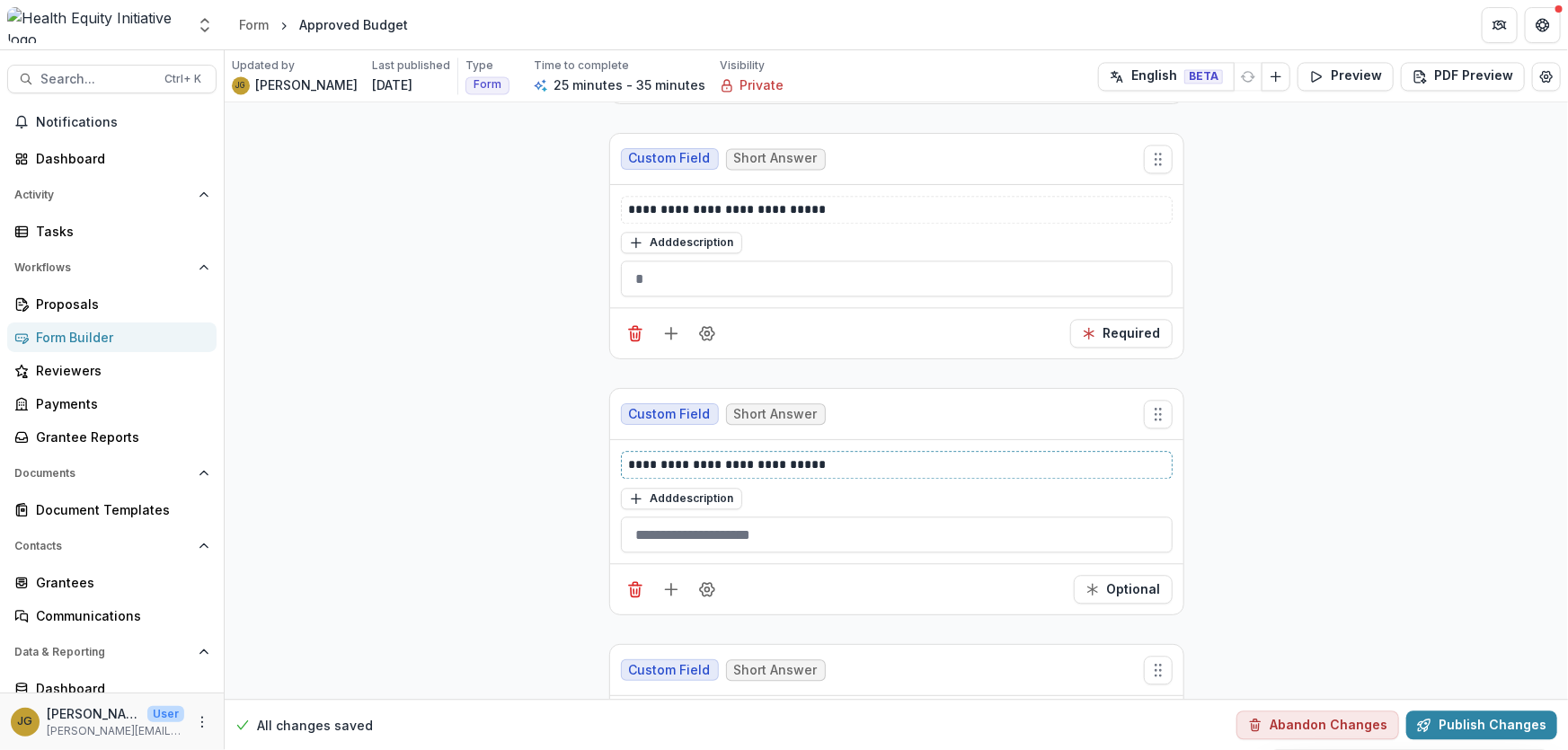
scroll to position [2090, 0]
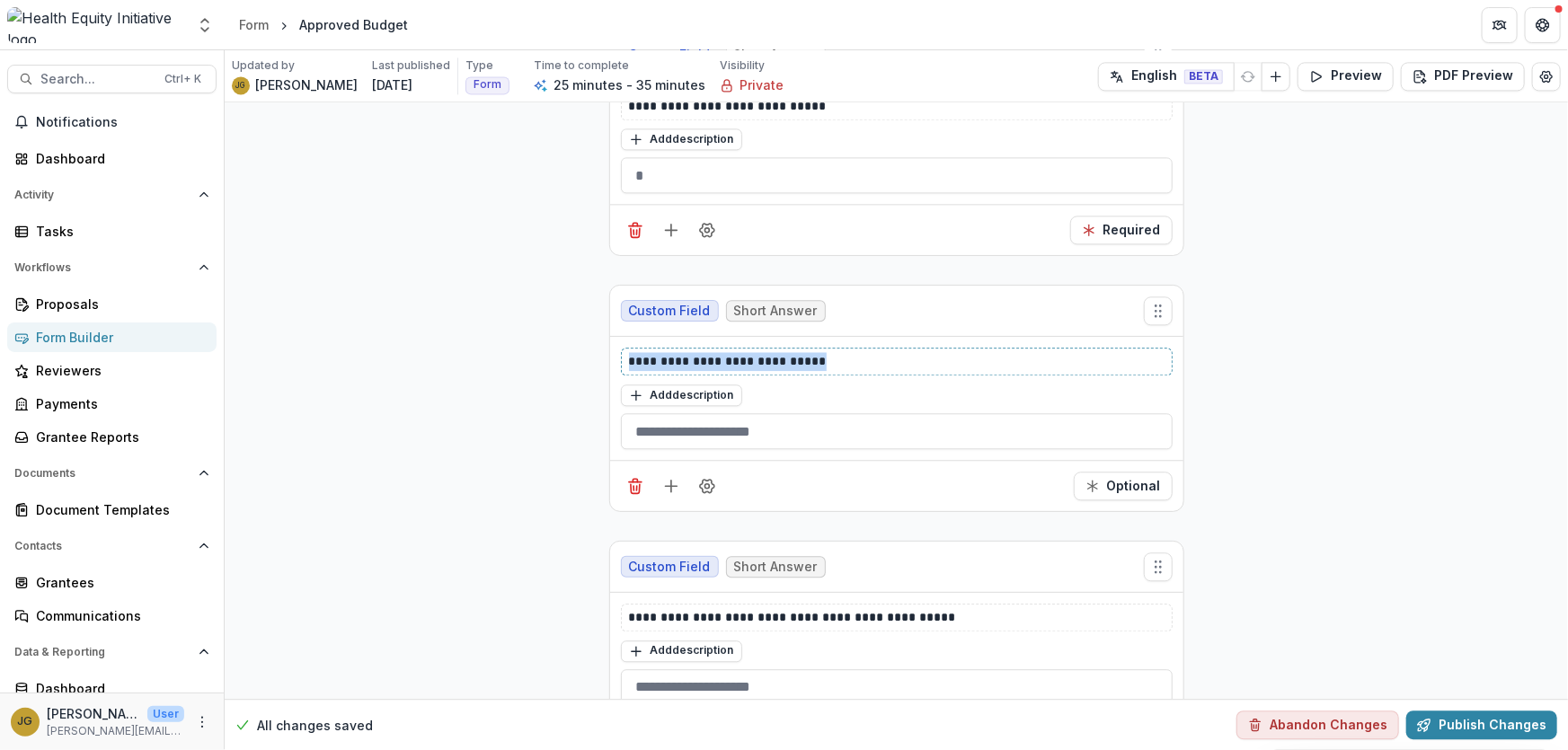
drag, startPoint x: 818, startPoint y: 350, endPoint x: 566, endPoint y: 352, distance: 252.0
copy p "**********"
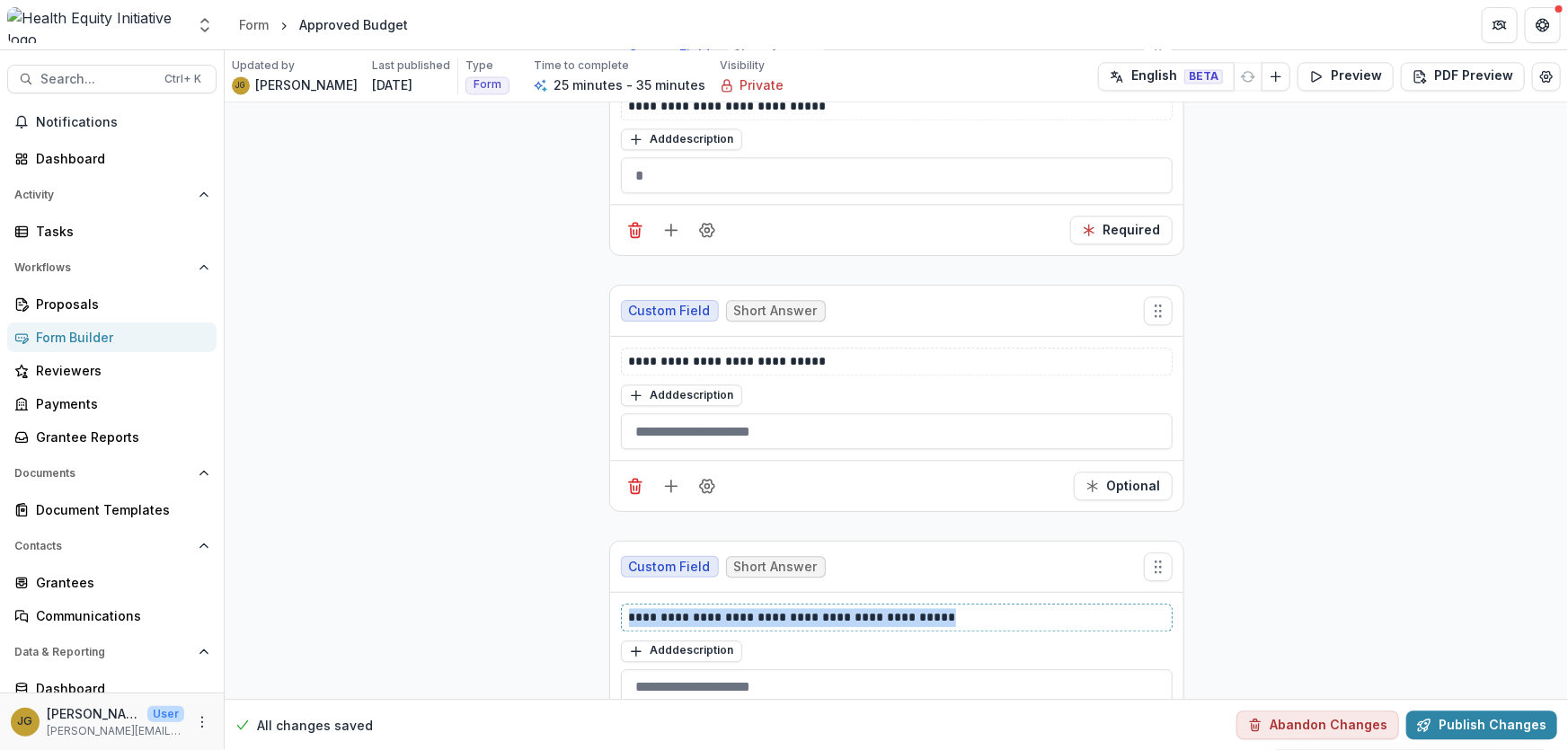
drag, startPoint x: 951, startPoint y: 606, endPoint x: 593, endPoint y: 593, distance: 358.2
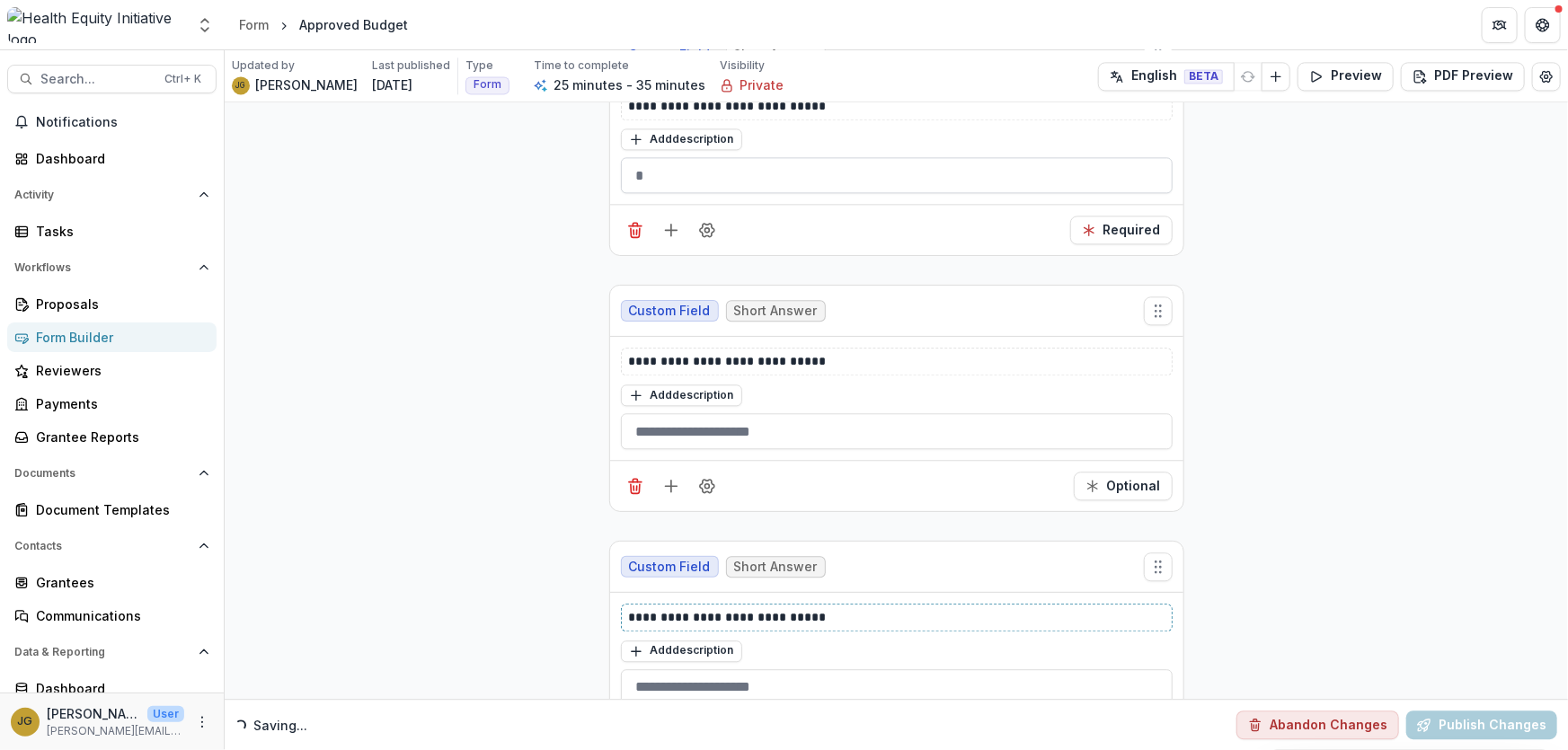
scroll to position [2009, 0]
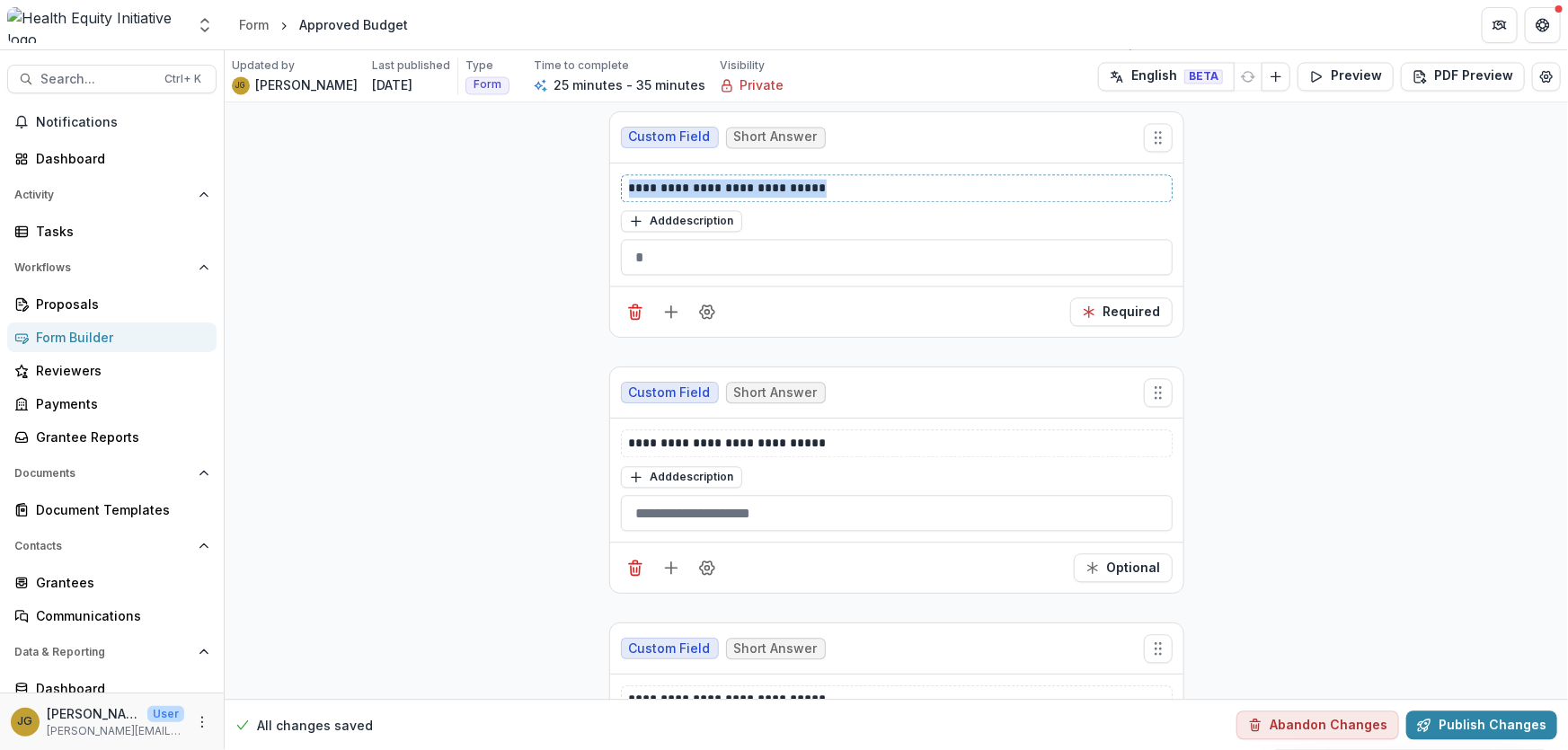
drag, startPoint x: 833, startPoint y: 180, endPoint x: 613, endPoint y: 180, distance: 220.0
click at [613, 180] on div "**********" at bounding box center [897, 225] width 573 height 123
copy p "**********"
drag, startPoint x: 826, startPoint y: 437, endPoint x: 594, endPoint y: 431, distance: 232.1
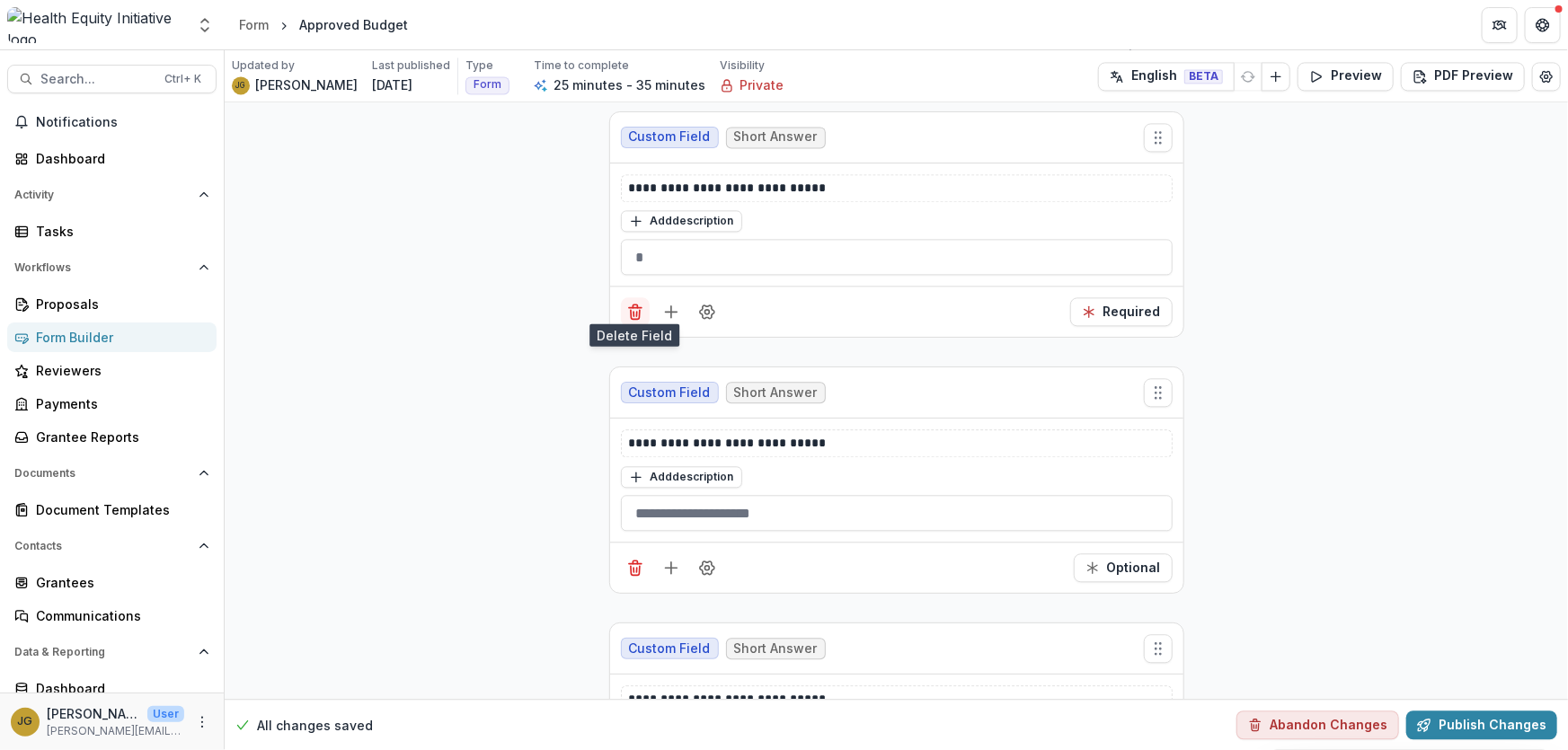
click at [633, 303] on icon "Delete field" at bounding box center [635, 312] width 18 height 18
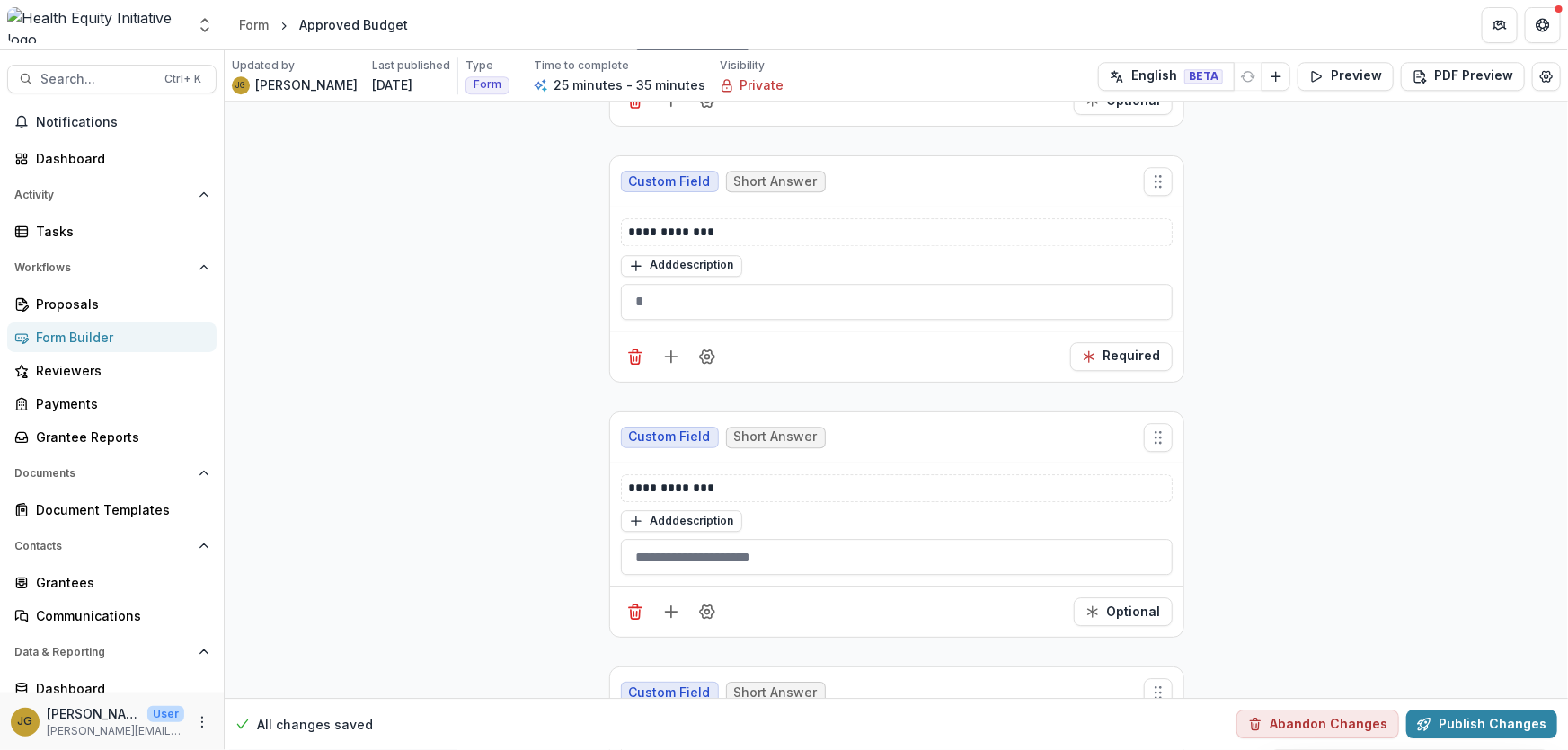
scroll to position [2498, 0]
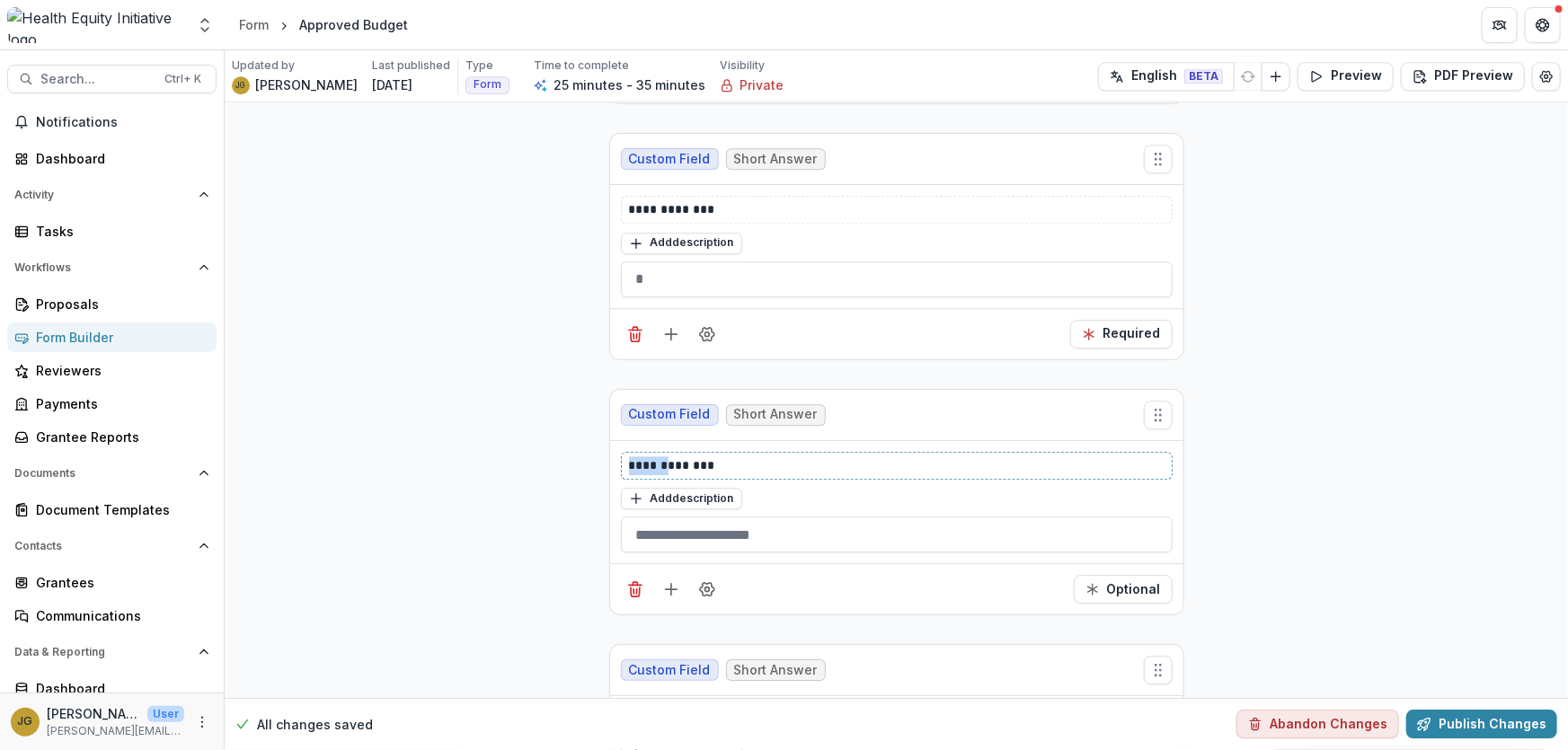
drag, startPoint x: 663, startPoint y: 450, endPoint x: 617, endPoint y: 450, distance: 46.0
click at [617, 450] on div "**********" at bounding box center [897, 503] width 573 height 123
click at [667, 325] on icon "Add field" at bounding box center [670, 334] width 18 height 18
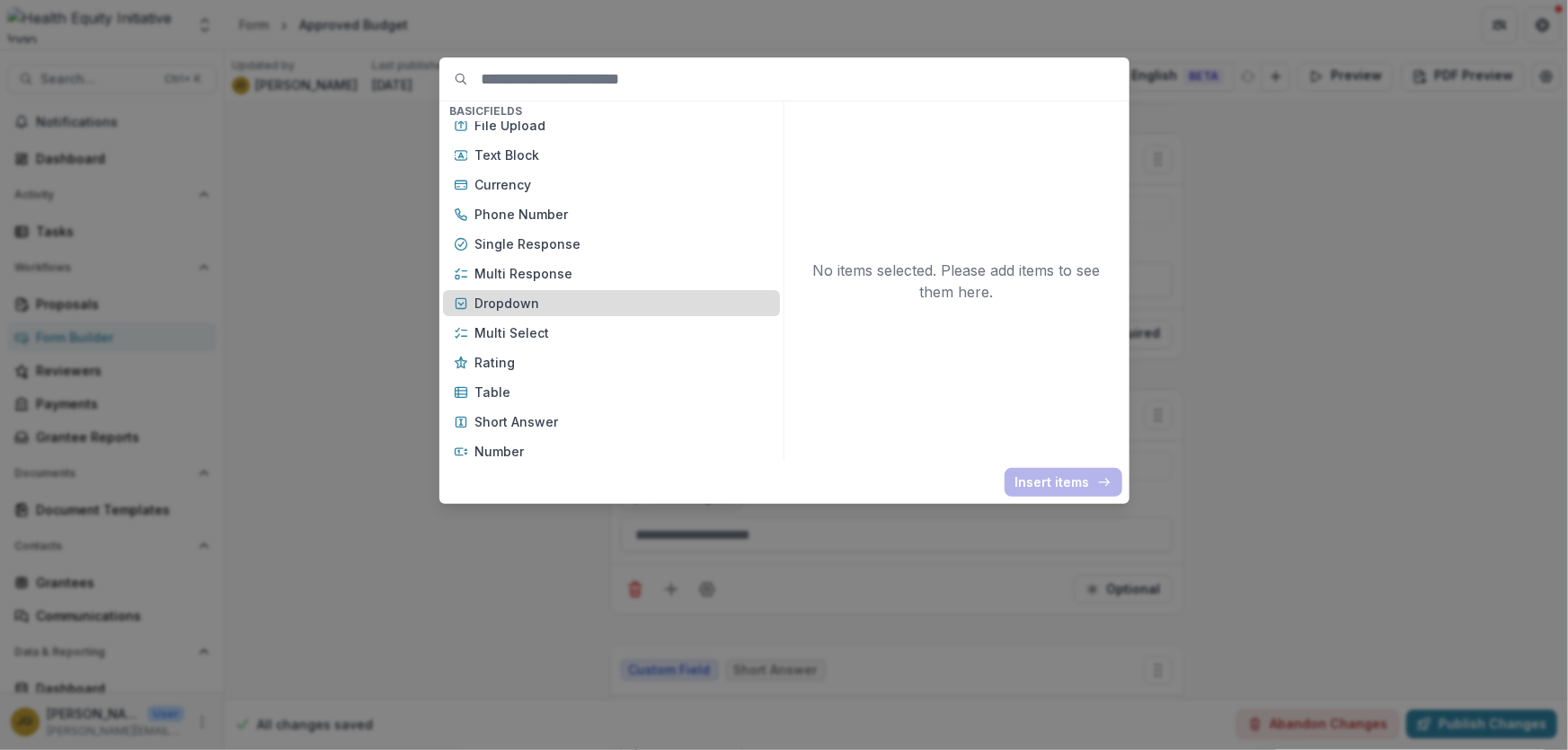
scroll to position [162, 0]
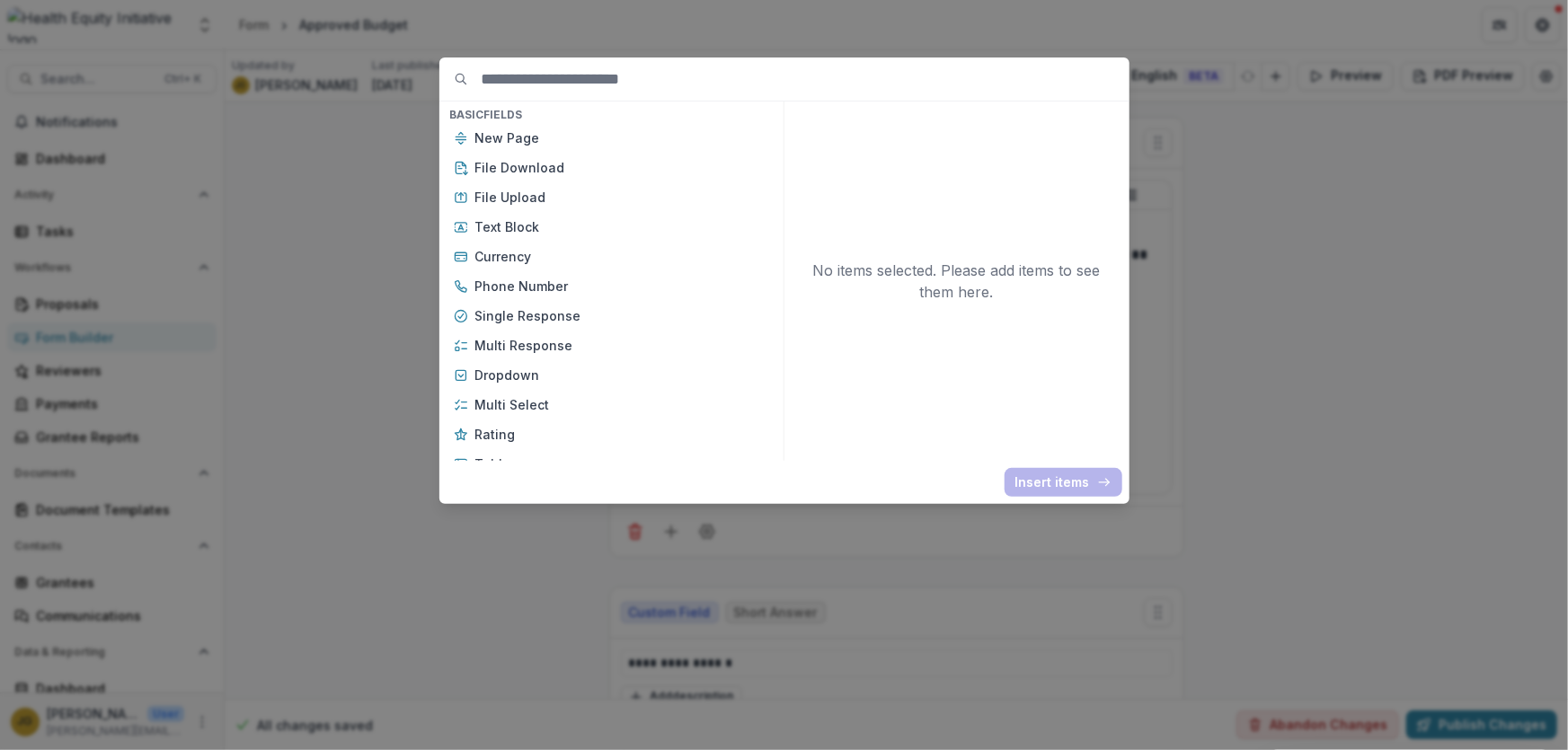
scroll to position [162, 0]
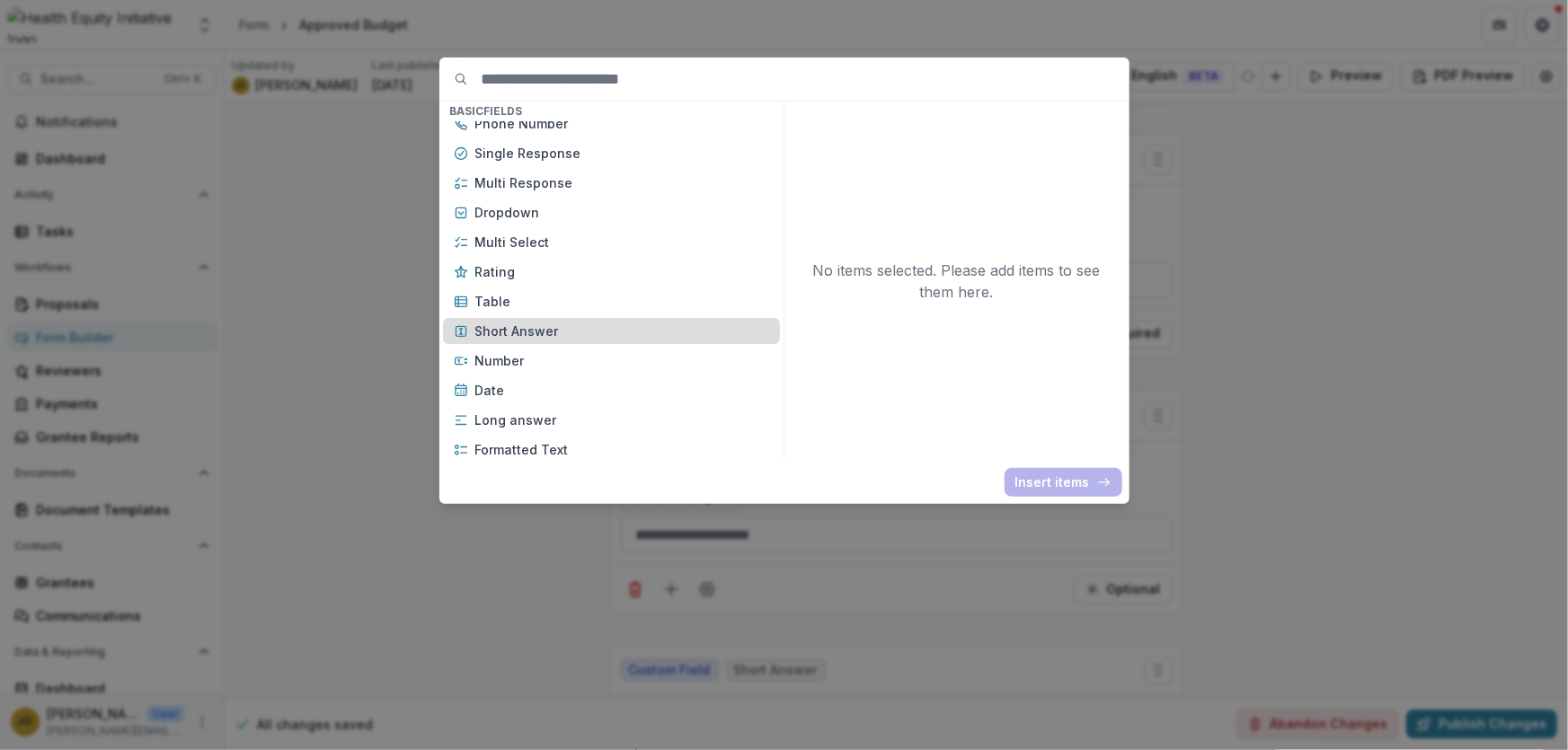
click at [520, 328] on p "Short Answer" at bounding box center [621, 331] width 293 height 19
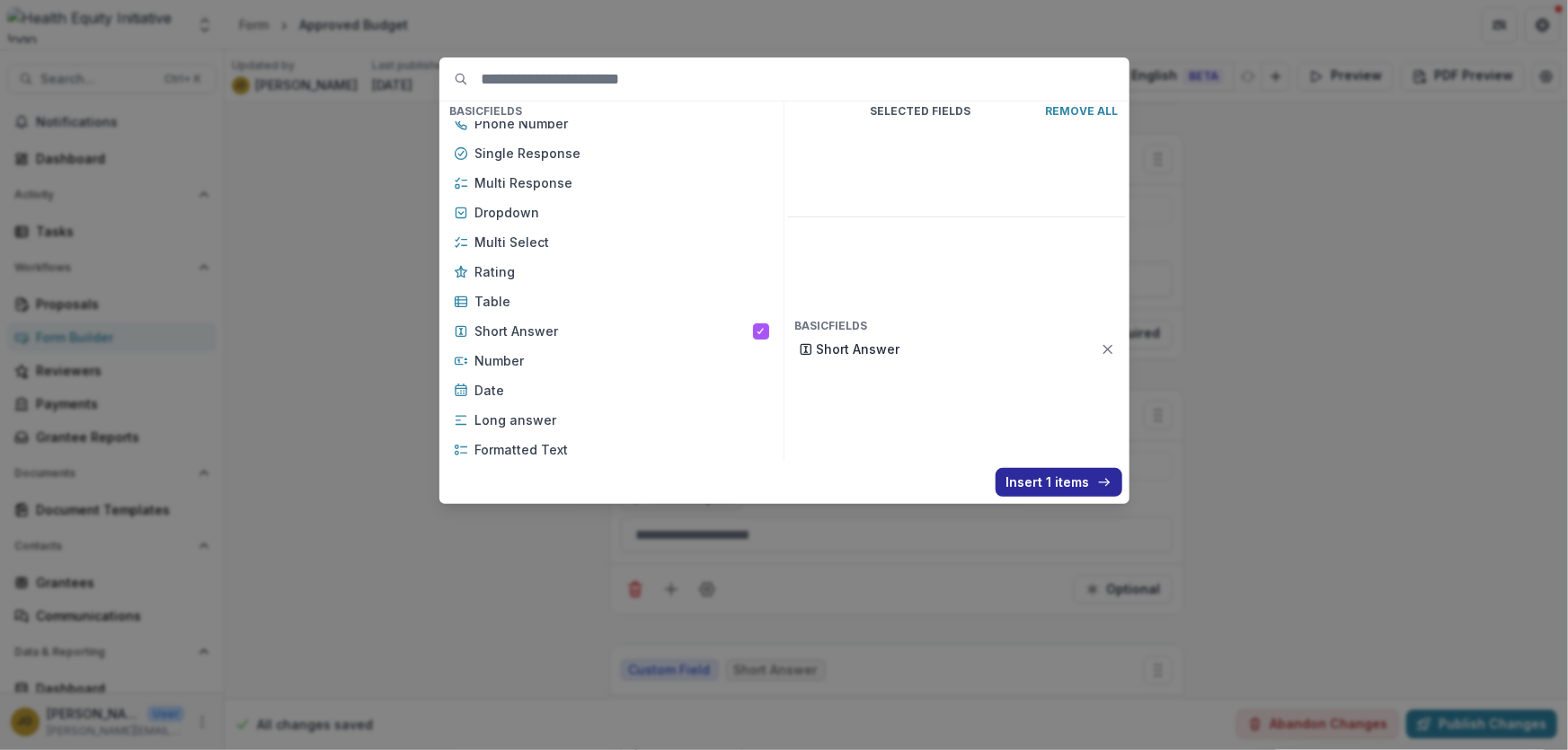
click at [1027, 485] on button "Insert 1 items" at bounding box center [1059, 483] width 127 height 29
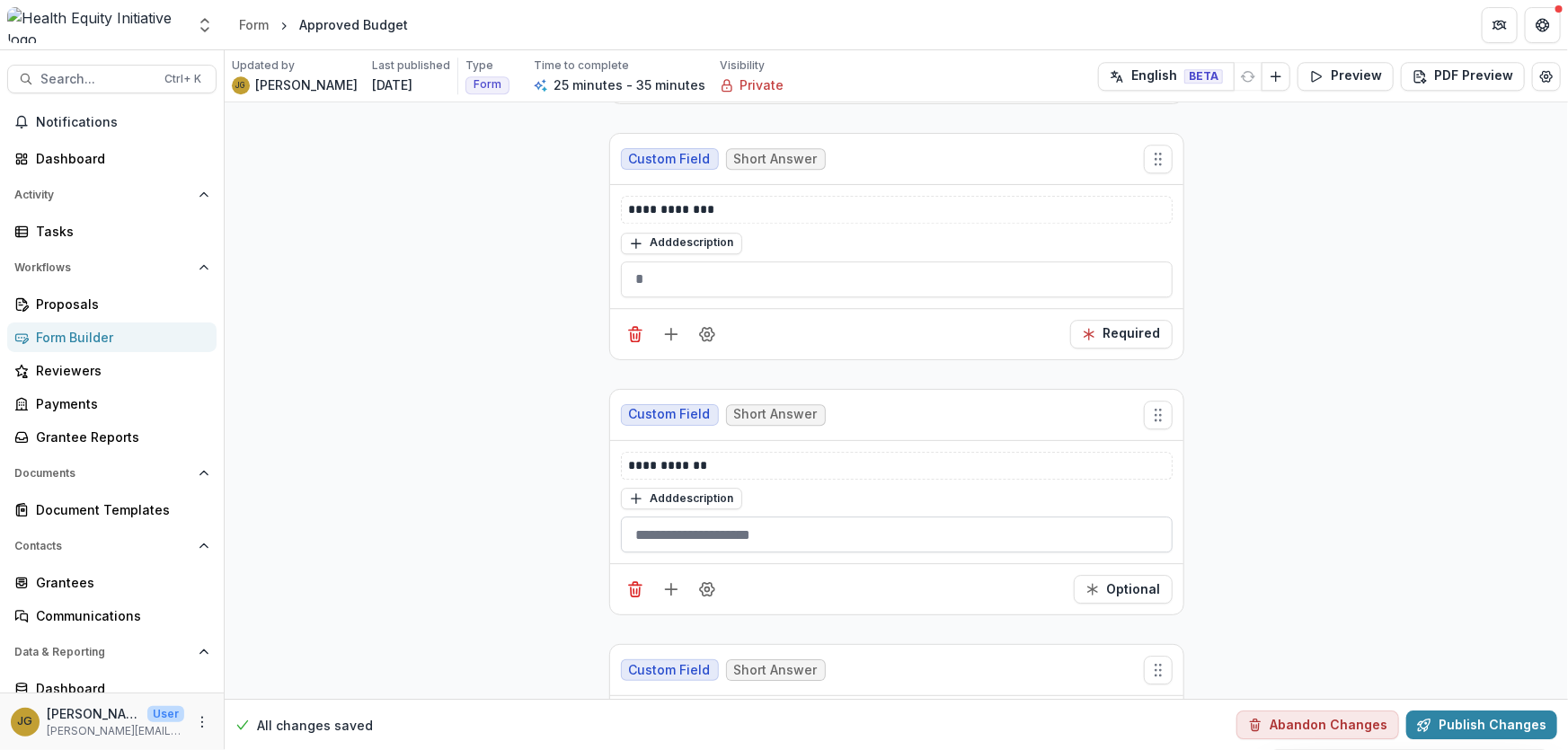
scroll to position [2580, 0]
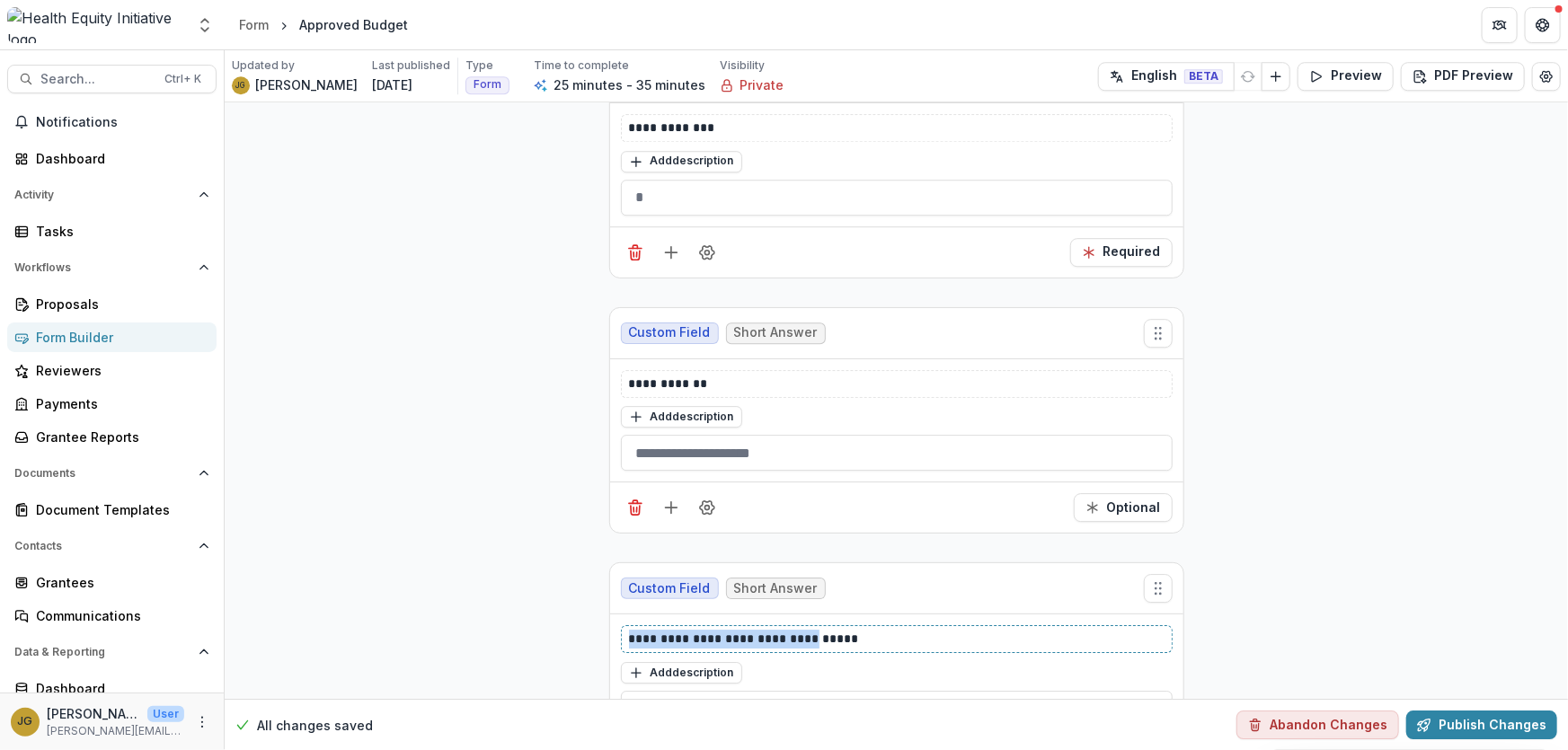
drag, startPoint x: 802, startPoint y: 622, endPoint x: 616, endPoint y: 622, distance: 186.0
click at [616, 622] on div "**********" at bounding box center [897, 676] width 573 height 123
copy p "**********"
drag, startPoint x: 722, startPoint y: 370, endPoint x: 590, endPoint y: 369, distance: 132.0
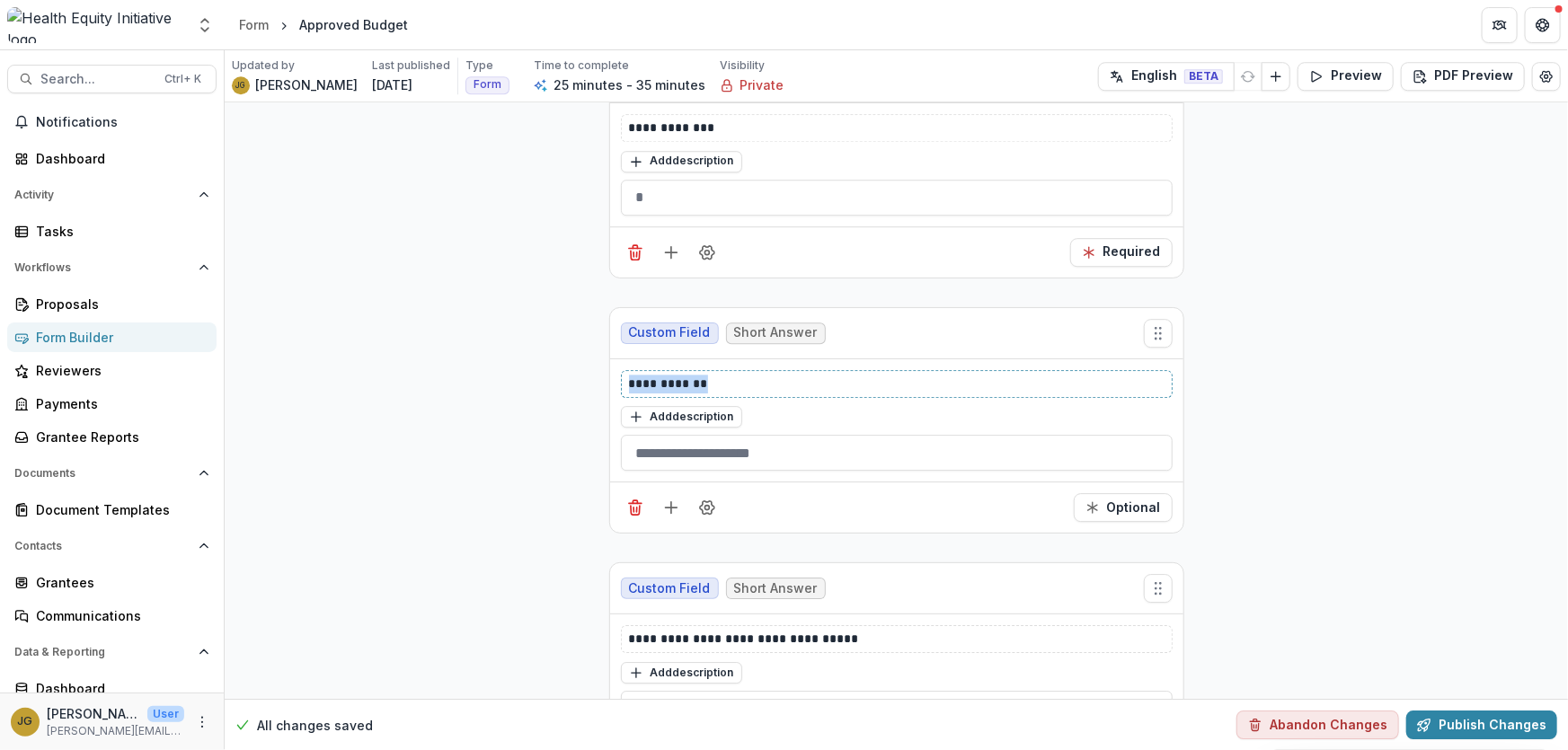
paste div
click at [629, 248] on line "Delete field" at bounding box center [635, 248] width 13 height 0
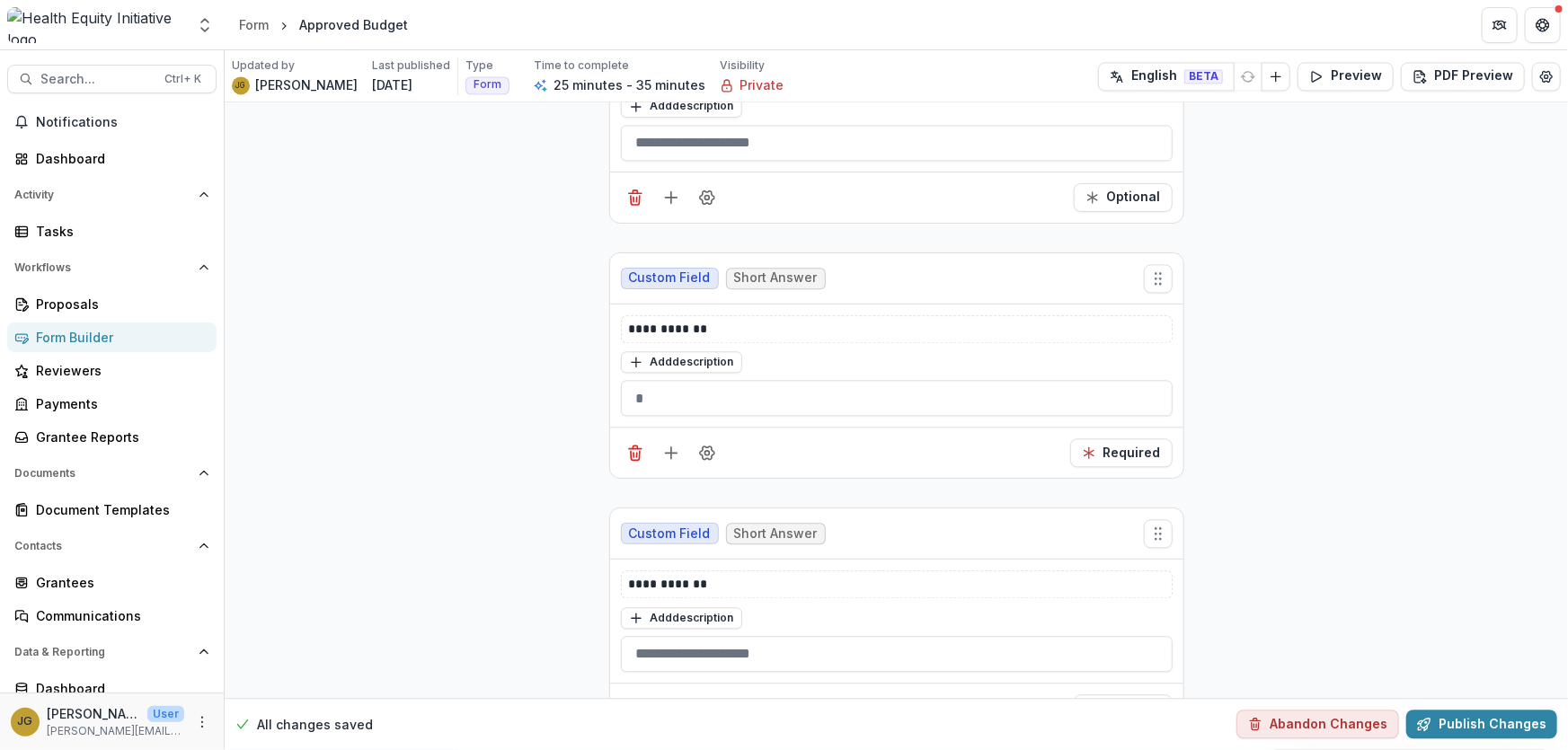
scroll to position [5529, 0]
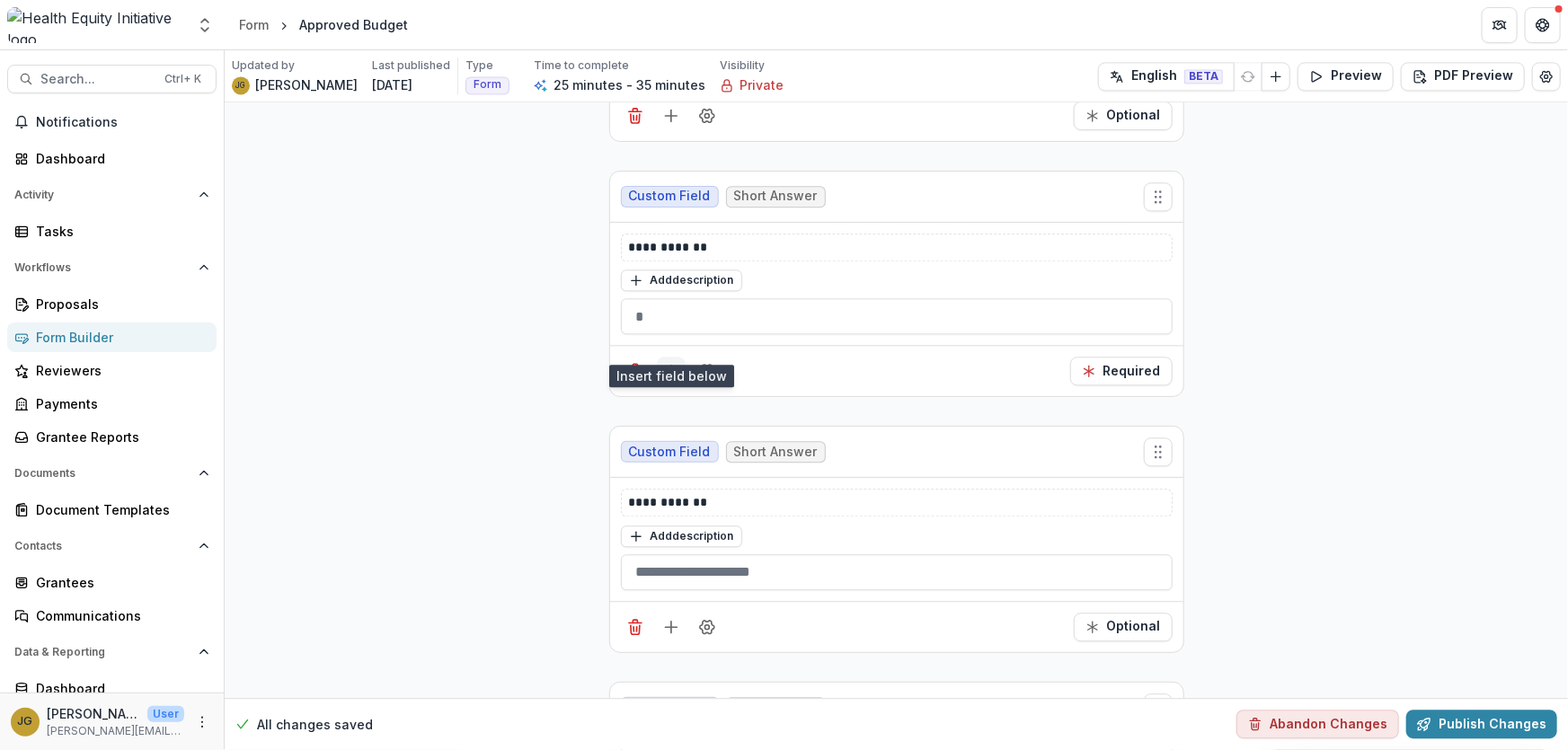
click at [664, 362] on icon "Add field" at bounding box center [670, 370] width 18 height 18
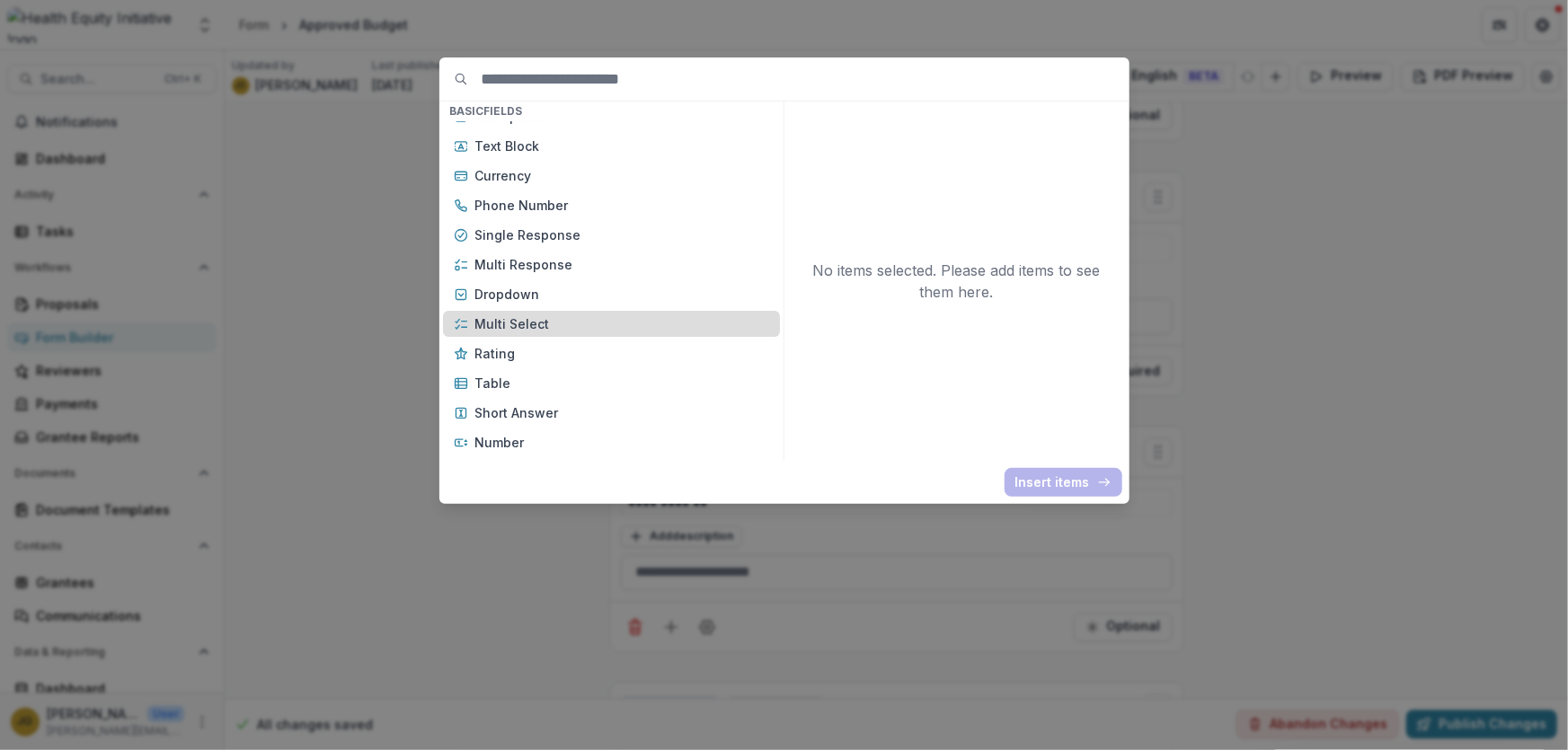
scroll to position [244, 0]
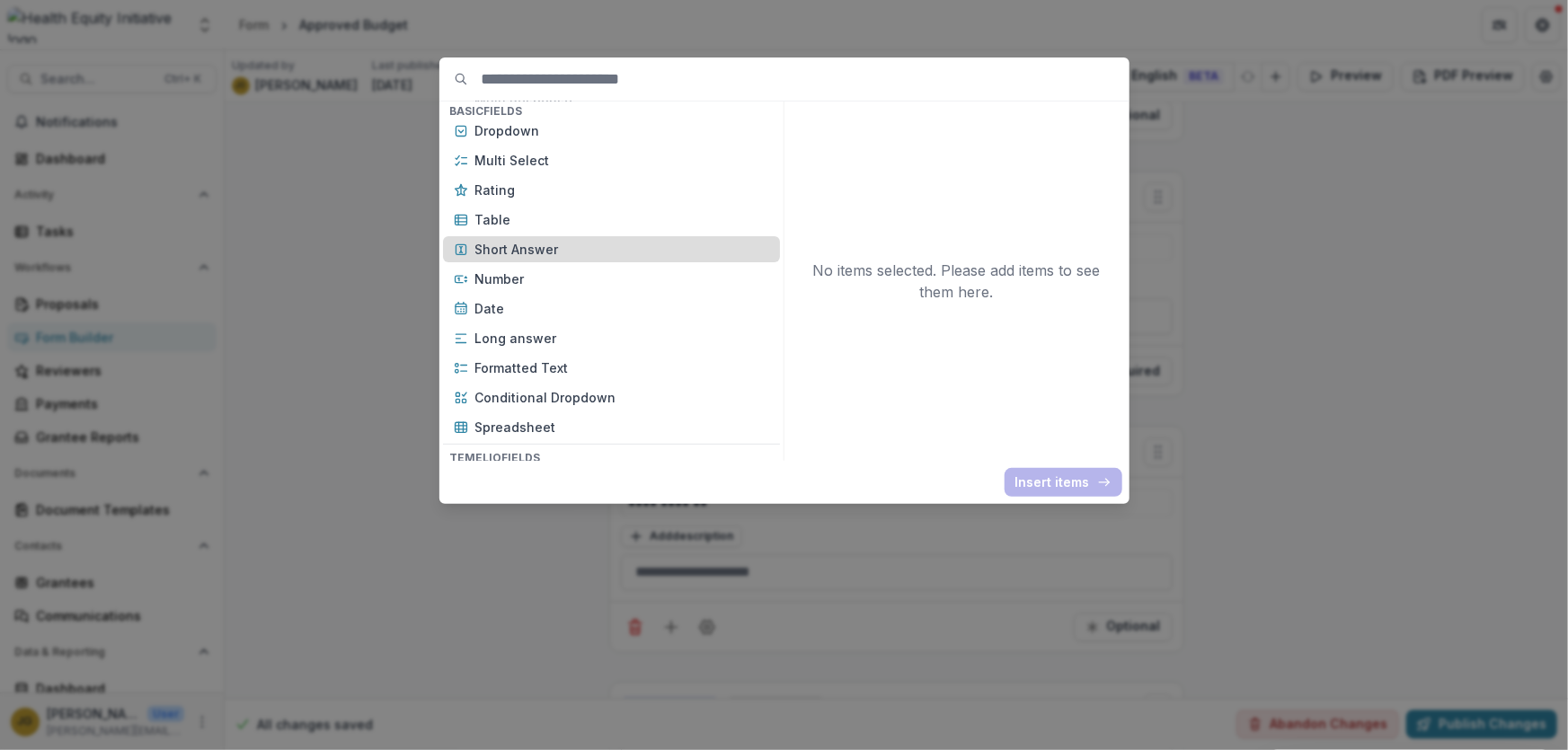
click at [484, 254] on p "Short Answer" at bounding box center [621, 249] width 293 height 19
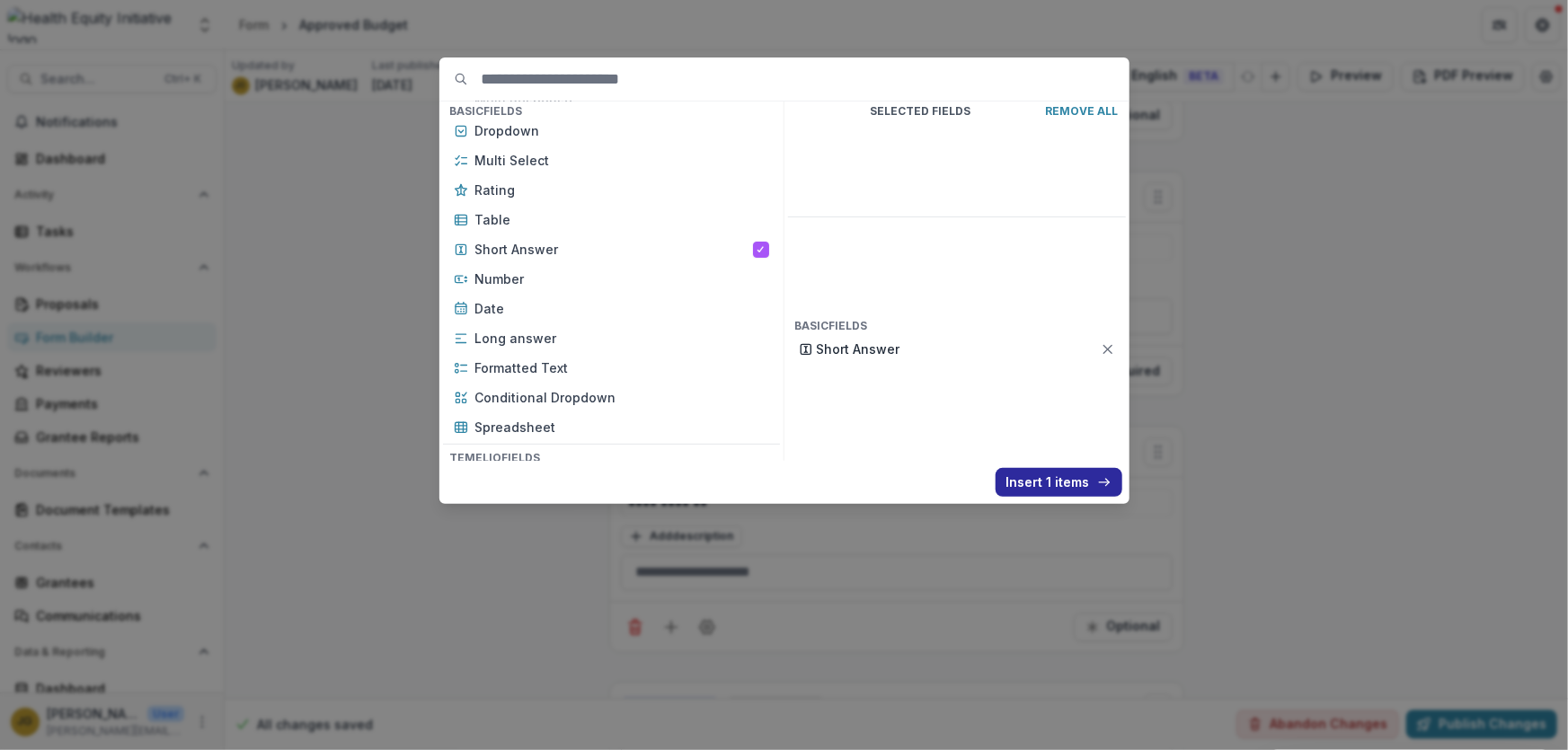
click at [1025, 482] on button "Insert 1 items" at bounding box center [1059, 483] width 127 height 29
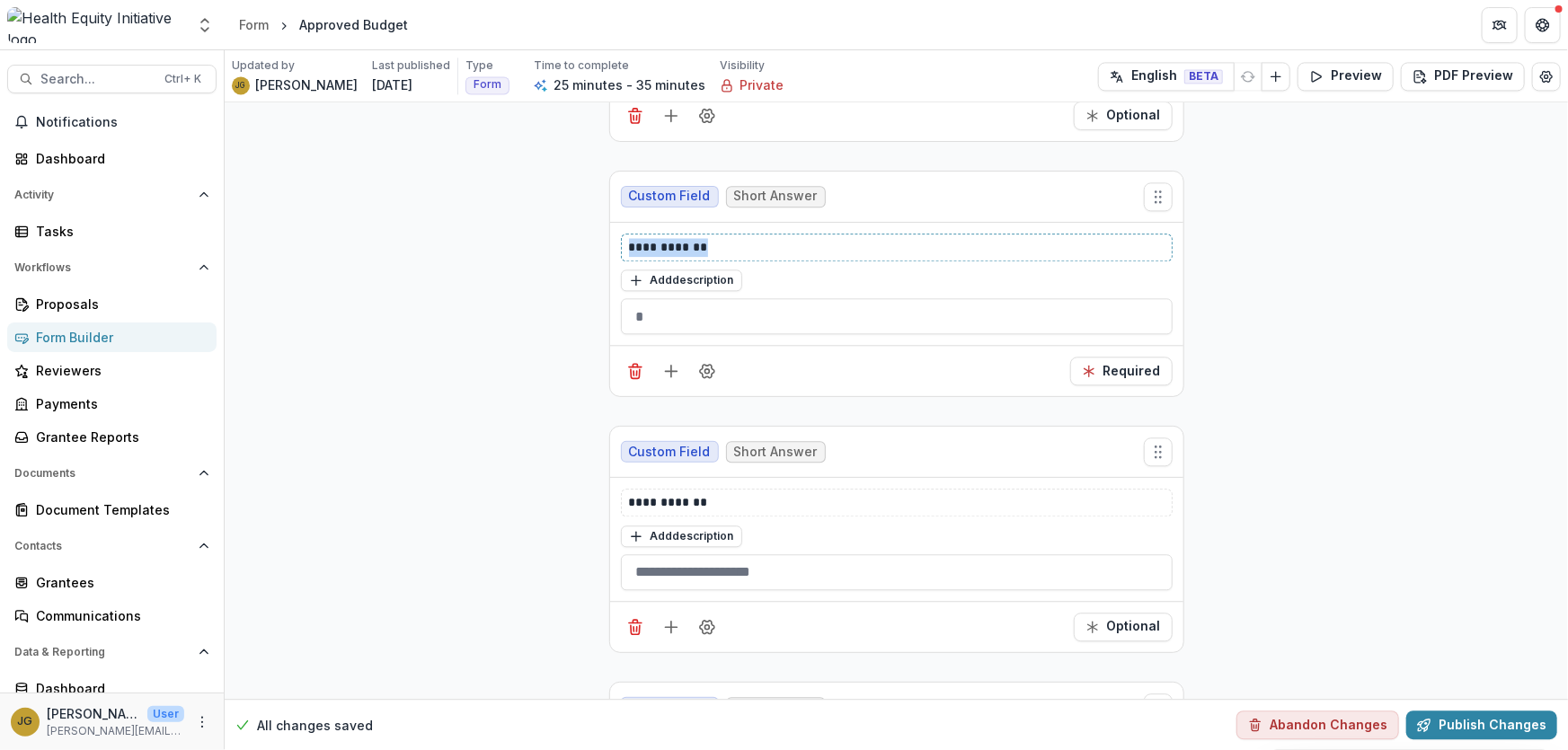
drag, startPoint x: 718, startPoint y: 218, endPoint x: 606, endPoint y: 218, distance: 112.0
click at [609, 218] on div "**********" at bounding box center [897, 284] width 575 height 227
copy p "**********"
drag, startPoint x: 717, startPoint y: 471, endPoint x: 616, endPoint y: 472, distance: 101.0
click at [616, 478] on div "**********" at bounding box center [897, 539] width 573 height 123
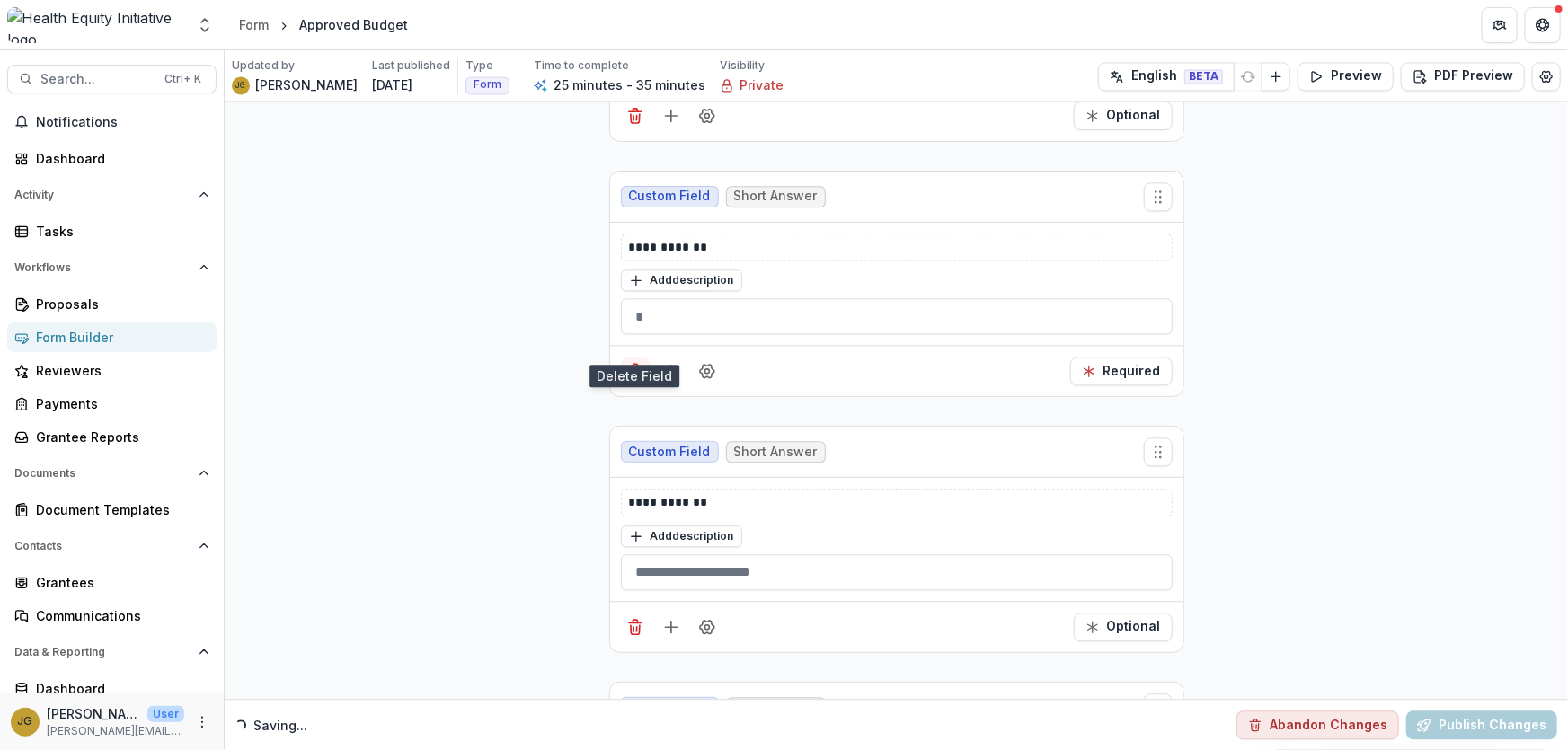
click at [635, 362] on icon "Delete field" at bounding box center [635, 370] width 18 height 18
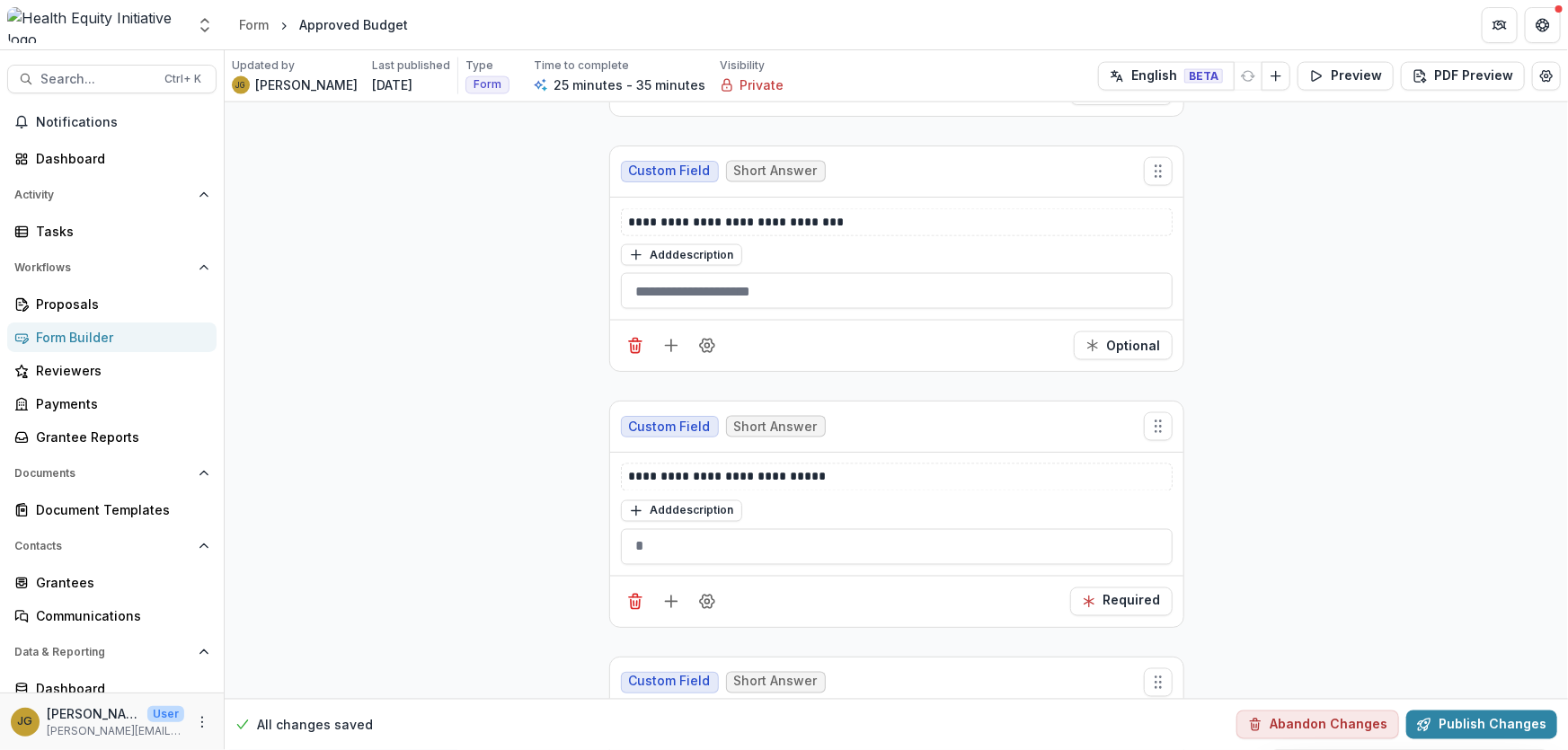
scroll to position [4786, 0]
click at [672, 593] on icon "Add field" at bounding box center [670, 602] width 18 height 18
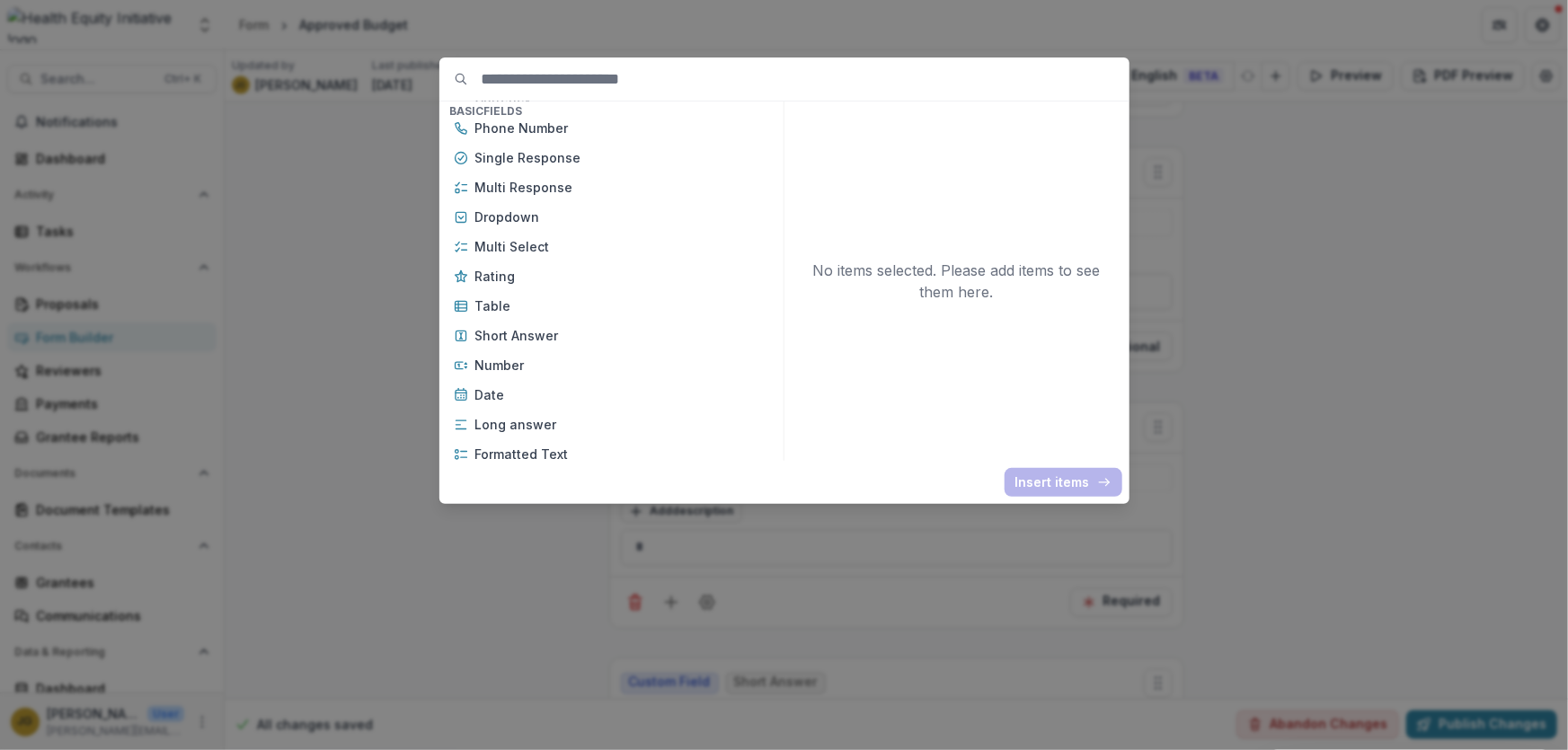
scroll to position [162, 0]
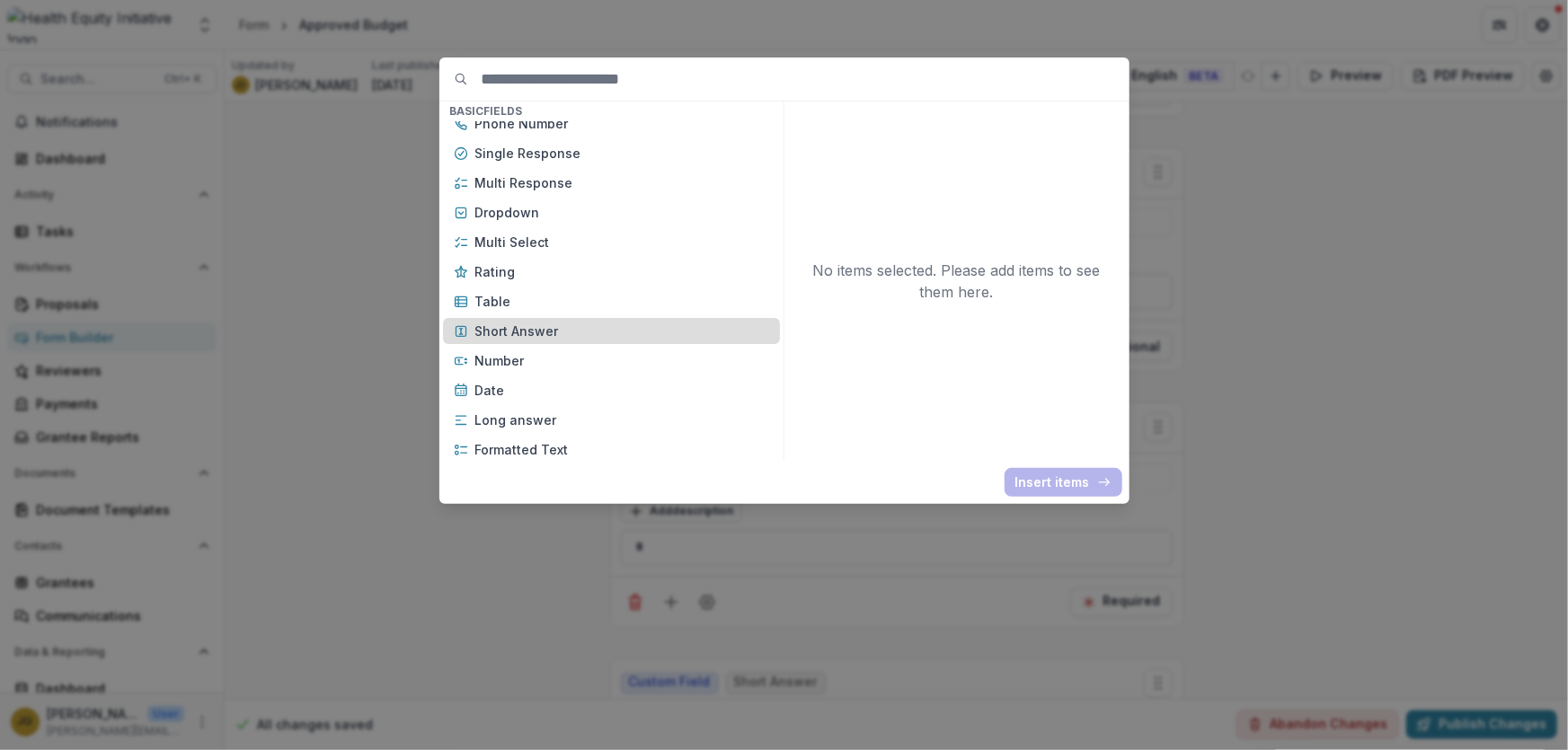
click at [500, 334] on p "Short Answer" at bounding box center [621, 331] width 293 height 19
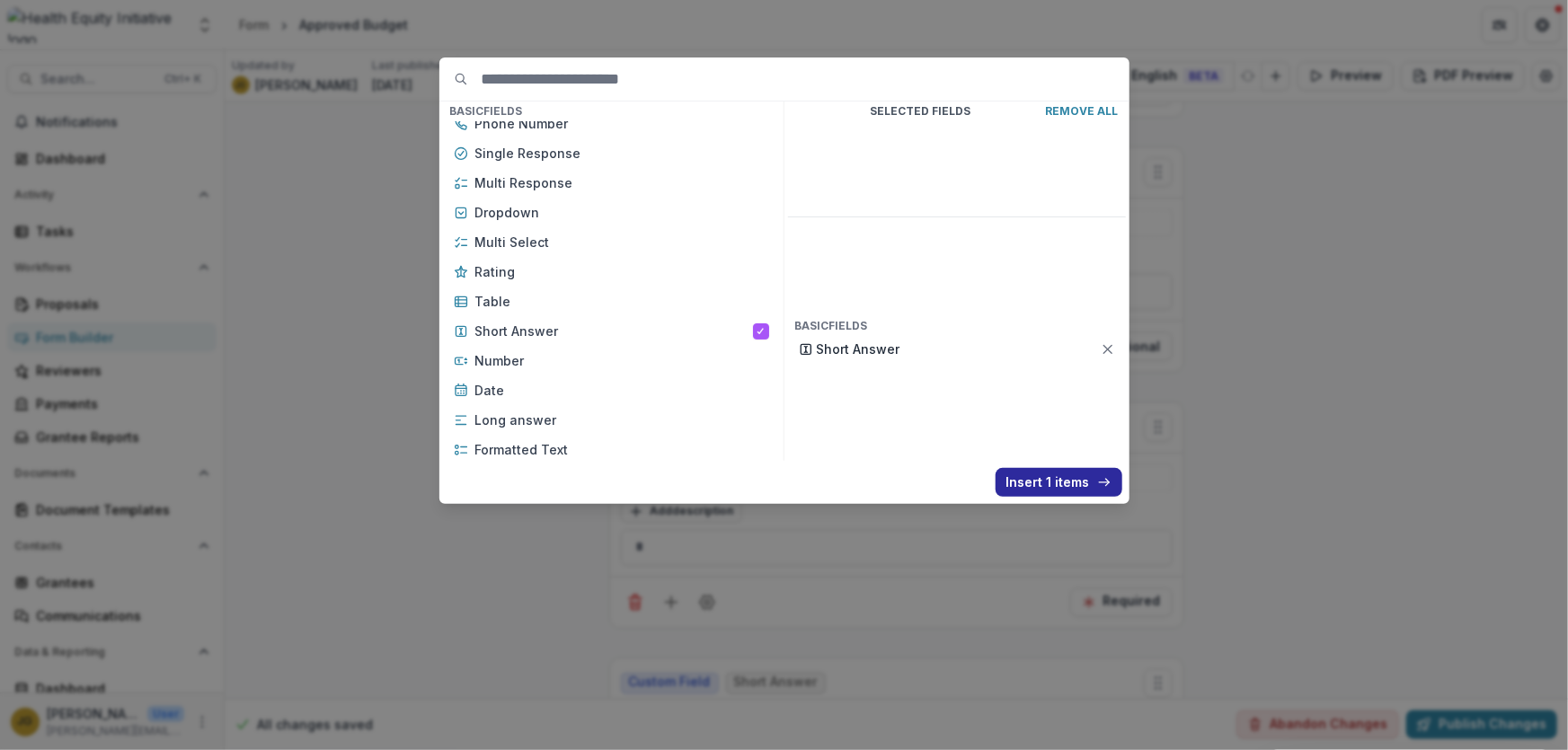
click at [1033, 482] on button "Insert 1 items" at bounding box center [1059, 483] width 127 height 29
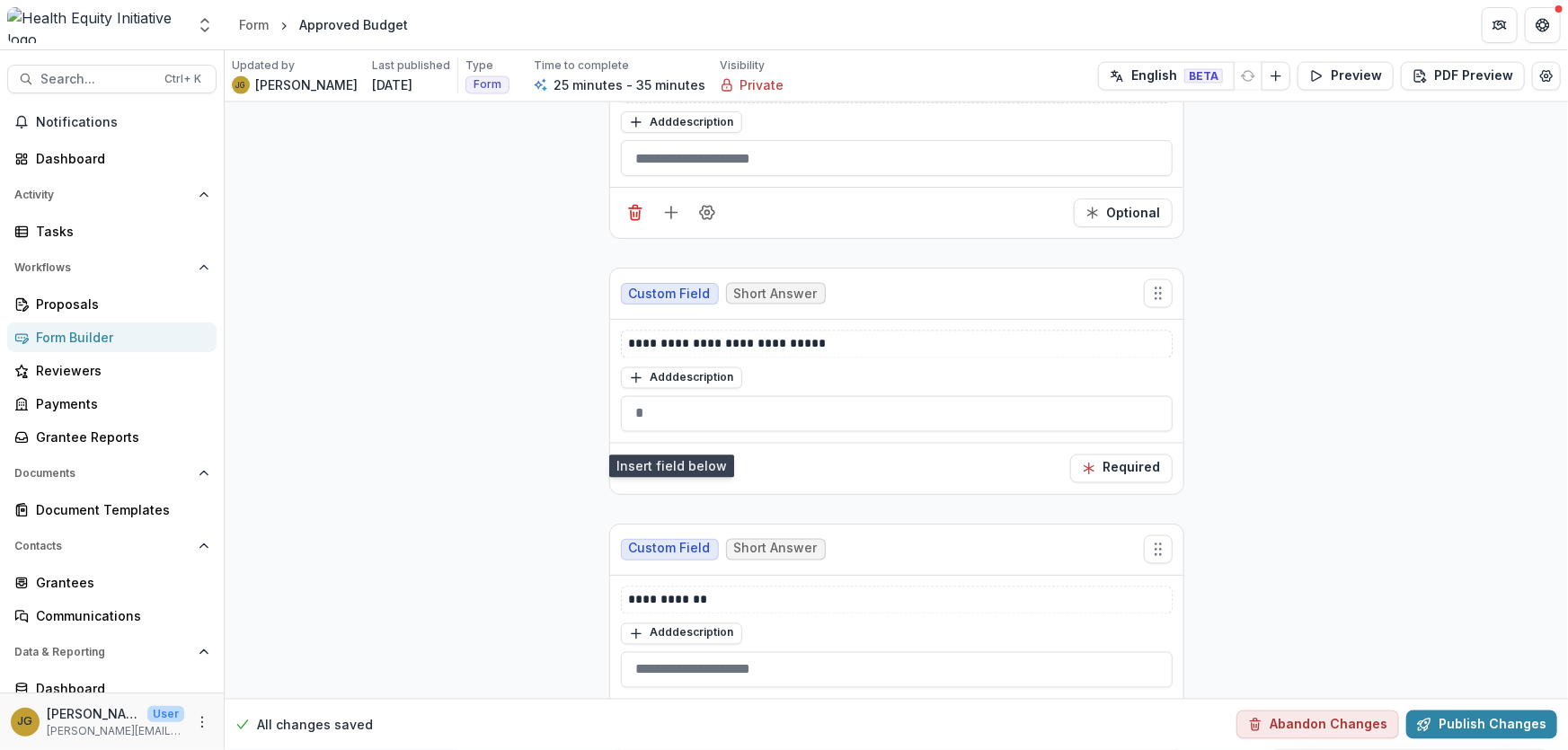
scroll to position [4948, 0]
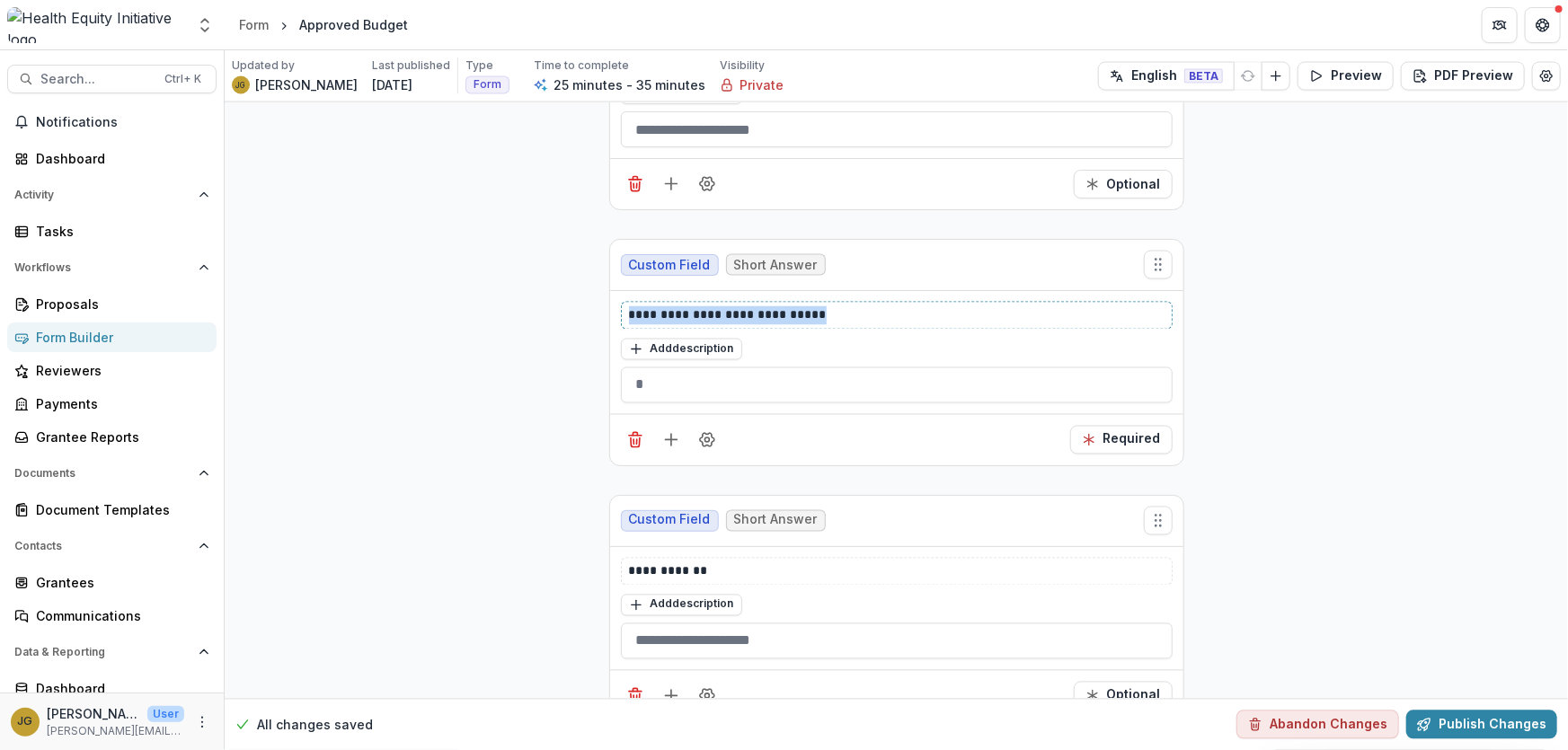
drag, startPoint x: 829, startPoint y: 291, endPoint x: 588, endPoint y: 292, distance: 241.0
copy p "**********"
drag, startPoint x: 715, startPoint y: 540, endPoint x: 561, endPoint y: 524, distance: 154.8
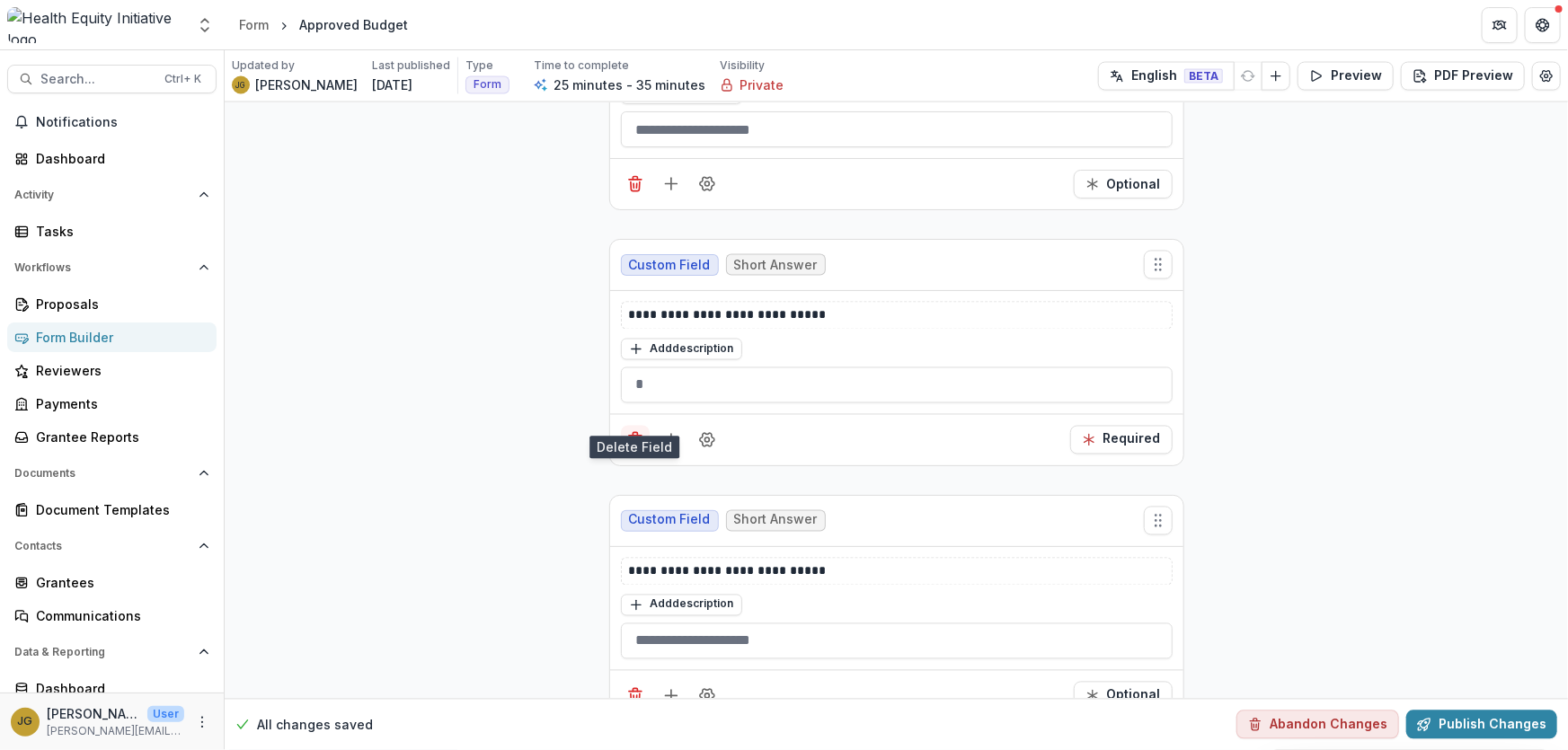
click at [631, 438] on icon "Delete field" at bounding box center [635, 442] width 9 height 9
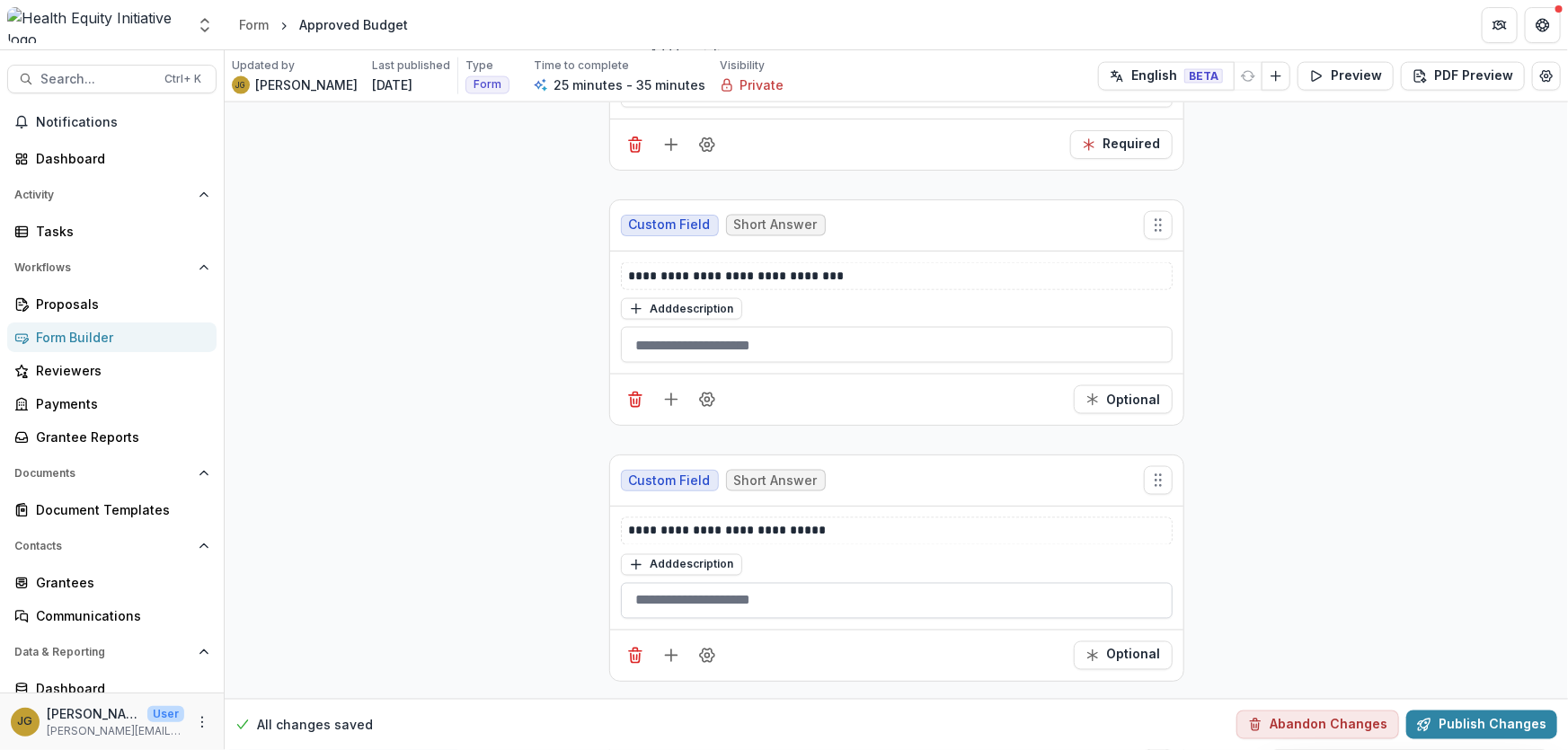
scroll to position [4704, 0]
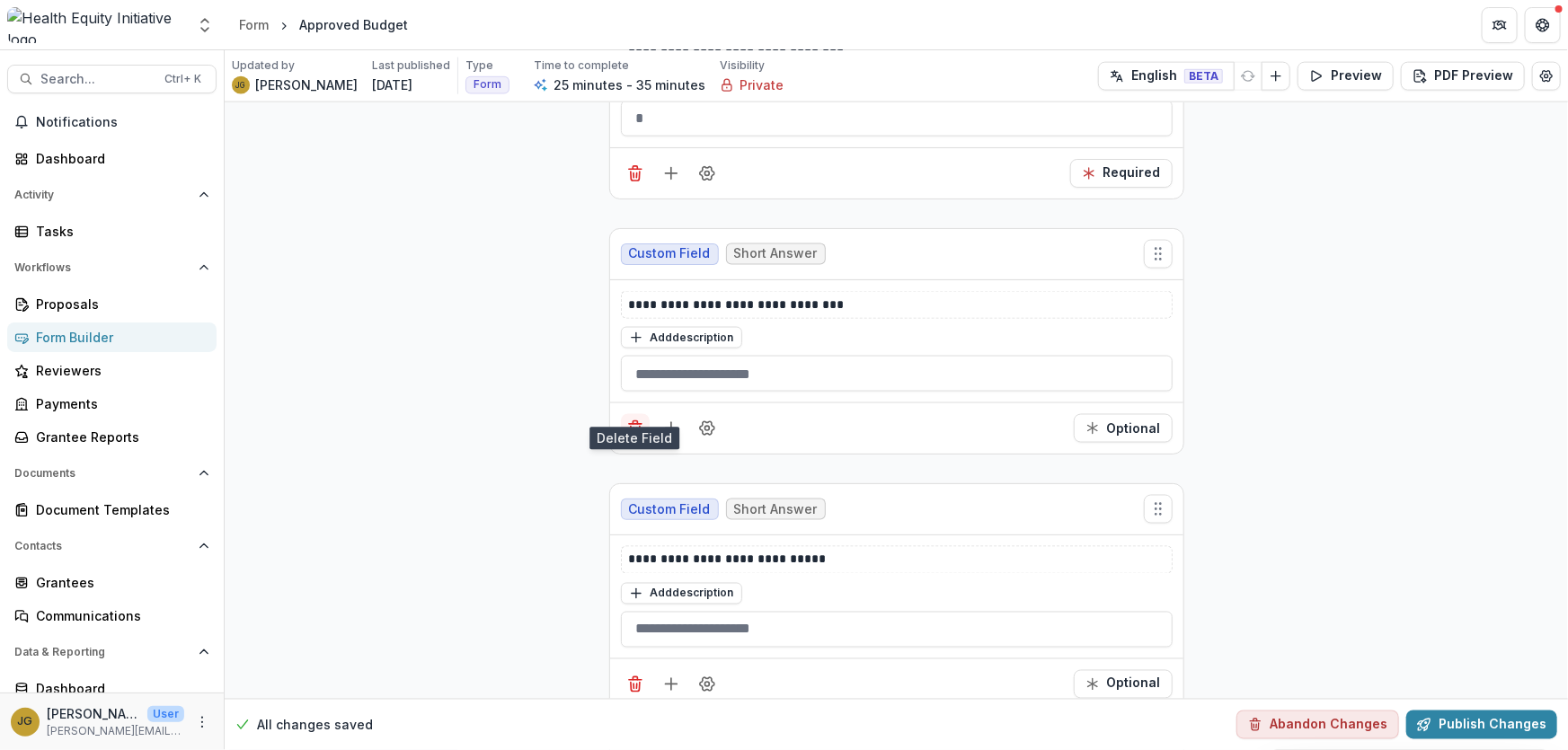
click at [633, 421] on icon "Delete field" at bounding box center [635, 422] width 5 height 3
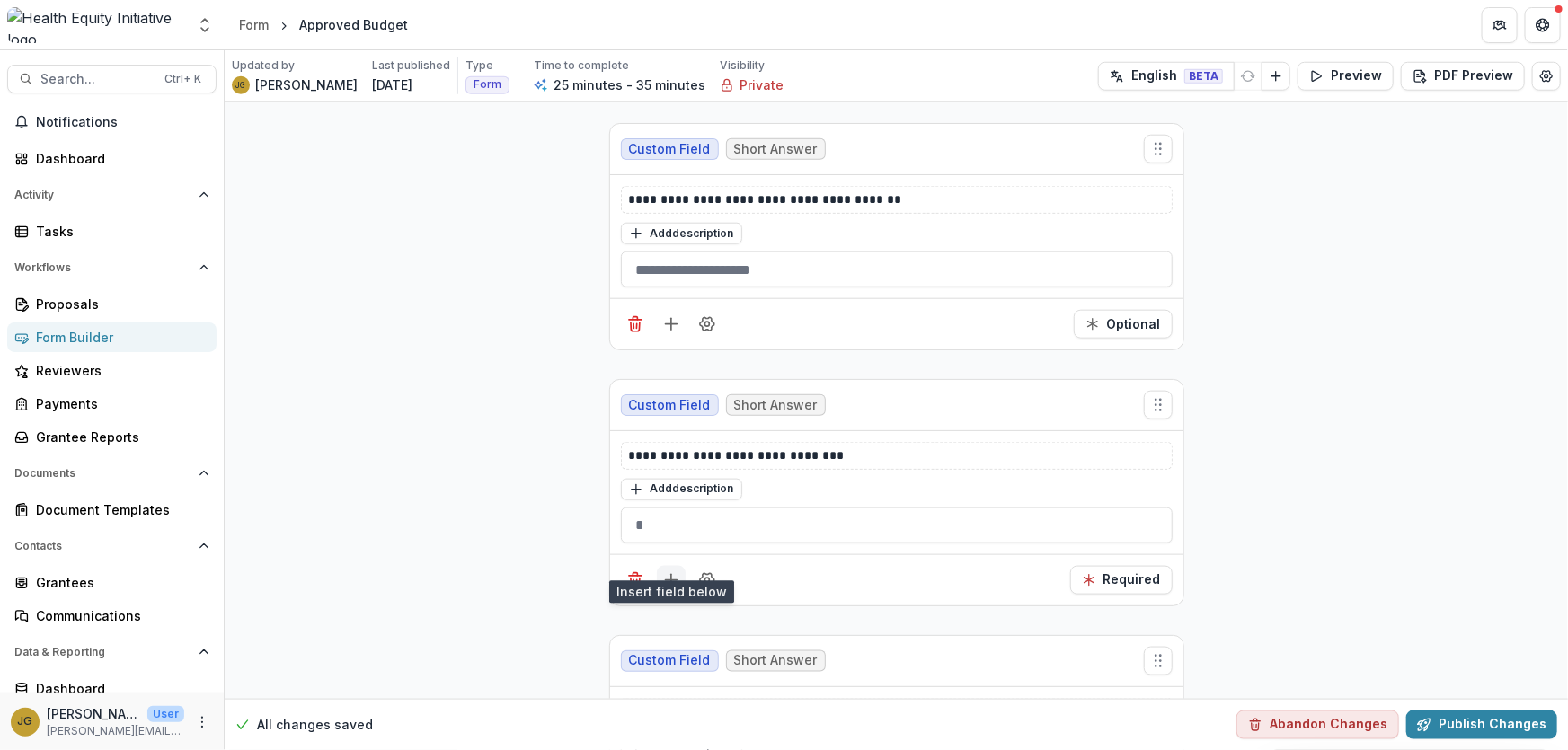
scroll to position [4295, 0]
click at [633, 573] on icon "Delete field" at bounding box center [635, 582] width 18 height 18
click at [636, 324] on icon "Delete field" at bounding box center [635, 328] width 9 height 9
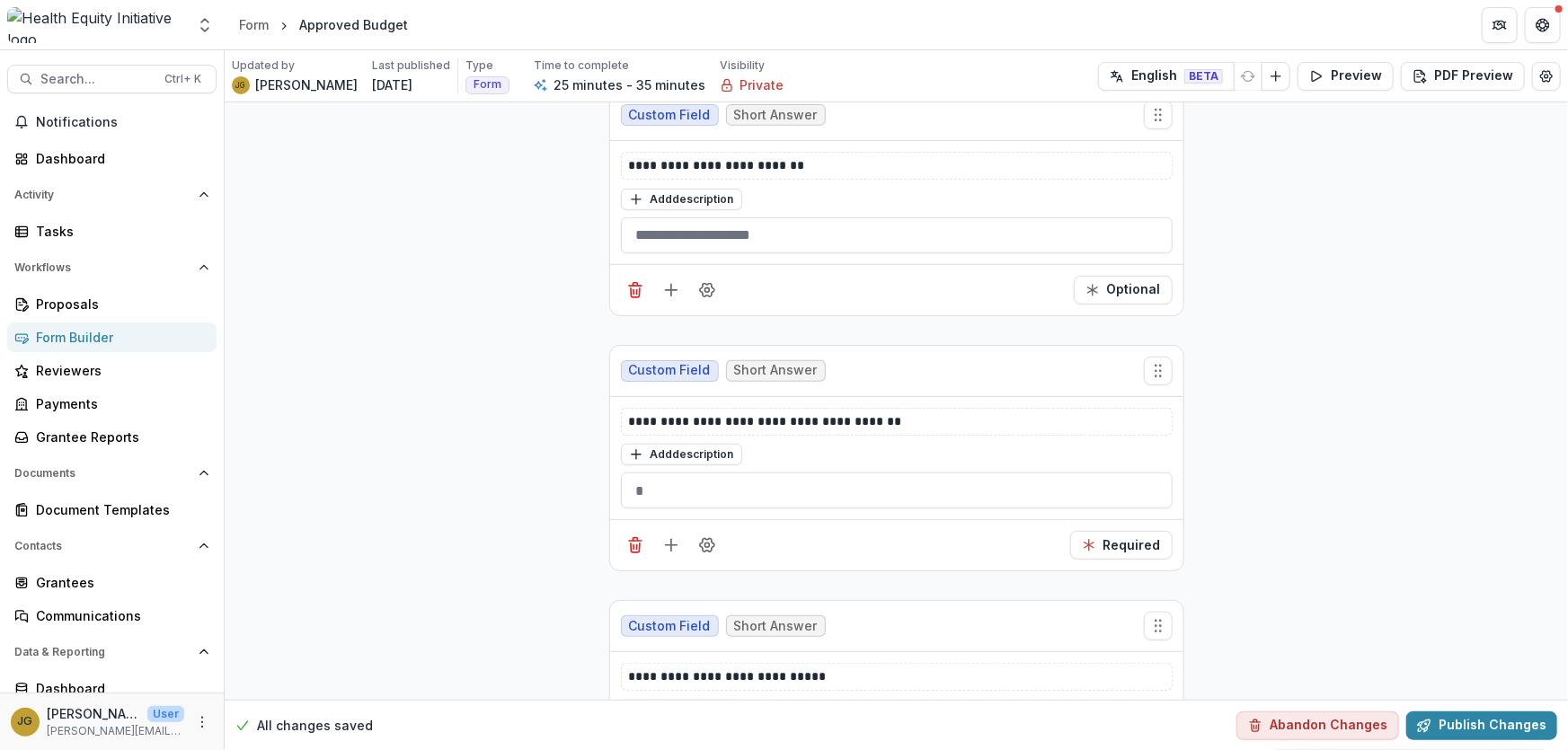
scroll to position [3806, 0]
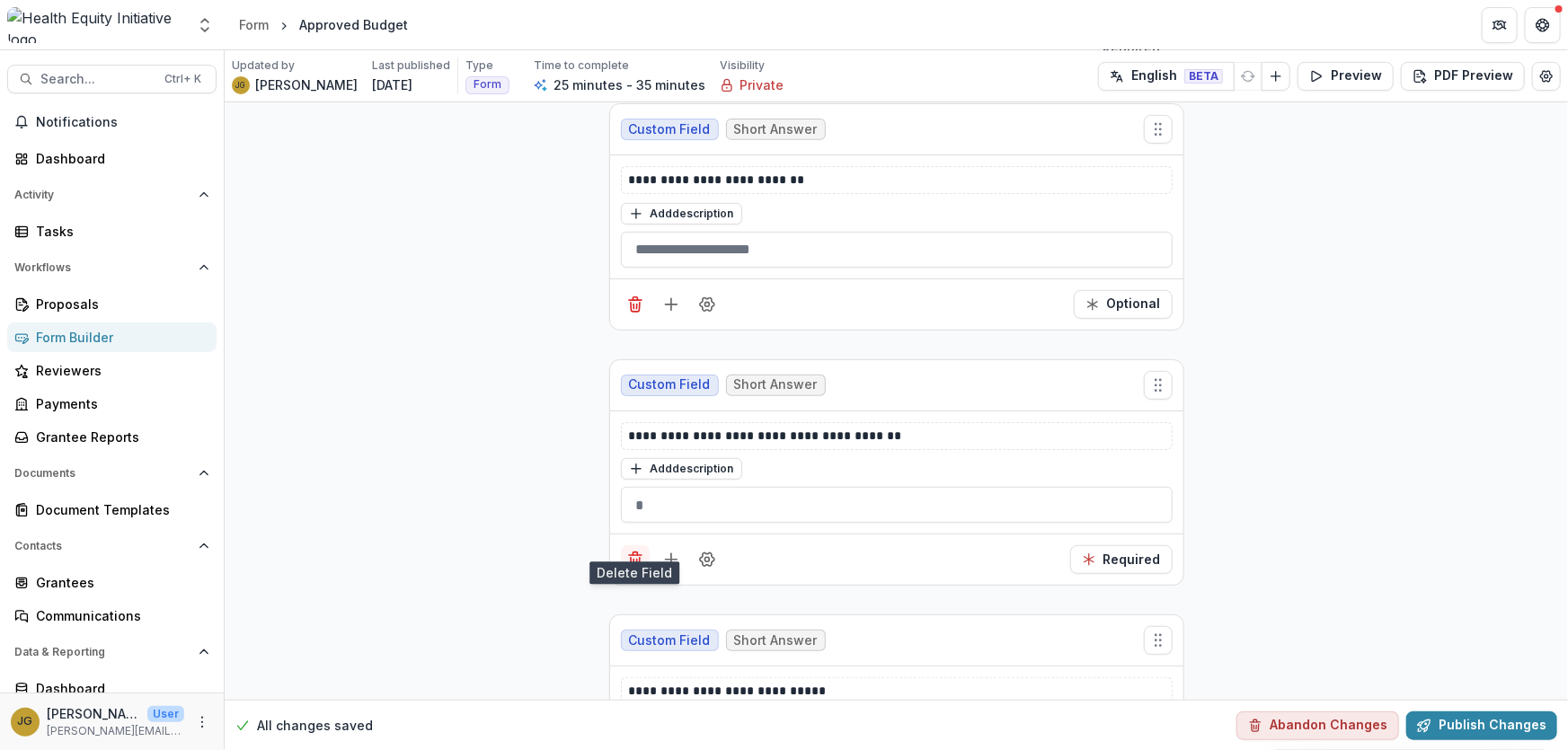
click at [628, 551] on icon "Delete field" at bounding box center [635, 560] width 18 height 18
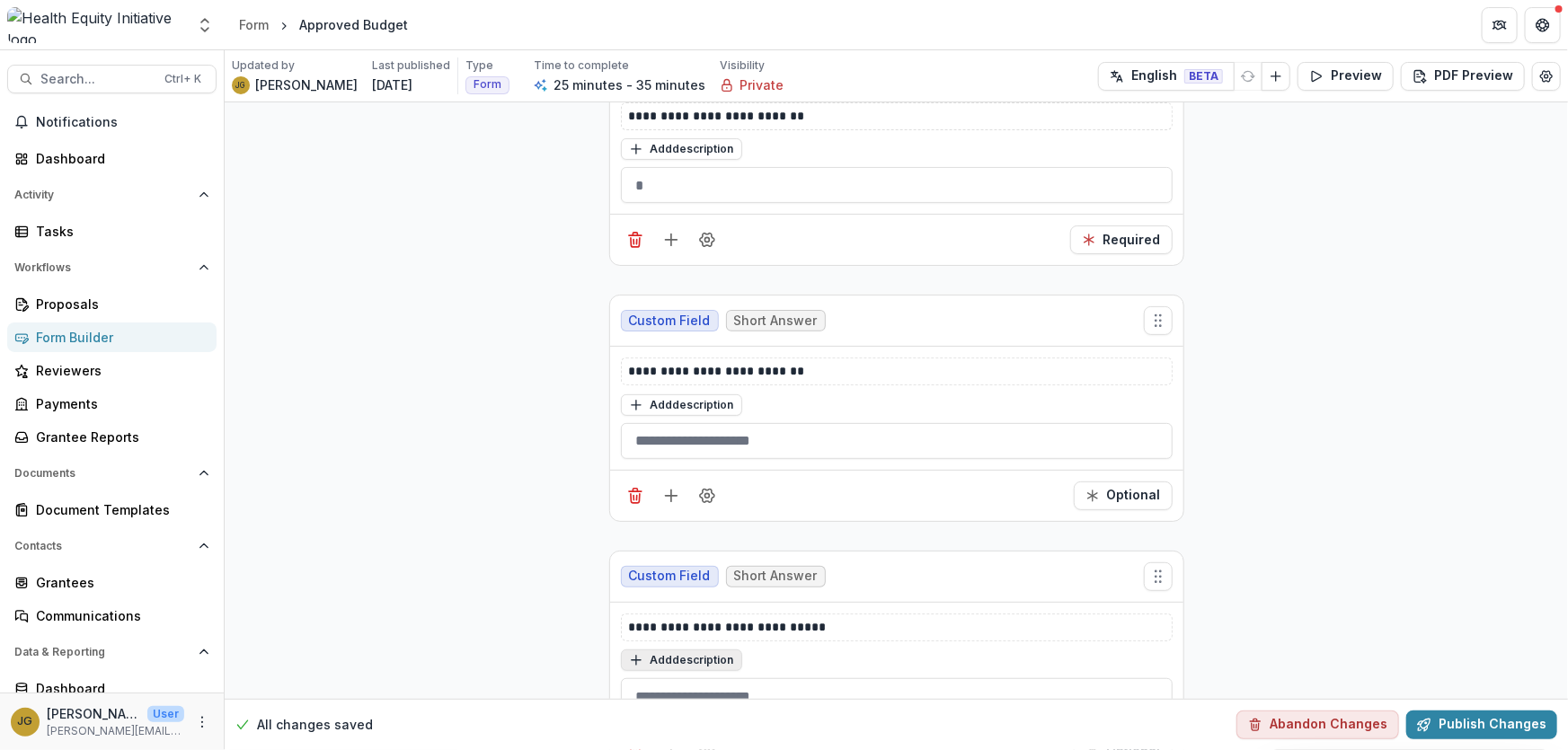
scroll to position [3561, 0]
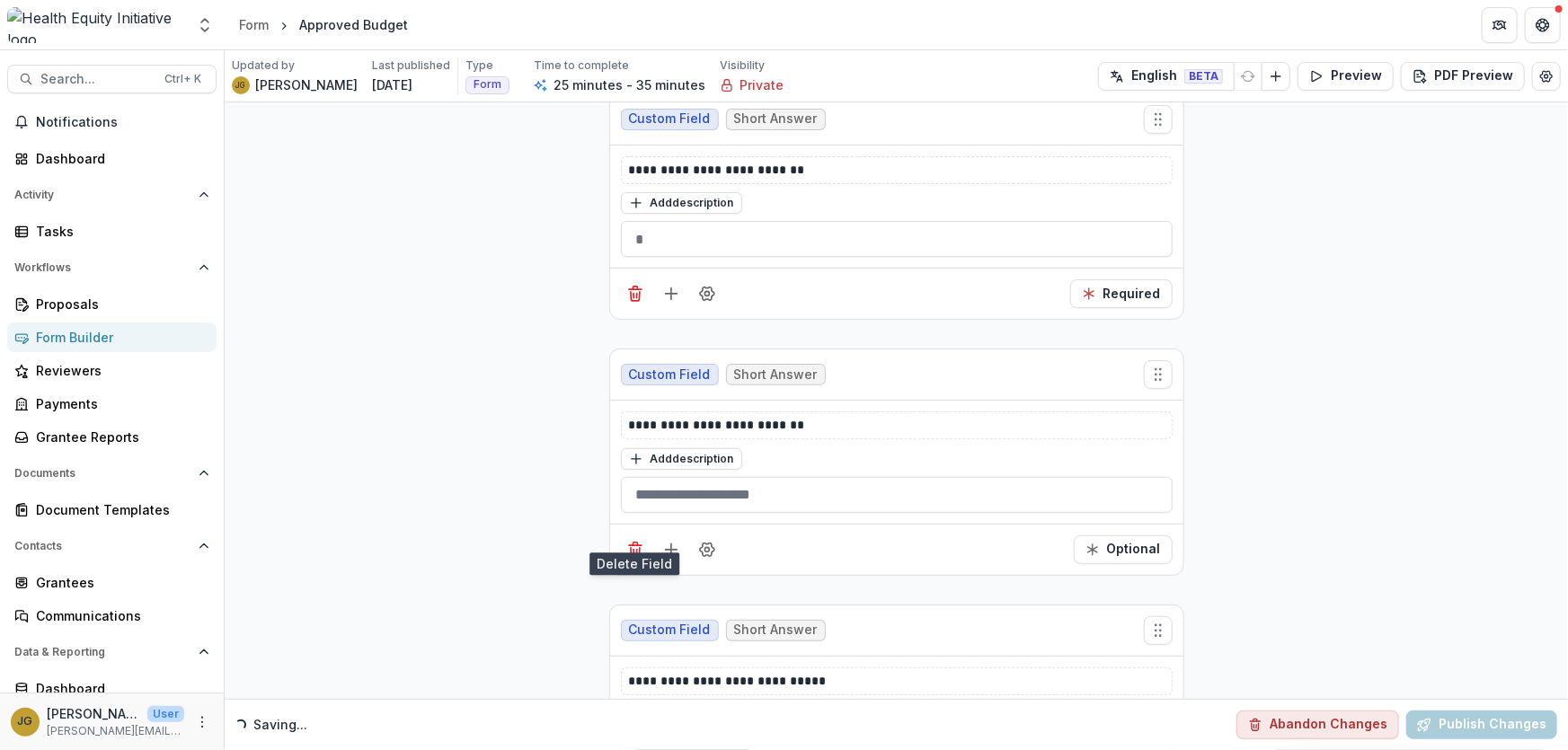
click at [633, 540] on icon "Delete field" at bounding box center [635, 549] width 18 height 18
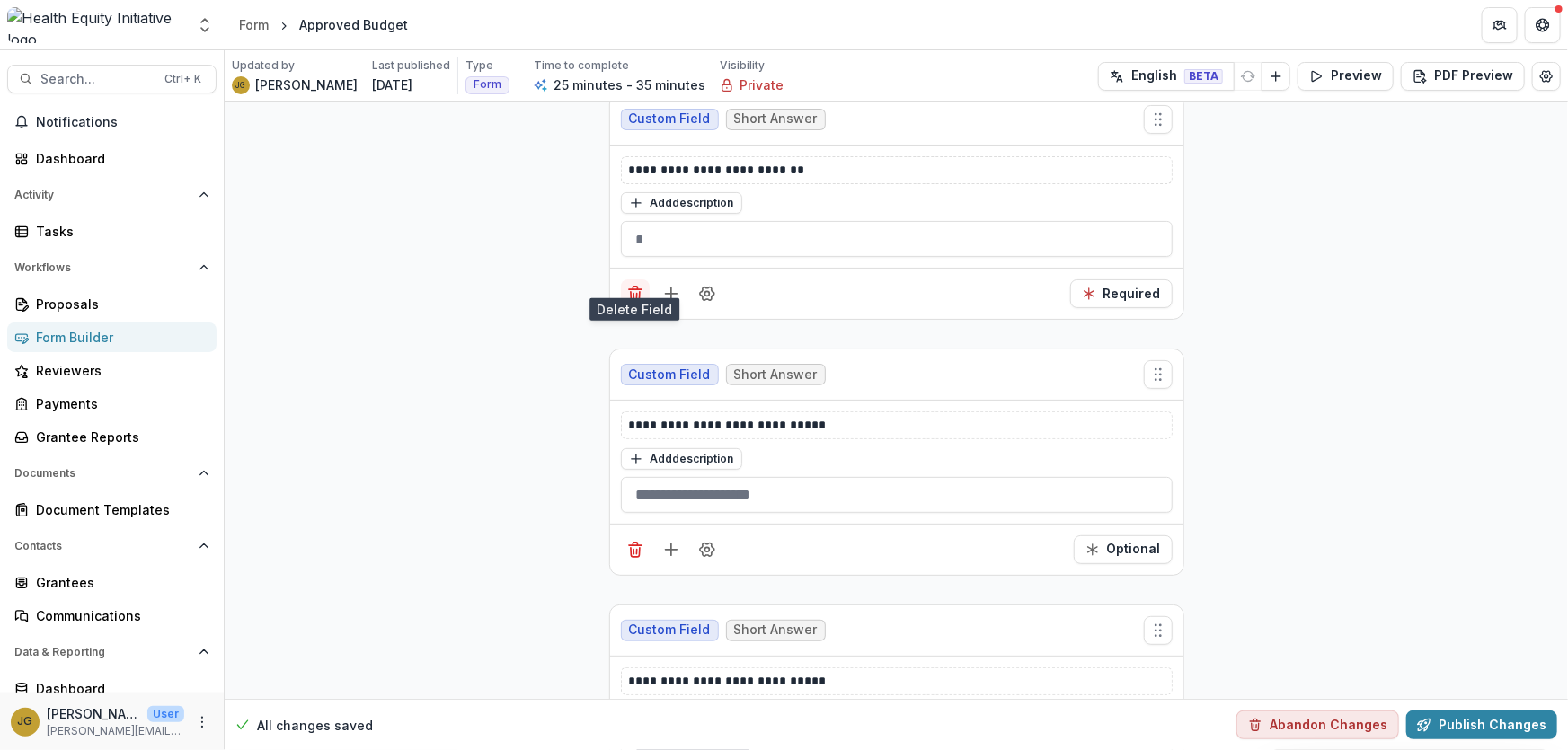
click at [636, 285] on icon "Delete field" at bounding box center [635, 293] width 18 height 18
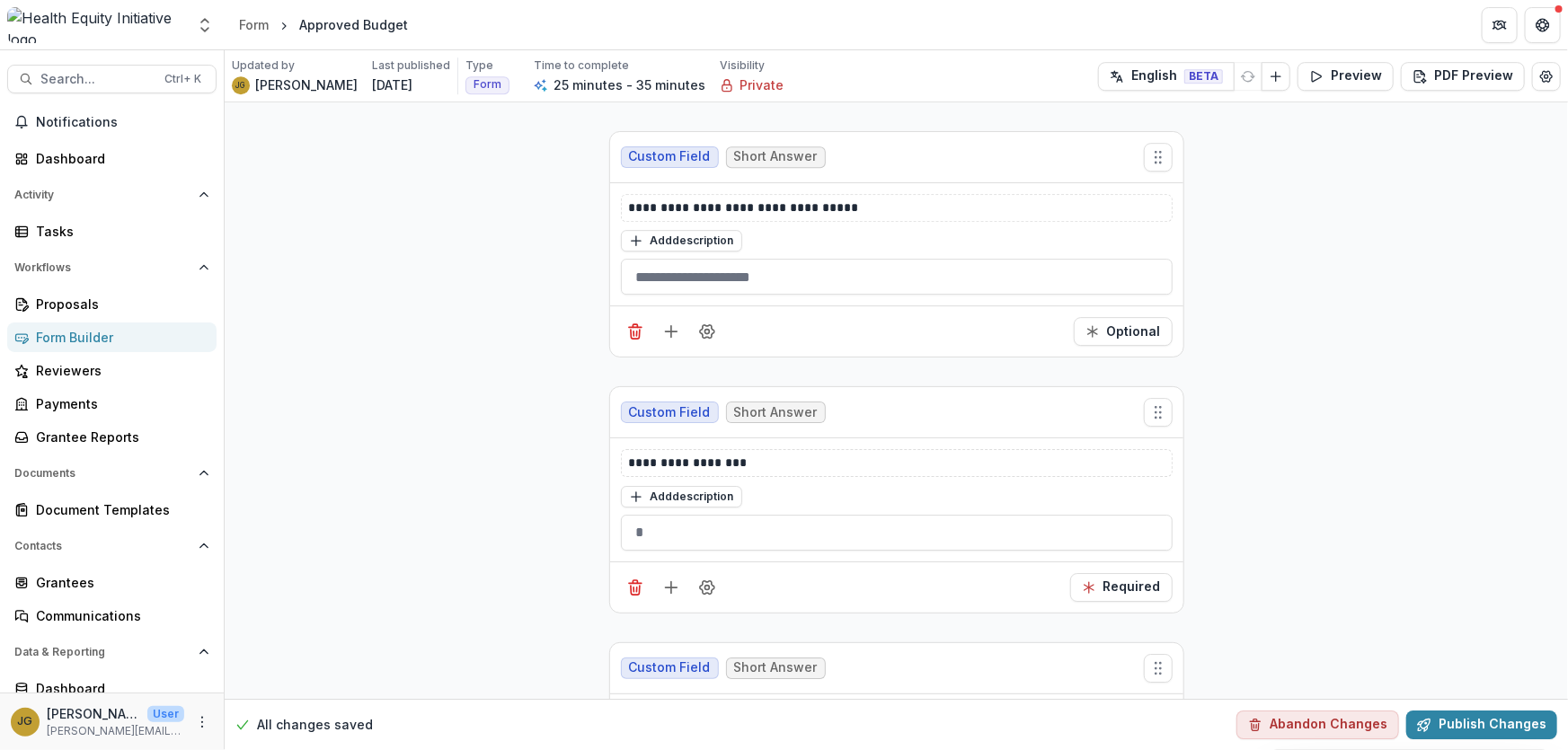
scroll to position [2754, 0]
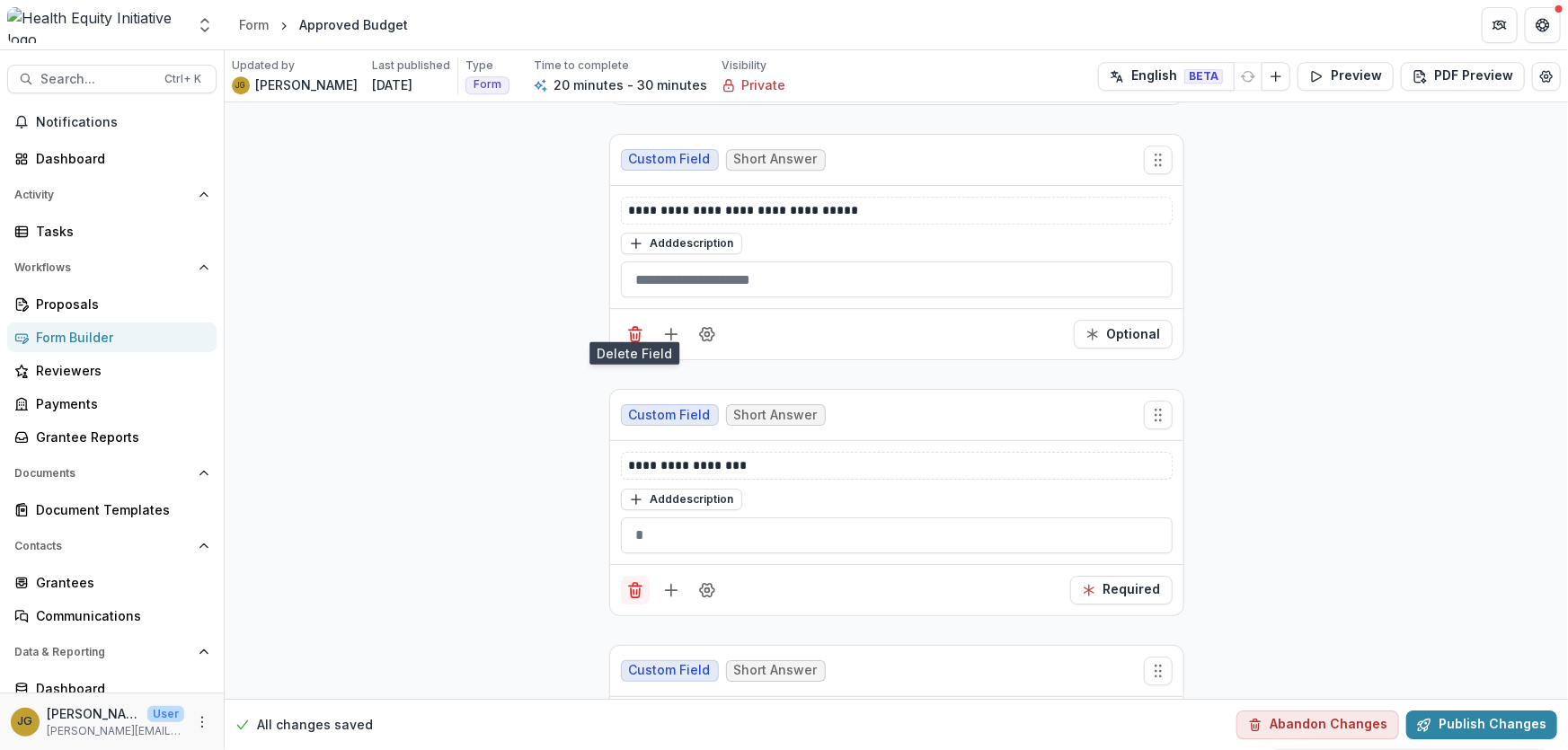
click at [633, 325] on icon "Delete field" at bounding box center [635, 334] width 18 height 18
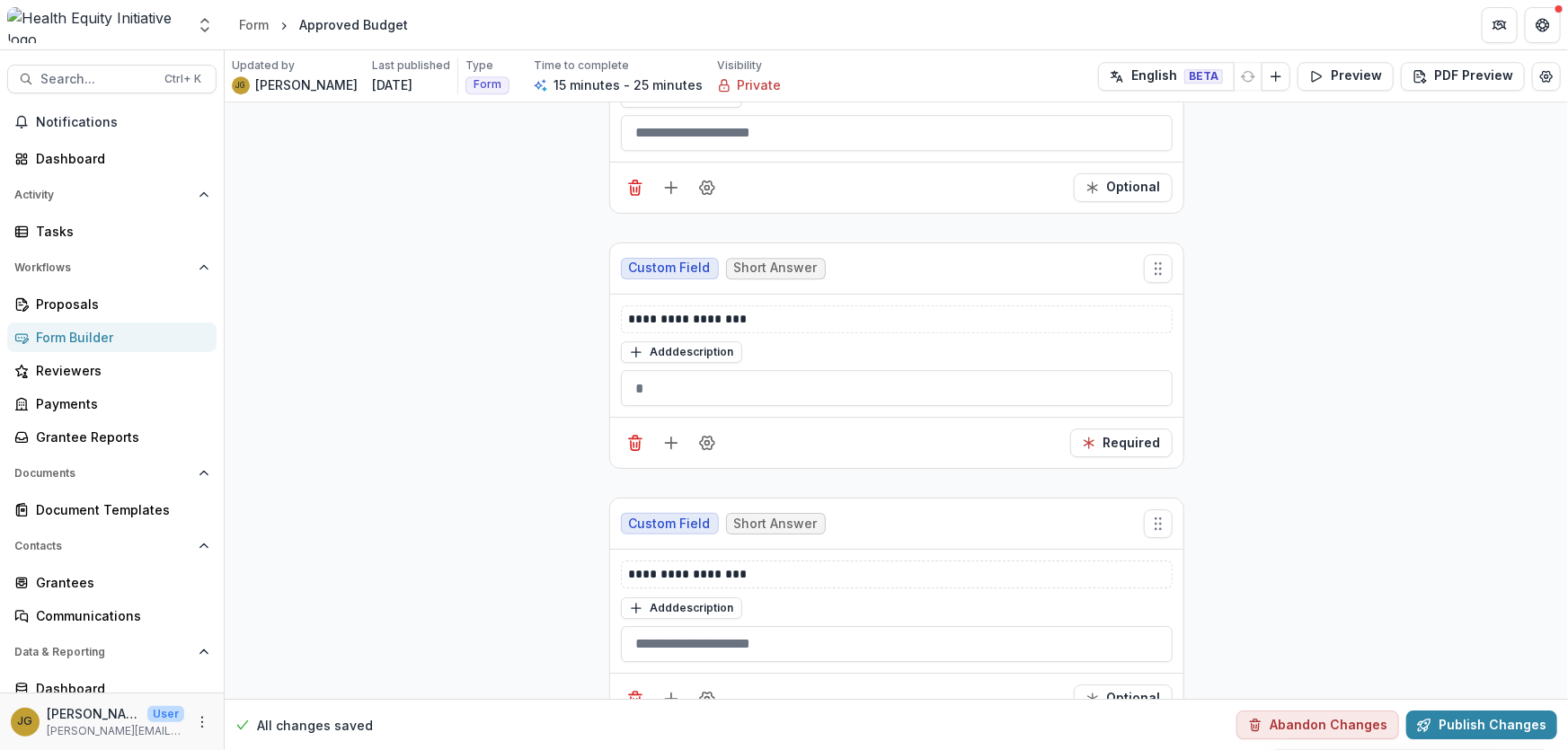
scroll to position [2672, 0]
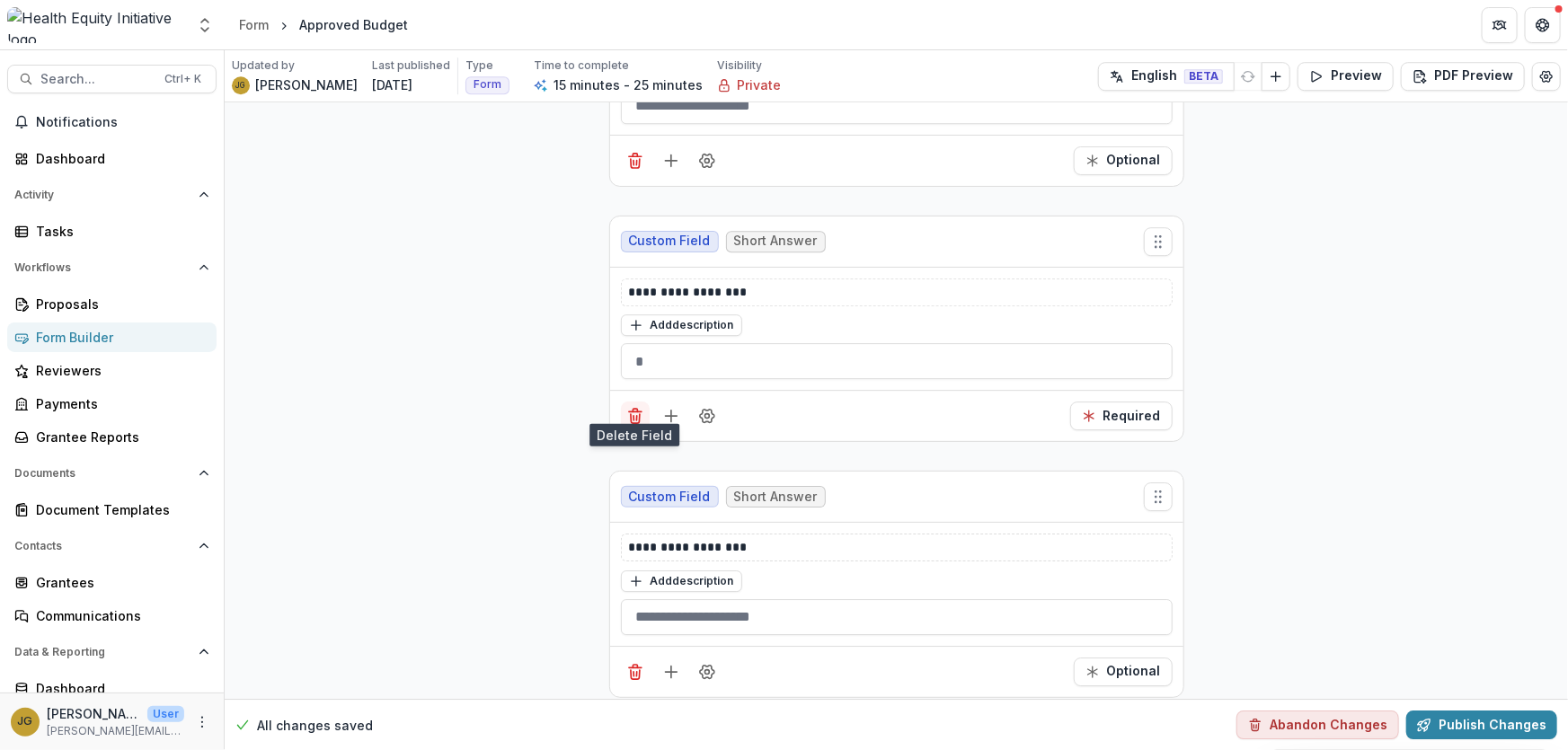
click at [634, 407] on icon "Delete field" at bounding box center [635, 415] width 18 height 18
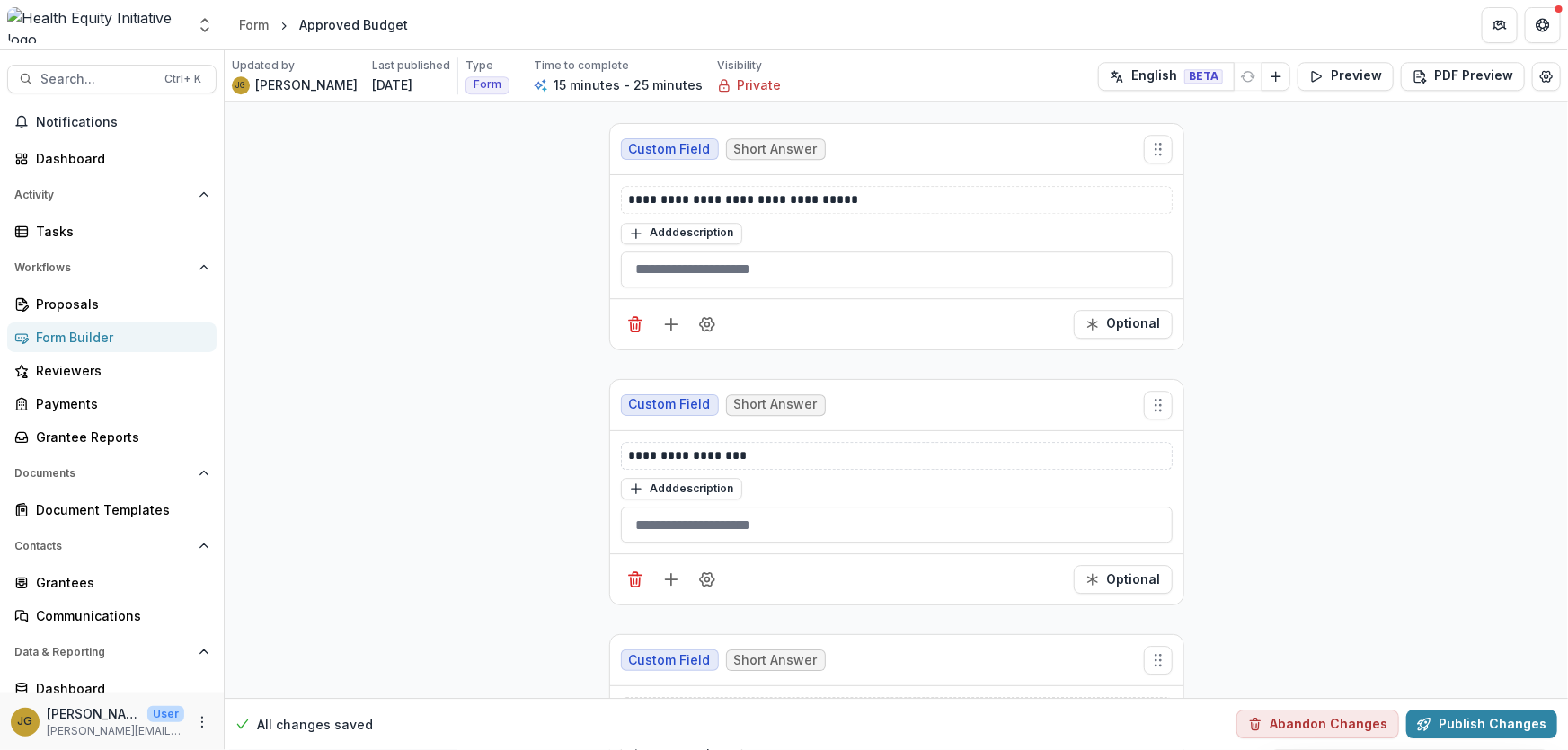
scroll to position [2427, 0]
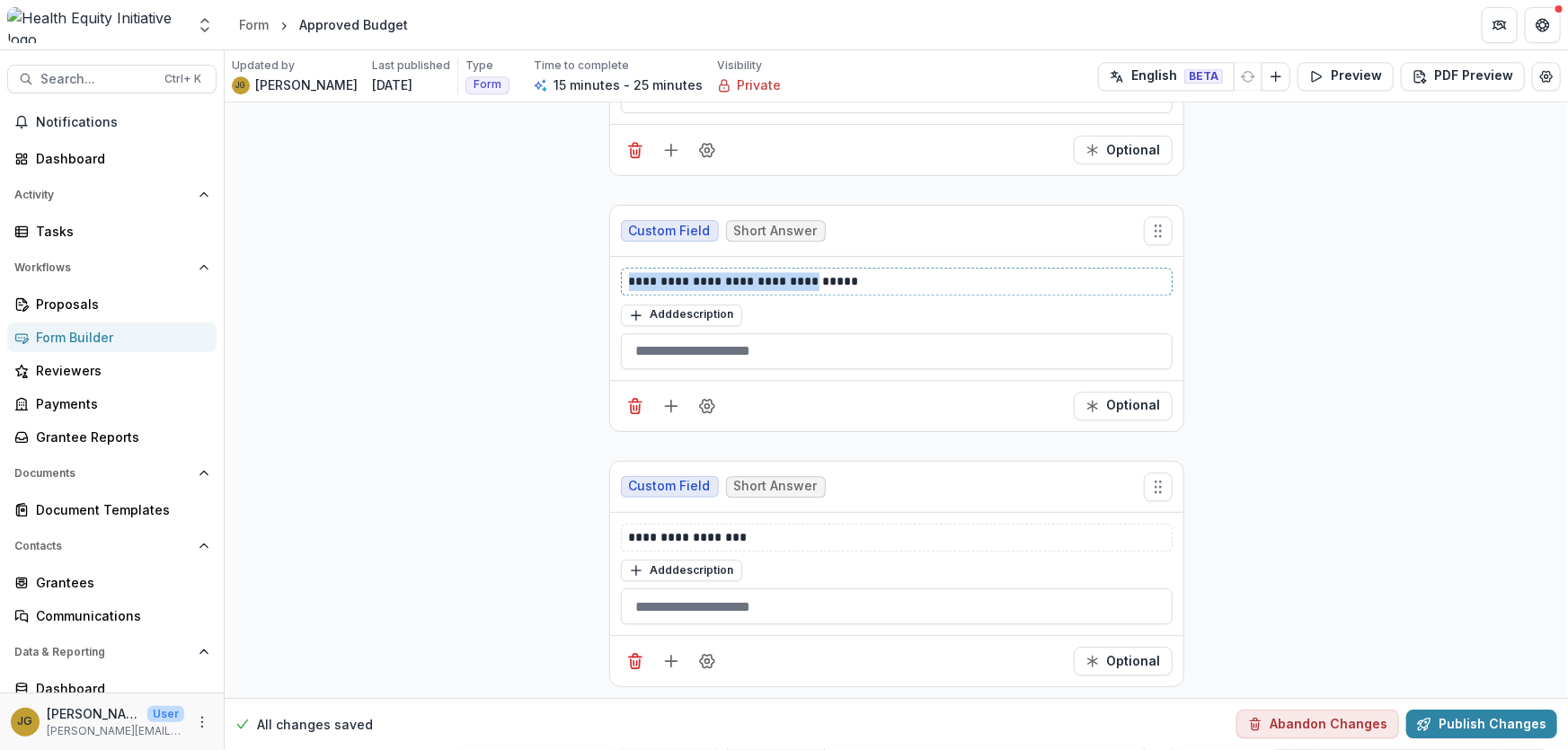
drag, startPoint x: 801, startPoint y: 276, endPoint x: 610, endPoint y: 277, distance: 191.0
click at [610, 277] on div "**********" at bounding box center [897, 318] width 573 height 123
copy p "**********"
drag, startPoint x: 743, startPoint y: 521, endPoint x: 570, endPoint y: 503, distance: 173.9
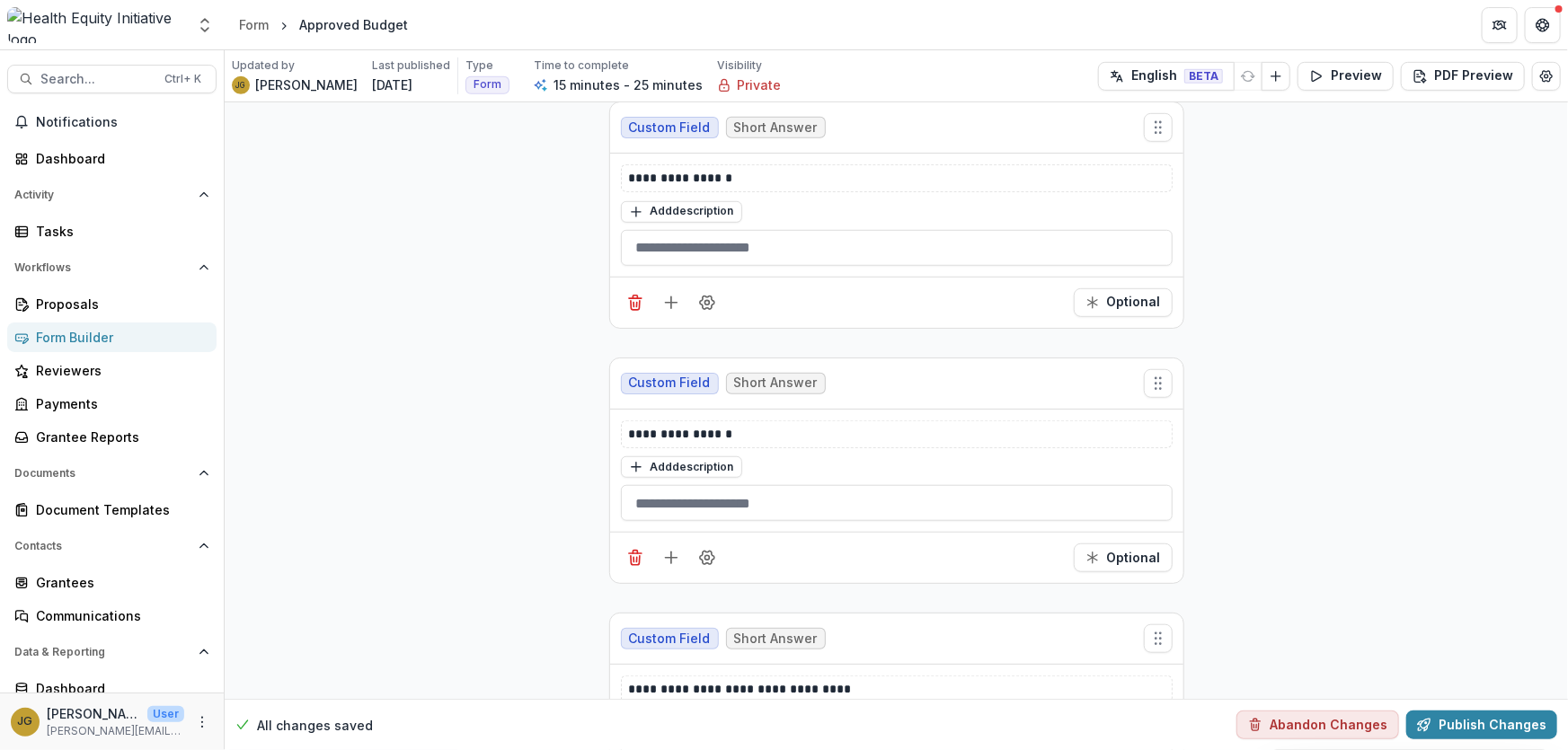
scroll to position [489, 0]
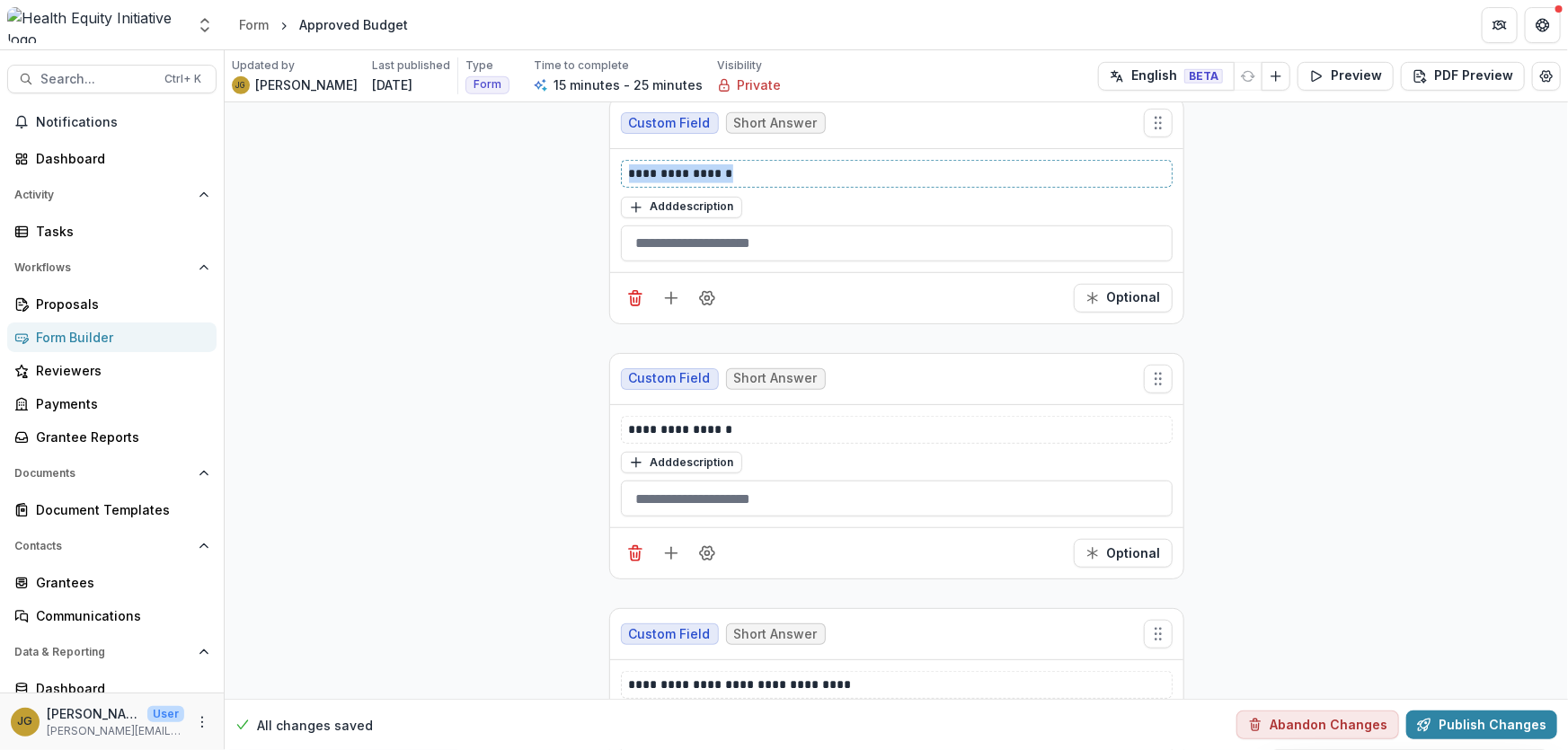
drag, startPoint x: 733, startPoint y: 171, endPoint x: 620, endPoint y: 176, distance: 113.1
click at [620, 176] on div "**********" at bounding box center [896, 173] width 551 height 28
copy p "**********"
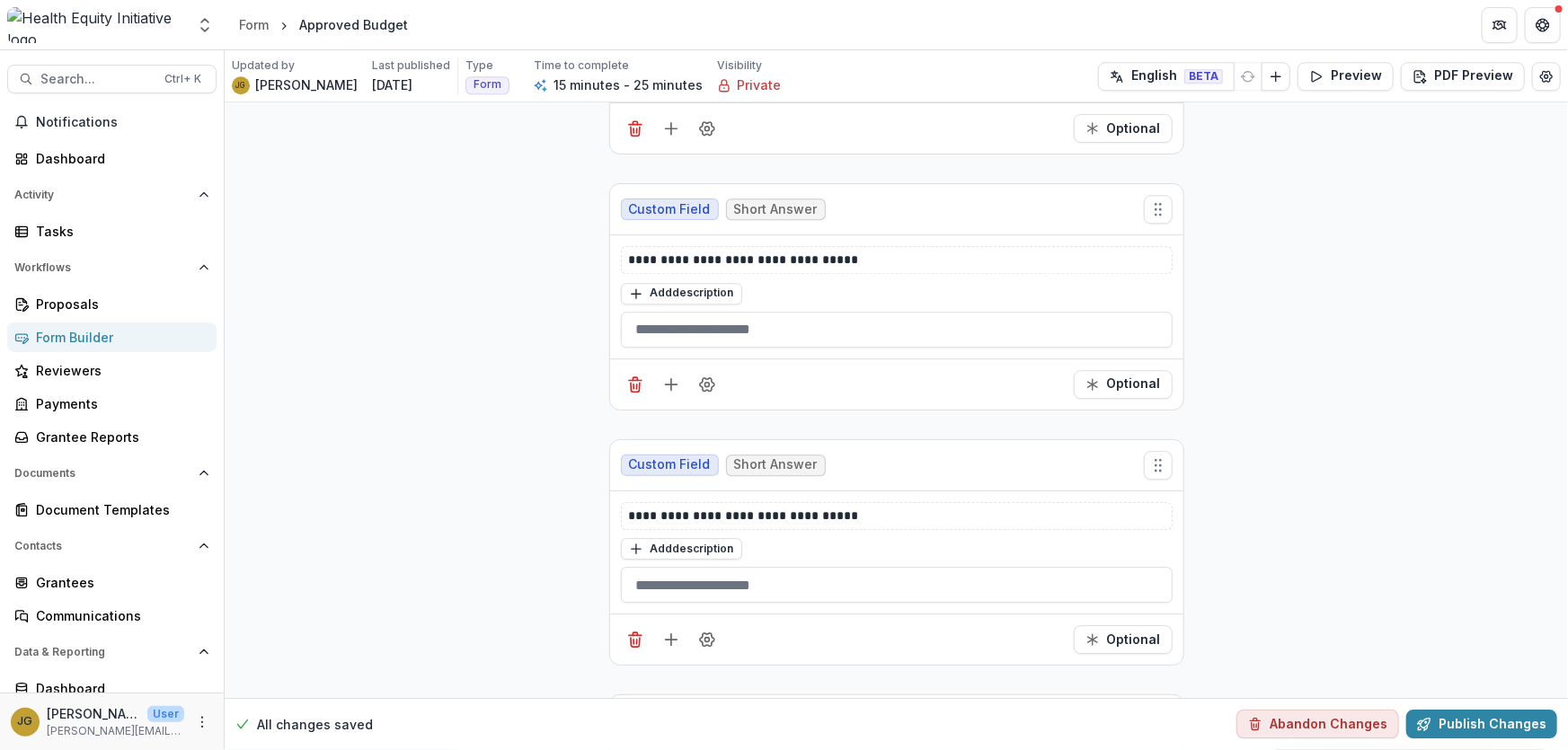
scroll to position [2449, 0]
click at [1464, 720] on button "Publish Changes" at bounding box center [1481, 725] width 151 height 29
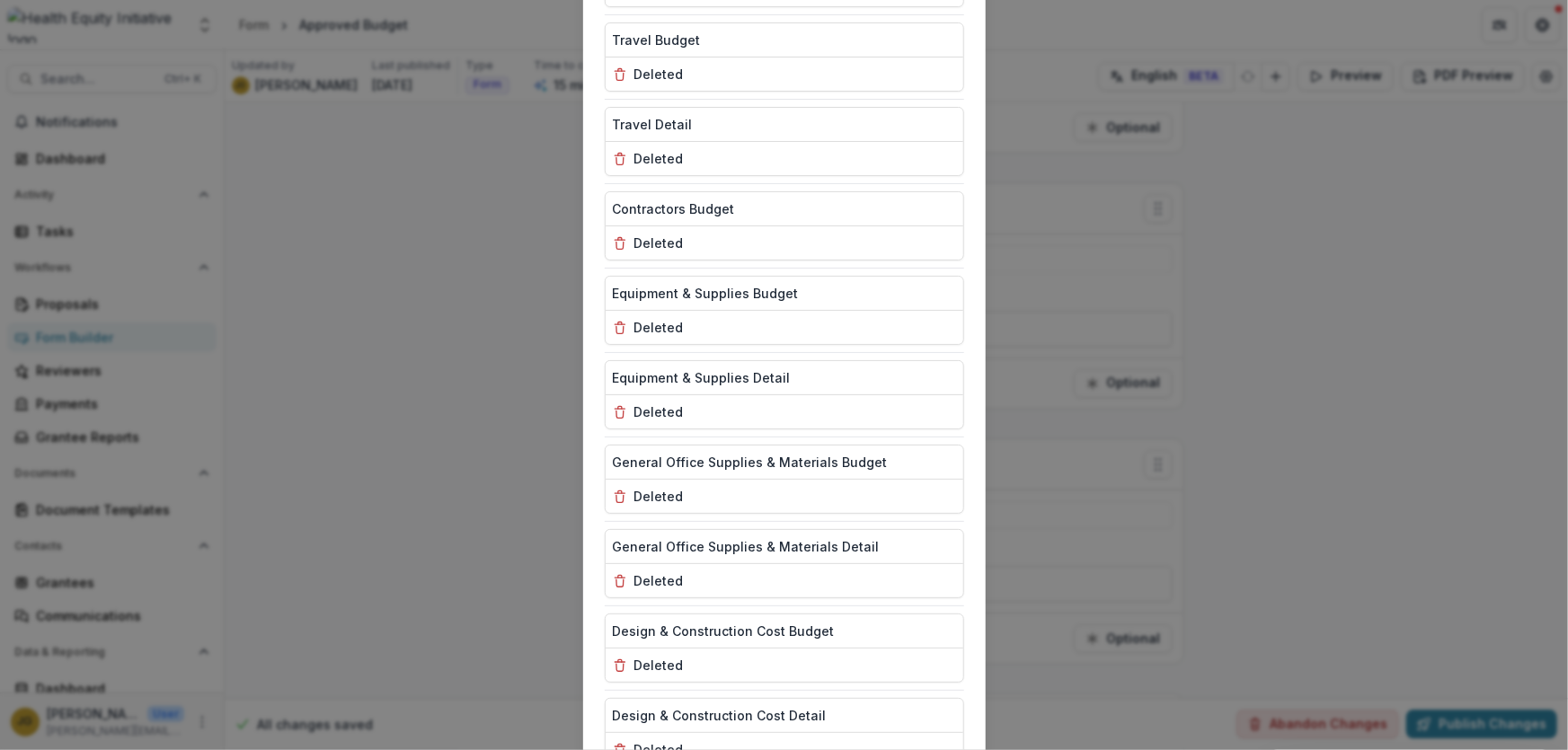
scroll to position [2027, 0]
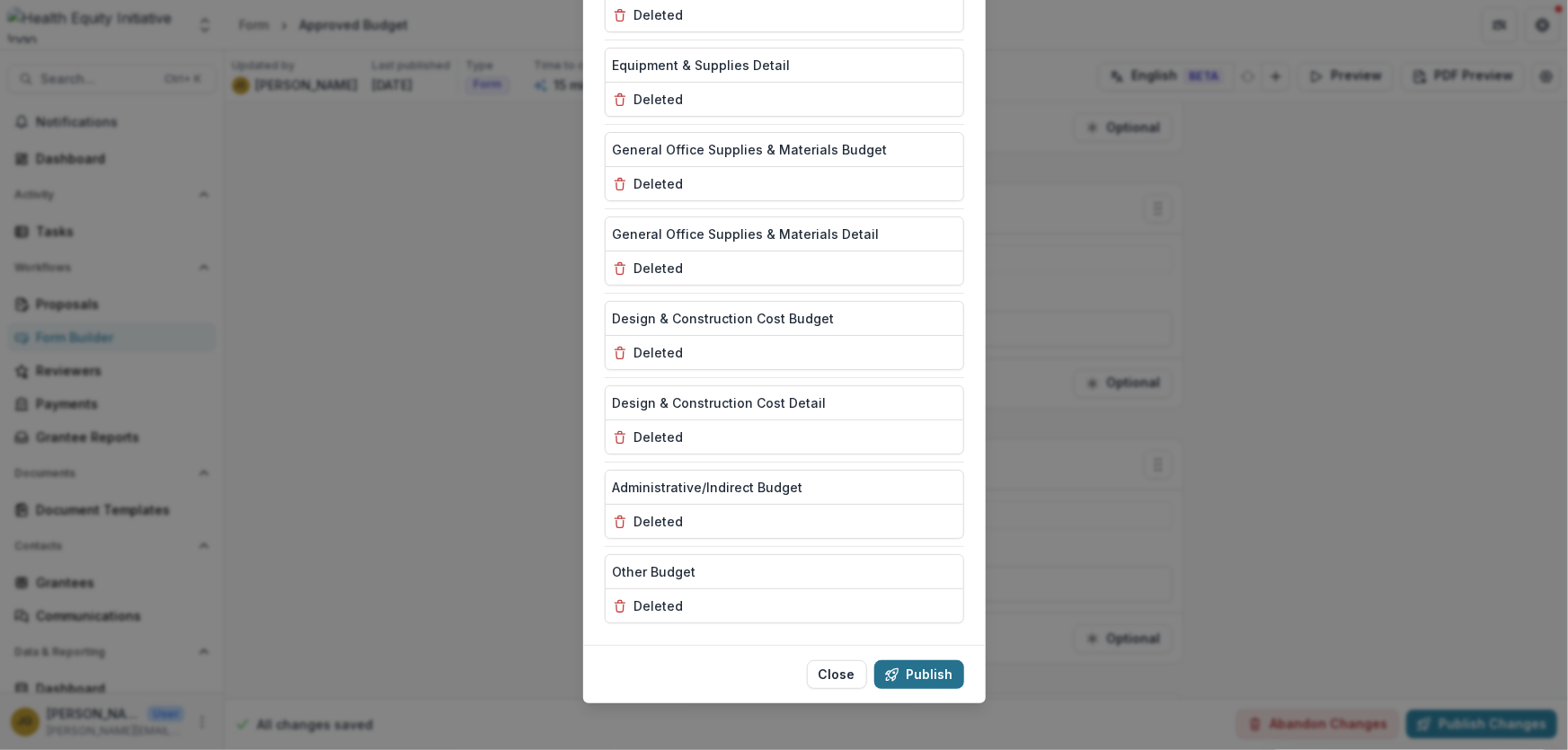
click at [916, 670] on button "Publish" at bounding box center [919, 674] width 89 height 29
